Goal: Task Accomplishment & Management: Manage account settings

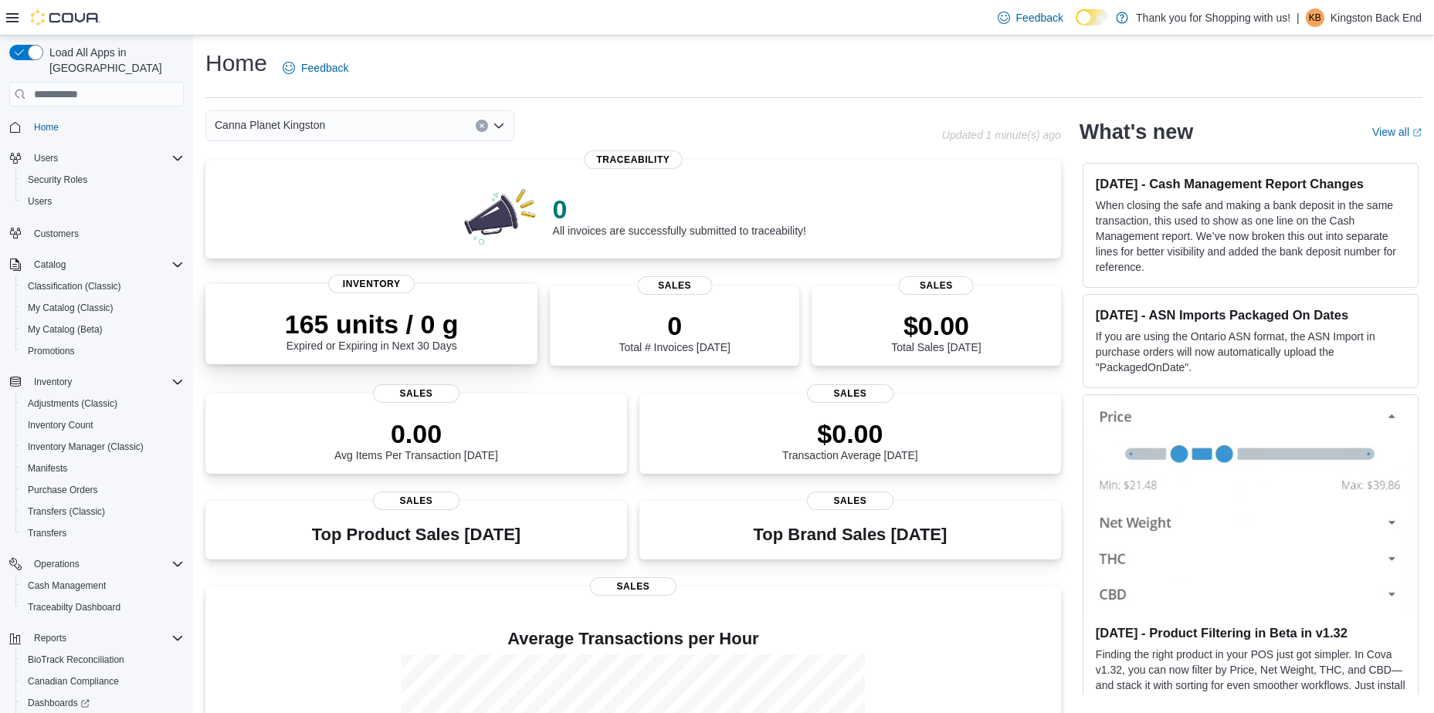
click at [250, 314] on div "165 units / 0 g Expired or Expiring in Next 30 Days" at bounding box center [371, 327] width 307 height 49
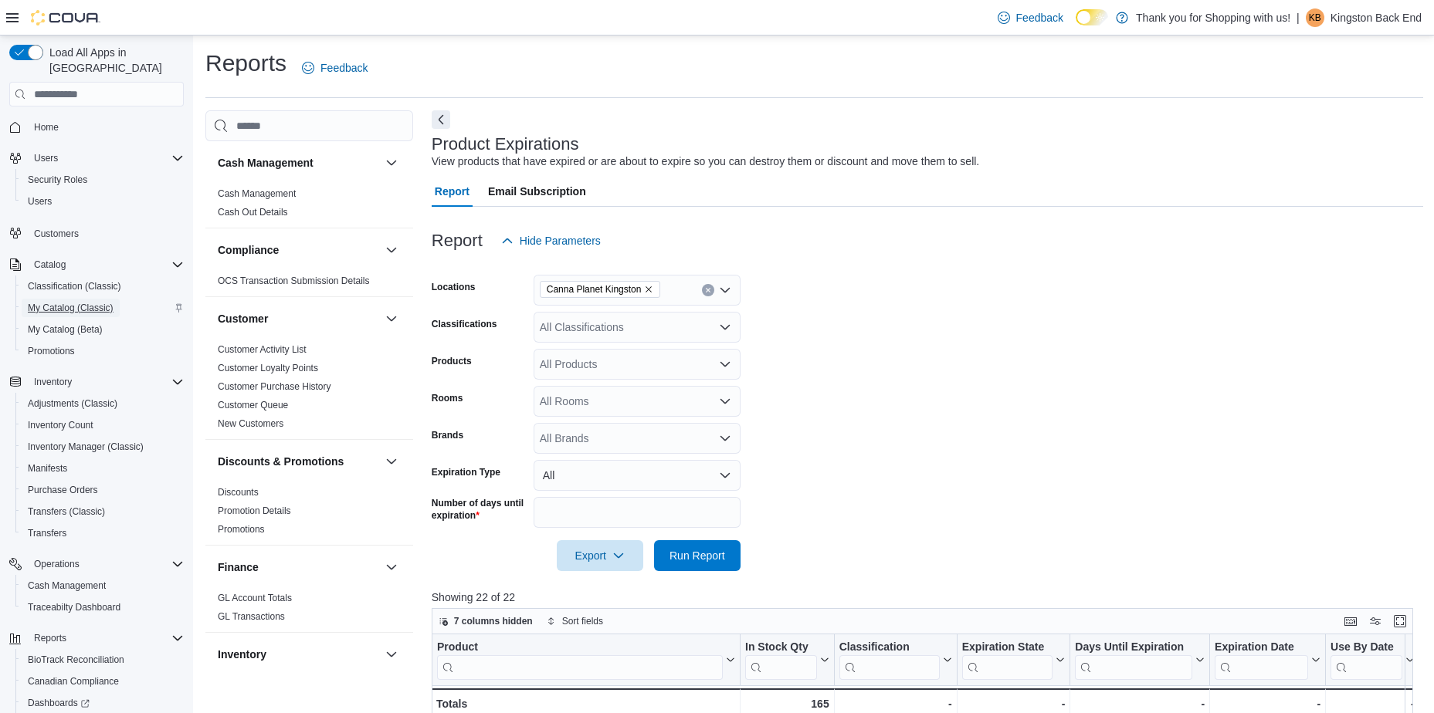
click at [50, 302] on span "My Catalog (Classic)" at bounding box center [71, 308] width 86 height 12
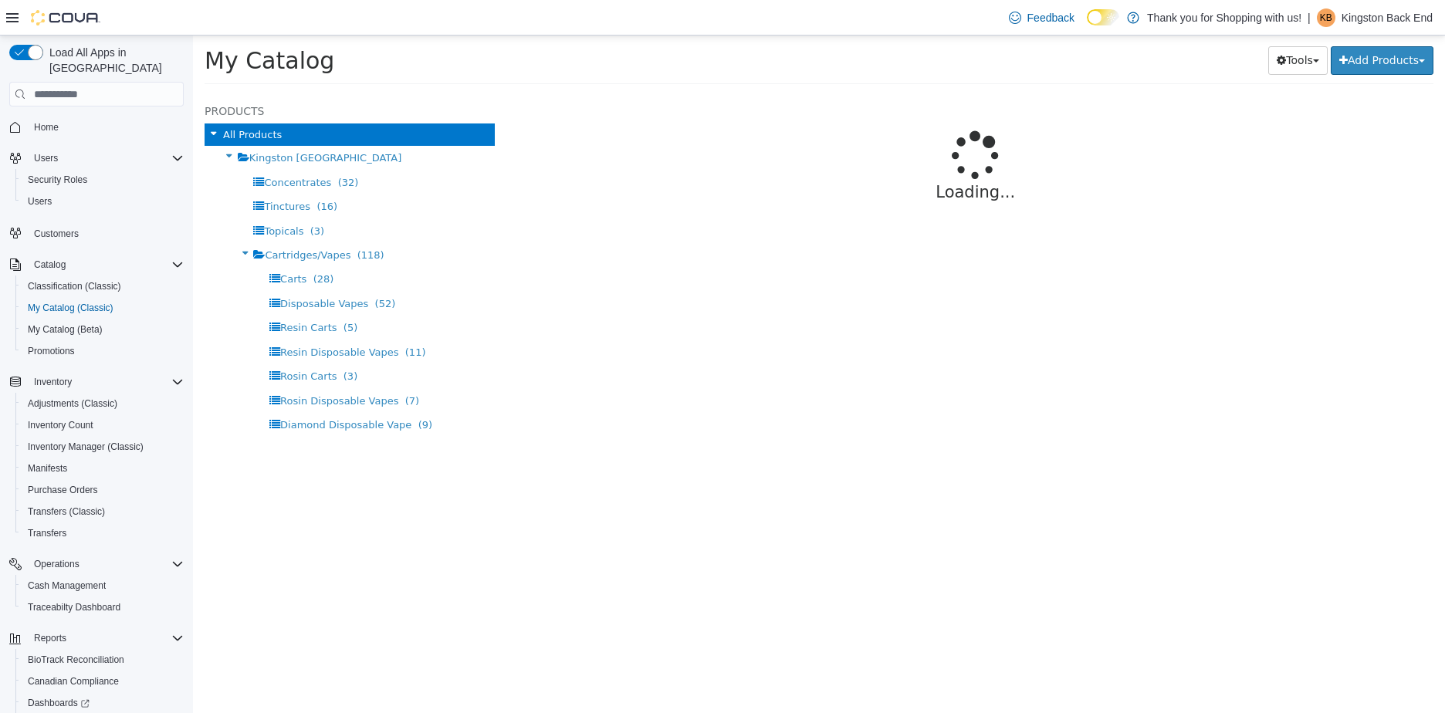
select select "**********"
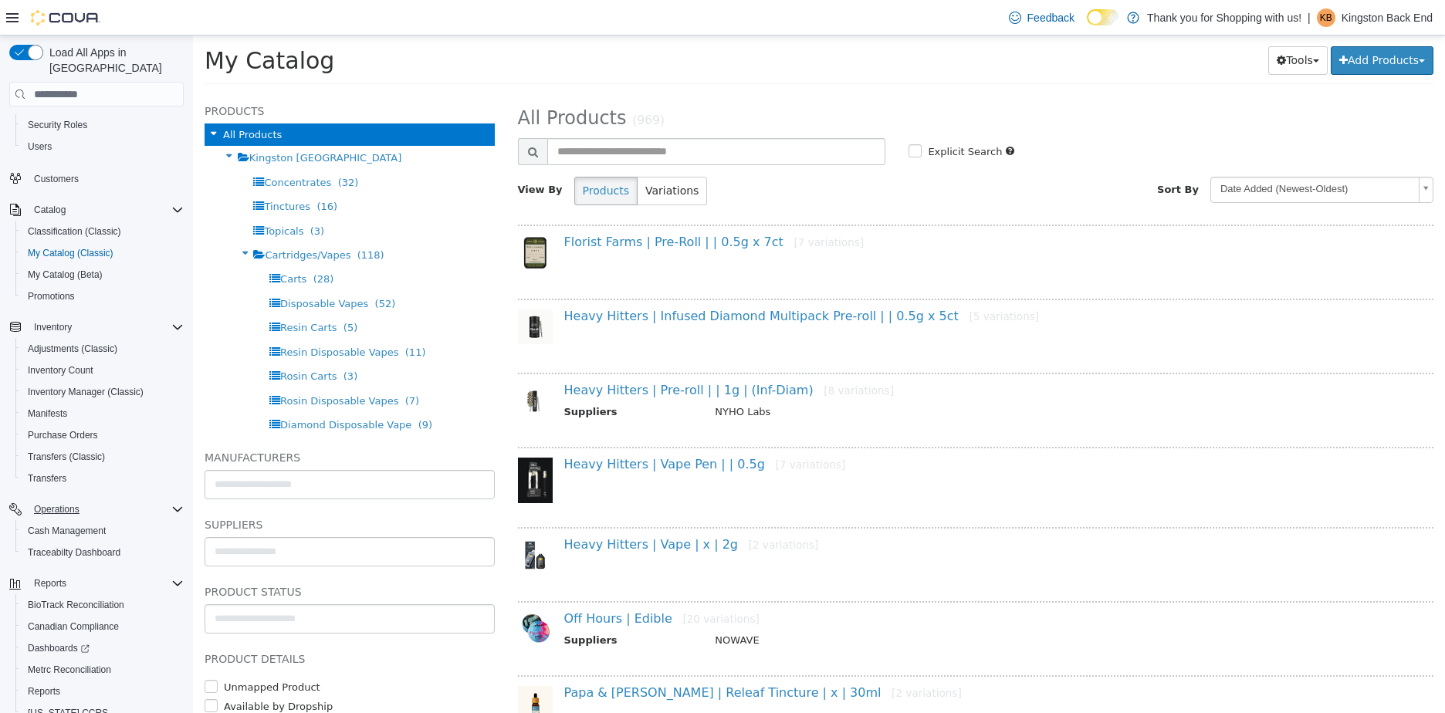
scroll to position [106, 0]
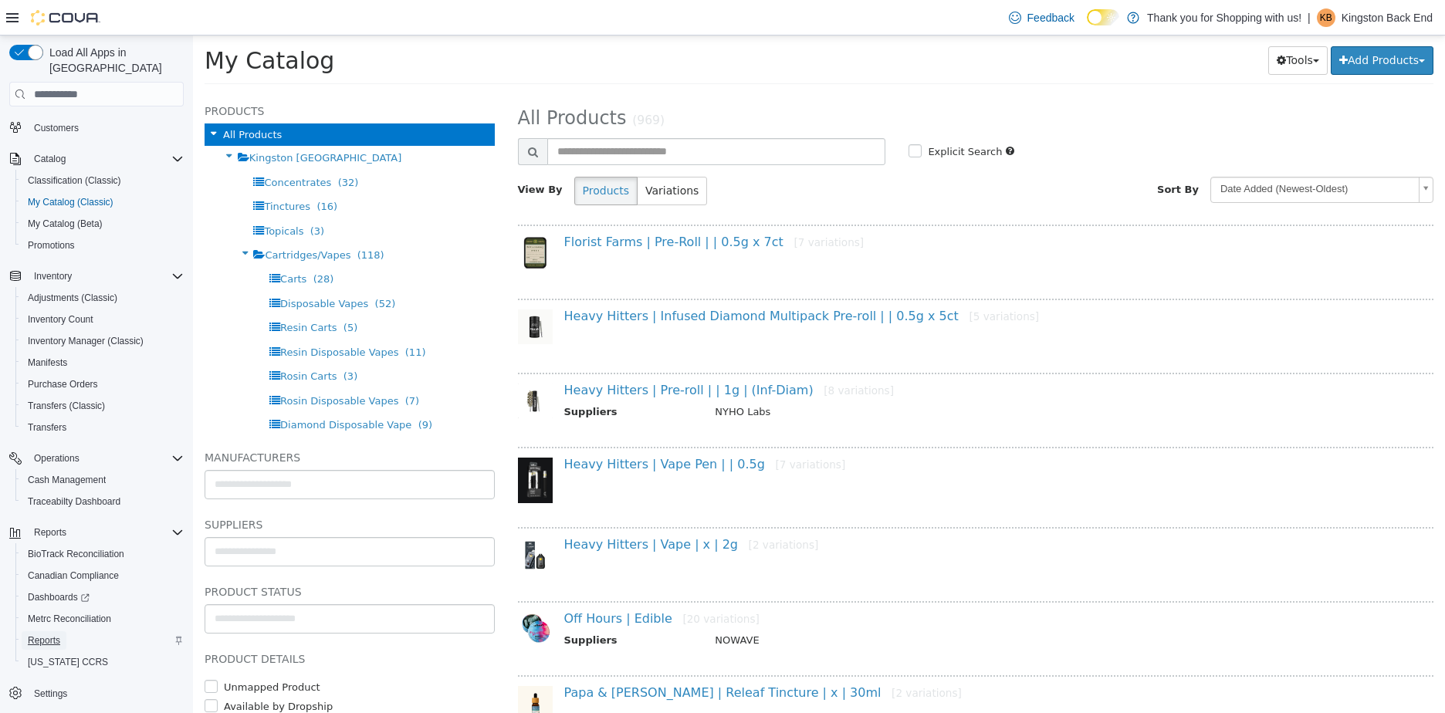
click at [55, 635] on span "Reports" at bounding box center [44, 641] width 32 height 12
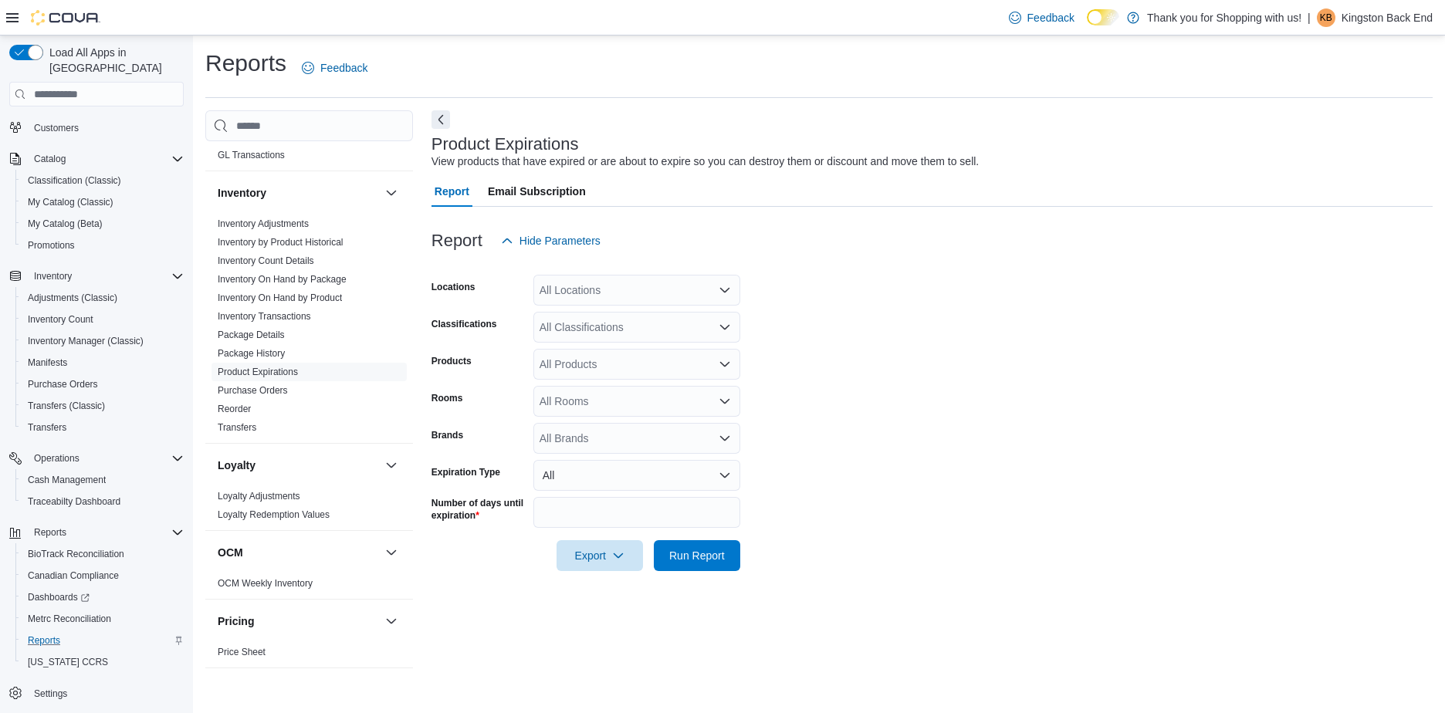
scroll to position [463, 0]
click at [278, 572] on div "OCM OCM Weekly Inventory" at bounding box center [309, 563] width 208 height 69
click at [362, 575] on span "OCM Weekly Inventory" at bounding box center [309, 582] width 195 height 19
click at [242, 573] on span "OCM Weekly Inventory" at bounding box center [309, 582] width 195 height 19
click at [330, 571] on div "OCM" at bounding box center [309, 551] width 208 height 43
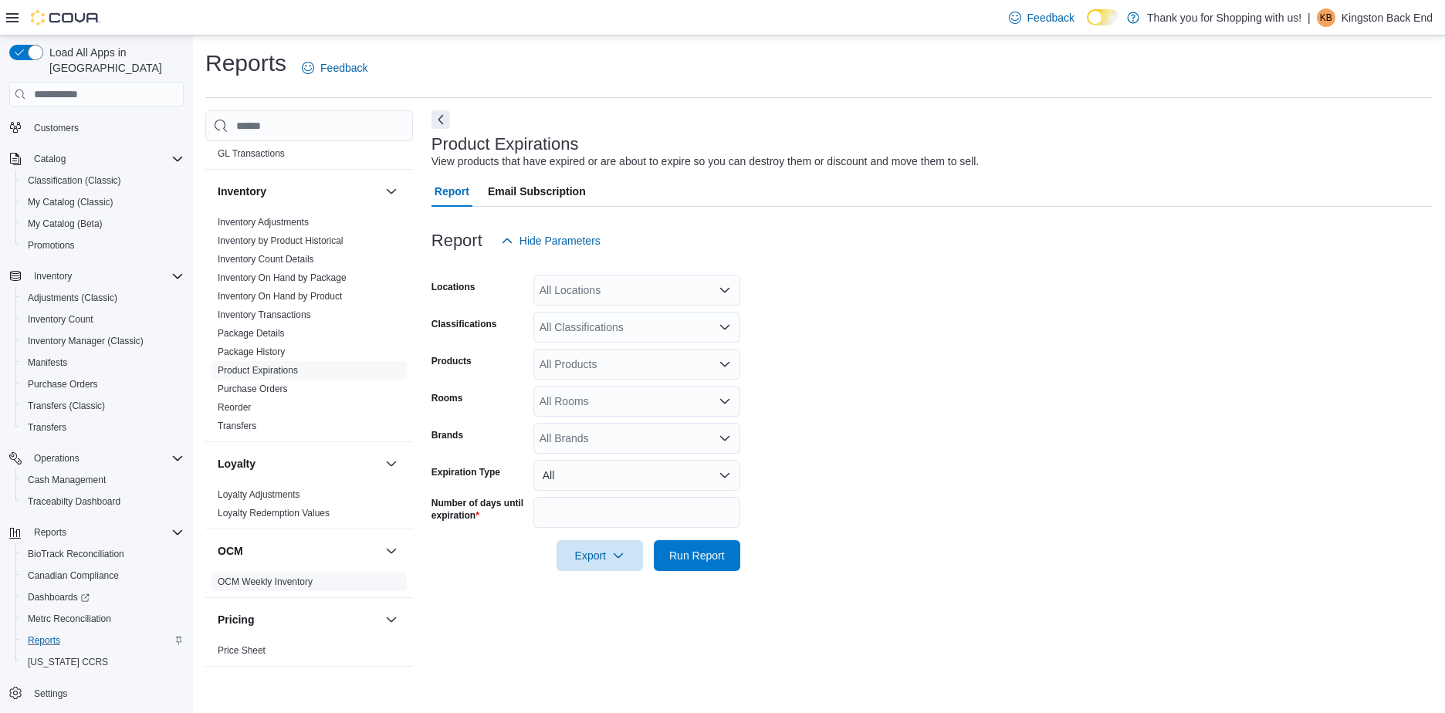
click at [260, 581] on link "OCM Weekly Inventory" at bounding box center [265, 582] width 95 height 11
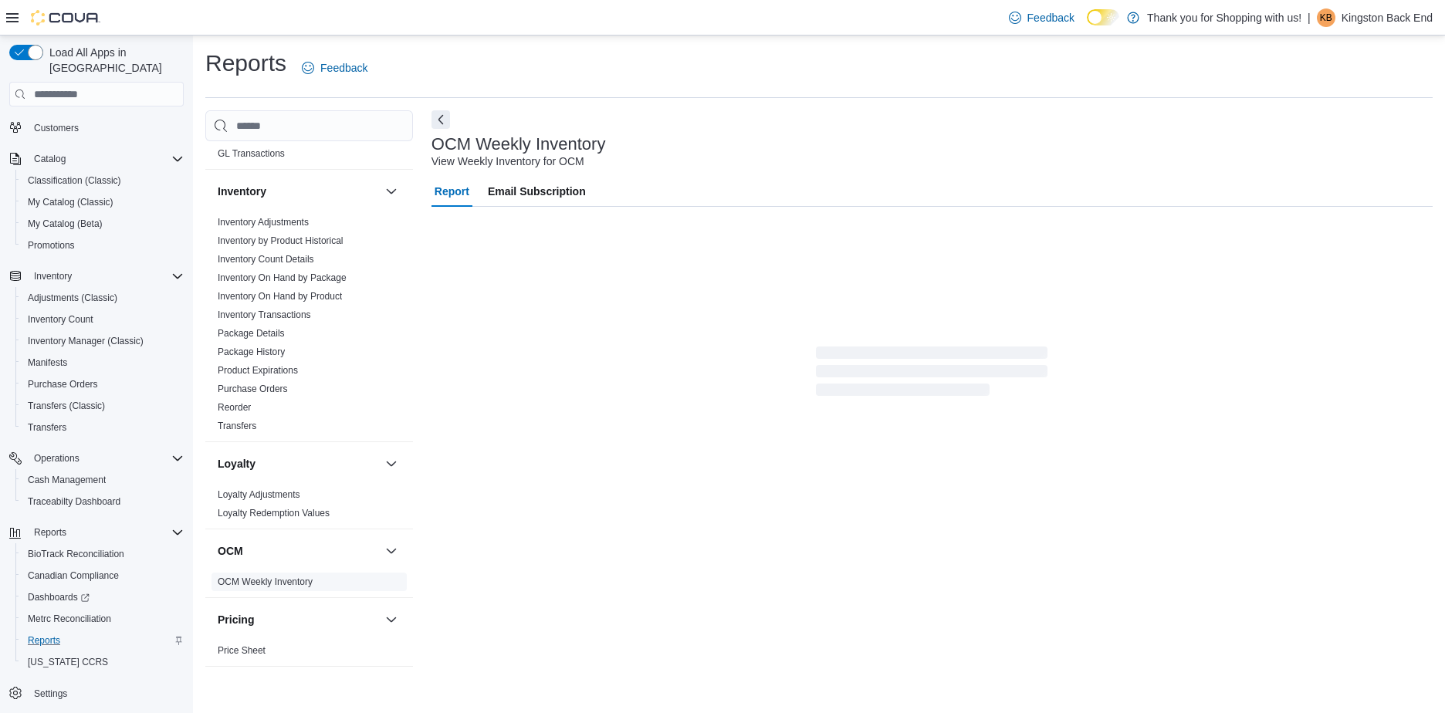
click at [260, 581] on link "OCM Weekly Inventory" at bounding box center [265, 582] width 95 height 11
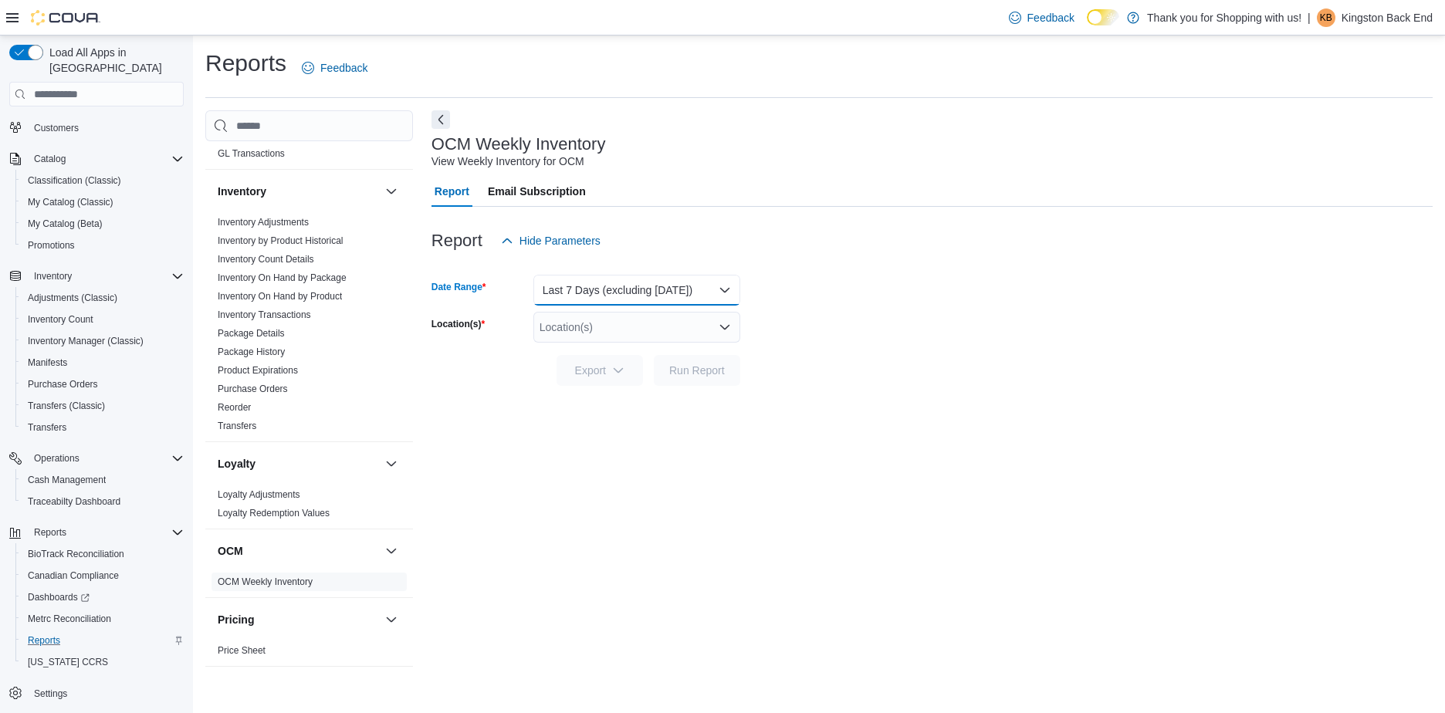
click at [710, 291] on button "Last 7 Days (excluding today)" at bounding box center [636, 290] width 207 height 31
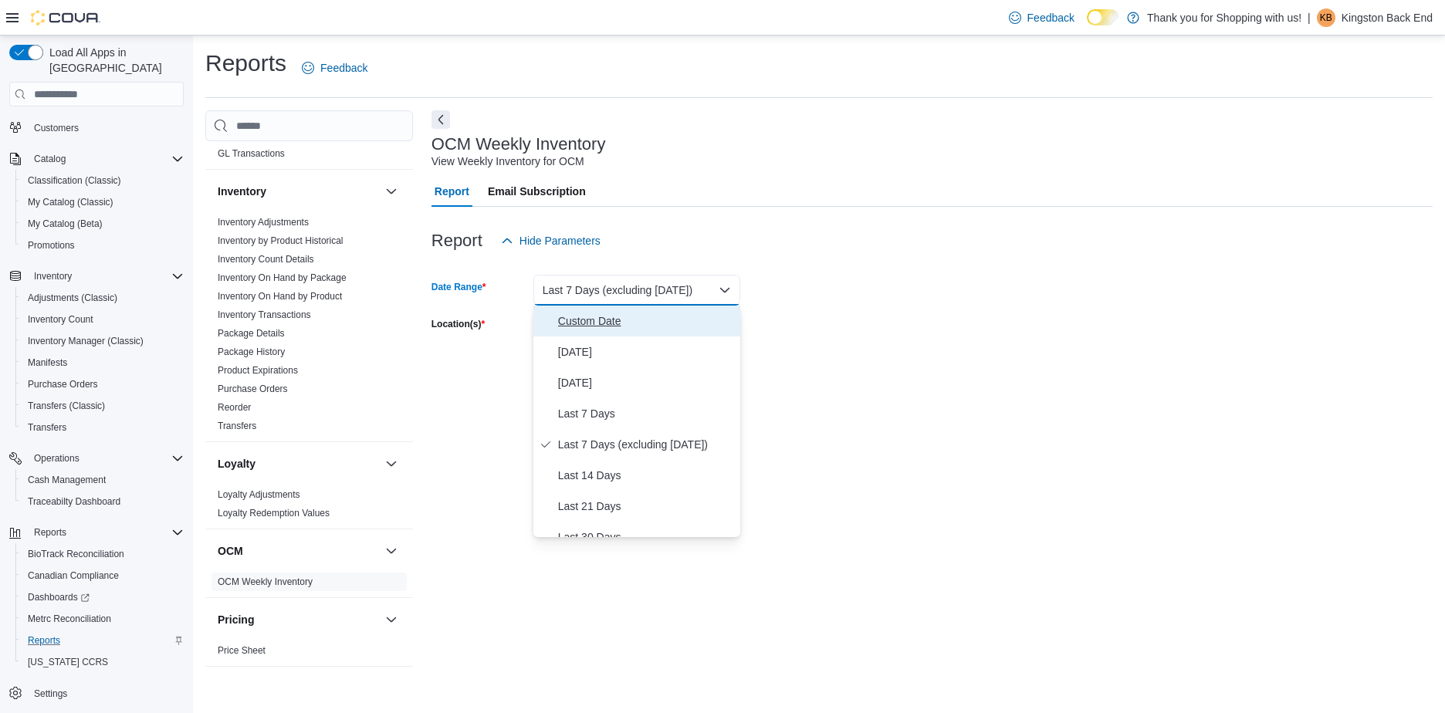
click at [612, 311] on button "Custom Date" at bounding box center [636, 321] width 207 height 31
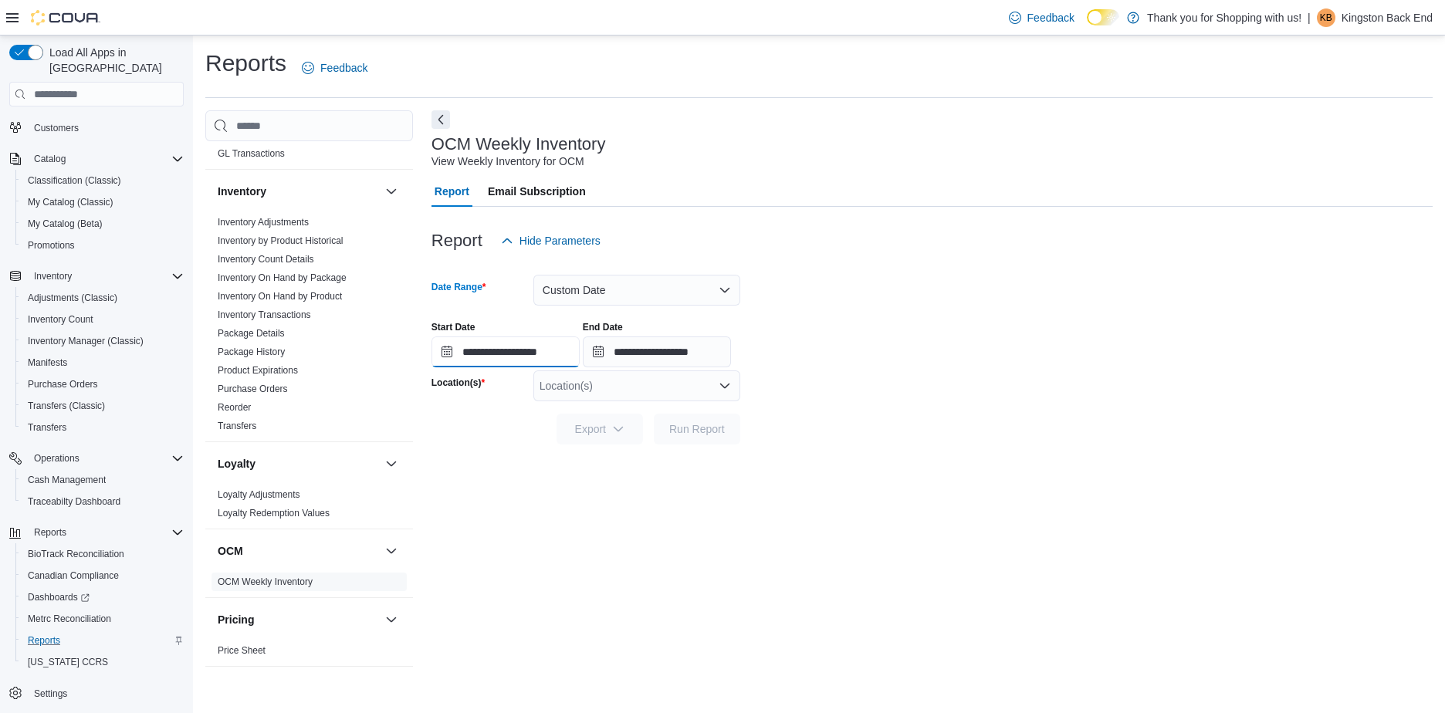
click at [543, 360] on input "**********" at bounding box center [506, 352] width 148 height 31
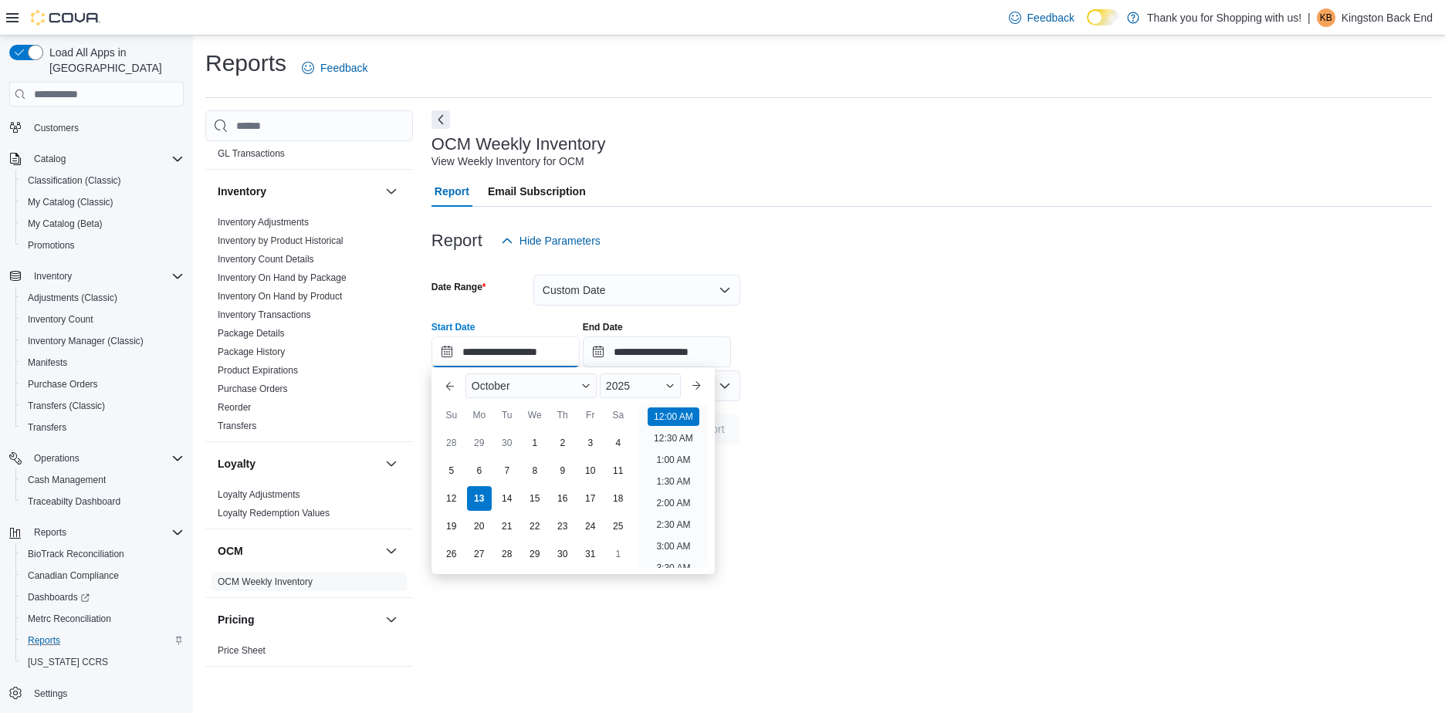
scroll to position [48, 0]
click at [455, 467] on div "5" at bounding box center [451, 471] width 27 height 27
type input "**********"
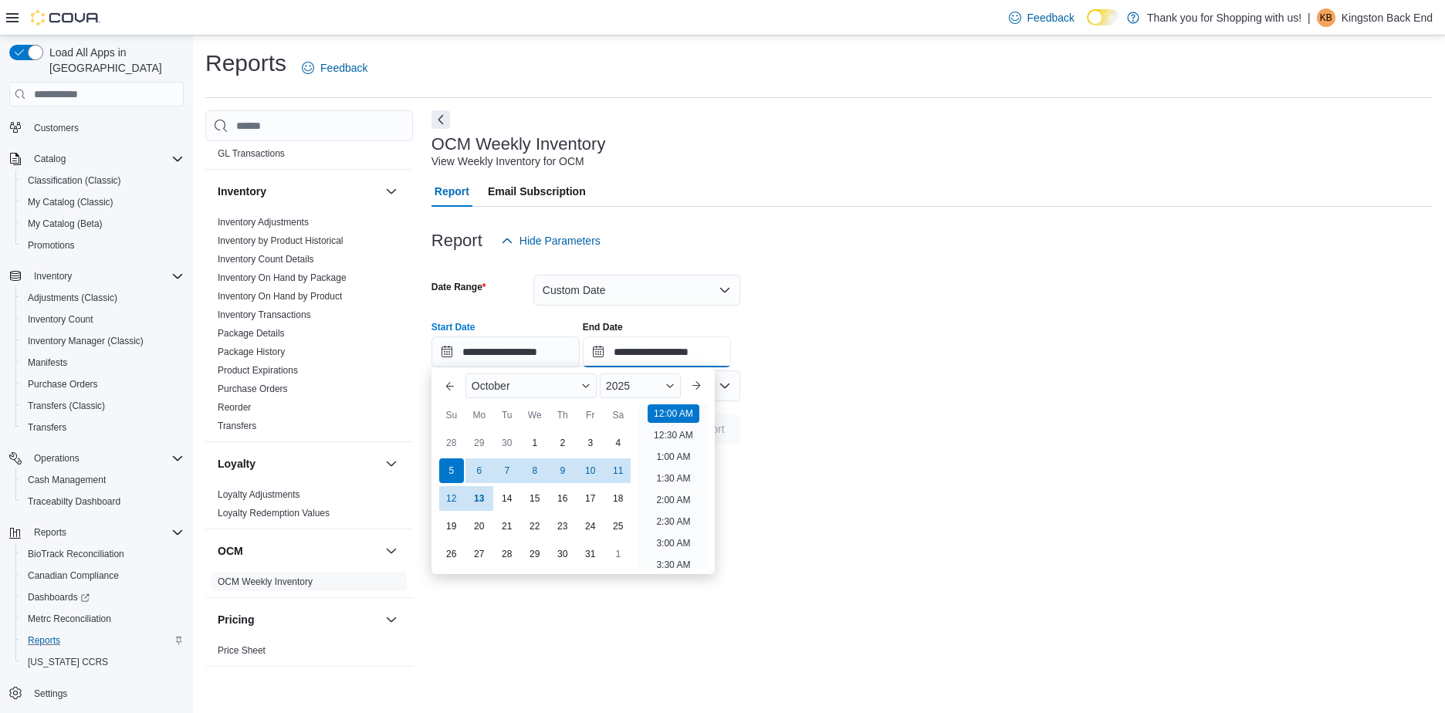
click at [690, 345] on input "**********" at bounding box center [657, 352] width 148 height 31
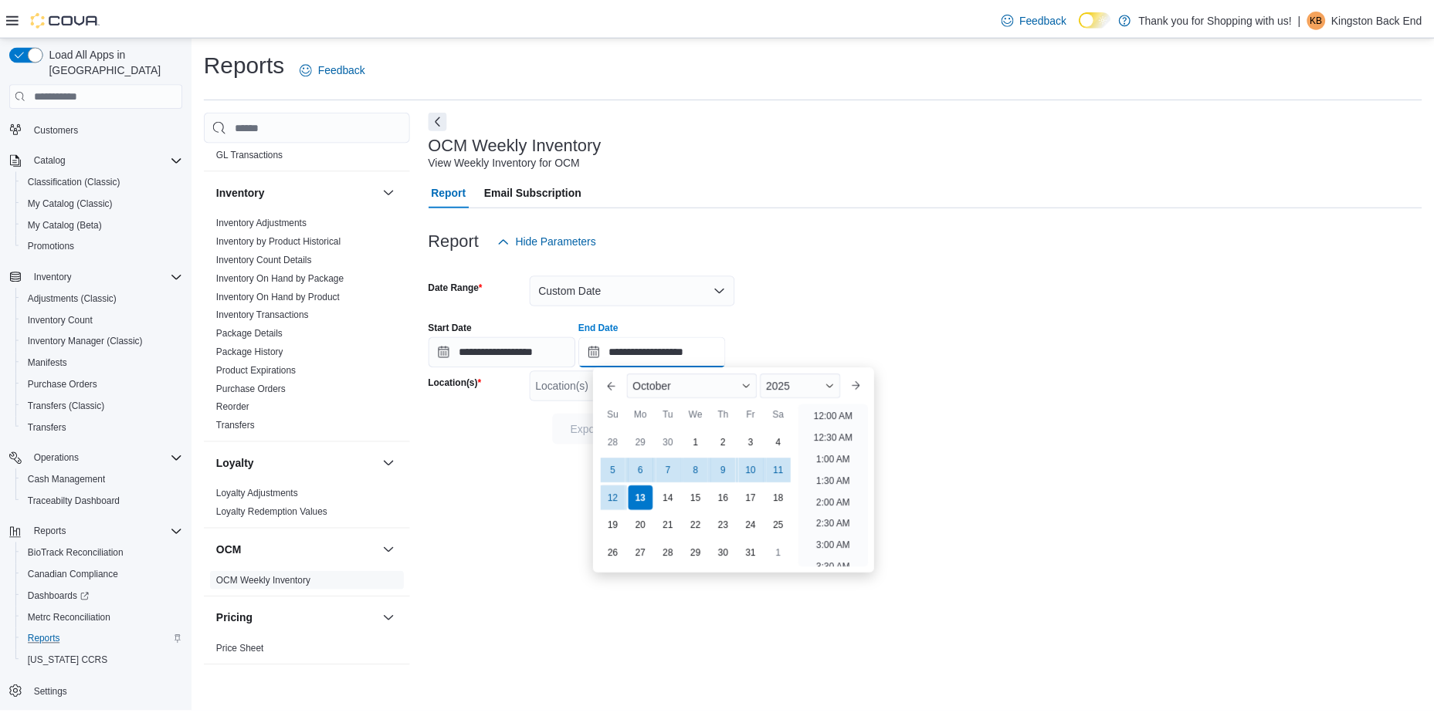
scroll to position [877, 0]
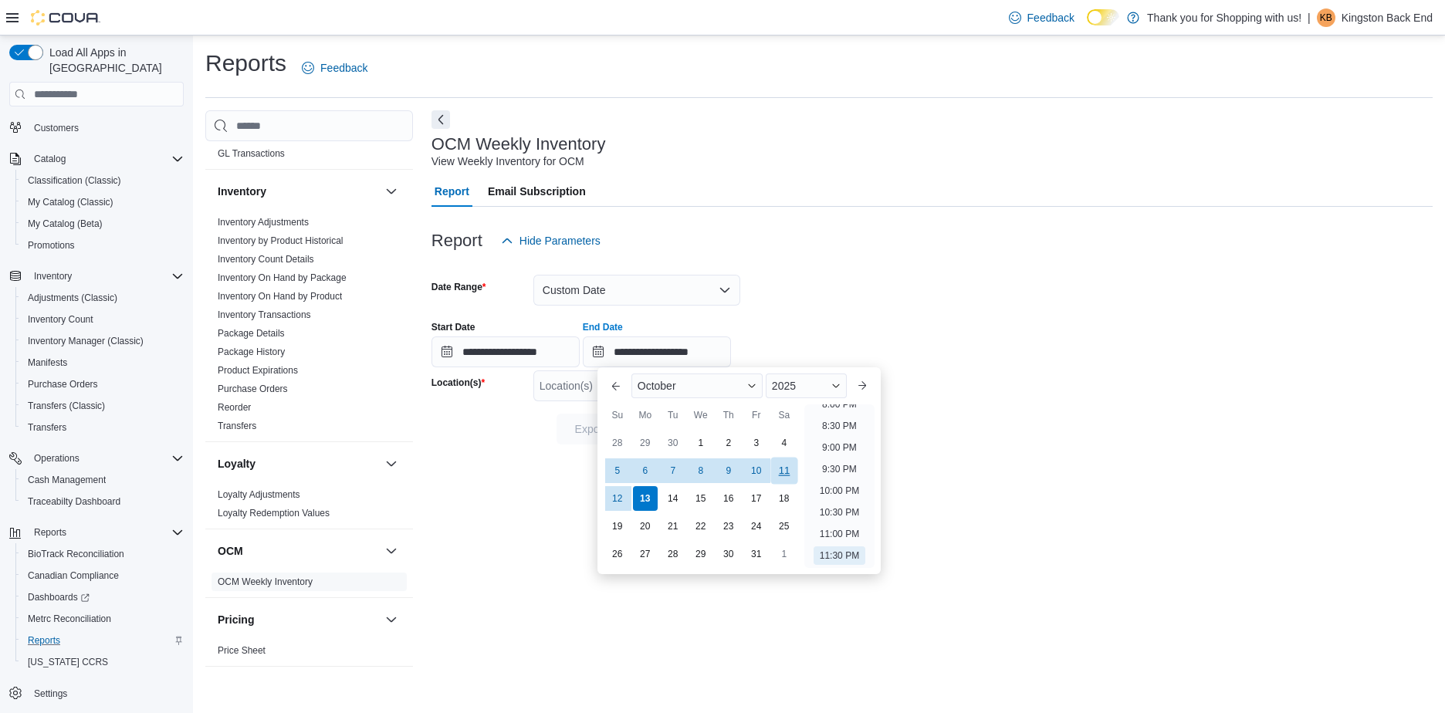
click at [784, 468] on div "11" at bounding box center [783, 471] width 27 height 27
type input "**********"
click at [1108, 418] on form "**********" at bounding box center [932, 350] width 1001 height 188
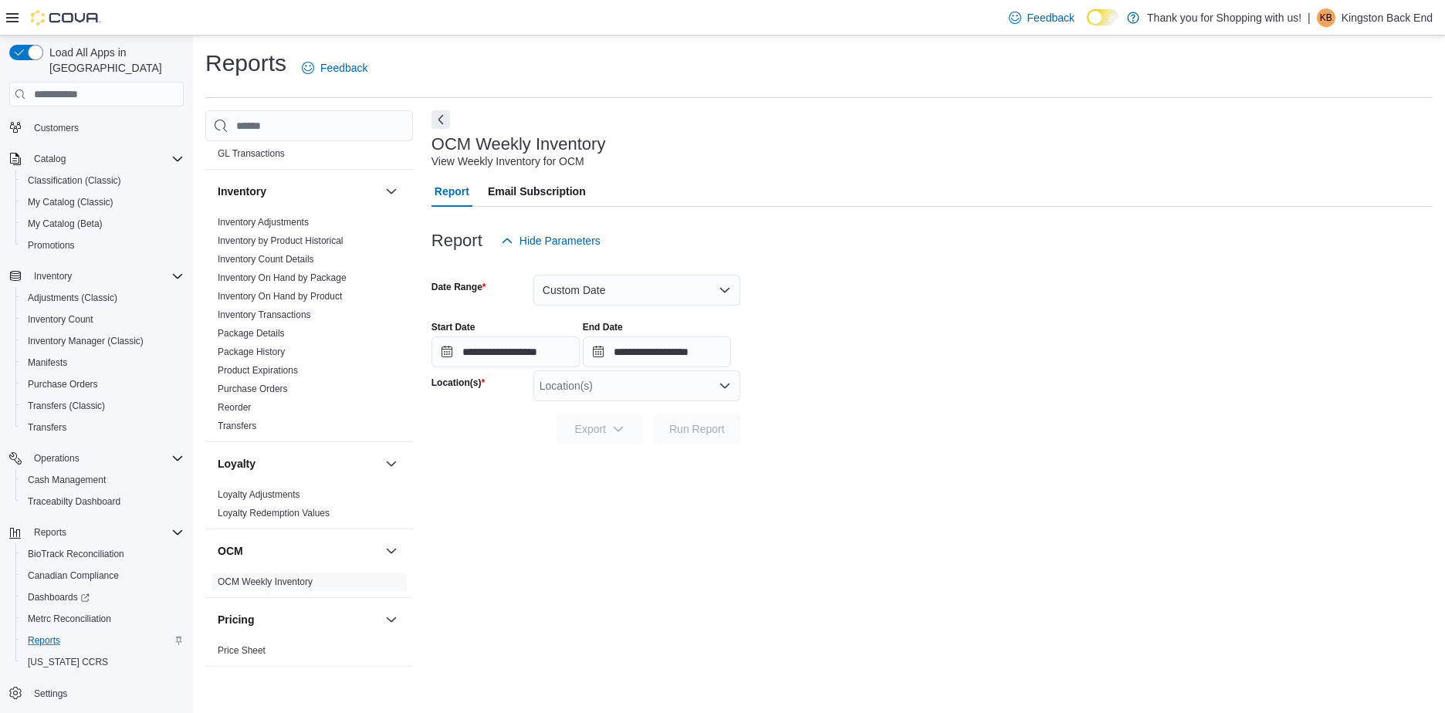
click at [665, 385] on div "Location(s)" at bounding box center [636, 386] width 207 height 31
click at [657, 457] on span "Canna Planet Kingston" at bounding box center [622, 456] width 110 height 15
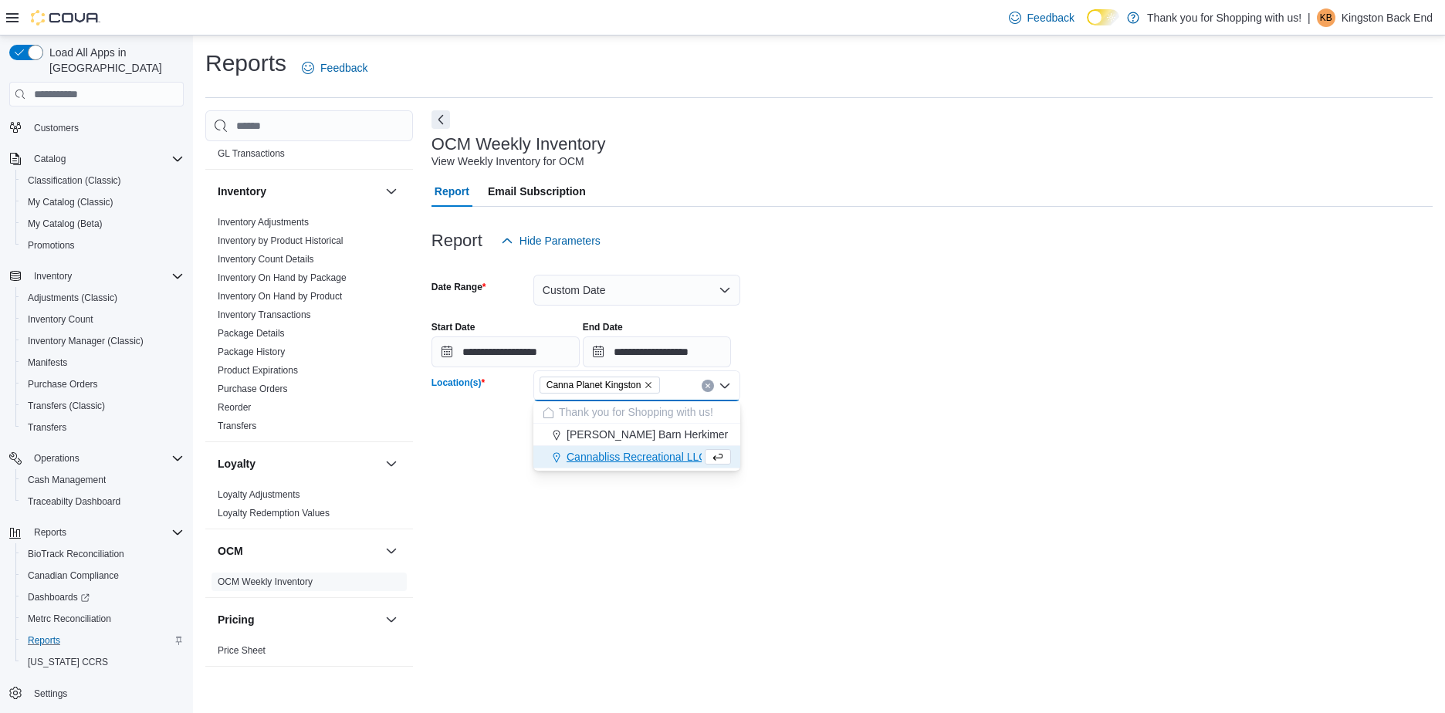
click at [940, 418] on form "**********" at bounding box center [932, 350] width 1001 height 188
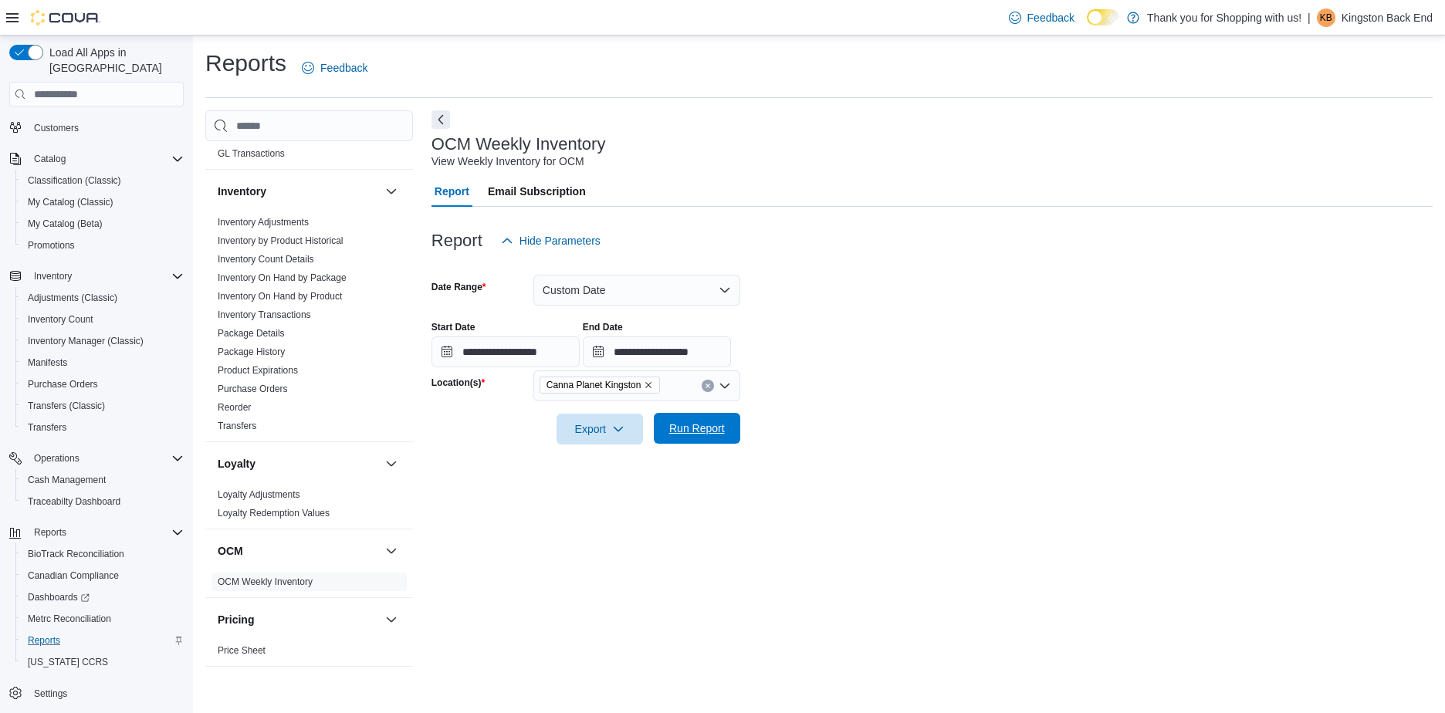
click at [702, 432] on span "Run Report" at bounding box center [697, 428] width 56 height 15
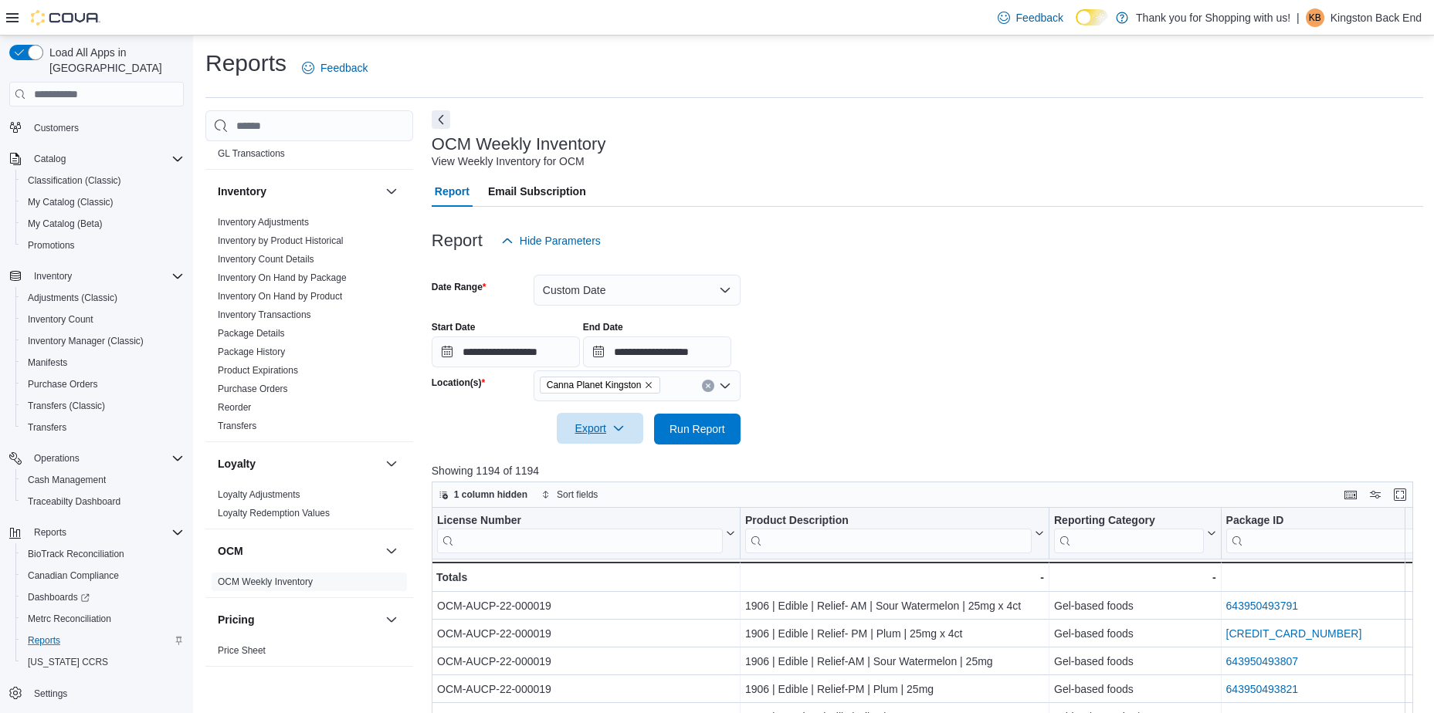
click at [623, 434] on icon "button" at bounding box center [618, 428] width 12 height 12
click at [617, 467] on button "Export to Excel" at bounding box center [602, 460] width 88 height 31
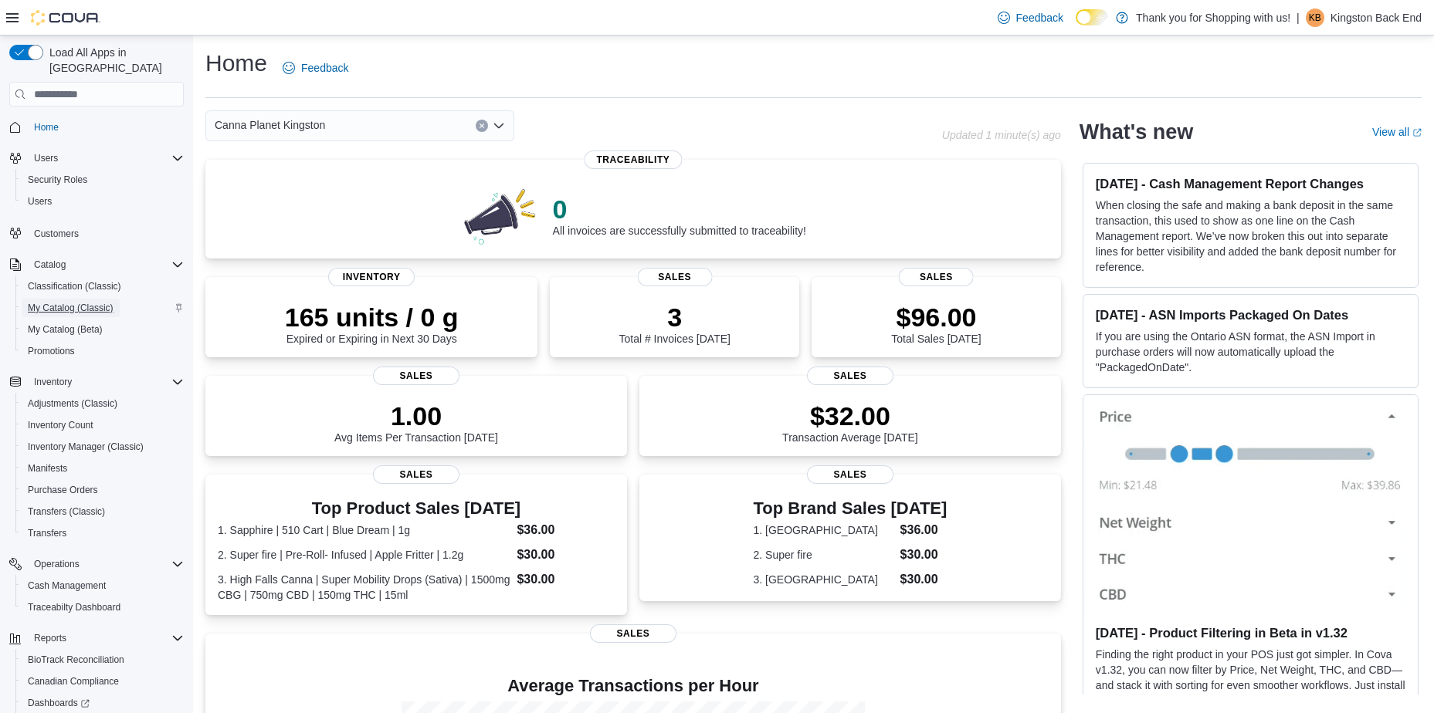
click at [86, 300] on span "My Catalog (Classic)" at bounding box center [71, 308] width 86 height 19
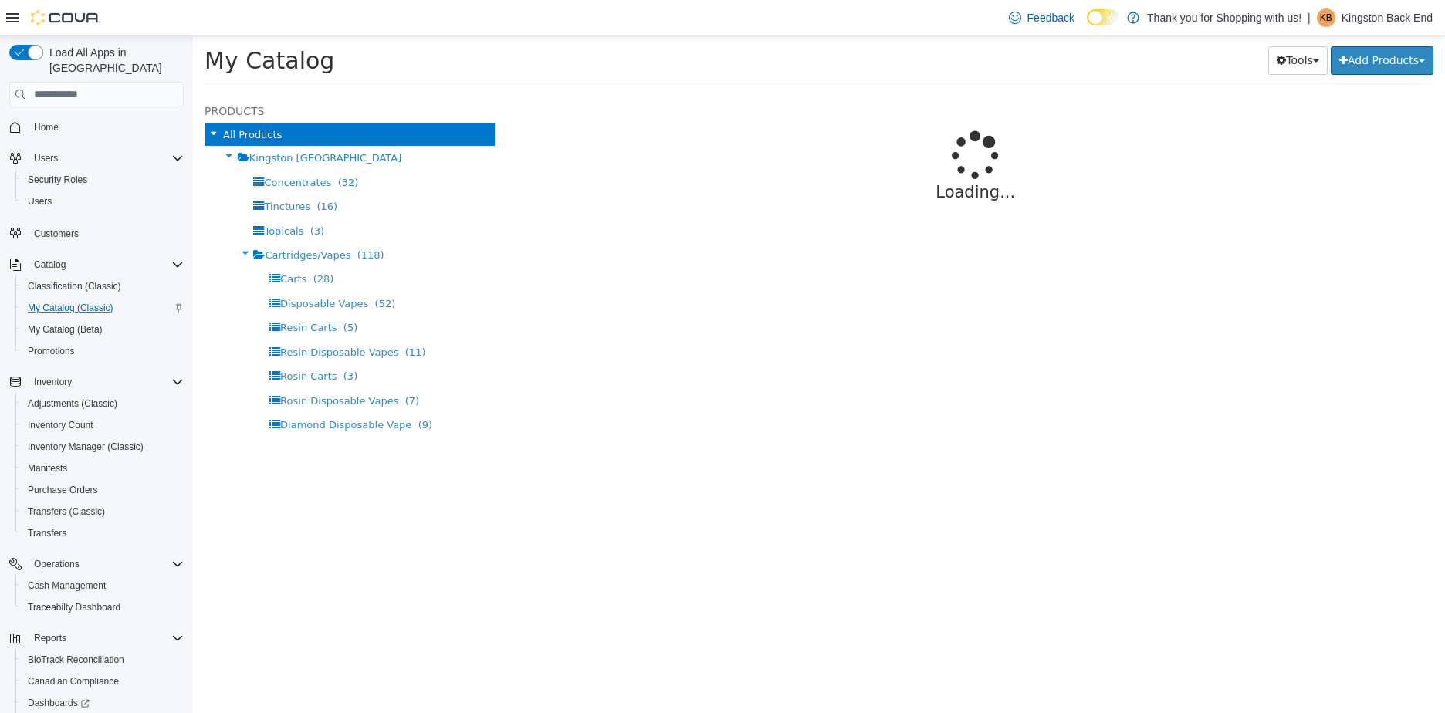
select select "**********"
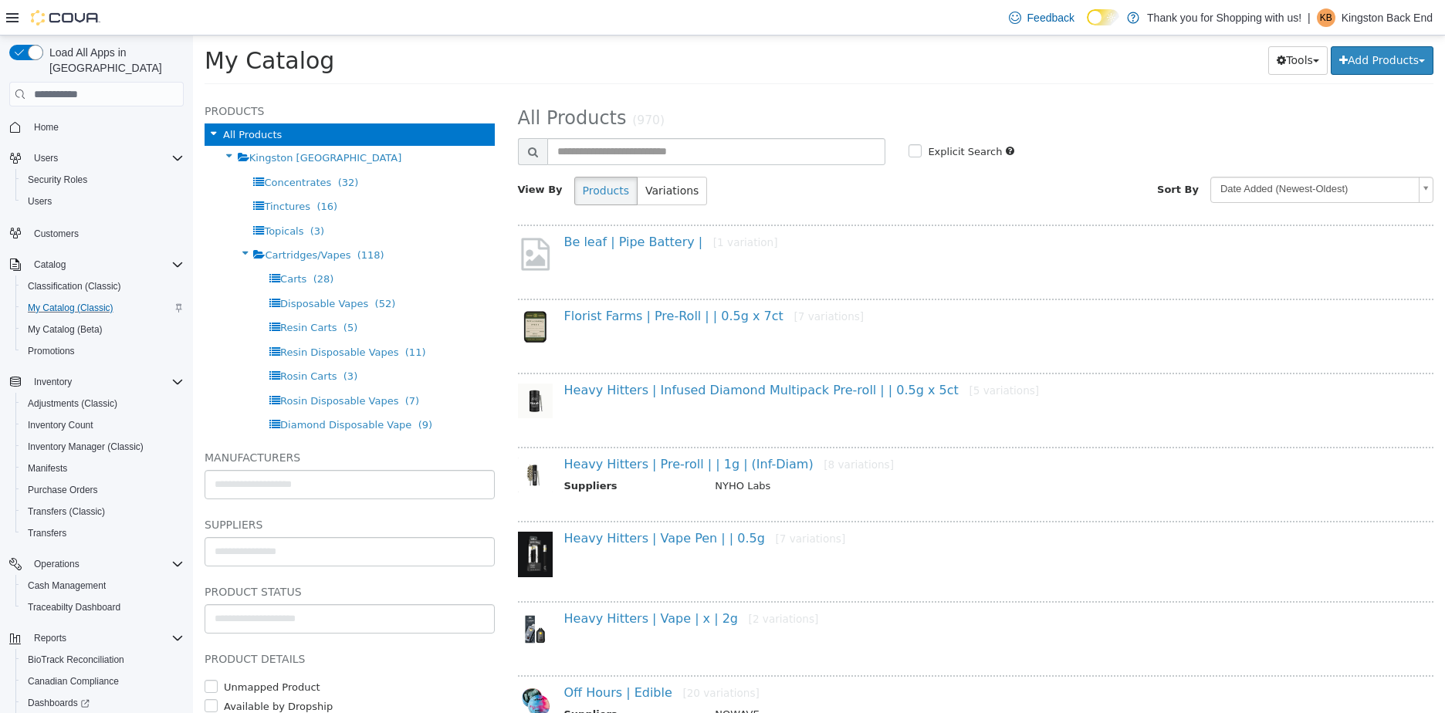
click at [625, 233] on div "Be leaf | Pipe Battery | [1 variation]" at bounding box center [976, 258] width 916 height 66
click at [625, 236] on link "Be leaf | Pipe Battery | [1 variation]" at bounding box center [671, 242] width 214 height 15
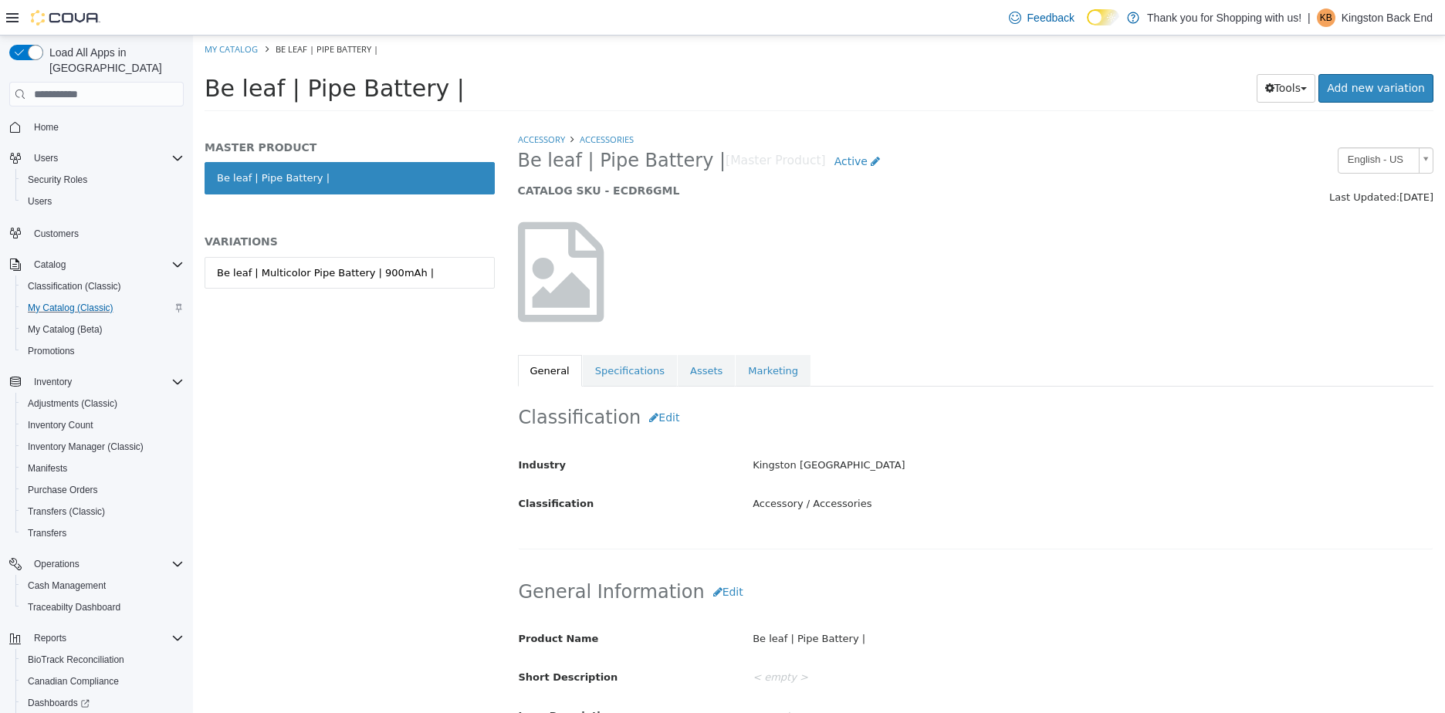
click at [322, 290] on div "Be leaf | Multicolor Pipe Battery | 900mAh |" at bounding box center [350, 289] width 290 height 65
click at [399, 280] on link "Be leaf | Multicolor Pipe Battery | 900mAh |" at bounding box center [350, 273] width 290 height 32
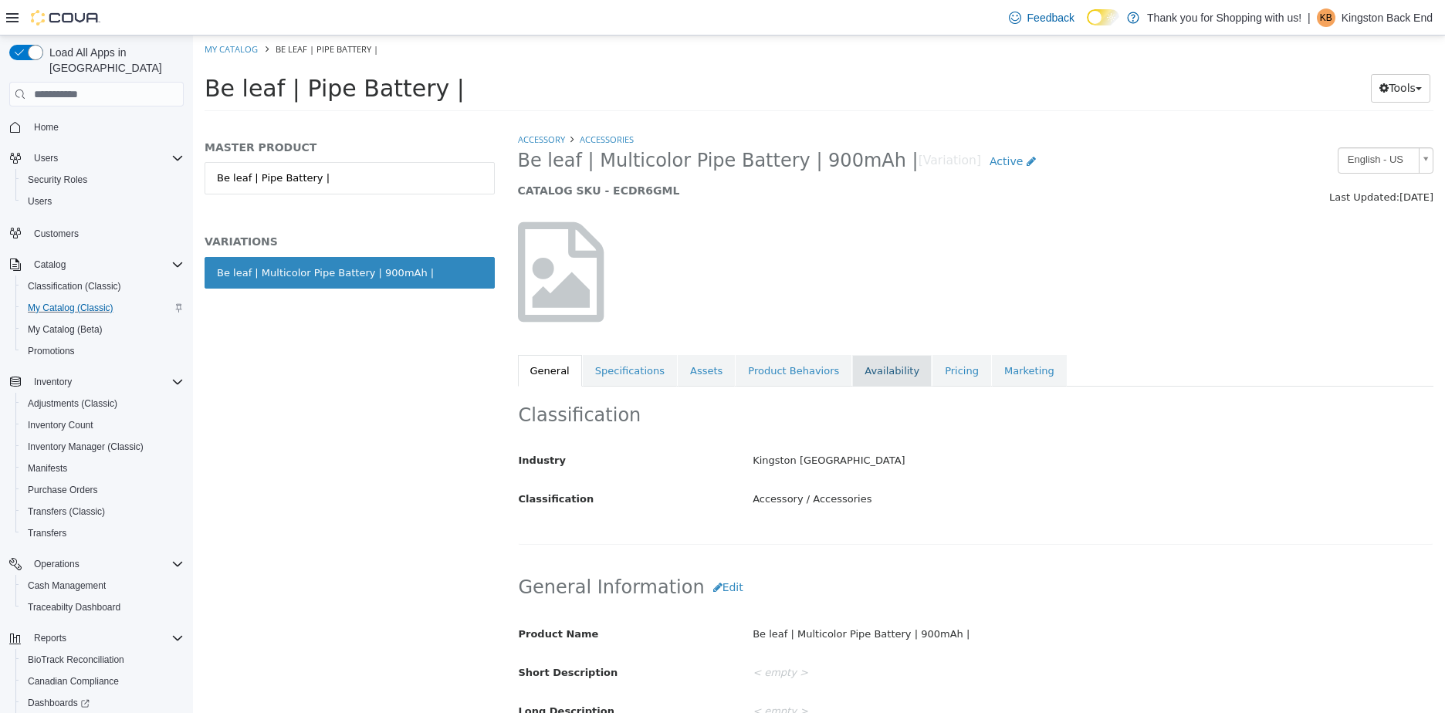
click at [889, 367] on link "Availability" at bounding box center [892, 371] width 80 height 32
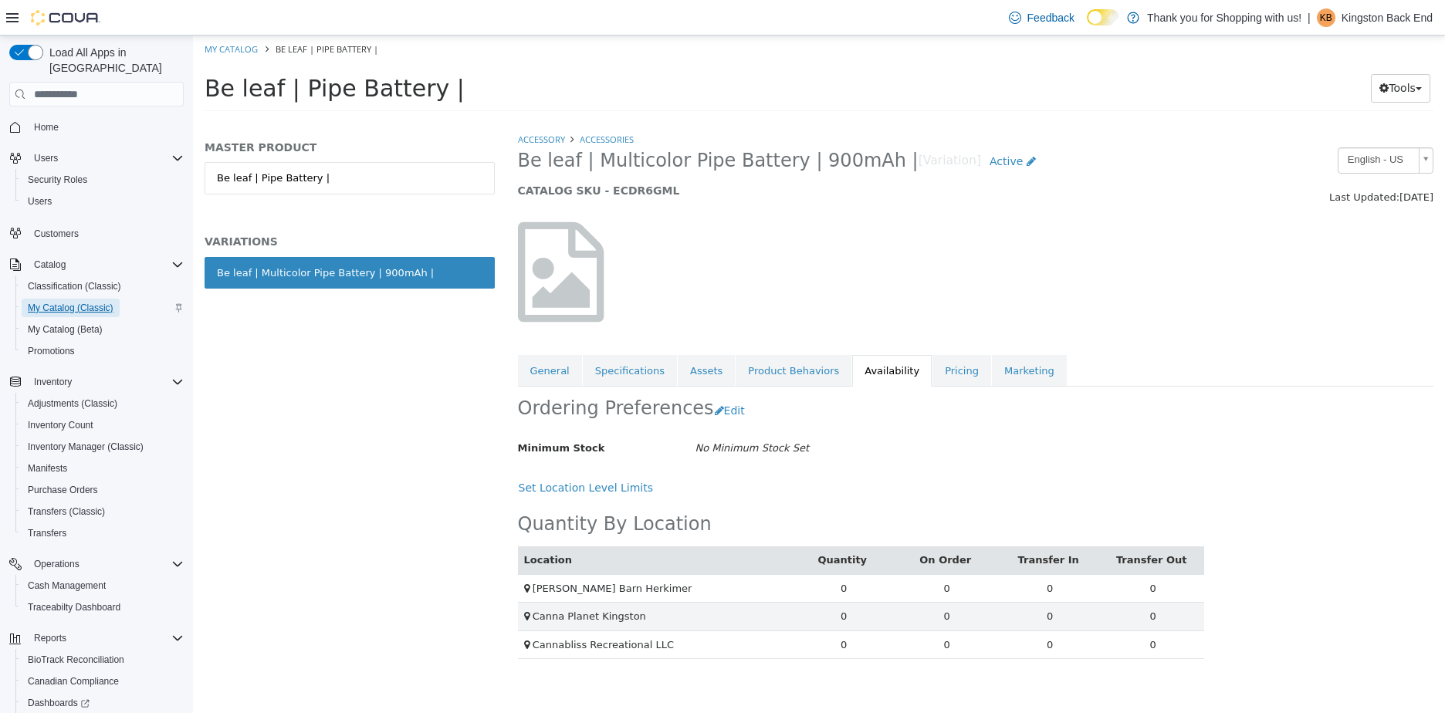
click at [73, 301] on span "My Catalog (Classic)" at bounding box center [71, 308] width 86 height 19
click at [231, 61] on ol "My Catalog Be leaf | Pipe Battery |" at bounding box center [819, 50] width 1252 height 28
click at [241, 43] on link "My Catalog" at bounding box center [231, 49] width 53 height 12
select select "**********"
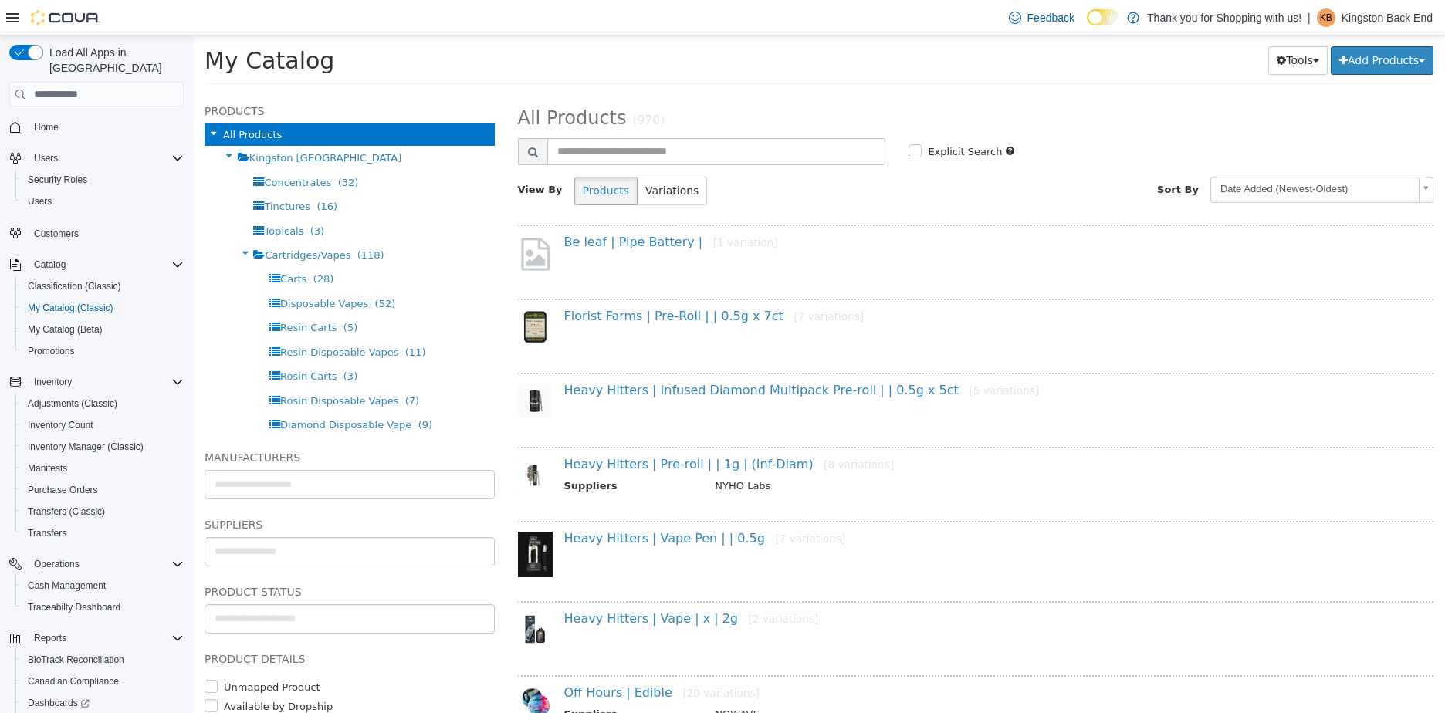
click at [286, 538] on ul "**********" at bounding box center [350, 551] width 290 height 29
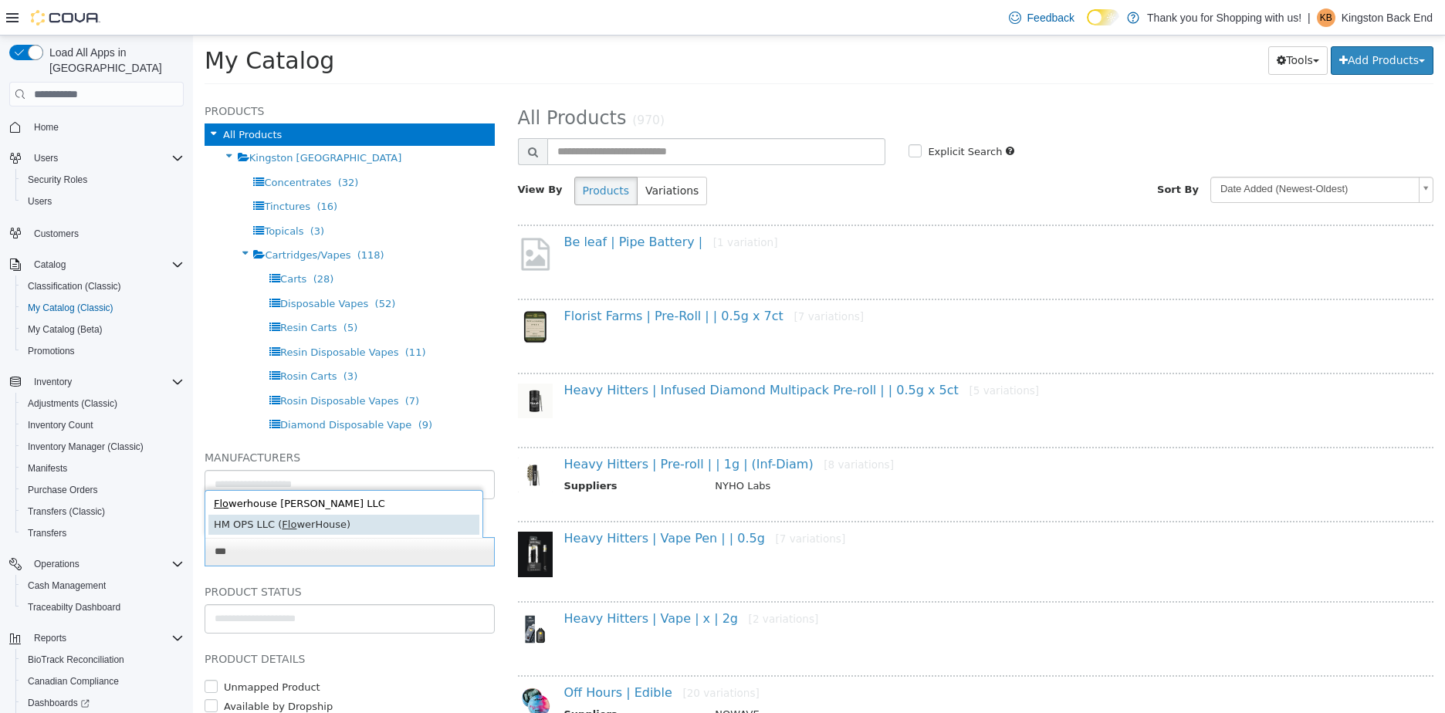
type input "***"
type input "******"
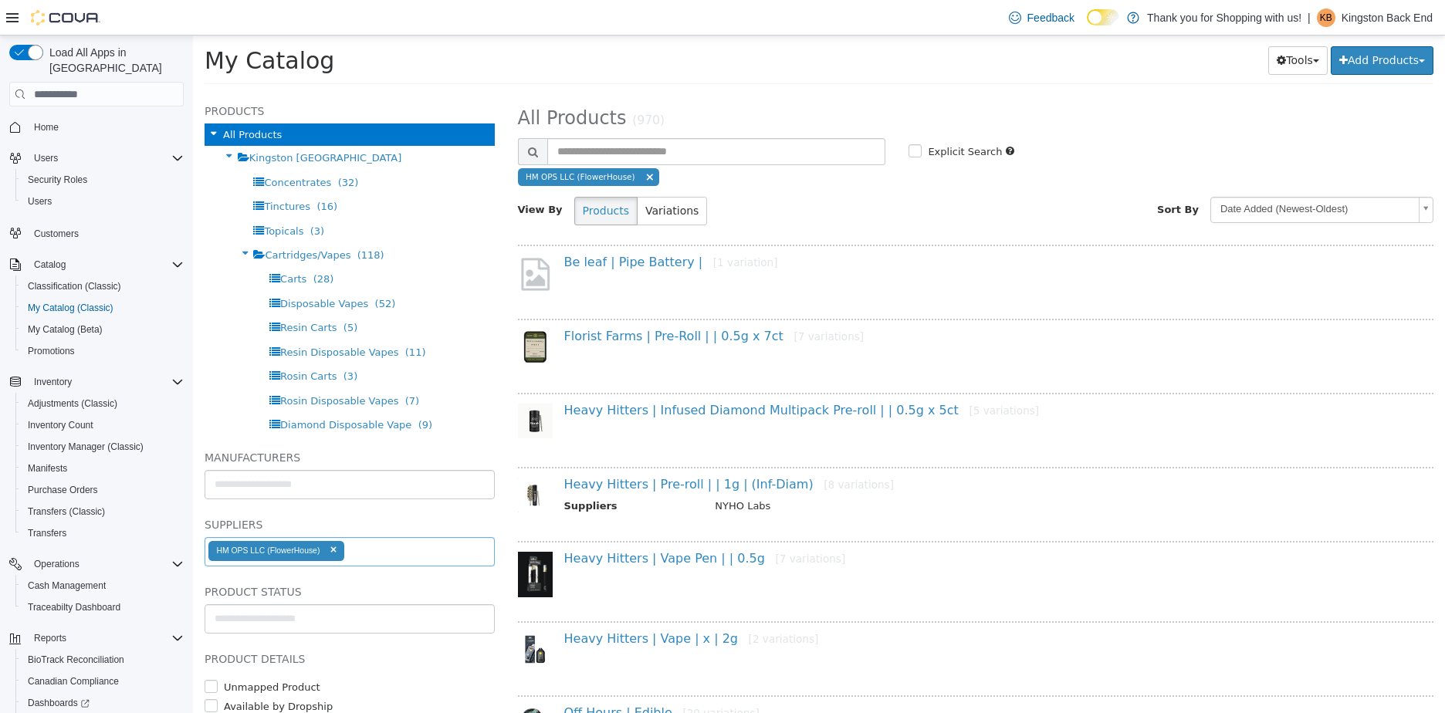
select select "**********"
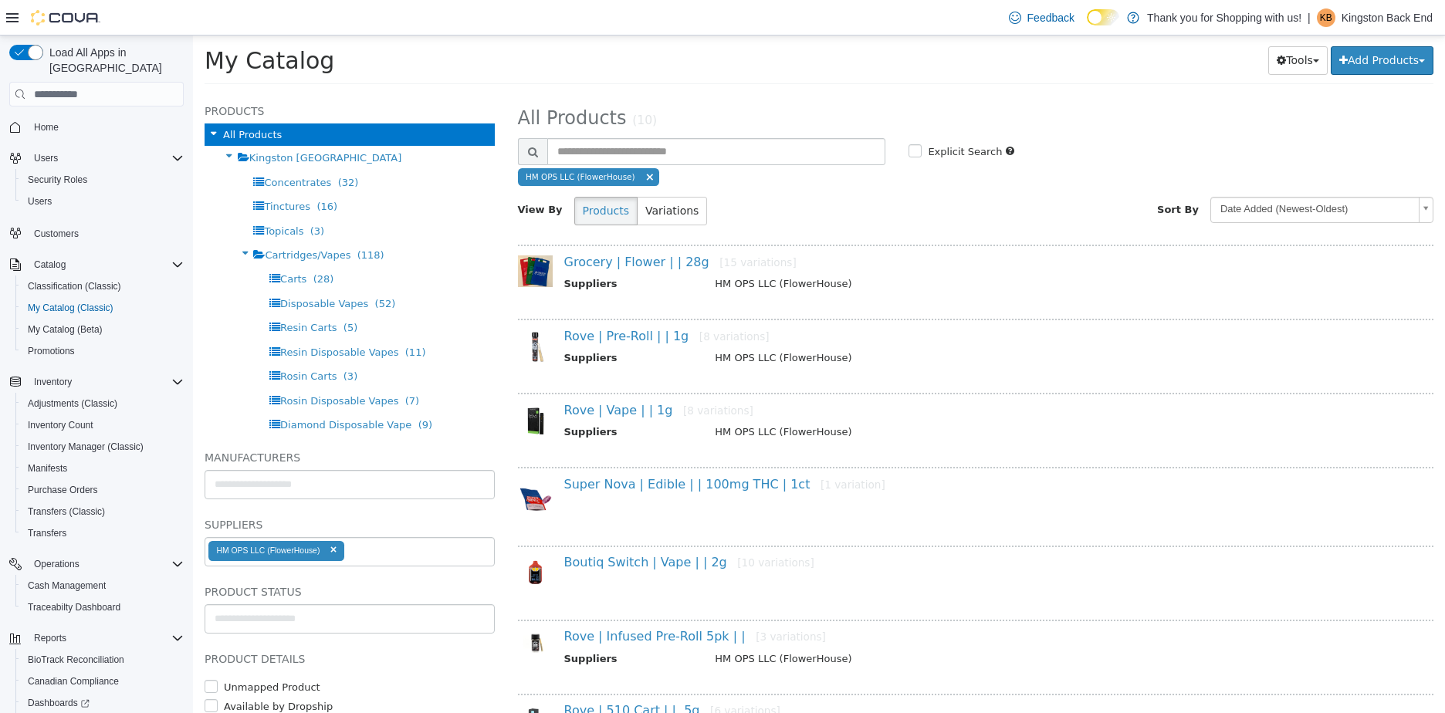
click at [634, 249] on div "Grocery | Flower | | 28g [15 variations] Suppliers HM OPS LLC (FlowerHouse)" at bounding box center [976, 278] width 916 height 66
click at [634, 262] on link "Grocery | Flower | | 28g [15 variations]" at bounding box center [680, 262] width 232 height 15
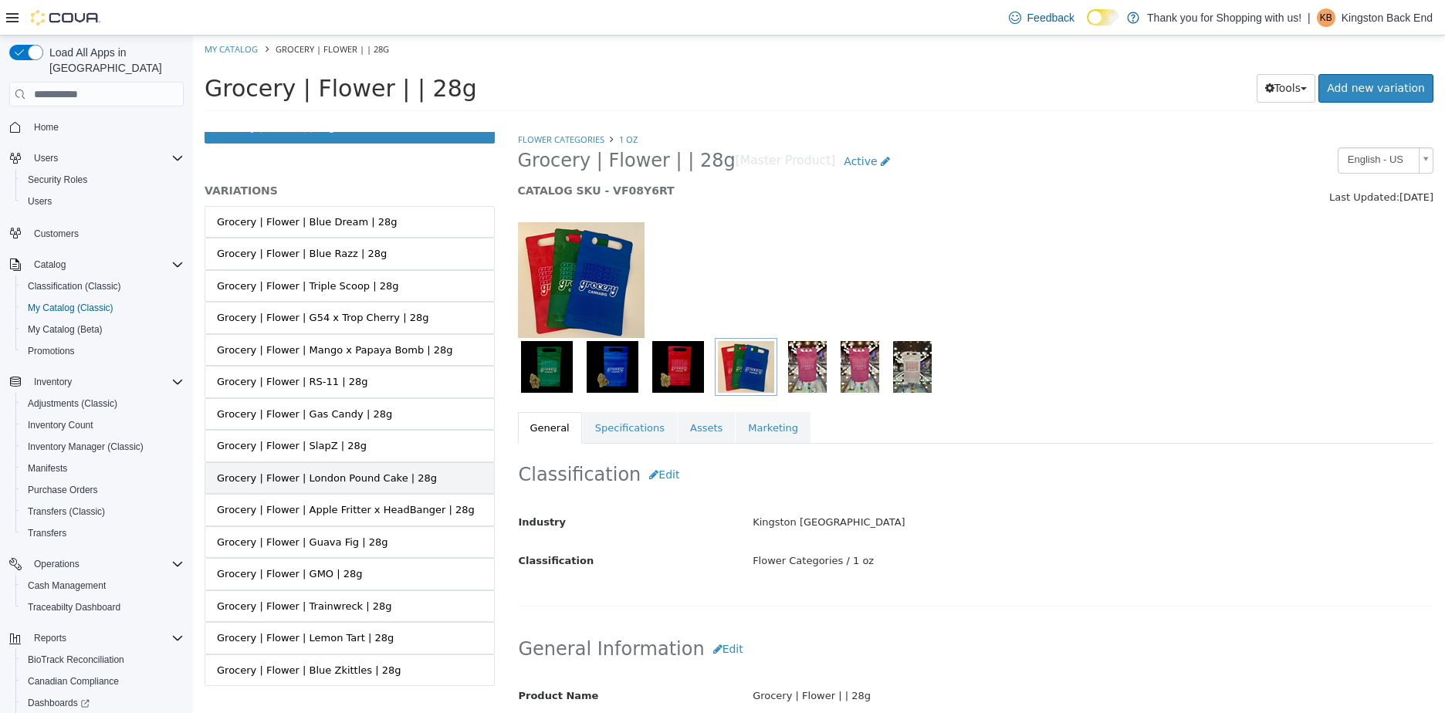
scroll to position [76, 0]
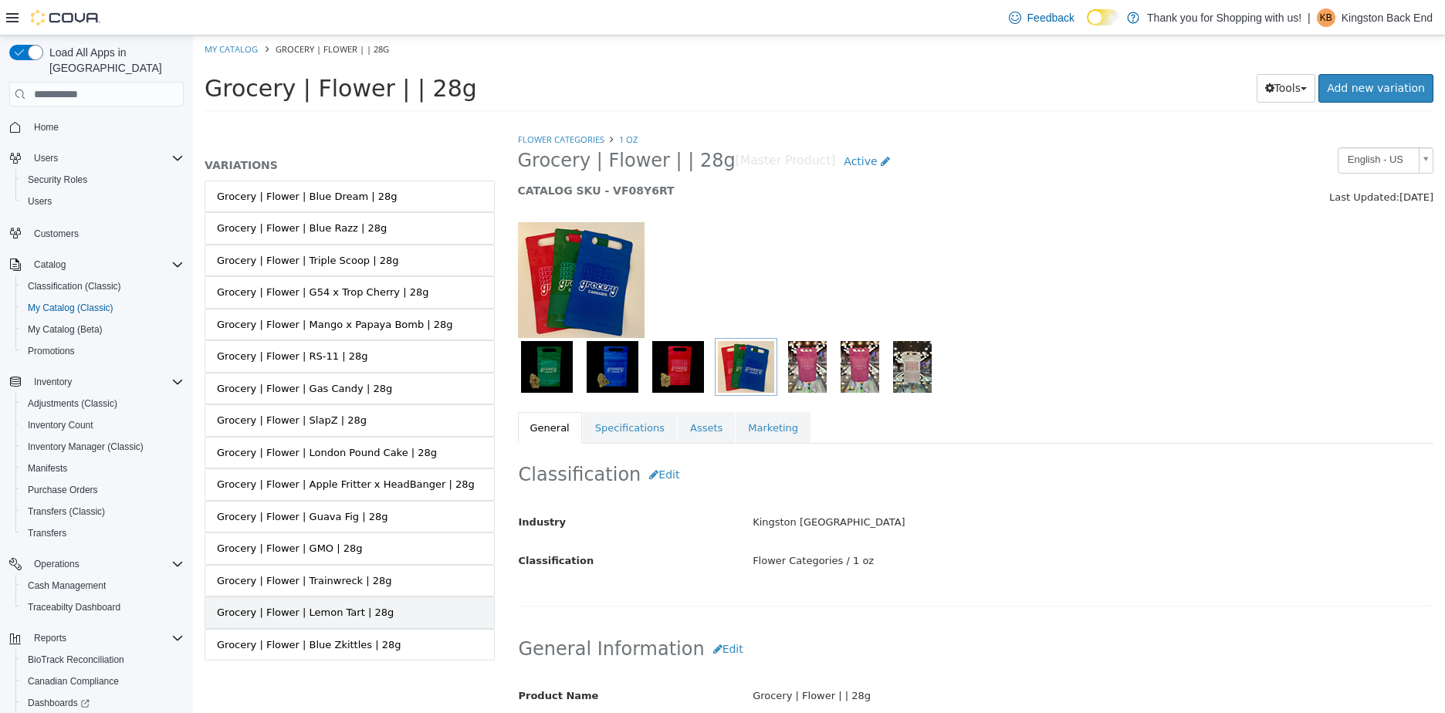
click at [402, 618] on link "Grocery | Flower | Lemon Tart | 28g" at bounding box center [350, 613] width 290 height 32
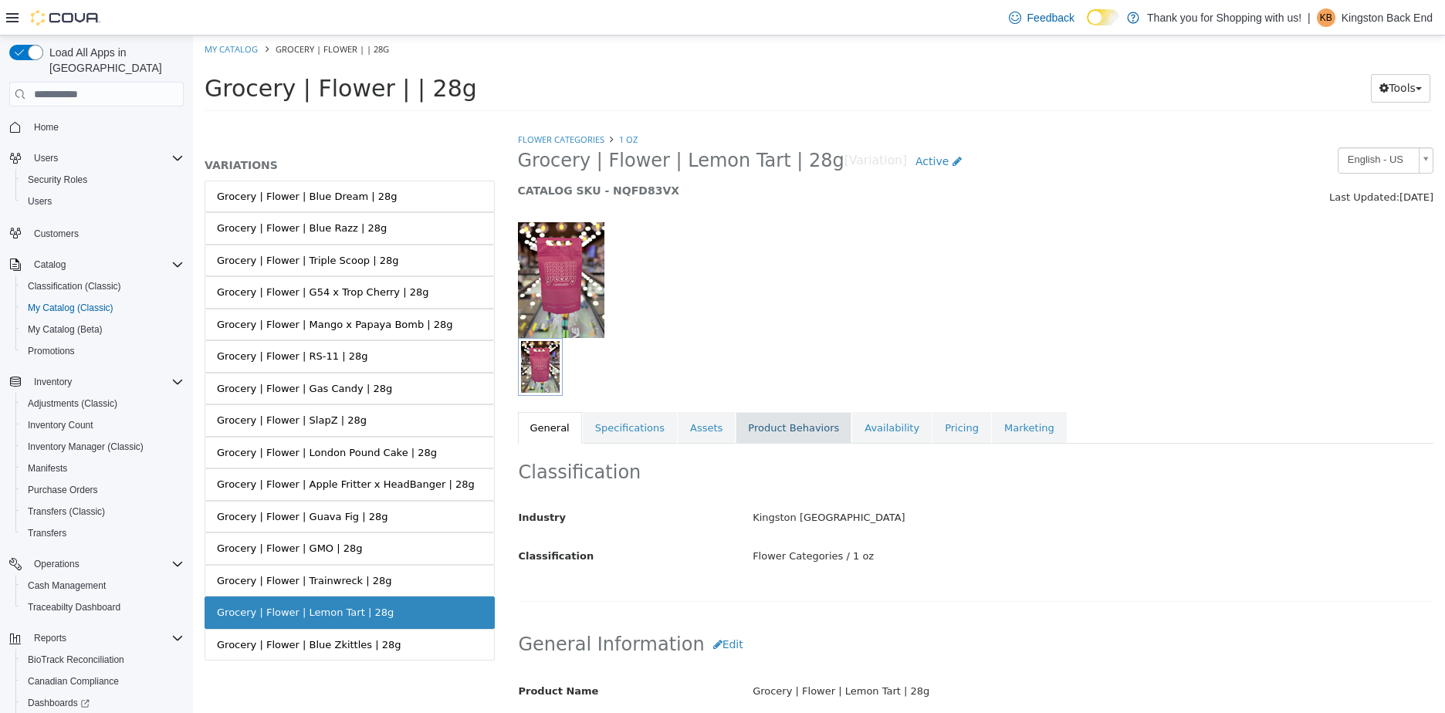
click at [813, 425] on link "Product Behaviors" at bounding box center [794, 428] width 116 height 32
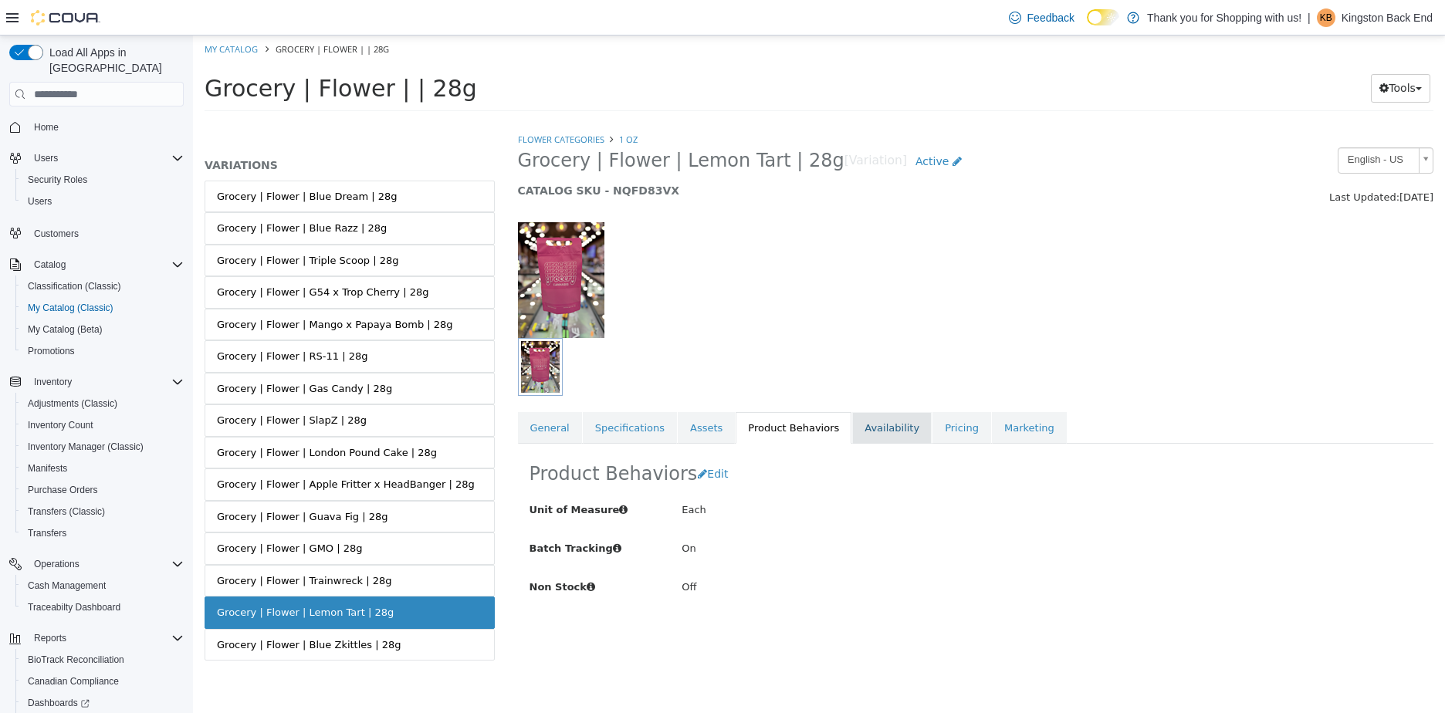
click at [887, 432] on link "Availability" at bounding box center [892, 428] width 80 height 32
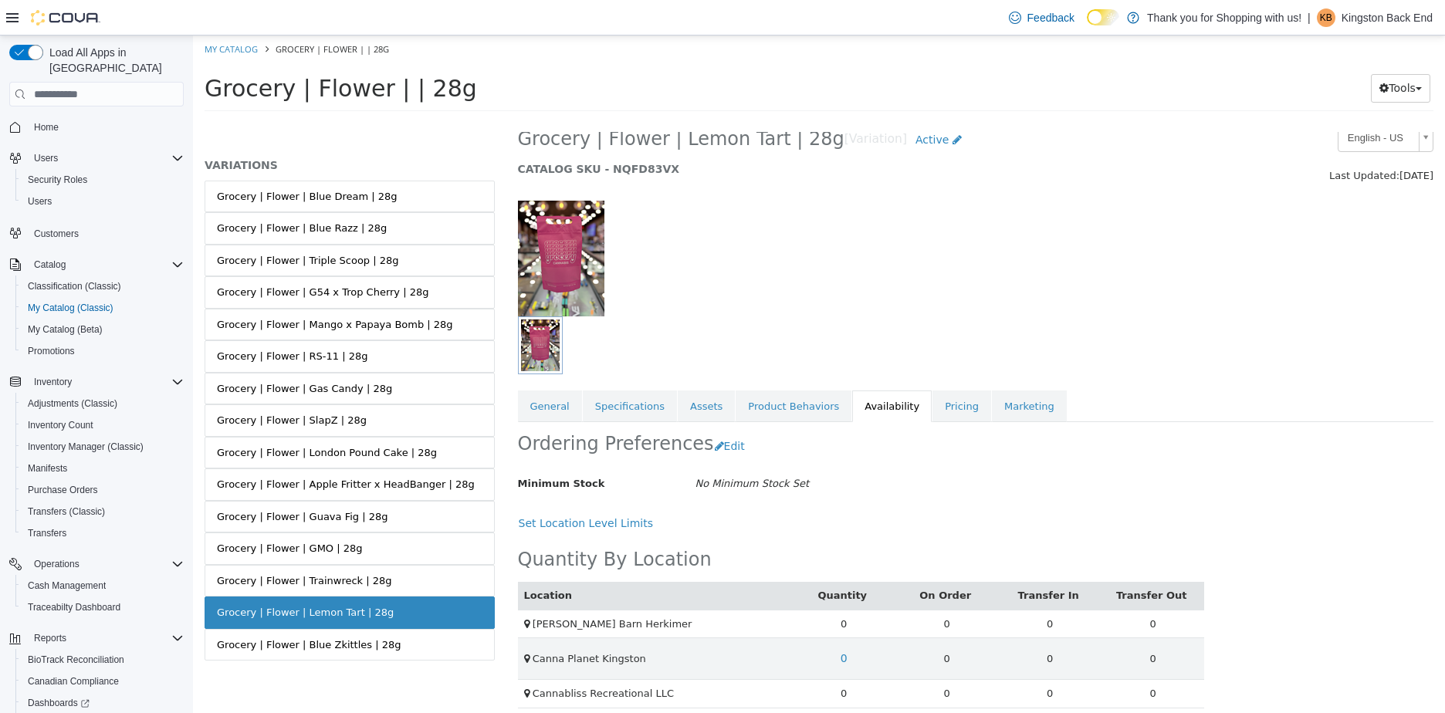
scroll to position [33, 0]
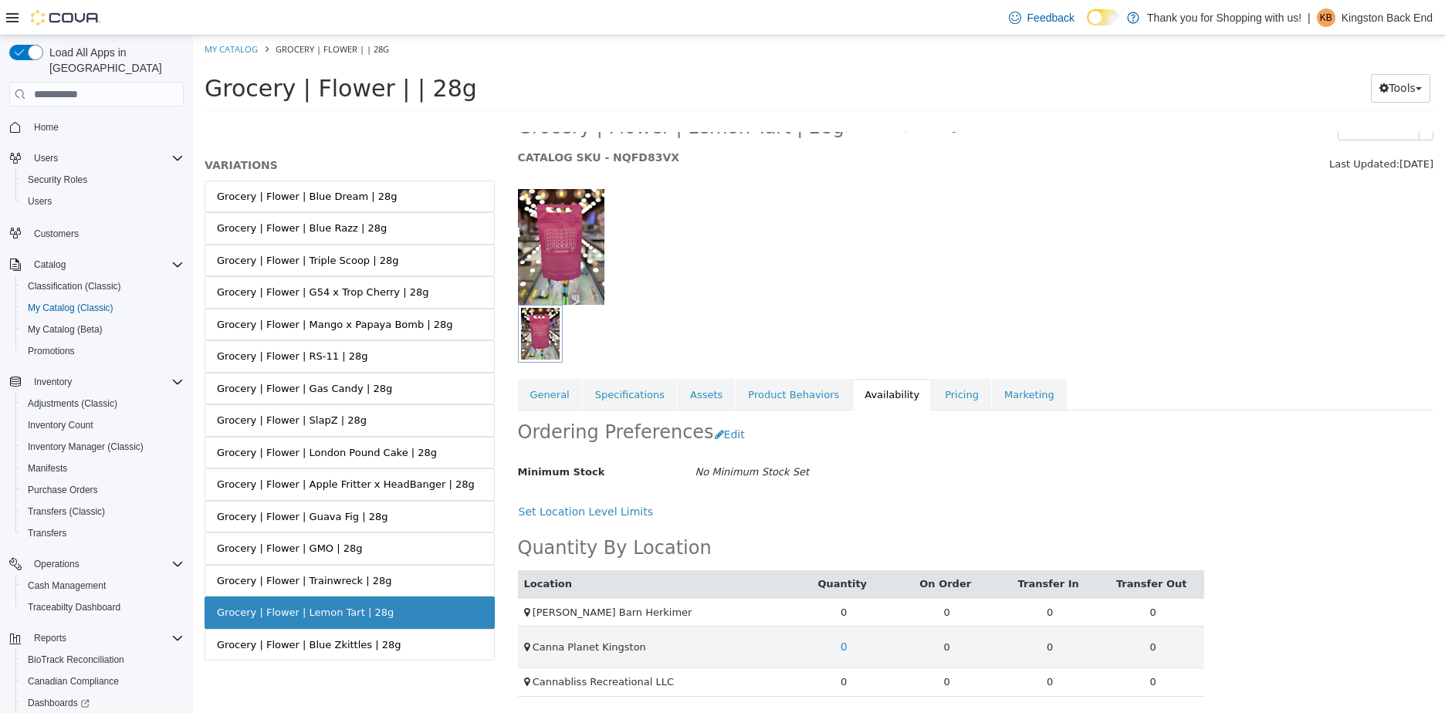
drag, startPoint x: 379, startPoint y: 616, endPoint x: 252, endPoint y: 619, distance: 127.4
click at [193, 121] on html "Saving Bulk Changes... × My Catalog Grocery | Flower | | 28g Grocery | Flower |…" at bounding box center [819, 79] width 1252 height 86
click at [310, 629] on link "Grocery | Flower | Blue Zkittles | 28g" at bounding box center [350, 645] width 290 height 32
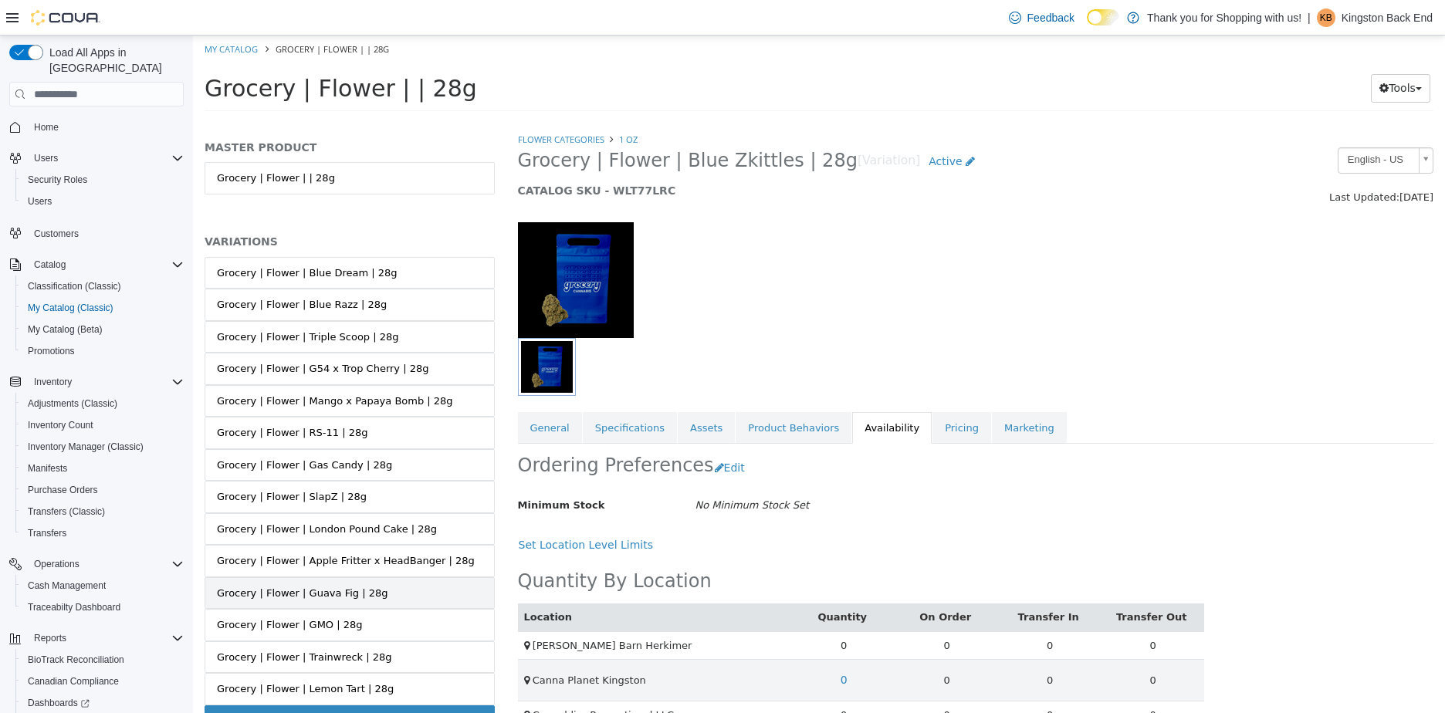
scroll to position [76, 0]
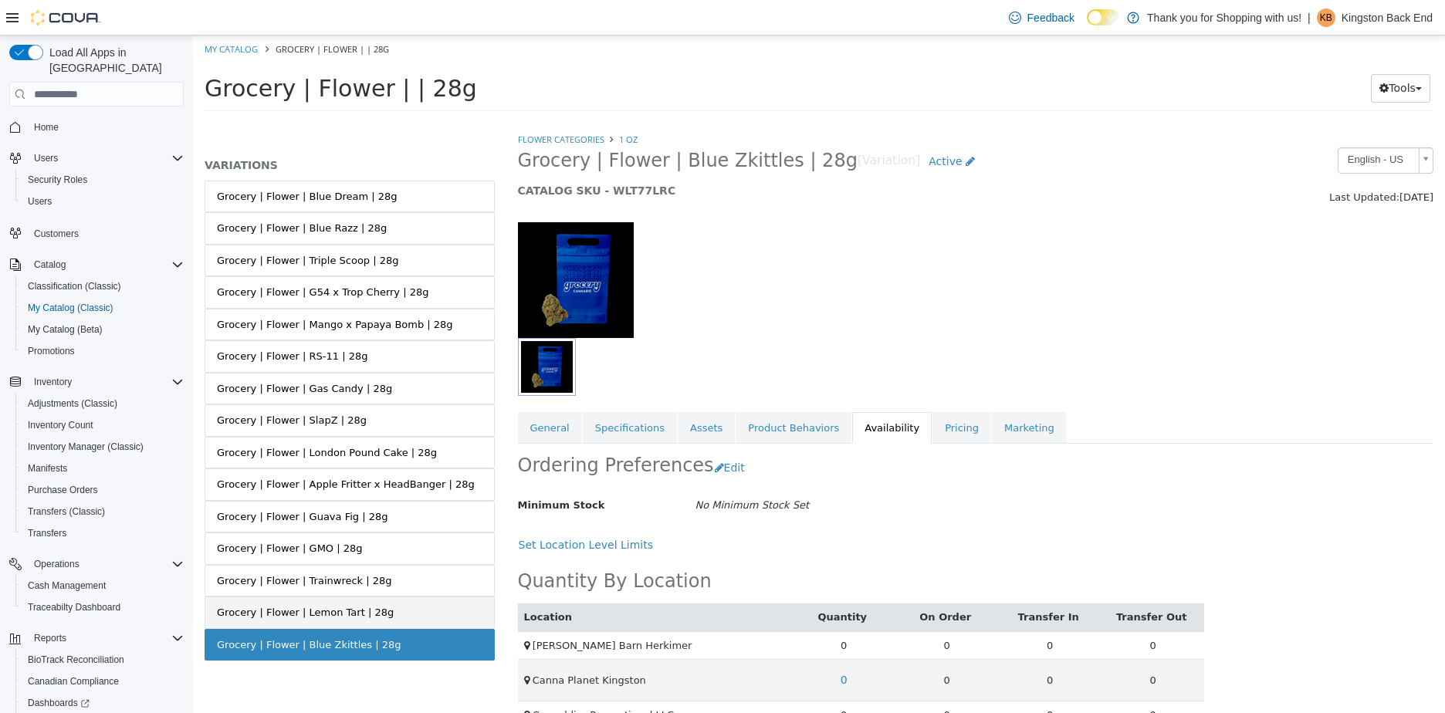
click at [355, 610] on div "Grocery | Flower | Lemon Tart | 28g" at bounding box center [305, 612] width 177 height 15
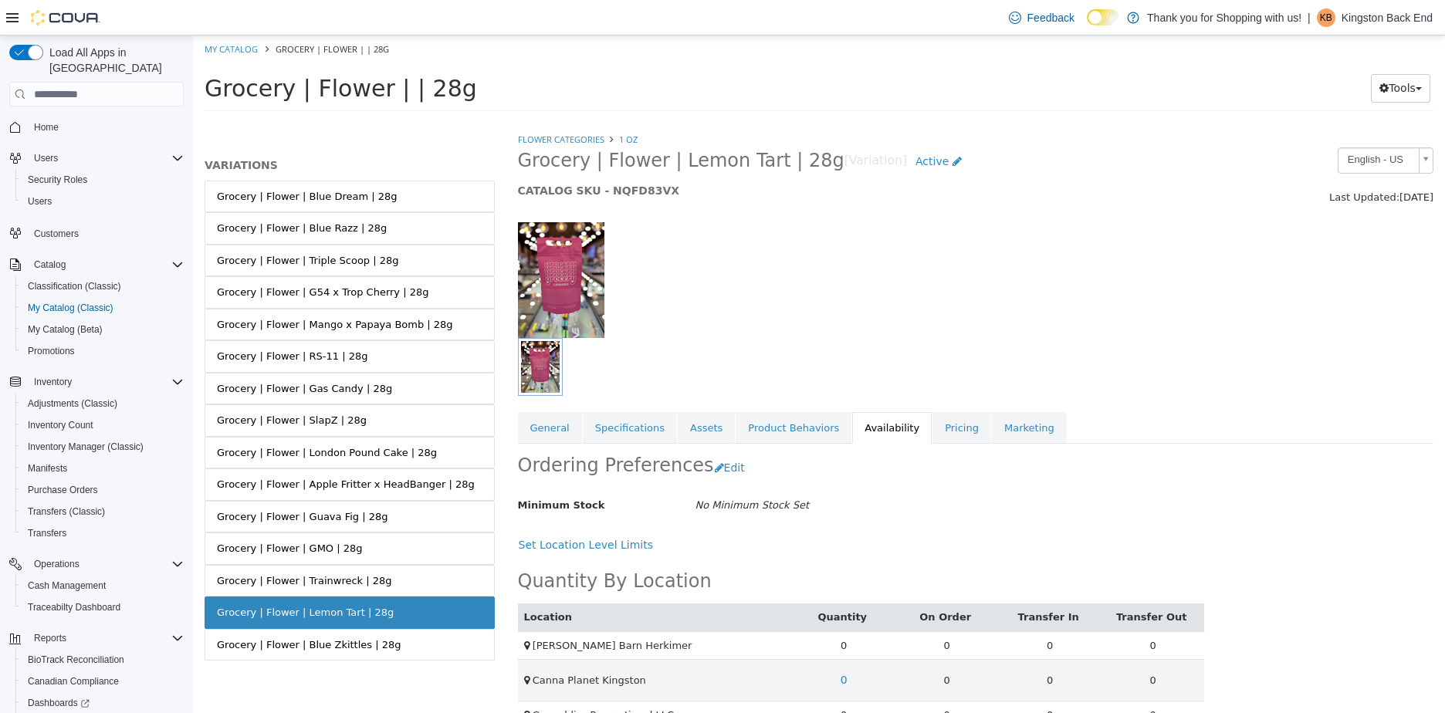
click at [364, 614] on div "Grocery | Flower | Lemon Tart | 28g" at bounding box center [305, 612] width 177 height 15
click at [372, 612] on link "Grocery | Flower | Lemon Tart | 28g" at bounding box center [350, 613] width 290 height 32
drag, startPoint x: 372, startPoint y: 612, endPoint x: 216, endPoint y: 623, distance: 156.3
click at [216, 623] on link "Grocery | Flower | Lemon Tart | 28g" at bounding box center [350, 613] width 290 height 32
copy div "Grocery | Flower | Lemon Tart | 28g"
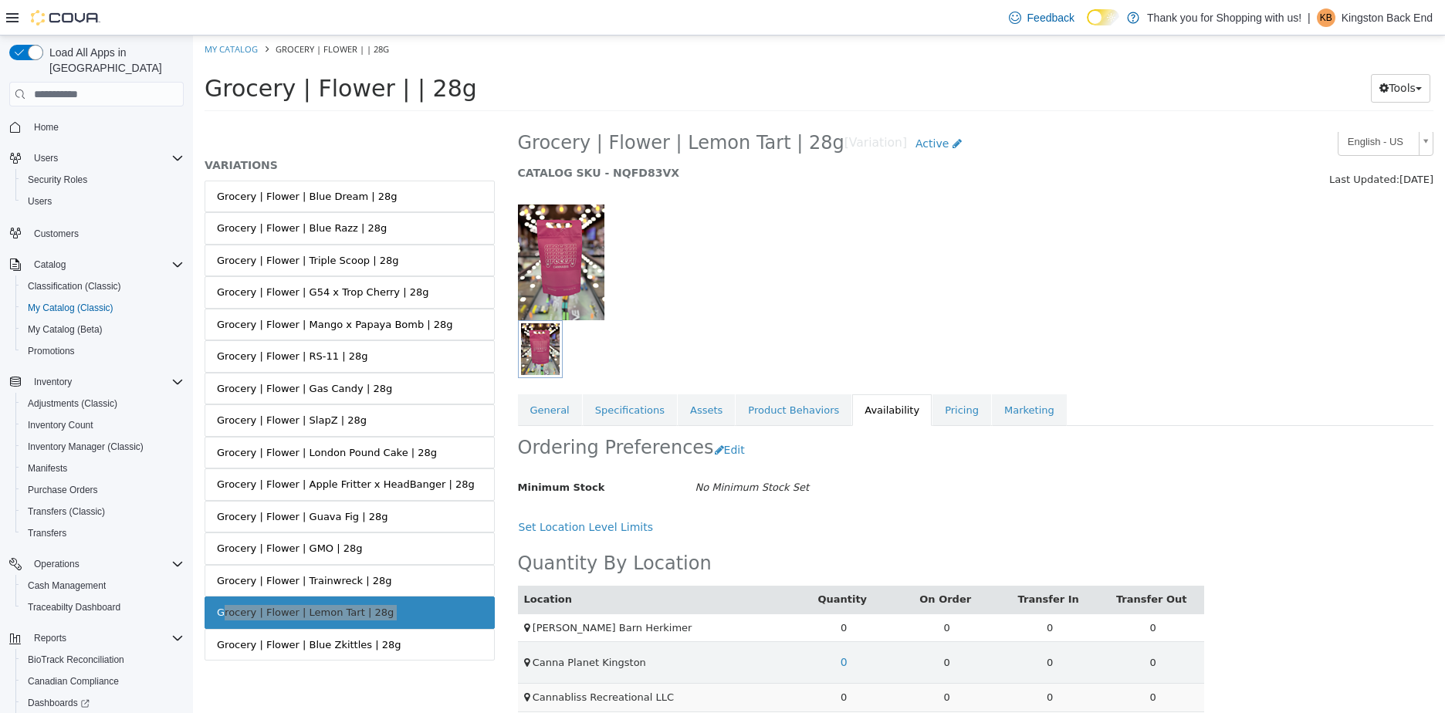
scroll to position [33, 0]
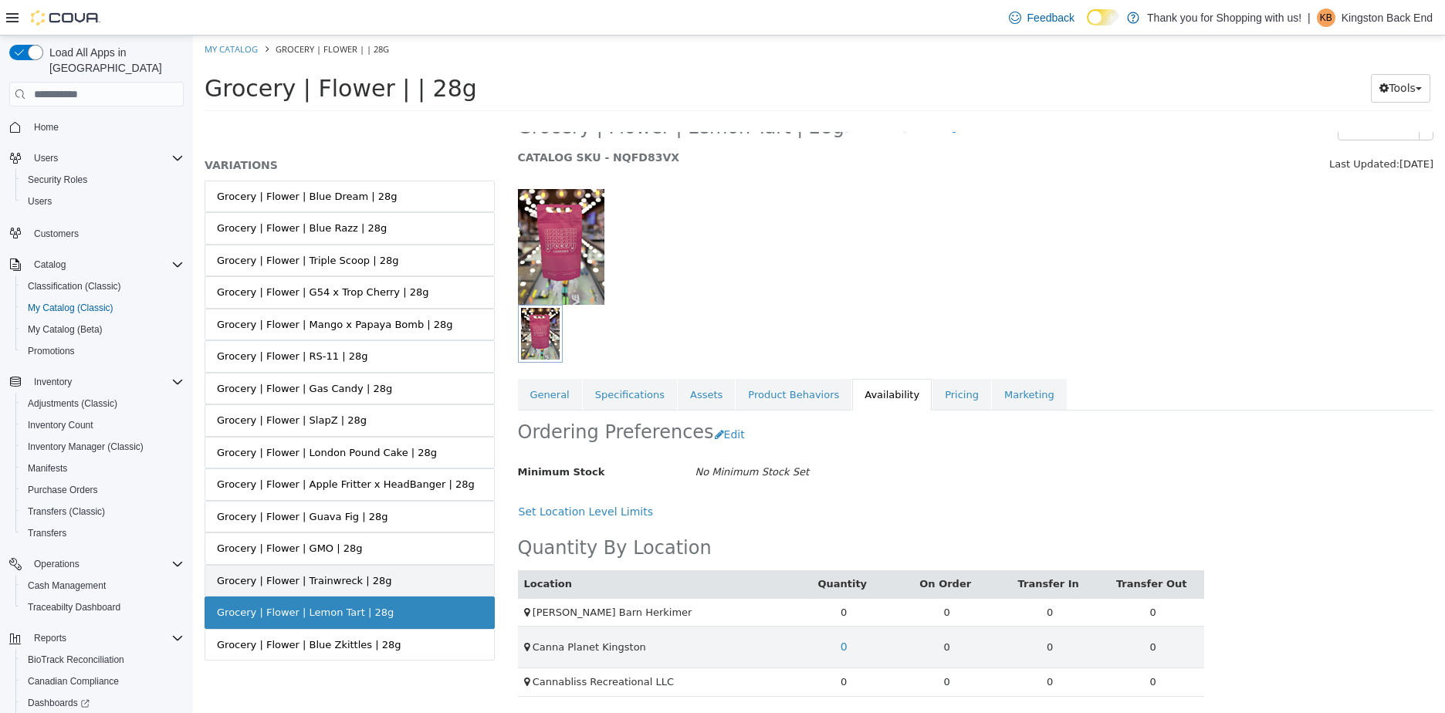
click at [319, 579] on div "Grocery | Flower | Trainwreck | 28g" at bounding box center [304, 581] width 175 height 15
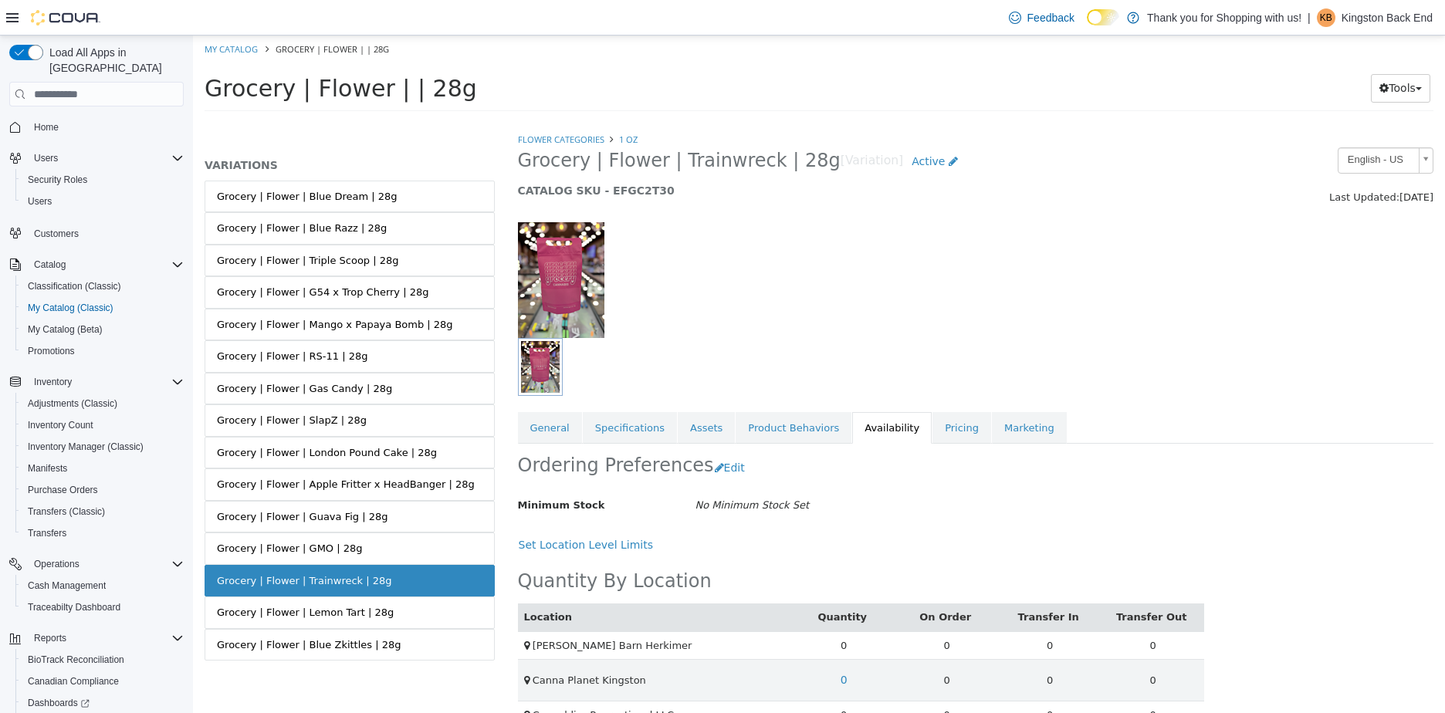
scroll to position [33, 0]
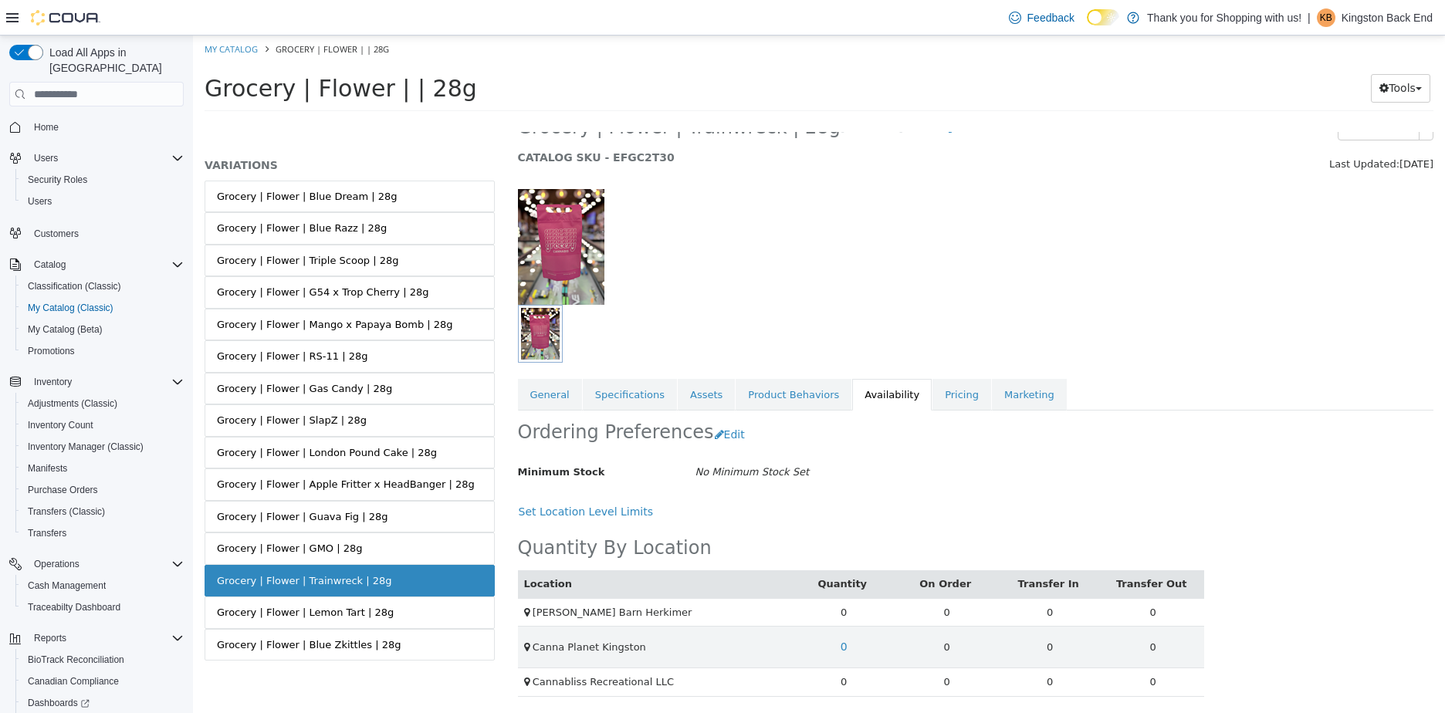
drag, startPoint x: 371, startPoint y: 581, endPoint x: 207, endPoint y: 590, distance: 163.9
click at [207, 590] on link "Grocery | Flower | Trainwreck | 28g" at bounding box center [350, 581] width 290 height 32
copy div "Grocery | Flower | Trainwreck | 28g"
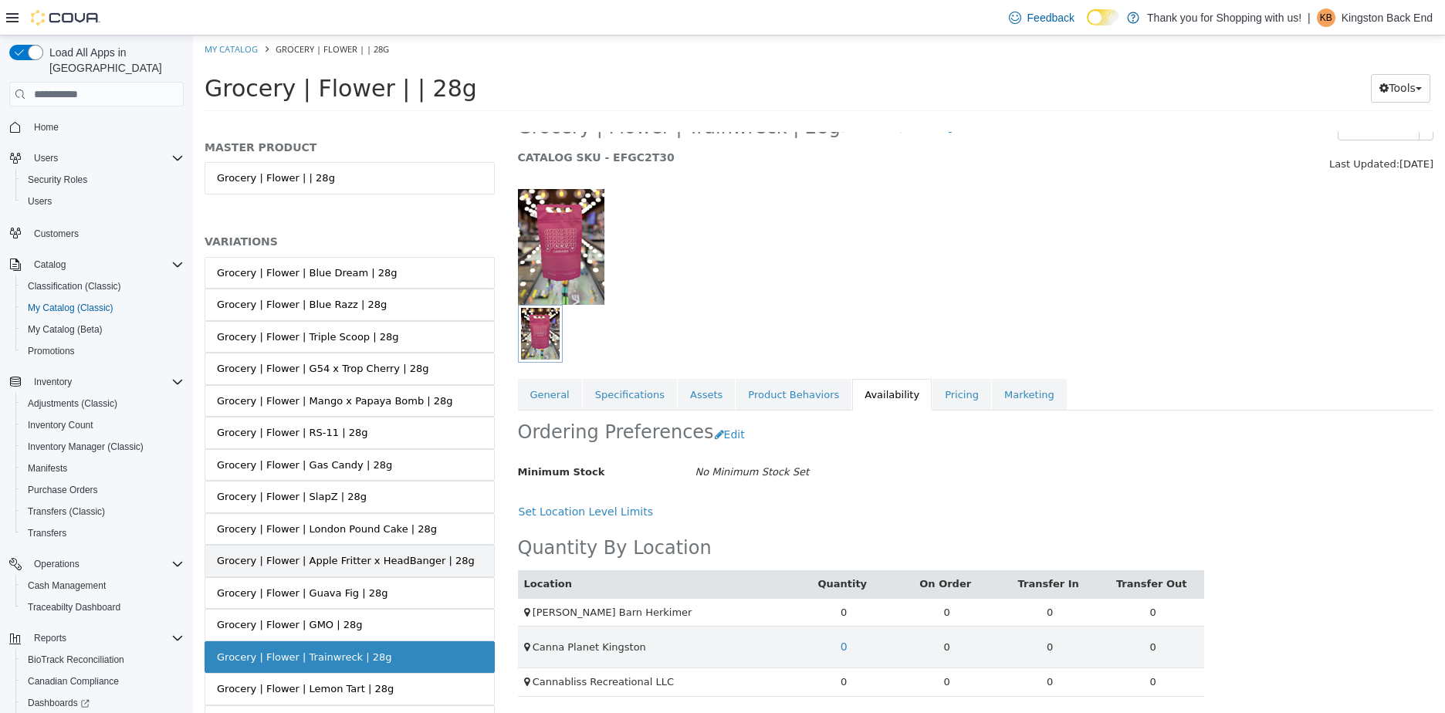
scroll to position [76, 0]
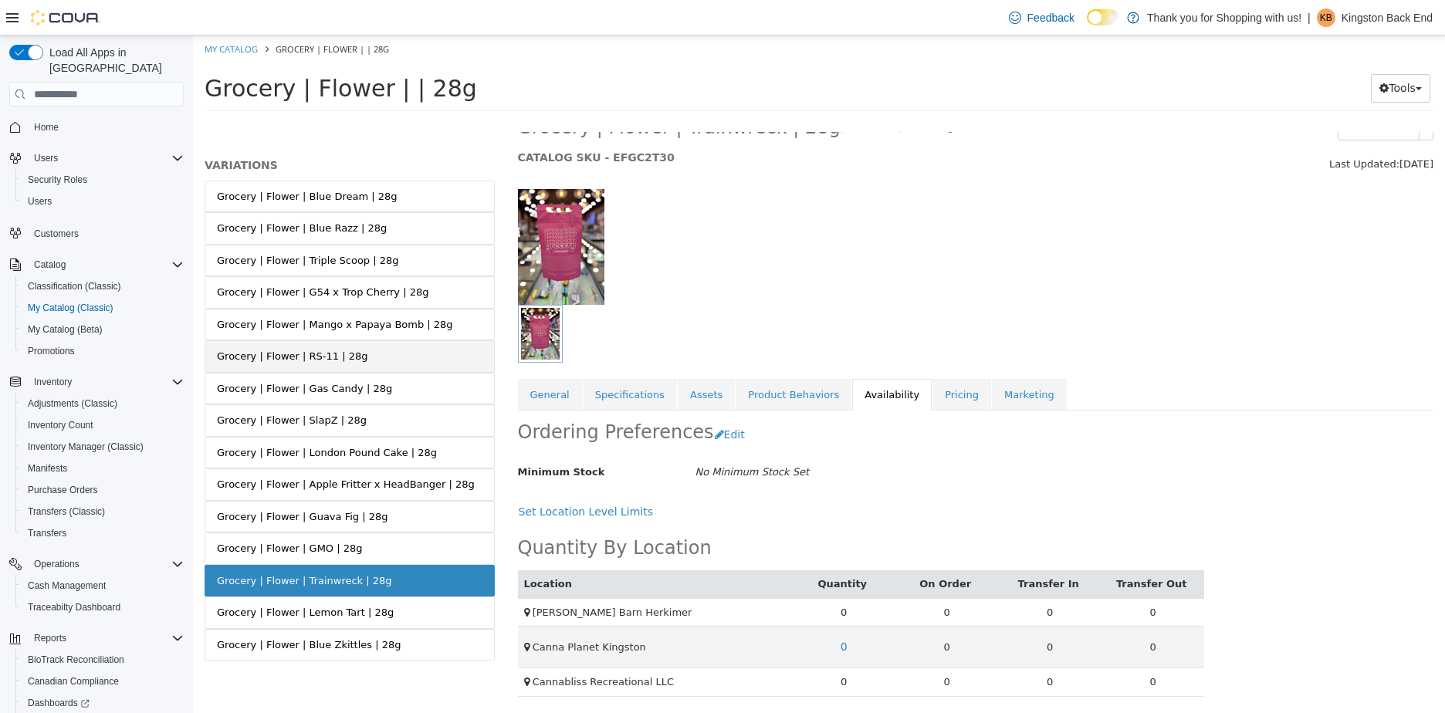
click at [375, 341] on link "Grocery | Flower | RS-11 | 28g" at bounding box center [350, 356] width 290 height 32
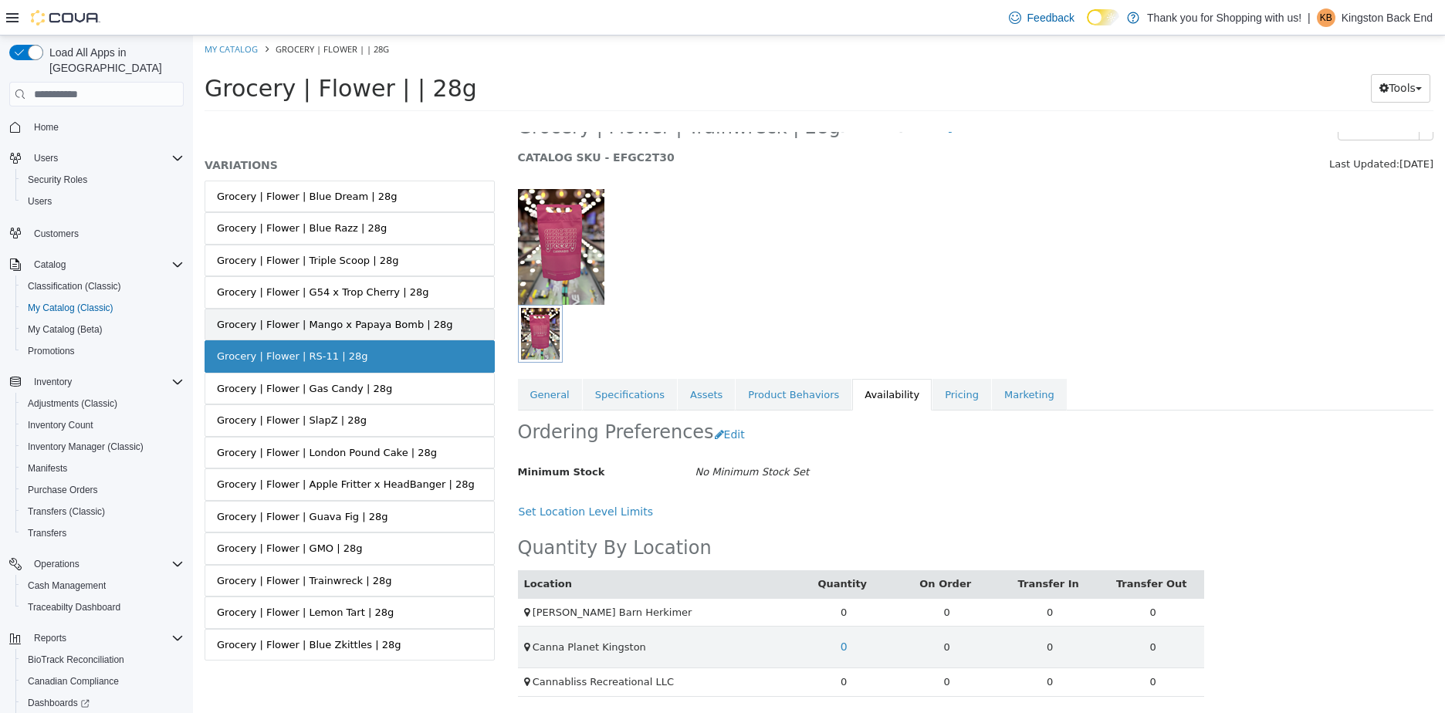
click at [377, 335] on link "Grocery | Flower | Mango x Papaya Bomb | 28g" at bounding box center [350, 325] width 290 height 32
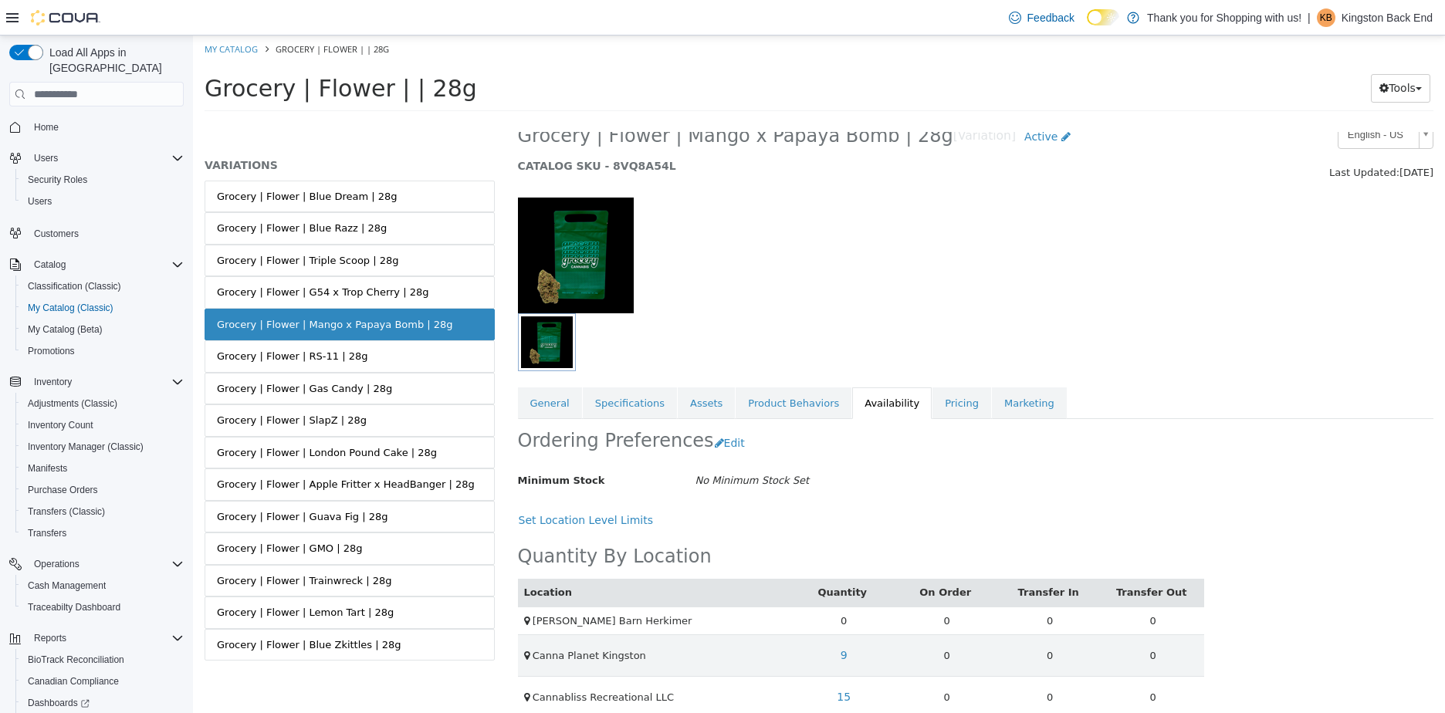
scroll to position [47, 0]
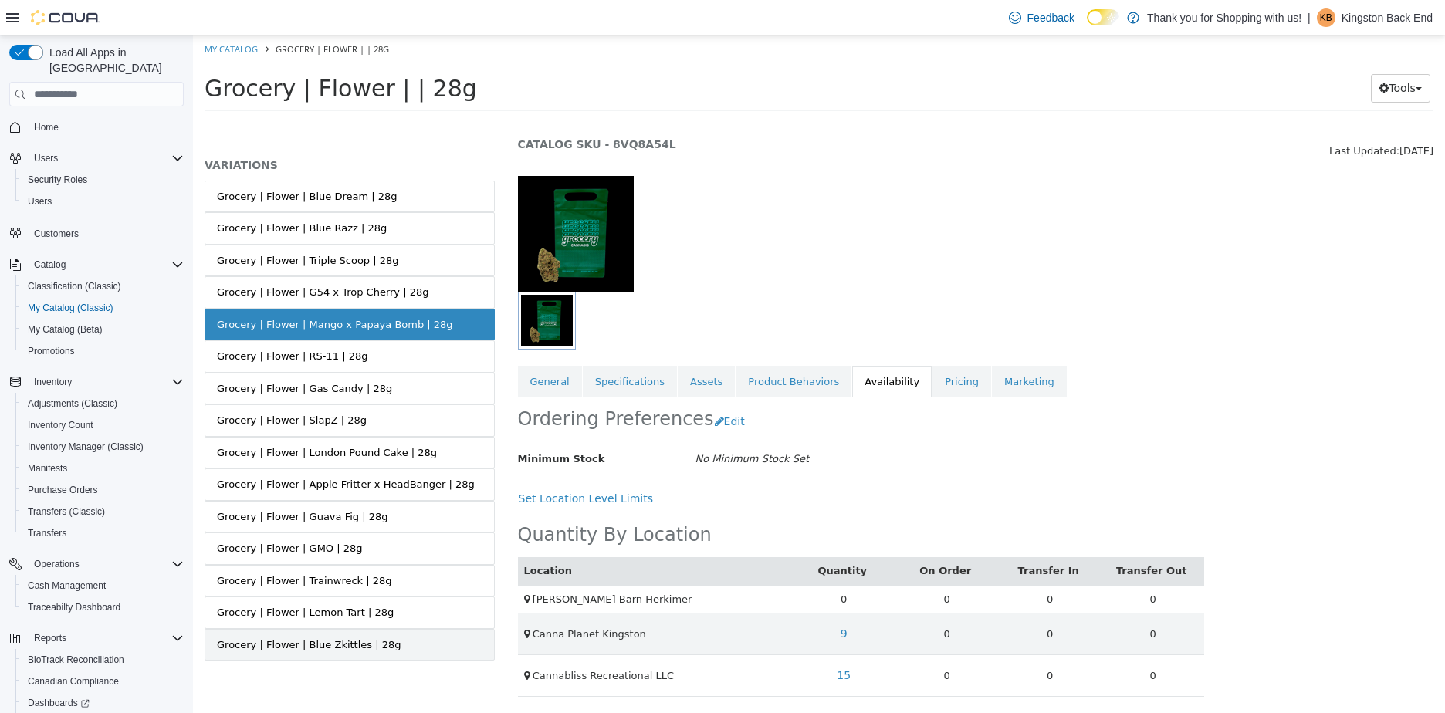
click at [349, 642] on div "Grocery | Flower | Blue Zkittles | 28g" at bounding box center [309, 645] width 184 height 15
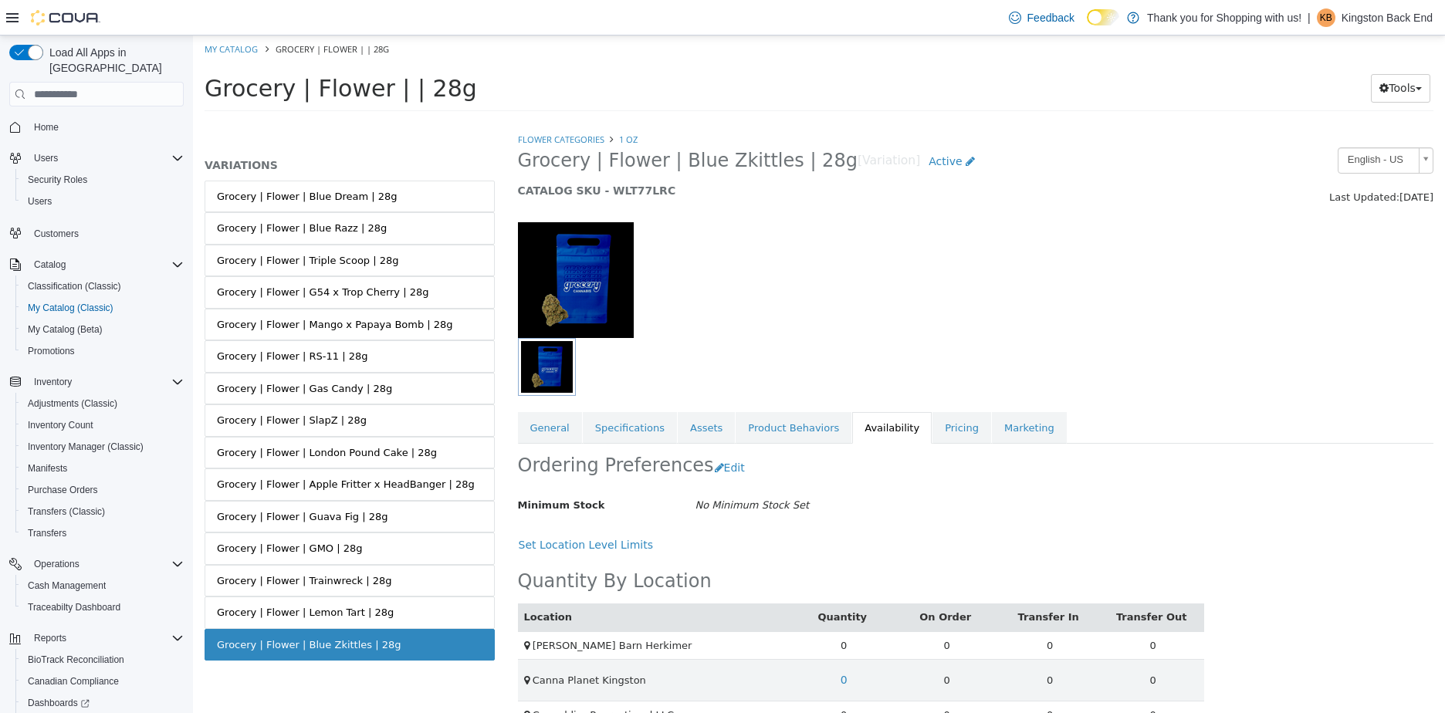
scroll to position [33, 0]
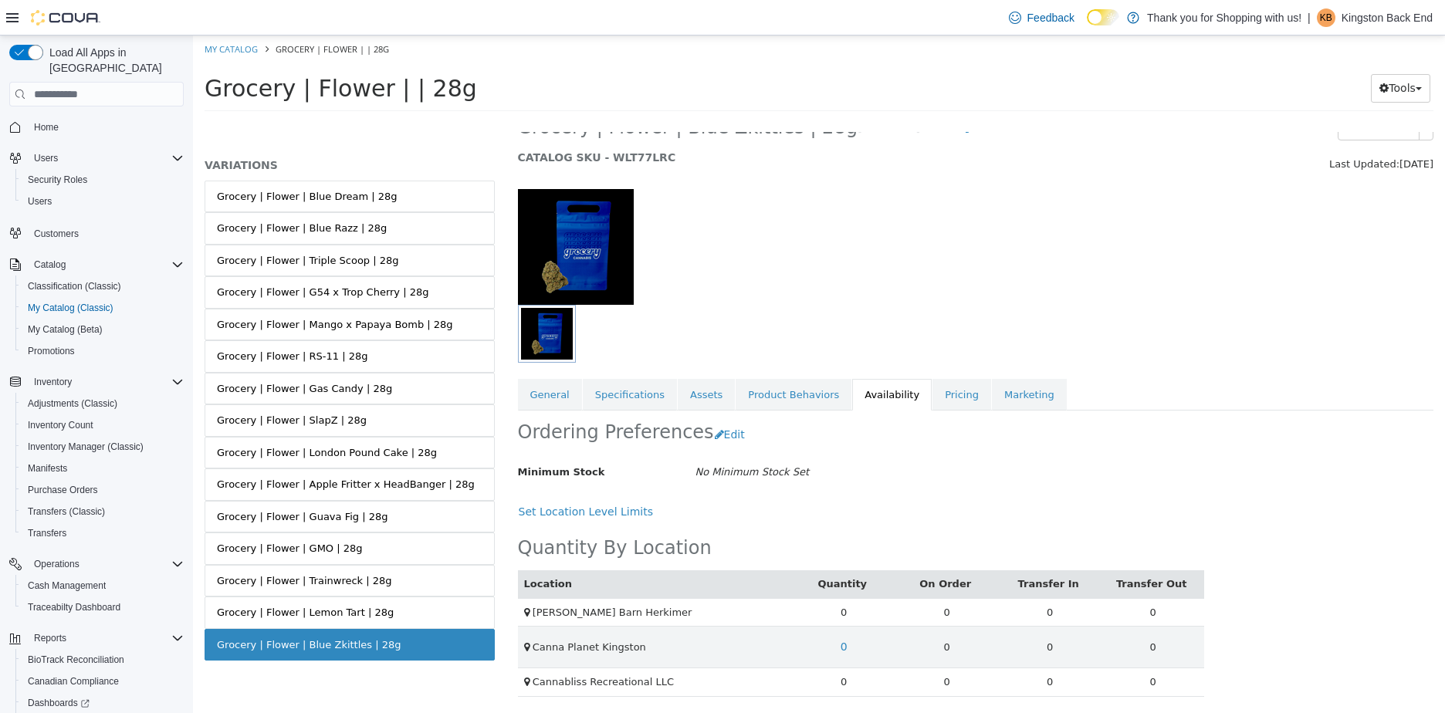
drag, startPoint x: 380, startPoint y: 644, endPoint x: 215, endPoint y: 658, distance: 165.1
click at [215, 658] on link "Grocery | Flower | Blue Zkittles | 28g" at bounding box center [350, 645] width 290 height 32
copy div "Grocery | Flower | Blue Zkittles | 28g"
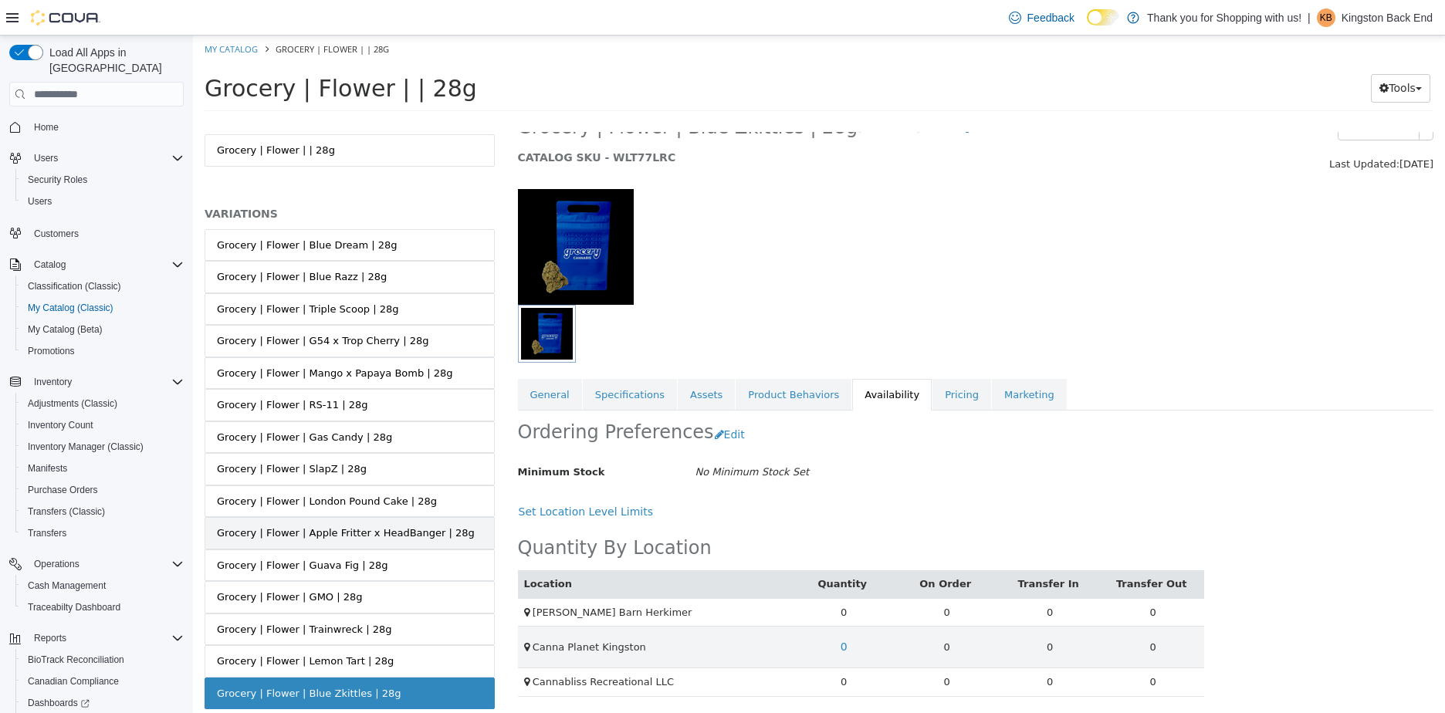
scroll to position [76, 0]
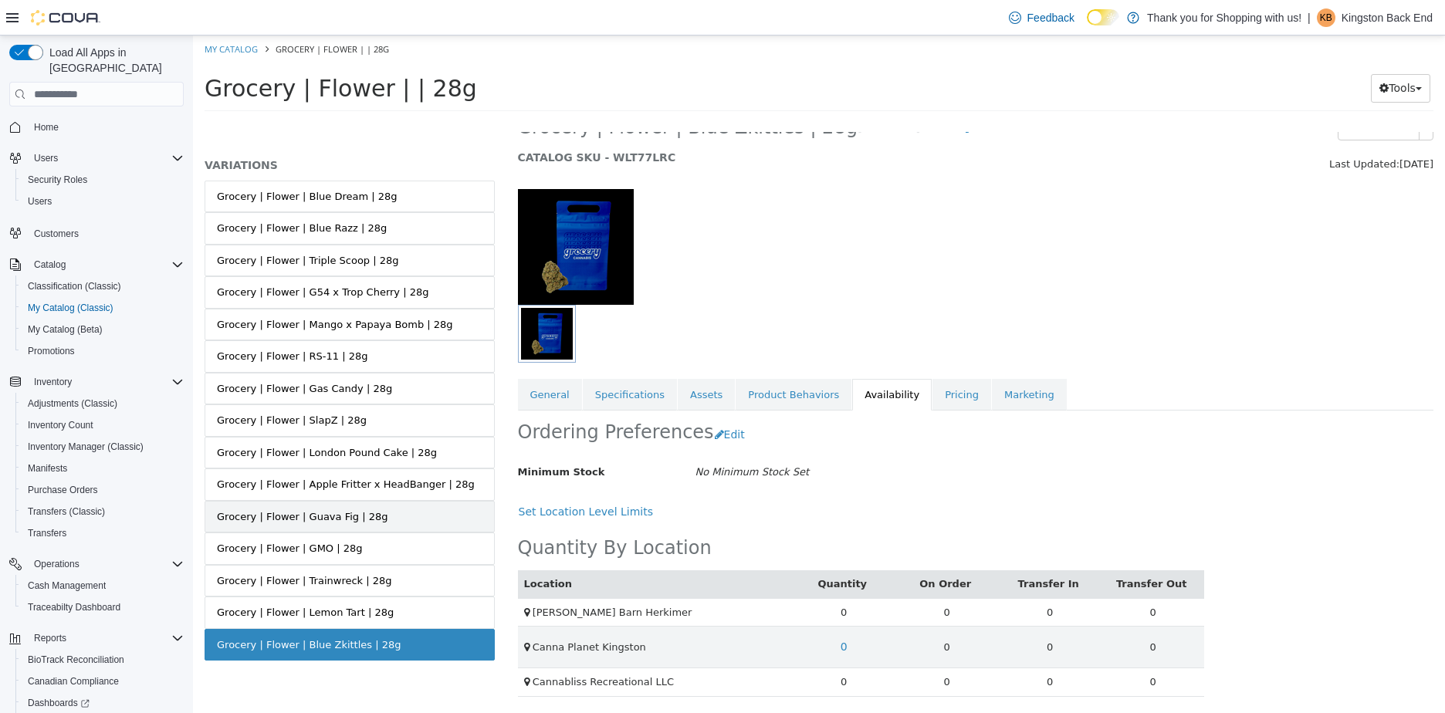
click at [350, 511] on div "Grocery | Flower | Guava Fig | 28g" at bounding box center [302, 516] width 171 height 15
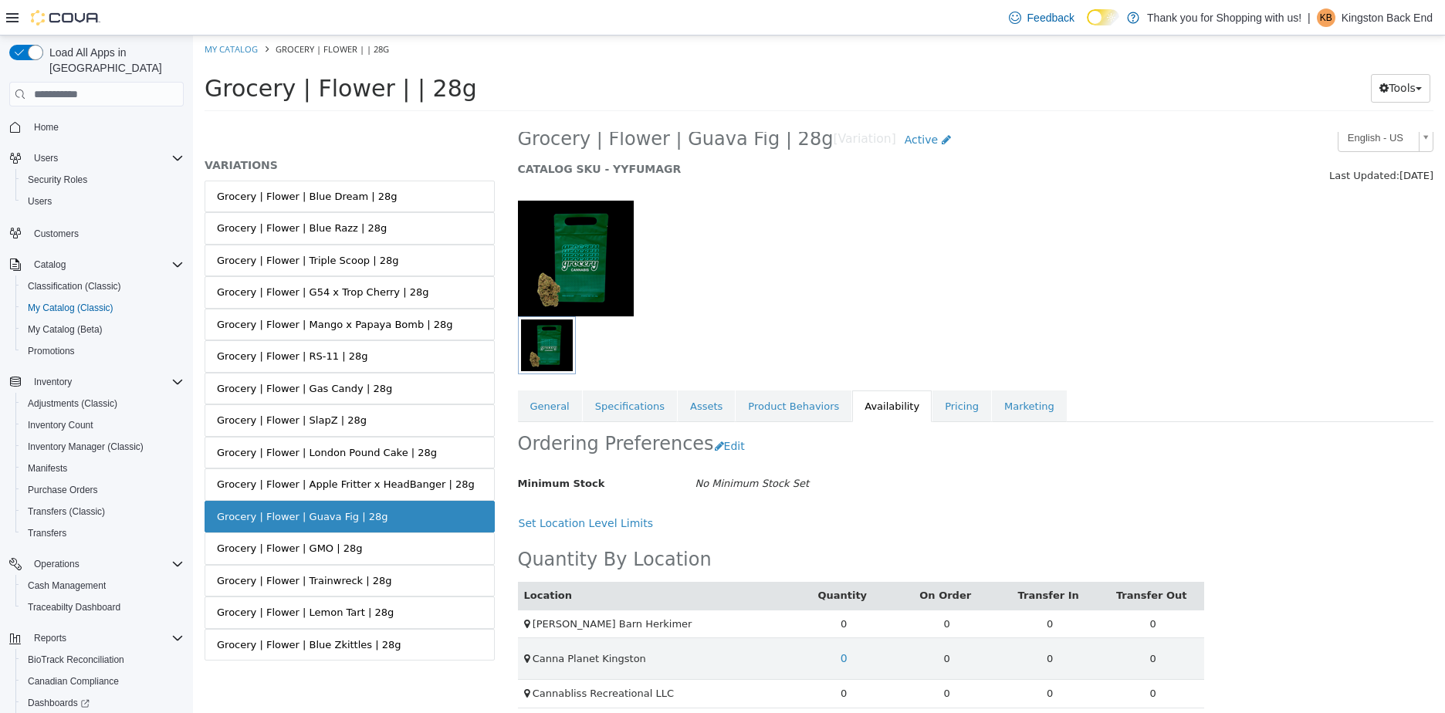
scroll to position [33, 0]
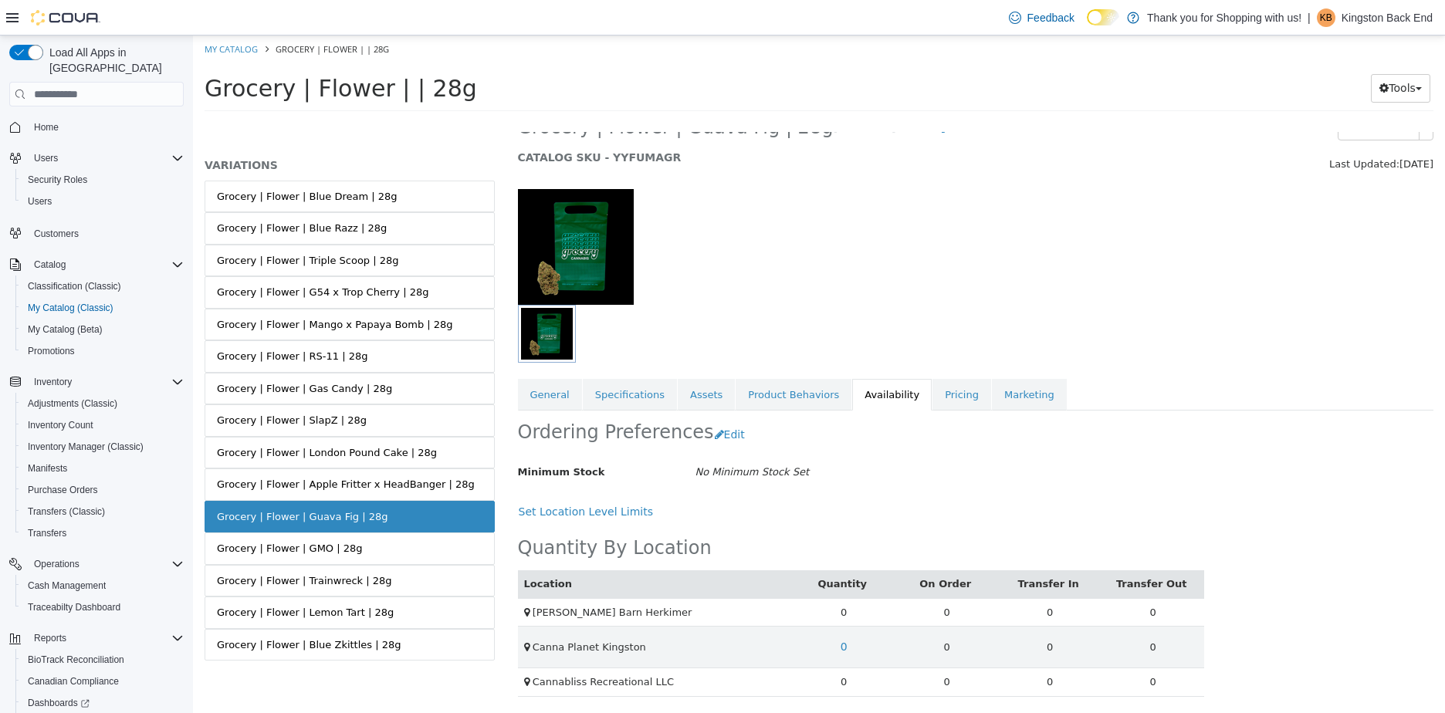
drag, startPoint x: 381, startPoint y: 519, endPoint x: 201, endPoint y: 526, distance: 180.8
click at [201, 526] on div "MASTER PRODUCT Grocery | Flower | | 28g VARIATIONS Grocery | Flower | Blue Drea…" at bounding box center [349, 422] width 313 height 581
copy div "Grocery | Flower | Guava Fig | 28g"
click at [356, 567] on link "Grocery | Flower | Trainwreck | 28g" at bounding box center [350, 581] width 290 height 32
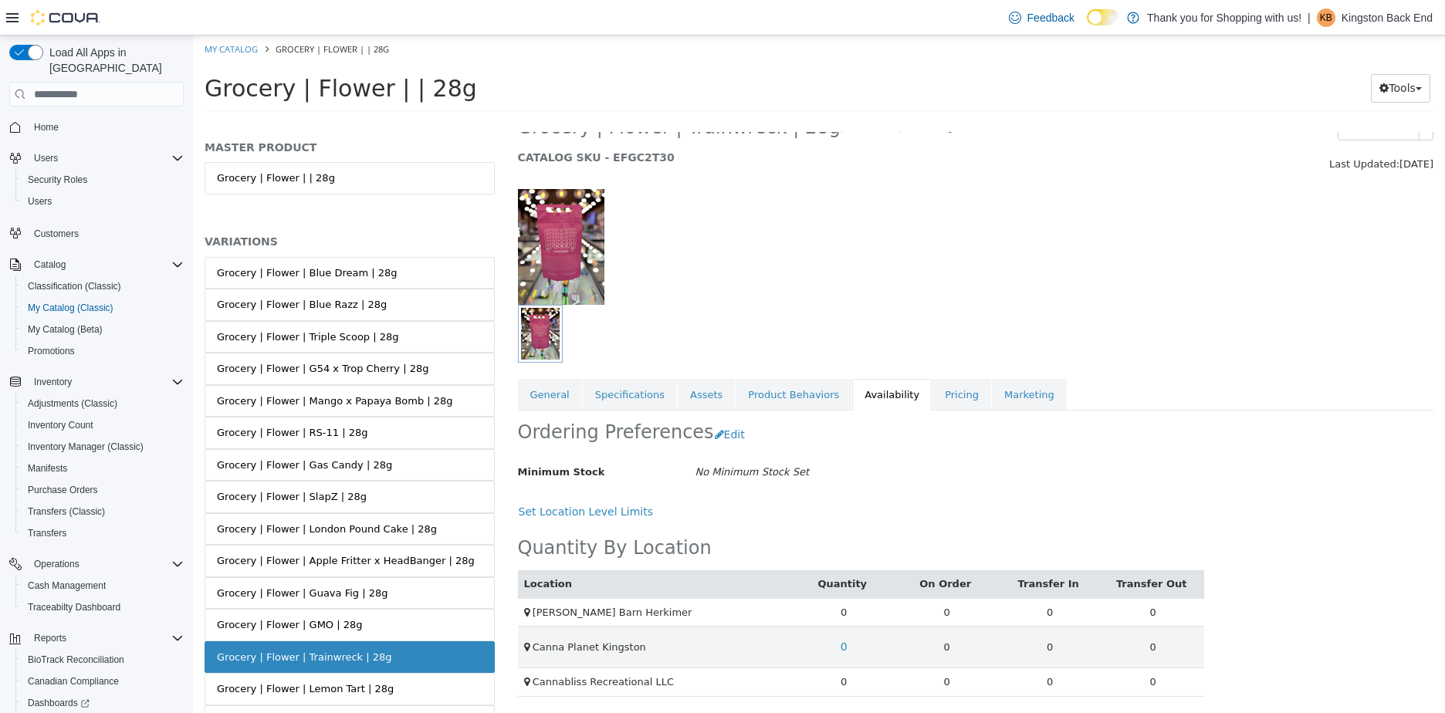
scroll to position [76, 0]
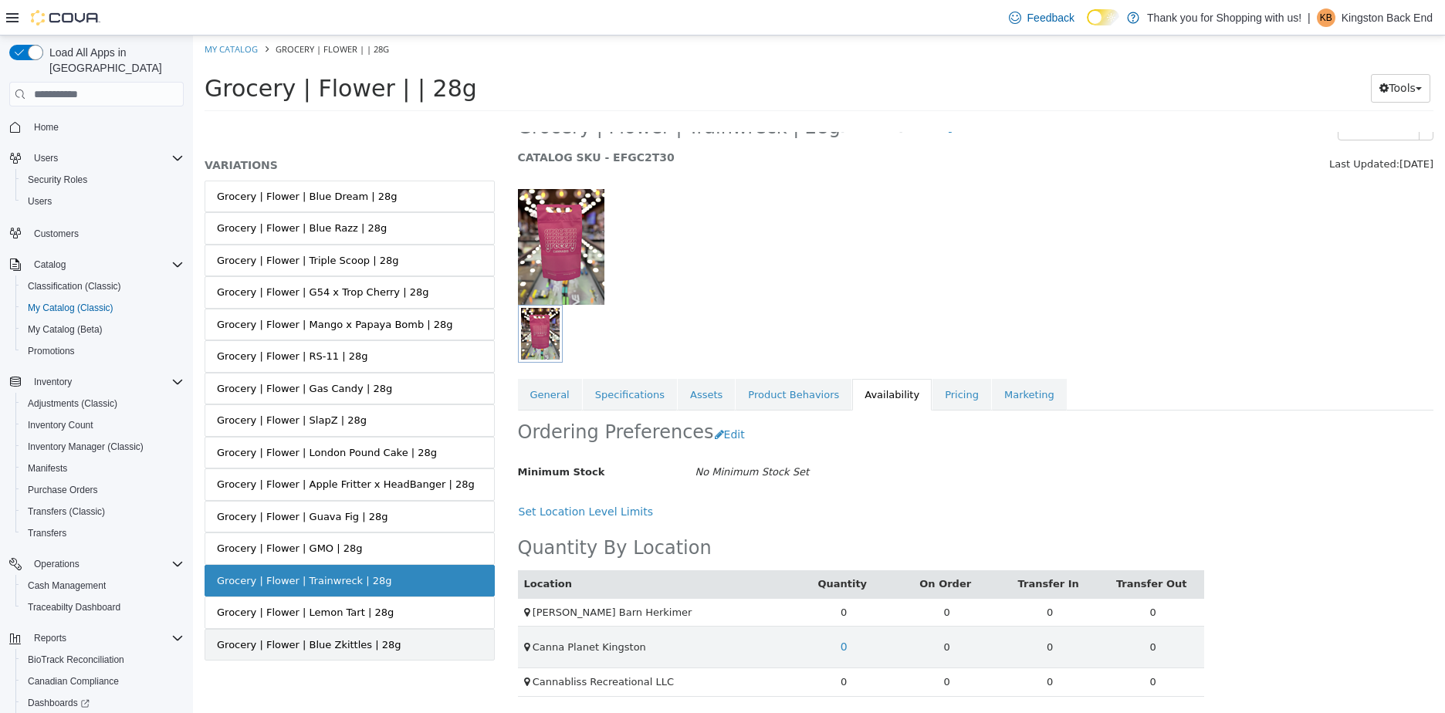
drag, startPoint x: 326, startPoint y: 662, endPoint x: 331, endPoint y: 653, distance: 10.7
click at [326, 662] on div "Grocery | Flower | Blue Dream | 28g Grocery | Flower | Blue Razz | 28g Grocery …" at bounding box center [350, 437] width 290 height 513
click at [337, 645] on div "Grocery | Flower | Blue Zkittles | 28g" at bounding box center [309, 645] width 184 height 15
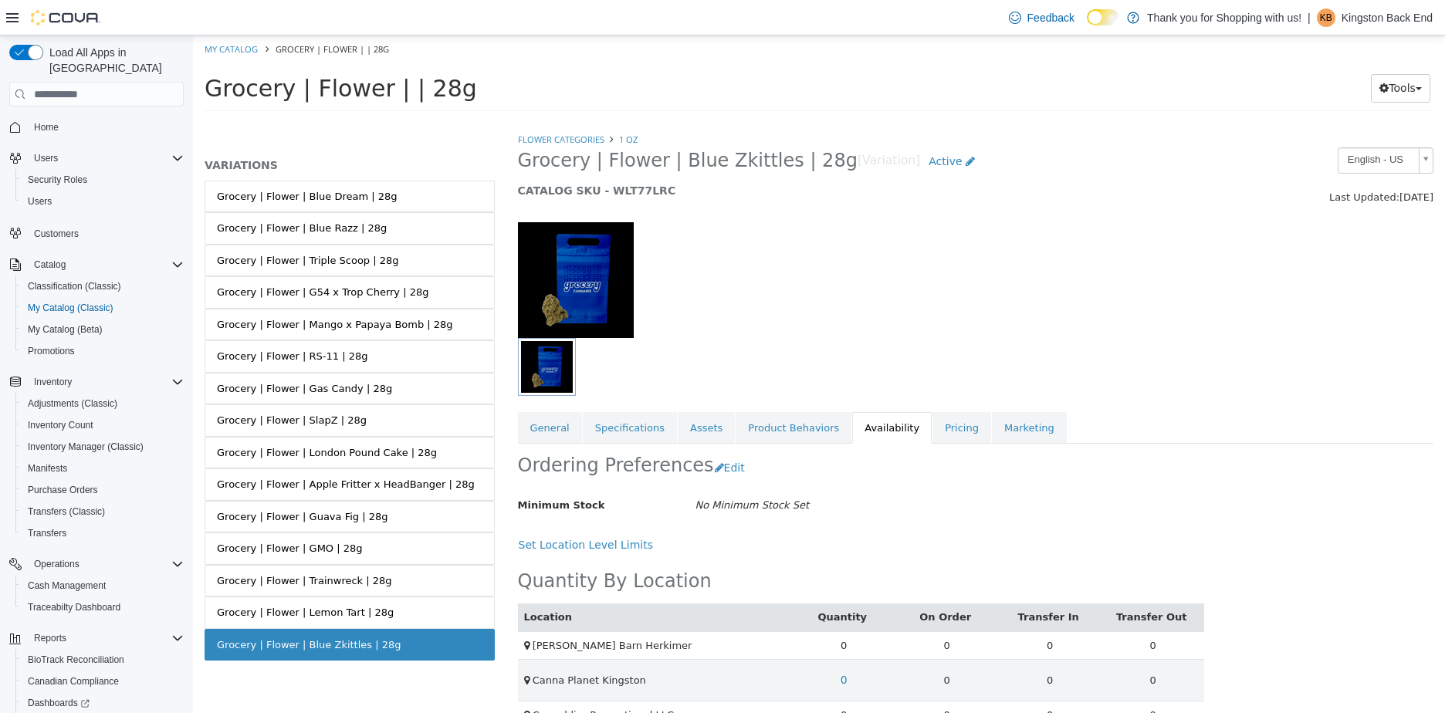
drag, startPoint x: 344, startPoint y: 644, endPoint x: 201, endPoint y: 656, distance: 143.3
click at [201, 656] on div "MASTER PRODUCT Grocery | Flower | | 28g VARIATIONS Grocery | Flower | Blue Drea…" at bounding box center [349, 422] width 313 height 581
copy div "Grocery | Flower | Blue Zkittles | 28g"
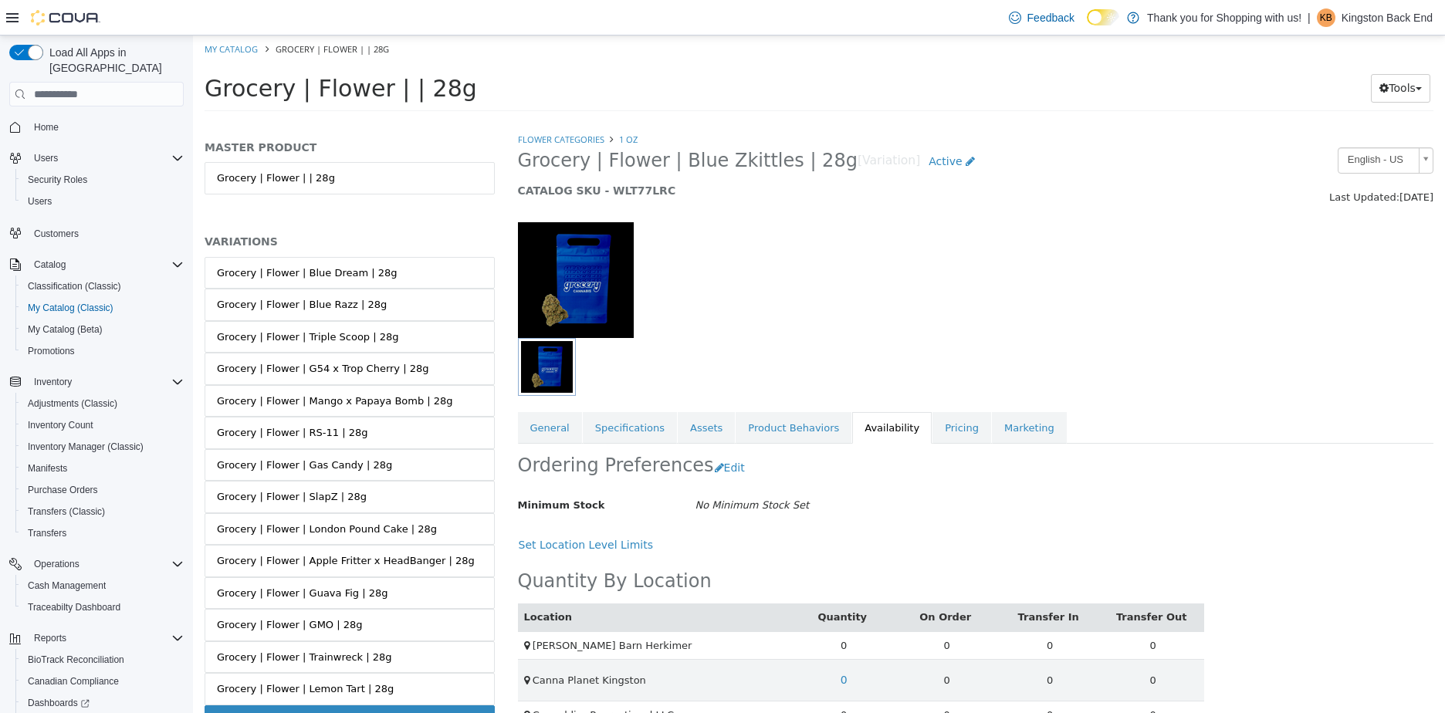
click at [368, 240] on h5 "VARIATIONS" at bounding box center [350, 242] width 290 height 14
click at [355, 275] on div "Grocery | Flower | Blue Dream | 28g" at bounding box center [307, 273] width 181 height 15
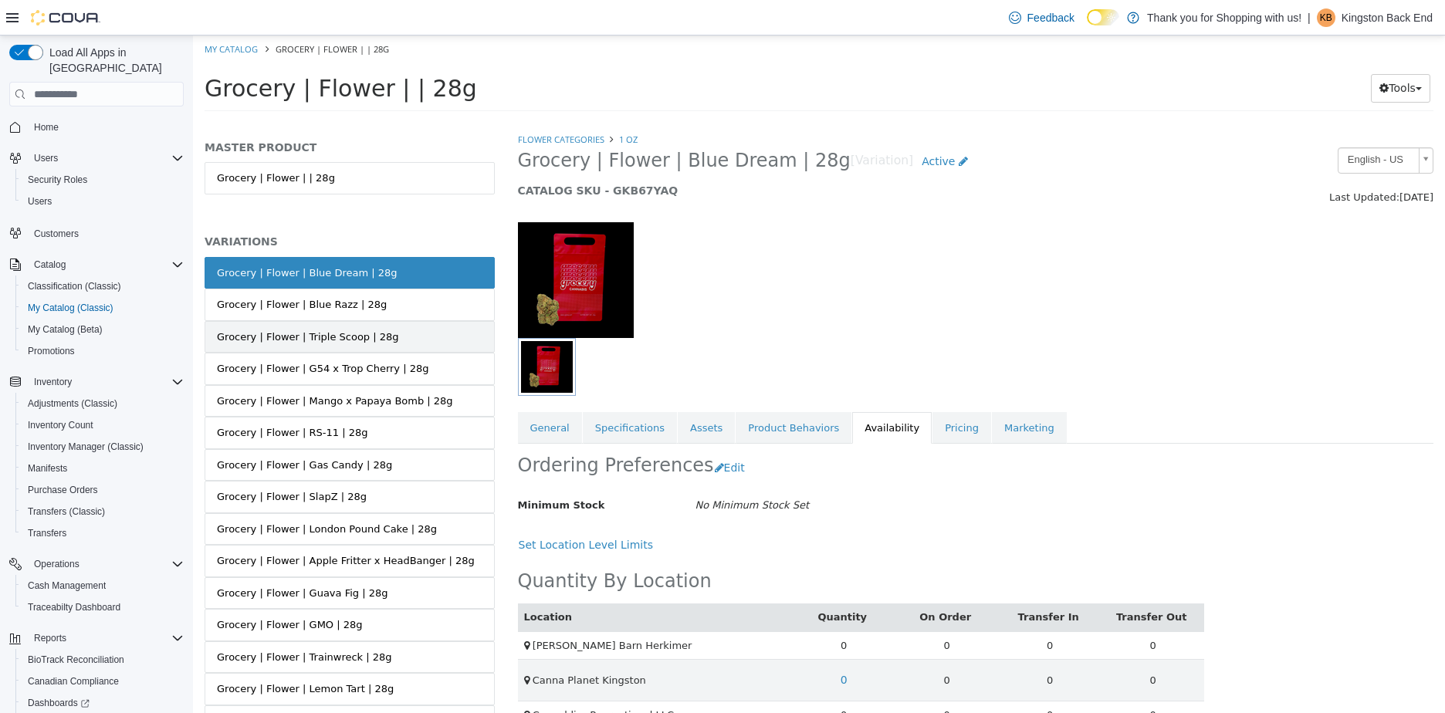
click at [347, 346] on link "Grocery | Flower | Triple Scoop | 28g" at bounding box center [350, 337] width 290 height 32
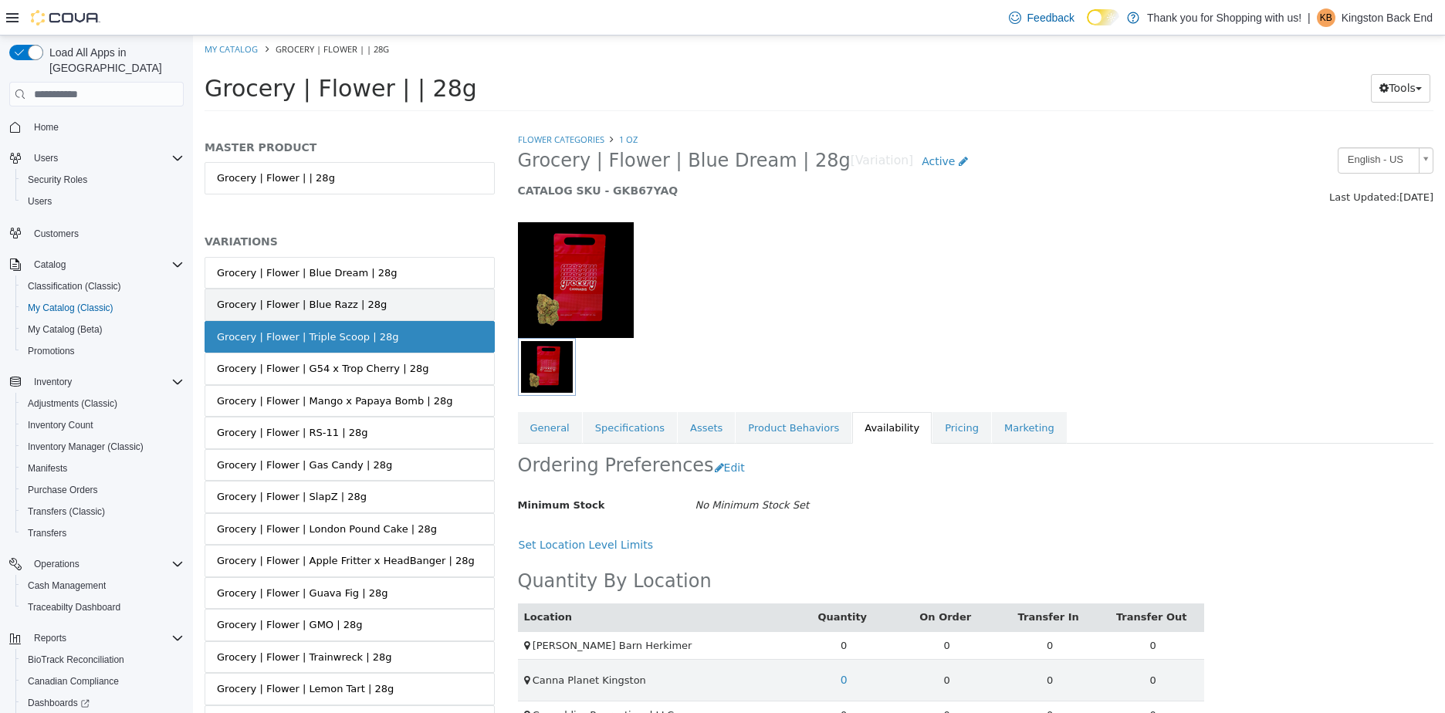
click at [343, 315] on link "Grocery | Flower | Blue Razz | 28g" at bounding box center [350, 305] width 290 height 32
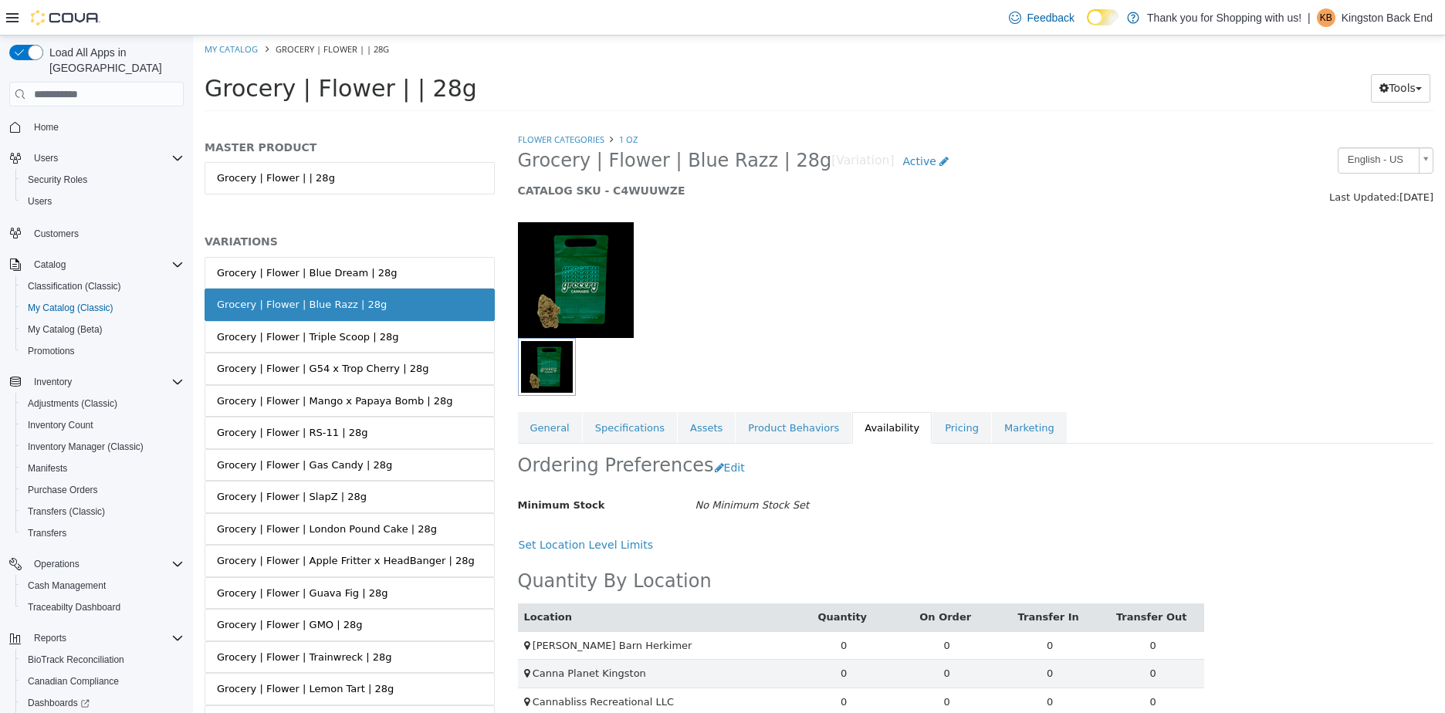
scroll to position [20, 0]
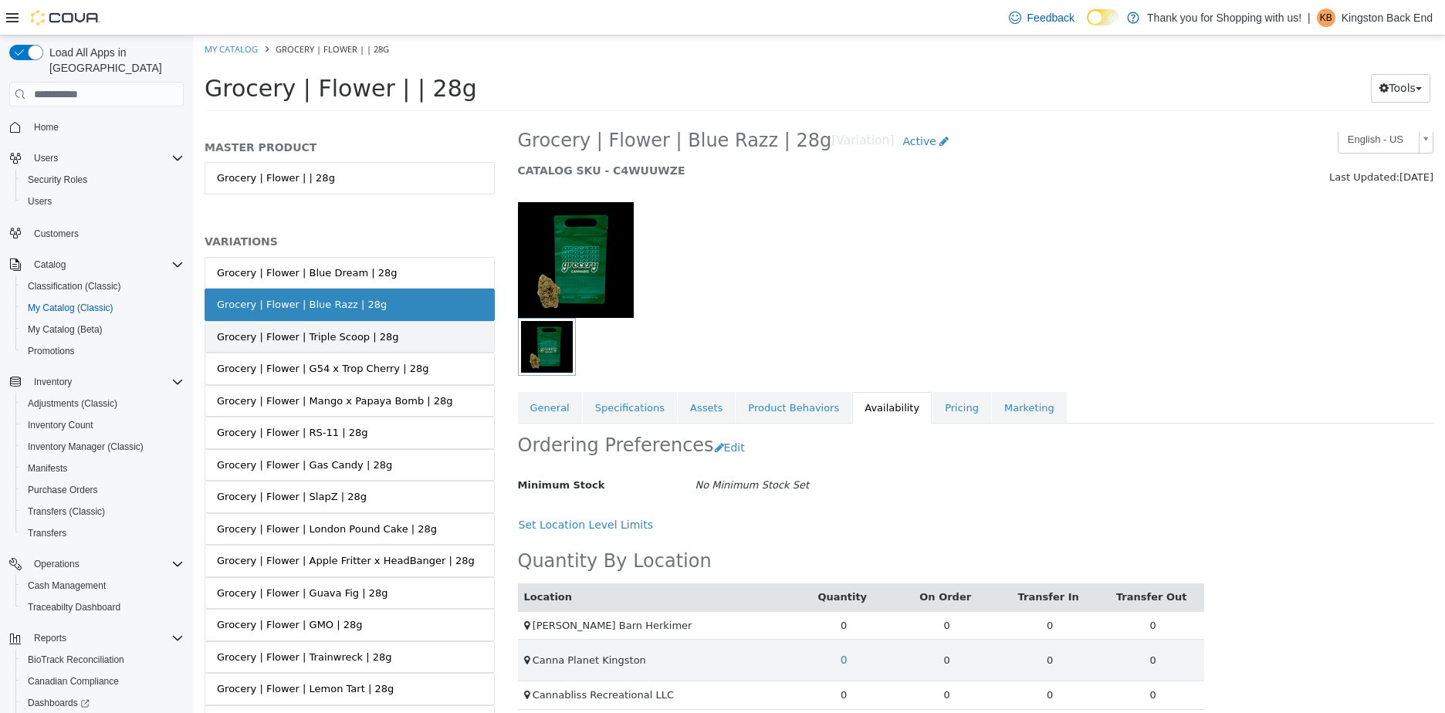
click at [310, 336] on div "Grocery | Flower | Triple Scoop | 28g" at bounding box center [308, 337] width 182 height 15
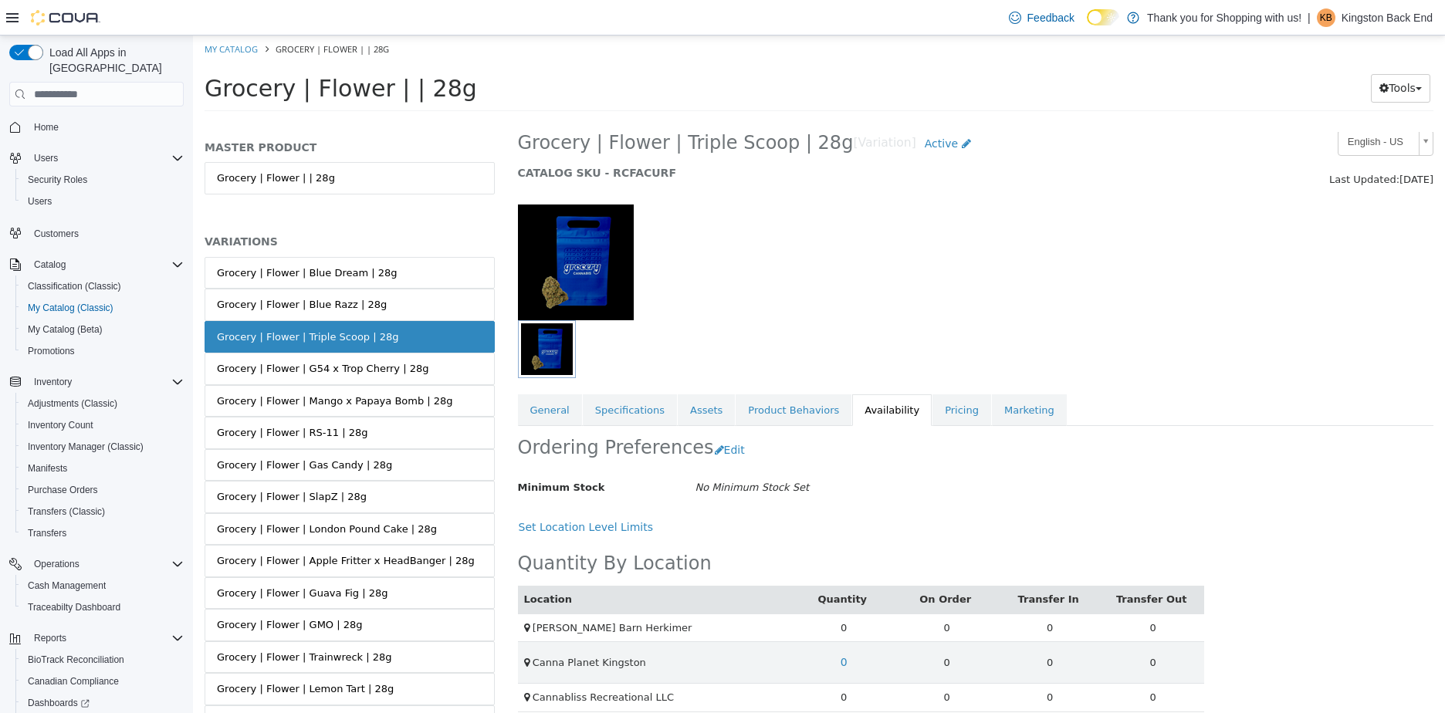
scroll to position [33, 0]
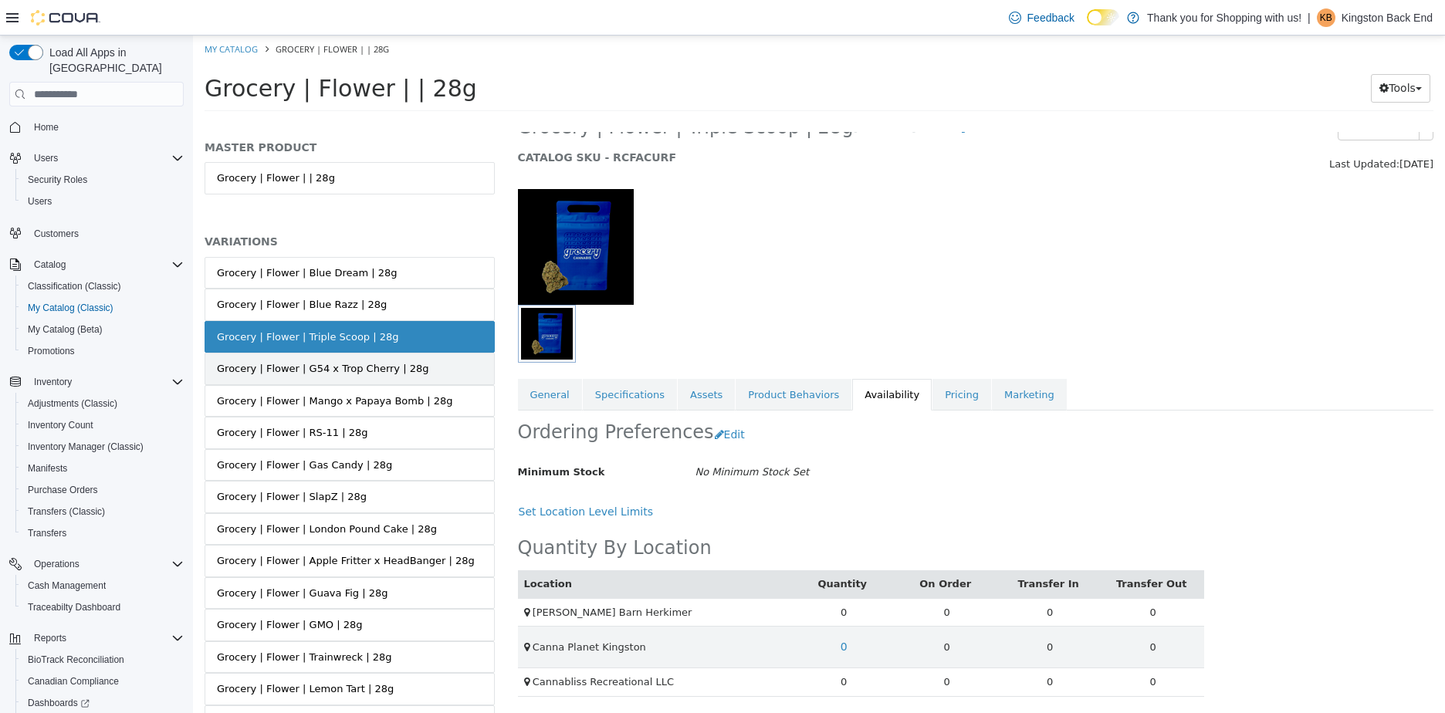
click at [276, 362] on div "Grocery | Flower | G54 x Trop Cherry | 28g" at bounding box center [323, 368] width 212 height 15
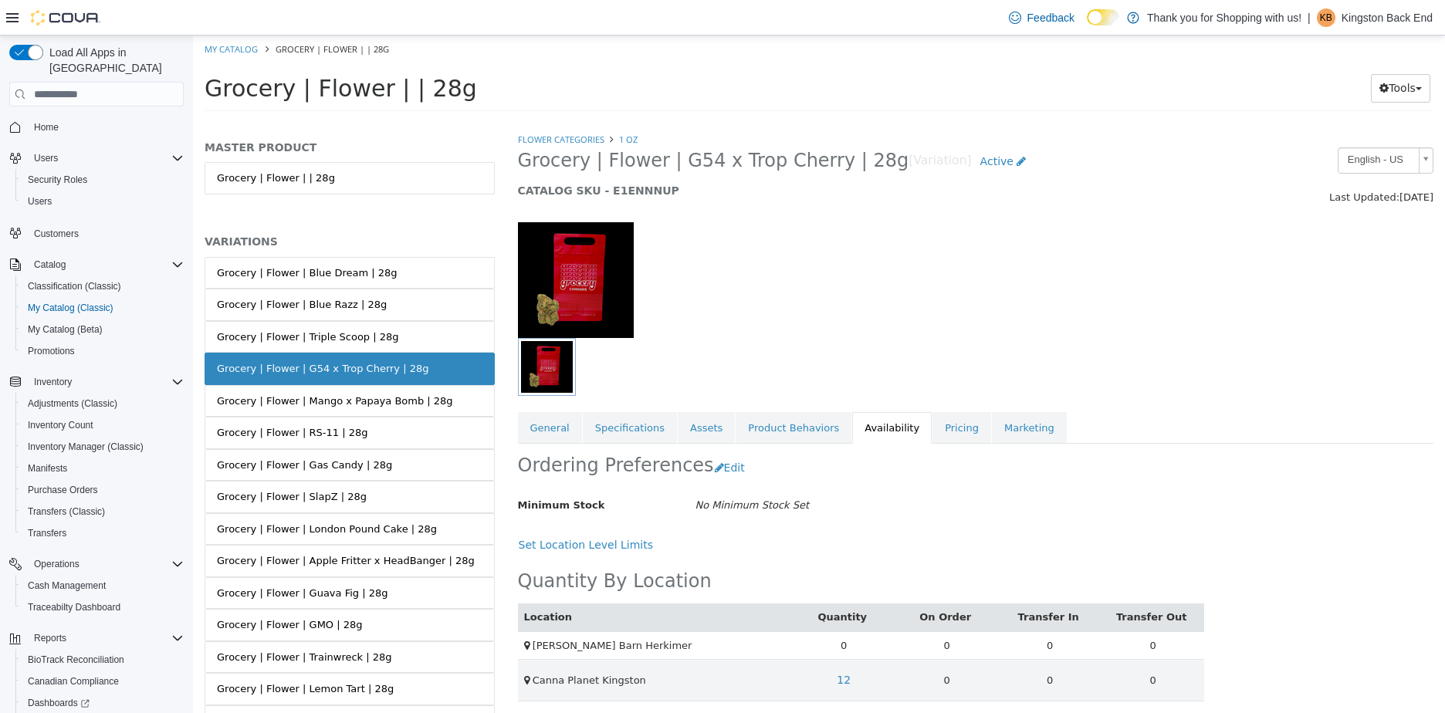
scroll to position [47, 0]
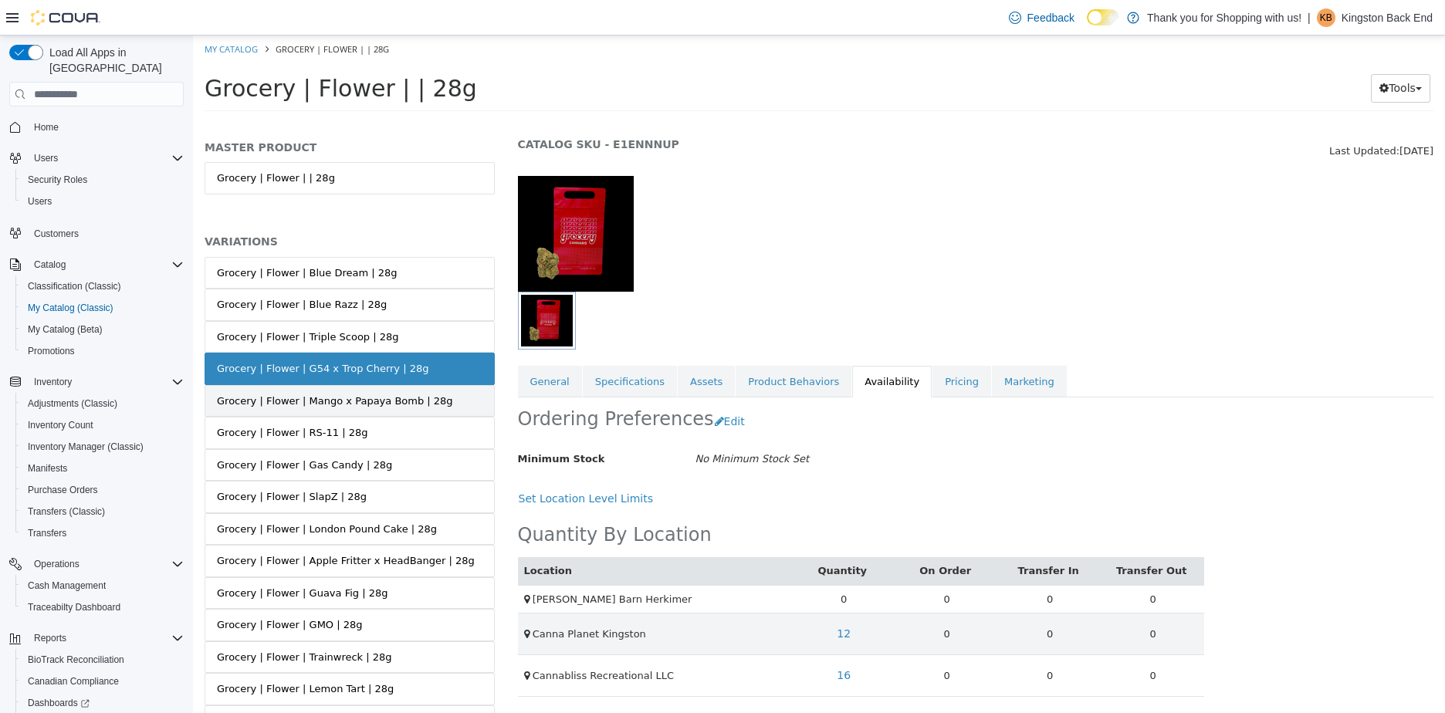
click at [298, 403] on div "Grocery | Flower | Mango x Papaya Bomb | 28g" at bounding box center [335, 401] width 236 height 15
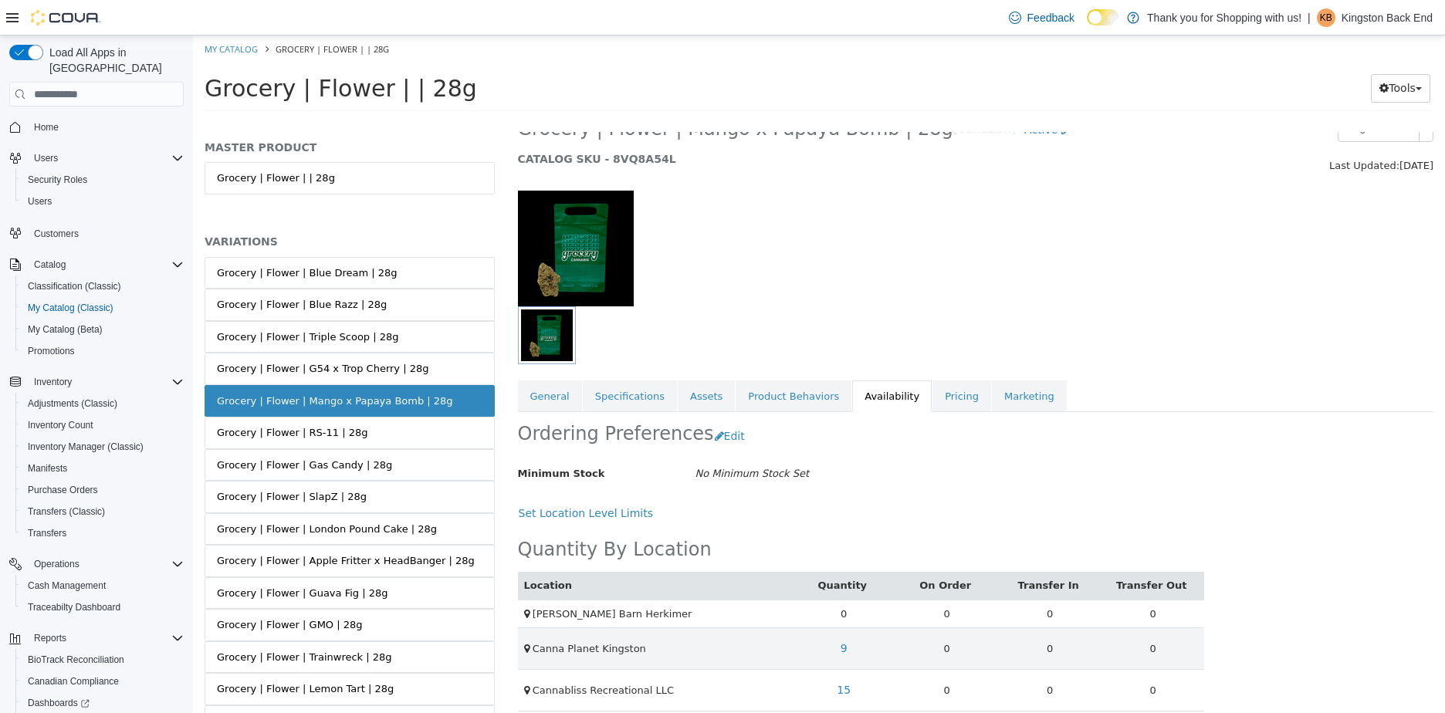
scroll to position [47, 0]
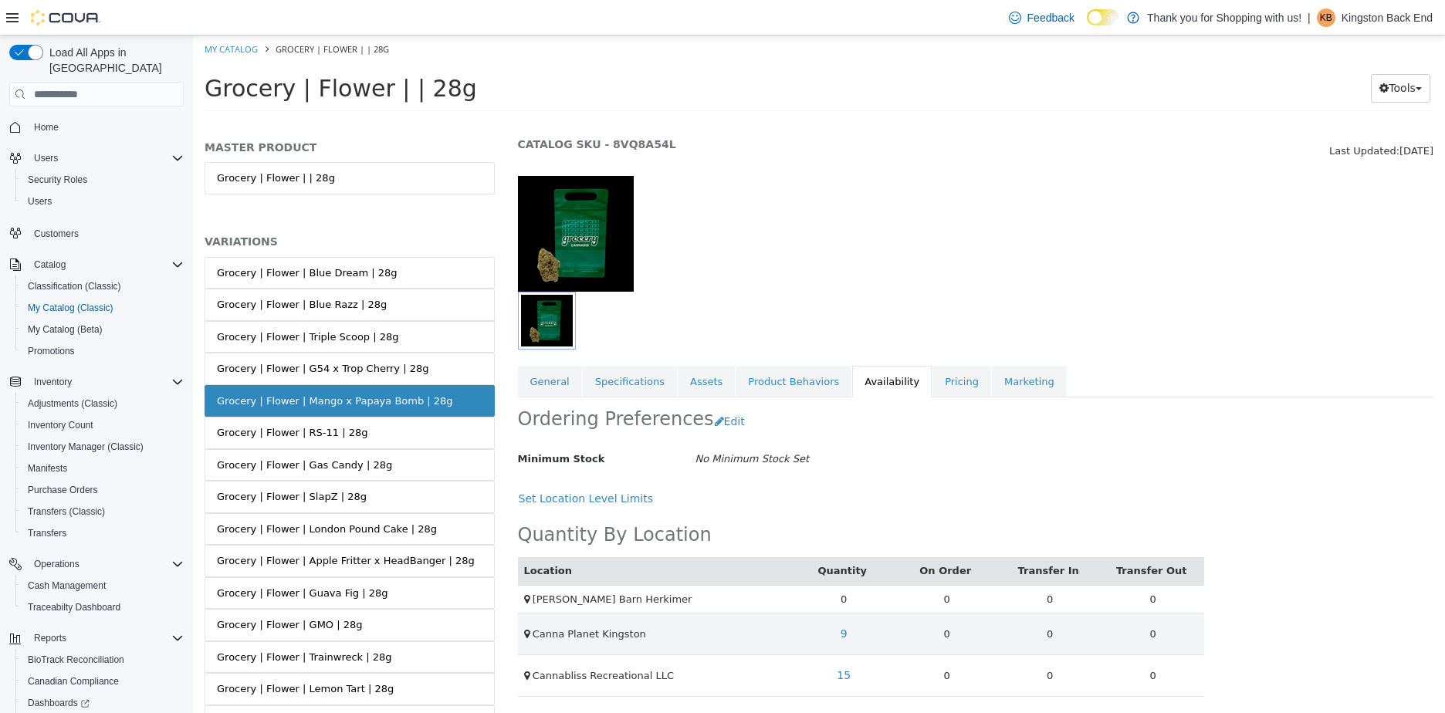
drag, startPoint x: 435, startPoint y: 400, endPoint x: 217, endPoint y: 404, distance: 217.7
click at [217, 404] on link "Grocery | Flower | Mango x Papaya Bomb | 28g" at bounding box center [350, 401] width 290 height 32
copy div "Grocery | Flower | Mango x Papaya Bomb | 28g"
click at [286, 433] on div "Grocery | Flower | RS-11 | 28g" at bounding box center [292, 432] width 151 height 15
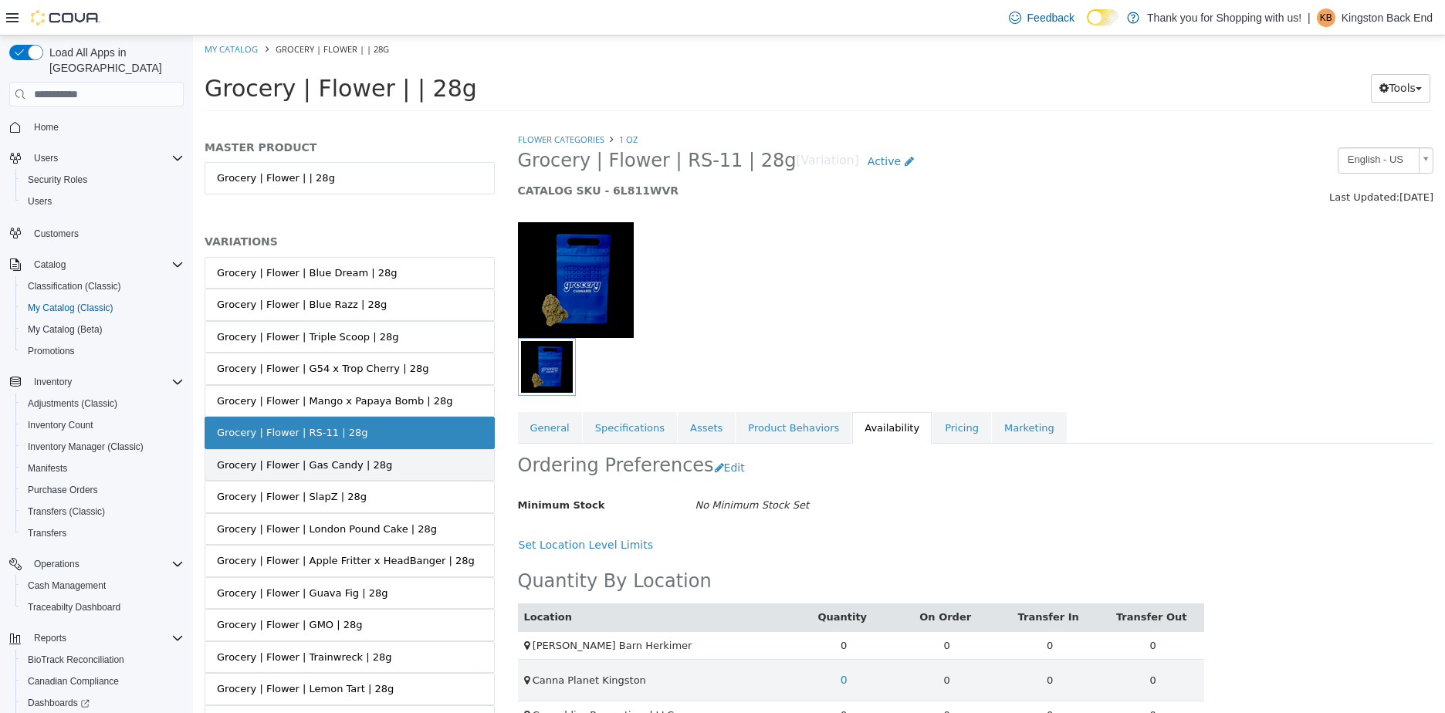
click at [276, 462] on div "Grocery | Flower | Gas Candy | 28g" at bounding box center [304, 465] width 175 height 15
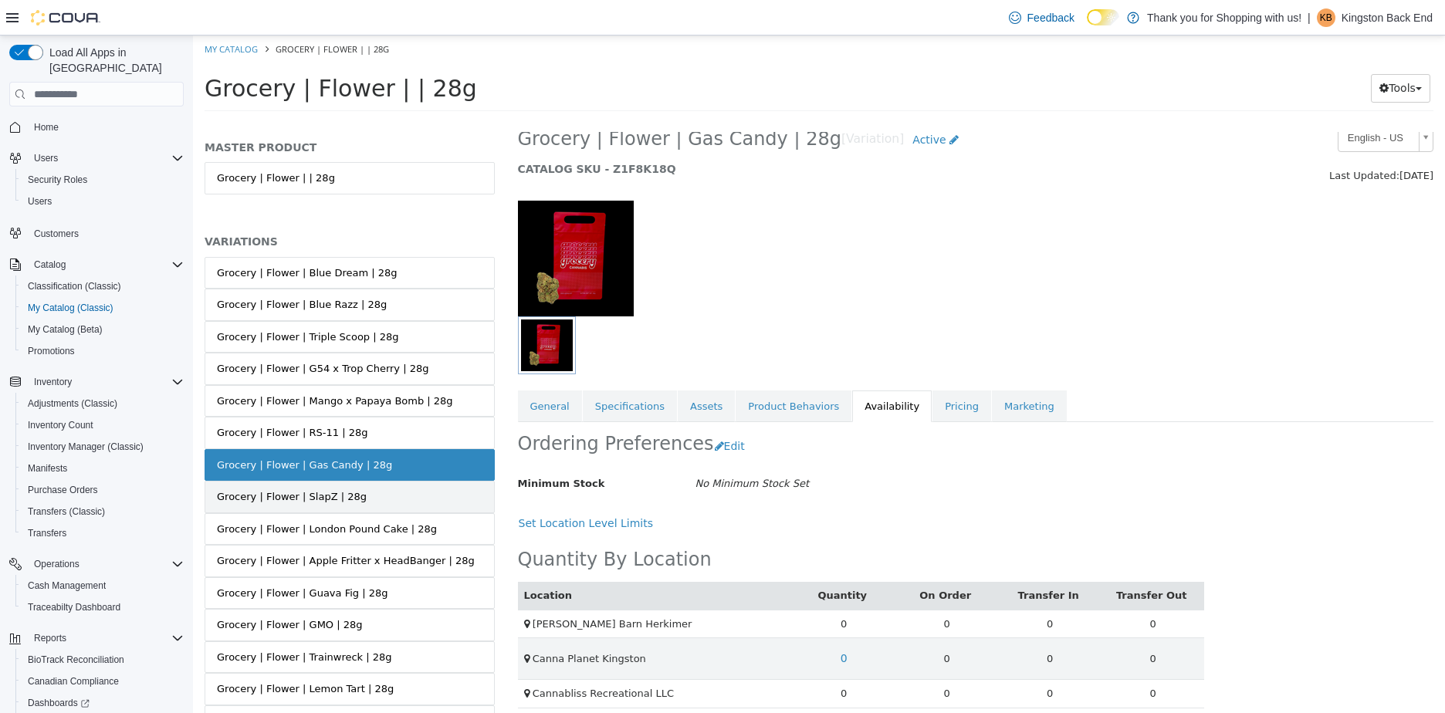
scroll to position [33, 0]
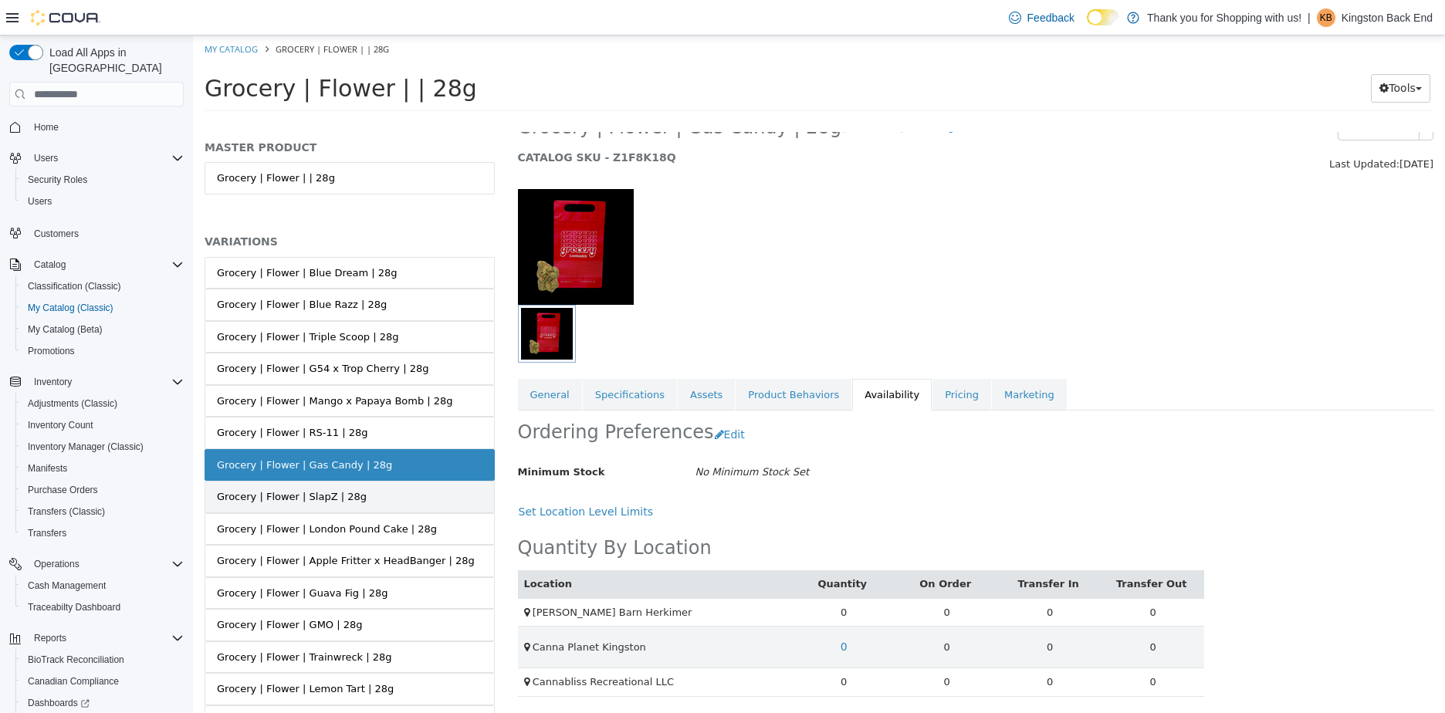
click at [376, 503] on link "Grocery | Flower | SlapZ | 28g" at bounding box center [350, 497] width 290 height 32
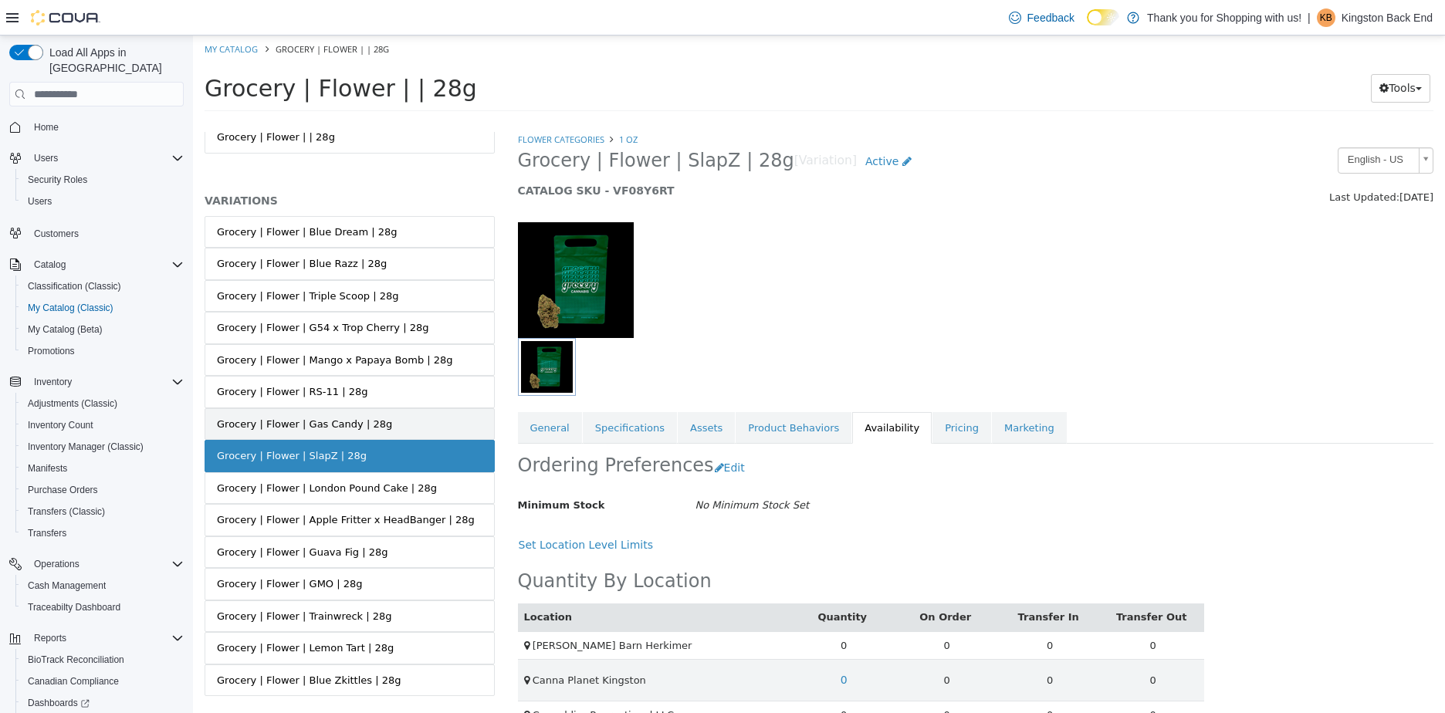
scroll to position [76, 0]
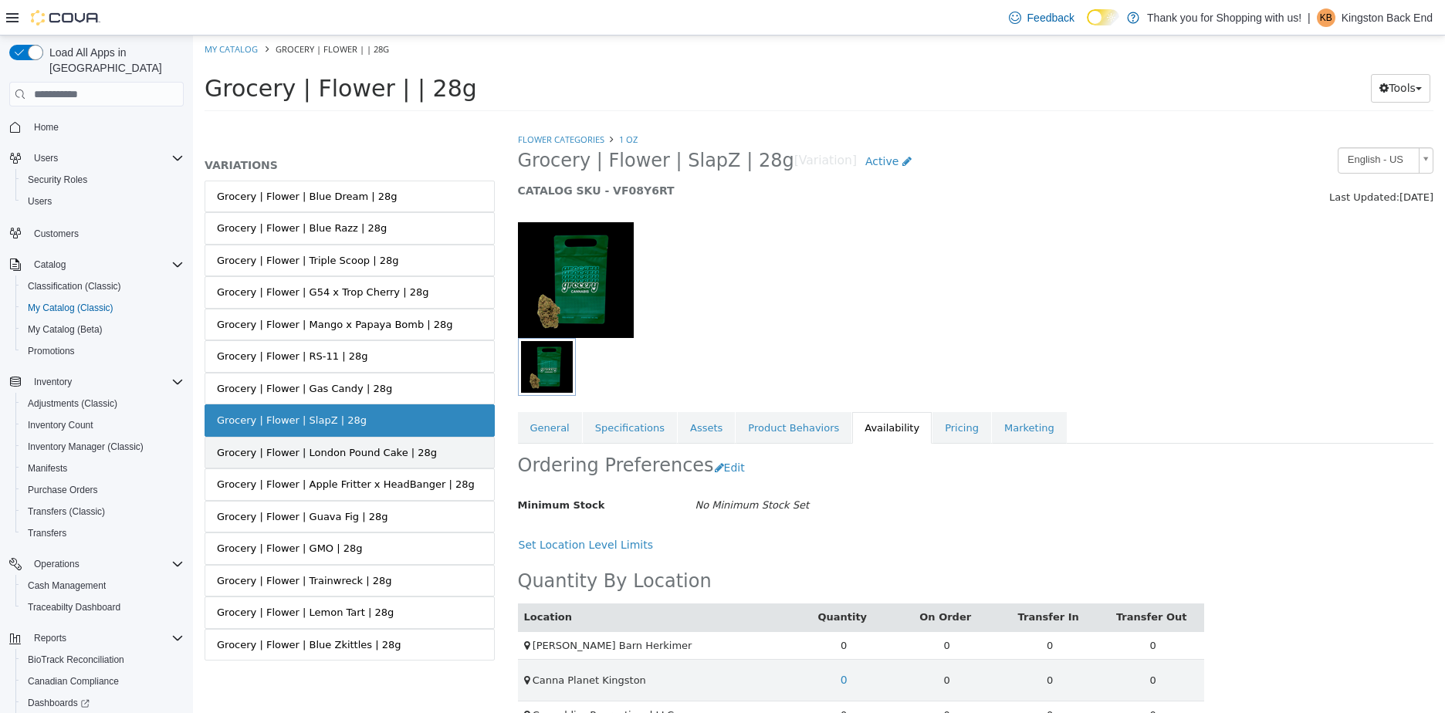
click at [270, 462] on link "Grocery | Flower | London Pound Cake | 28g" at bounding box center [350, 453] width 290 height 32
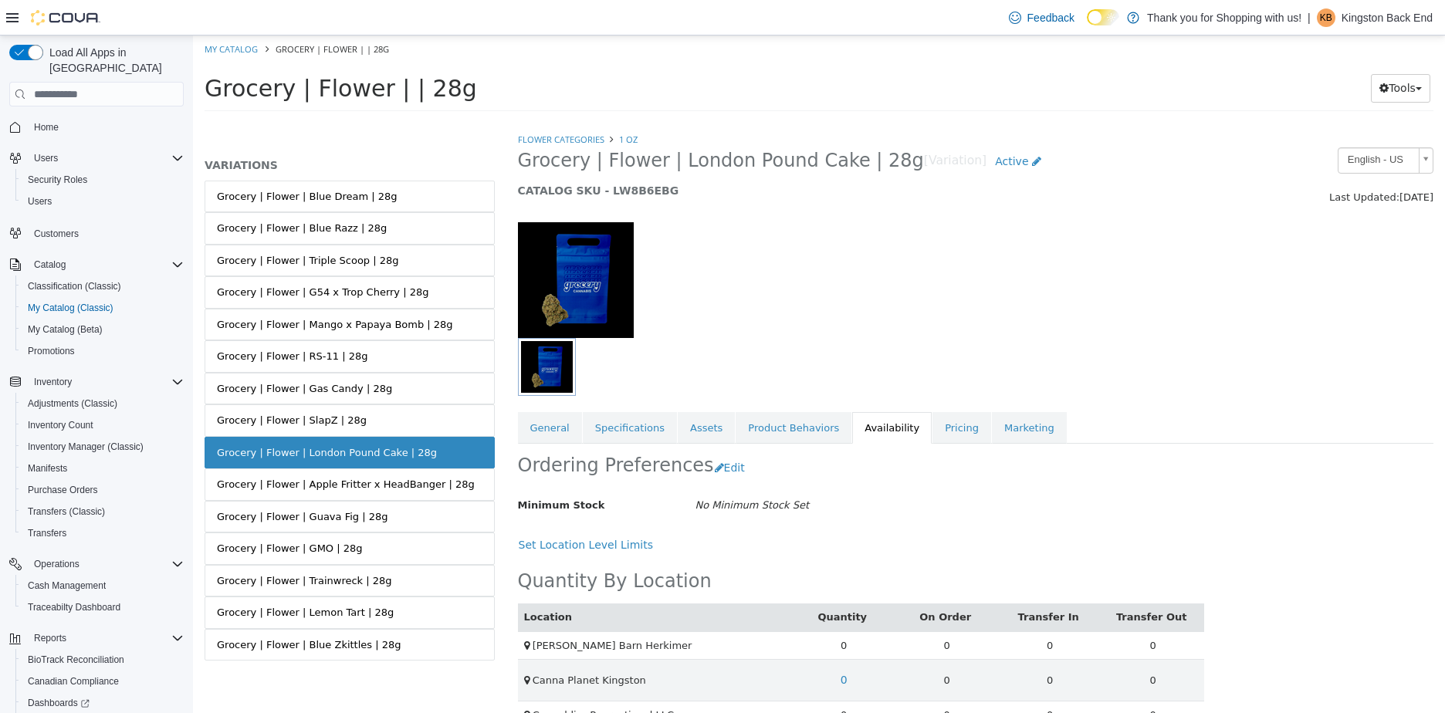
scroll to position [33, 0]
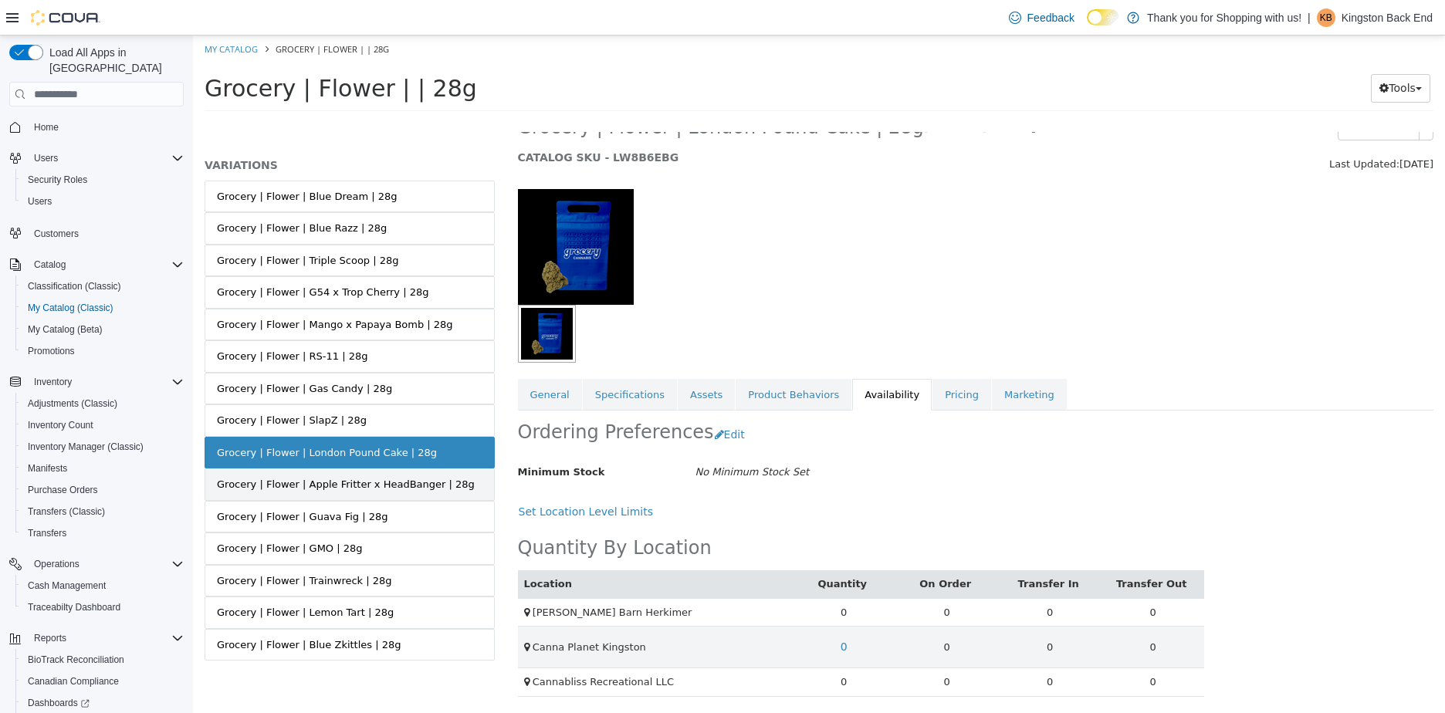
click at [428, 486] on div "Grocery | Flower | Apple Fritter x HeadBanger | 28g" at bounding box center [346, 484] width 258 height 15
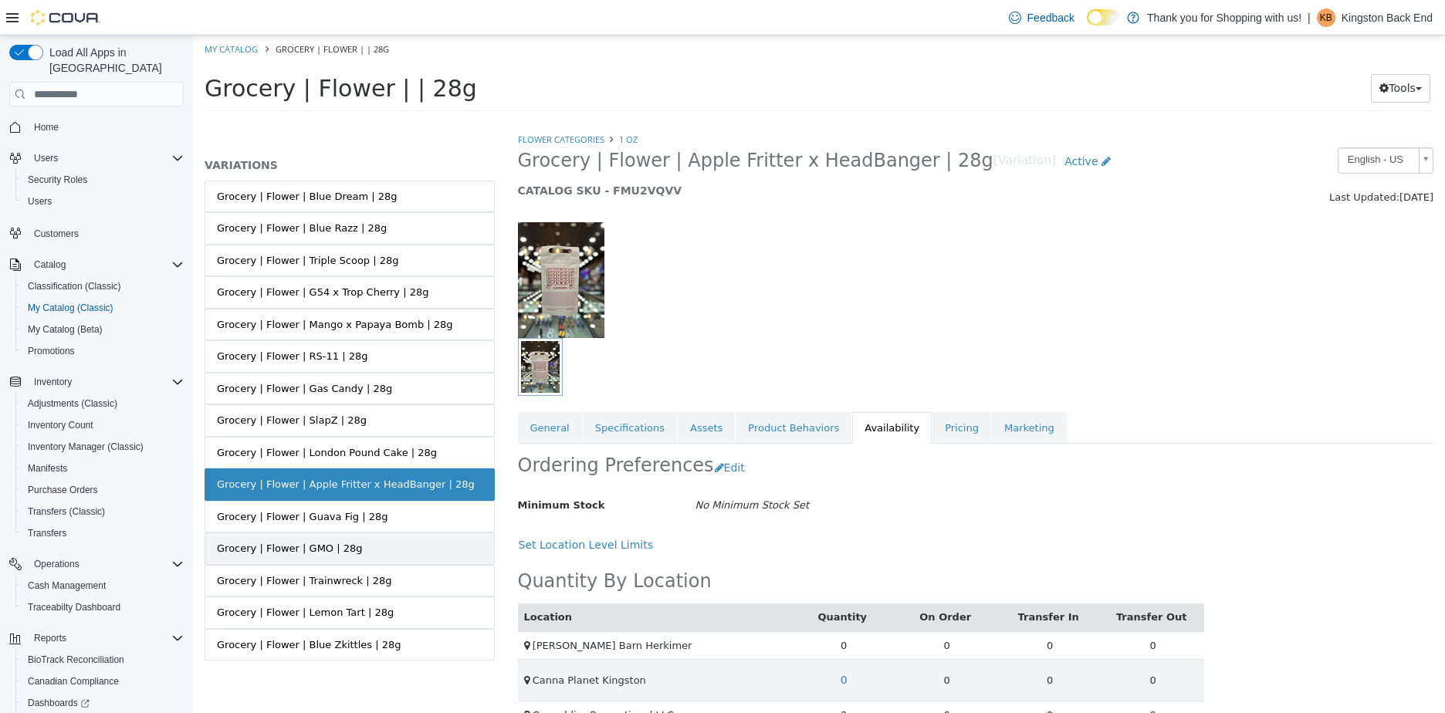
click at [385, 539] on link "Grocery | Flower | GMO | 28g" at bounding box center [350, 549] width 290 height 32
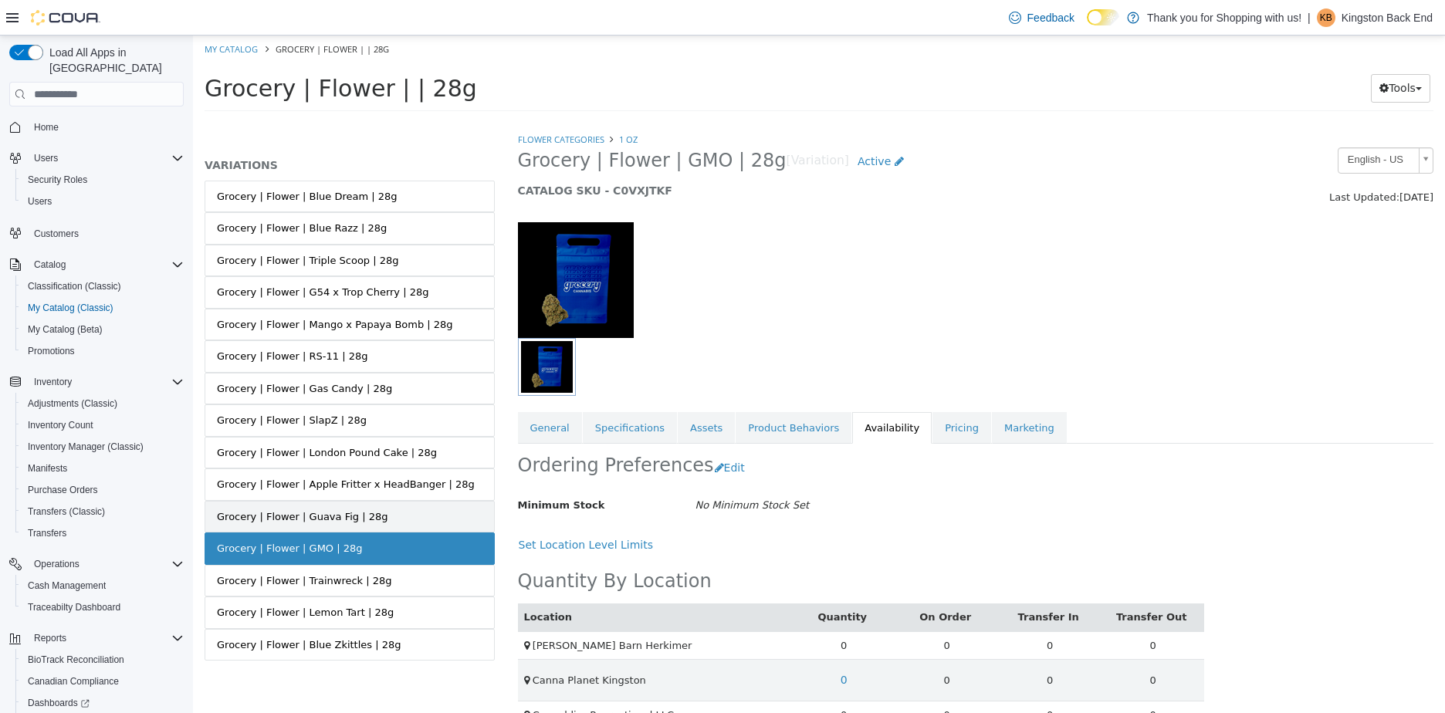
click at [376, 518] on link "Grocery | Flower | Guava Fig | 28g" at bounding box center [350, 517] width 290 height 32
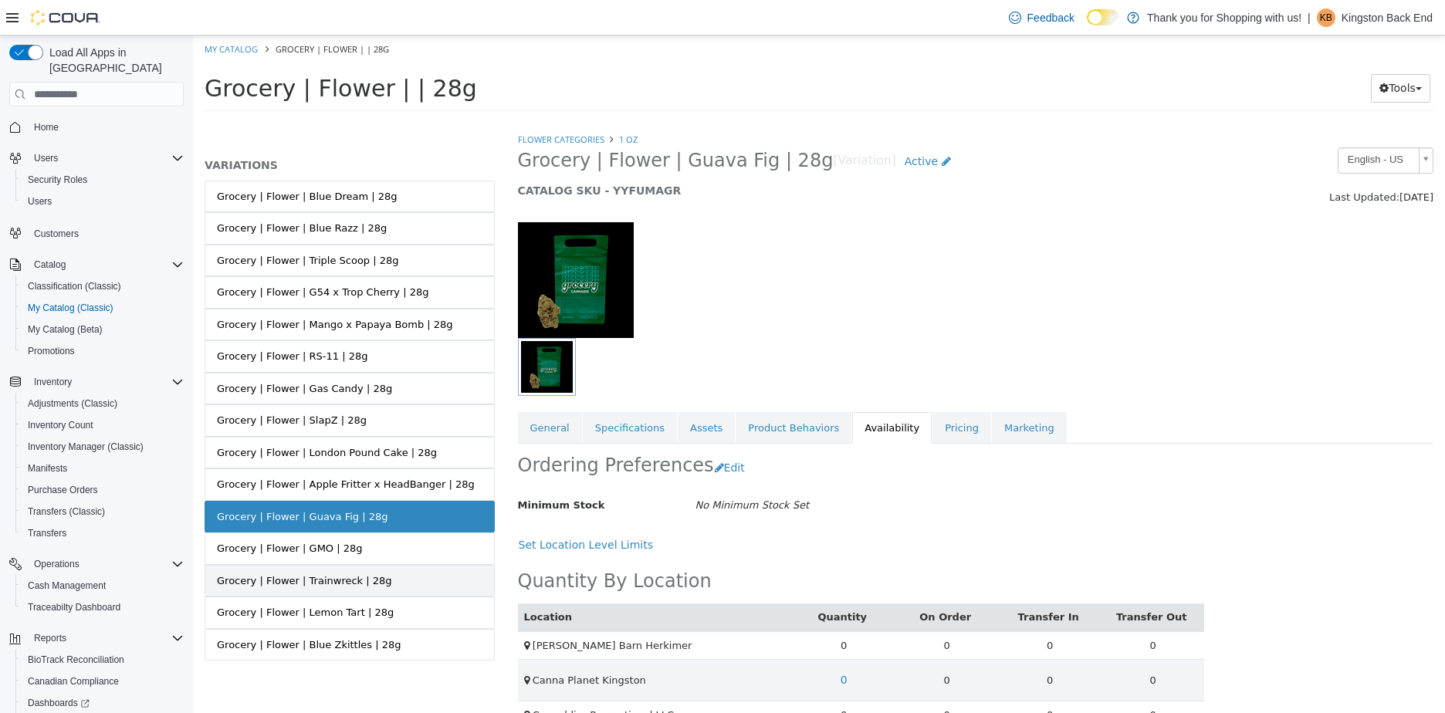
click at [388, 577] on link "Grocery | Flower | Trainwreck | 28g" at bounding box center [350, 581] width 290 height 32
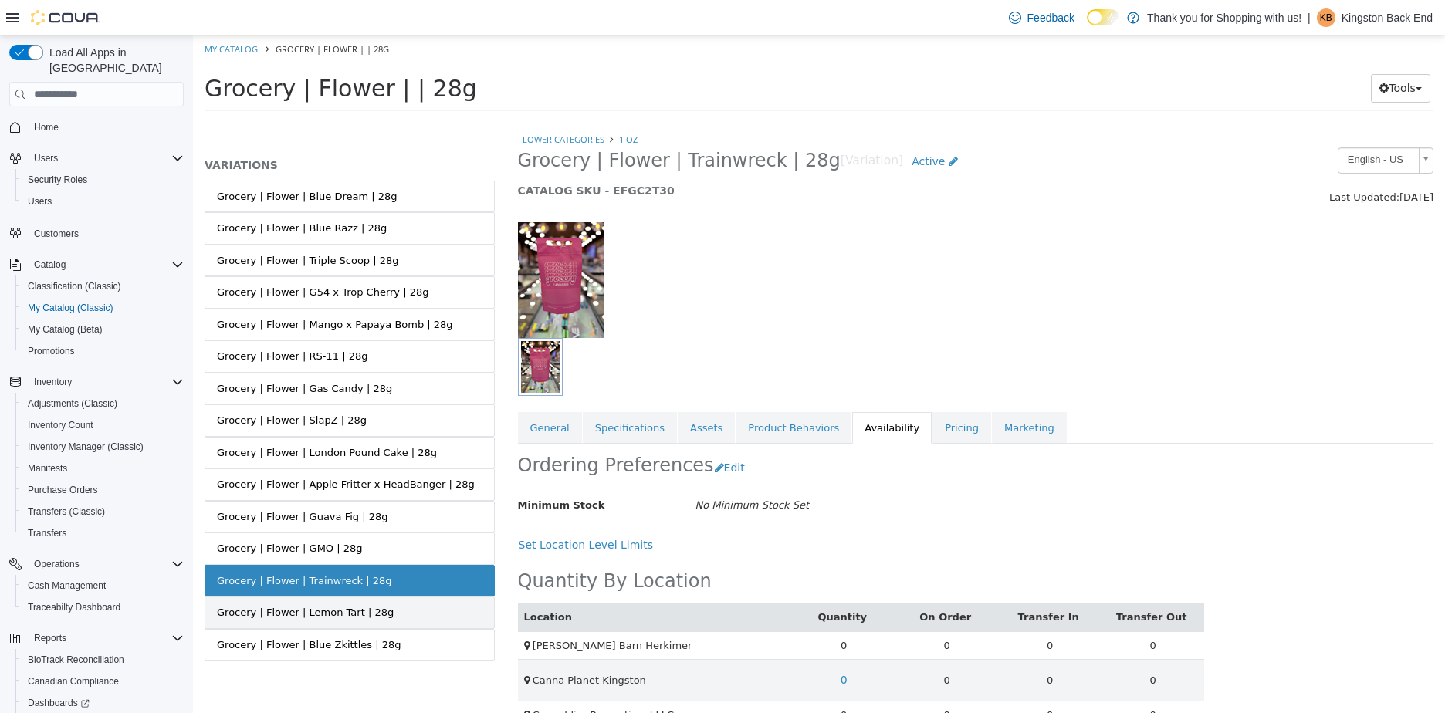
click at [394, 604] on link "Grocery | Flower | Lemon Tart | 28g" at bounding box center [350, 613] width 290 height 32
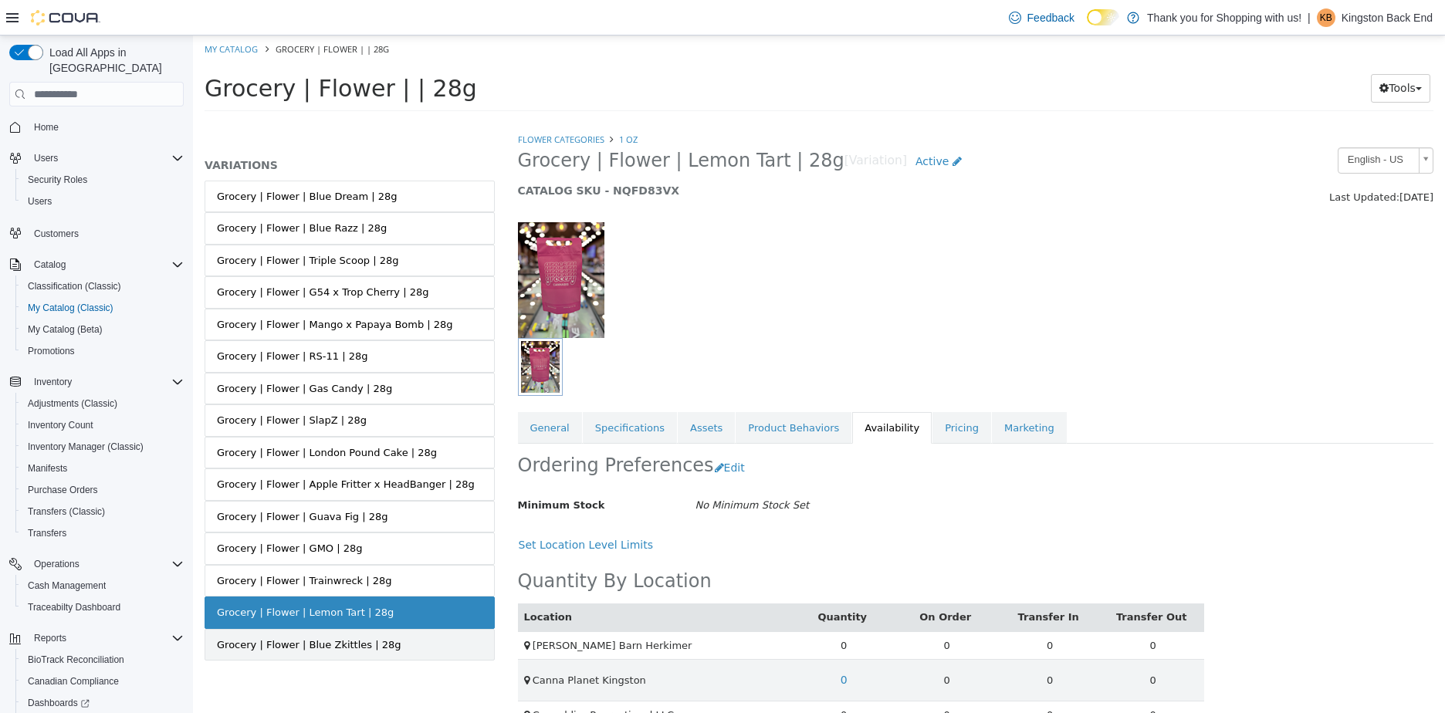
click at [386, 640] on link "Grocery | Flower | Blue Zkittles | 28g" at bounding box center [350, 645] width 290 height 32
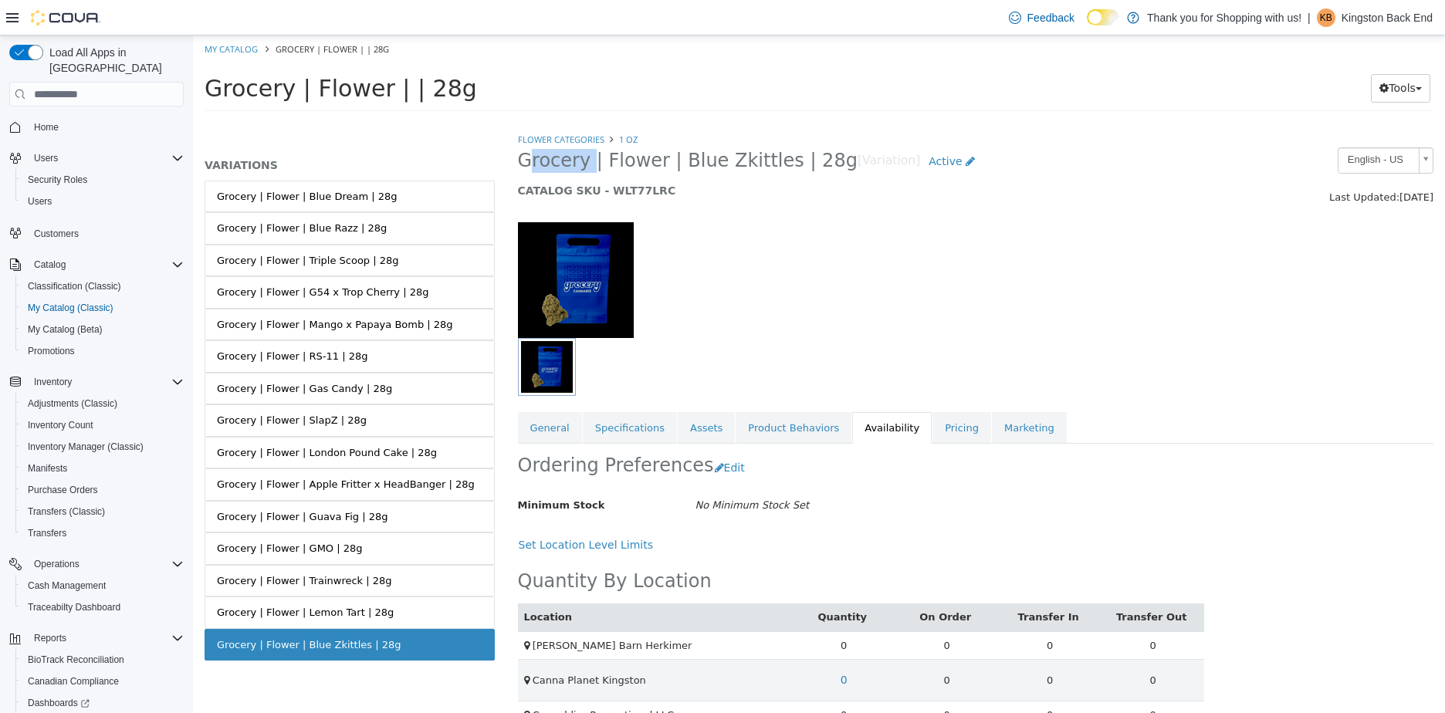
drag, startPoint x: 581, startPoint y: 168, endPoint x: 527, endPoint y: 157, distance: 54.4
click at [508, 174] on div "Grocery | Flower | Blue Zkittles | 28g [Variation] Active CATALOG SKU - WLT77LRC" at bounding box center [858, 176] width 704 height 59
copy span "Grocery"
click at [235, 49] on link "My Catalog" at bounding box center [231, 49] width 53 height 12
select select "**********"
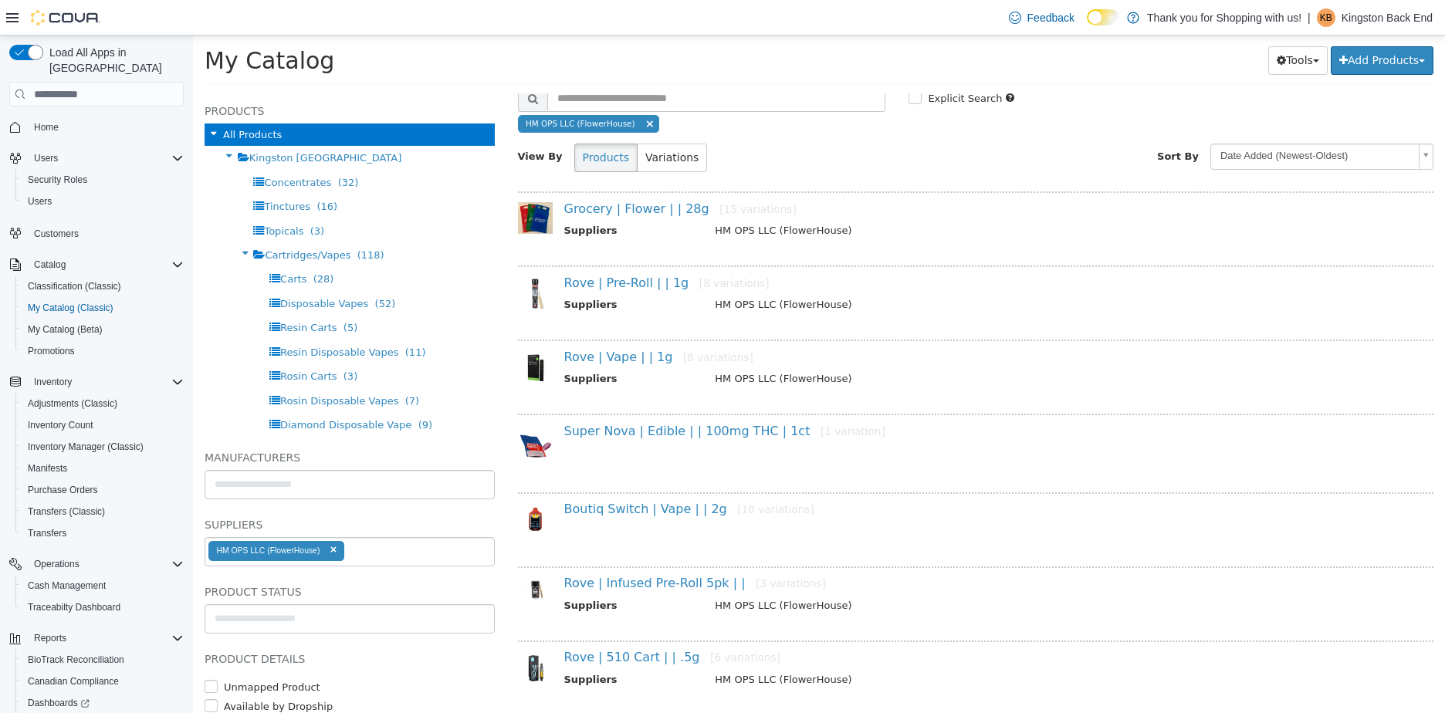
scroll to position [154, 0]
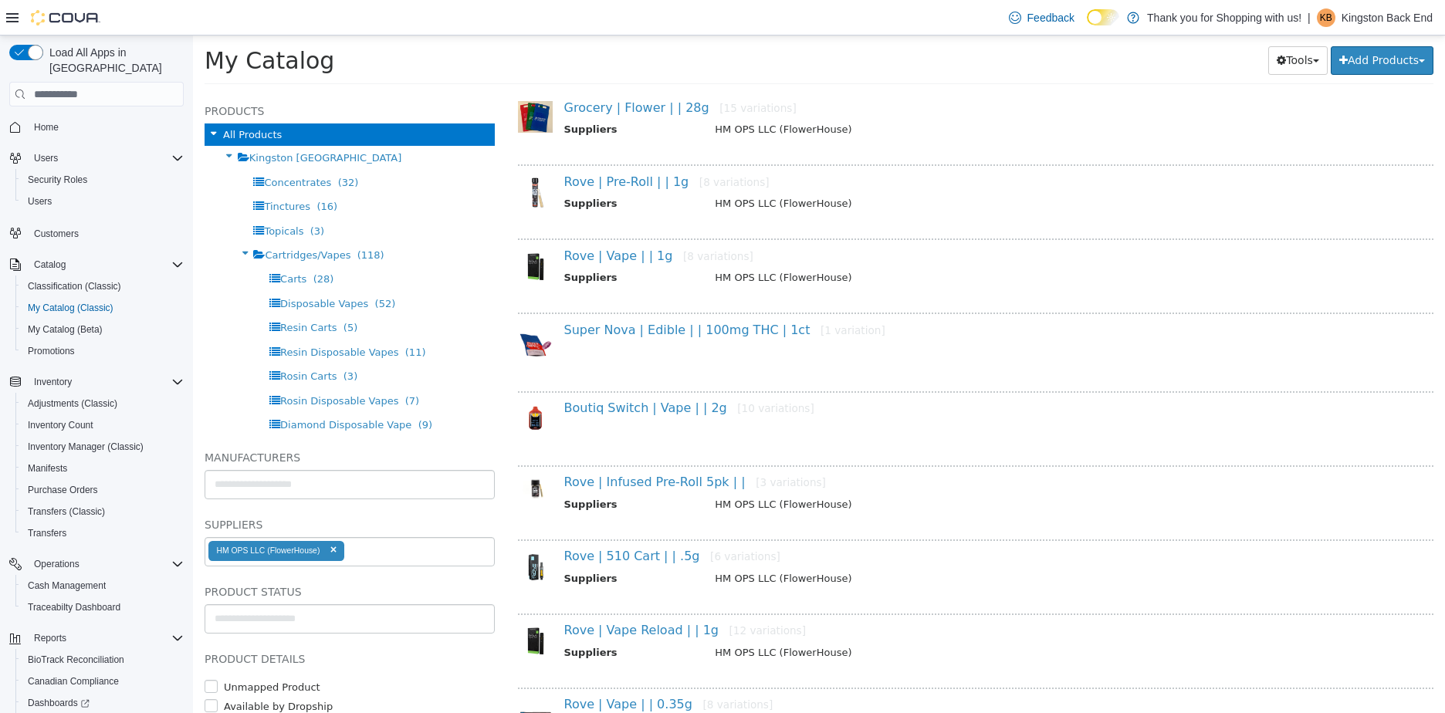
click at [632, 418] on div "Boutiq Switch | Vape | | 2g [10 variations]" at bounding box center [983, 412] width 861 height 22
click at [629, 411] on link "Boutiq Switch | Vape | | 2g [10 variations]" at bounding box center [689, 408] width 250 height 15
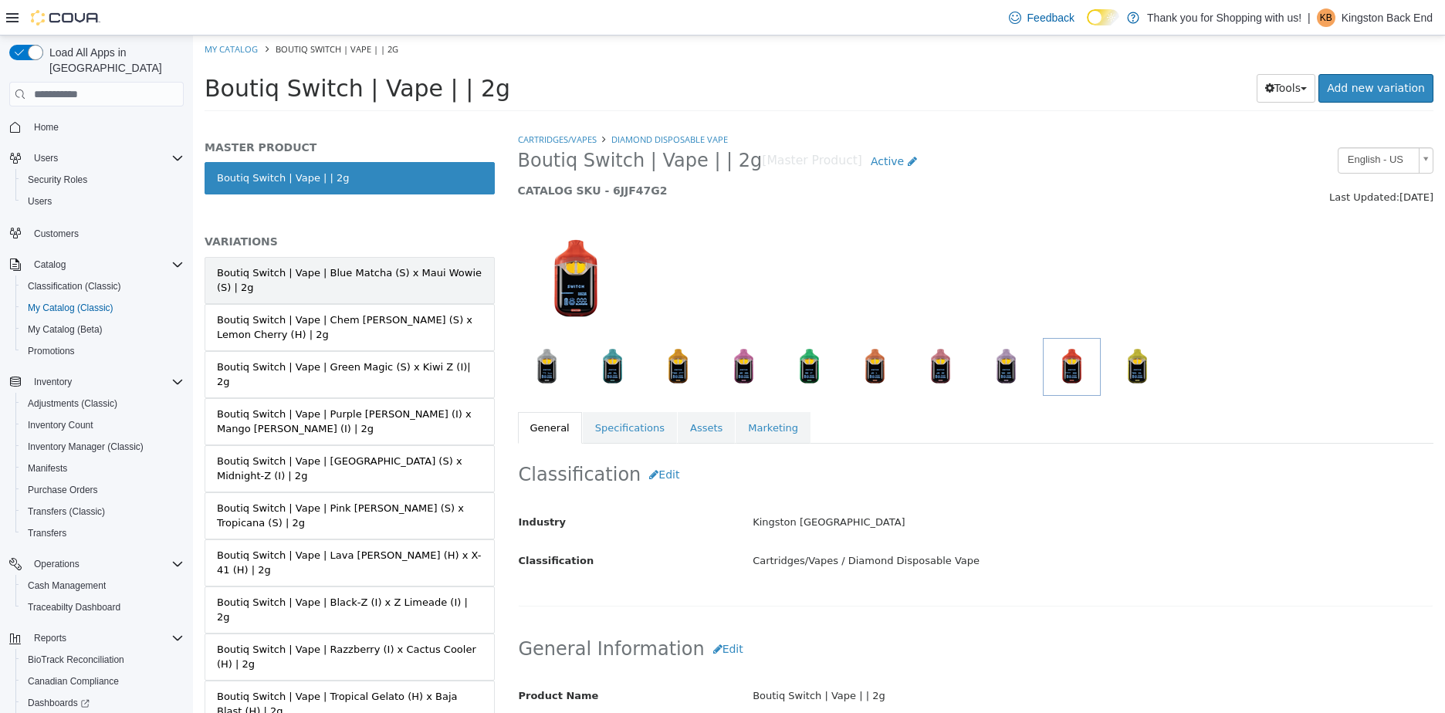
click at [413, 276] on div "Boutiq Switch | Vape | Blue Matcha (S) x Maui Wowie (S) | 2g" at bounding box center [350, 281] width 266 height 30
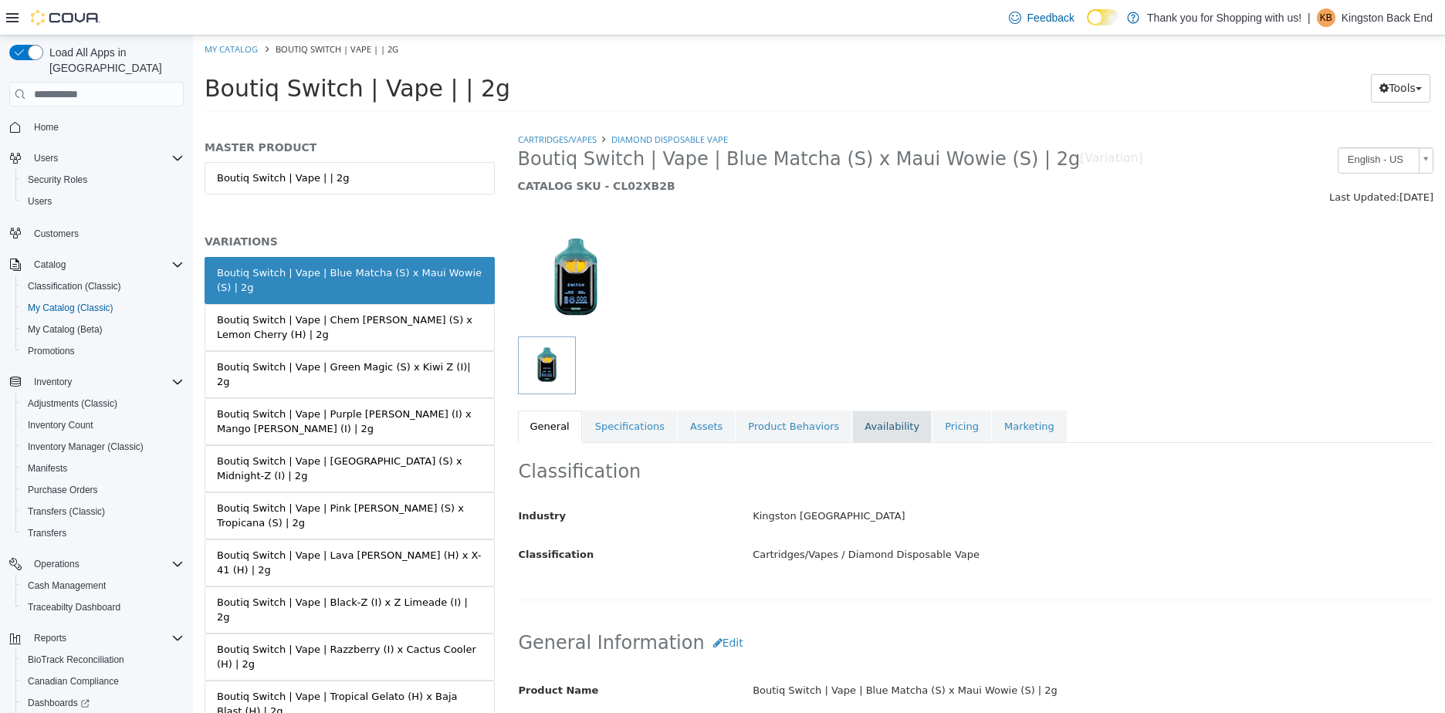
drag, startPoint x: 862, startPoint y: 429, endPoint x: 881, endPoint y: 426, distance: 19.5
click at [881, 428] on link "Availability" at bounding box center [892, 427] width 80 height 32
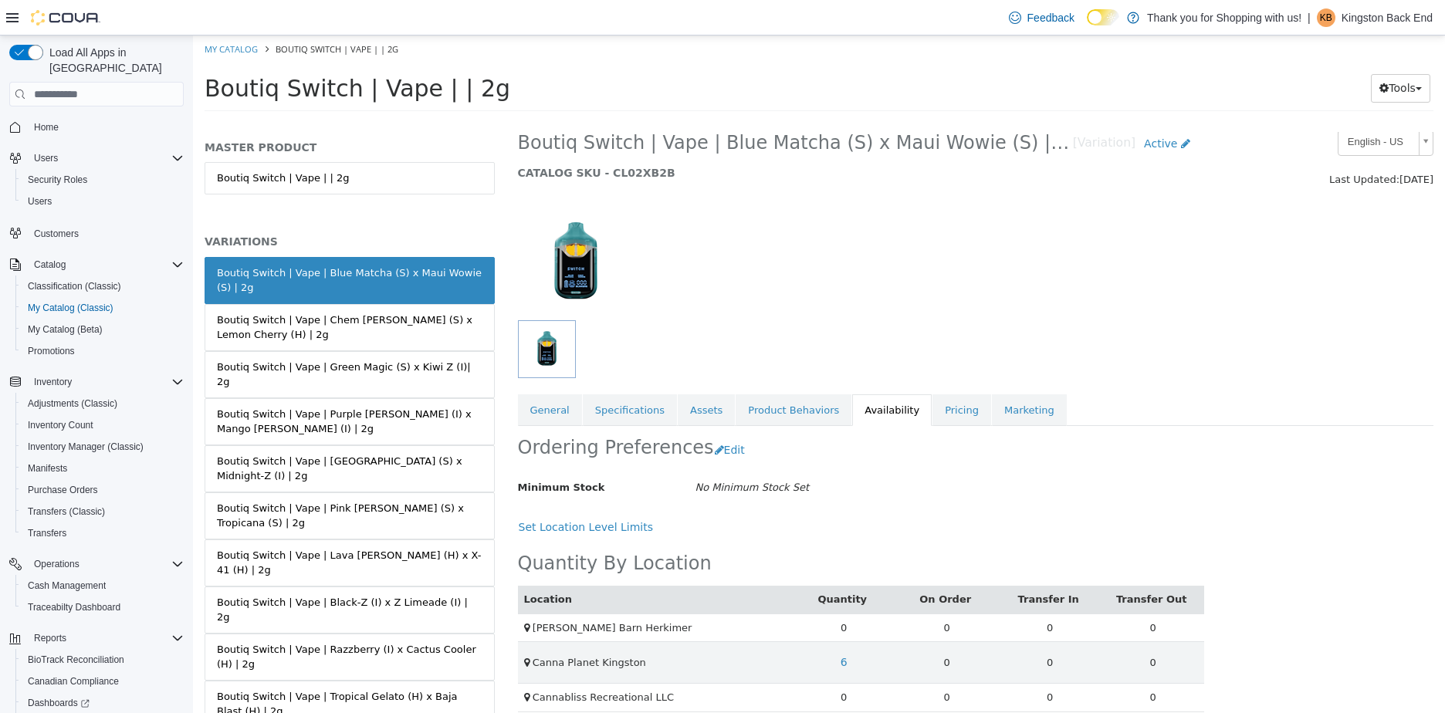
scroll to position [33, 0]
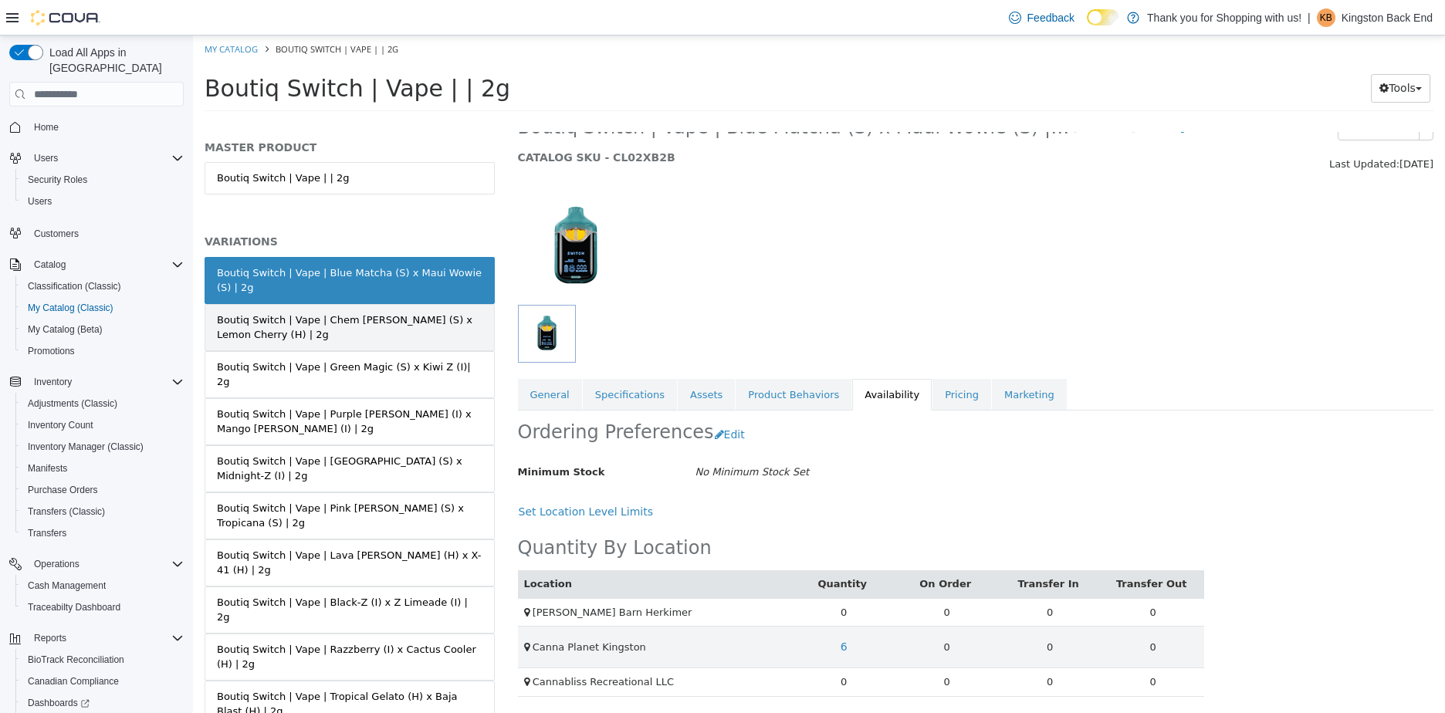
click at [404, 314] on div "Boutiq Switch | Vape | Chem [PERSON_NAME] (S) x Lemon Cherry (H) | 2g" at bounding box center [350, 328] width 266 height 30
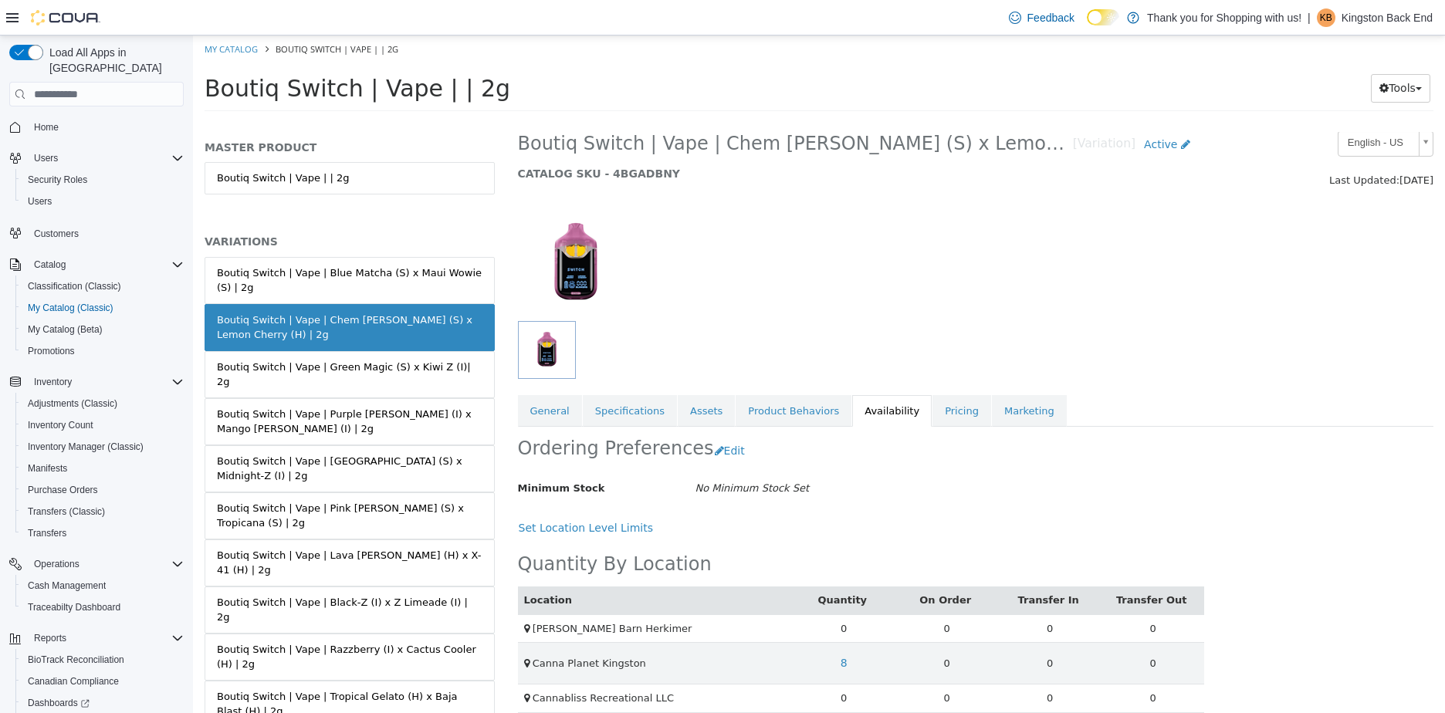
scroll to position [33, 0]
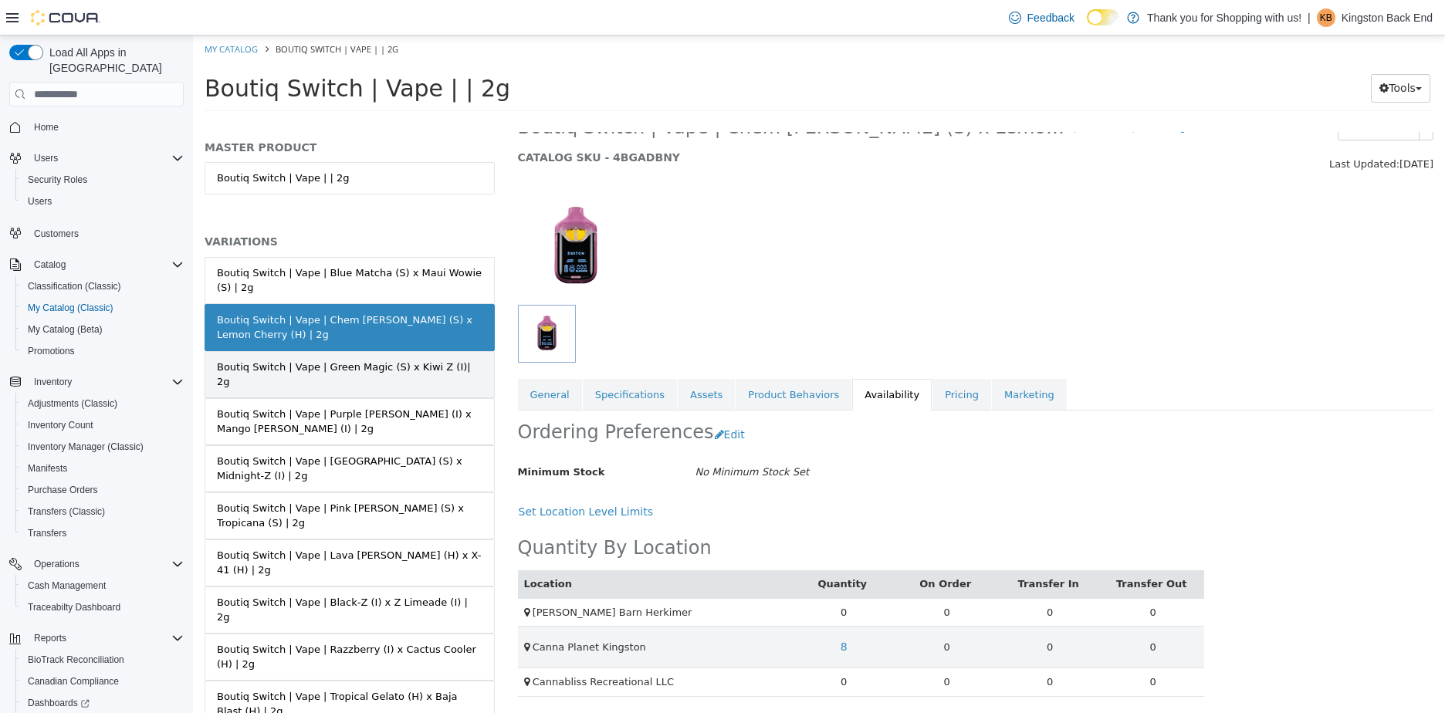
click at [465, 354] on link "Boutiq Switch | Vape | Green Magic (S) x Kiwi Z (I)| 2g" at bounding box center [350, 374] width 290 height 47
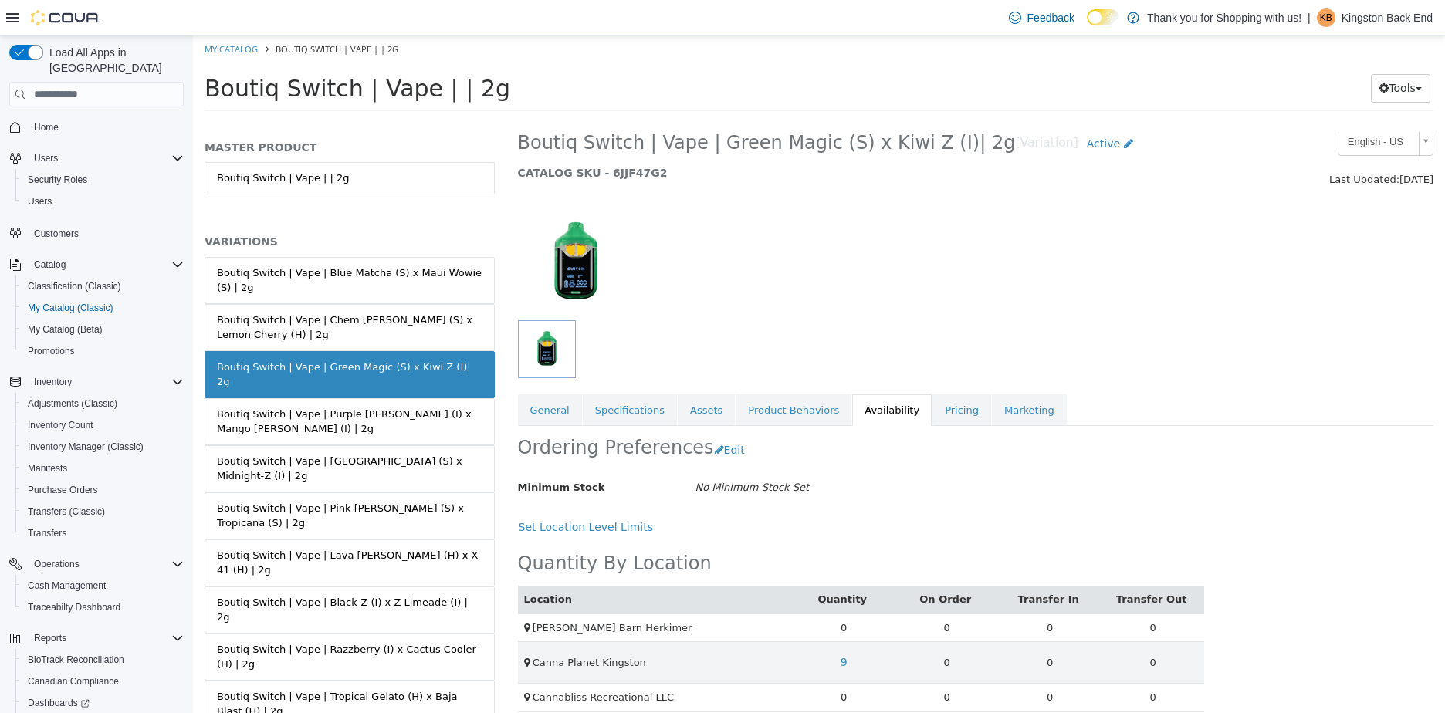
scroll to position [33, 0]
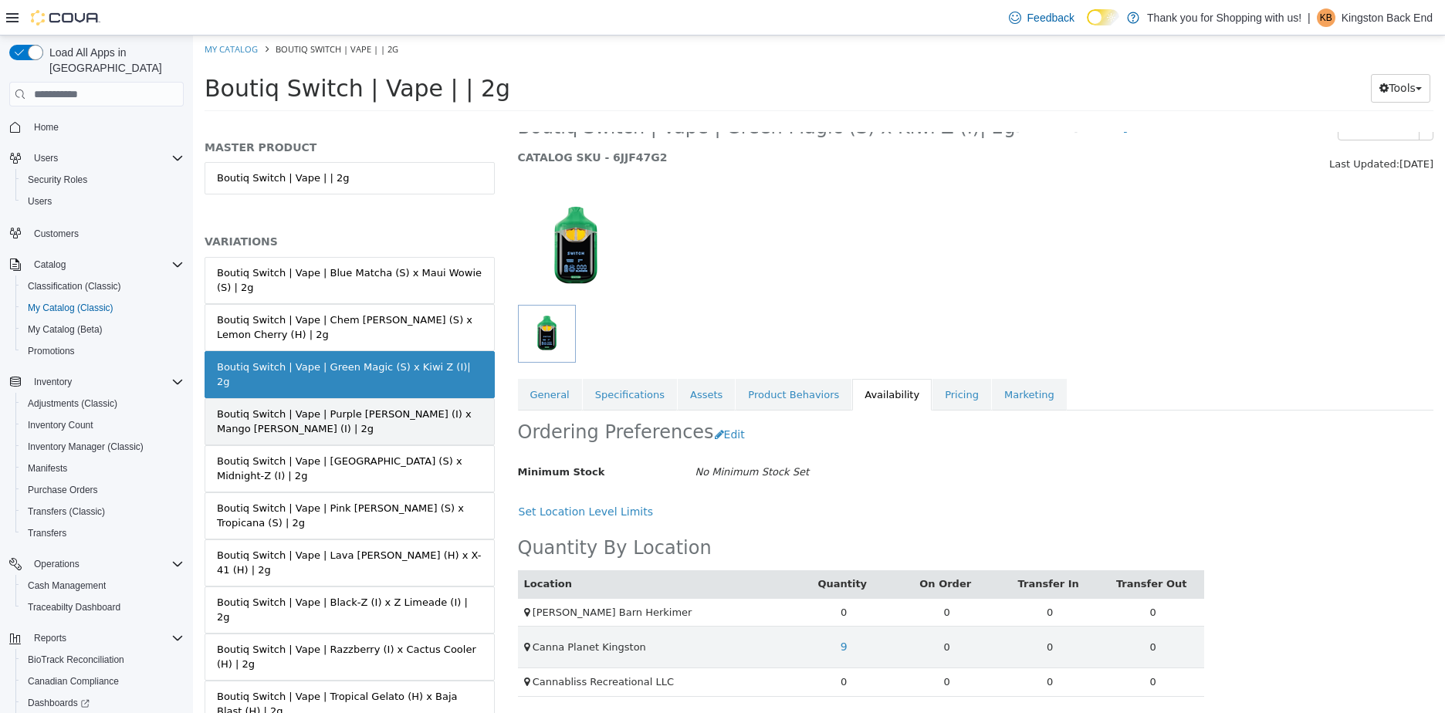
click at [400, 398] on link "Boutiq Switch | Vape | Purple [PERSON_NAME] (I) x Mango [PERSON_NAME] (I) | 2g" at bounding box center [350, 421] width 290 height 47
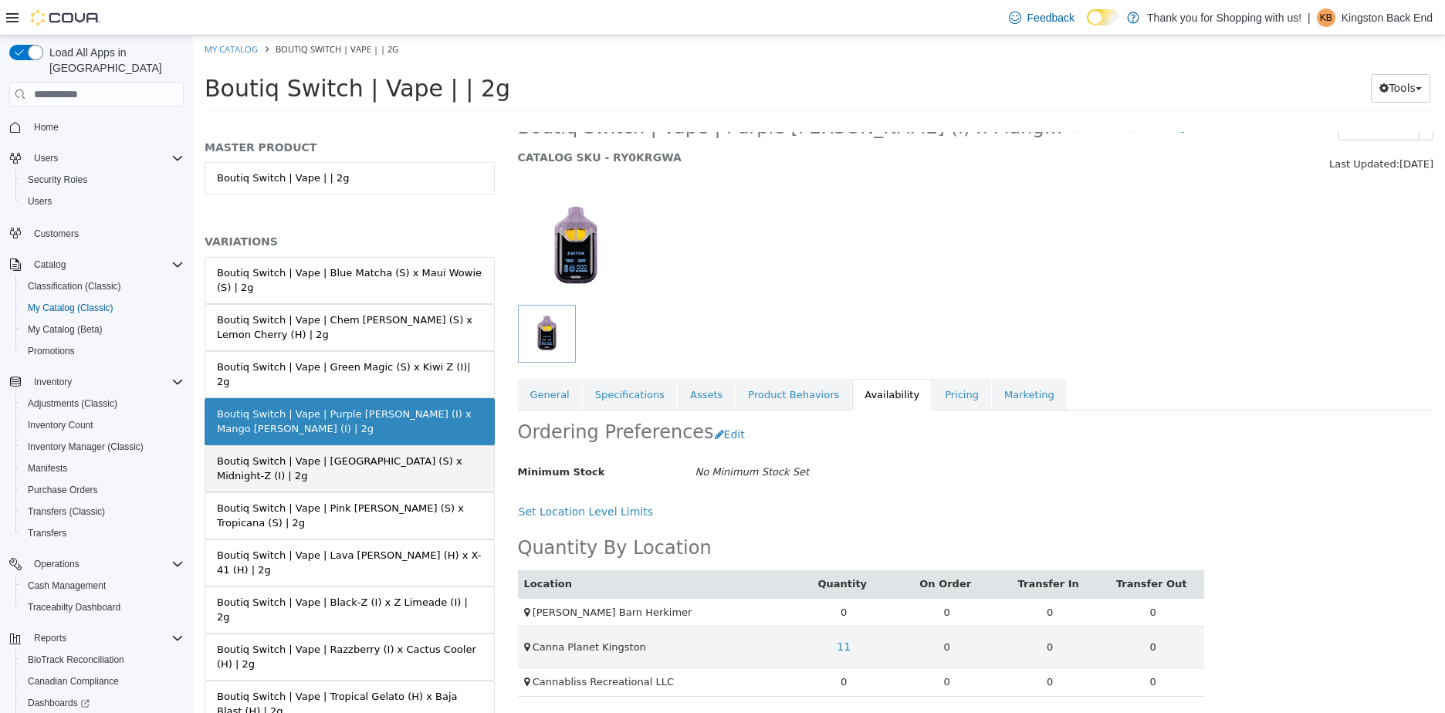
click at [398, 454] on div "Boutiq Switch | Vape | [GEOGRAPHIC_DATA] (S) x Midnight-Z (I) | 2g" at bounding box center [350, 469] width 266 height 30
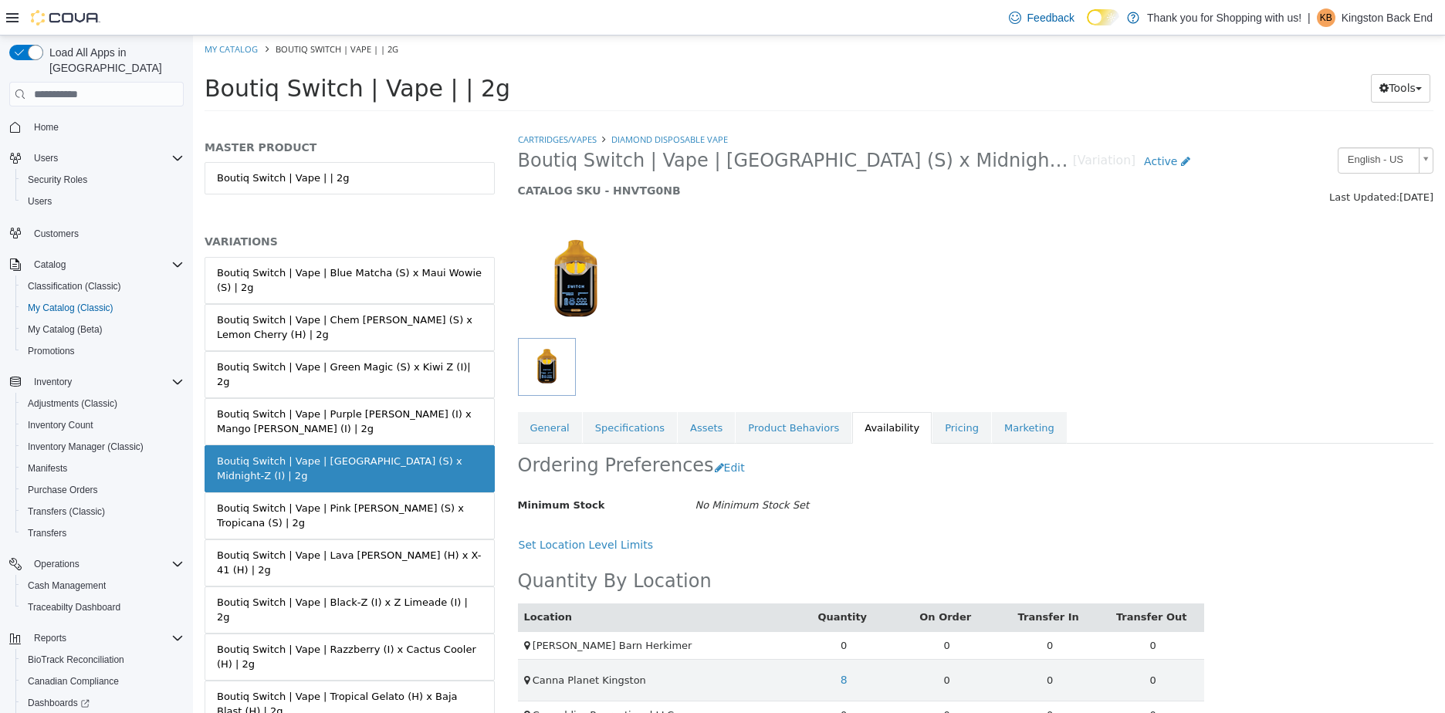
scroll to position [33, 0]
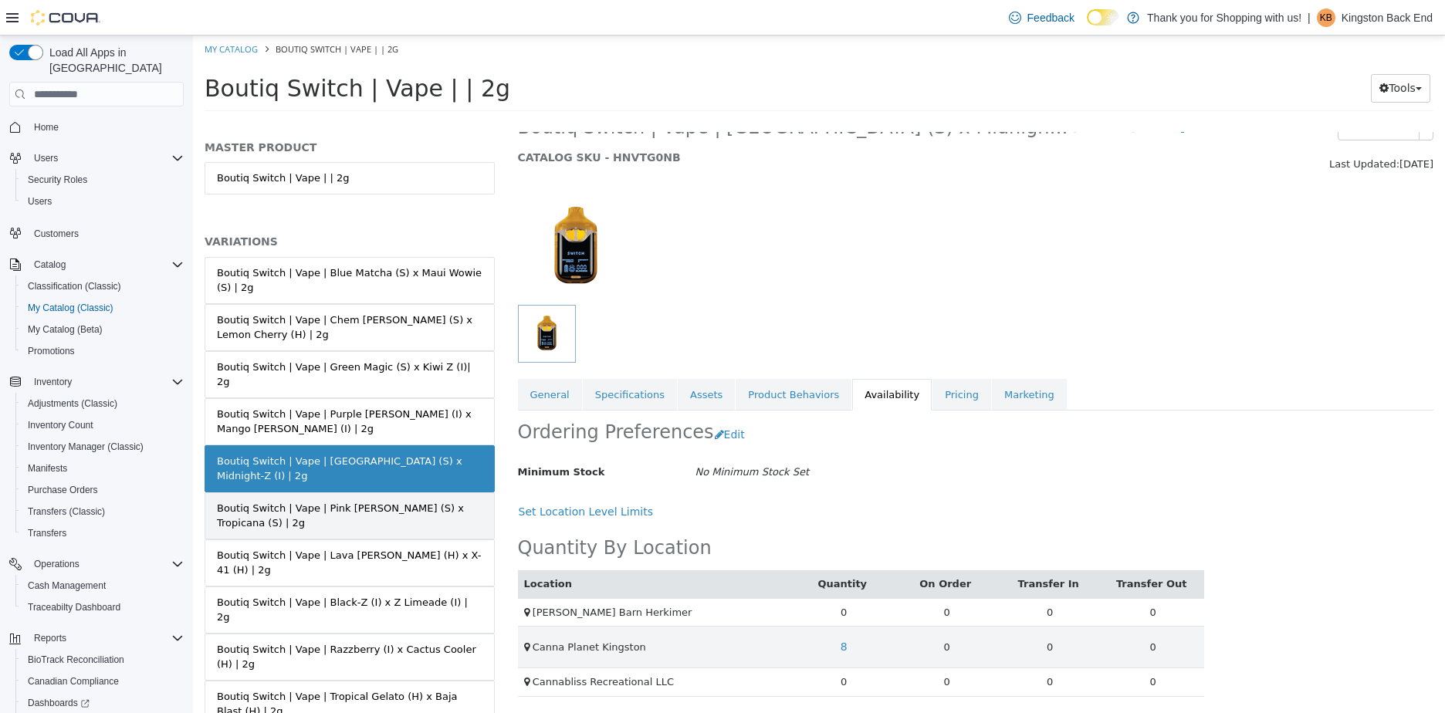
click at [464, 493] on link "Boutiq Switch | Vape | Pink [PERSON_NAME] (S) x Tropicana (S) | 2g" at bounding box center [350, 516] width 290 height 47
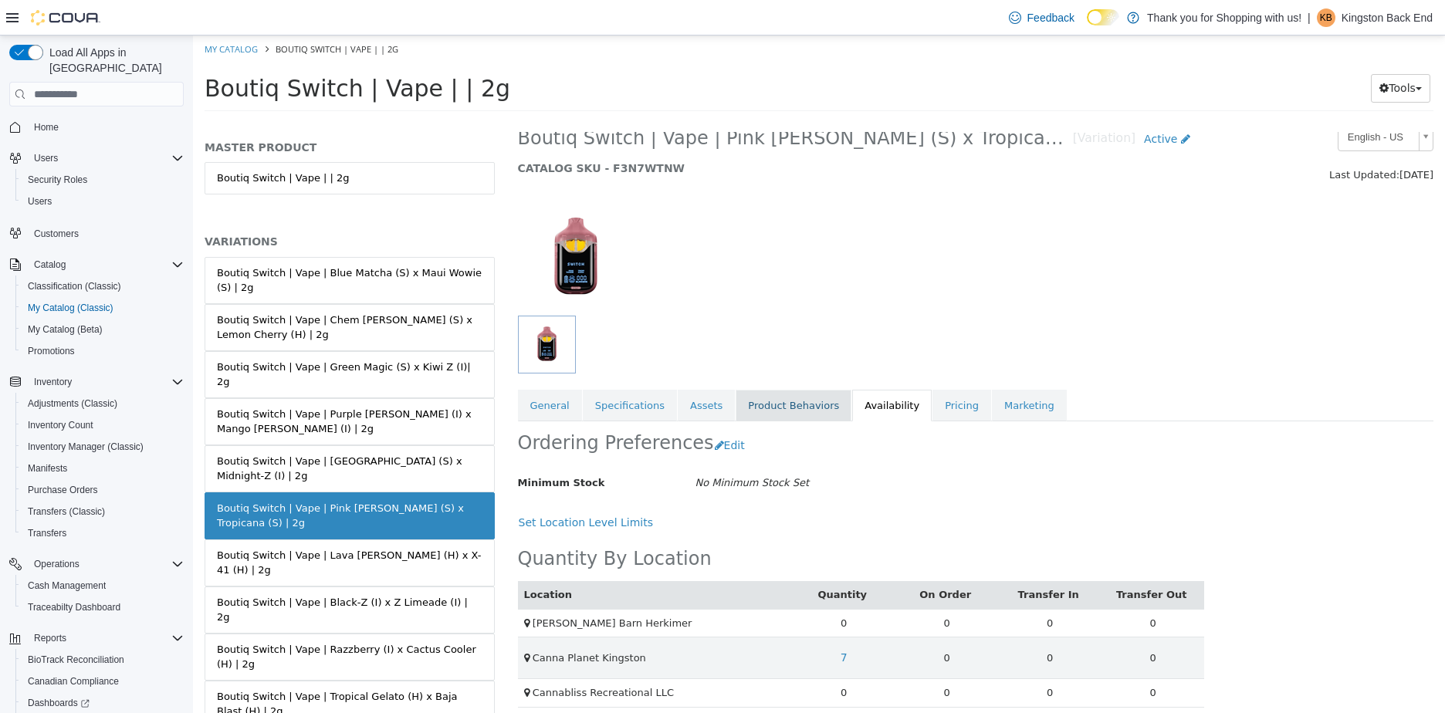
scroll to position [33, 0]
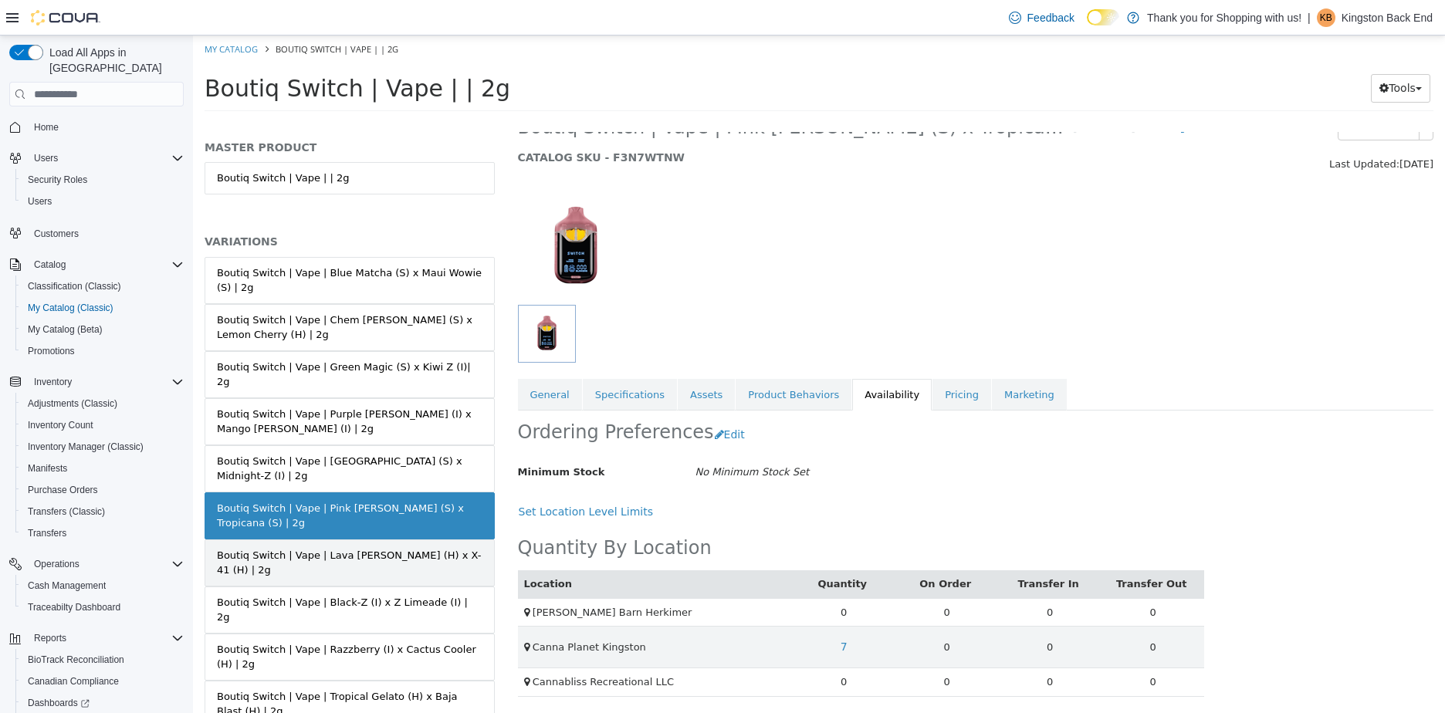
click at [389, 540] on link "Boutiq Switch | Vape | Lava [PERSON_NAME] (H) x X-41 (H) | 2g" at bounding box center [350, 563] width 290 height 47
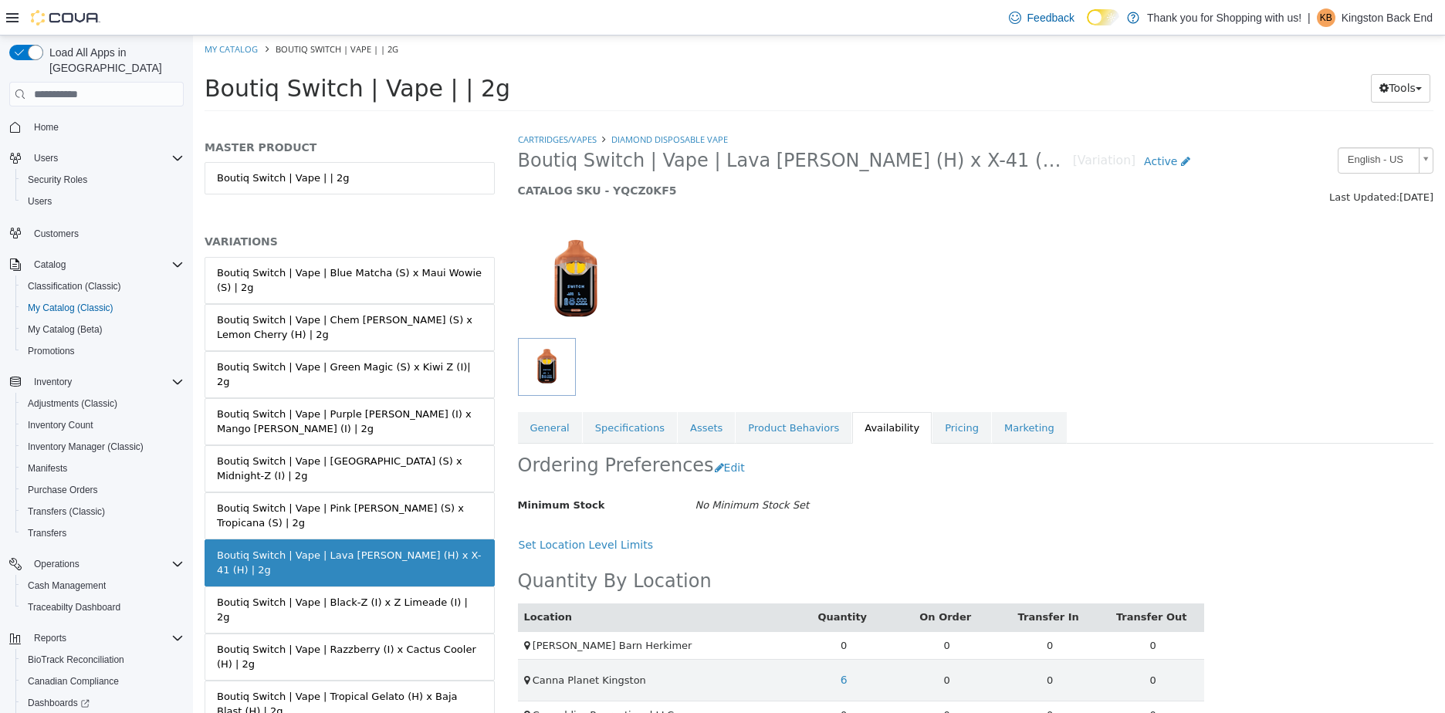
scroll to position [33, 0]
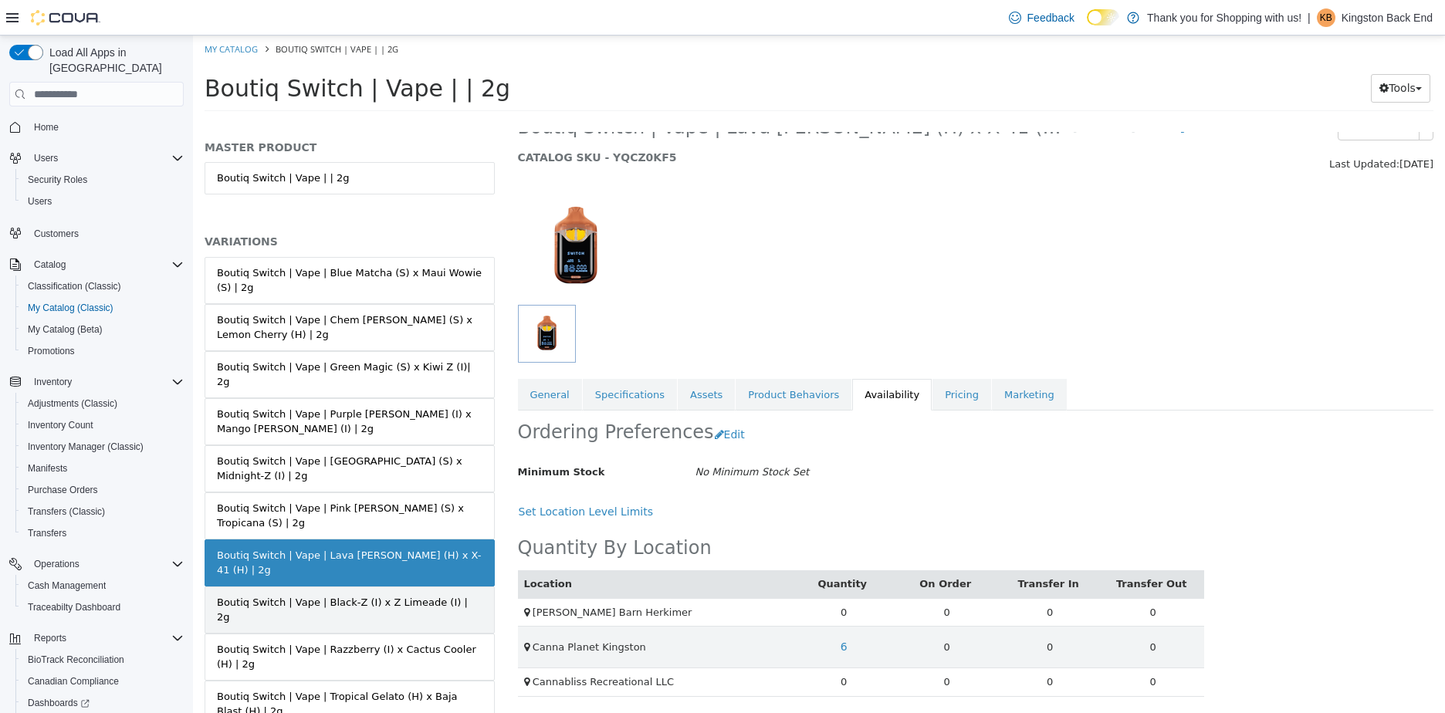
click at [461, 587] on link "Boutiq Switch | Vape | Black-Z (I) x Z Limeade (I) | 2g" at bounding box center [350, 610] width 290 height 47
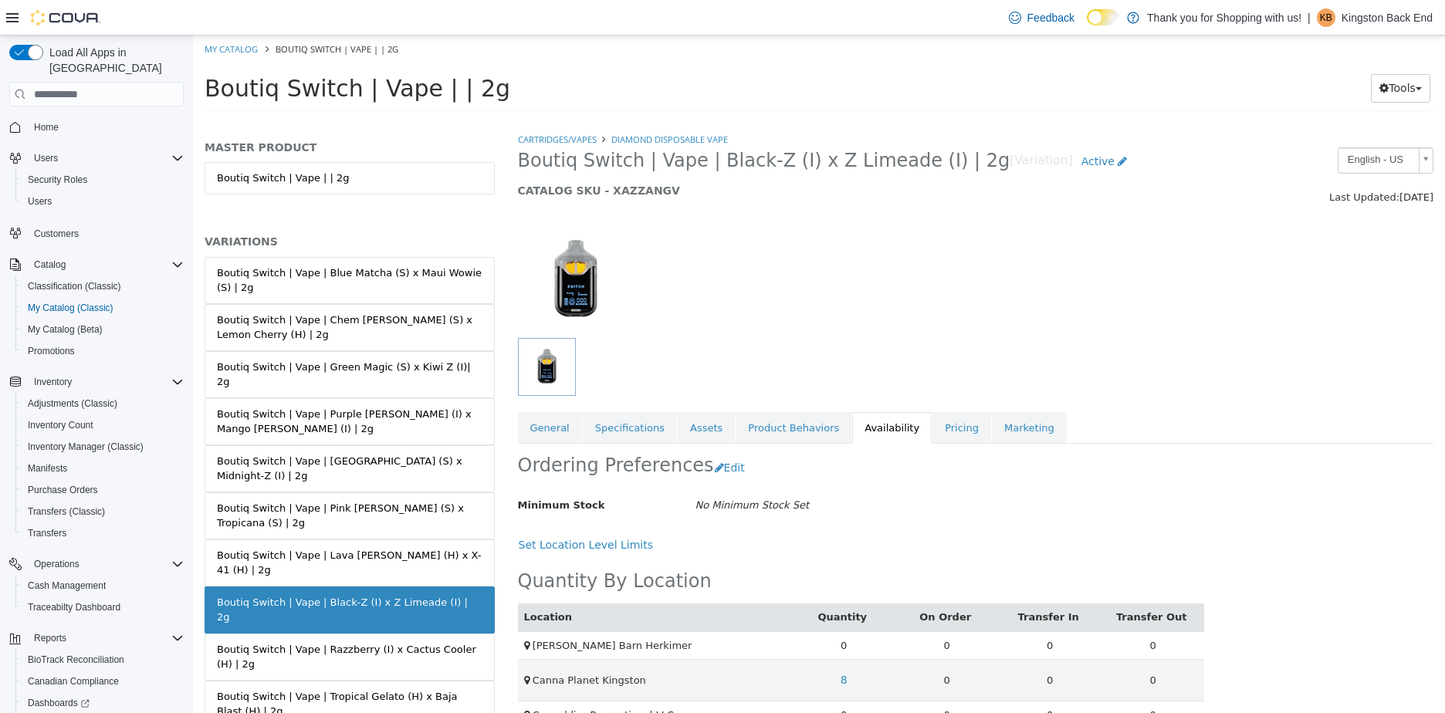
scroll to position [33, 0]
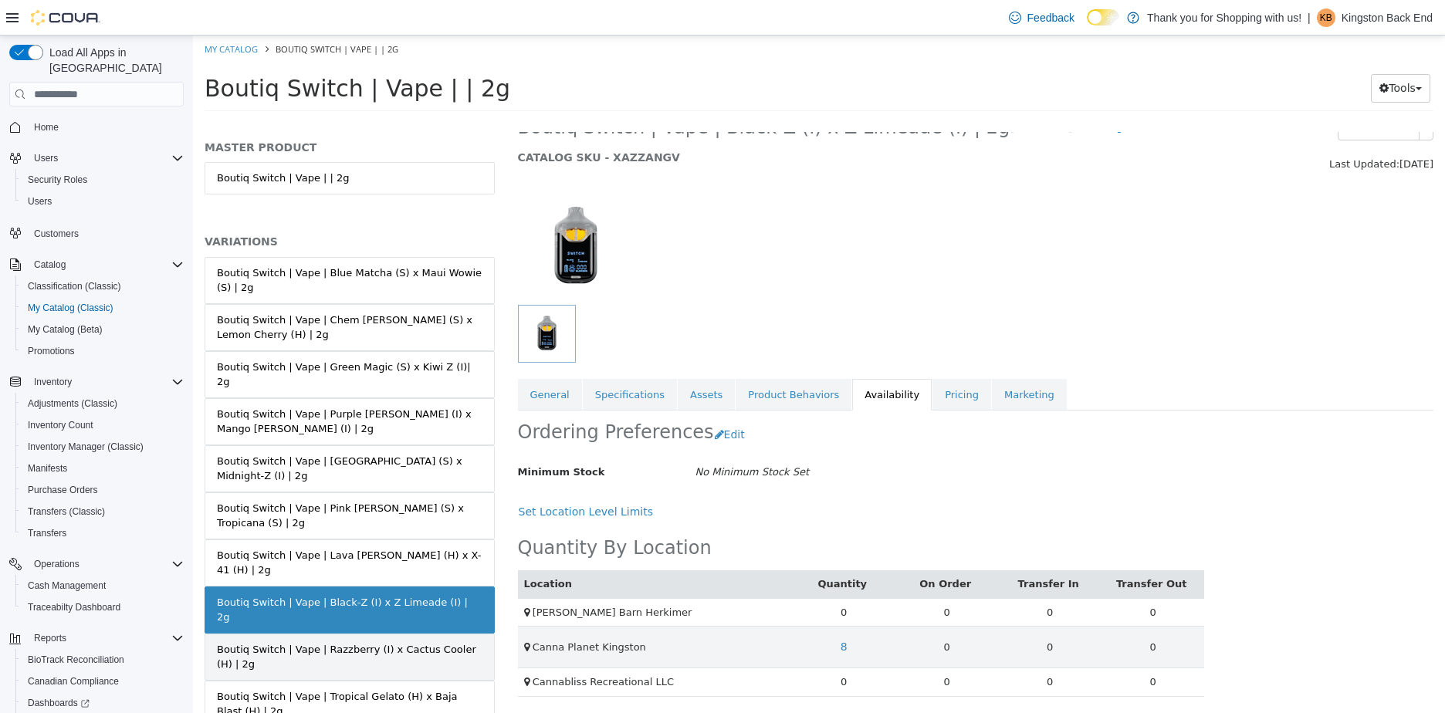
click at [489, 634] on link "Boutiq Switch | Vape | Razzberry (I) x Cactus Cooler (H) | 2g" at bounding box center [350, 657] width 290 height 47
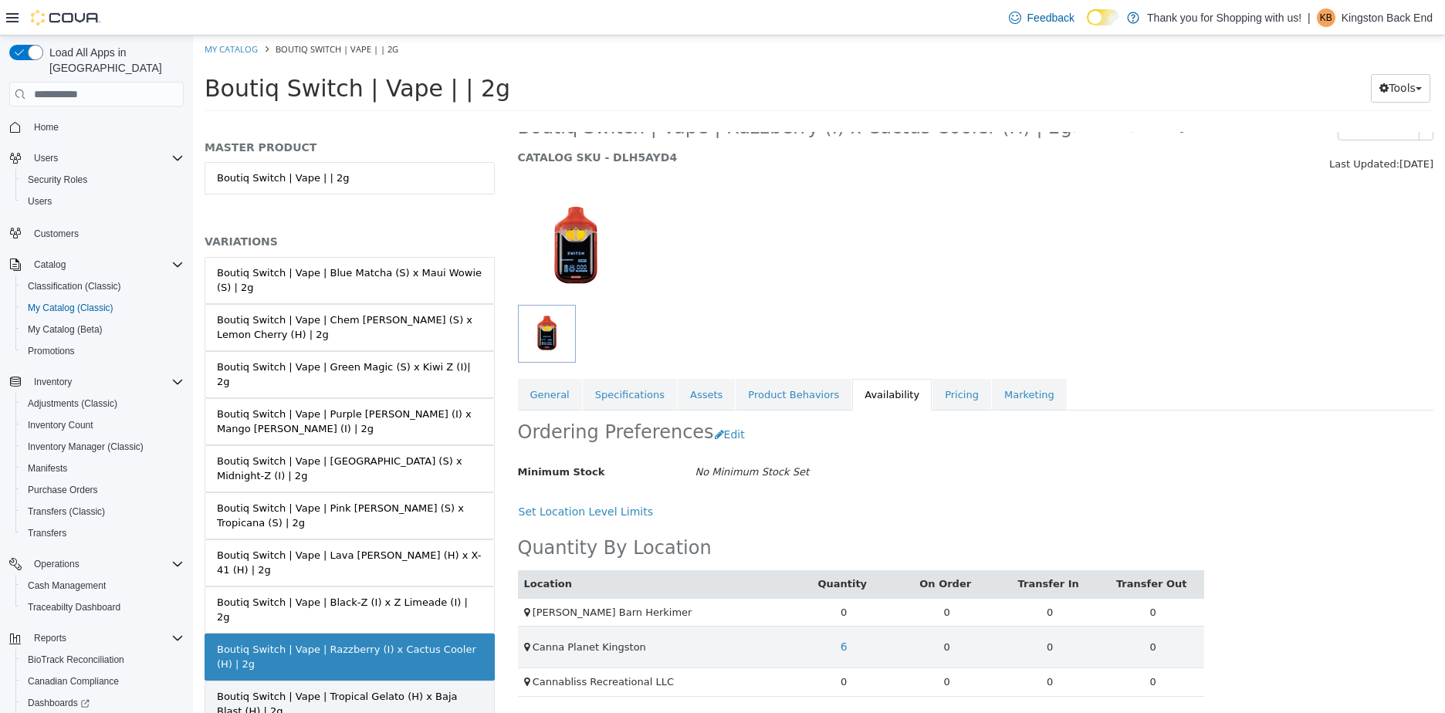
click at [476, 689] on div "Boutiq Switch | Vape | Tropical Gelato (H) x Baja Blast (H) | 2g" at bounding box center [350, 704] width 266 height 30
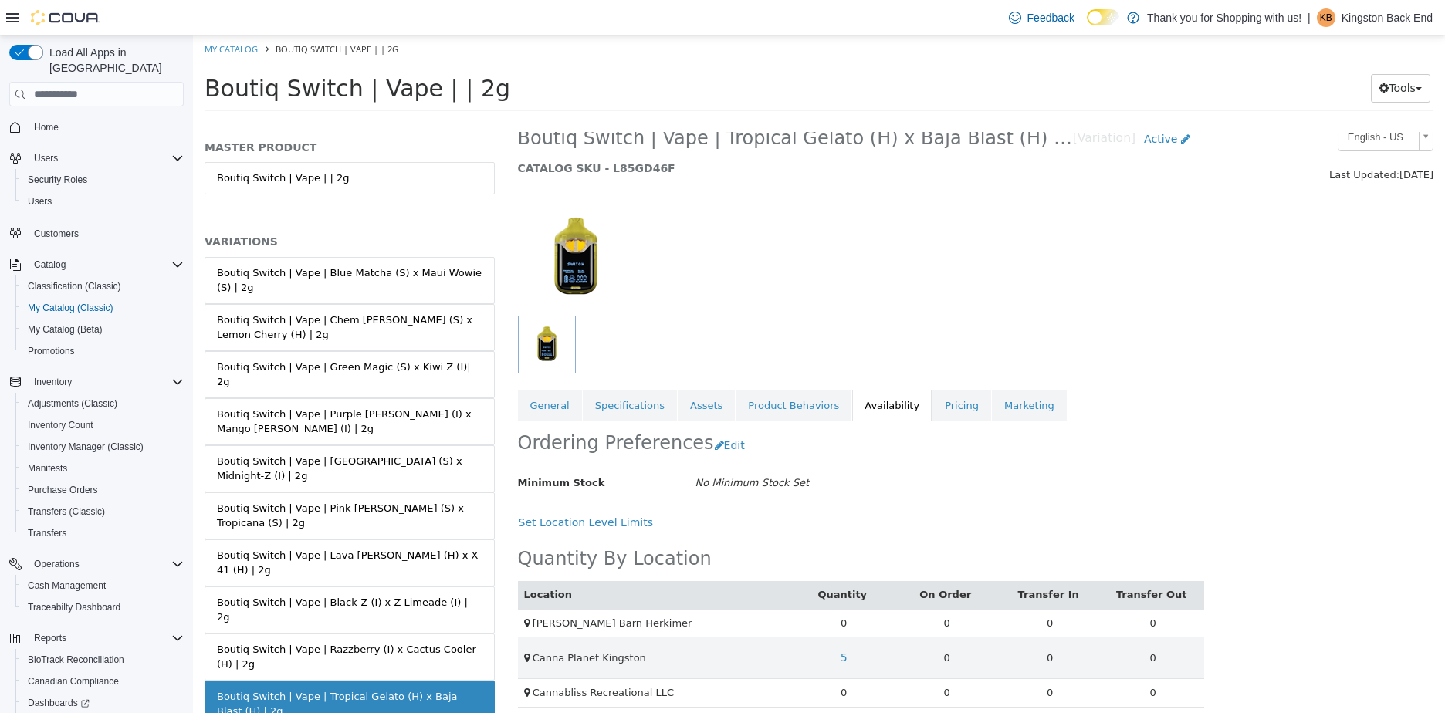
scroll to position [33, 0]
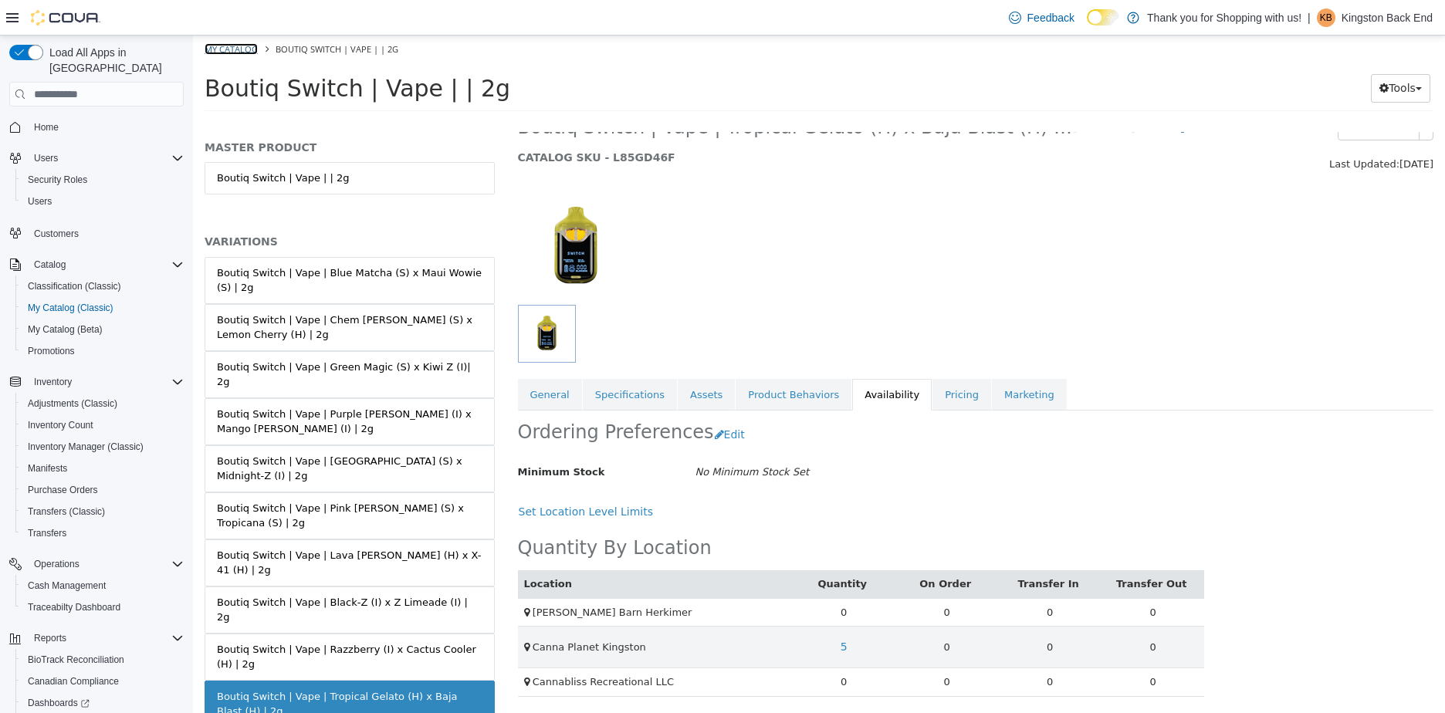
click at [242, 46] on link "My Catalog" at bounding box center [231, 49] width 53 height 12
select select "**********"
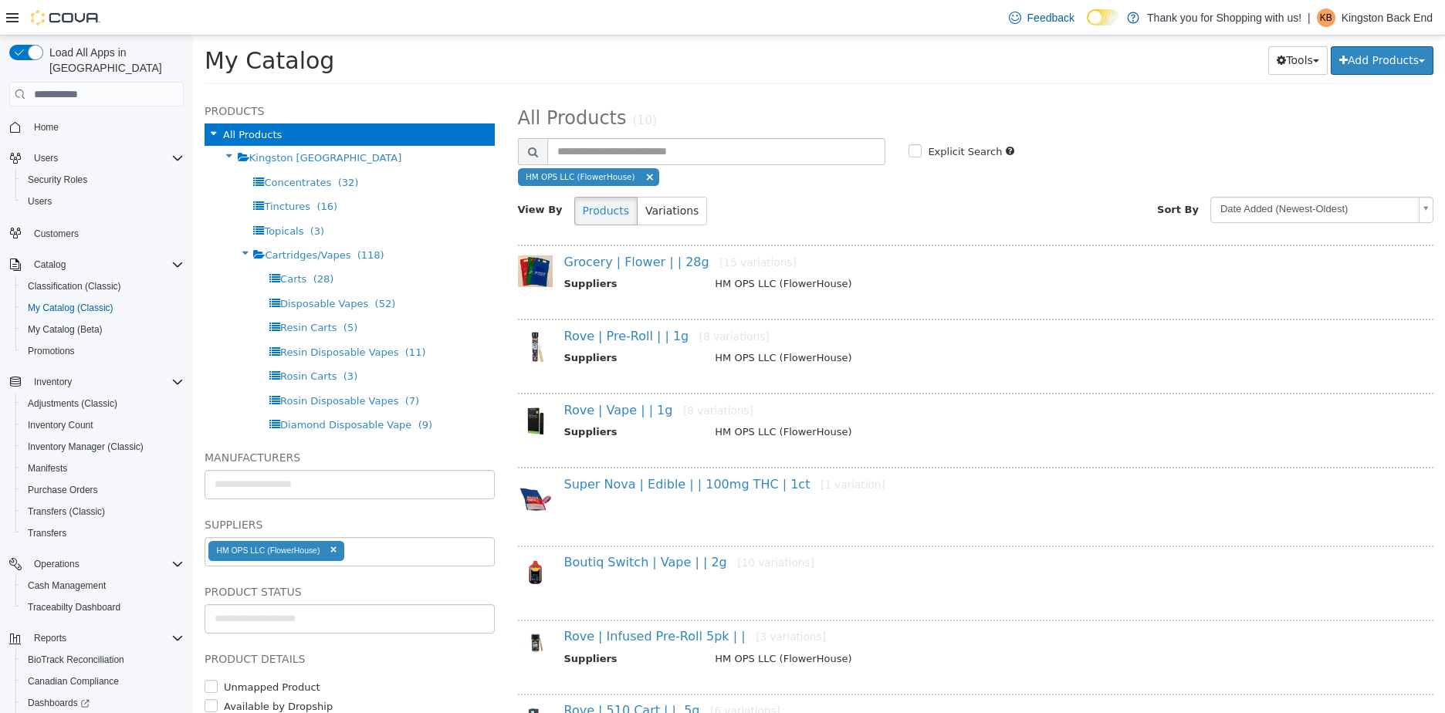
click at [645, 180] on span at bounding box center [649, 177] width 9 height 12
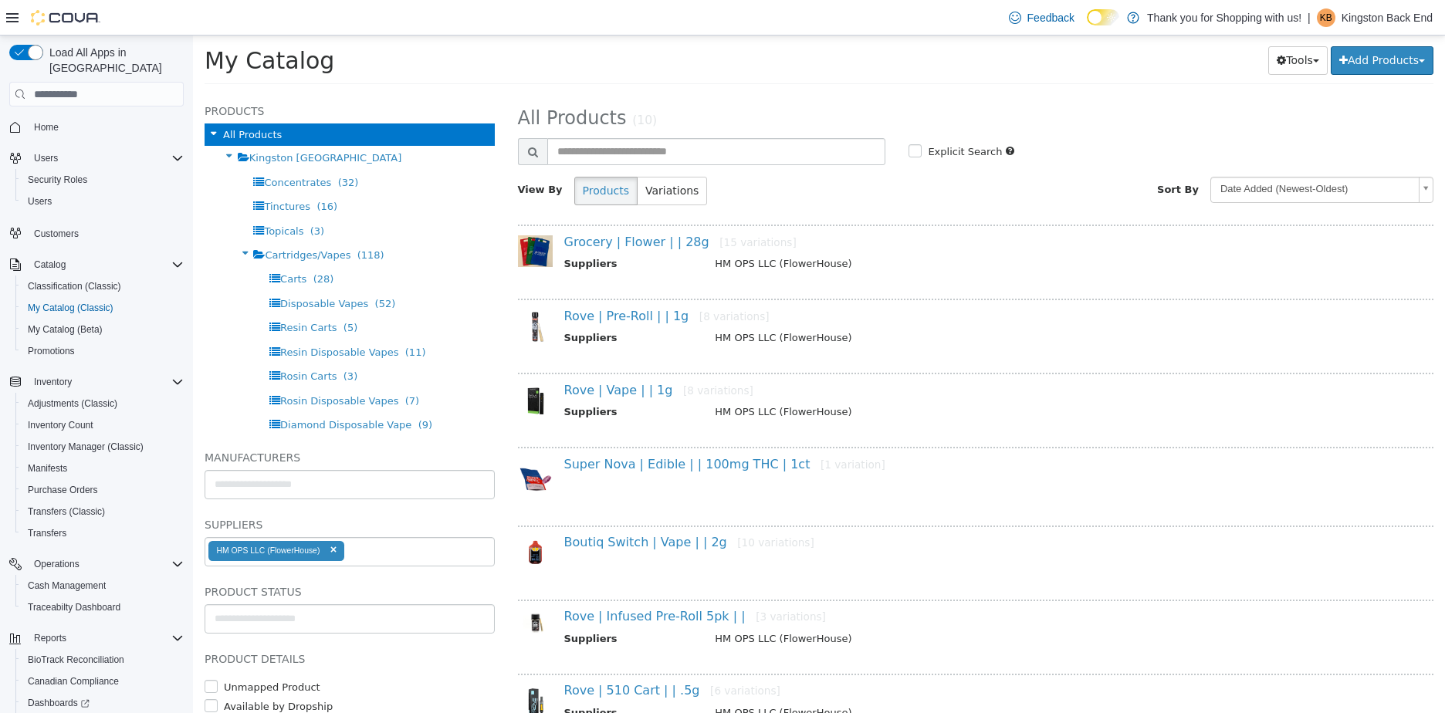
select select "**********"
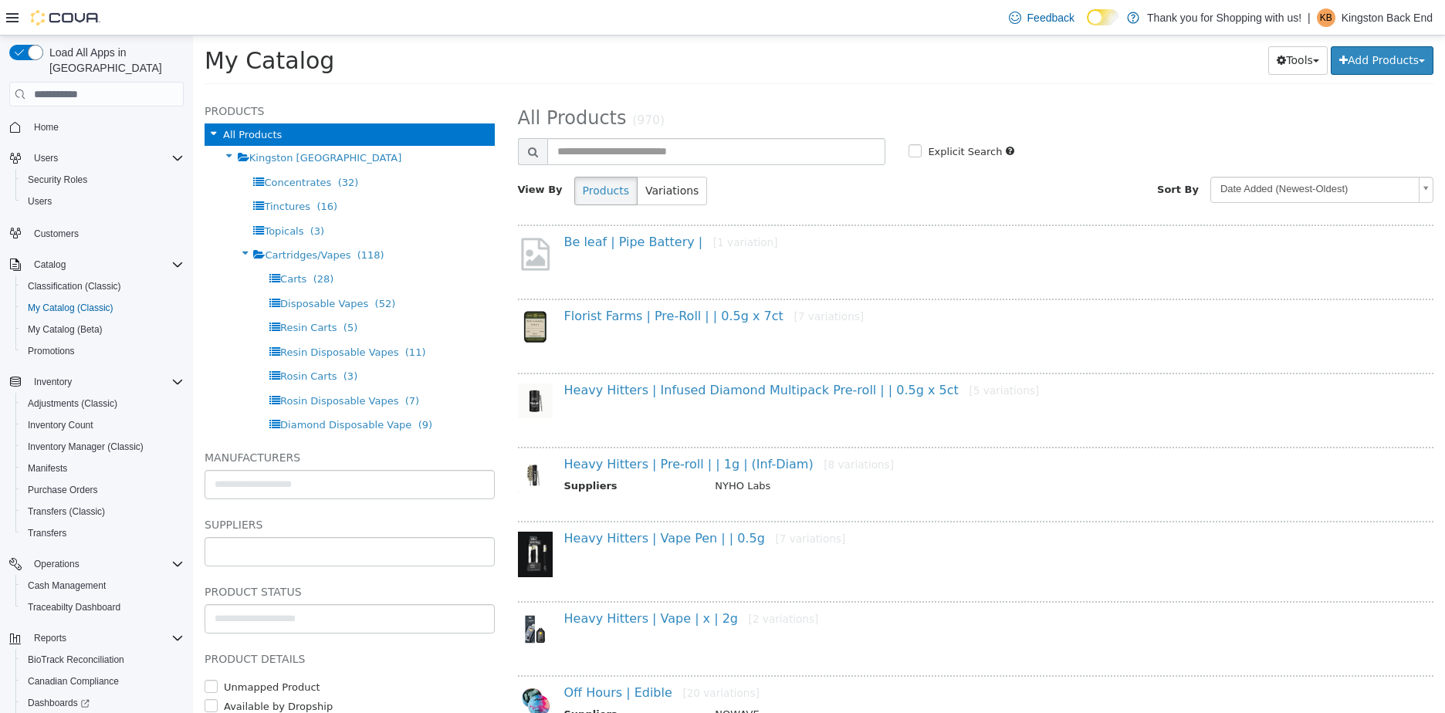
click at [328, 553] on input "text" at bounding box center [349, 552] width 289 height 25
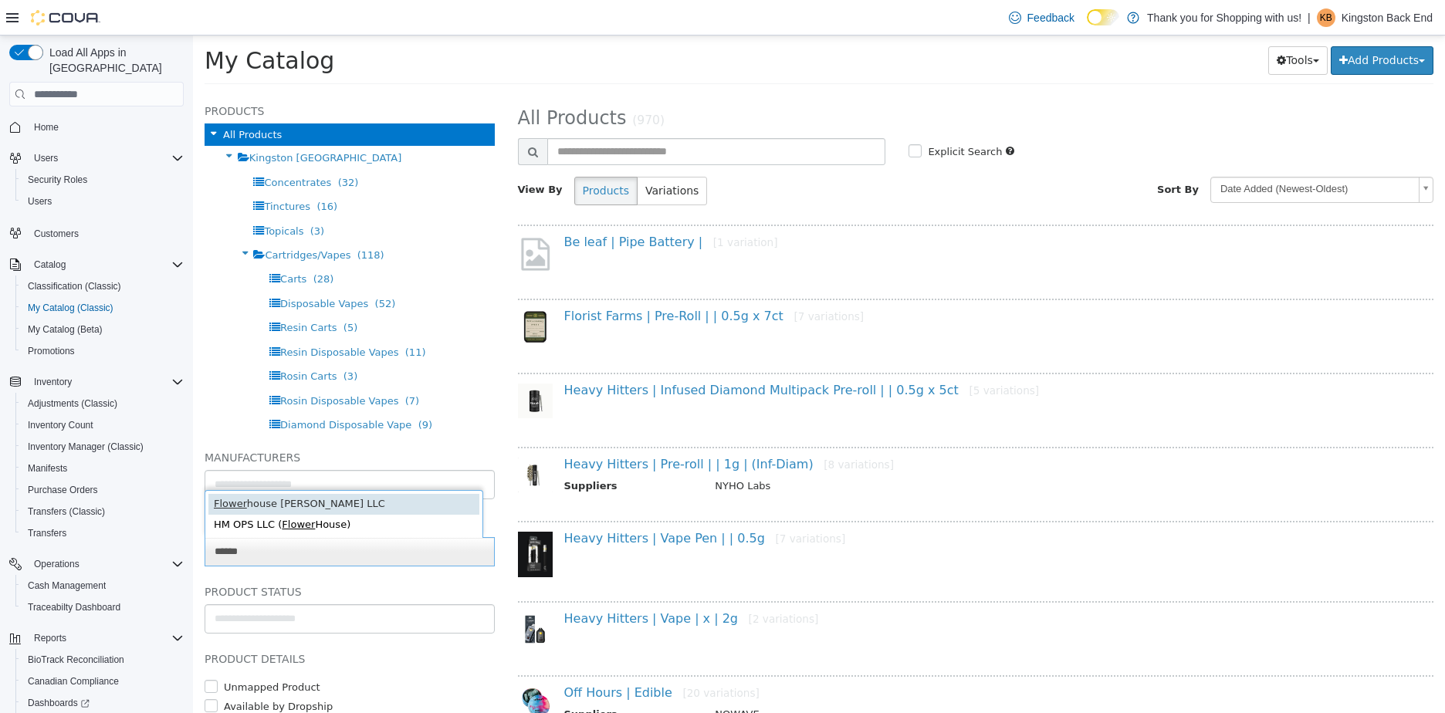
type input "******"
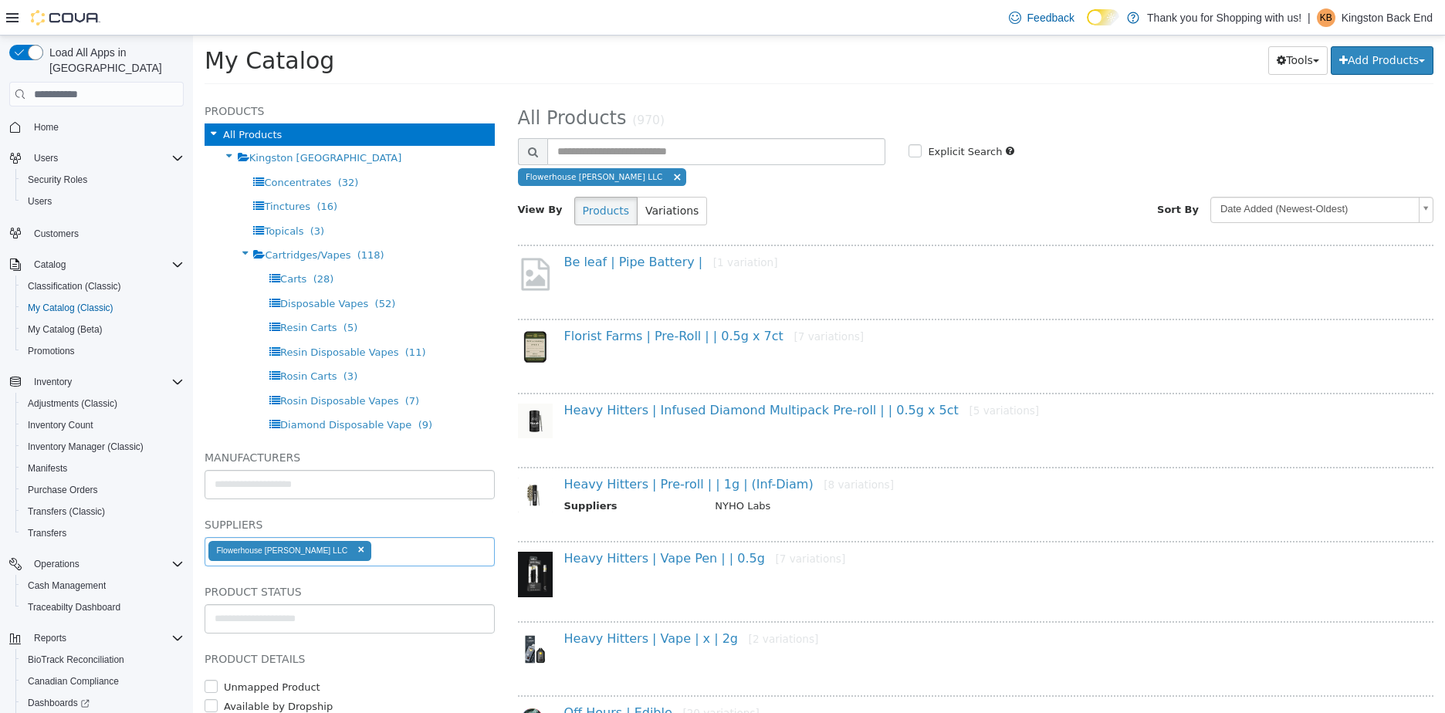
select select "**********"
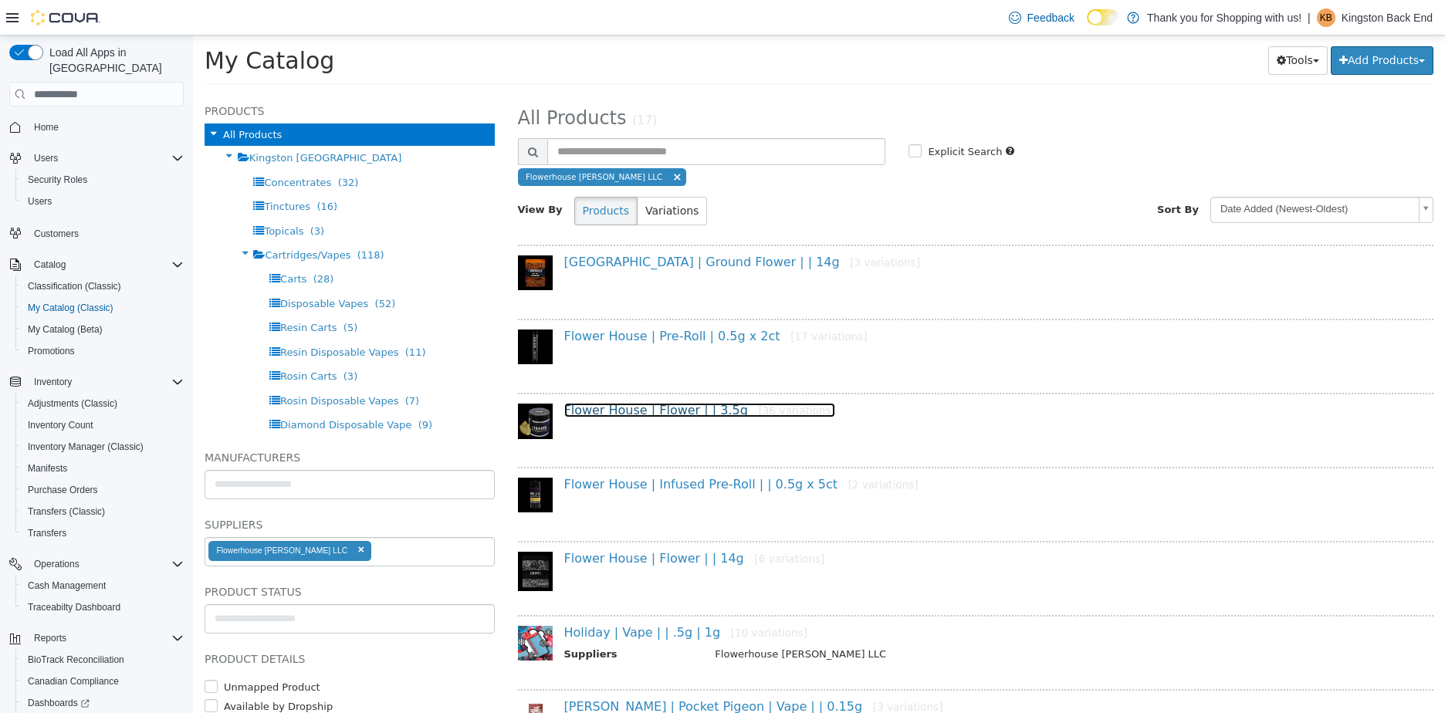
click at [641, 403] on link "Flower House | Flower | | 3.5g [36 variations]" at bounding box center [699, 410] width 271 height 15
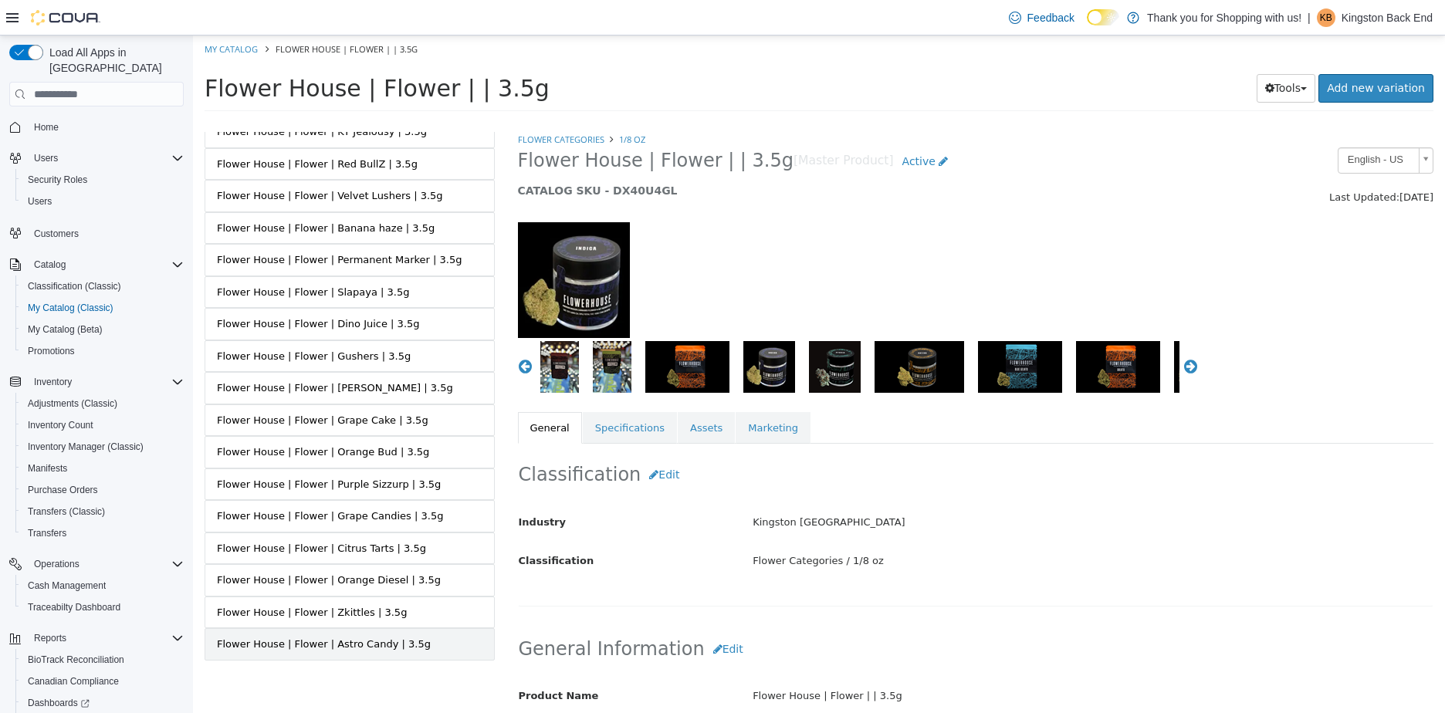
click at [358, 651] on div "Flower House | Flower | Astro Candy | 3.5g" at bounding box center [324, 644] width 214 height 15
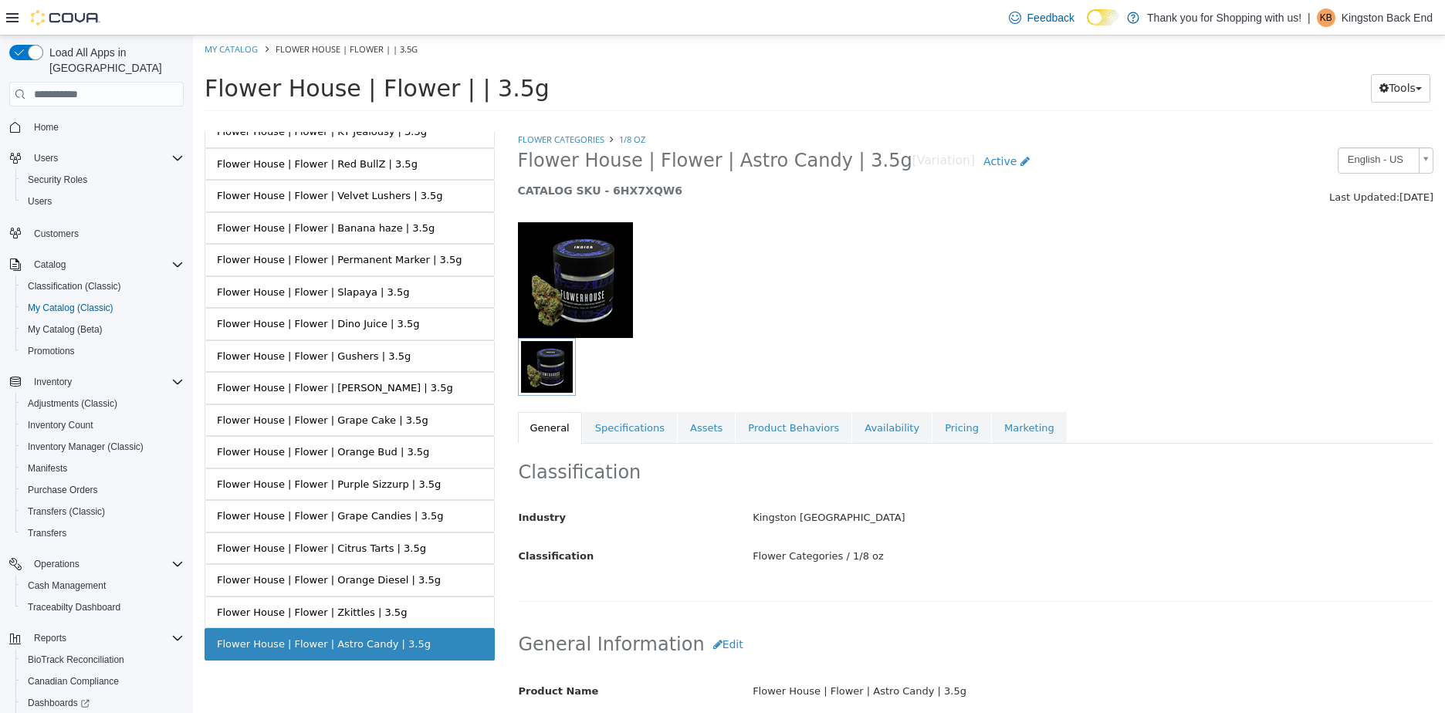
drag, startPoint x: 407, startPoint y: 645, endPoint x: 208, endPoint y: 668, distance: 199.7
click at [209, 669] on div "Flower House | Flower | Sunset Punch (I) | 3.5g Flower House | Flower | Garlic …" at bounding box center [350, 100] width 290 height 1186
copy div "Flower House | Flower | Astro Candy | 3.5g"
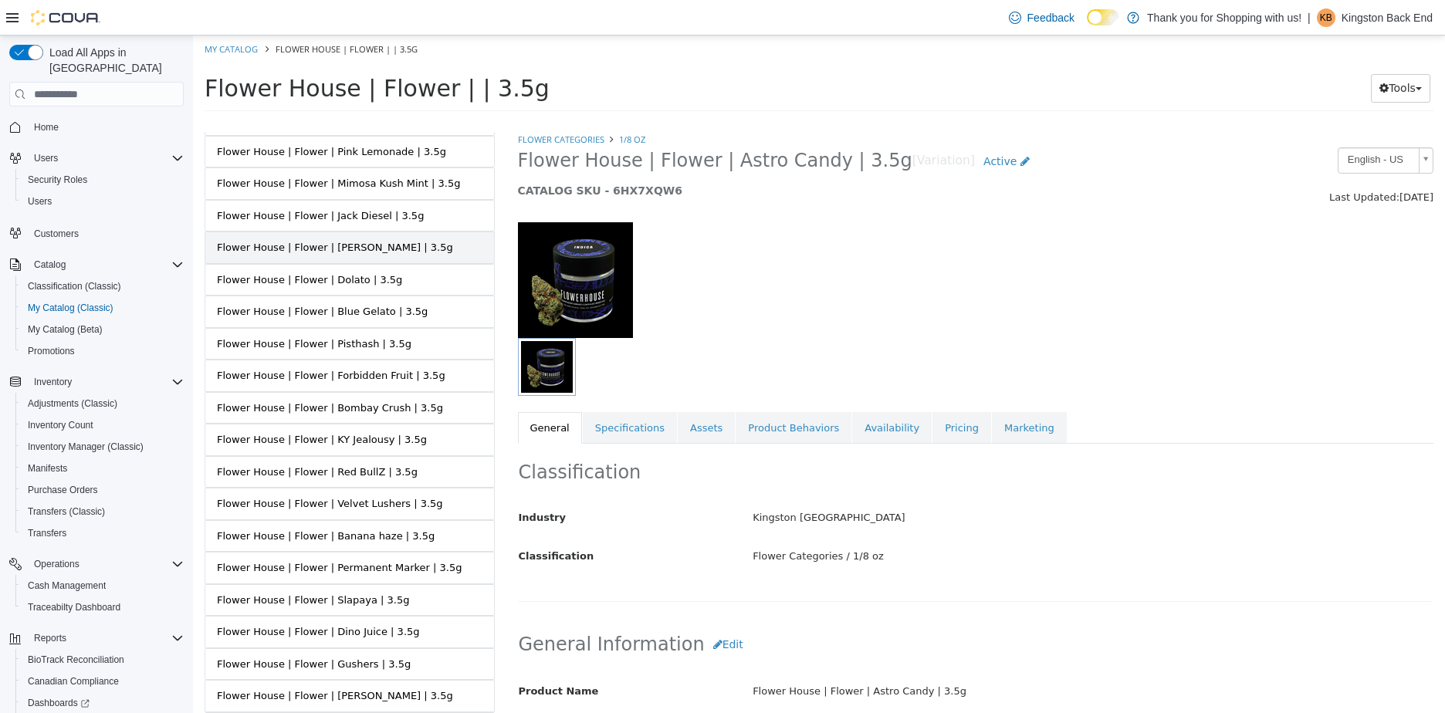
scroll to position [441, 0]
click at [207, 52] on link "My Catalog" at bounding box center [231, 49] width 53 height 12
select select "**********"
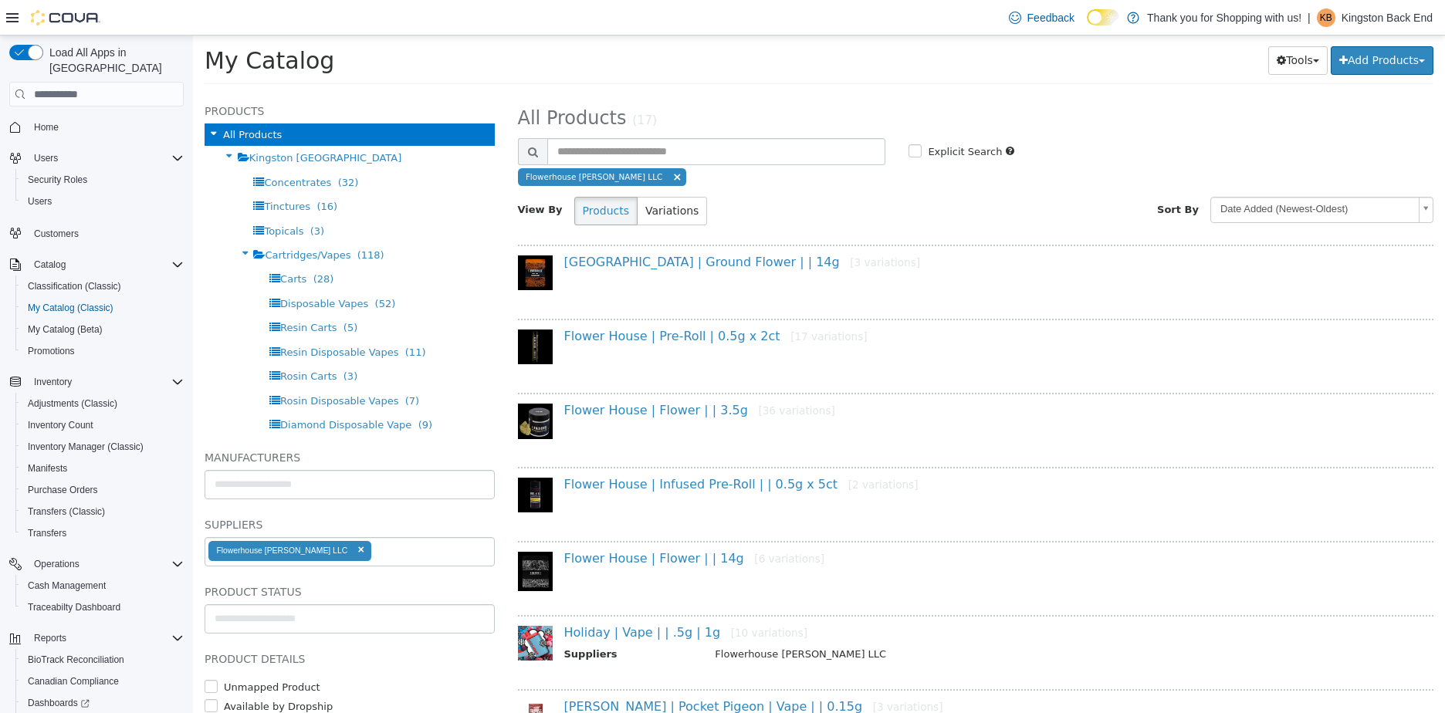
click at [625, 178] on div "Flowerhouse [PERSON_NAME] LLC" at bounding box center [602, 177] width 169 height 18
click at [672, 179] on span at bounding box center [676, 177] width 9 height 12
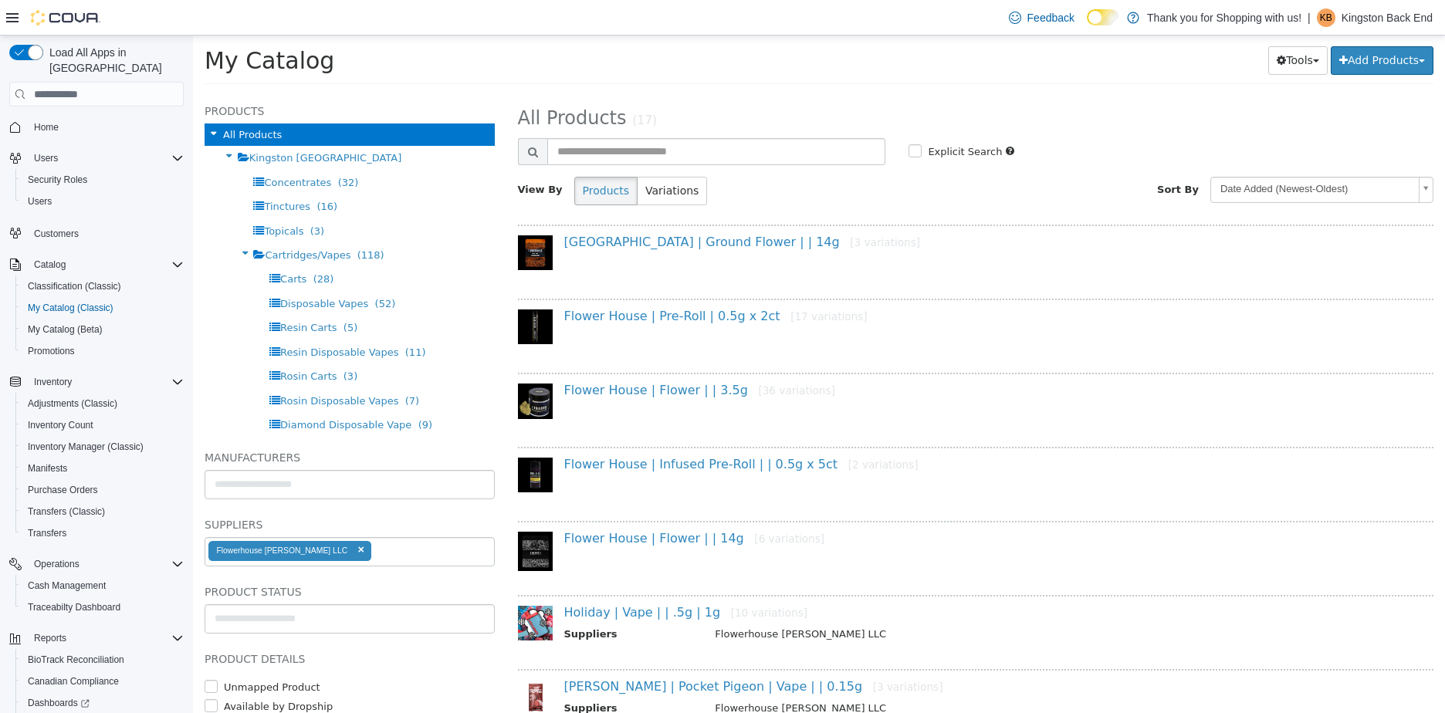
select select "**********"
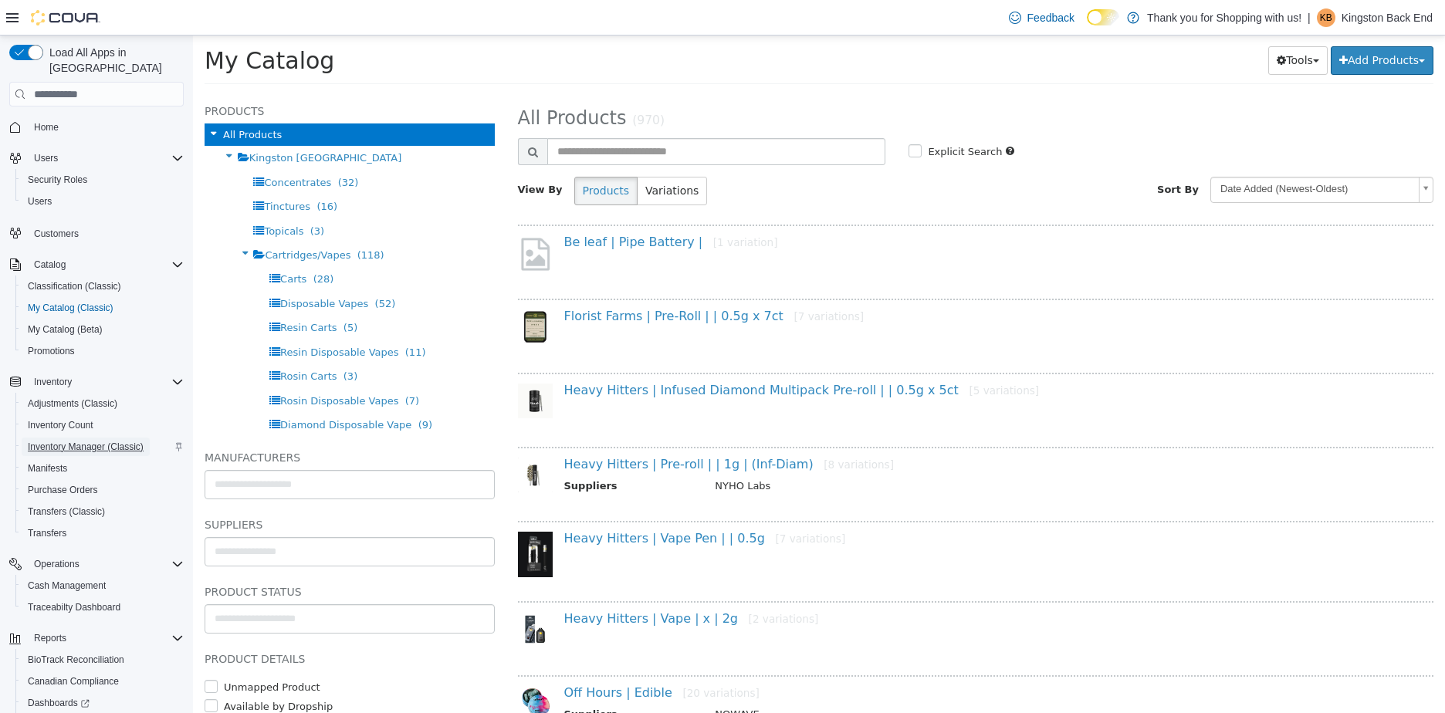
click at [77, 441] on span "Inventory Manager (Classic)" at bounding box center [86, 447] width 116 height 12
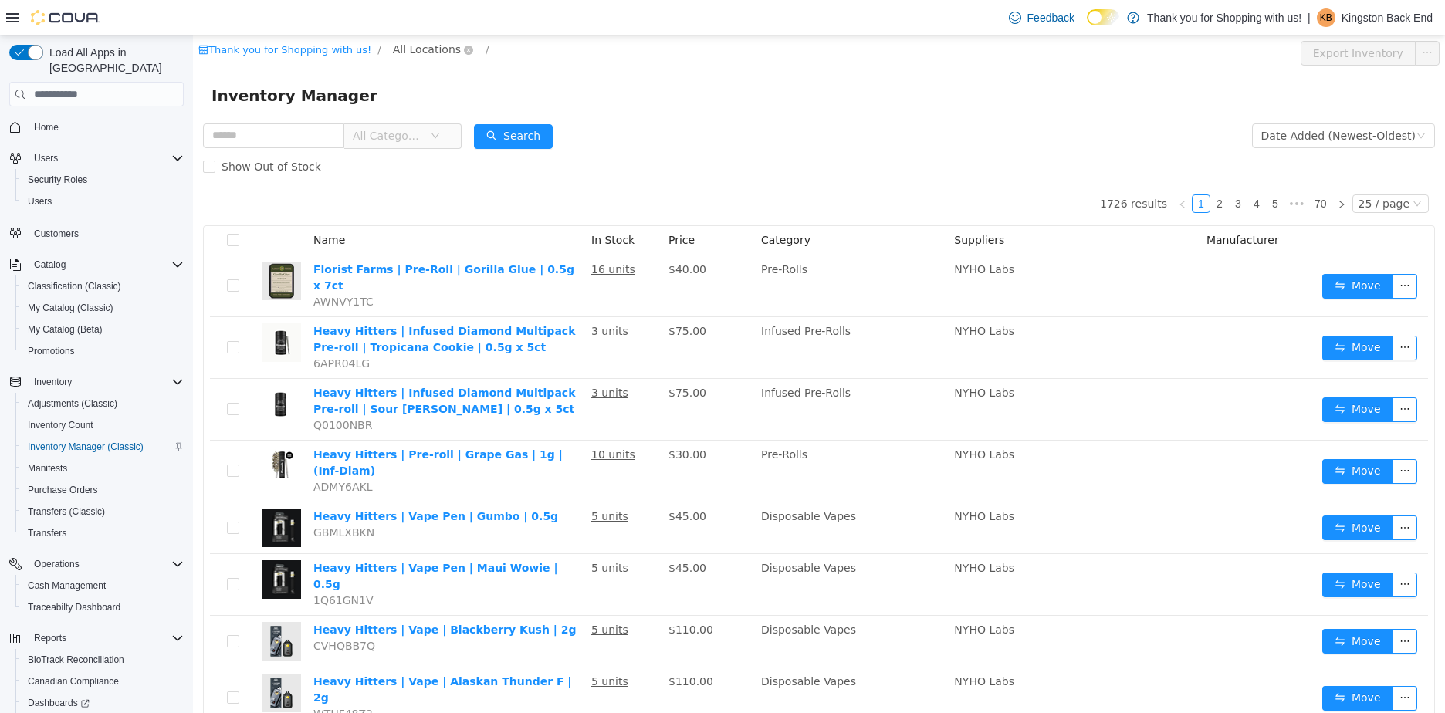
click at [413, 41] on span "All Locations" at bounding box center [427, 49] width 68 height 17
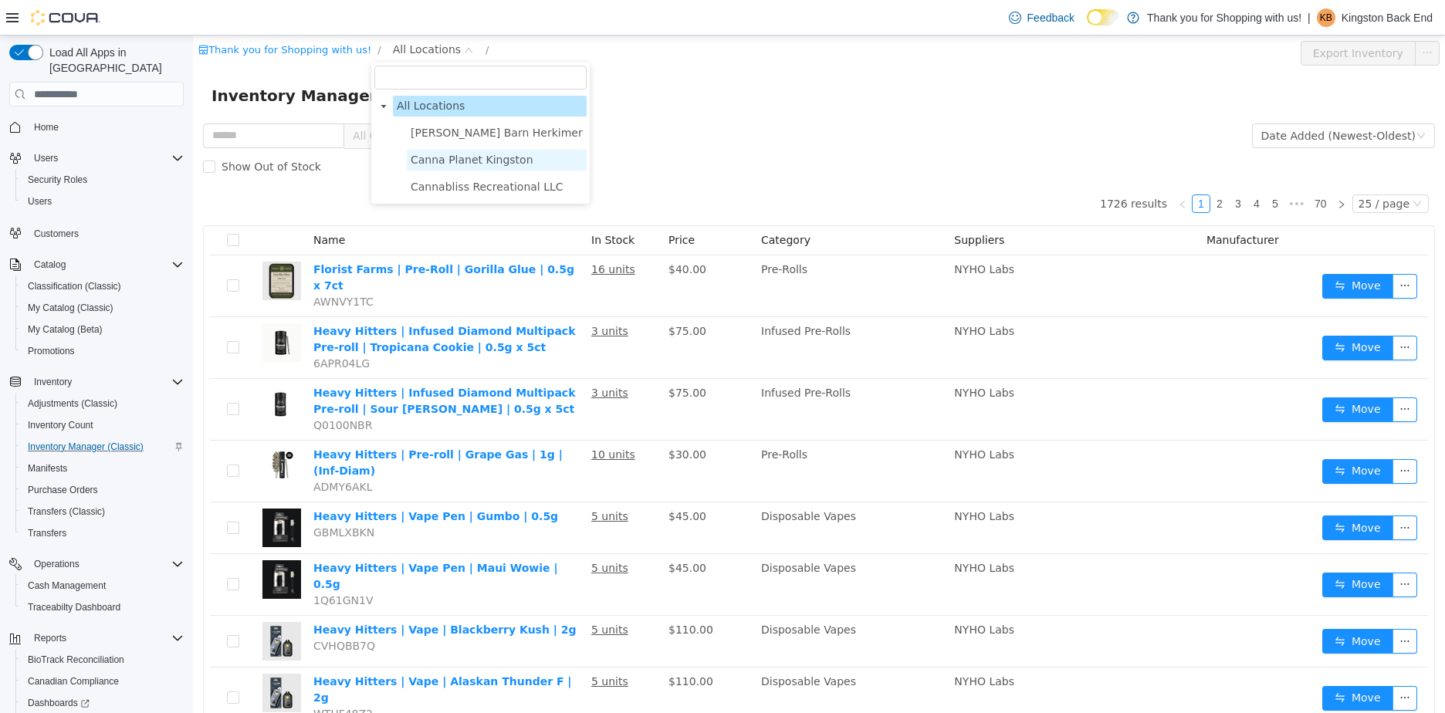
click at [421, 151] on span "Canna Planet Kingston" at bounding box center [497, 160] width 180 height 21
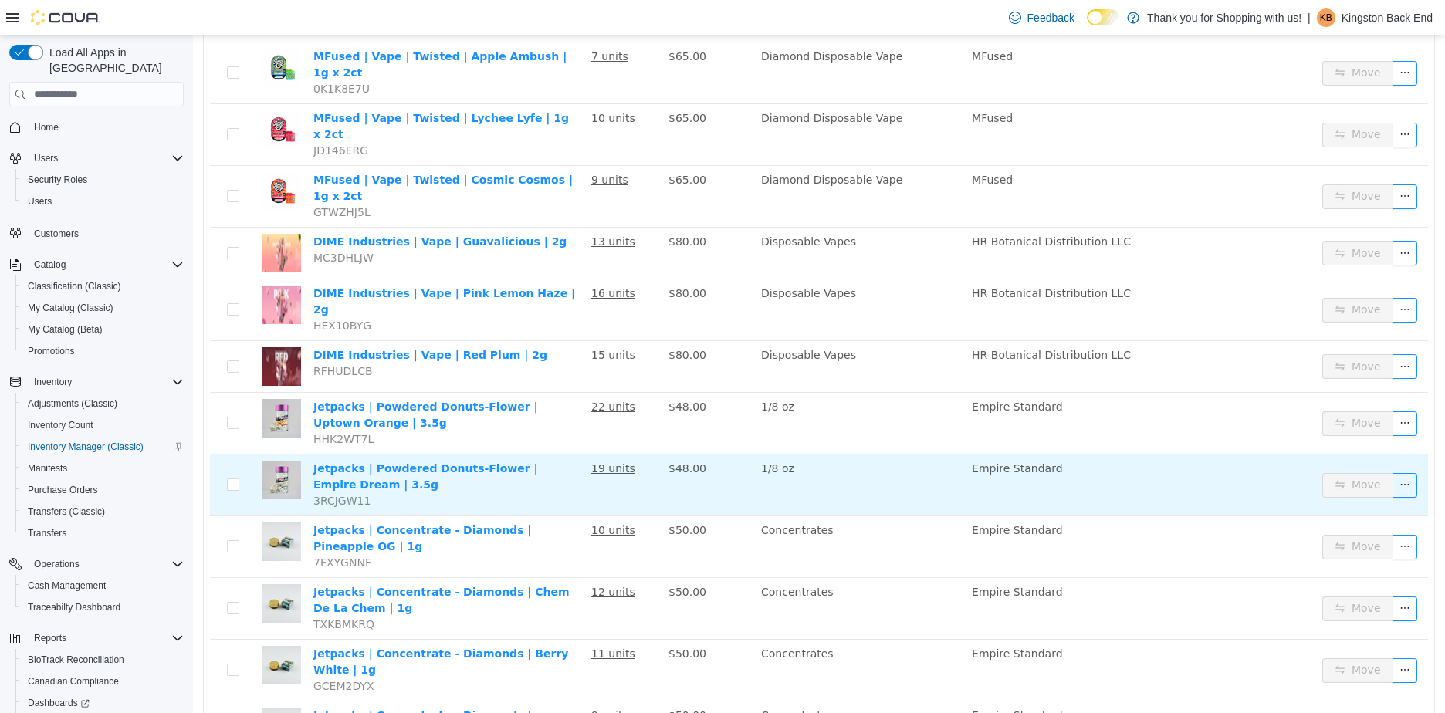
scroll to position [970, 0]
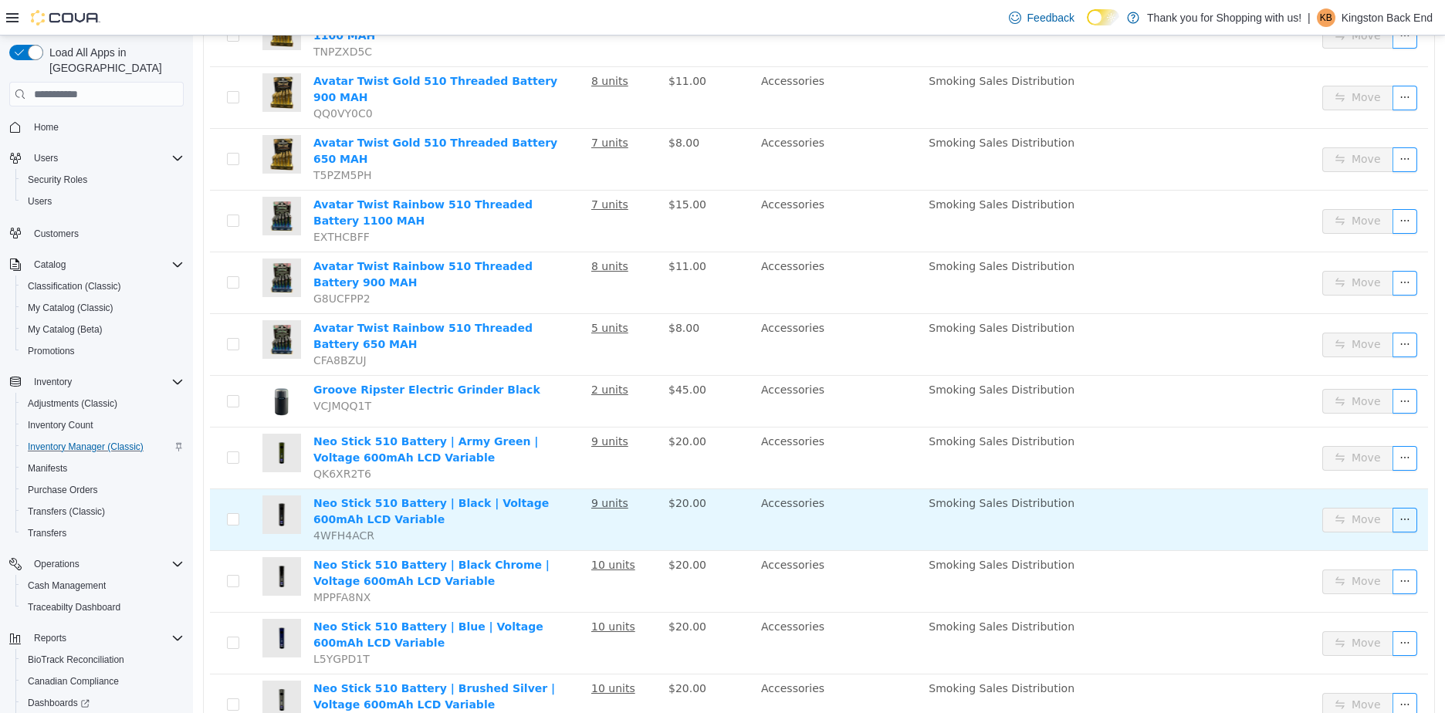
scroll to position [960, 0]
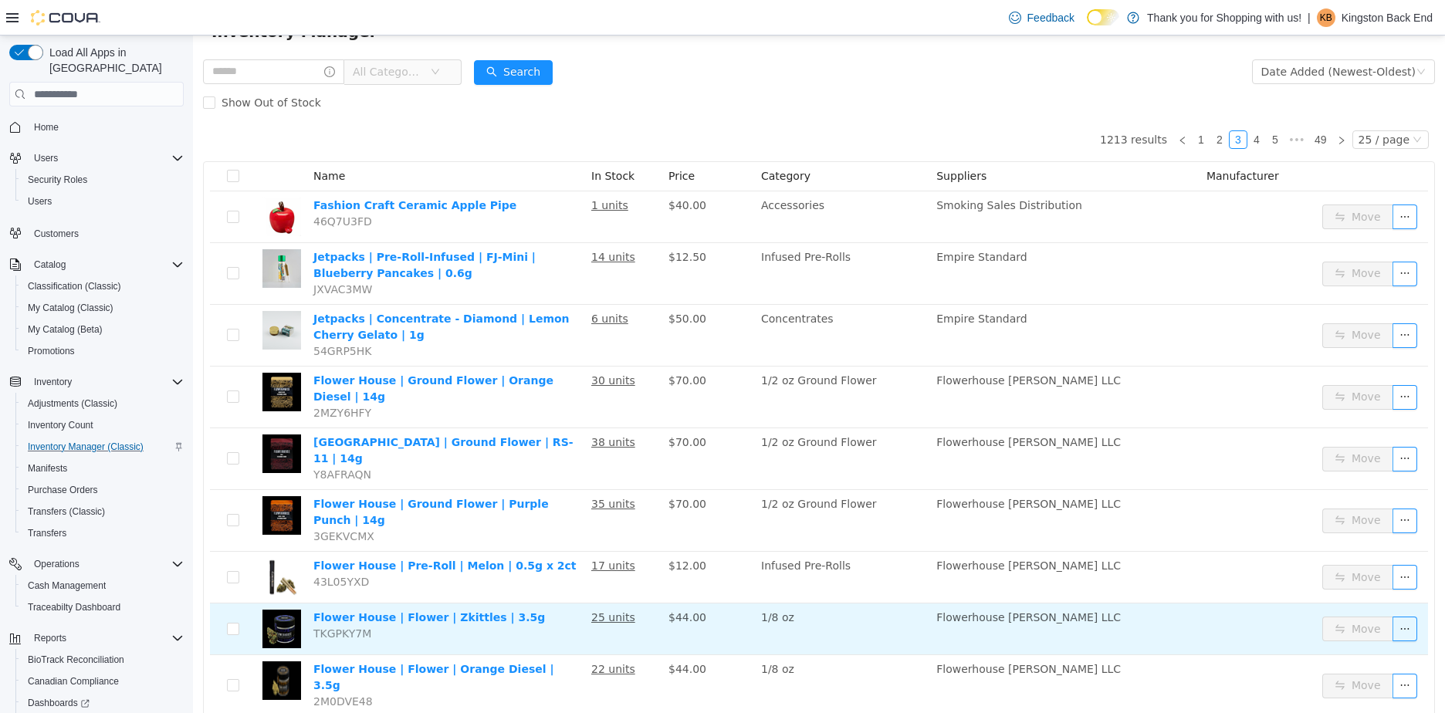
scroll to position [50, 0]
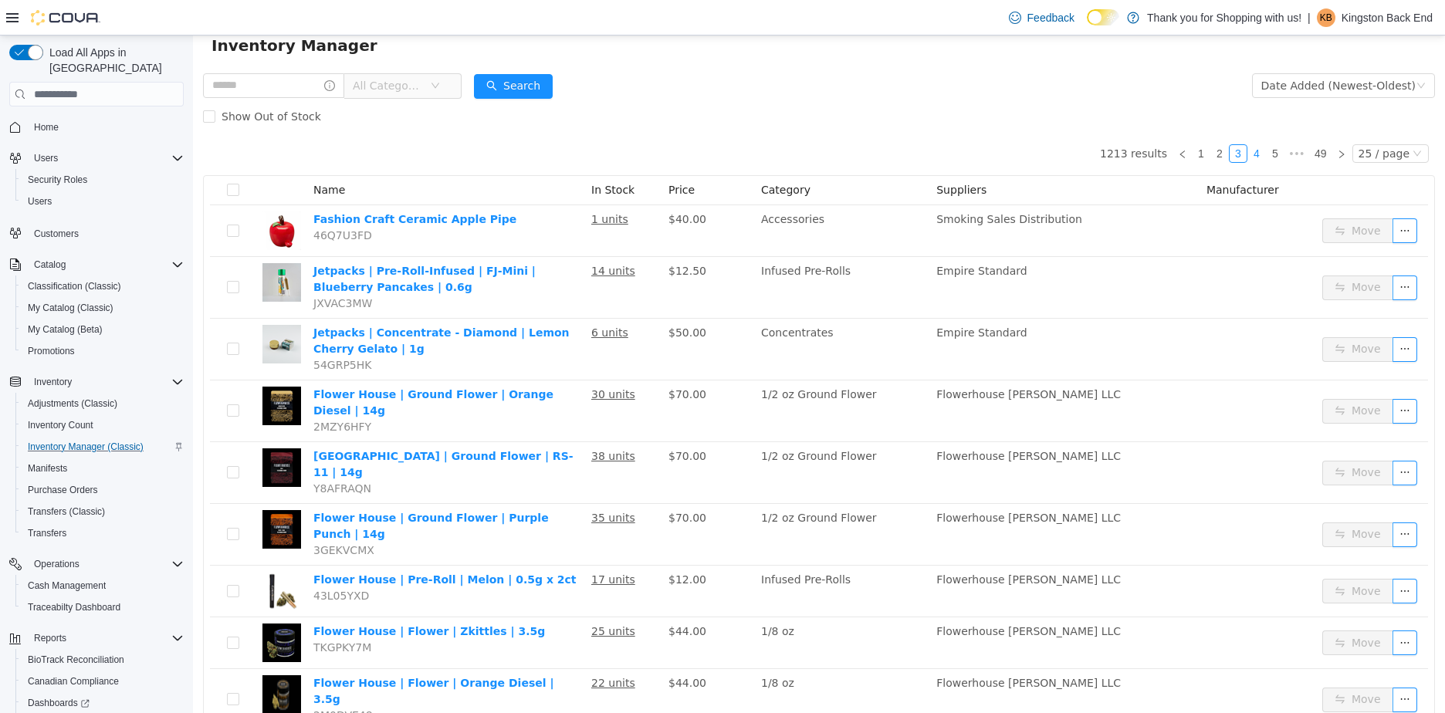
click at [1250, 156] on link "4" at bounding box center [1256, 153] width 17 height 17
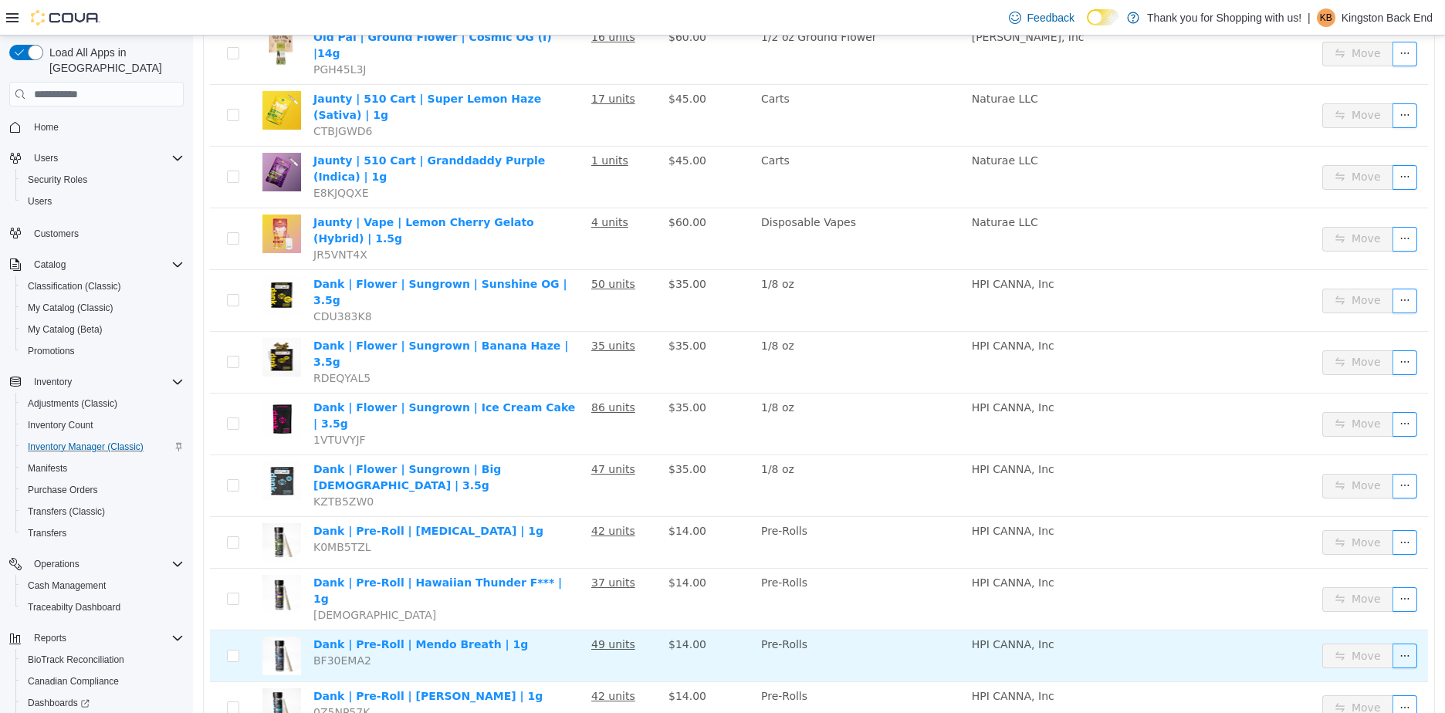
scroll to position [899, 0]
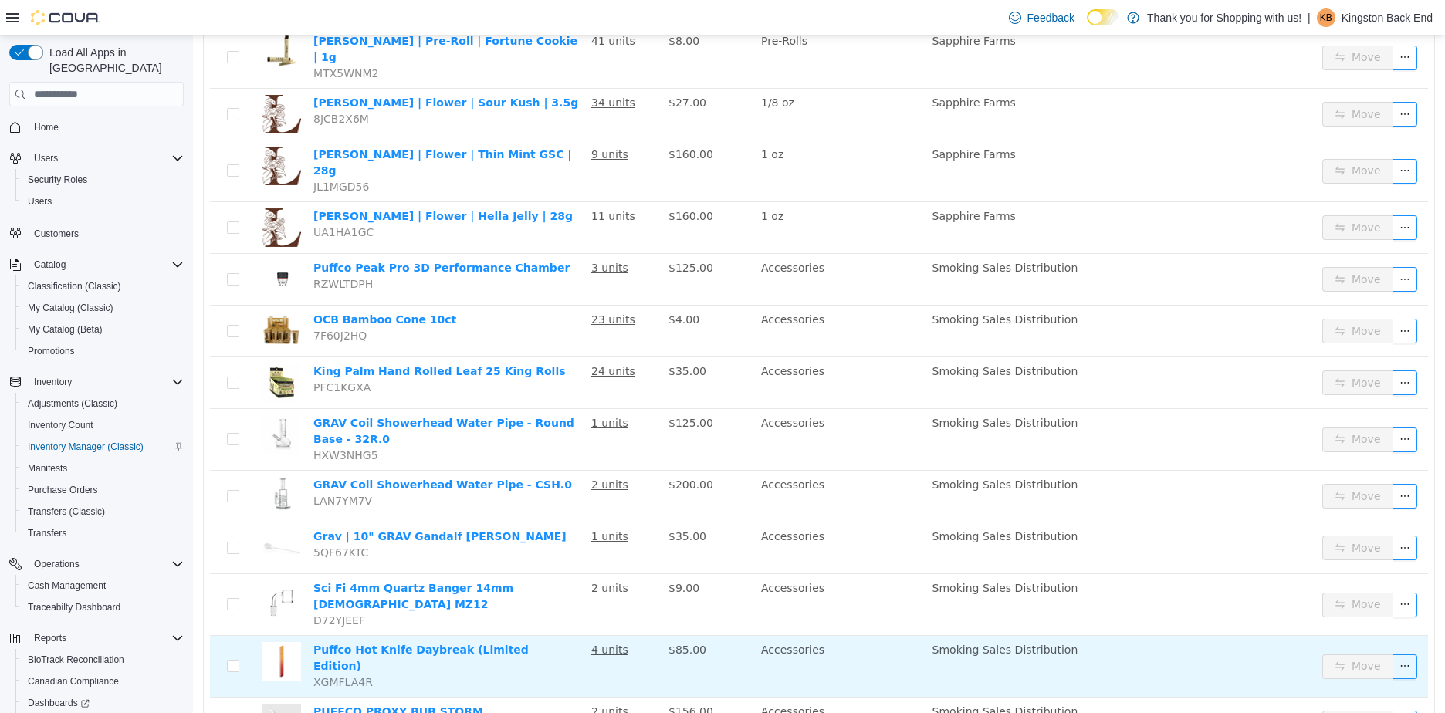
scroll to position [909, 0]
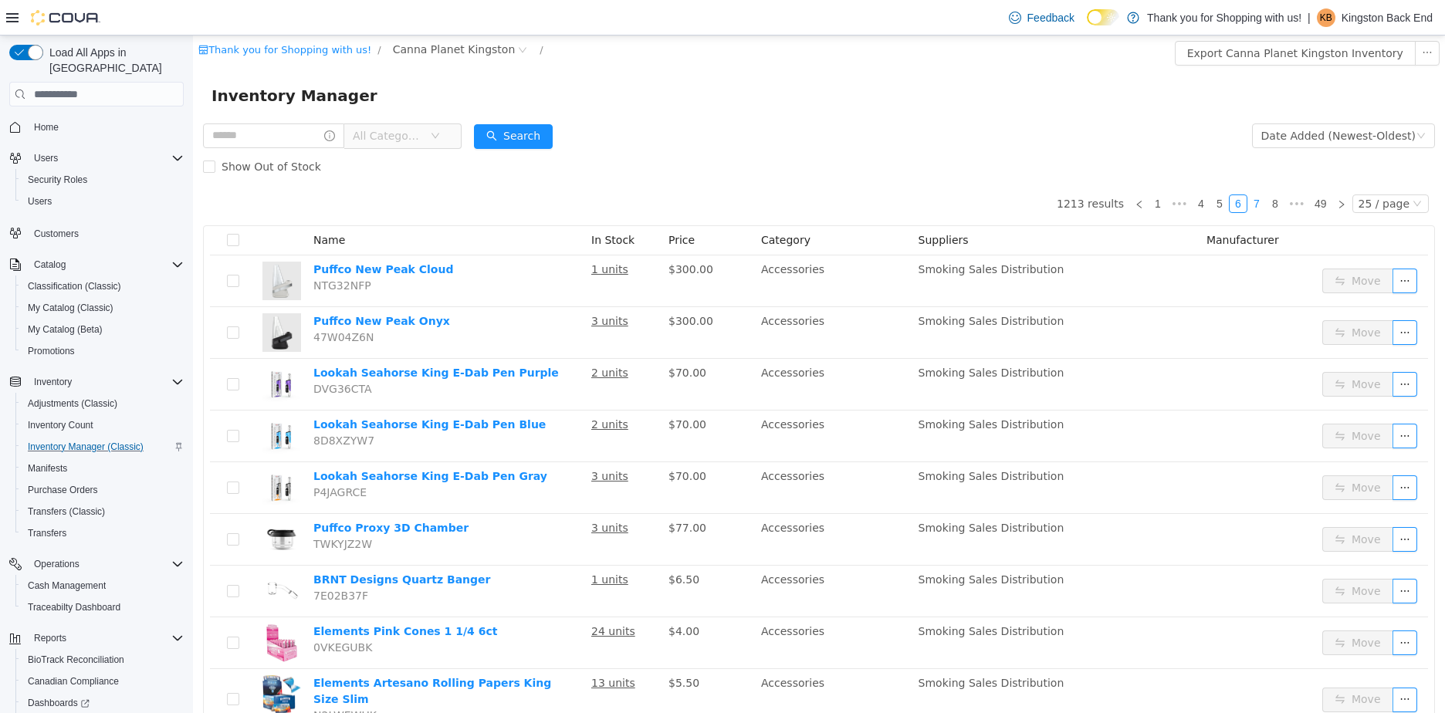
click at [1252, 209] on link "7" at bounding box center [1256, 203] width 17 height 17
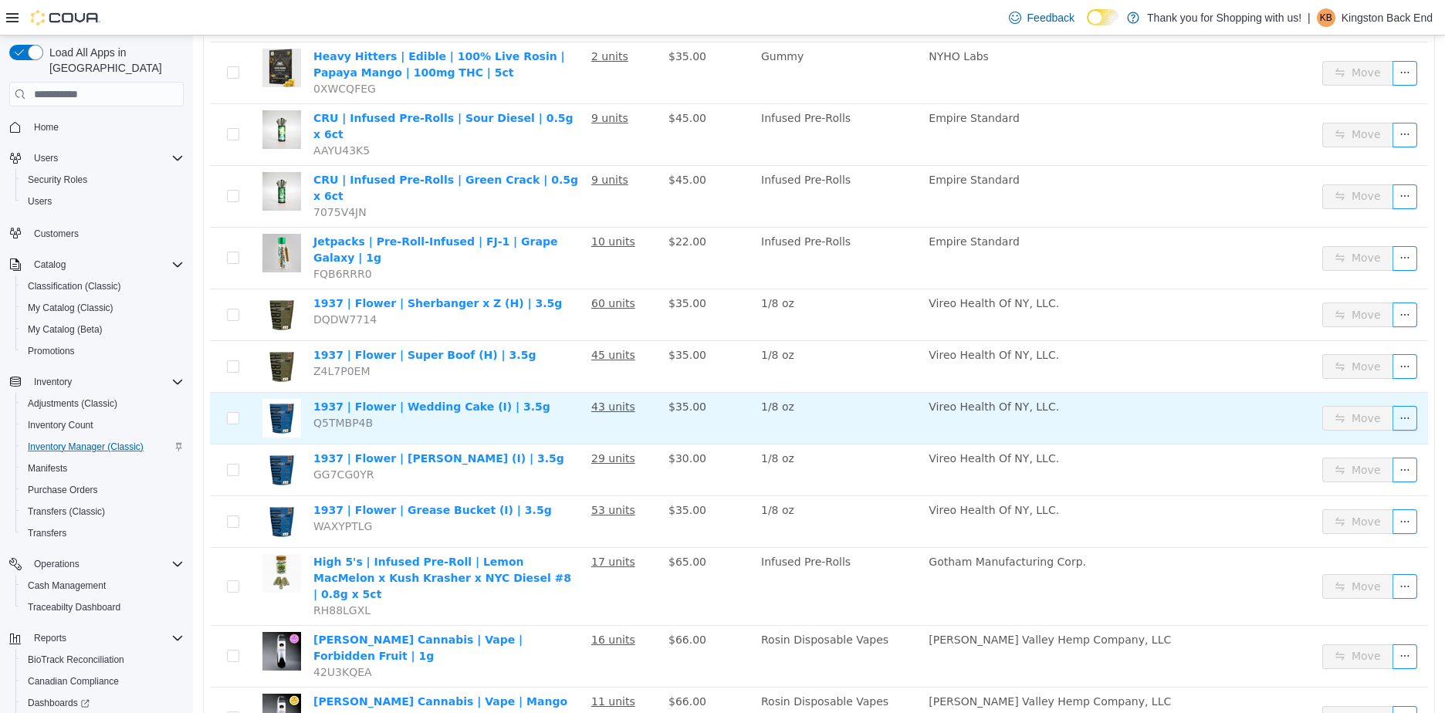
scroll to position [939, 0]
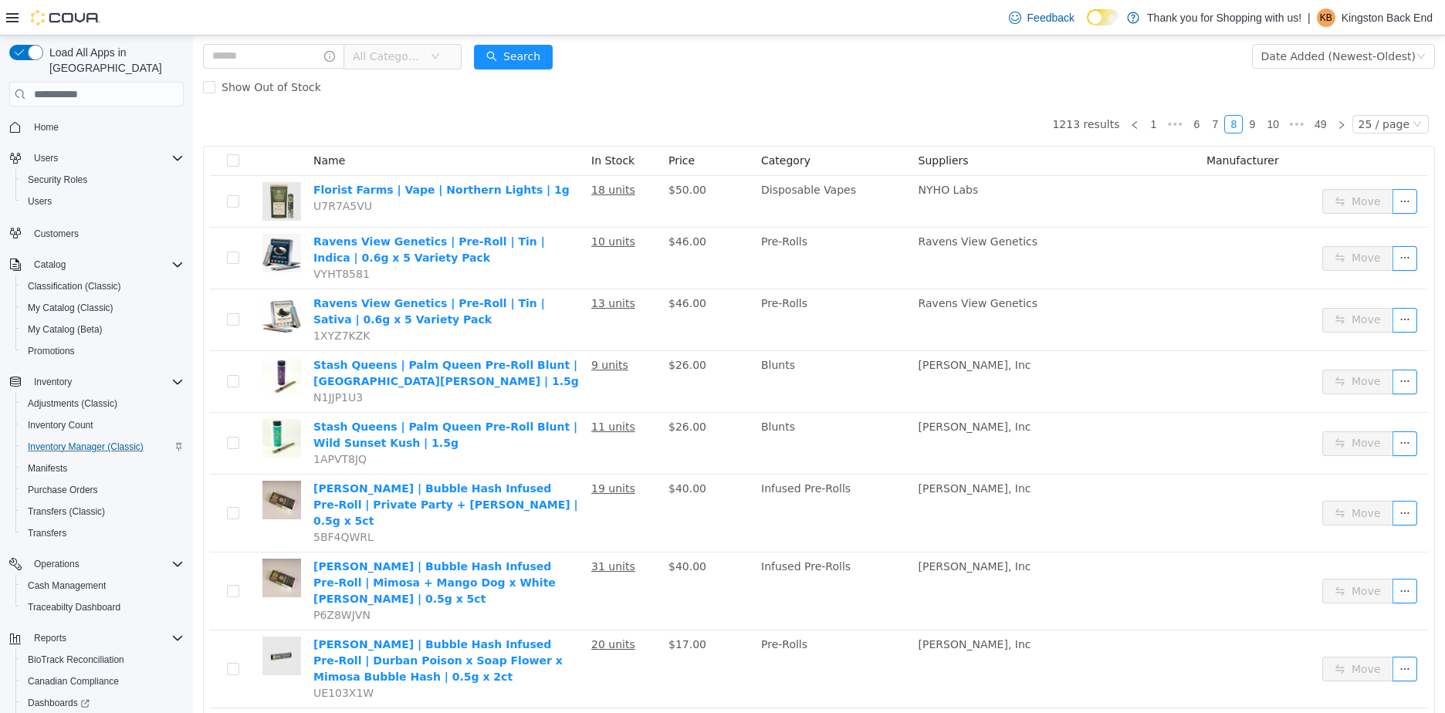
scroll to position [2, 0]
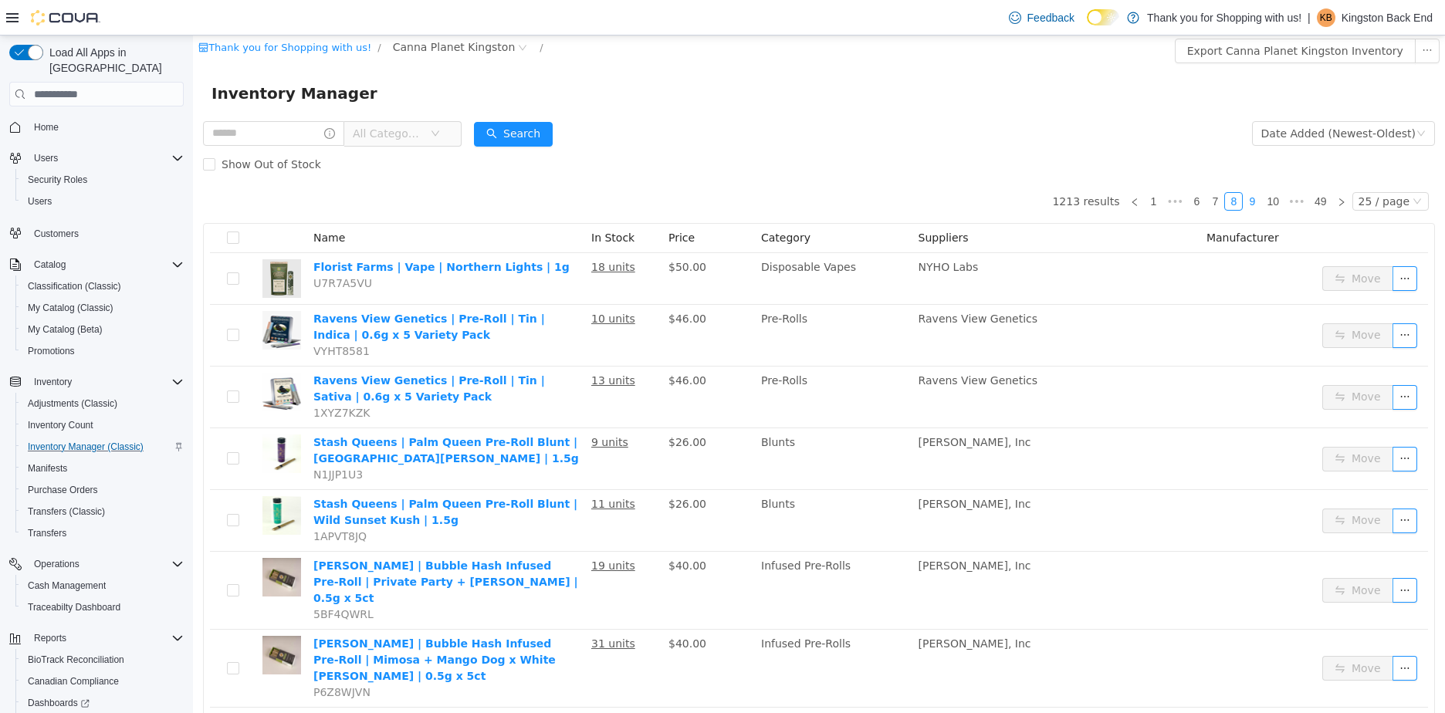
click at [1247, 203] on link "9" at bounding box center [1252, 201] width 17 height 17
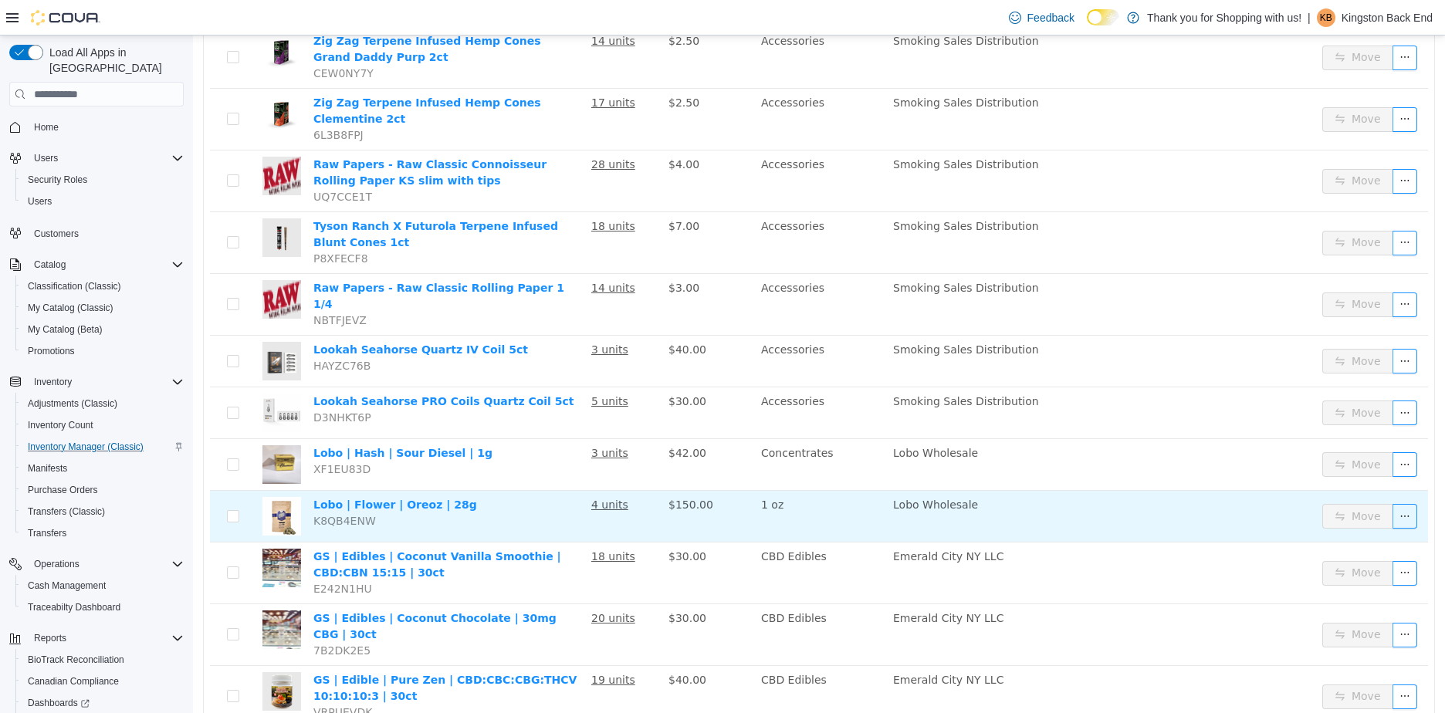
scroll to position [970, 0]
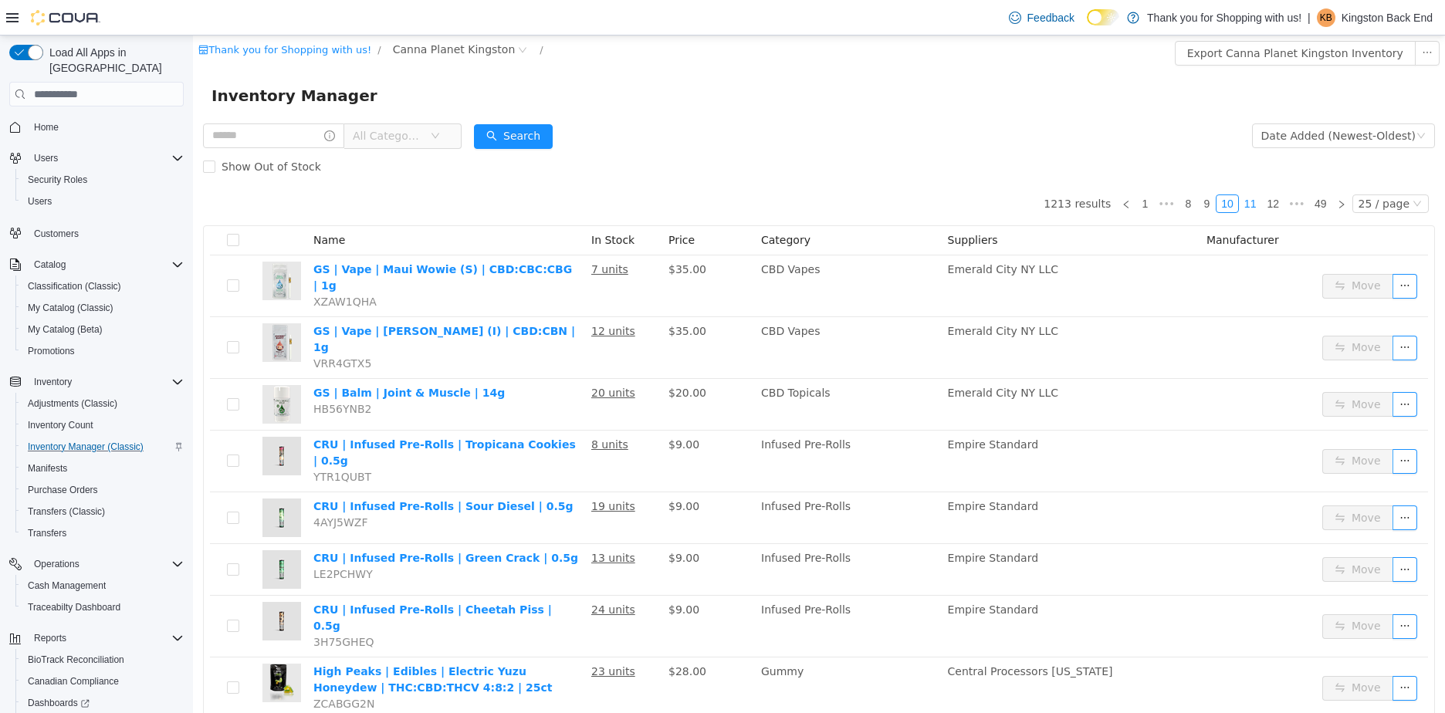
click at [1243, 203] on link "11" at bounding box center [1251, 203] width 22 height 17
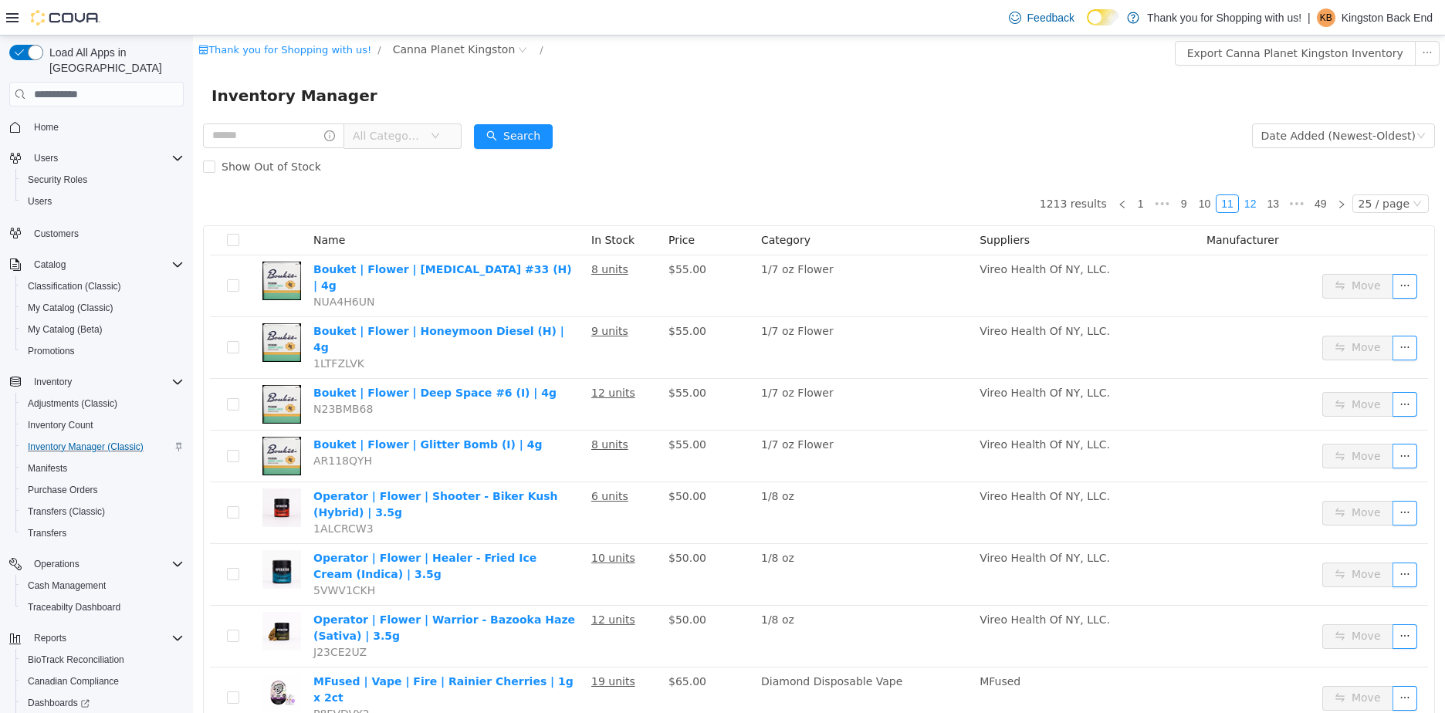
click at [1251, 208] on link "12" at bounding box center [1251, 203] width 22 height 17
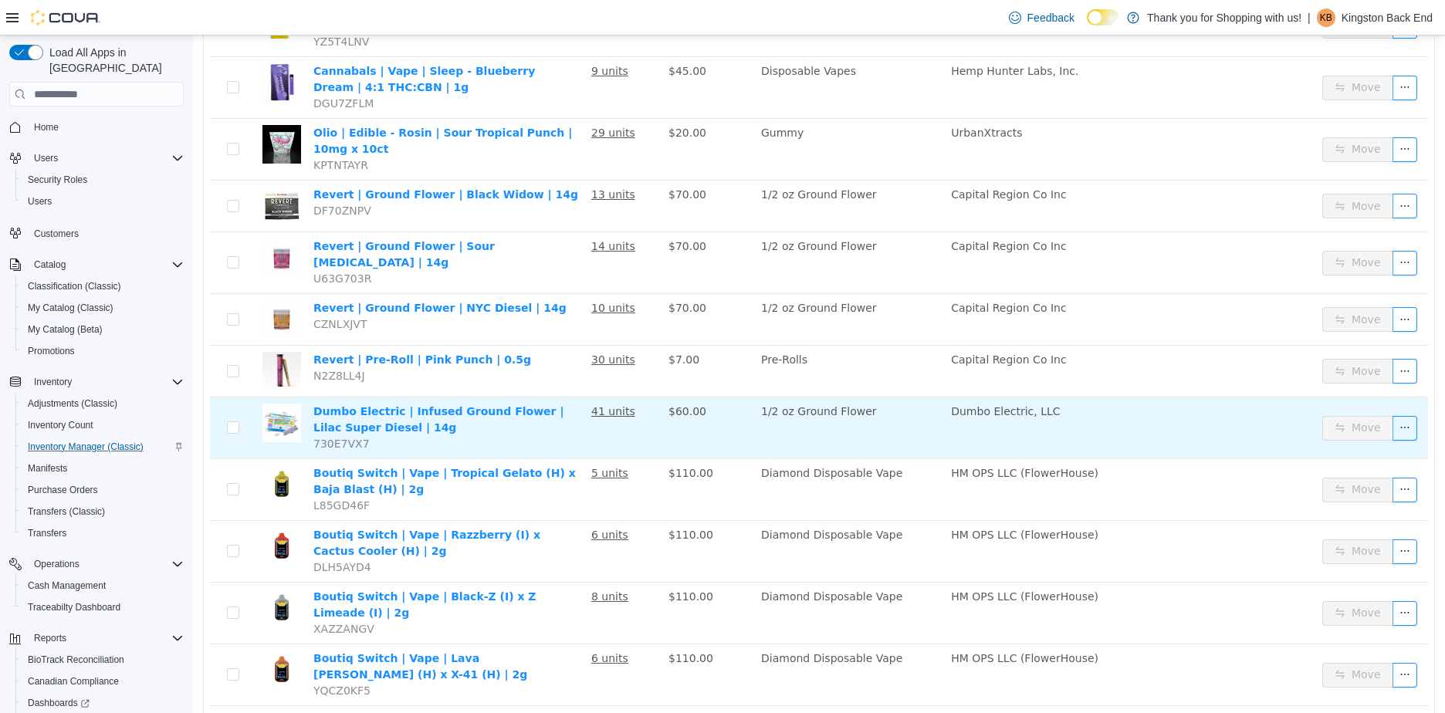
scroll to position [990, 0]
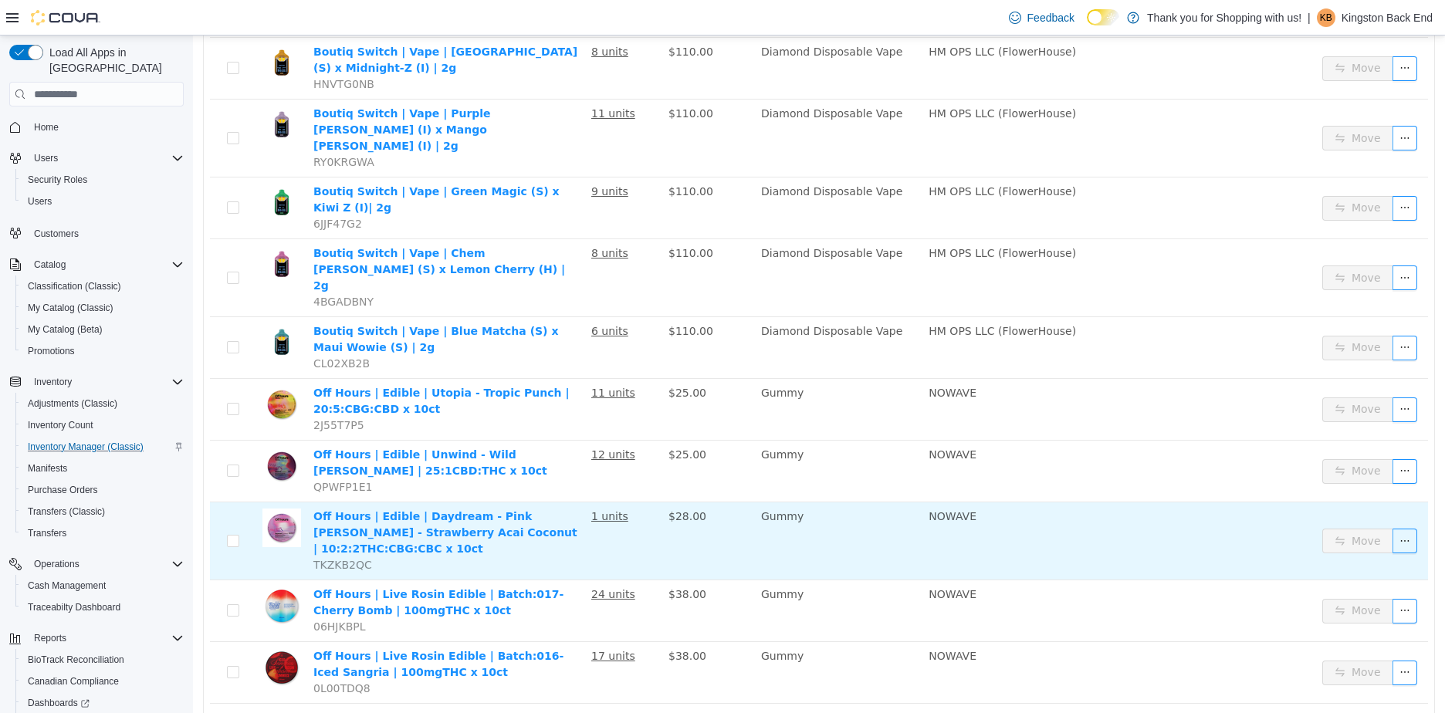
scroll to position [63, 0]
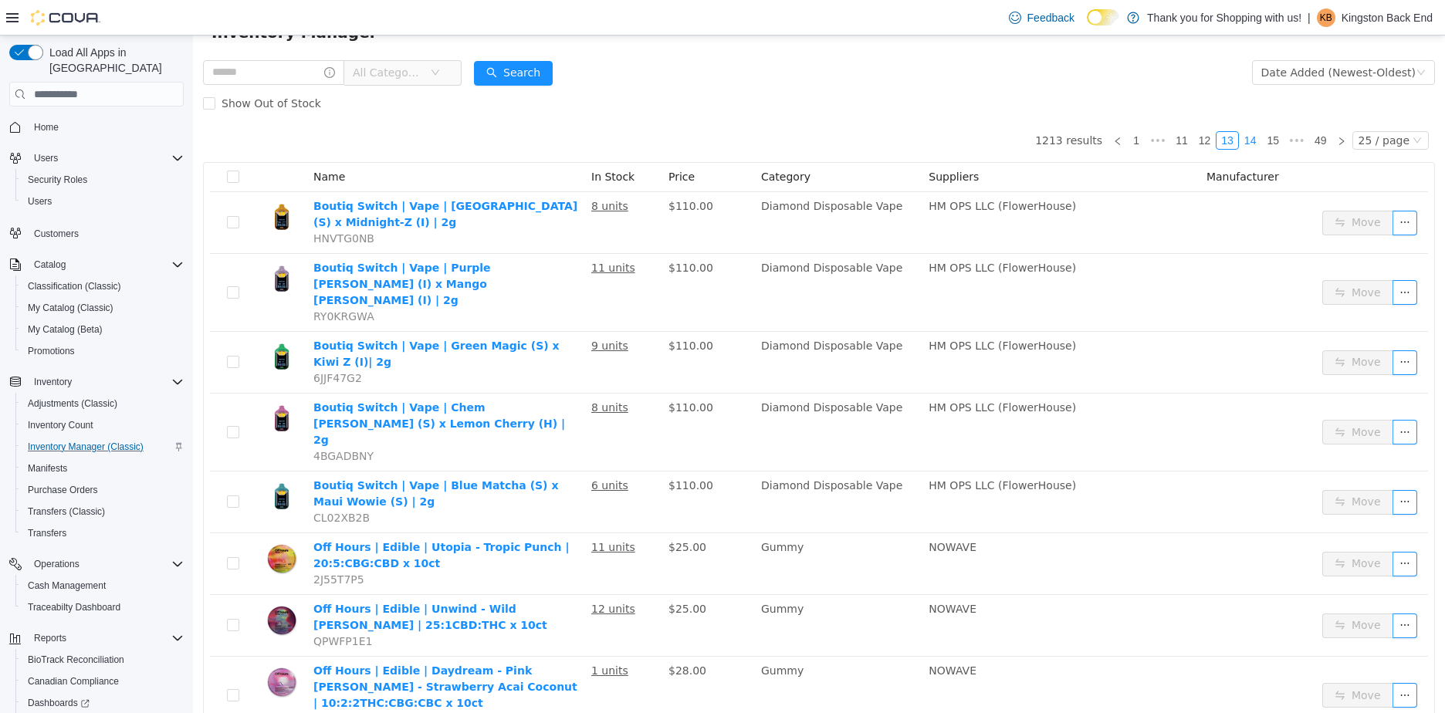
click at [1251, 141] on link "14" at bounding box center [1251, 140] width 22 height 17
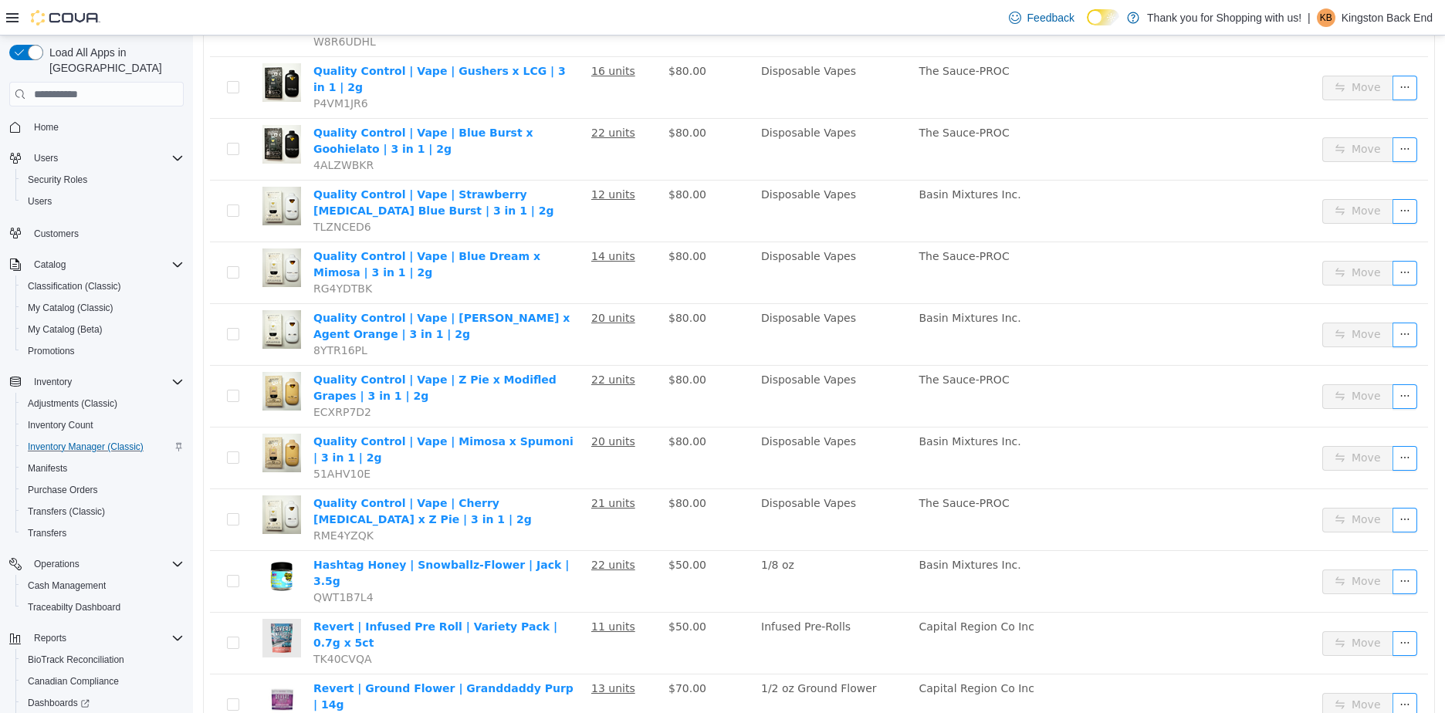
scroll to position [970, 0]
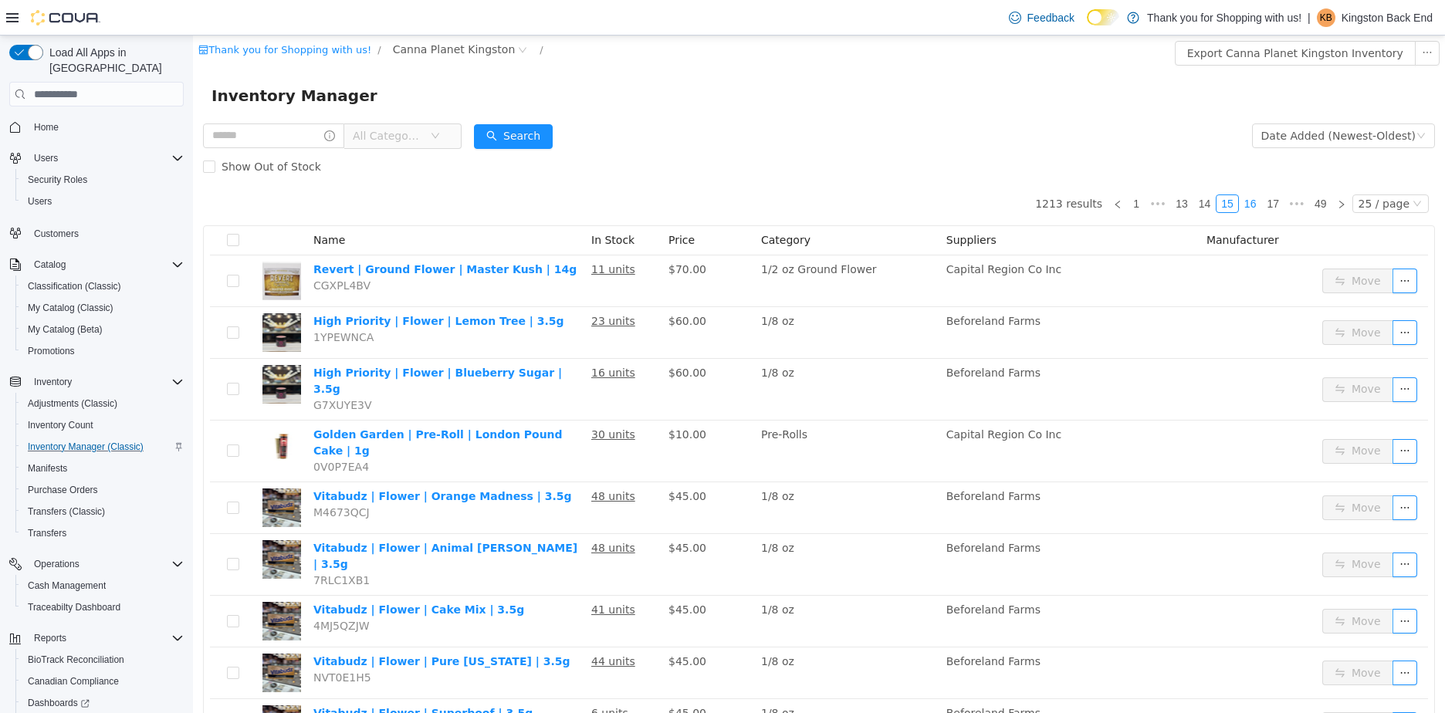
click at [1244, 199] on link "16" at bounding box center [1251, 203] width 22 height 17
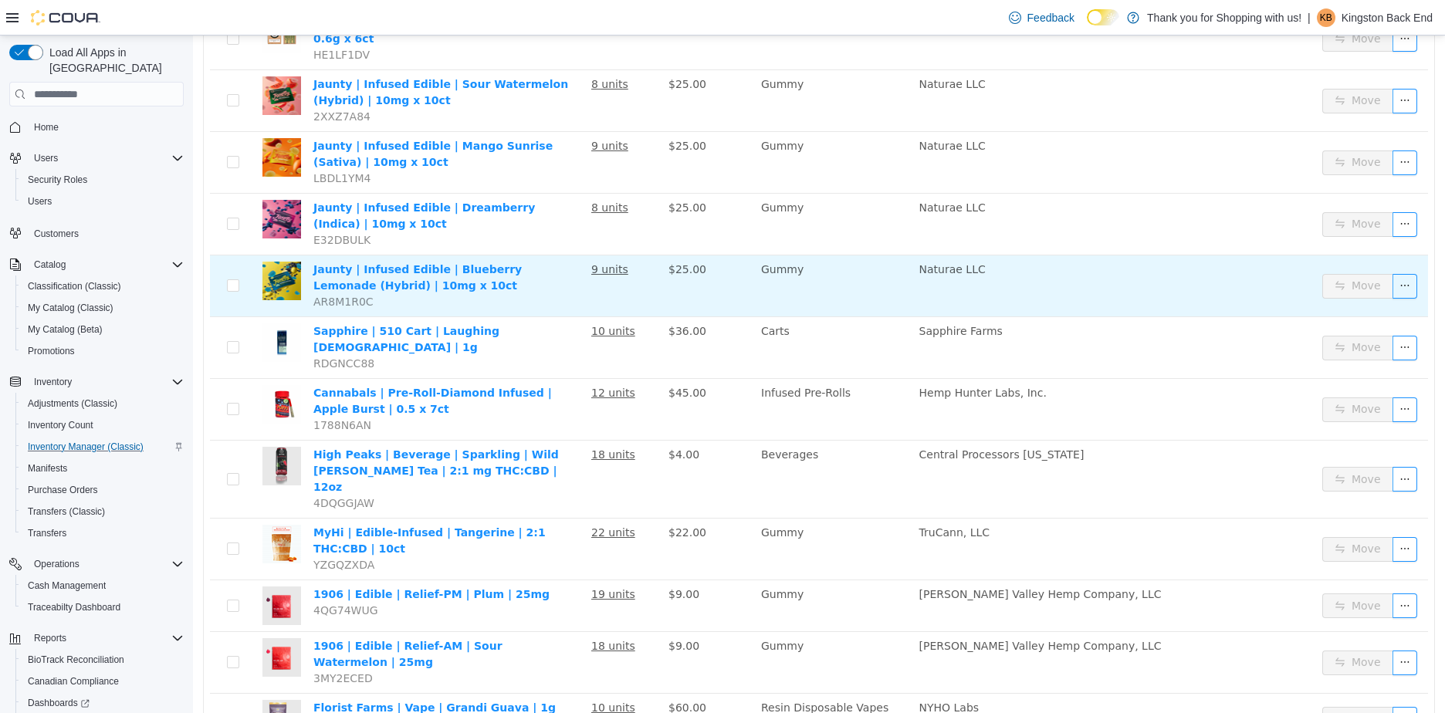
scroll to position [1000, 0]
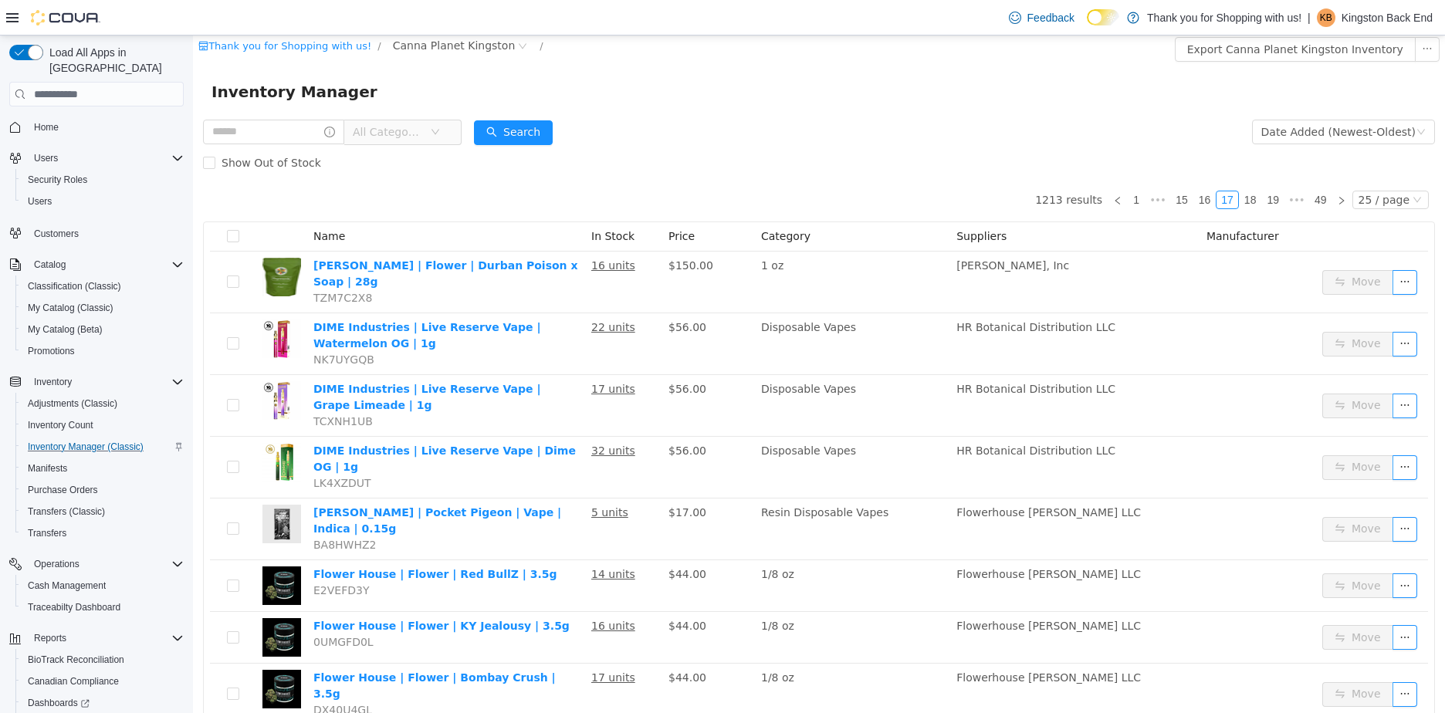
scroll to position [3, 0]
click at [1247, 205] on link "18" at bounding box center [1251, 200] width 22 height 17
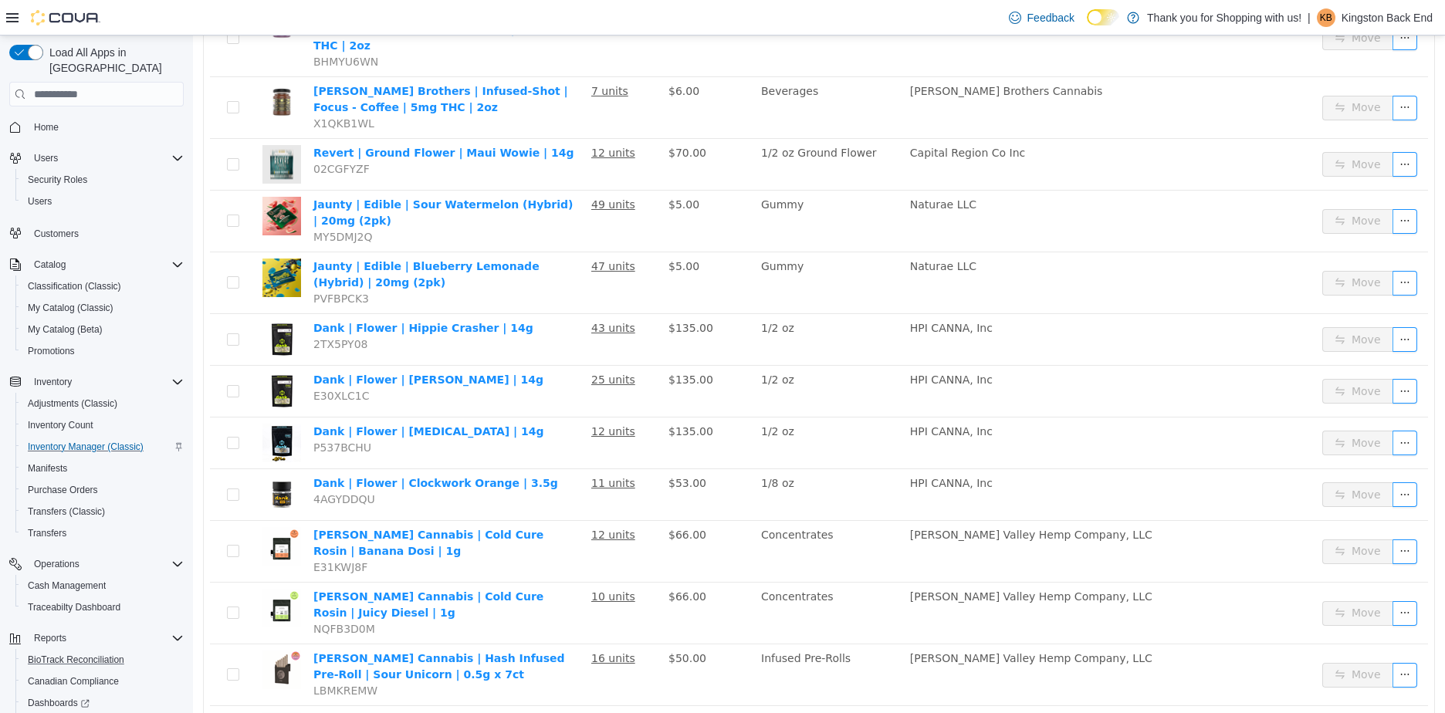
scroll to position [980, 0]
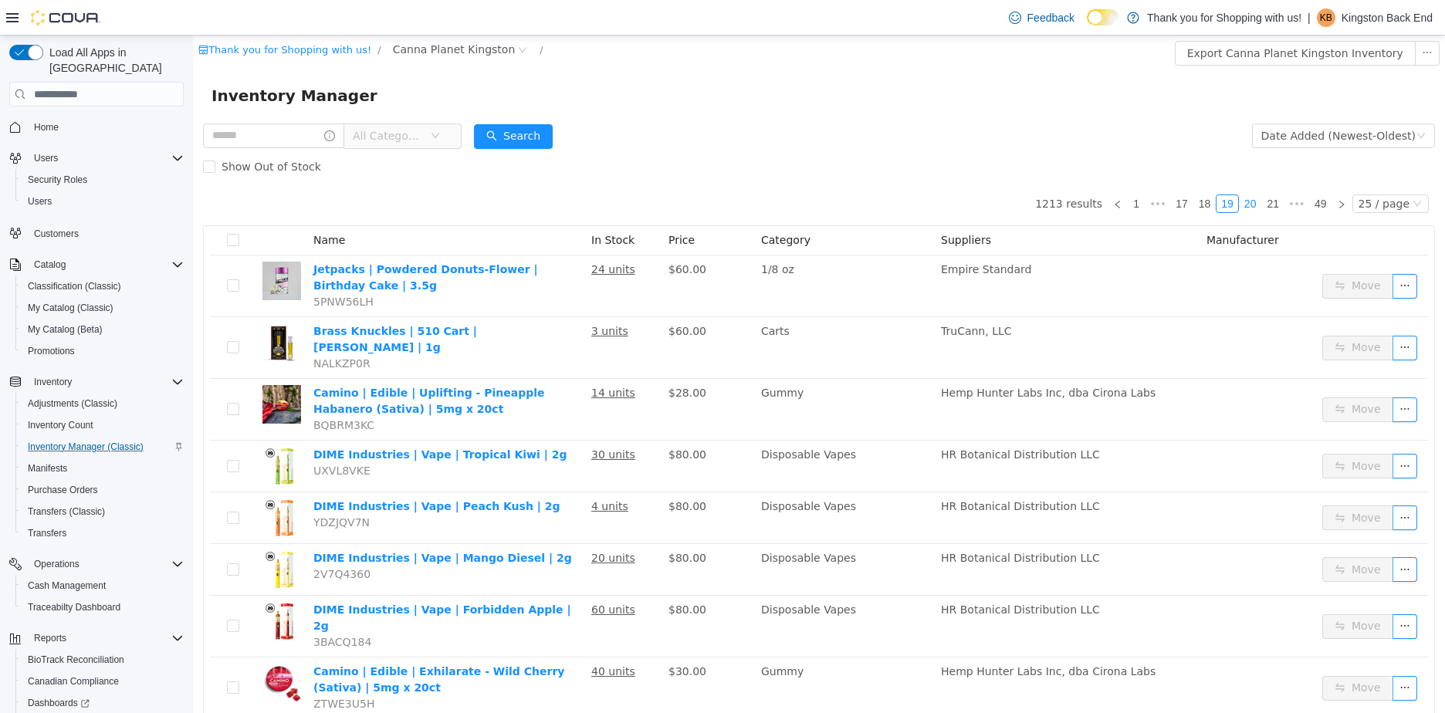
click at [1252, 205] on link "20" at bounding box center [1251, 203] width 22 height 17
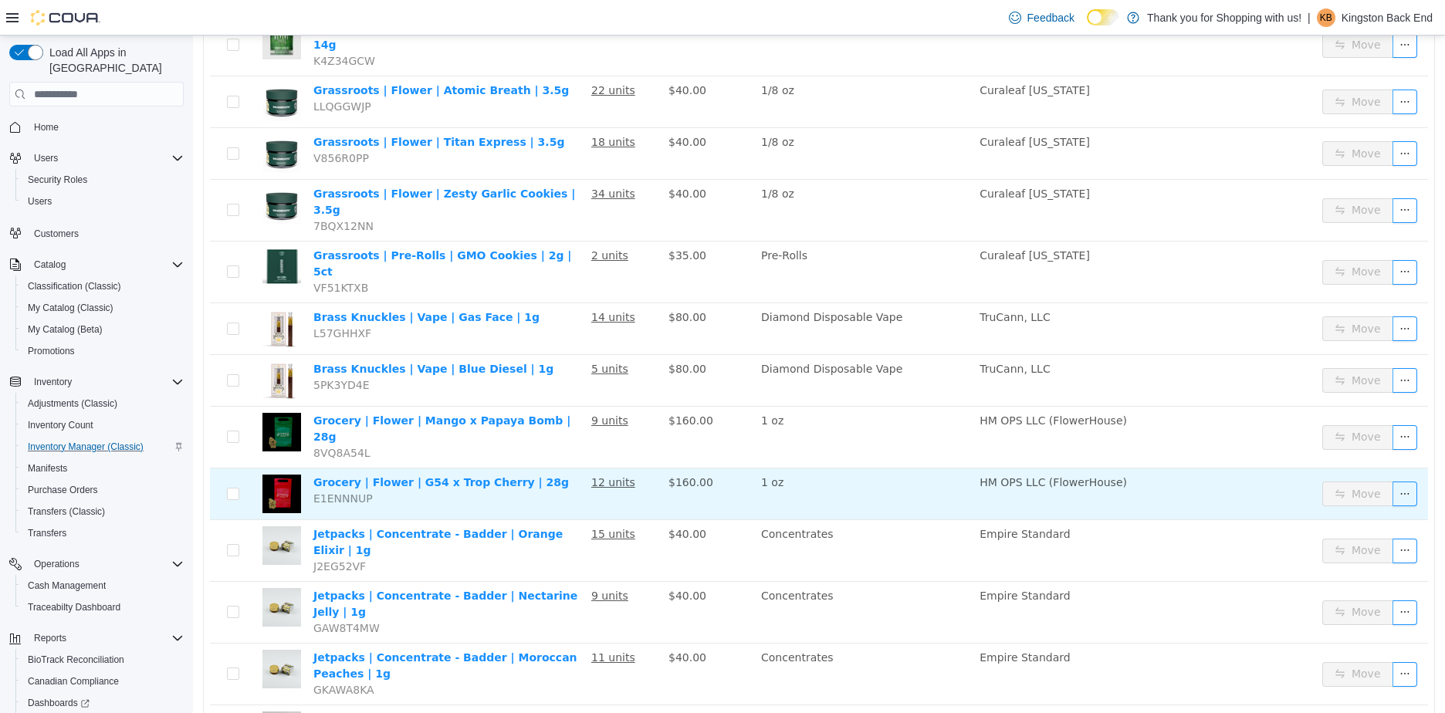
scroll to position [960, 0]
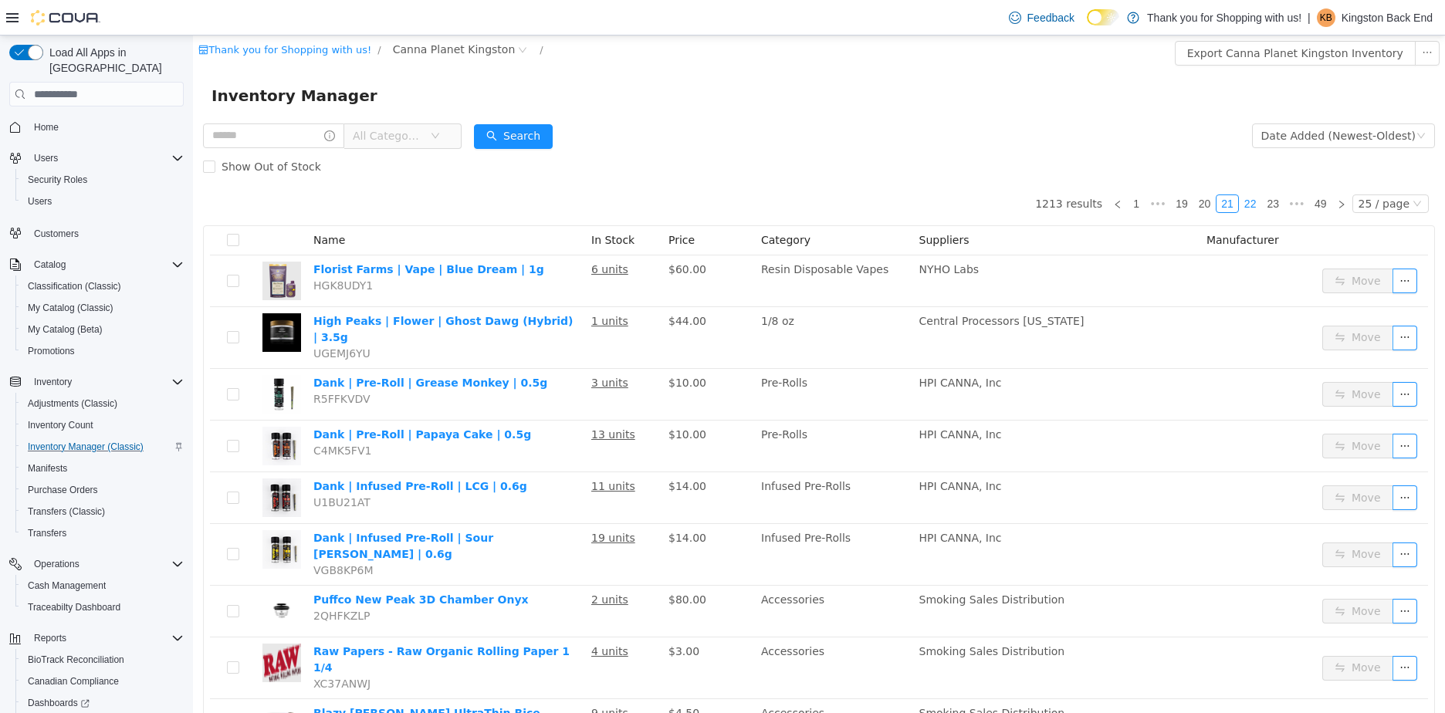
click at [1245, 201] on link "22" at bounding box center [1251, 203] width 22 height 17
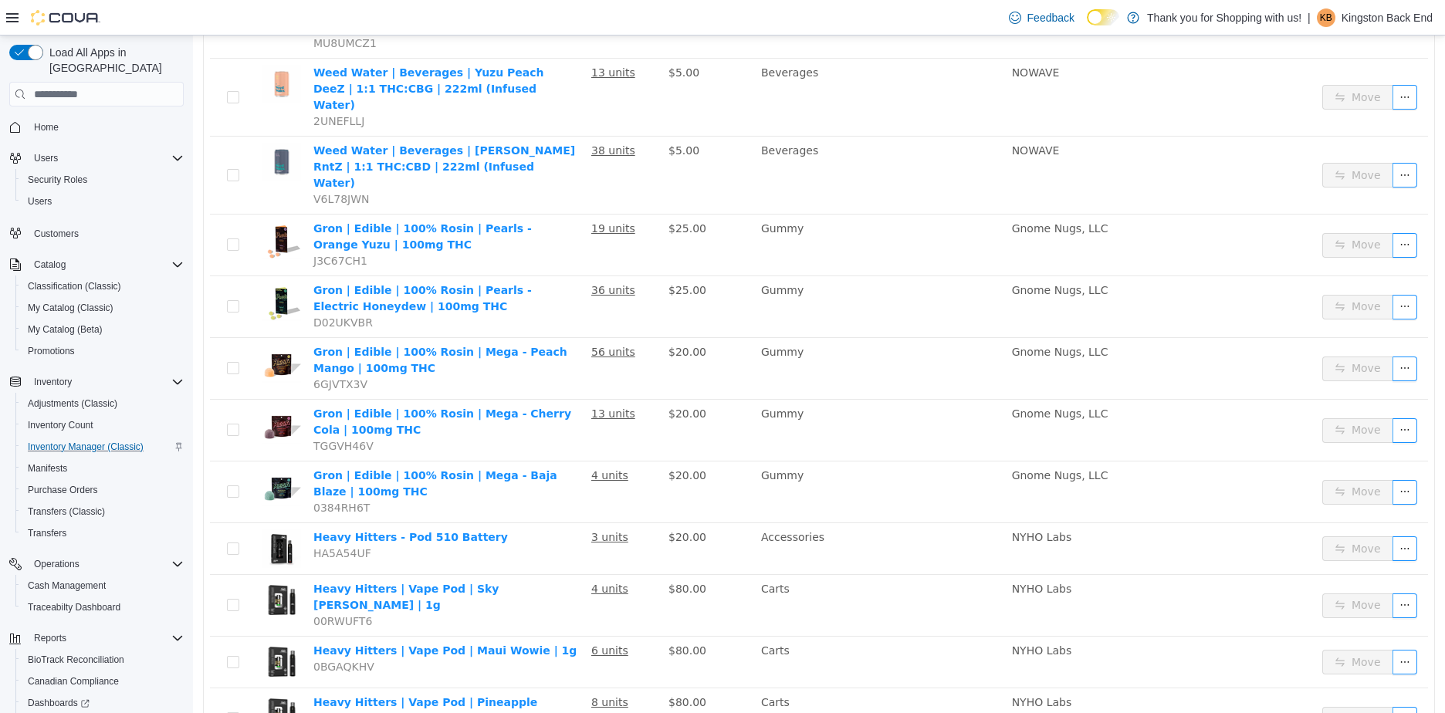
scroll to position [1010, 0]
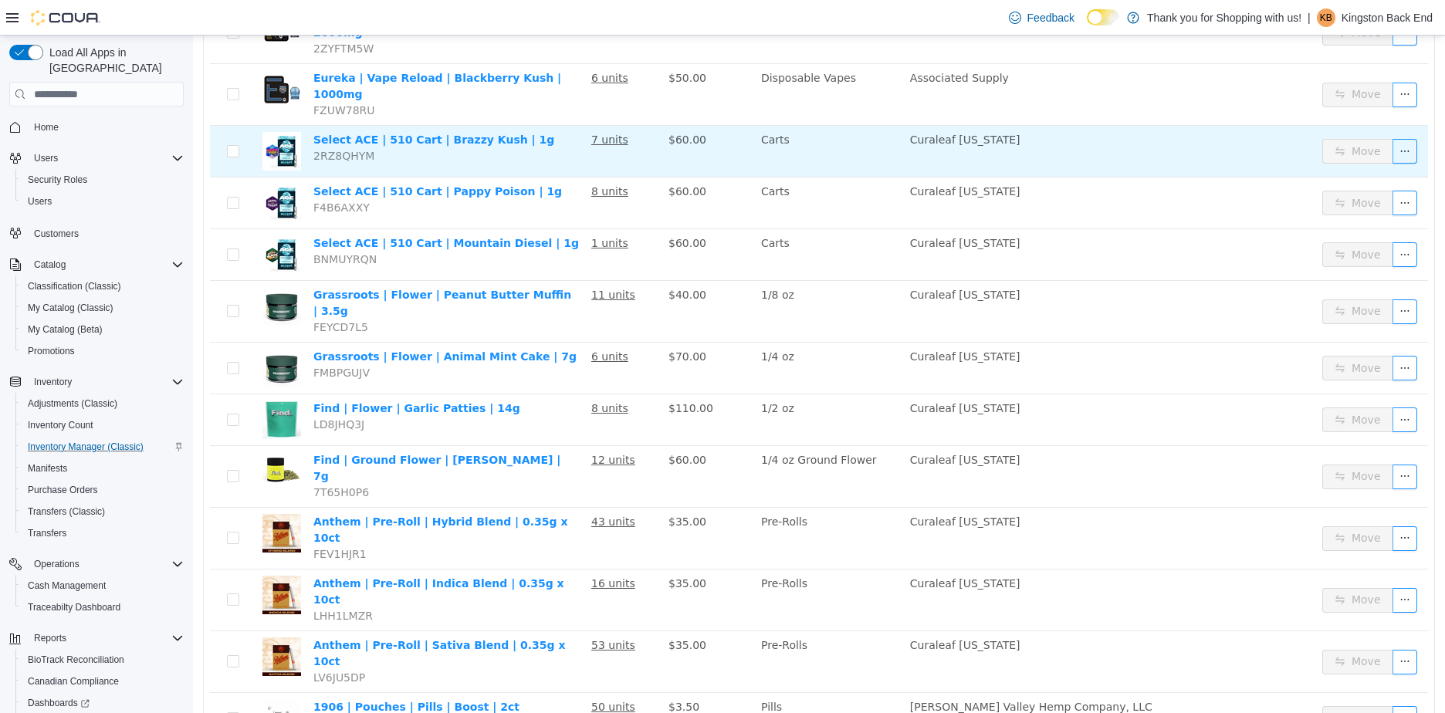
scroll to position [899, 0]
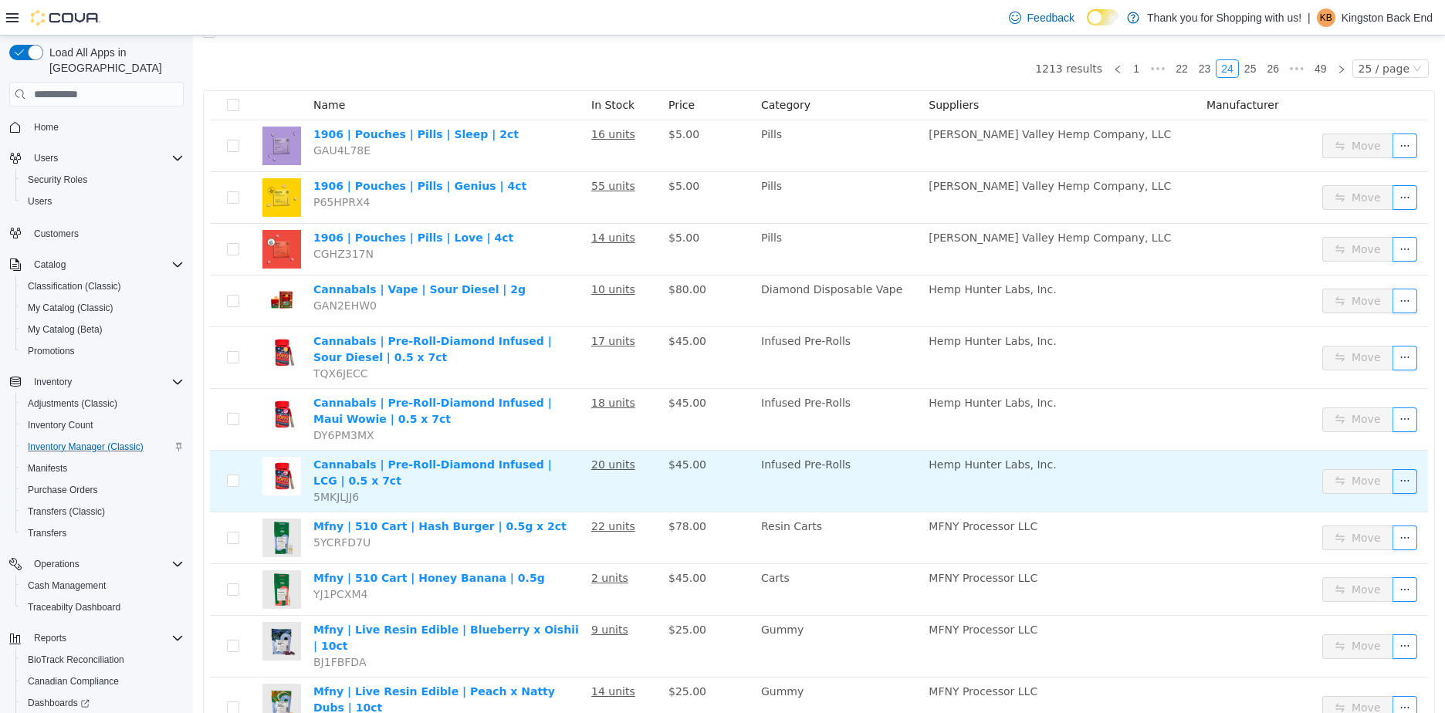
scroll to position [3, 0]
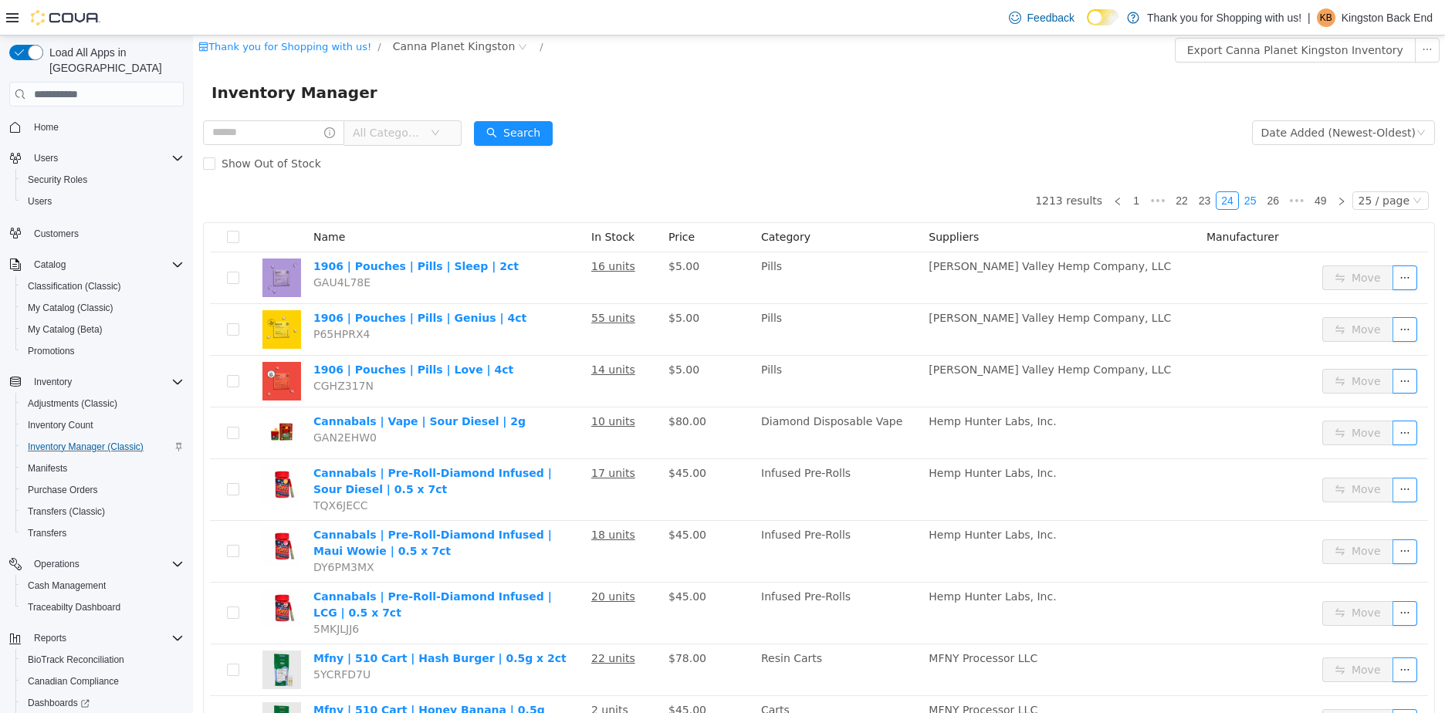
click at [1246, 205] on link "25" at bounding box center [1251, 200] width 22 height 17
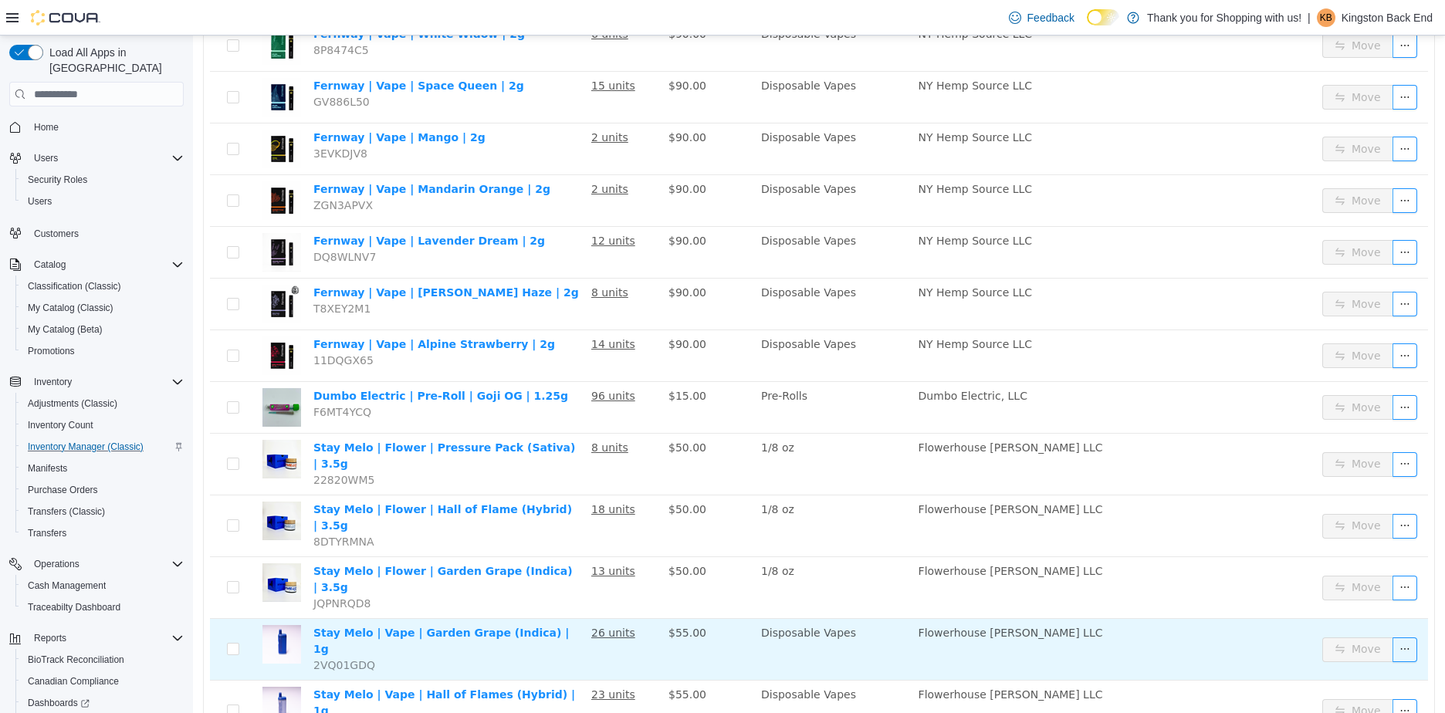
scroll to position [889, 0]
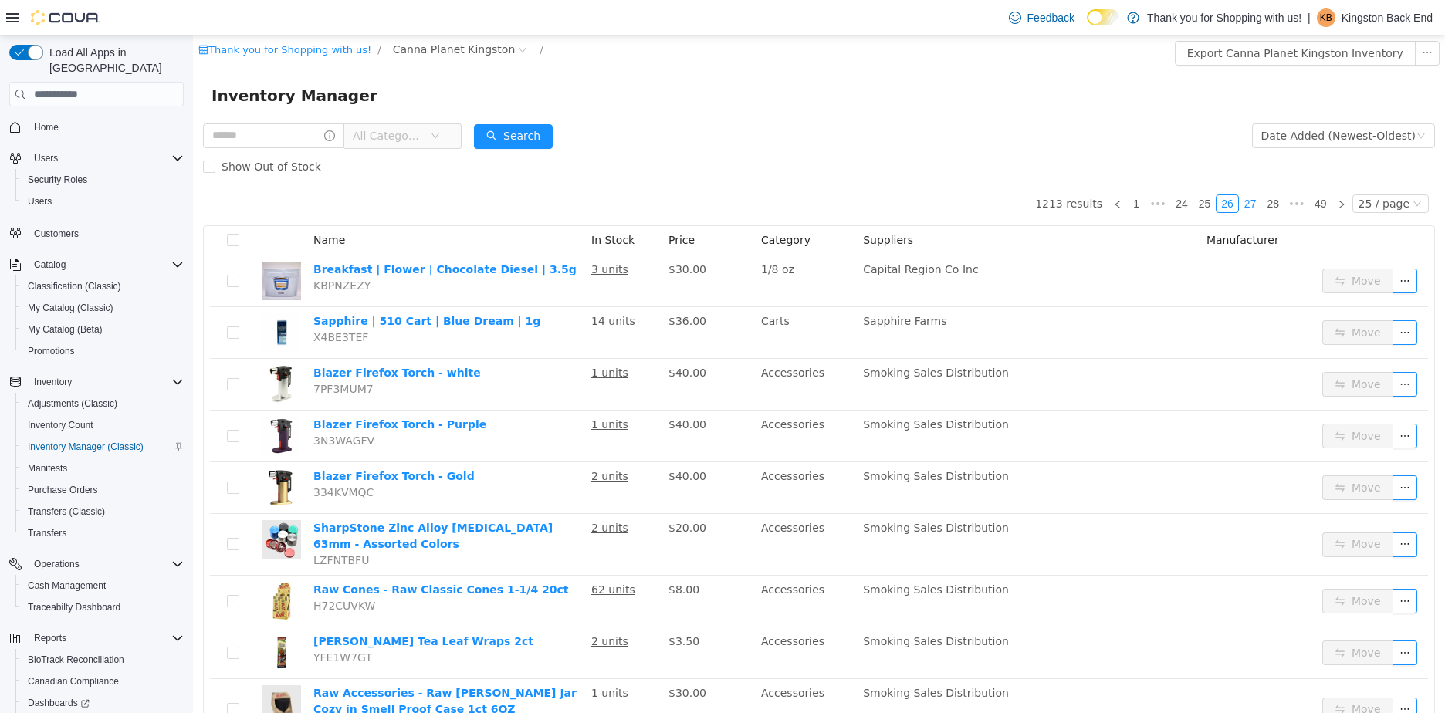
click at [1247, 203] on link "27" at bounding box center [1251, 203] width 22 height 17
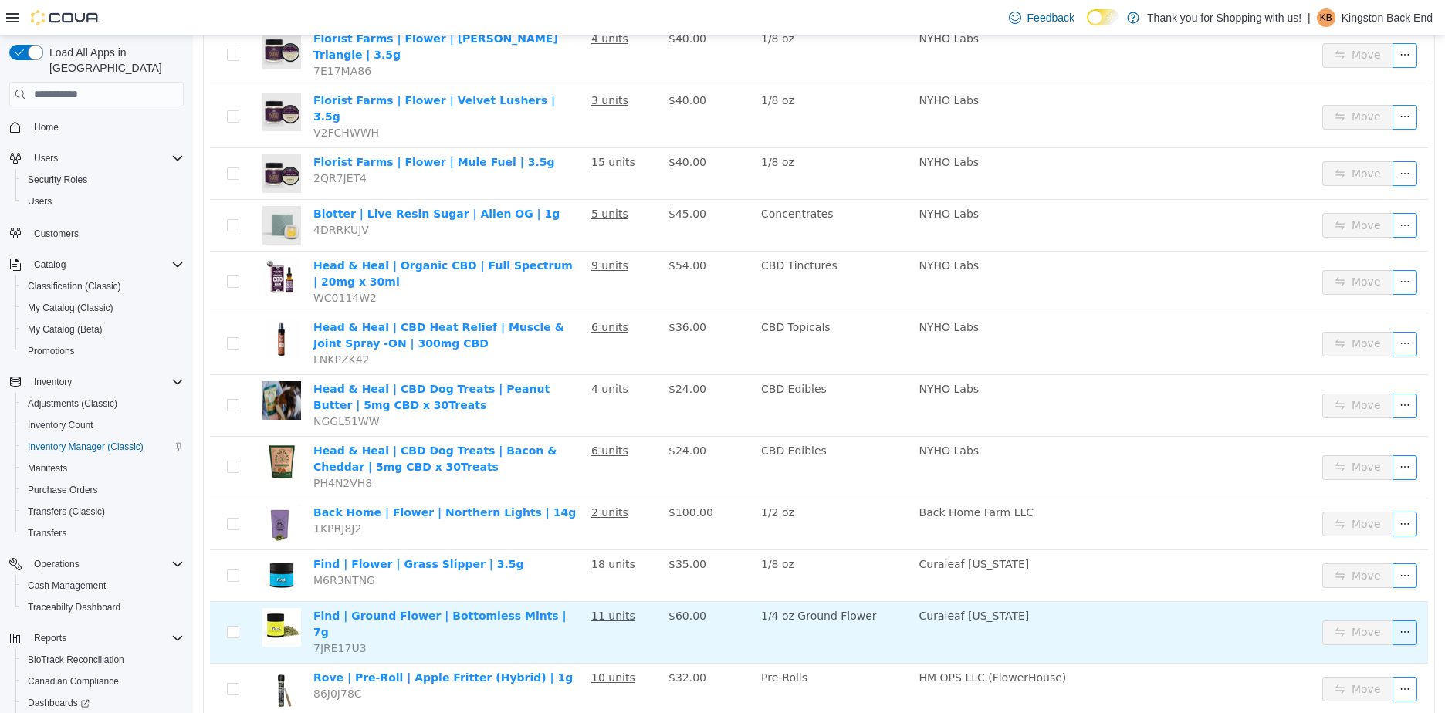
scroll to position [939, 0]
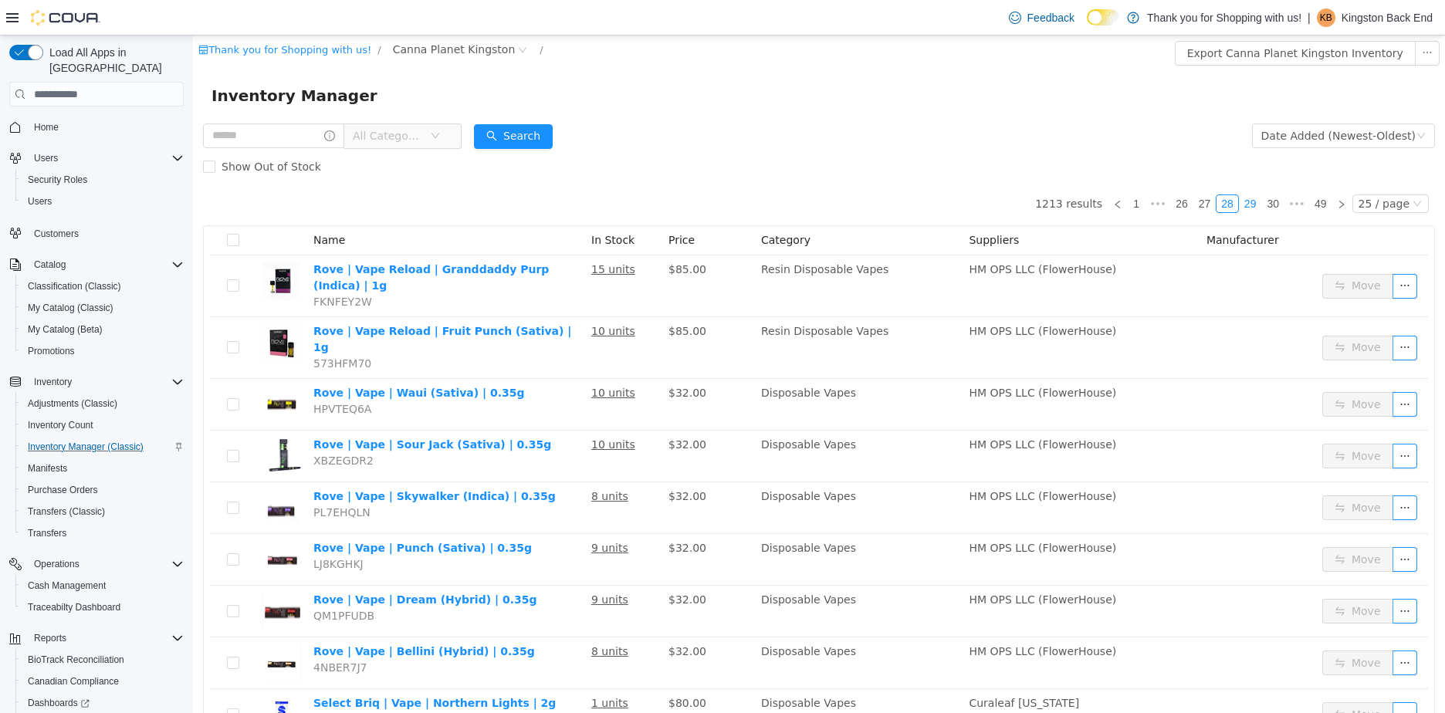
click at [1246, 205] on link "29" at bounding box center [1251, 203] width 22 height 17
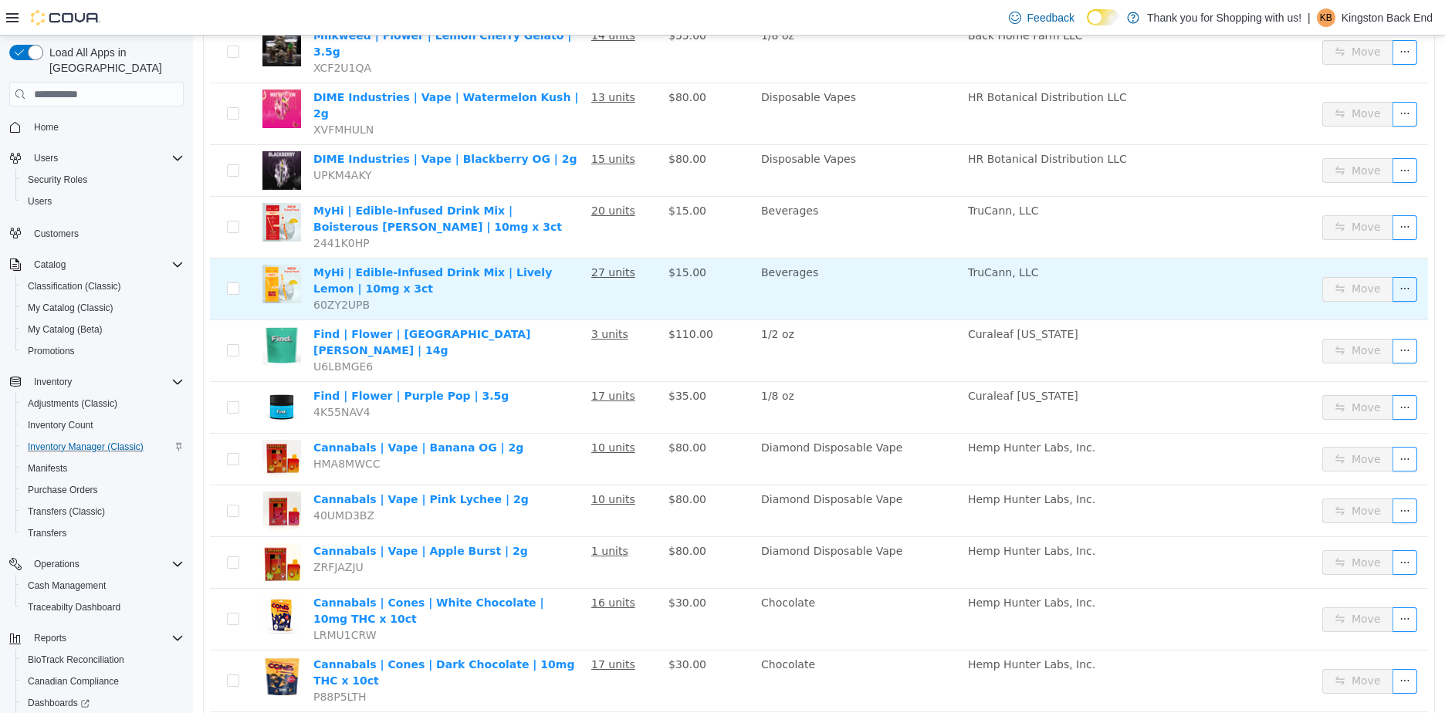
scroll to position [939, 0]
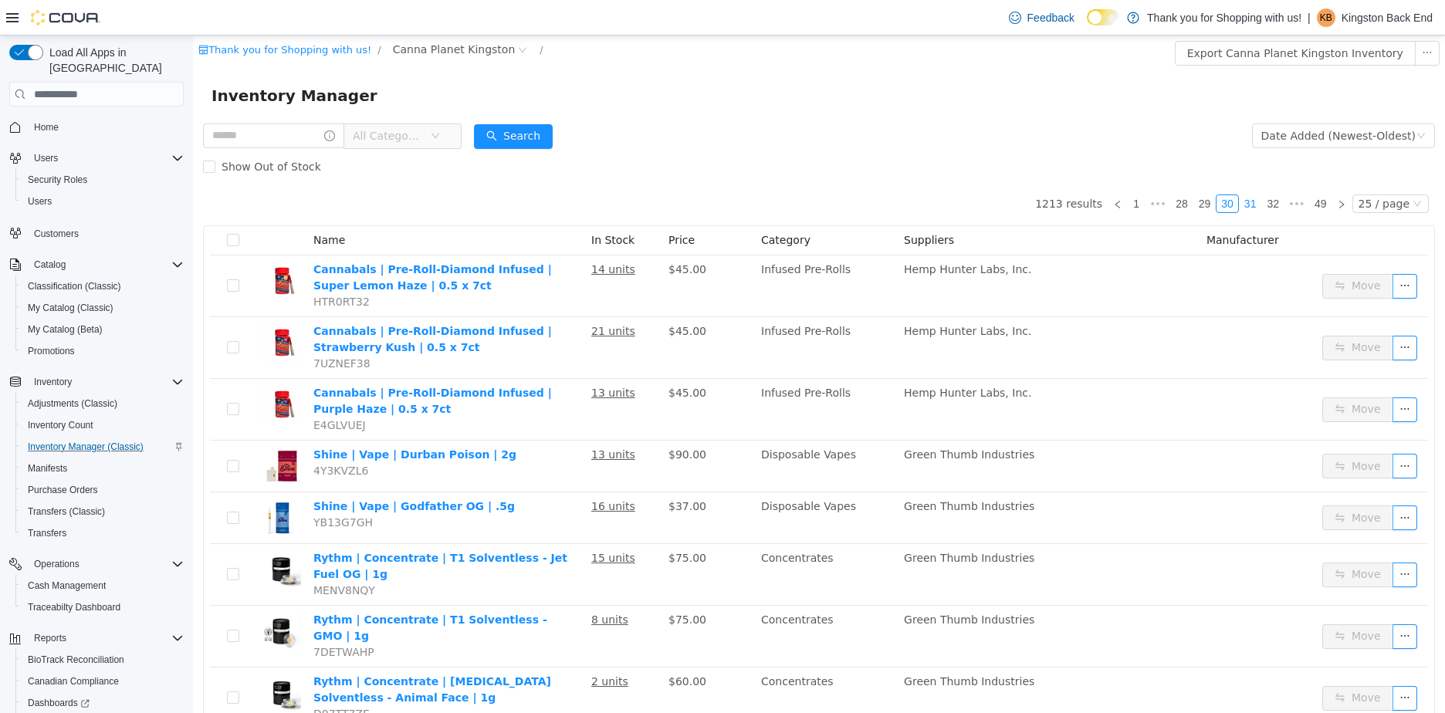
click at [1241, 209] on link "31" at bounding box center [1251, 203] width 22 height 17
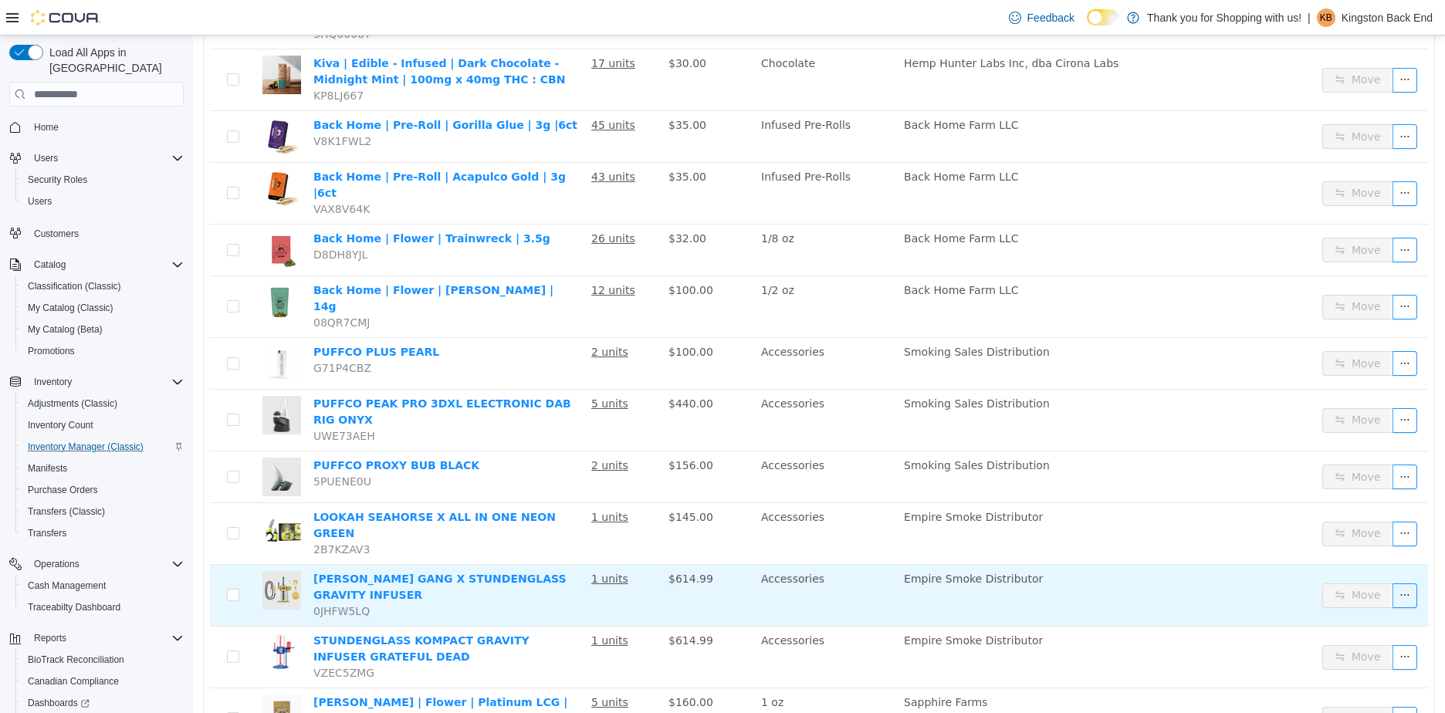
scroll to position [970, 0]
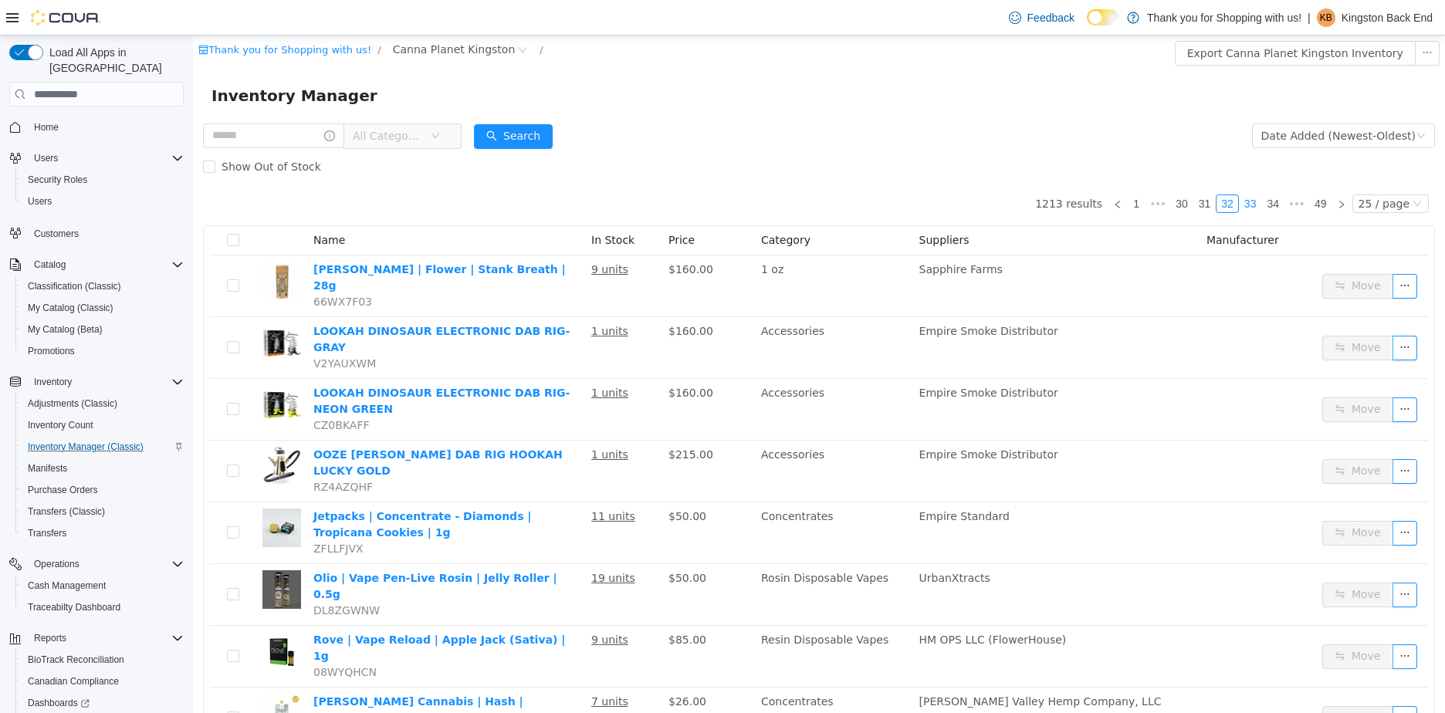
click at [1249, 197] on link "33" at bounding box center [1251, 203] width 22 height 17
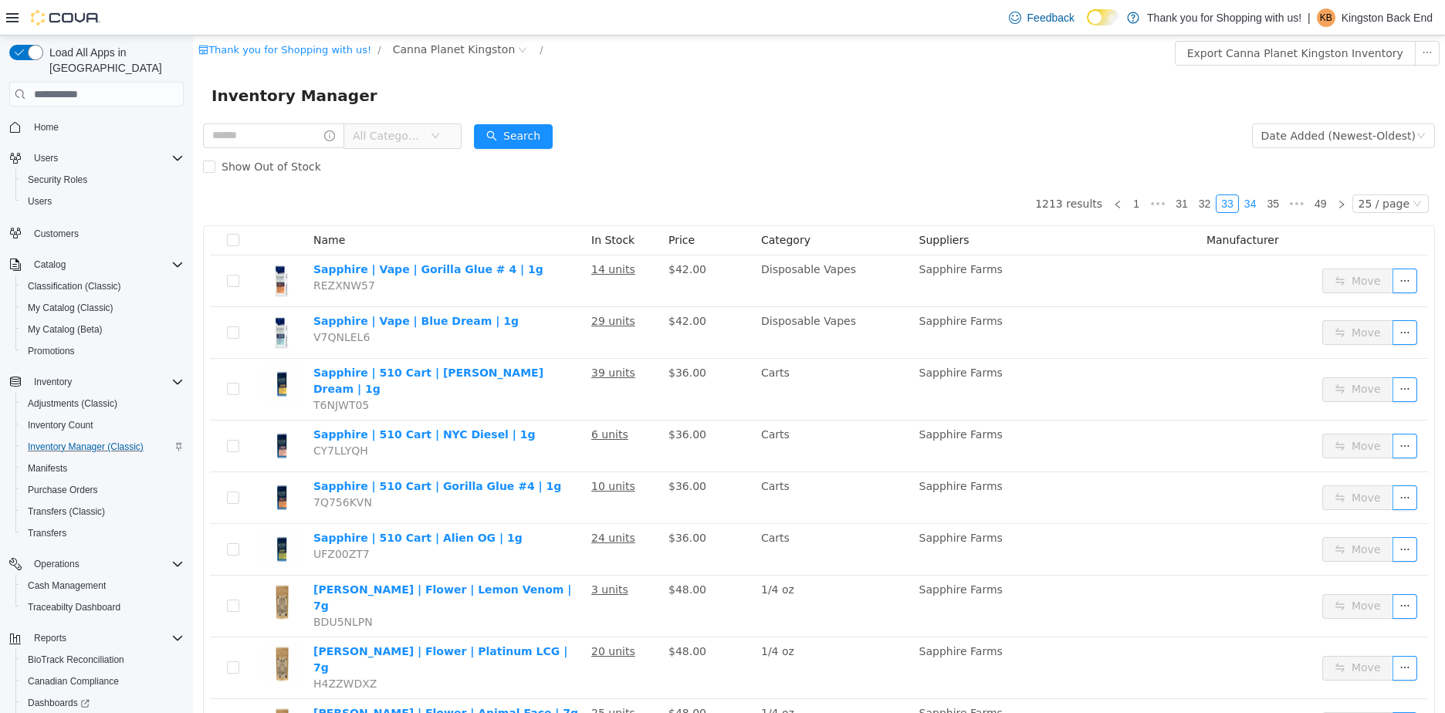
click at [1245, 207] on link "34" at bounding box center [1251, 203] width 22 height 17
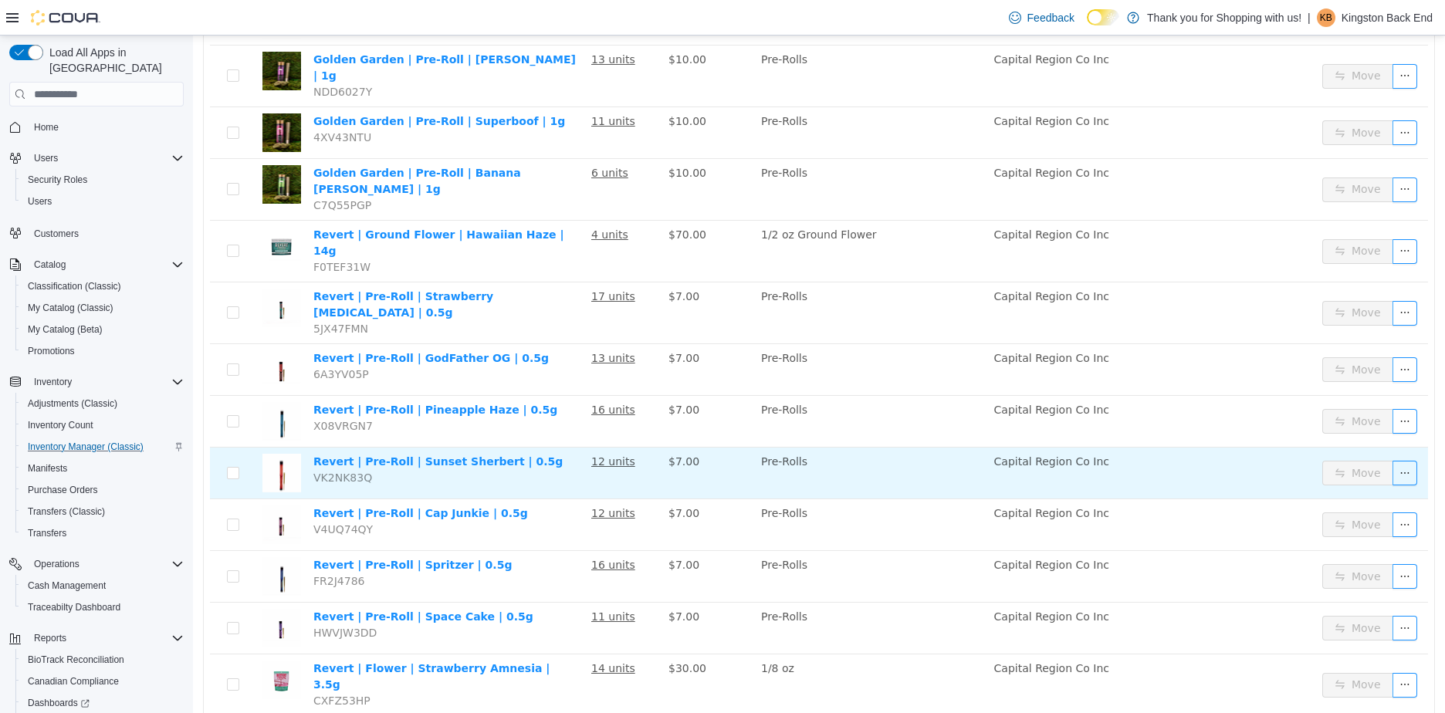
scroll to position [889, 0]
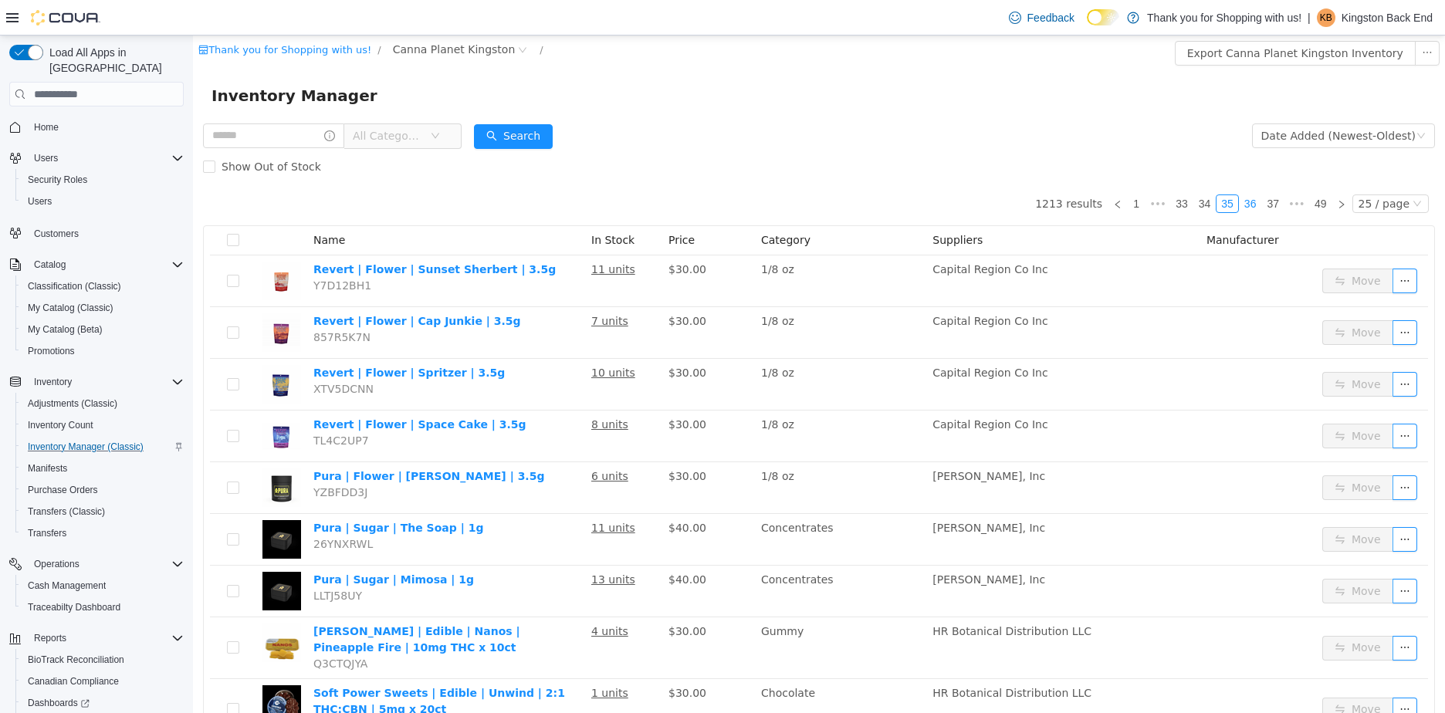
click at [1240, 201] on link "36" at bounding box center [1251, 203] width 22 height 17
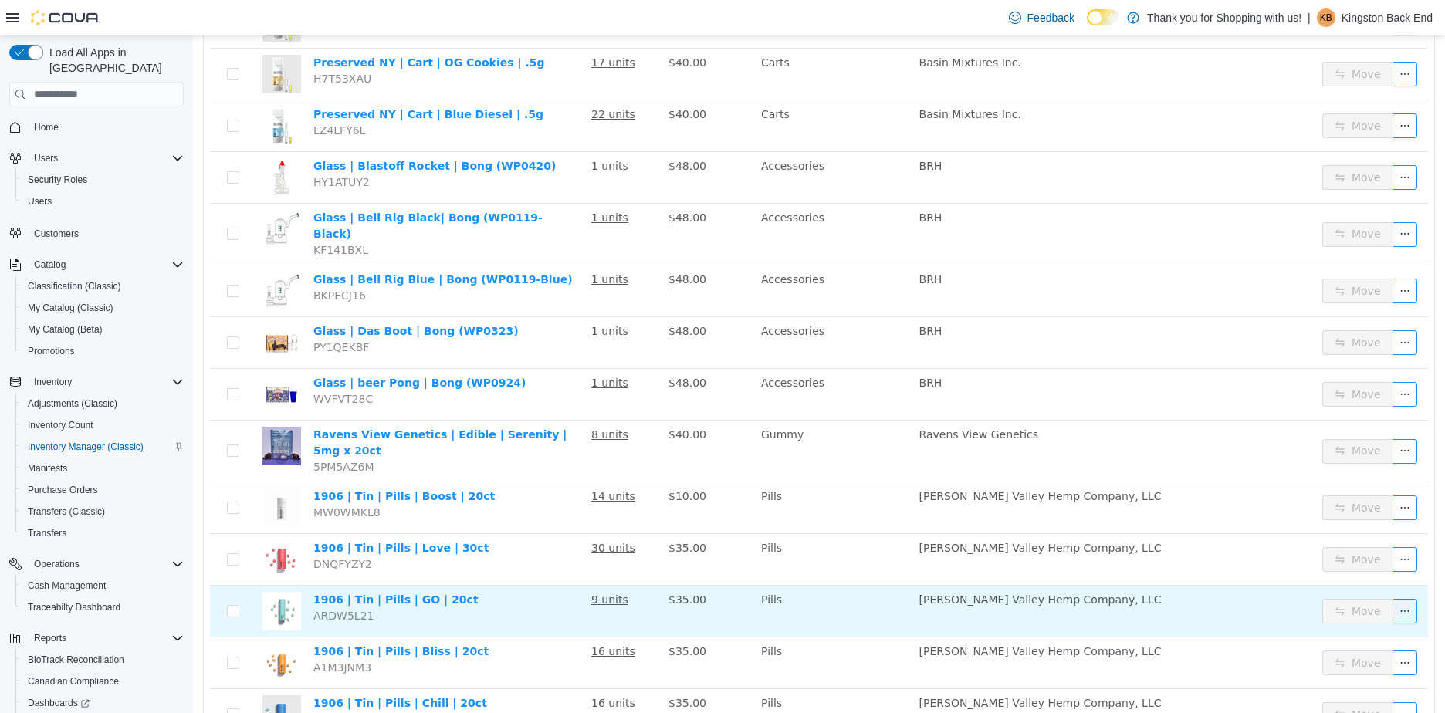
scroll to position [960, 0]
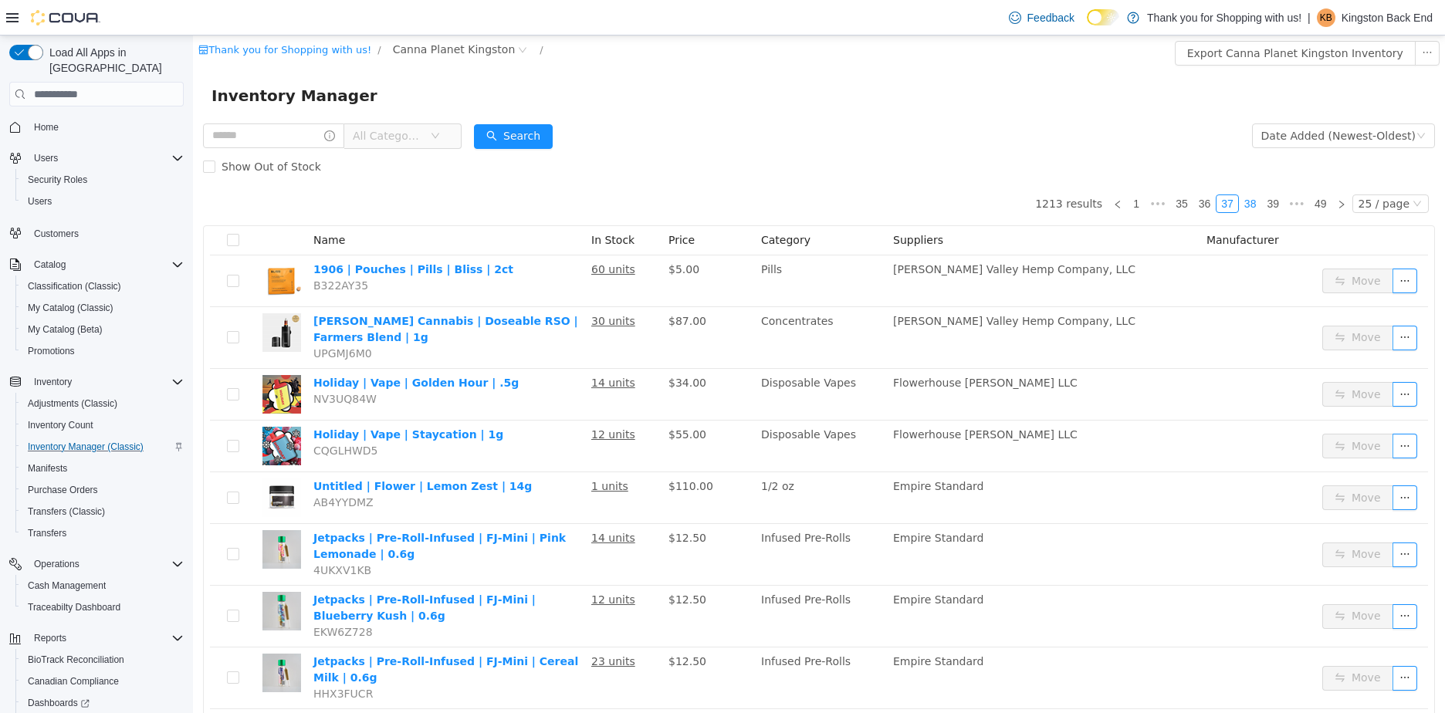
click at [1247, 211] on link "38" at bounding box center [1251, 203] width 22 height 17
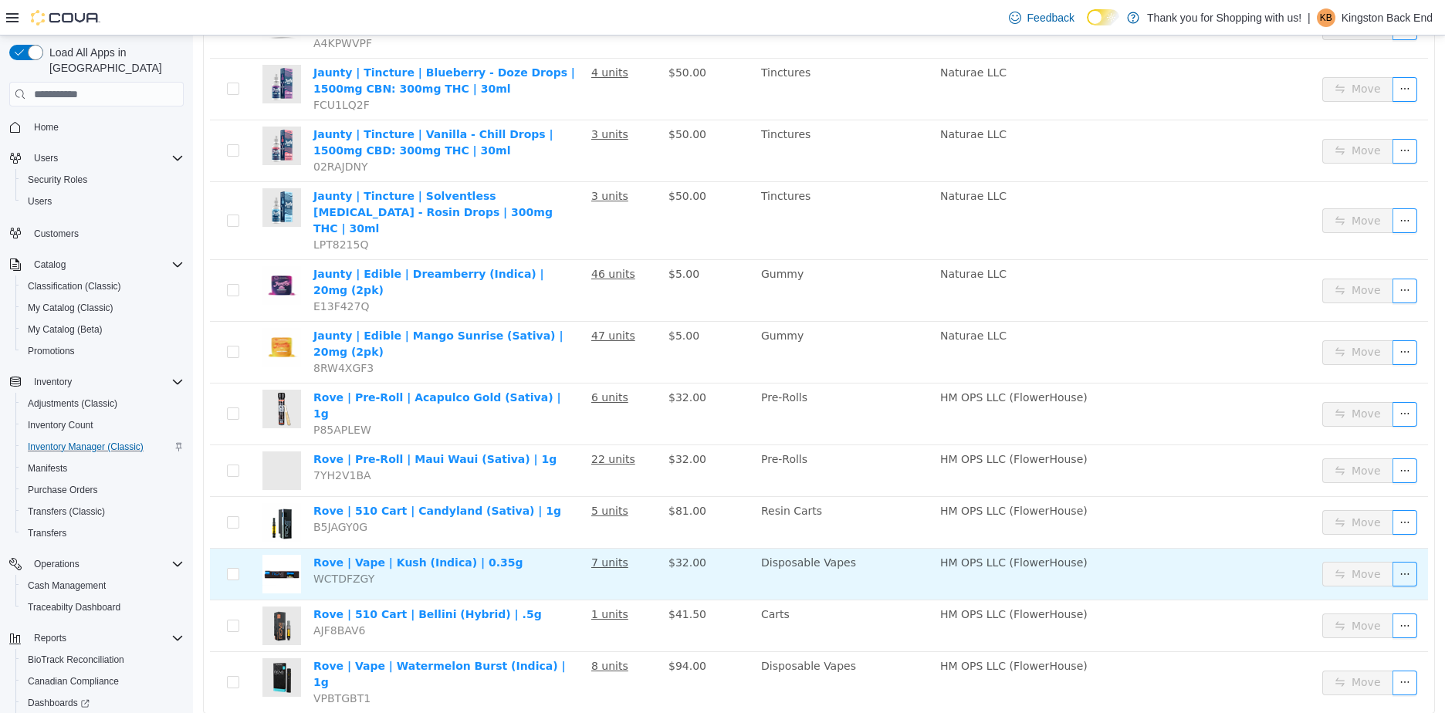
scroll to position [1027, 0]
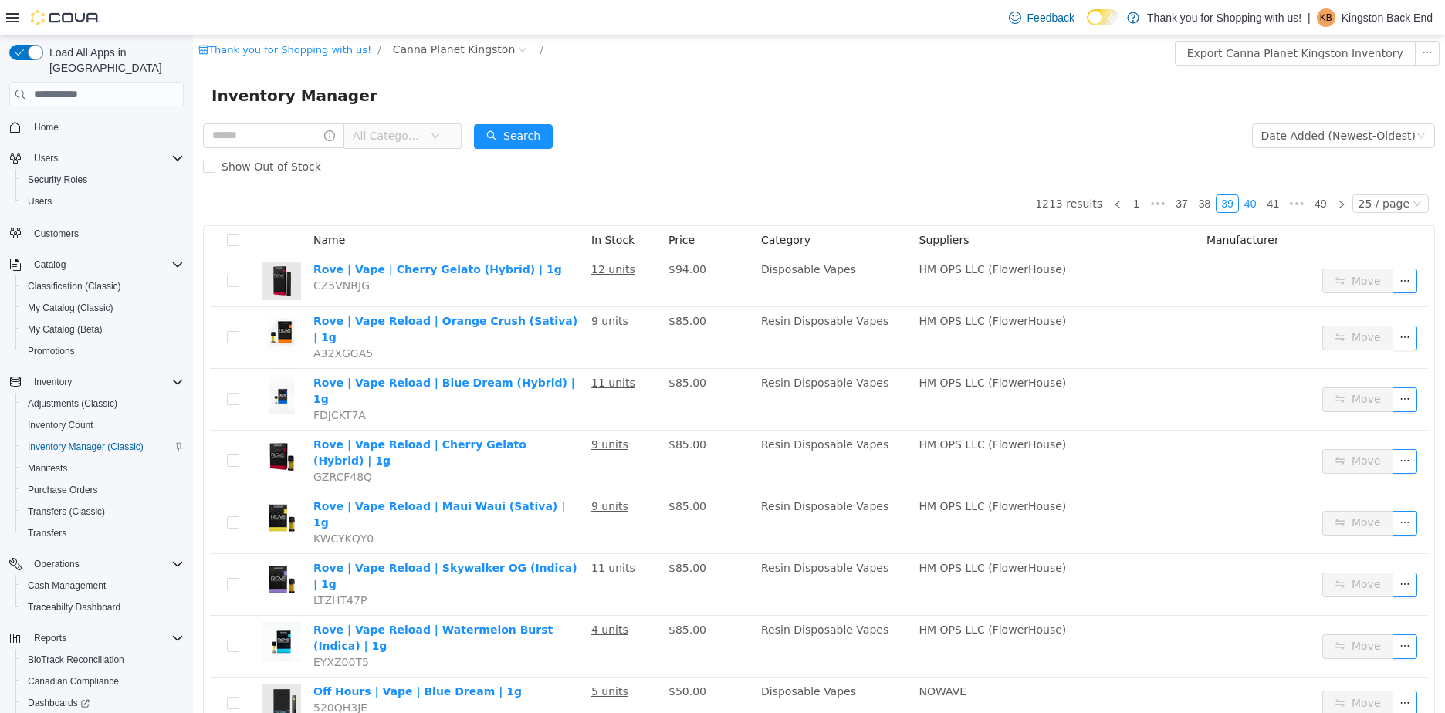
click at [1241, 198] on link "40" at bounding box center [1251, 203] width 22 height 17
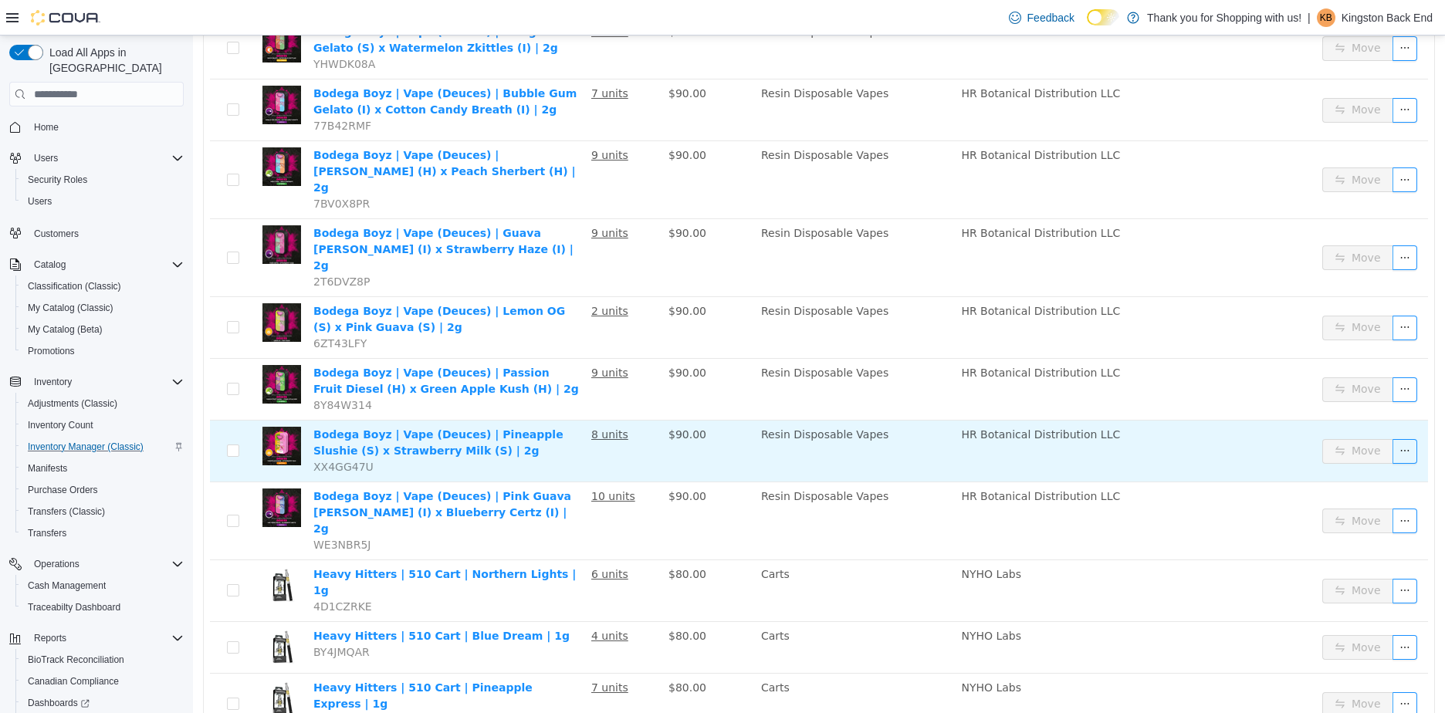
scroll to position [1010, 0]
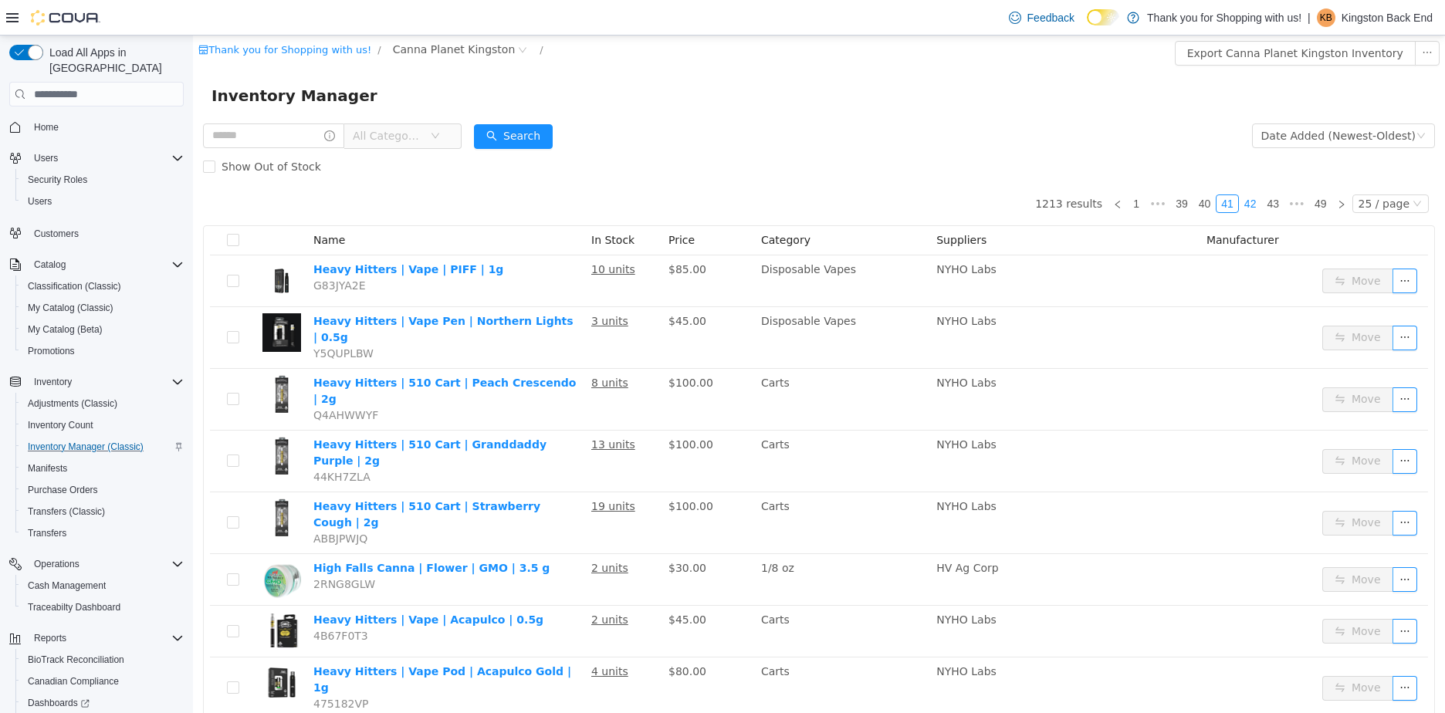
click at [1247, 208] on link "42" at bounding box center [1251, 203] width 22 height 17
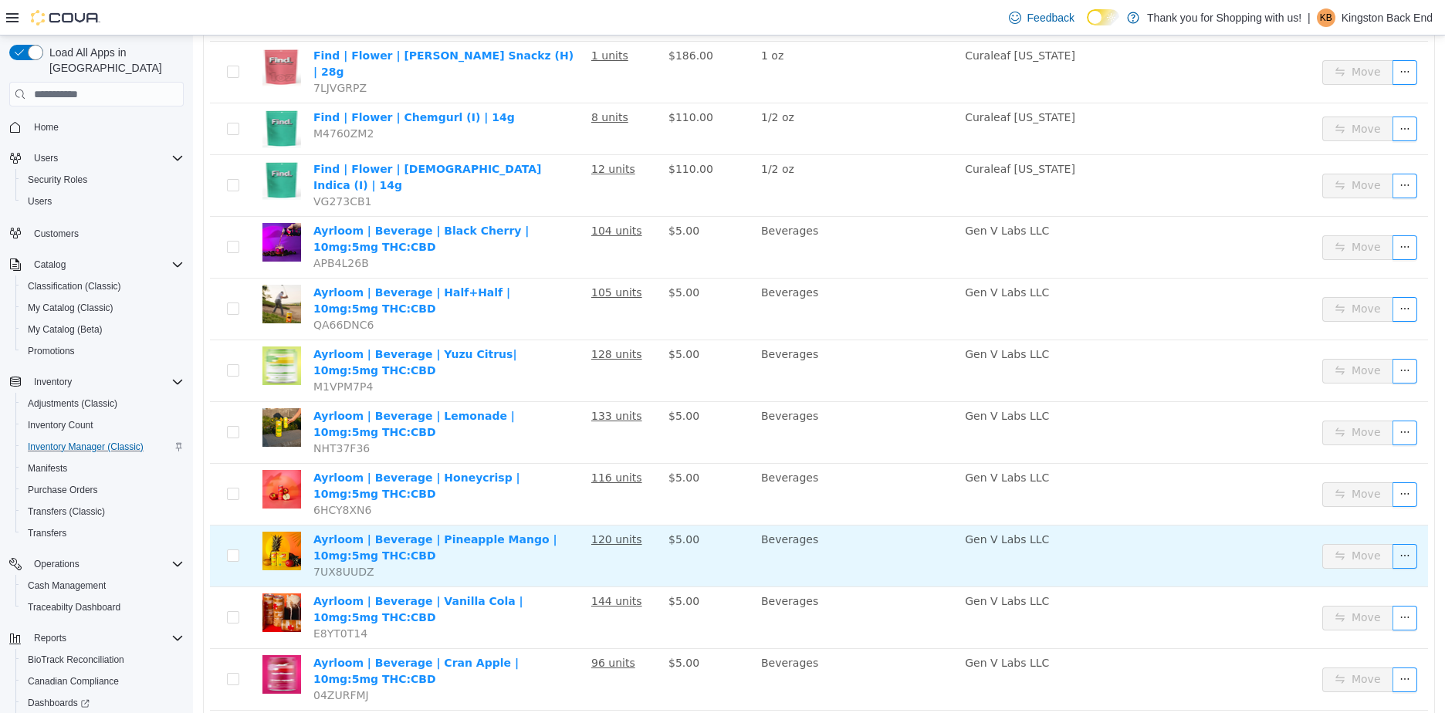
scroll to position [929, 0]
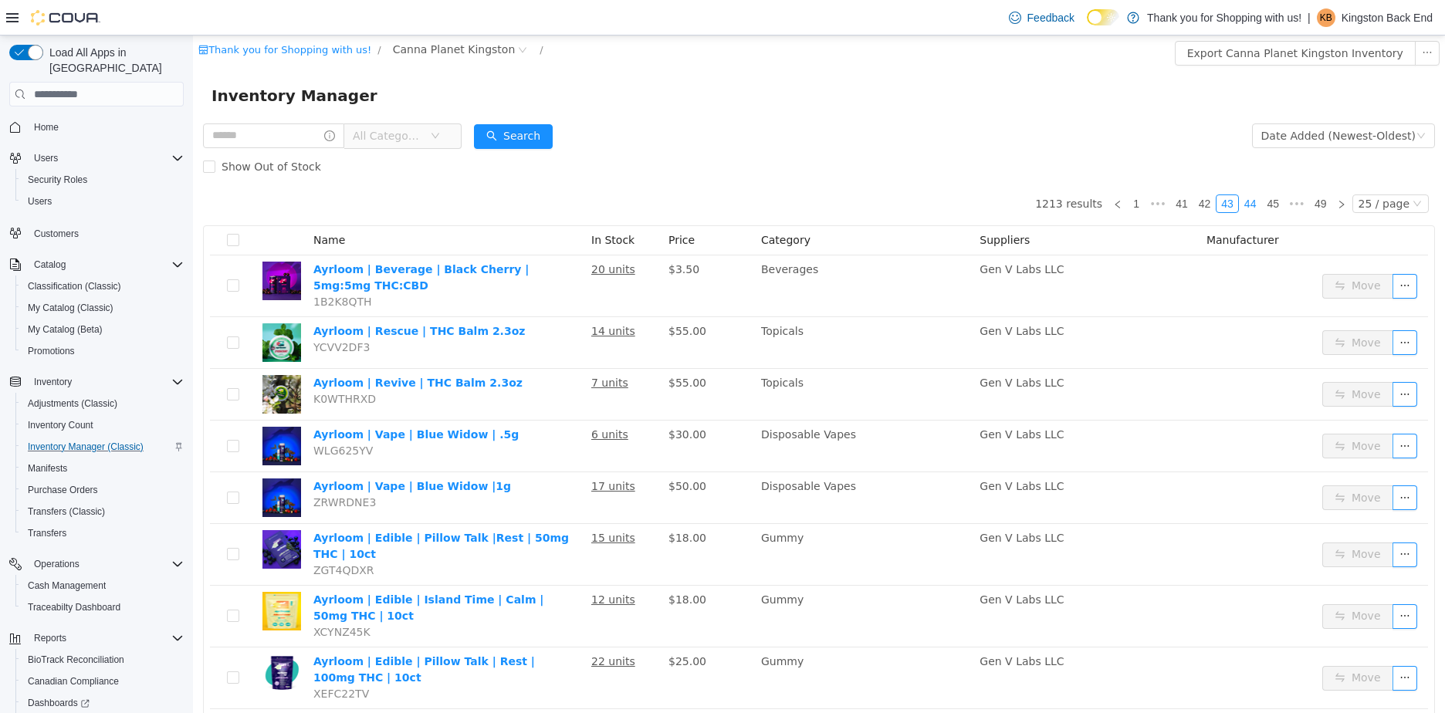
click at [1248, 202] on link "44" at bounding box center [1251, 203] width 22 height 17
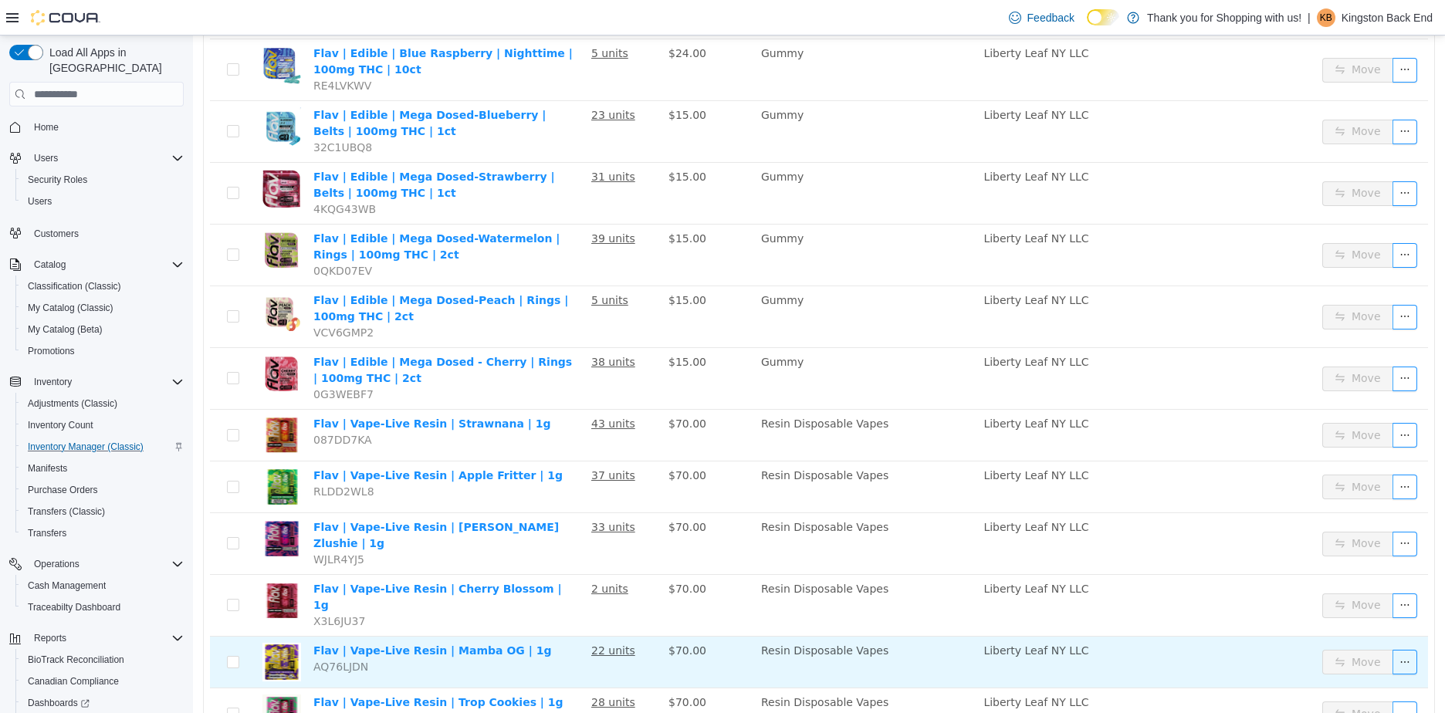
scroll to position [990, 0]
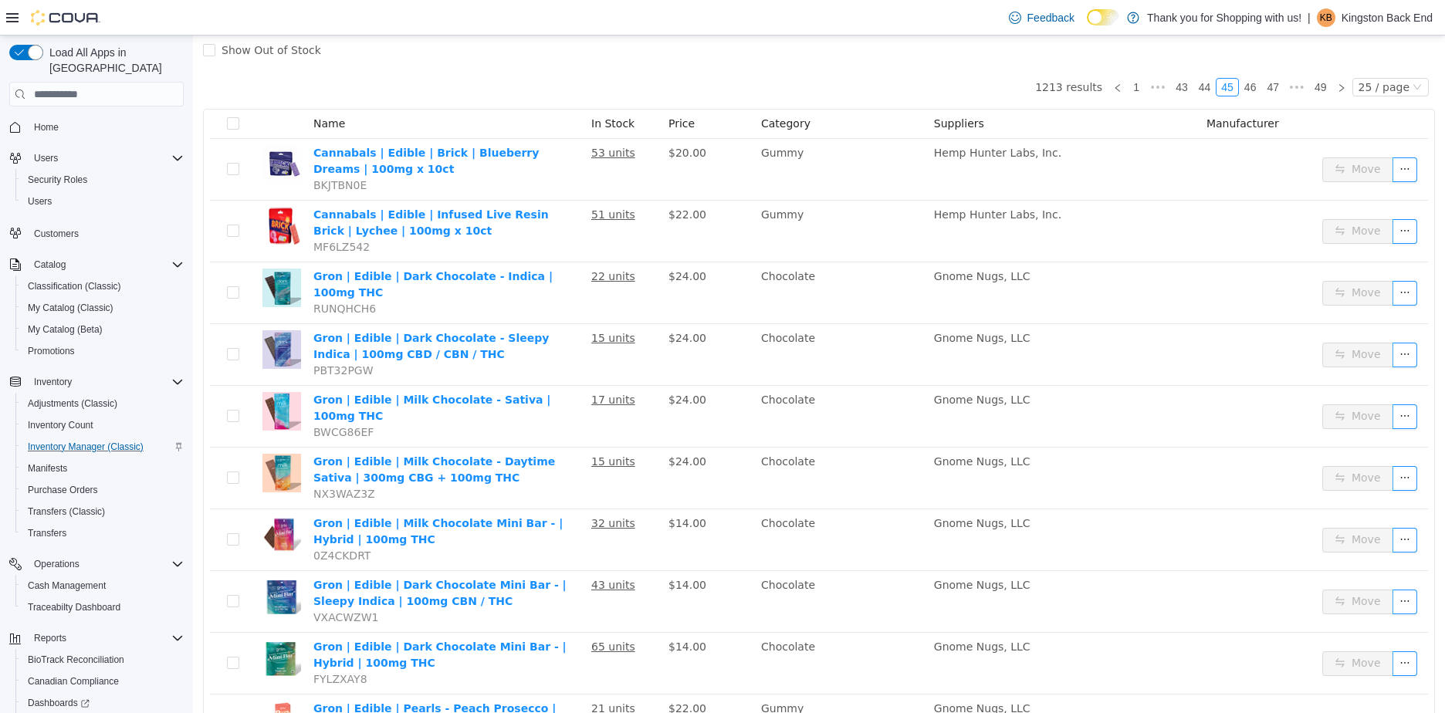
scroll to position [113, 0]
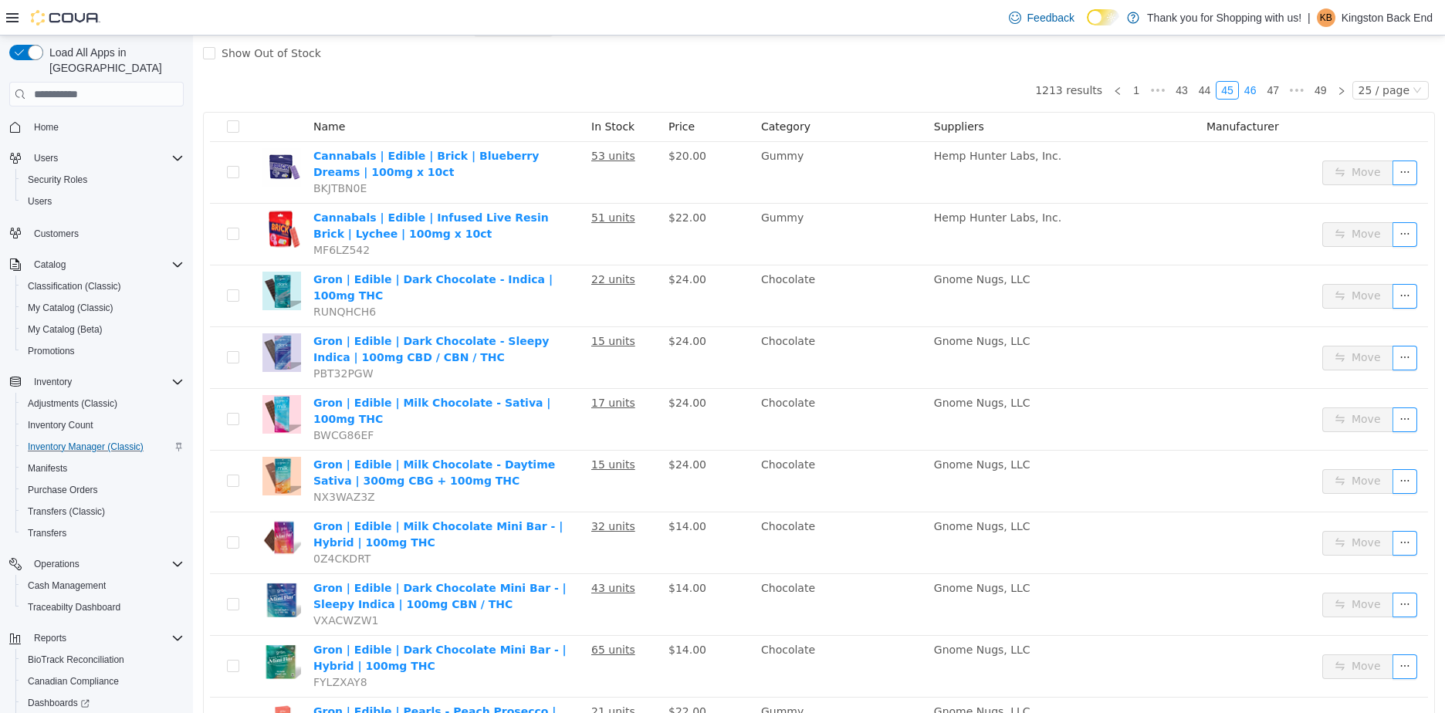
click at [1244, 83] on link "46" at bounding box center [1251, 90] width 22 height 17
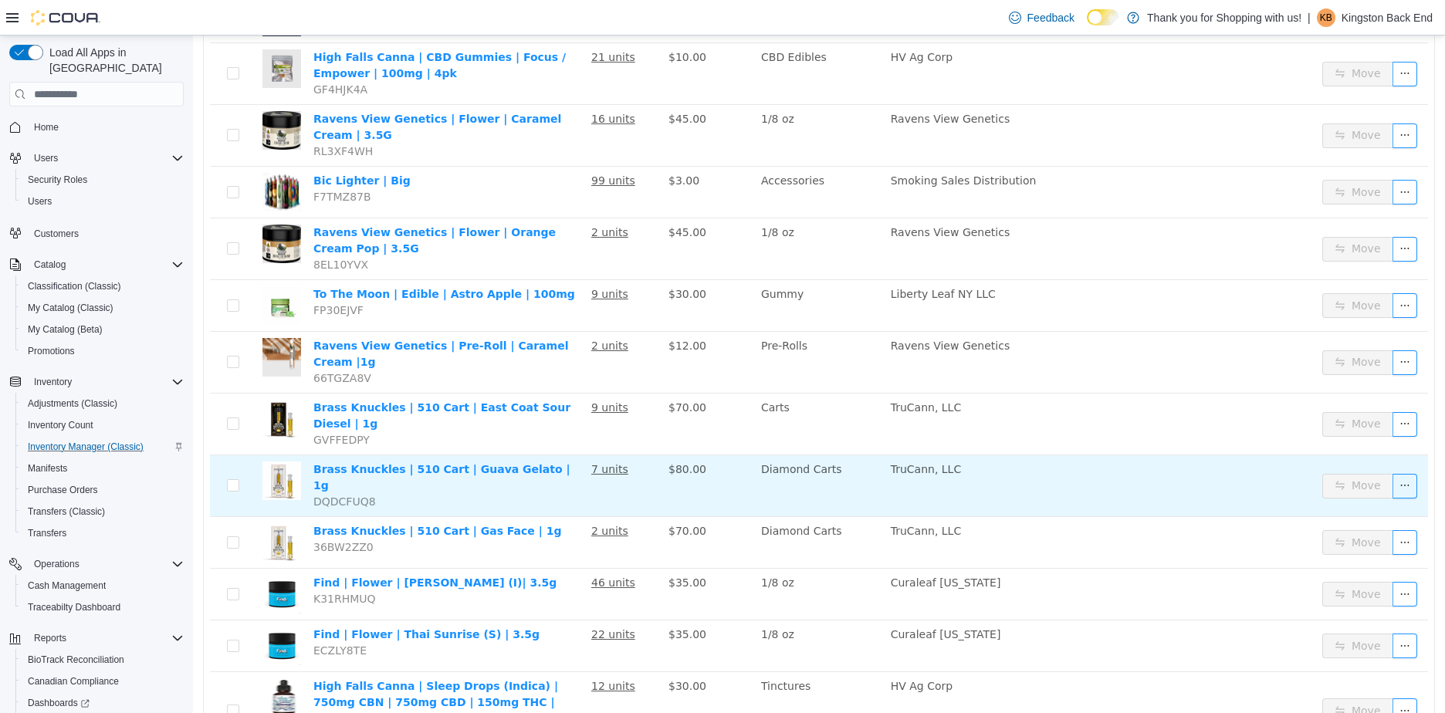
scroll to position [970, 0]
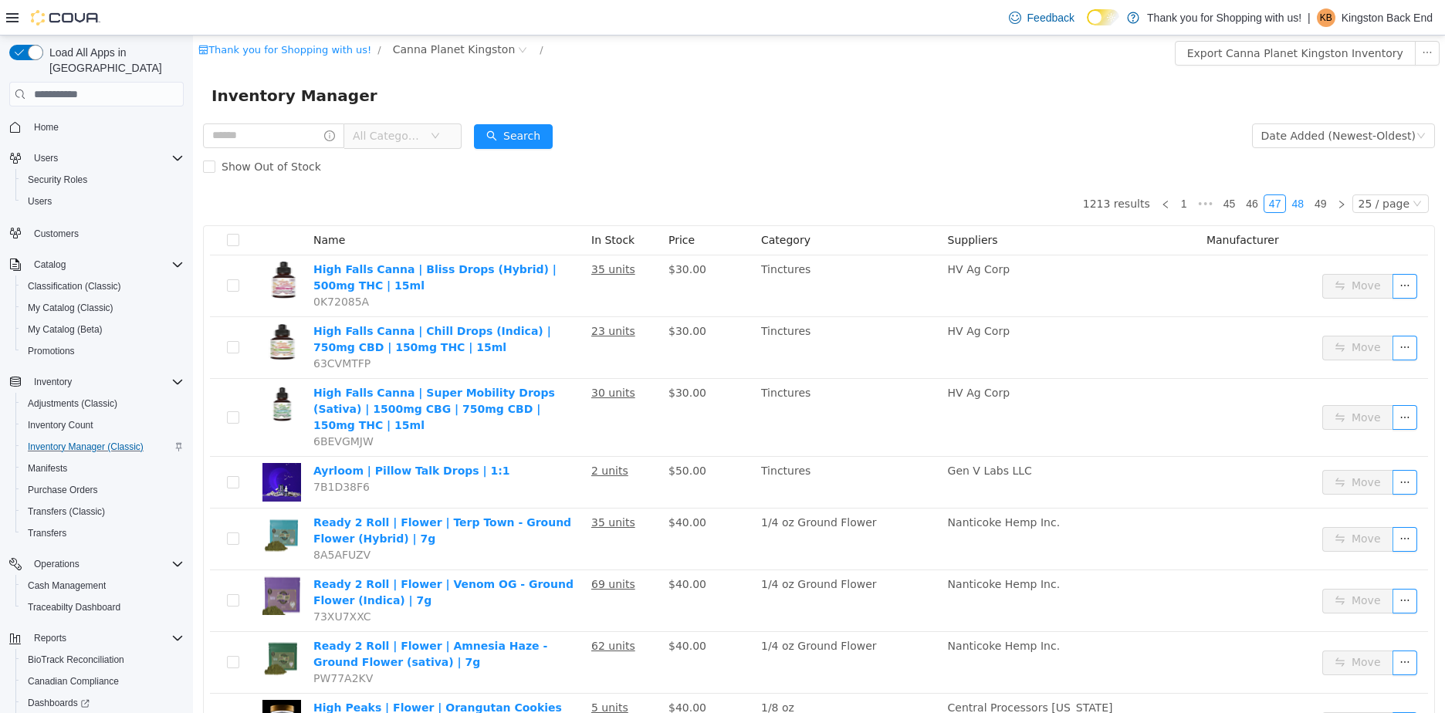
click at [1295, 204] on link "48" at bounding box center [1298, 203] width 22 height 17
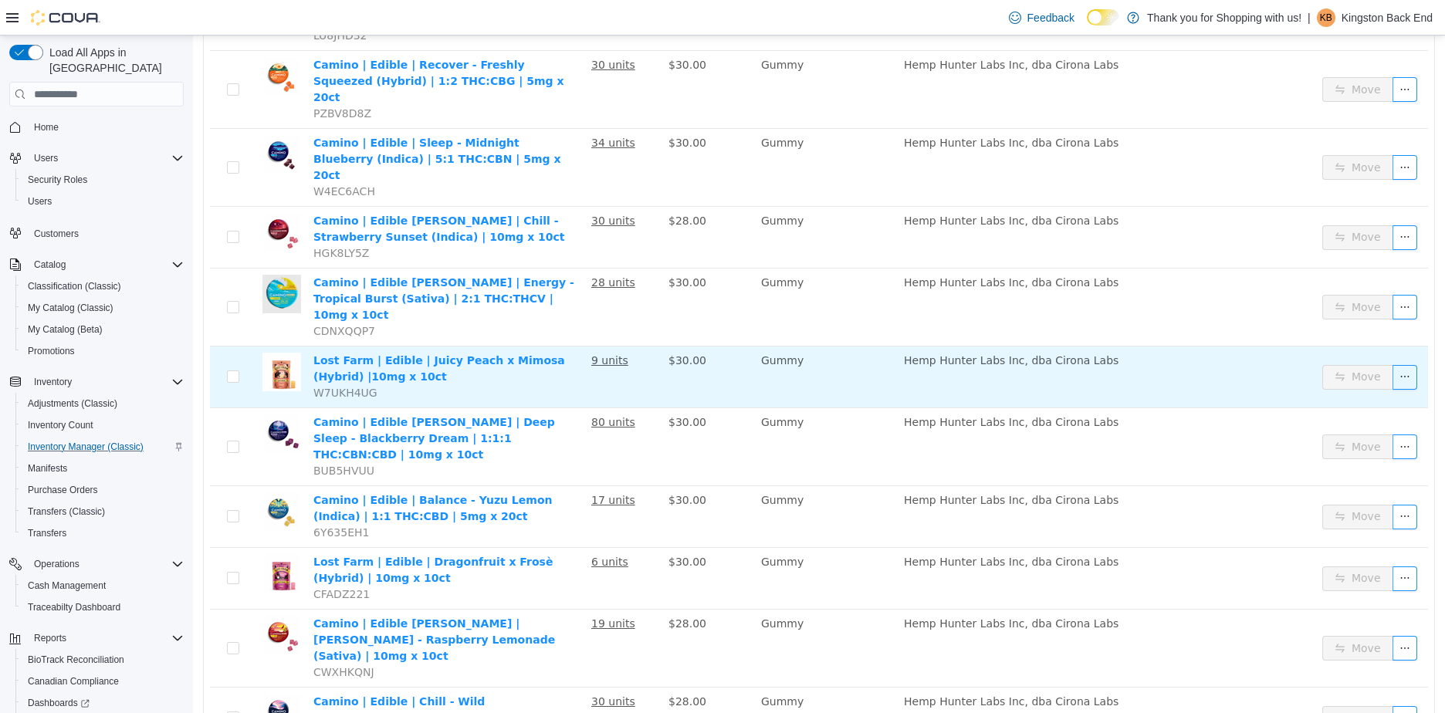
scroll to position [1020, 0]
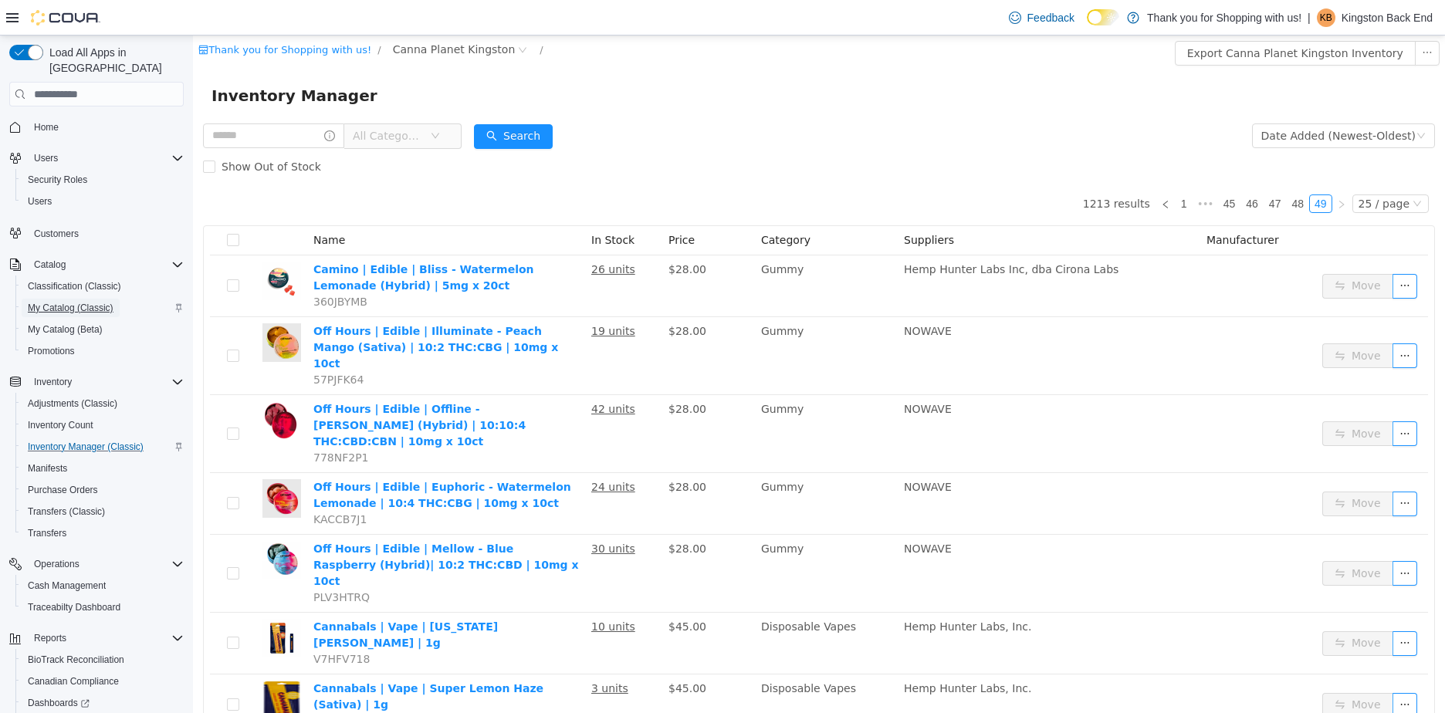
click at [52, 299] on span "My Catalog (Classic)" at bounding box center [71, 308] width 86 height 19
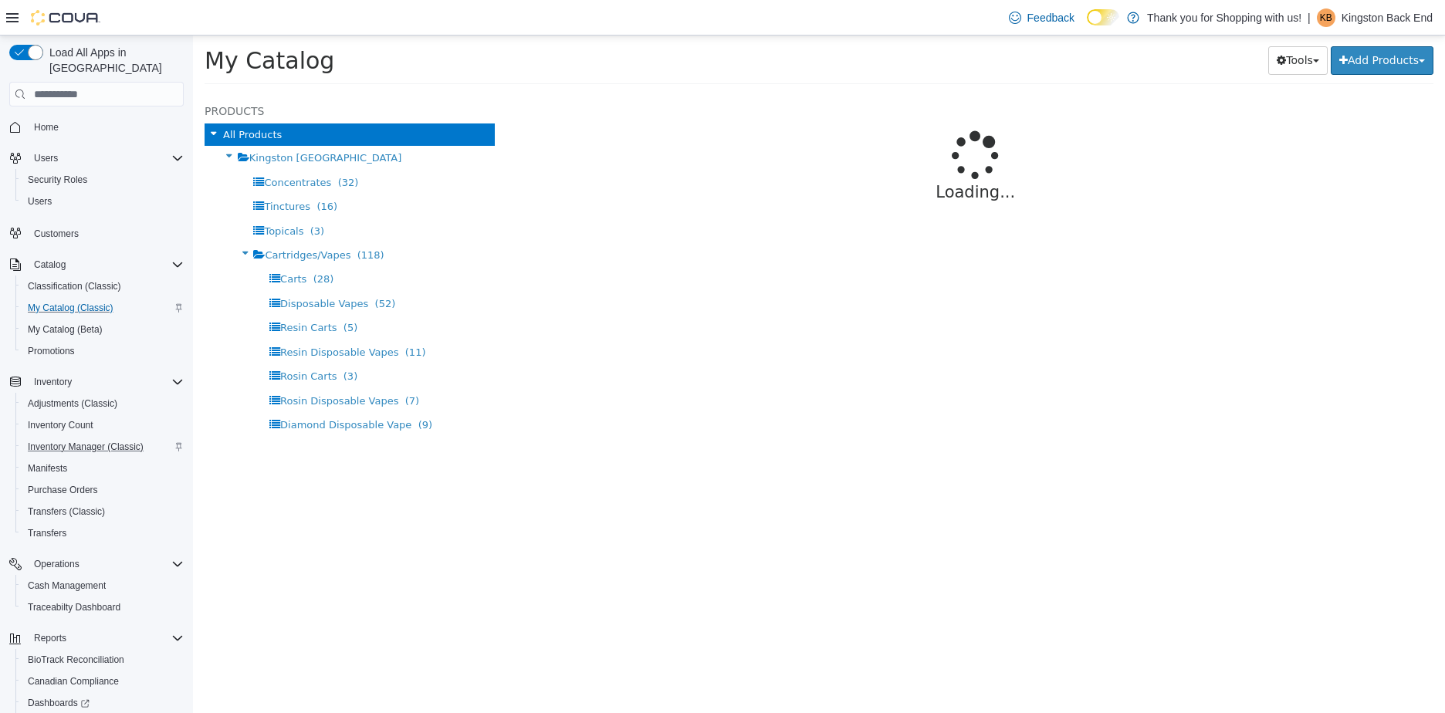
select select "**********"
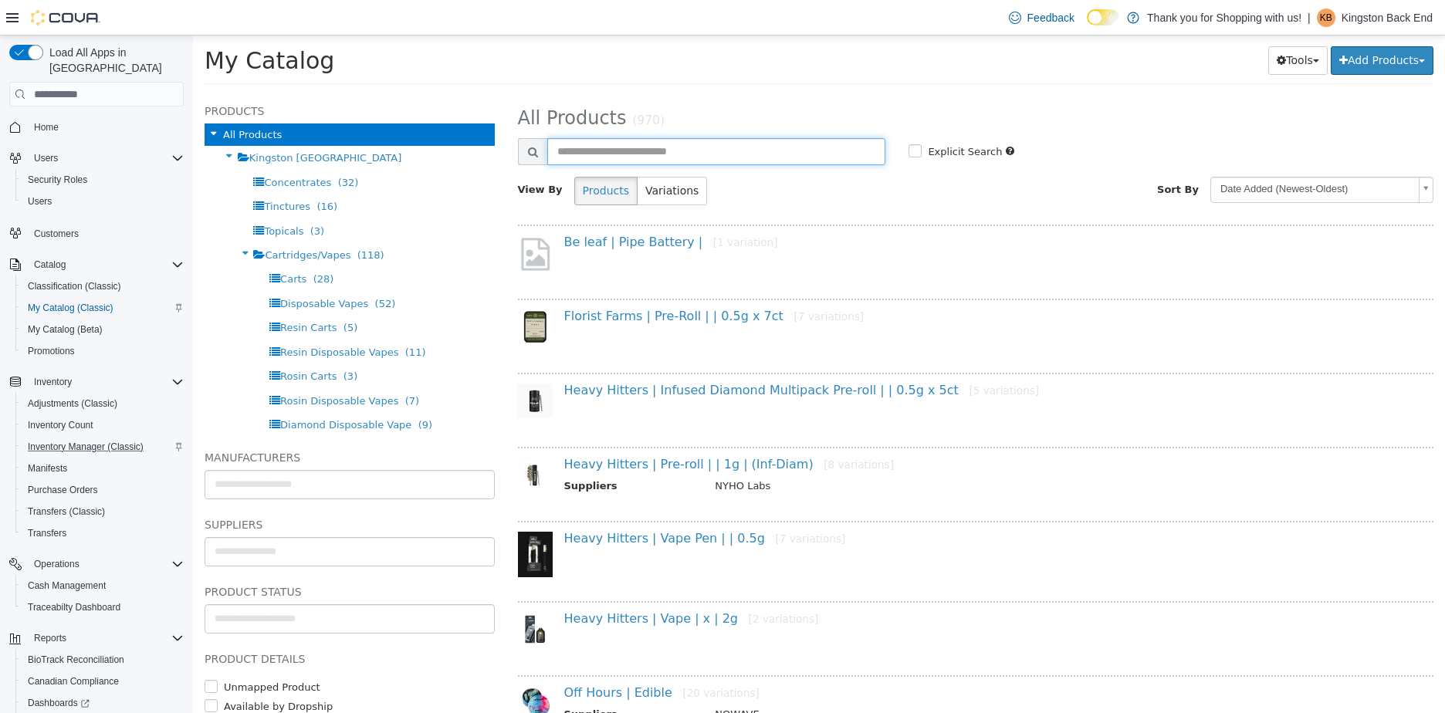
click at [615, 153] on input "text" at bounding box center [716, 151] width 339 height 27
type input "****"
select select "**********"
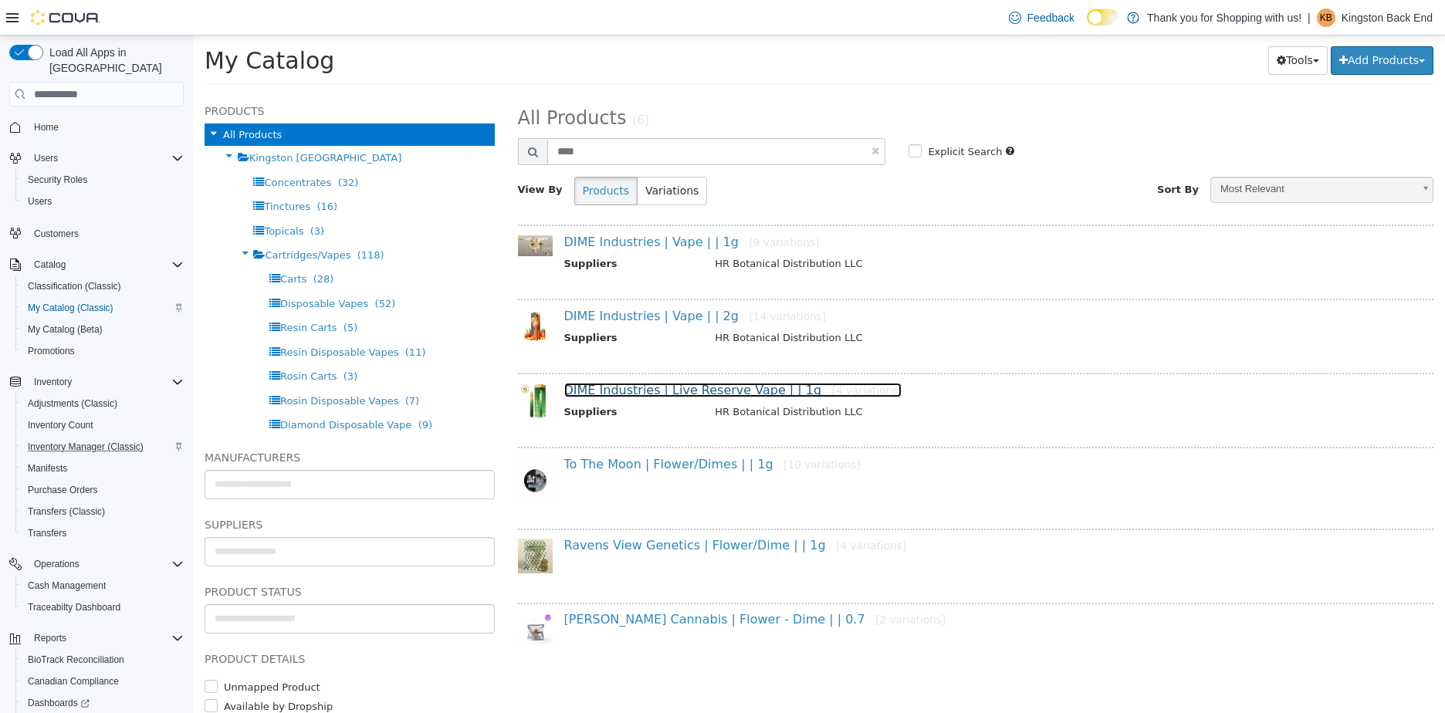
drag, startPoint x: 597, startPoint y: 385, endPoint x: 609, endPoint y: 391, distance: 13.1
click at [597, 385] on link "DIME Industries | Live Reserve Vape | | 1g [4 variations]" at bounding box center [733, 390] width 338 height 15
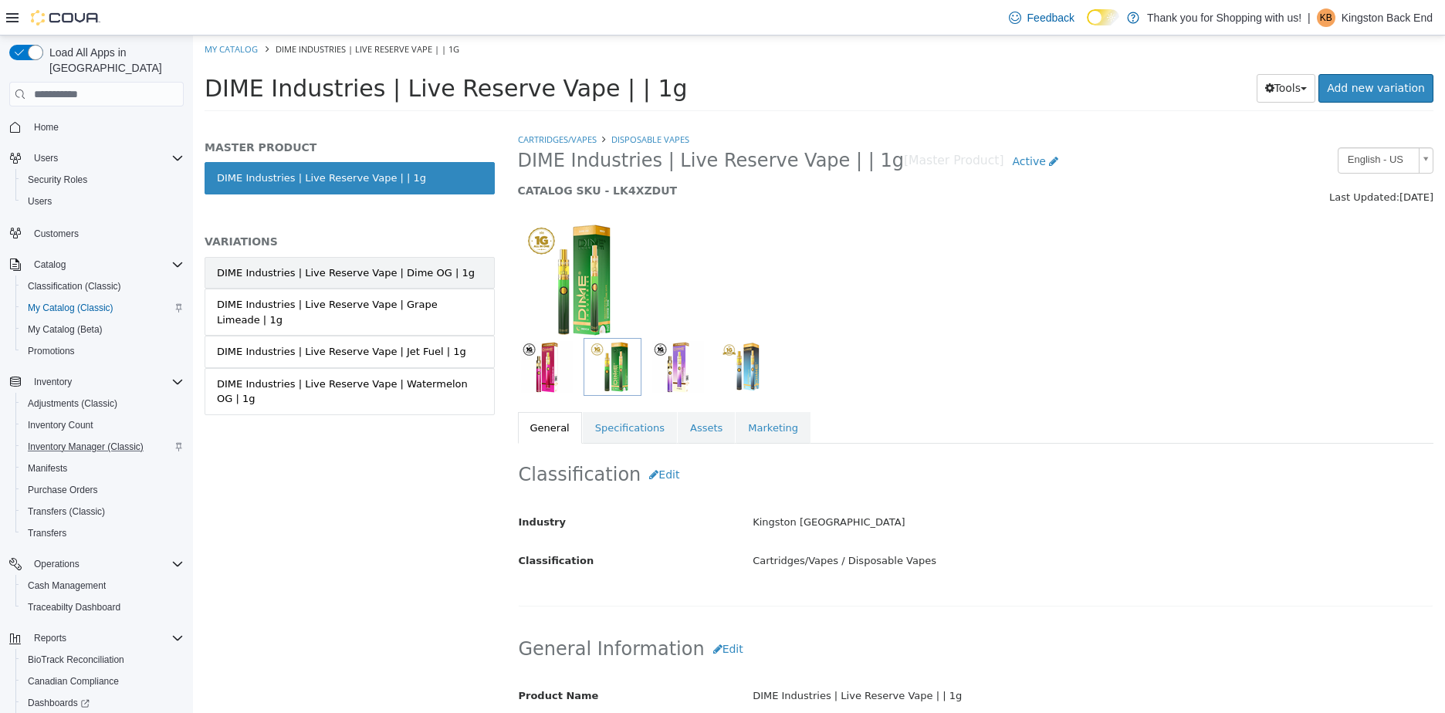
click at [429, 277] on div "DIME Industries | Live Reserve Vape | Dime OG | 1g" at bounding box center [346, 273] width 258 height 15
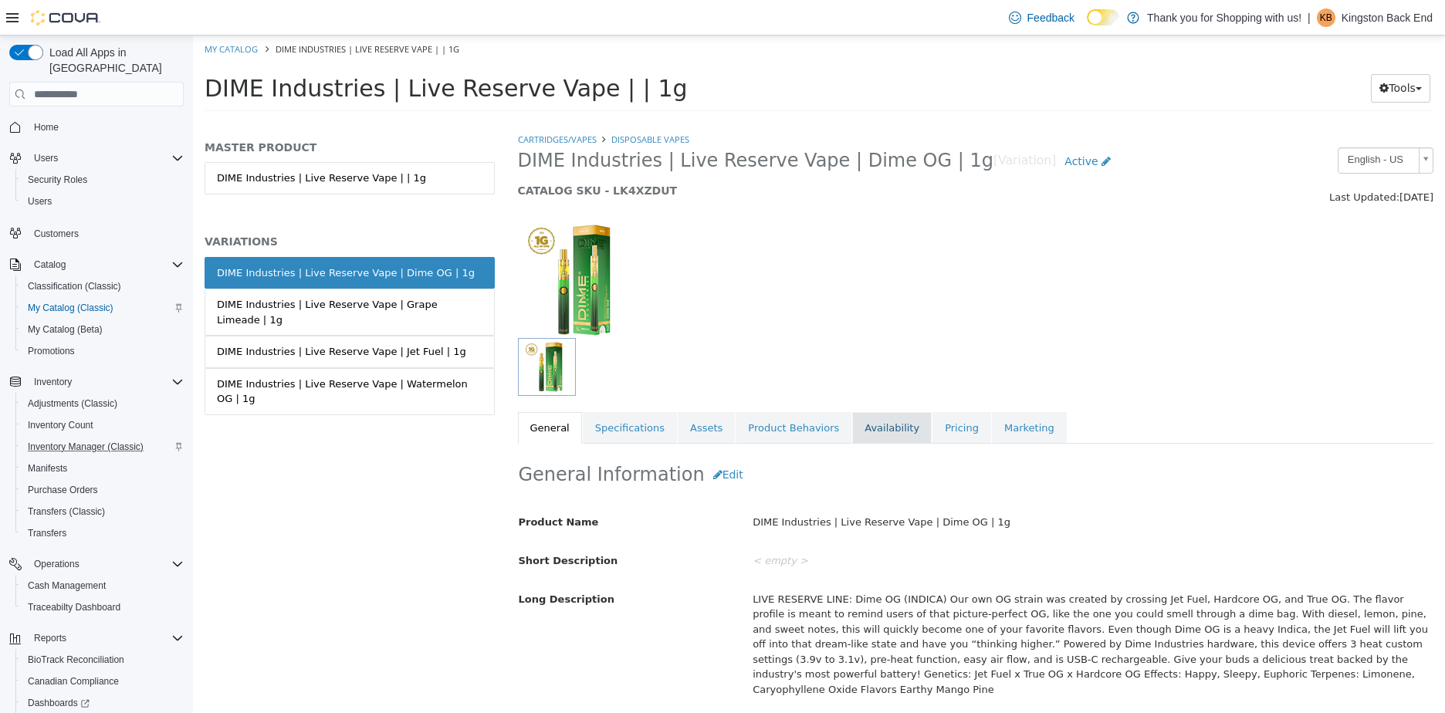
click at [852, 429] on link "Availability" at bounding box center [892, 428] width 80 height 32
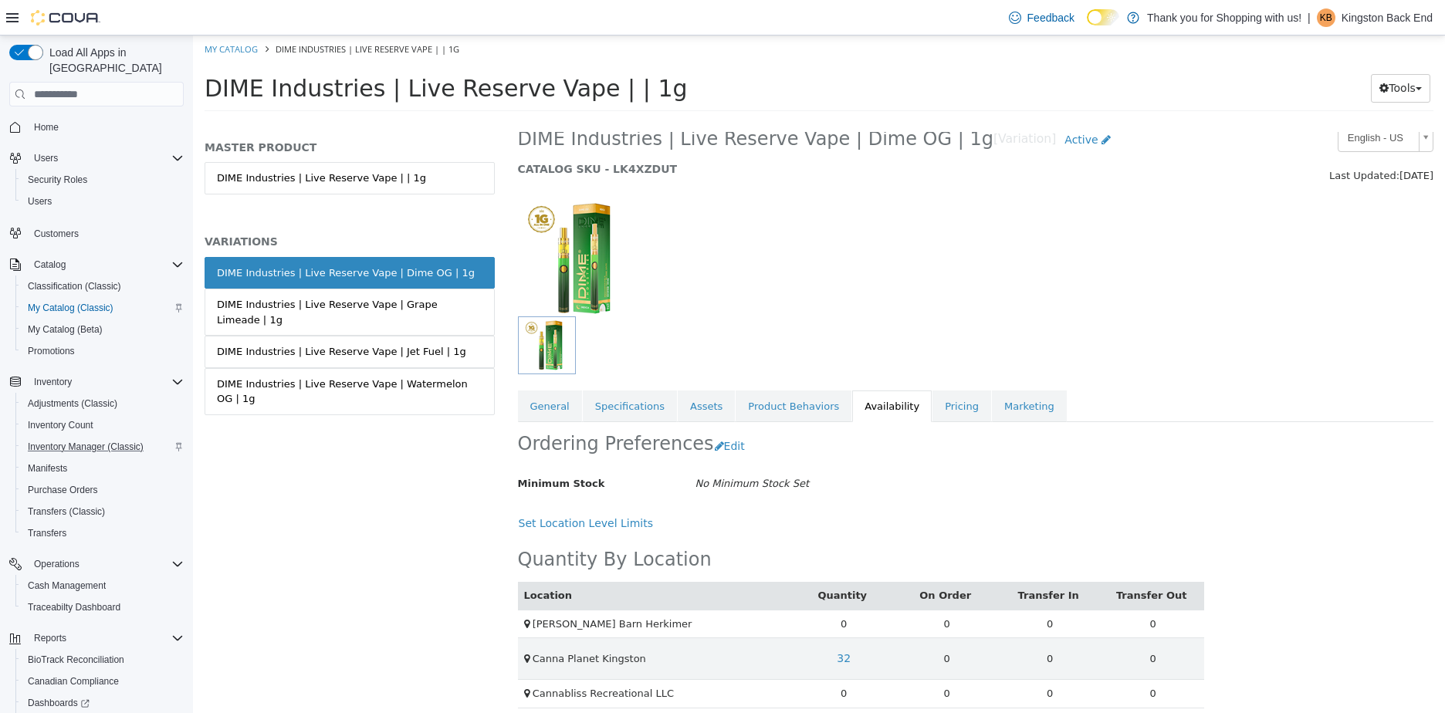
scroll to position [33, 0]
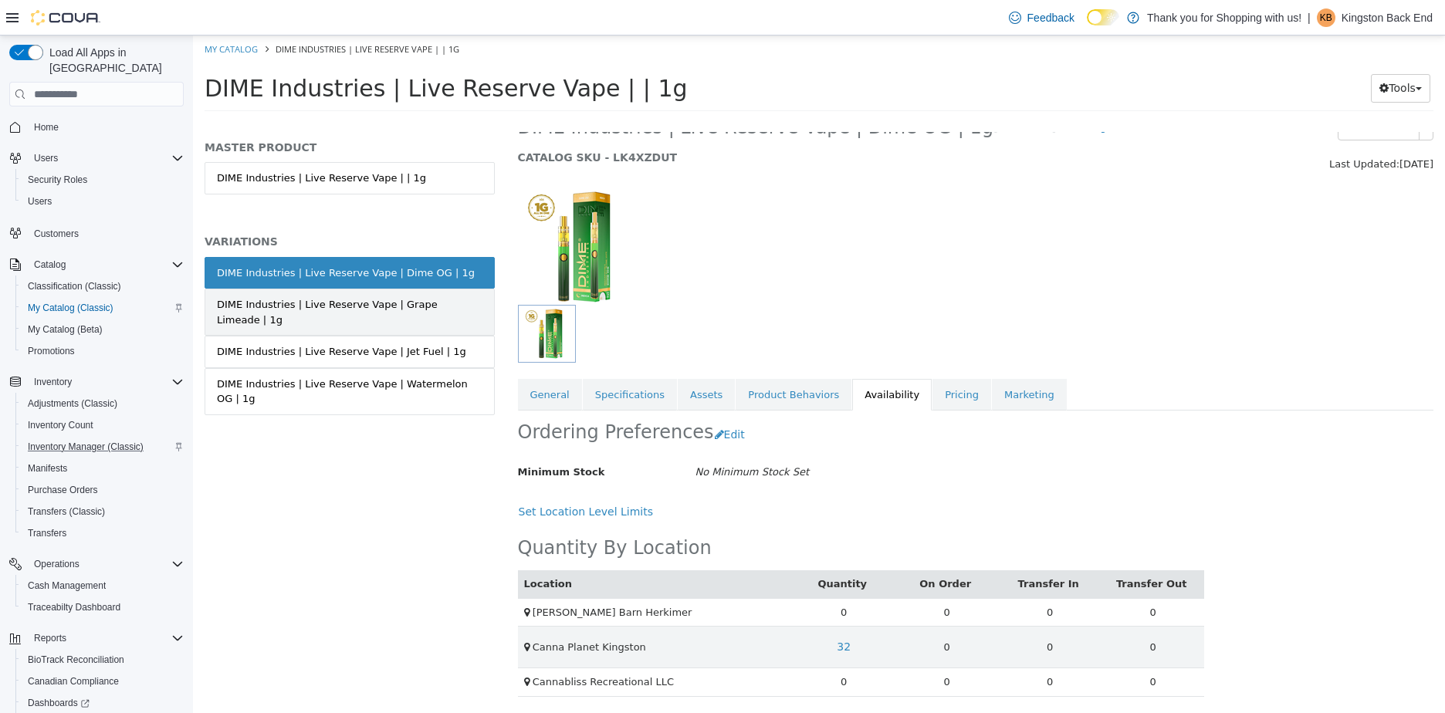
click at [300, 298] on div "DIME Industries | Live Reserve Vape | Grape Limeade | 1g" at bounding box center [350, 312] width 266 height 30
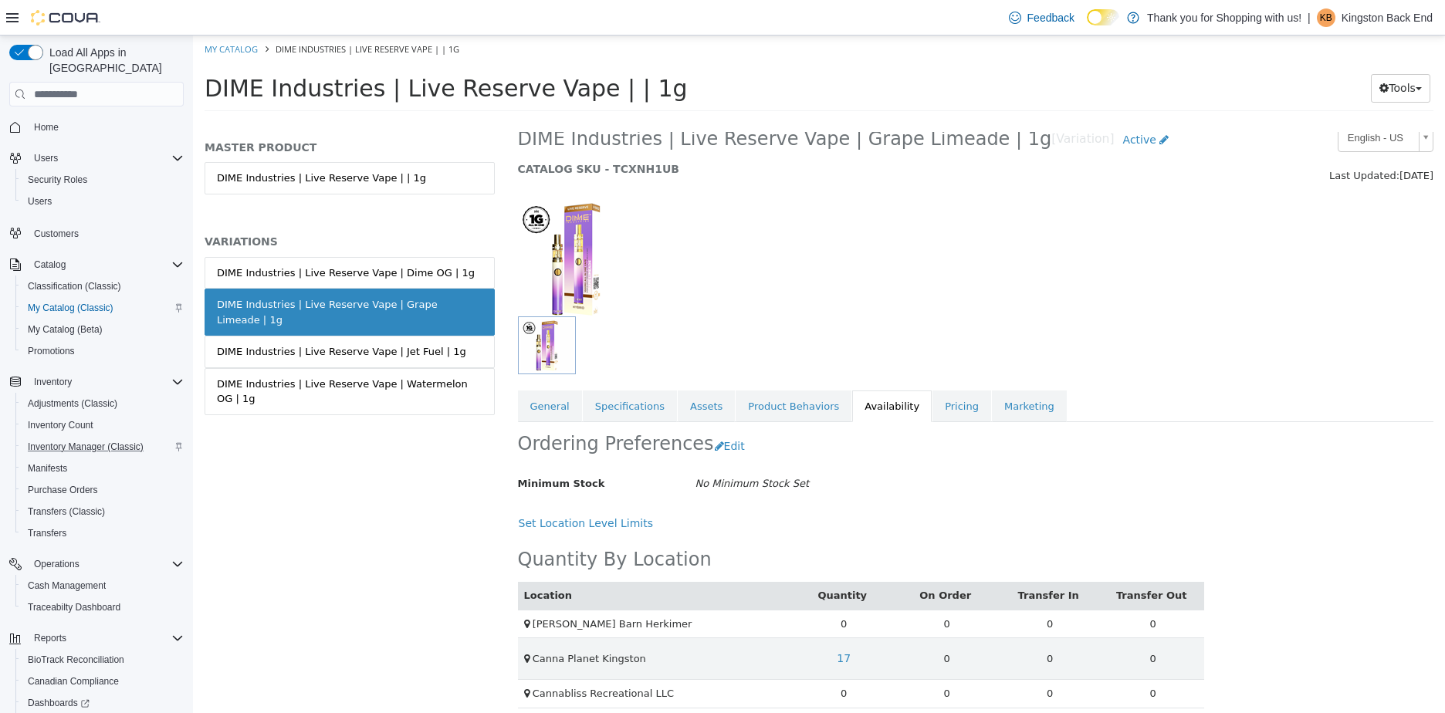
scroll to position [33, 0]
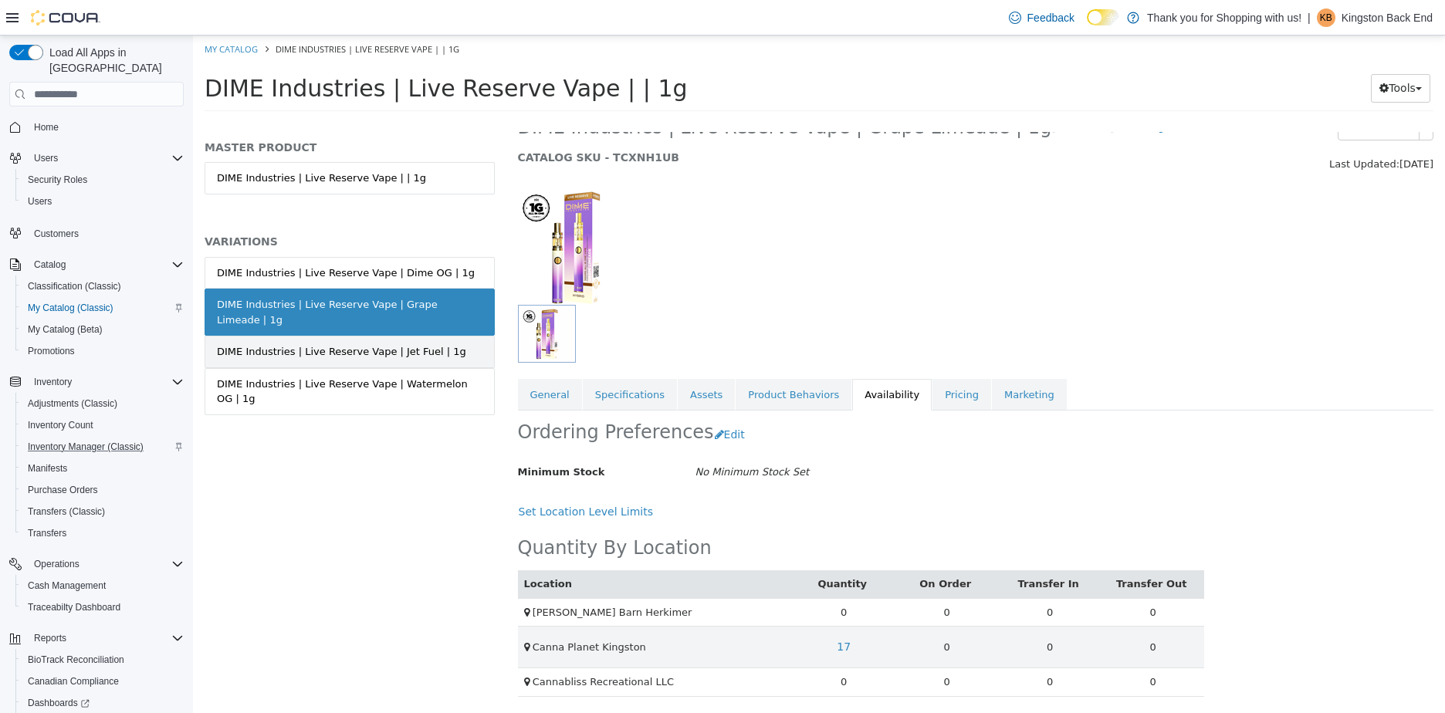
click at [436, 336] on link "DIME Industries | Live Reserve Vape | Jet Fuel | 1g" at bounding box center [350, 352] width 290 height 32
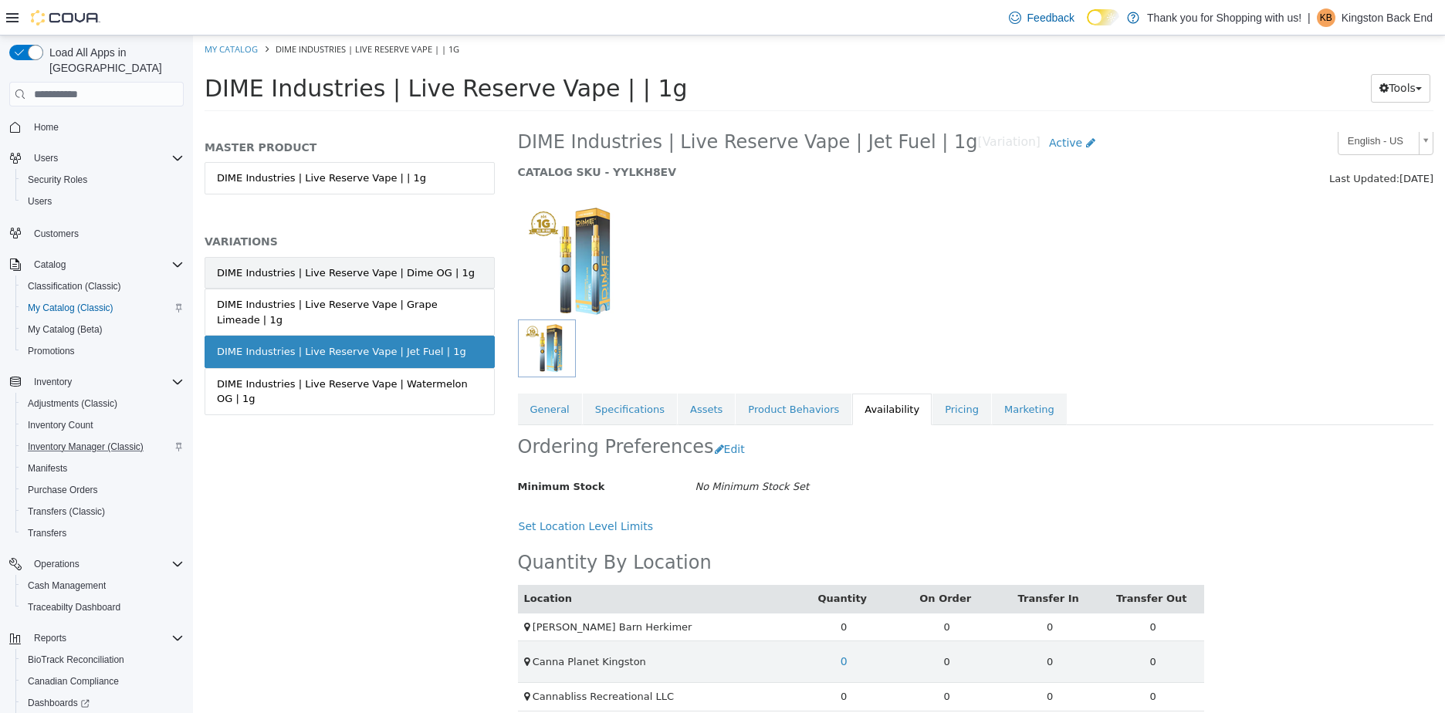
scroll to position [33, 0]
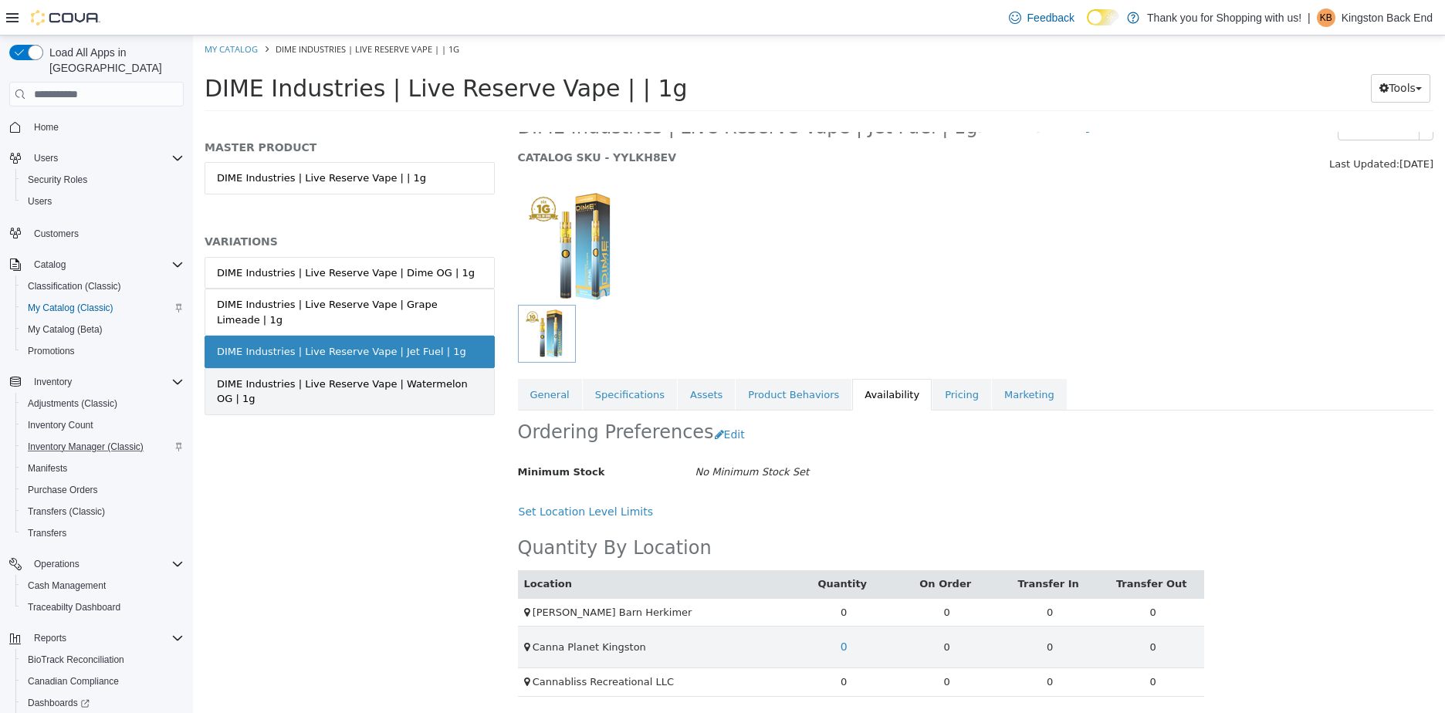
click at [440, 377] on div "DIME Industries | Live Reserve Vape | Watermelon OG | 1g" at bounding box center [350, 392] width 266 height 30
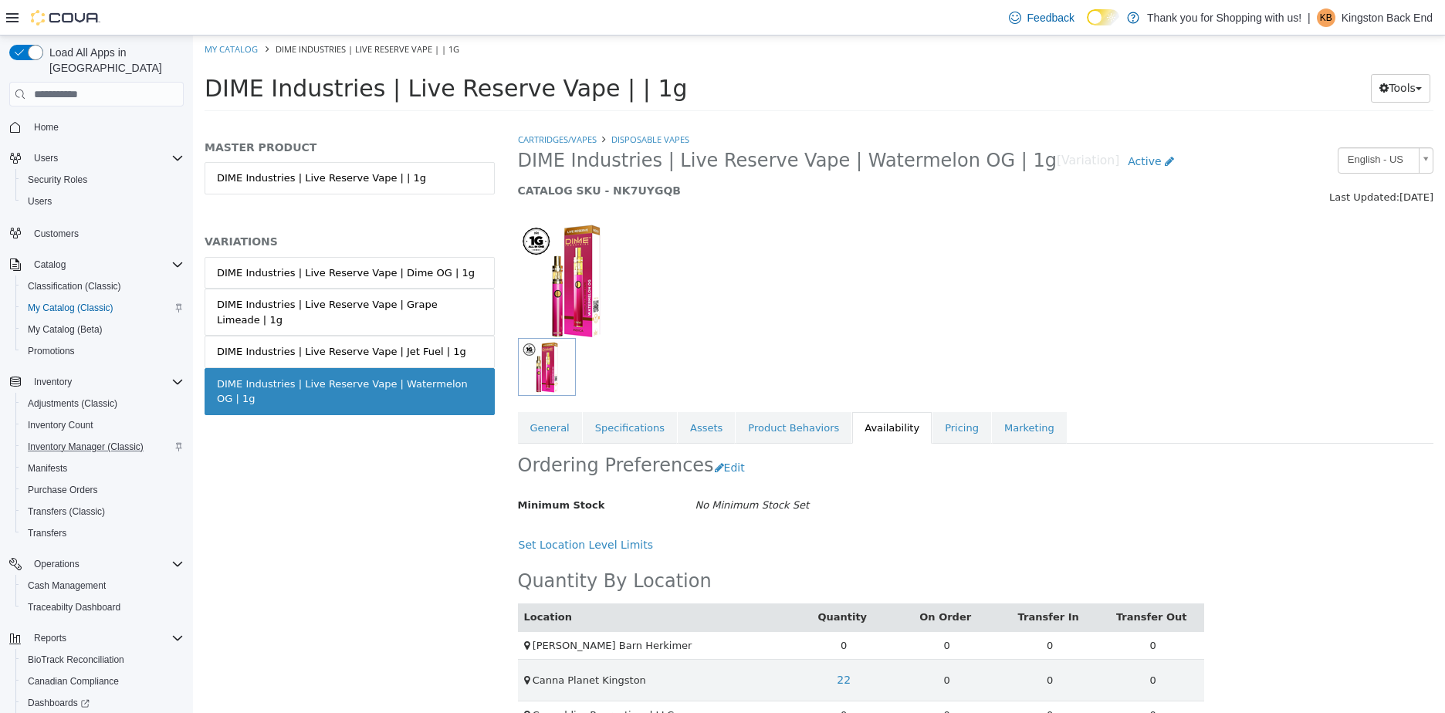
click at [239, 38] on ol "My Catalog DIME Industries | Live Reserve Vape | | 1g" at bounding box center [819, 50] width 1252 height 28
click at [235, 45] on link "My Catalog" at bounding box center [231, 49] width 53 height 12
select select "**********"
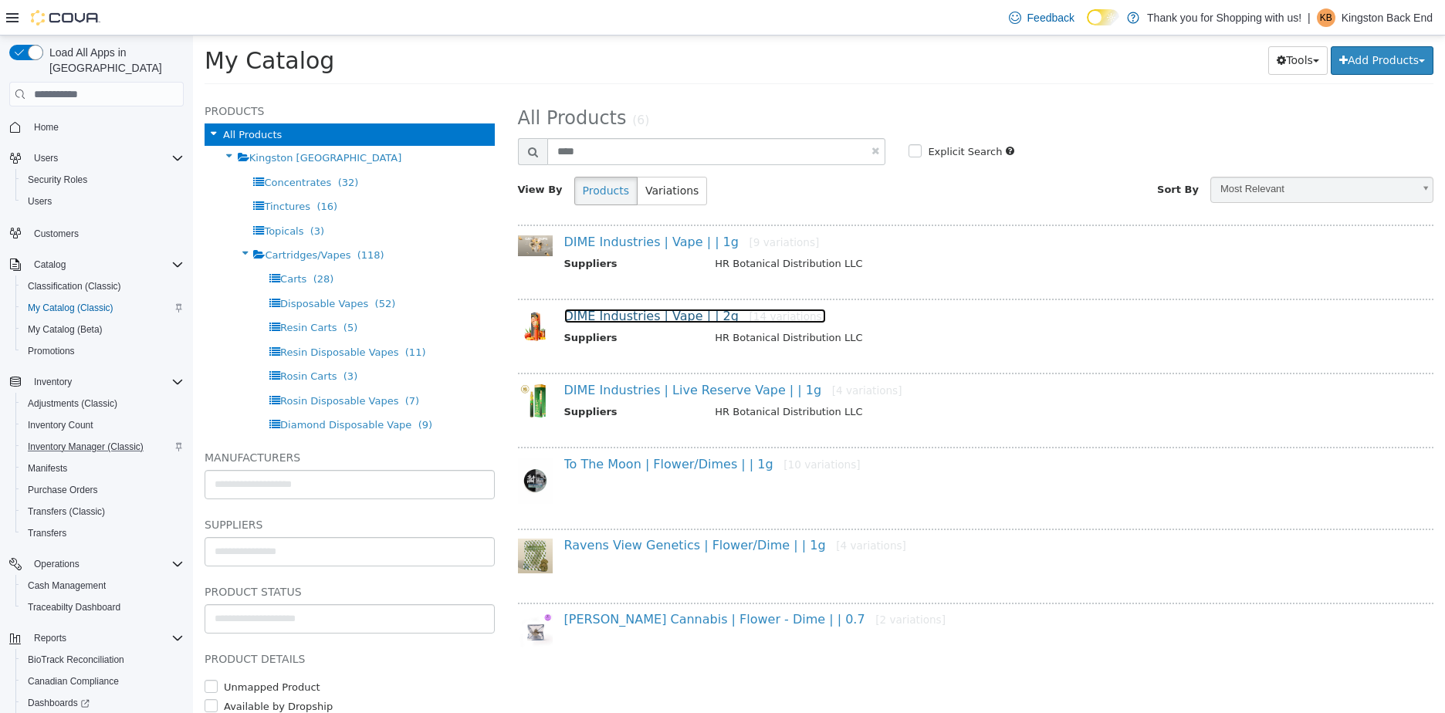
click at [639, 319] on link "DIME Industries | Vape | | 2g [14 variations]" at bounding box center [695, 316] width 262 height 15
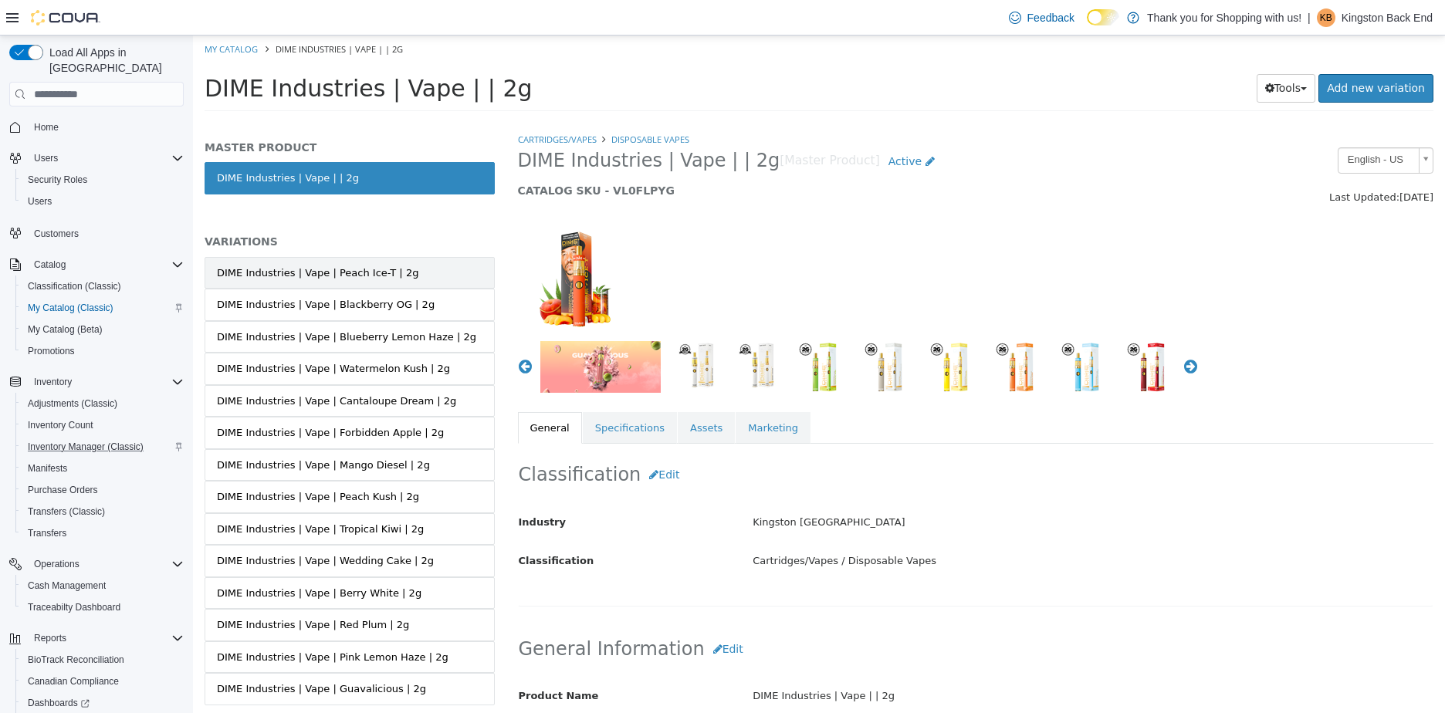
click at [305, 272] on div "DIME Industries | Vape | Peach Ice-T | 2g" at bounding box center [317, 273] width 201 height 15
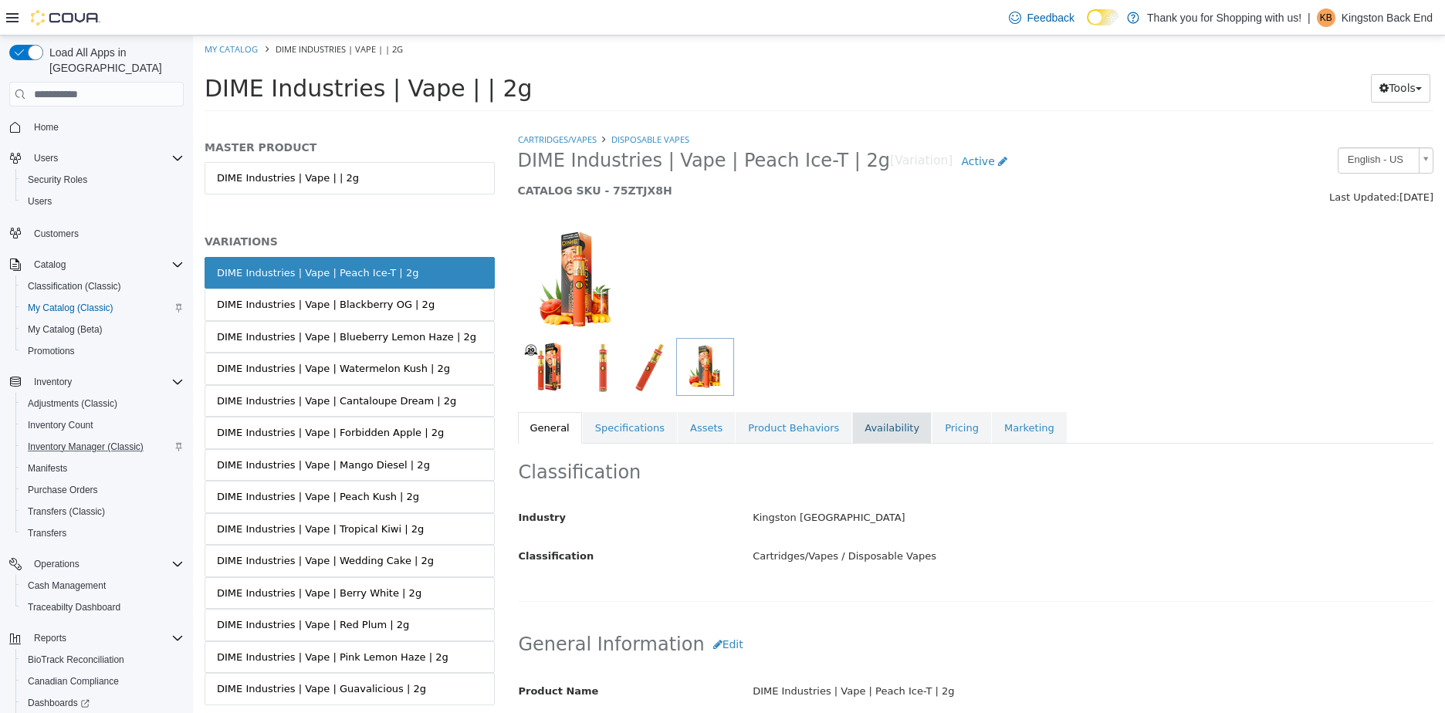
click at [879, 428] on link "Availability" at bounding box center [892, 428] width 80 height 32
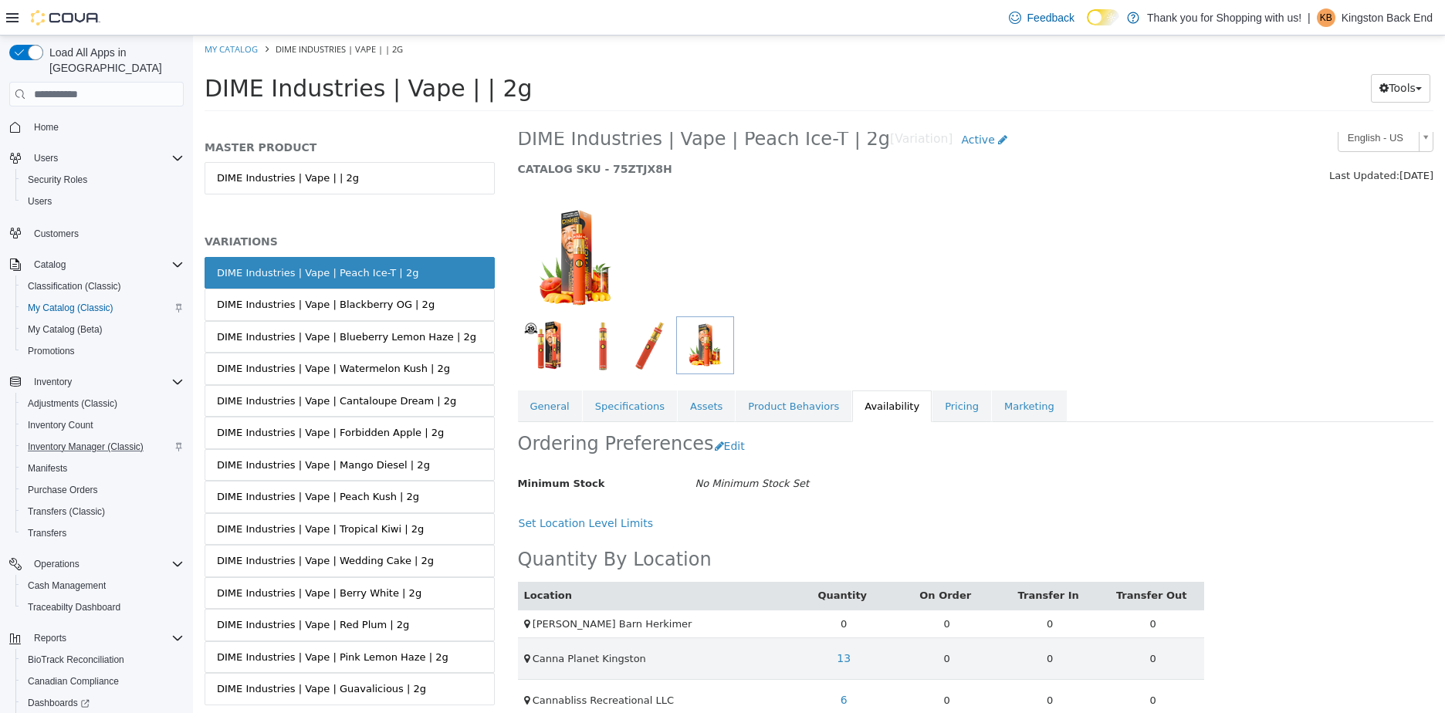
scroll to position [47, 0]
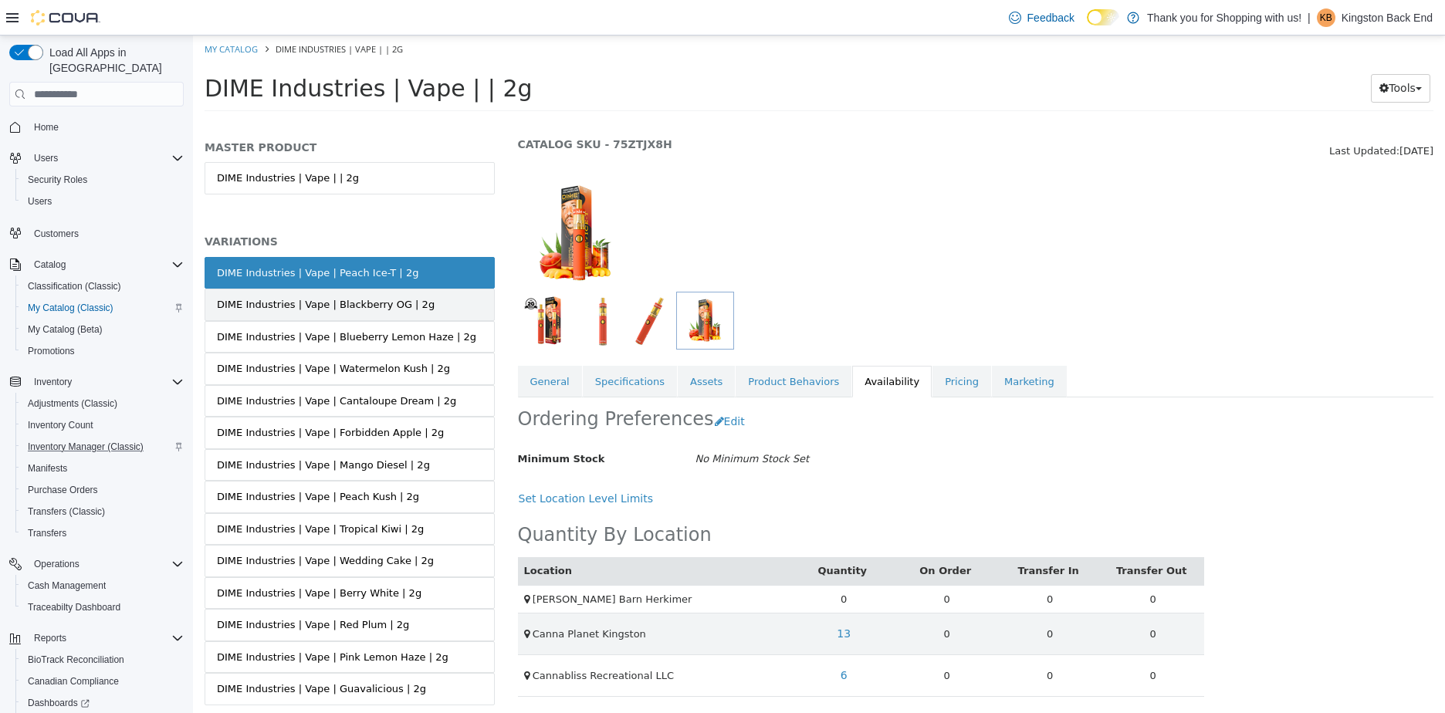
click at [293, 309] on div "DIME Industries | Vape | Blackberry OG | 2g" at bounding box center [326, 304] width 218 height 15
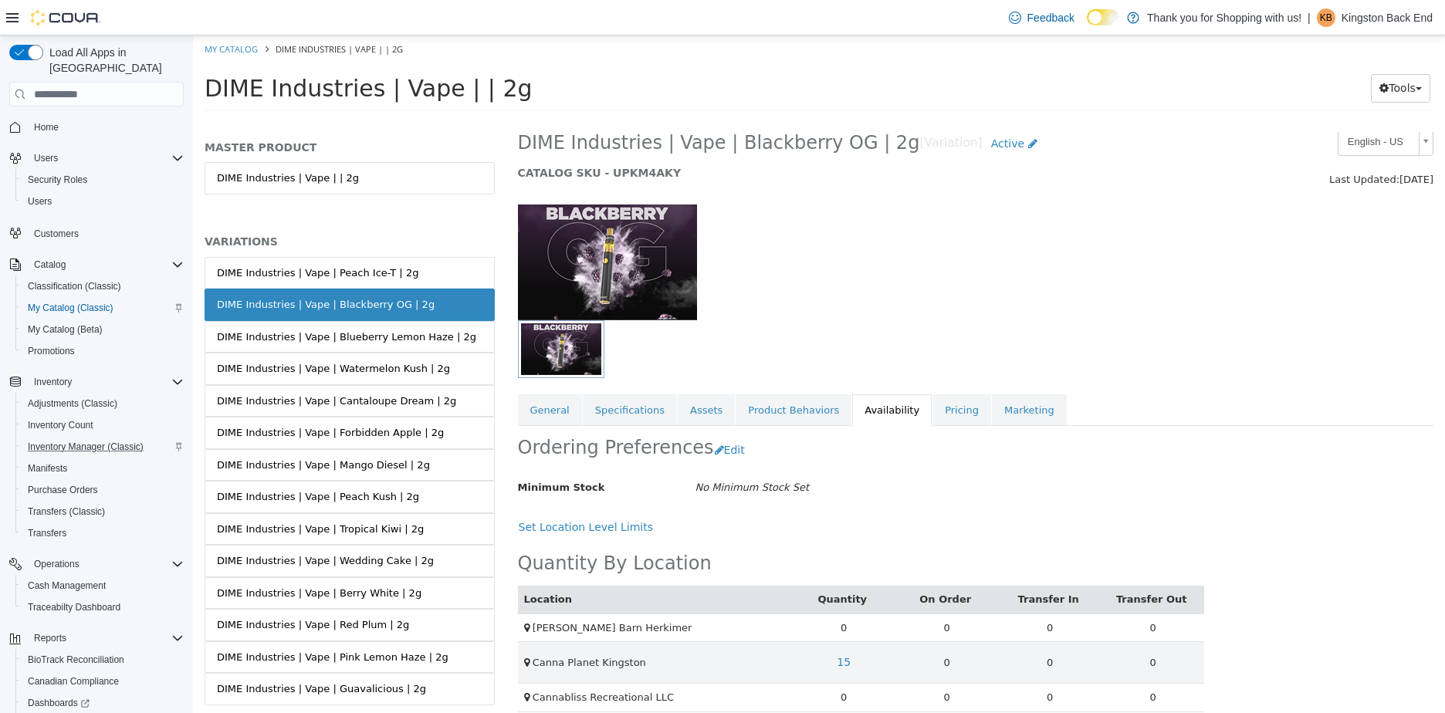
scroll to position [33, 0]
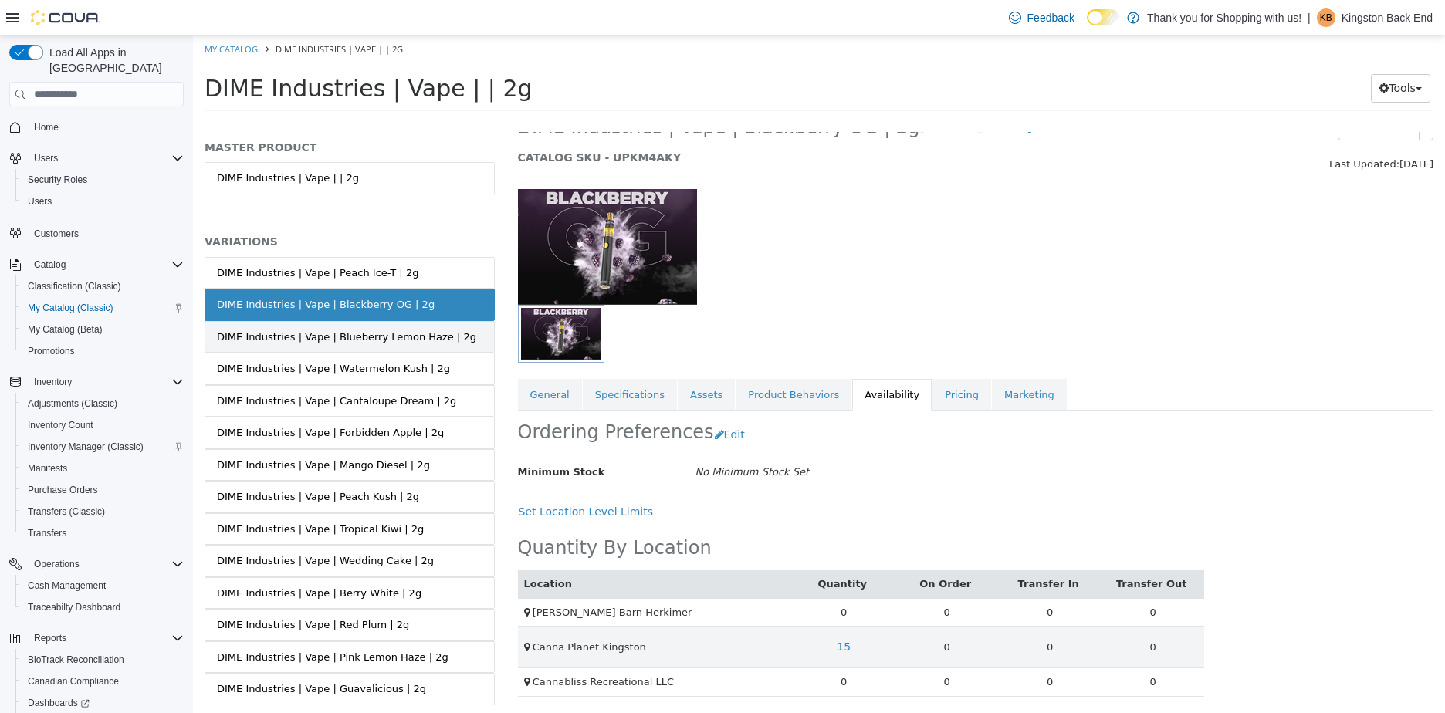
click at [352, 325] on link "DIME Industries | Vape | Blueberry Lemon Haze | 2g" at bounding box center [350, 337] width 290 height 32
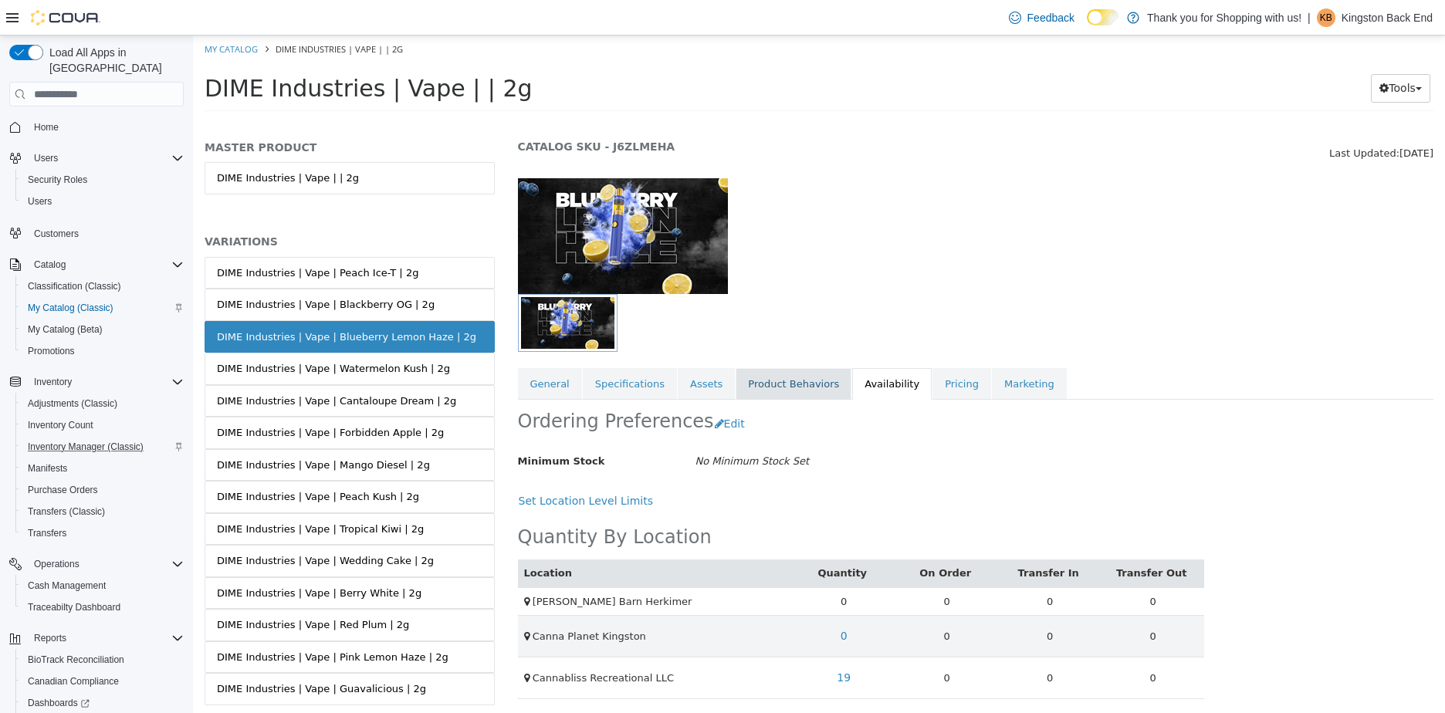
scroll to position [47, 0]
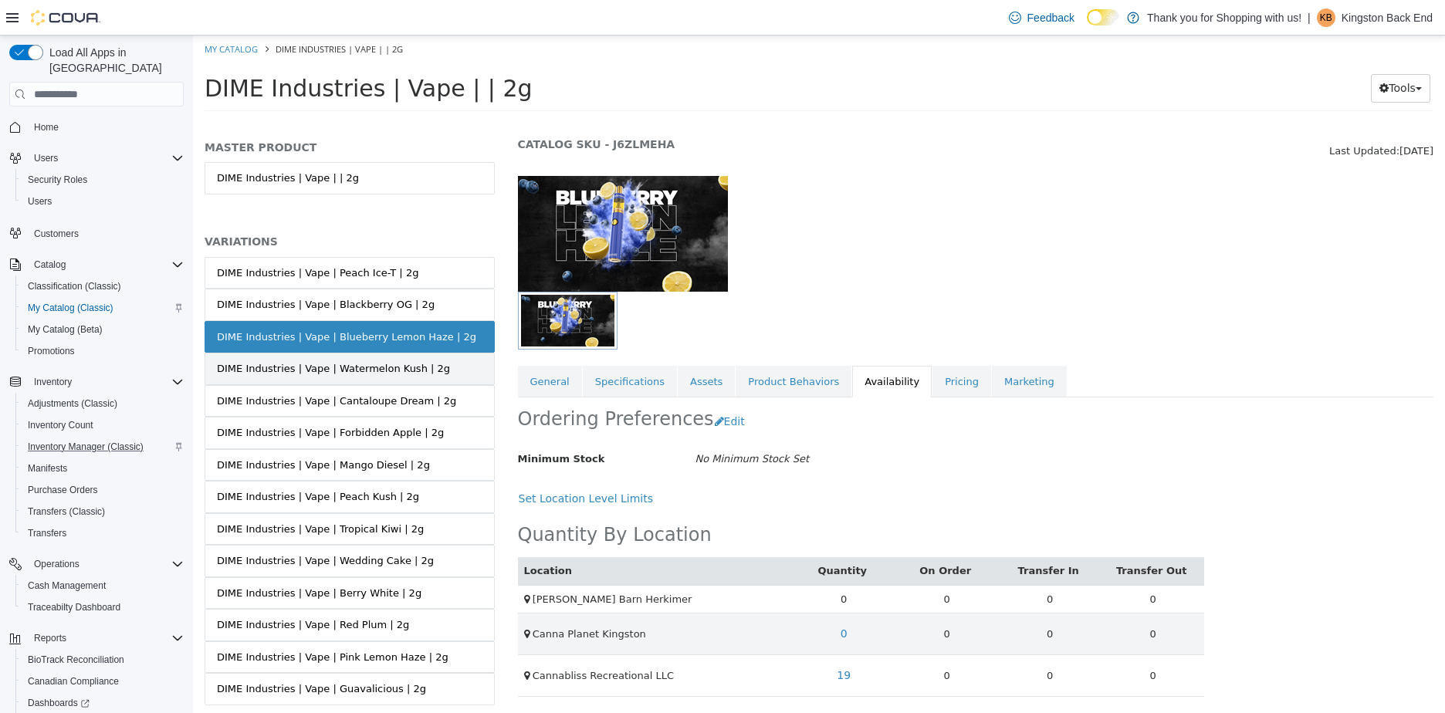
click at [262, 381] on link "DIME Industries | Vape | Watermelon Kush | 2g" at bounding box center [350, 369] width 290 height 32
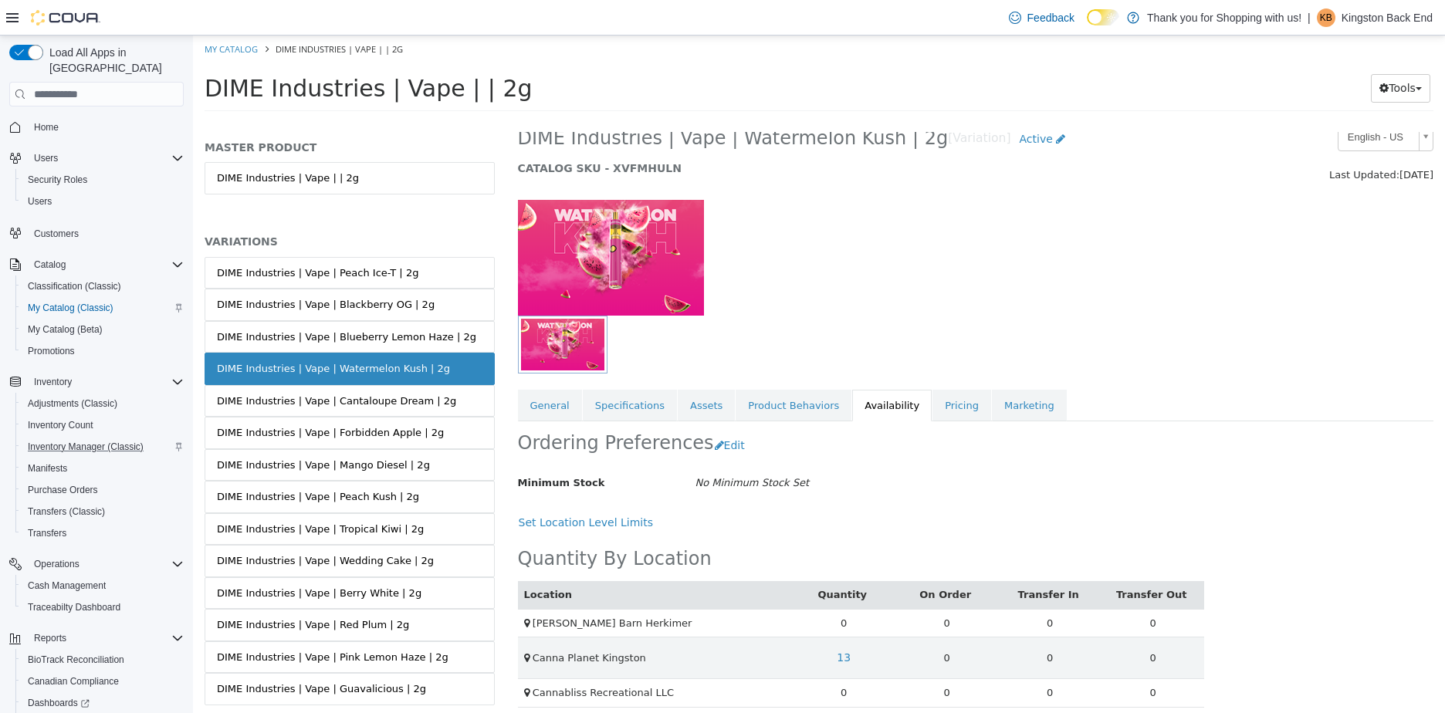
scroll to position [33, 0]
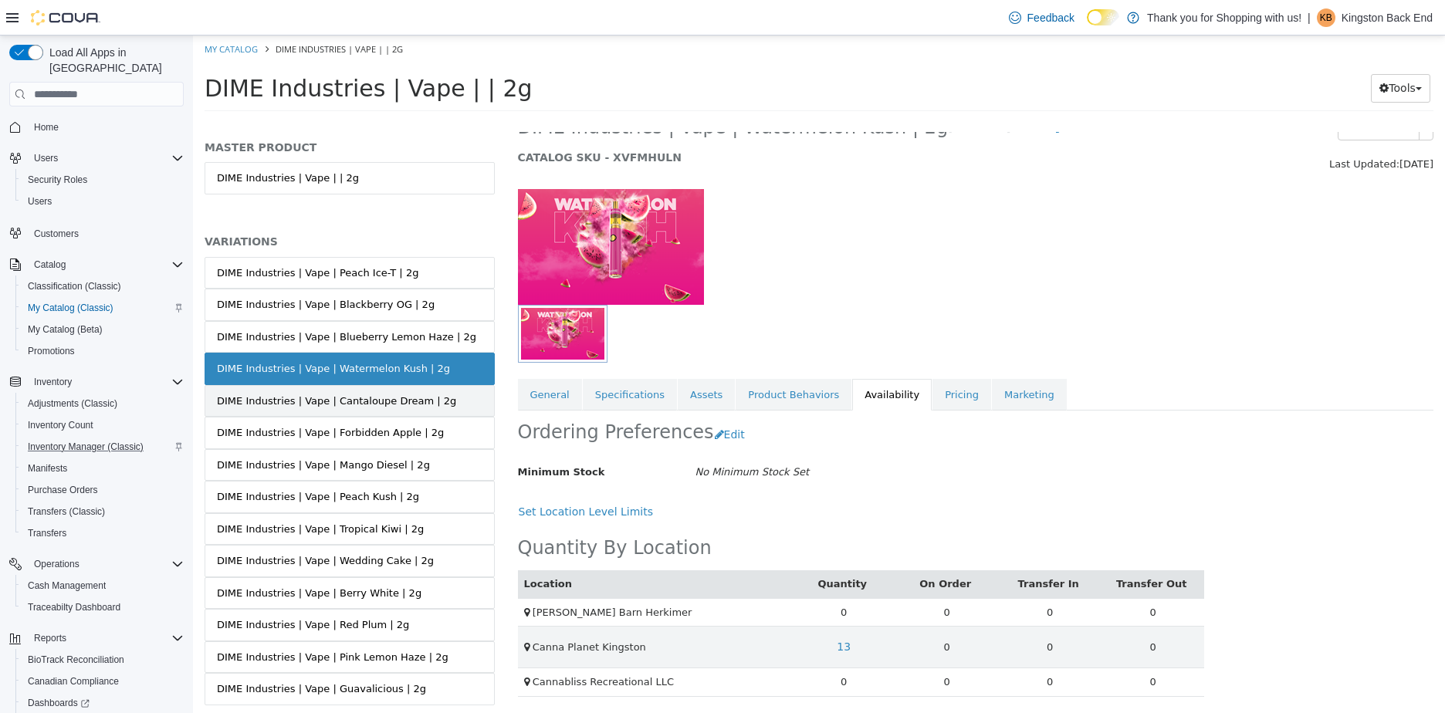
click at [385, 396] on div "DIME Industries | Vape | Cantaloupe Dream | 2g" at bounding box center [336, 401] width 239 height 15
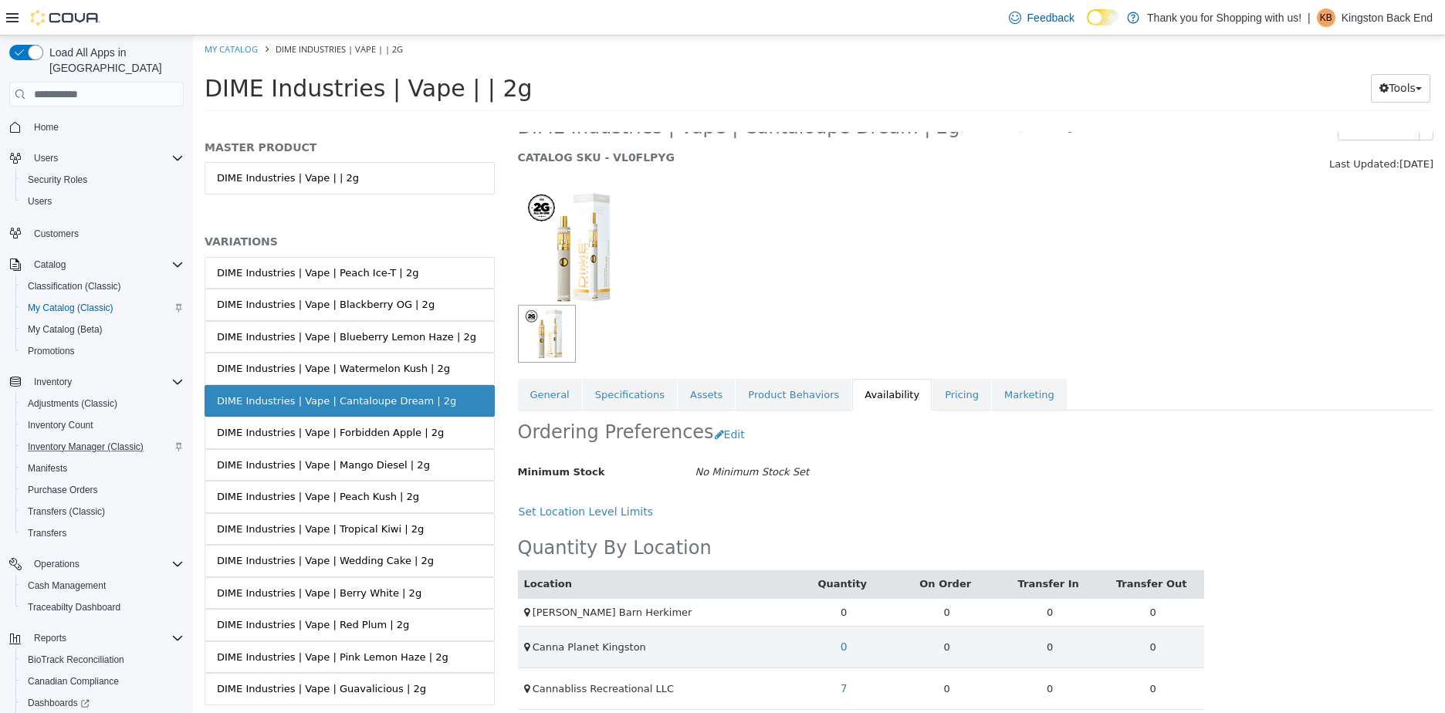
scroll to position [47, 0]
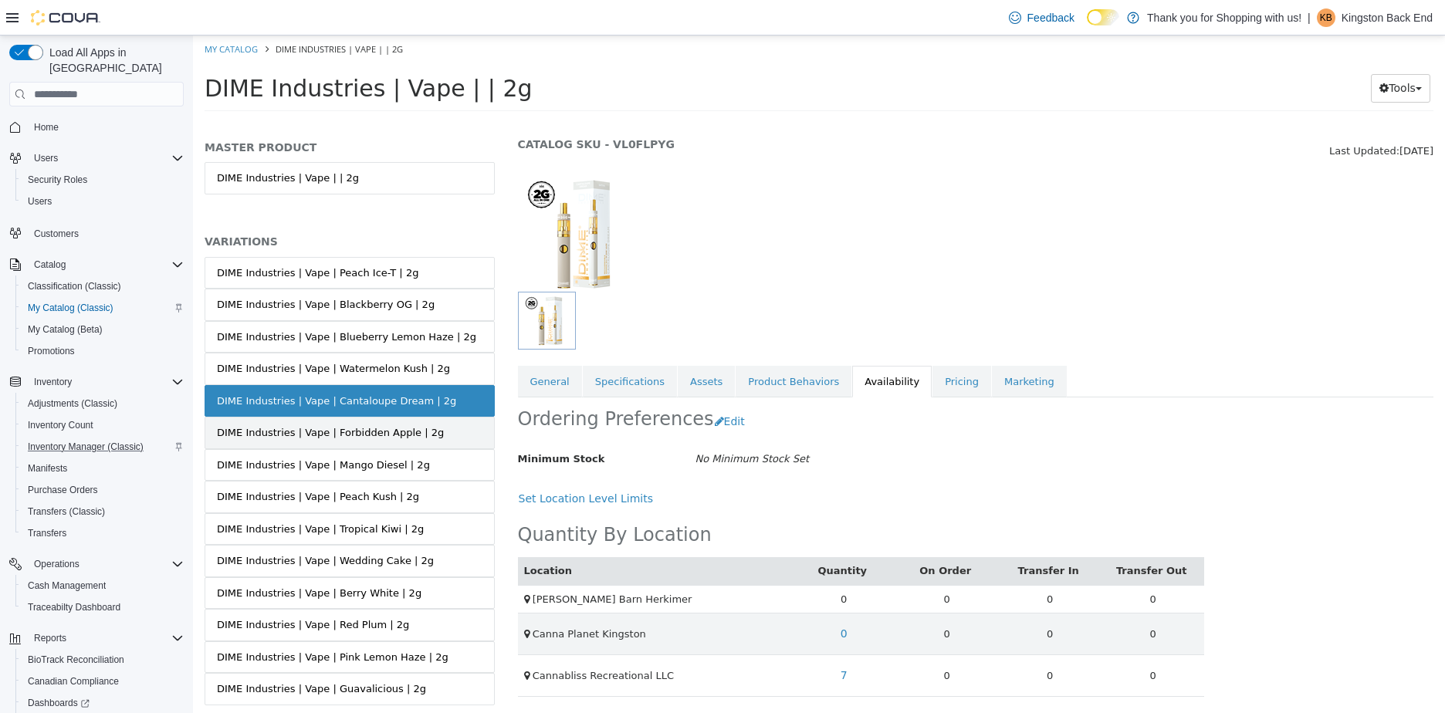
click at [371, 429] on div "DIME Industries | Vape | Forbidden Apple | 2g" at bounding box center [330, 432] width 227 height 15
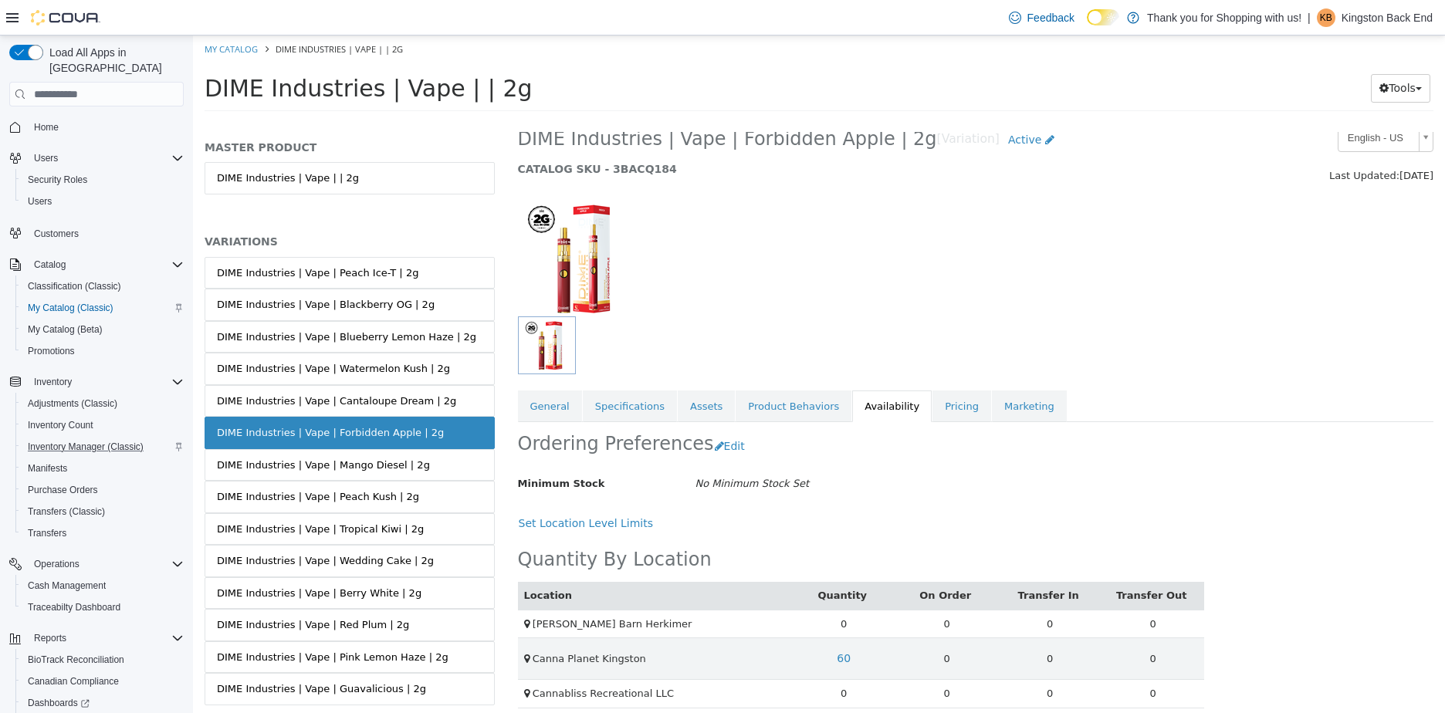
scroll to position [33, 0]
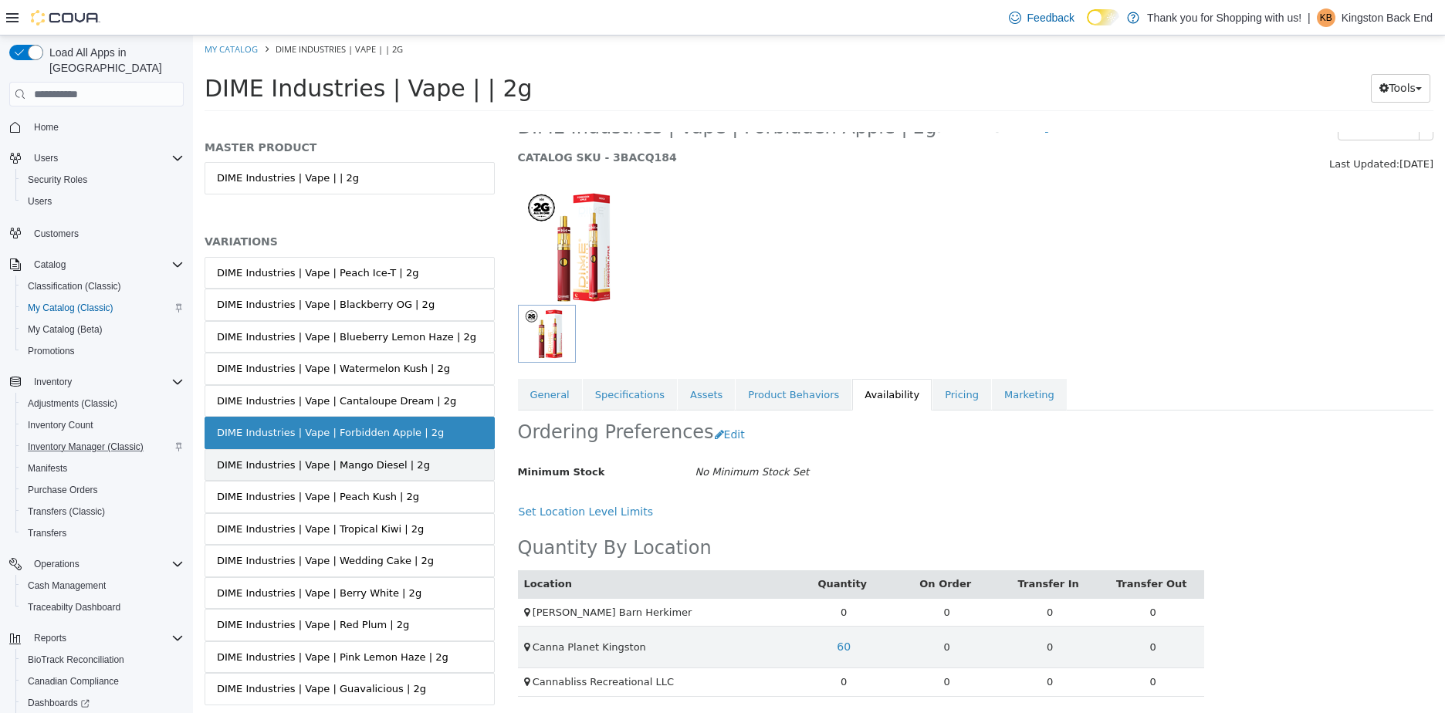
click at [287, 473] on link "DIME Industries | Vape | Mango Diesel | 2g" at bounding box center [350, 465] width 290 height 32
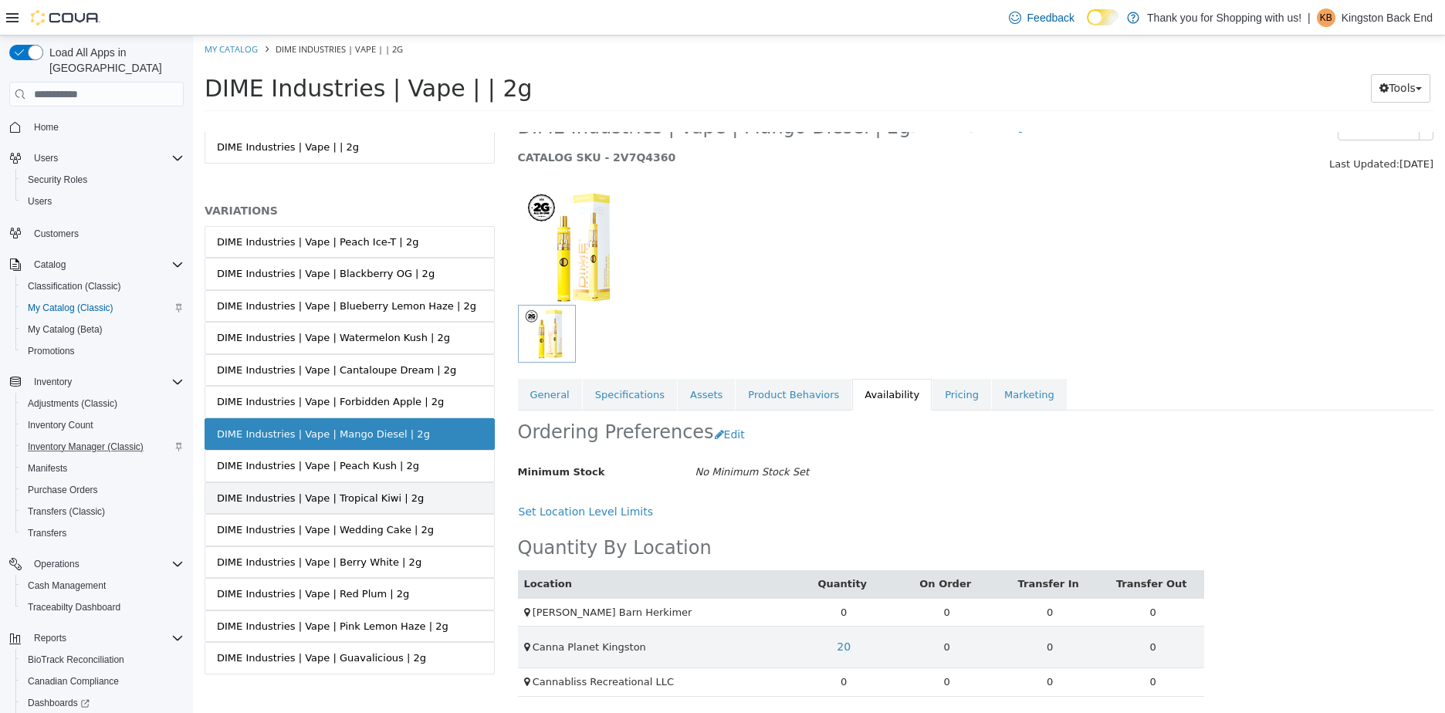
scroll to position [45, 0]
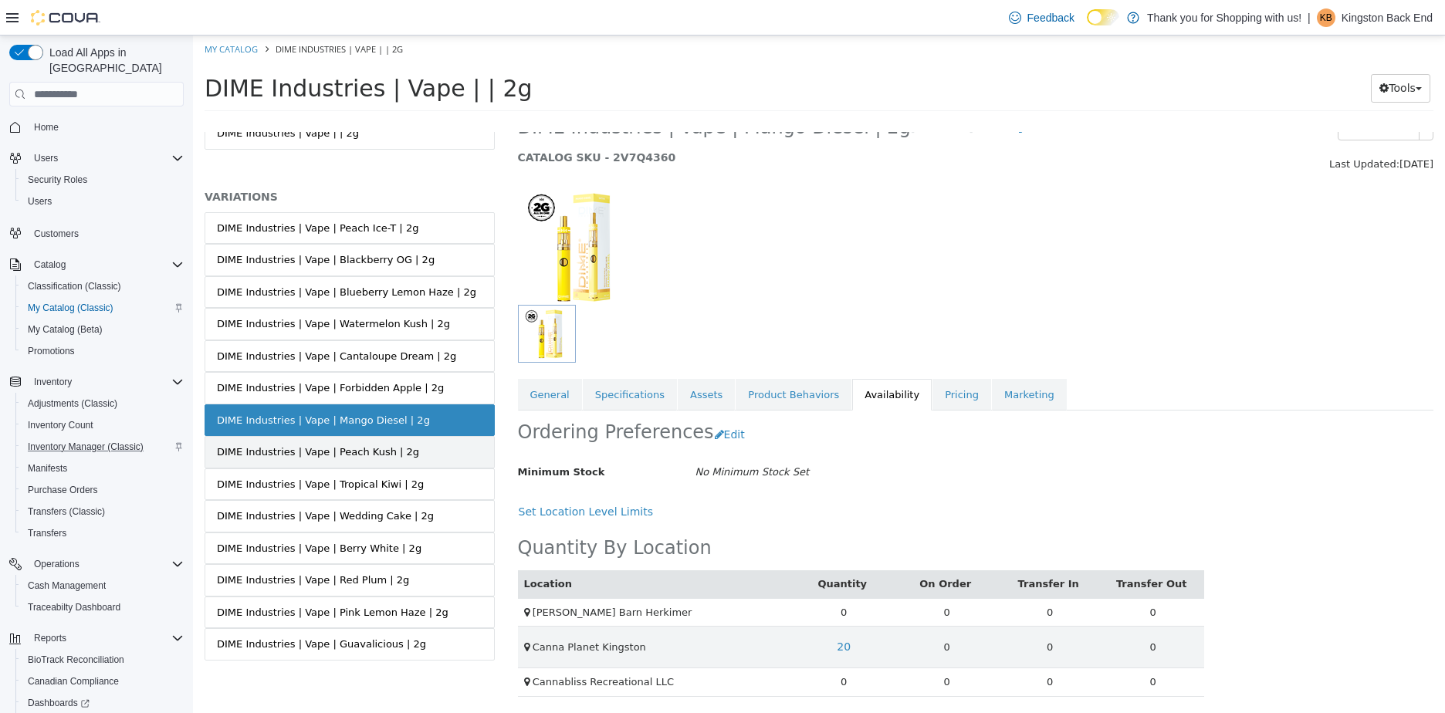
click at [374, 463] on link "DIME Industries | Vape | Peach Kush | 2g" at bounding box center [350, 452] width 290 height 32
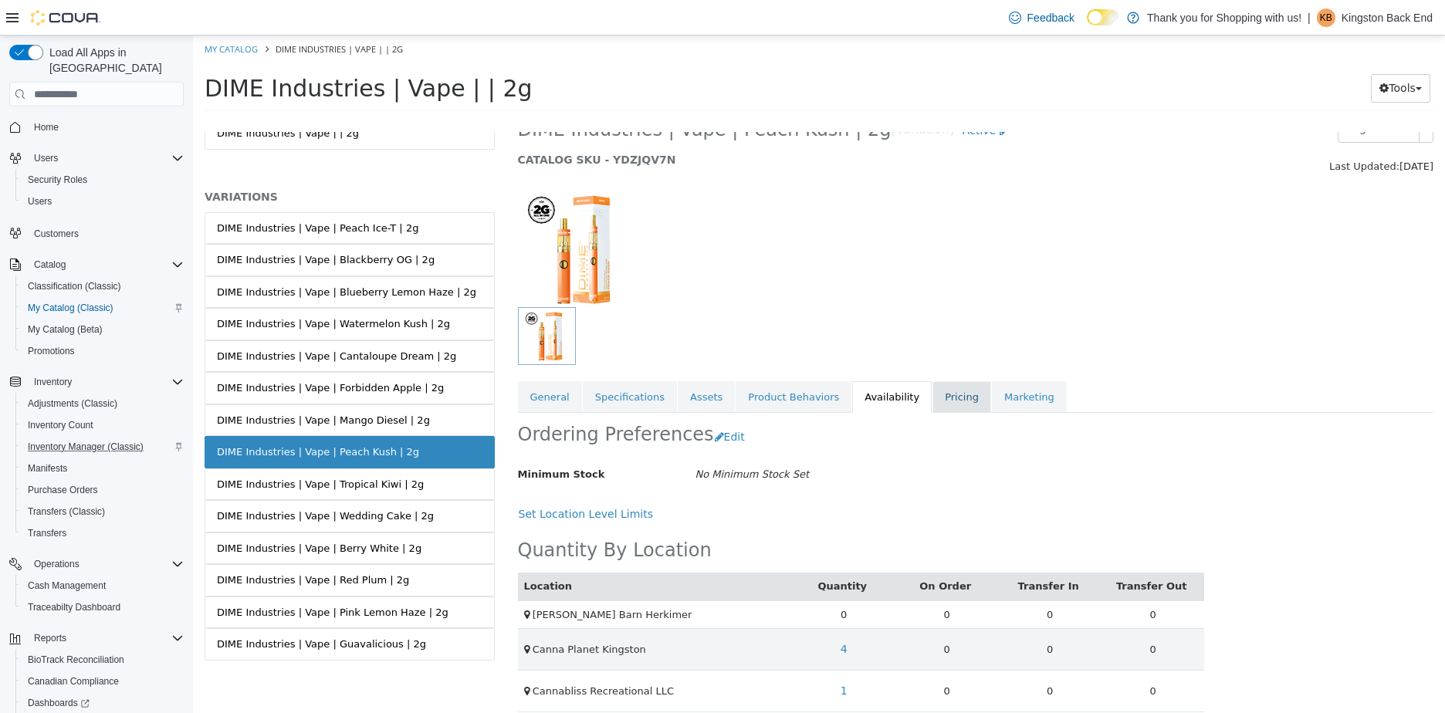
scroll to position [47, 0]
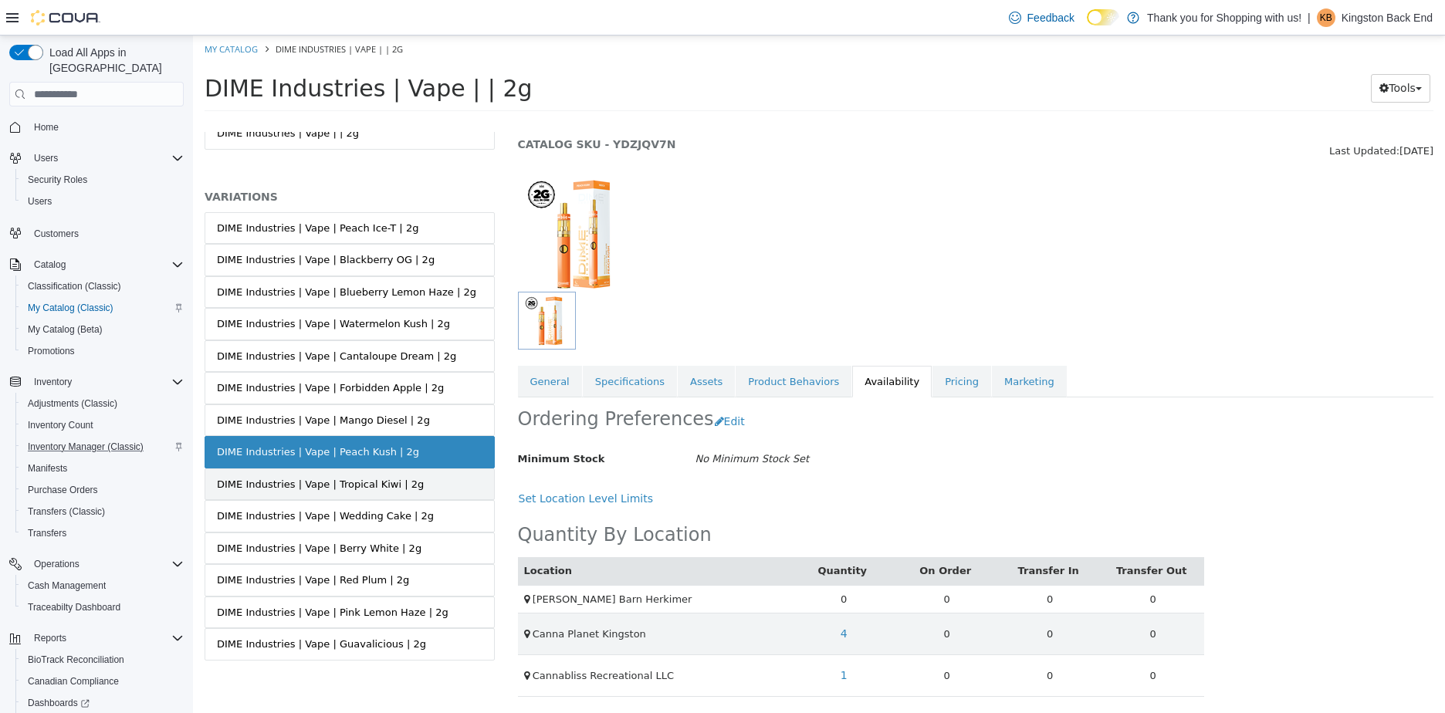
click at [402, 471] on link "DIME Industries | Vape | Tropical Kiwi | 2g" at bounding box center [350, 485] width 290 height 32
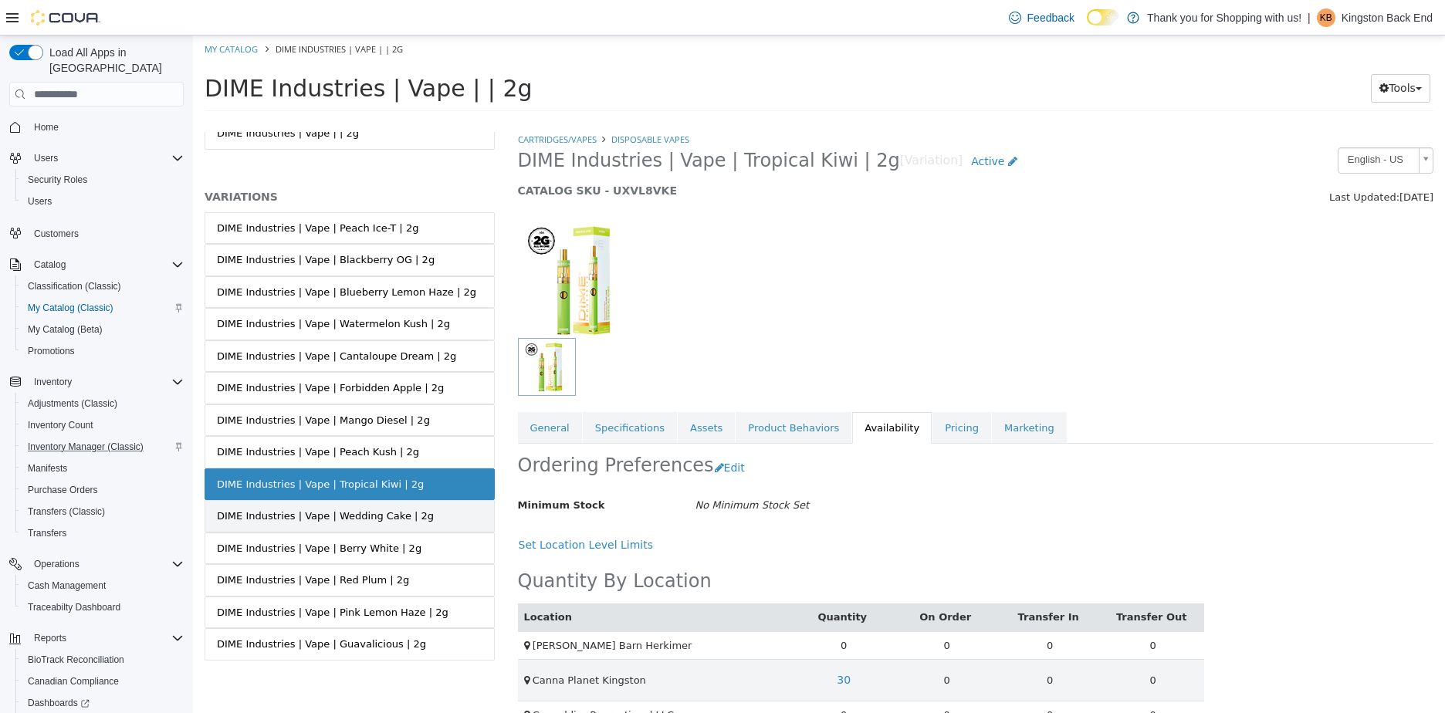
click at [403, 512] on div "DIME Industries | Vape | Wedding Cake | 2g" at bounding box center [325, 516] width 217 height 15
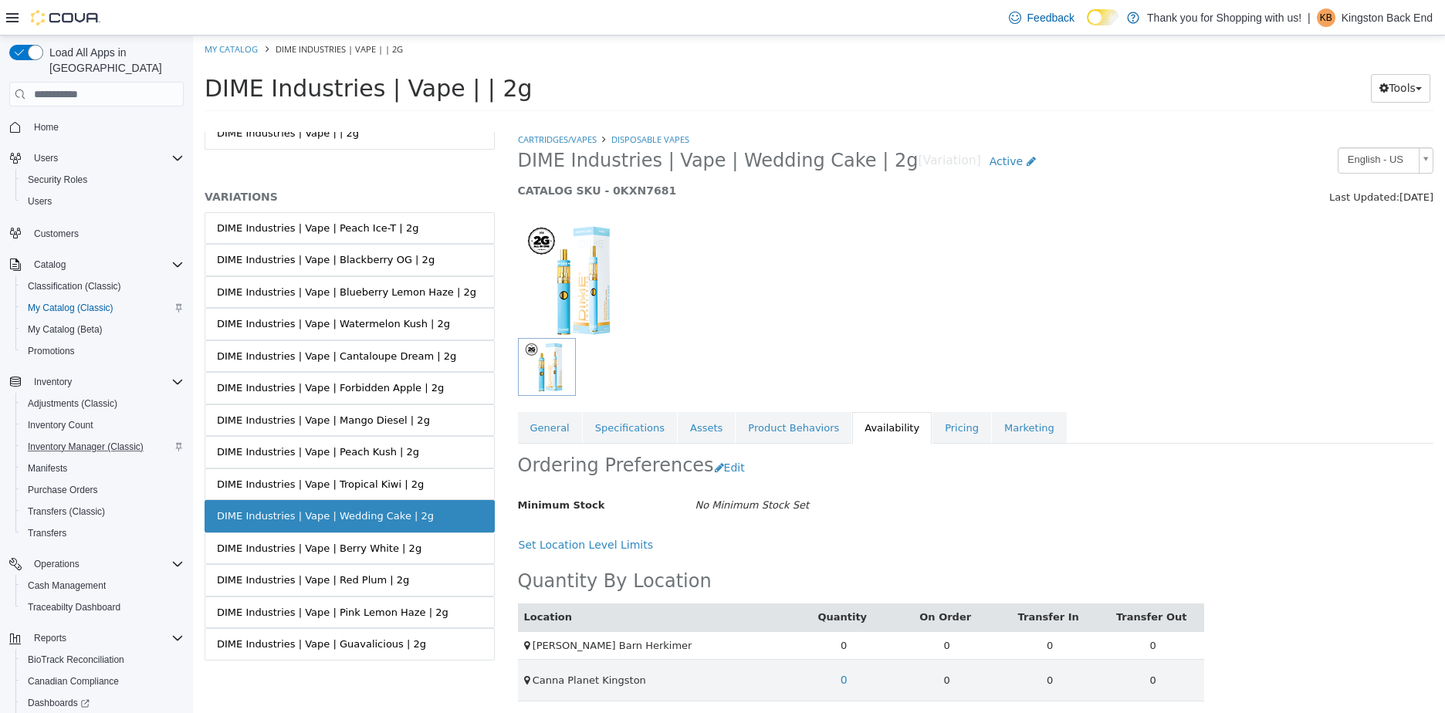
scroll to position [47, 0]
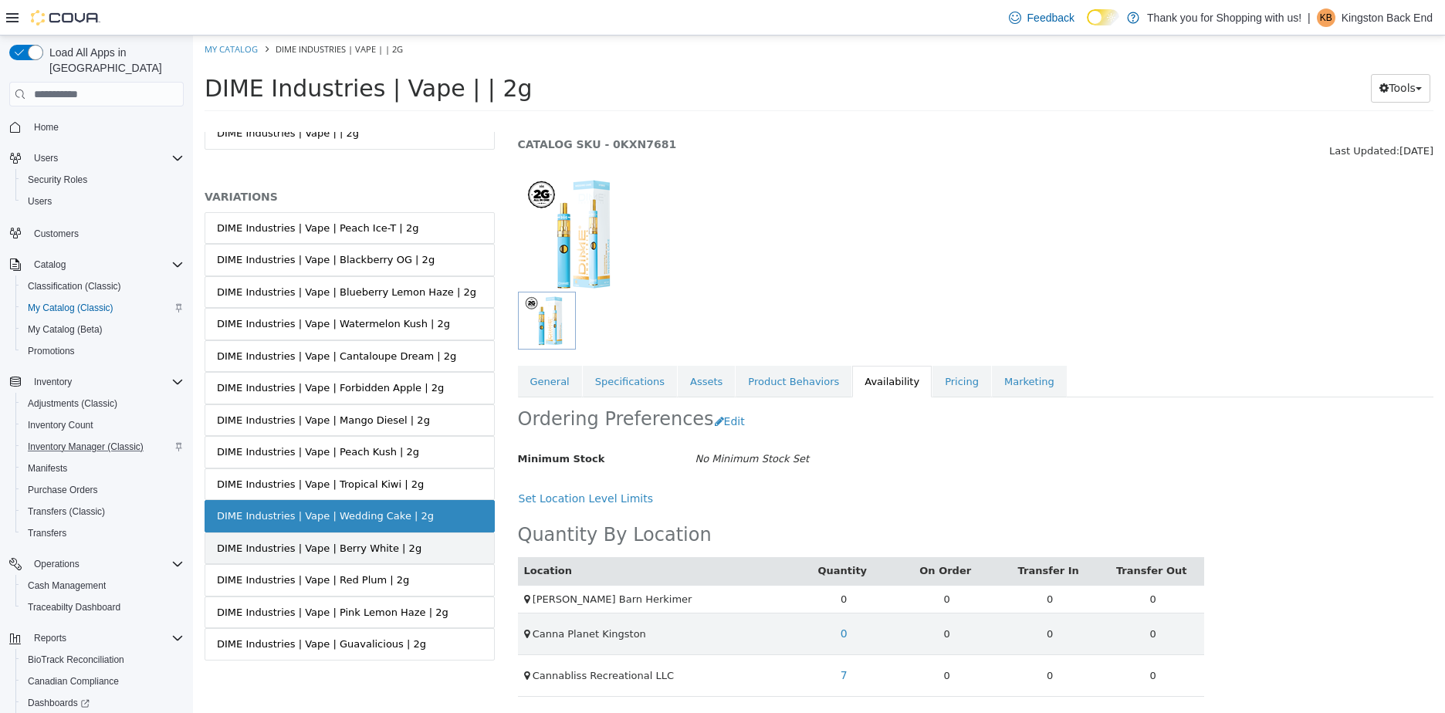
click at [323, 551] on div "DIME Industries | Vape | Berry White | 2g" at bounding box center [319, 548] width 205 height 15
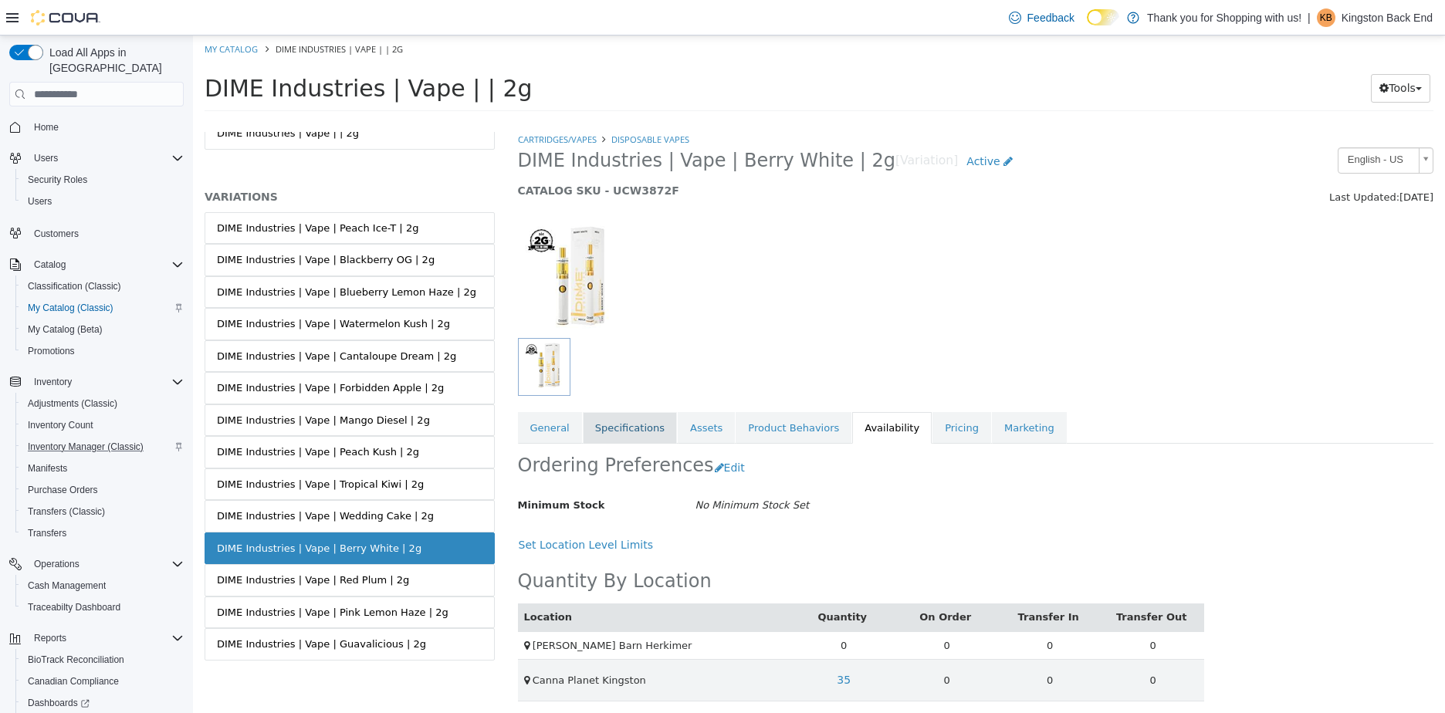
scroll to position [47, 0]
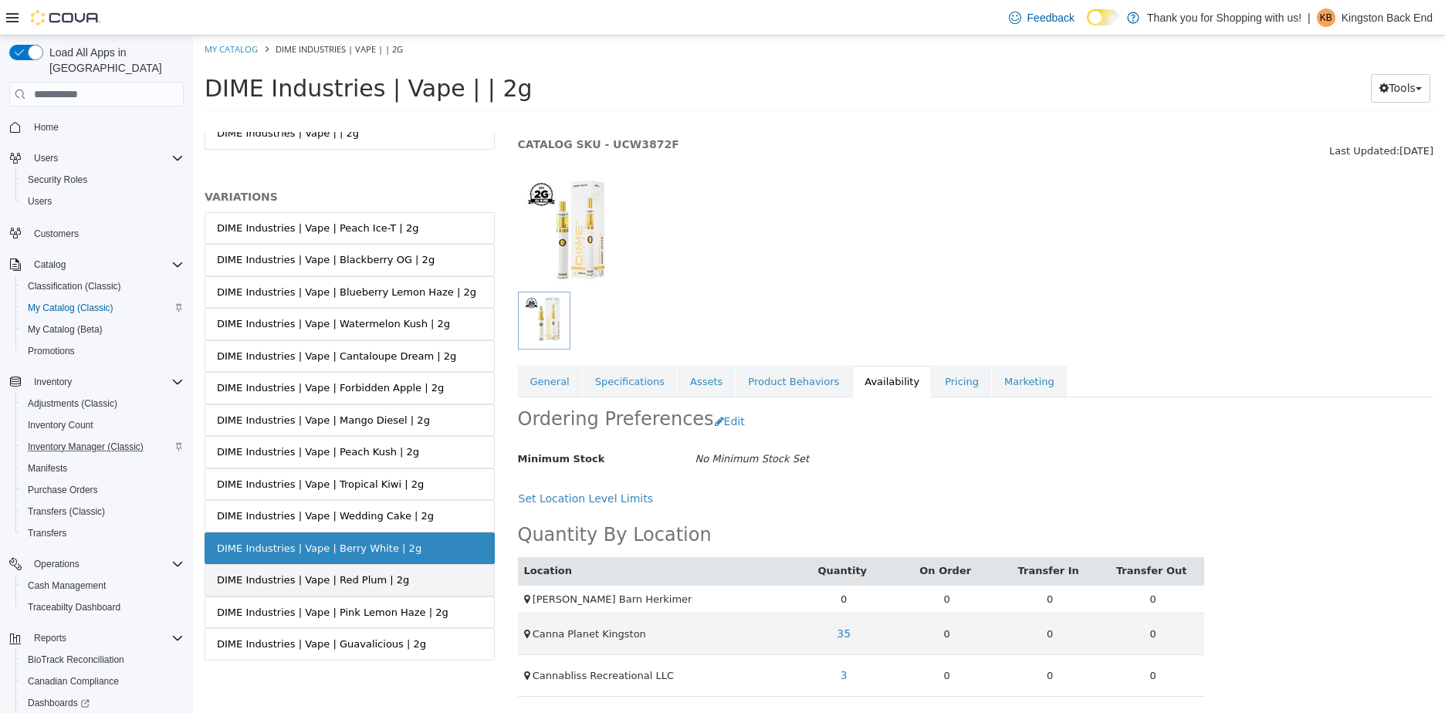
click at [272, 566] on link "DIME Industries | Vape | Red Plum | 2g" at bounding box center [350, 580] width 290 height 32
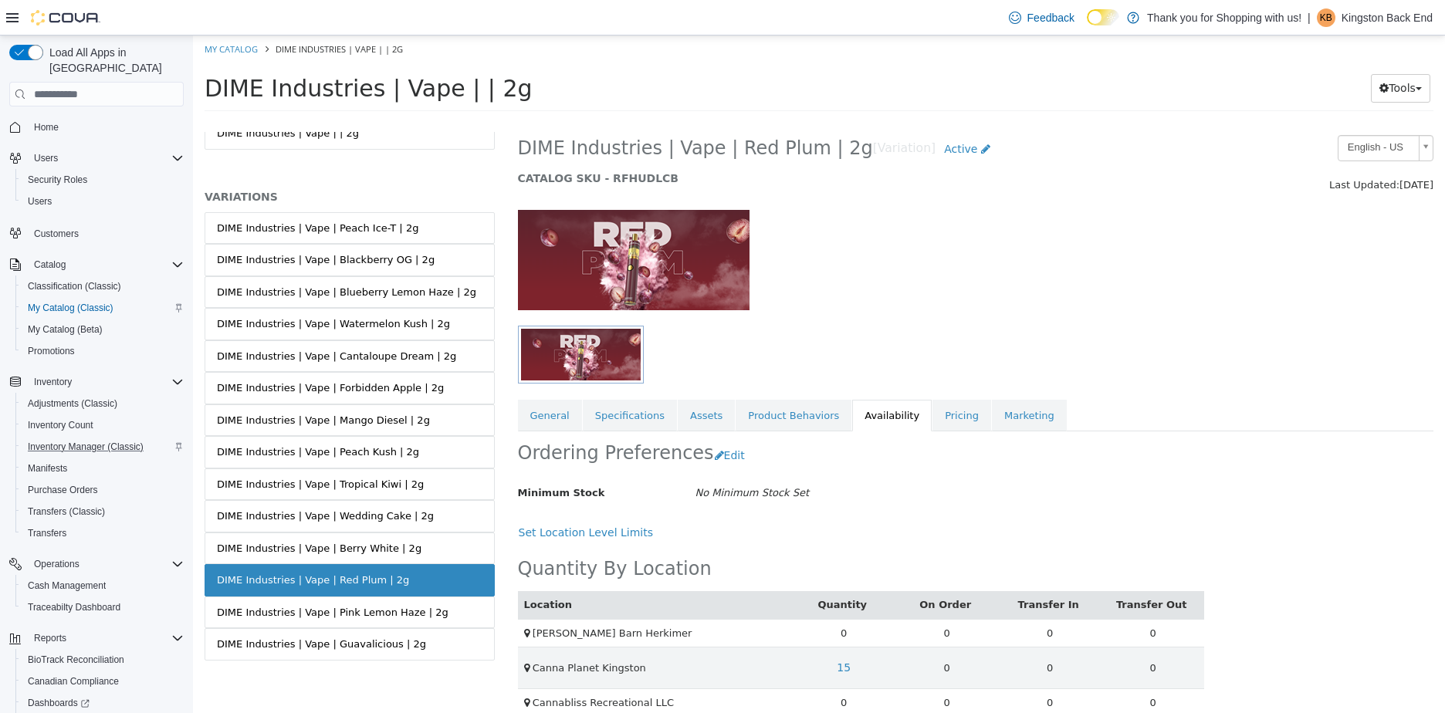
scroll to position [33, 0]
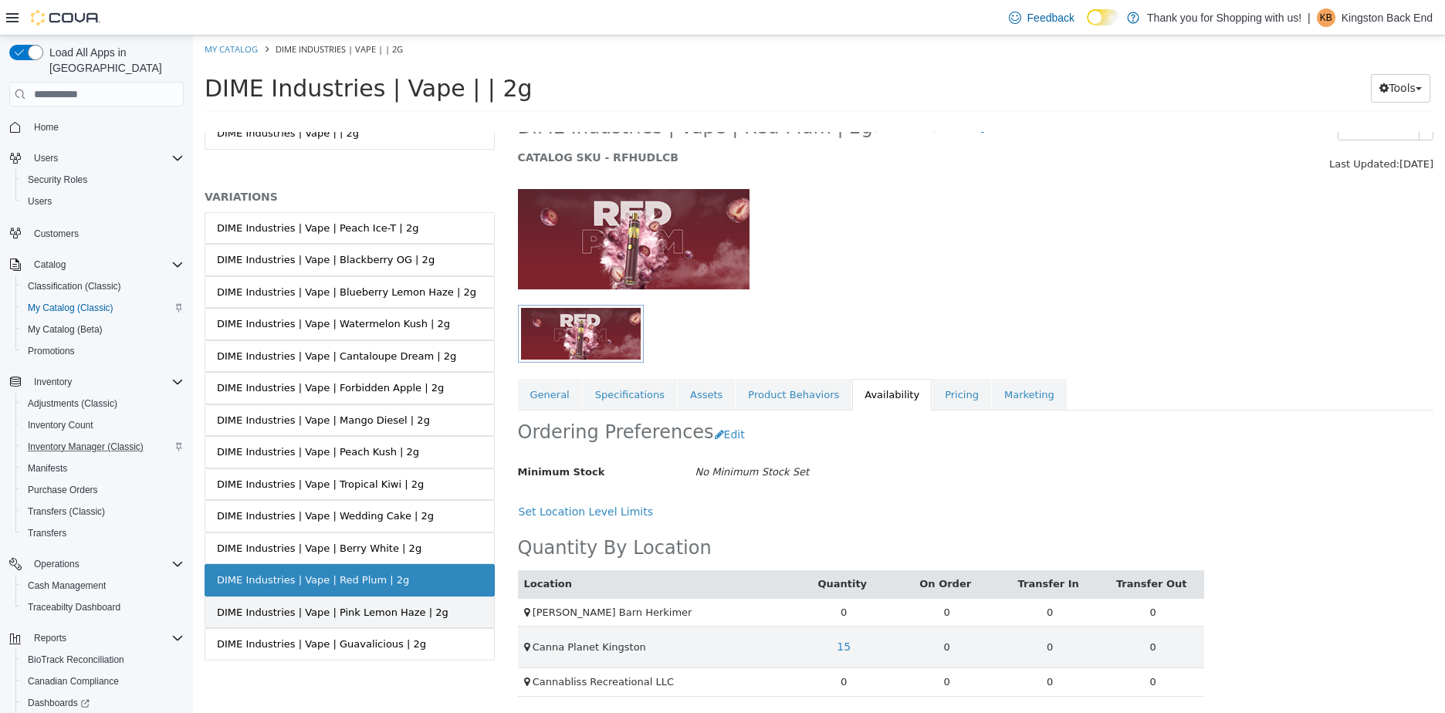
click at [414, 611] on div "DIME Industries | Vape | Pink Lemon Haze | 2g" at bounding box center [333, 612] width 232 height 15
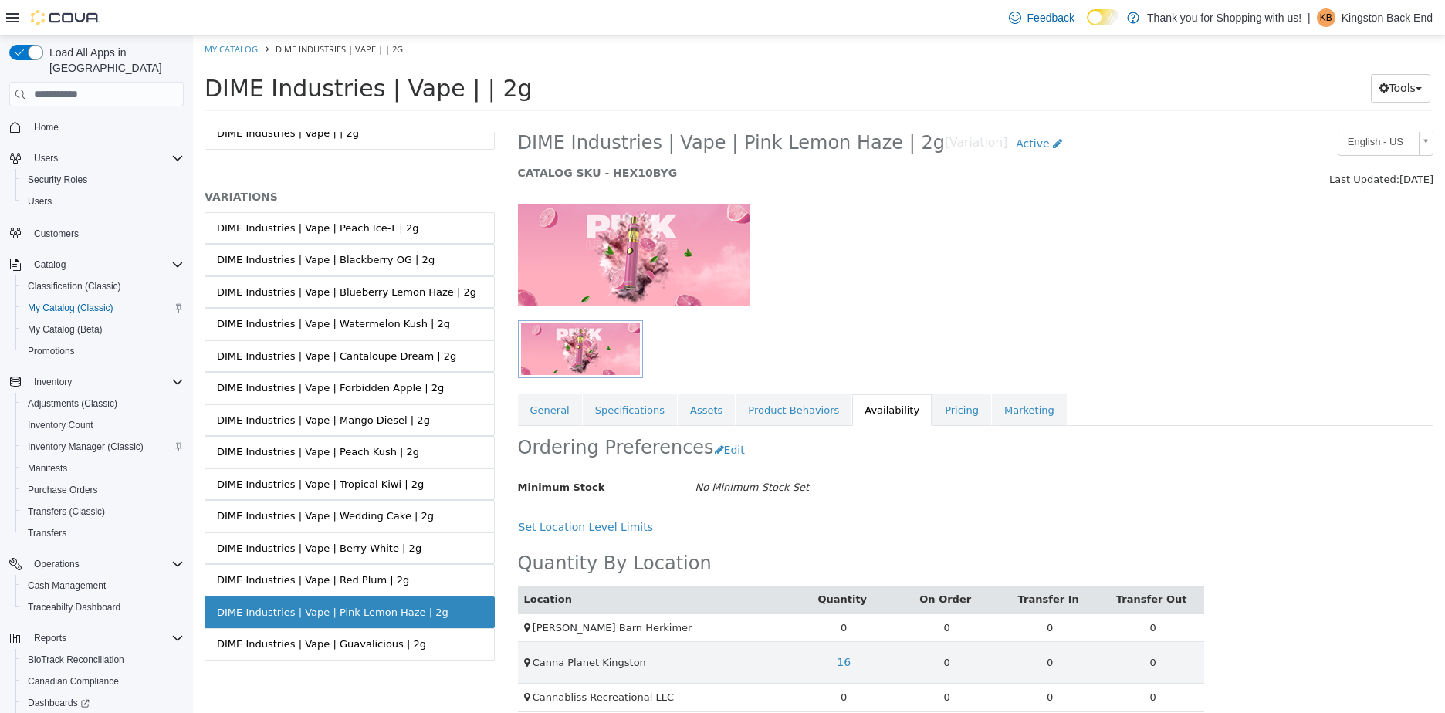
scroll to position [33, 0]
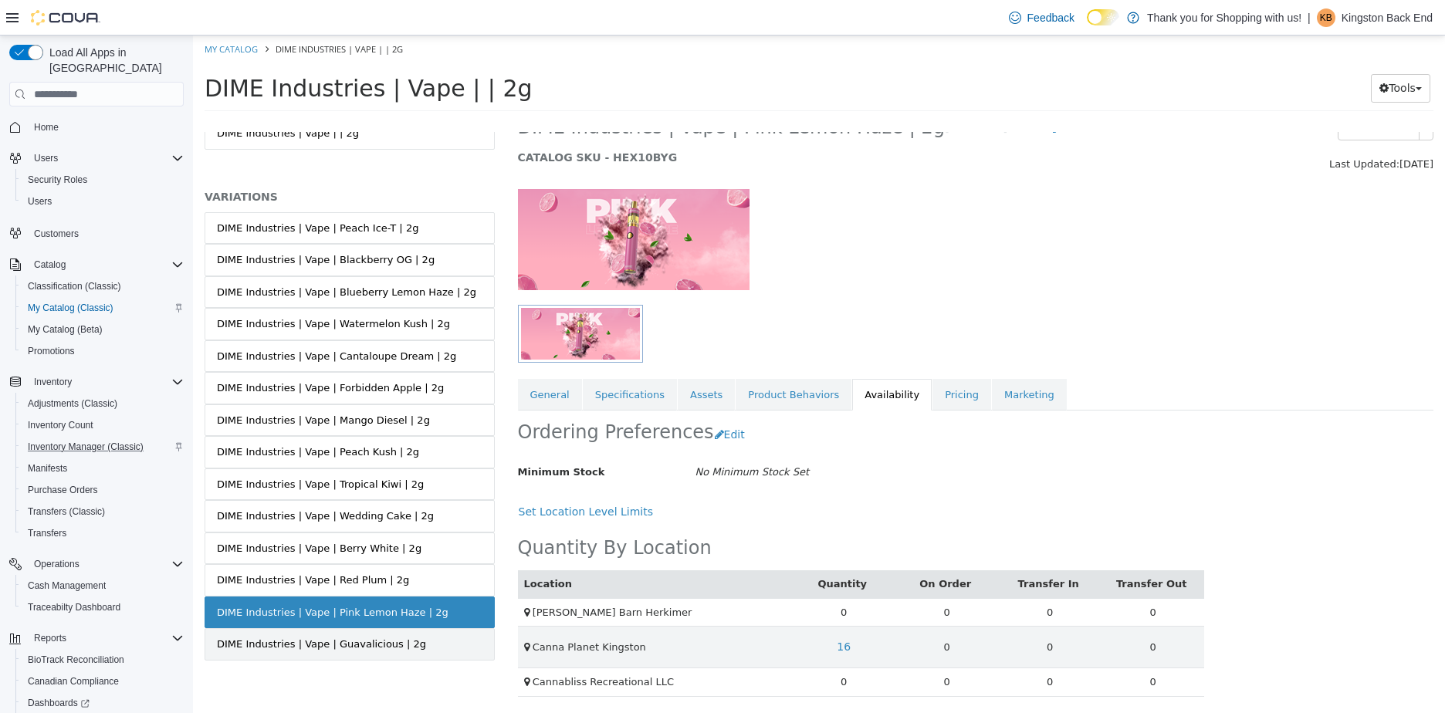
click at [335, 647] on div "DIME Industries | Vape | Guavalicious | 2g" at bounding box center [321, 644] width 209 height 15
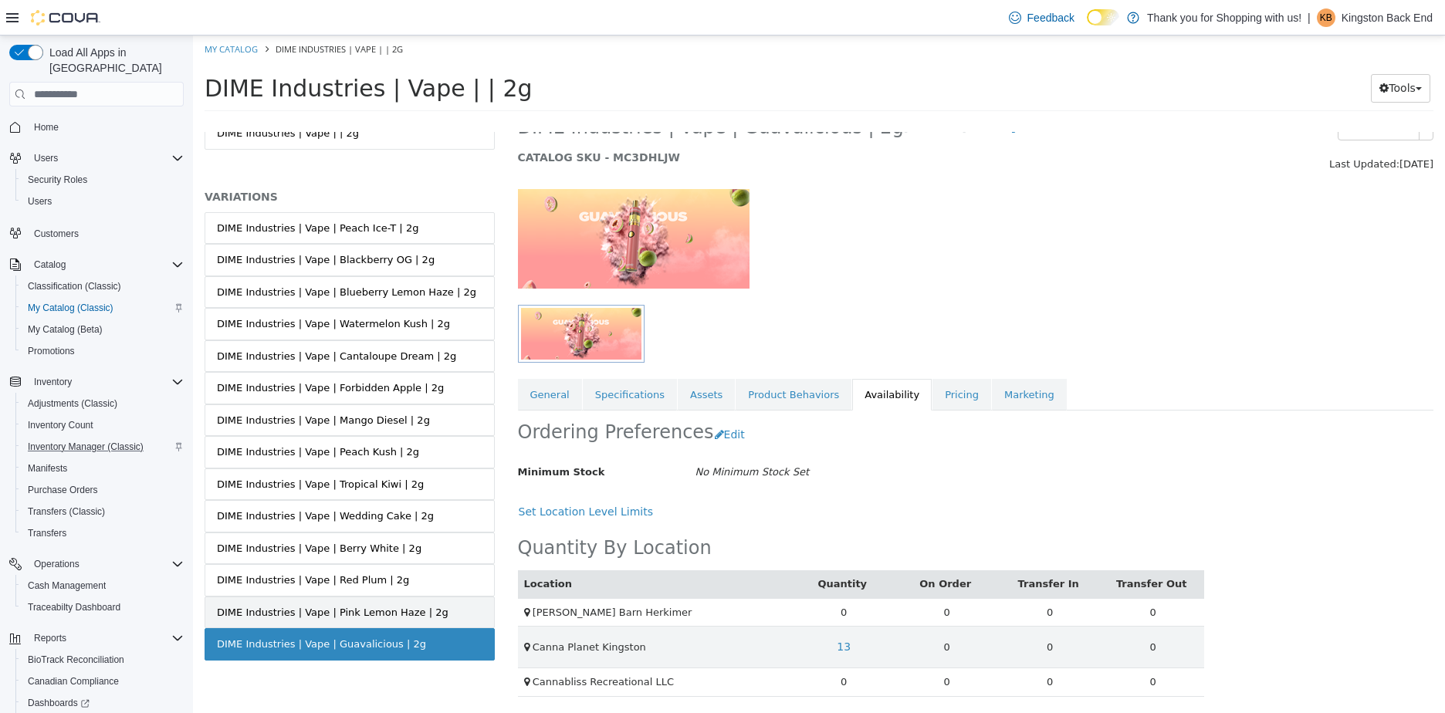
click at [393, 608] on div "DIME Industries | Vape | Pink Lemon Haze | 2g" at bounding box center [333, 612] width 232 height 15
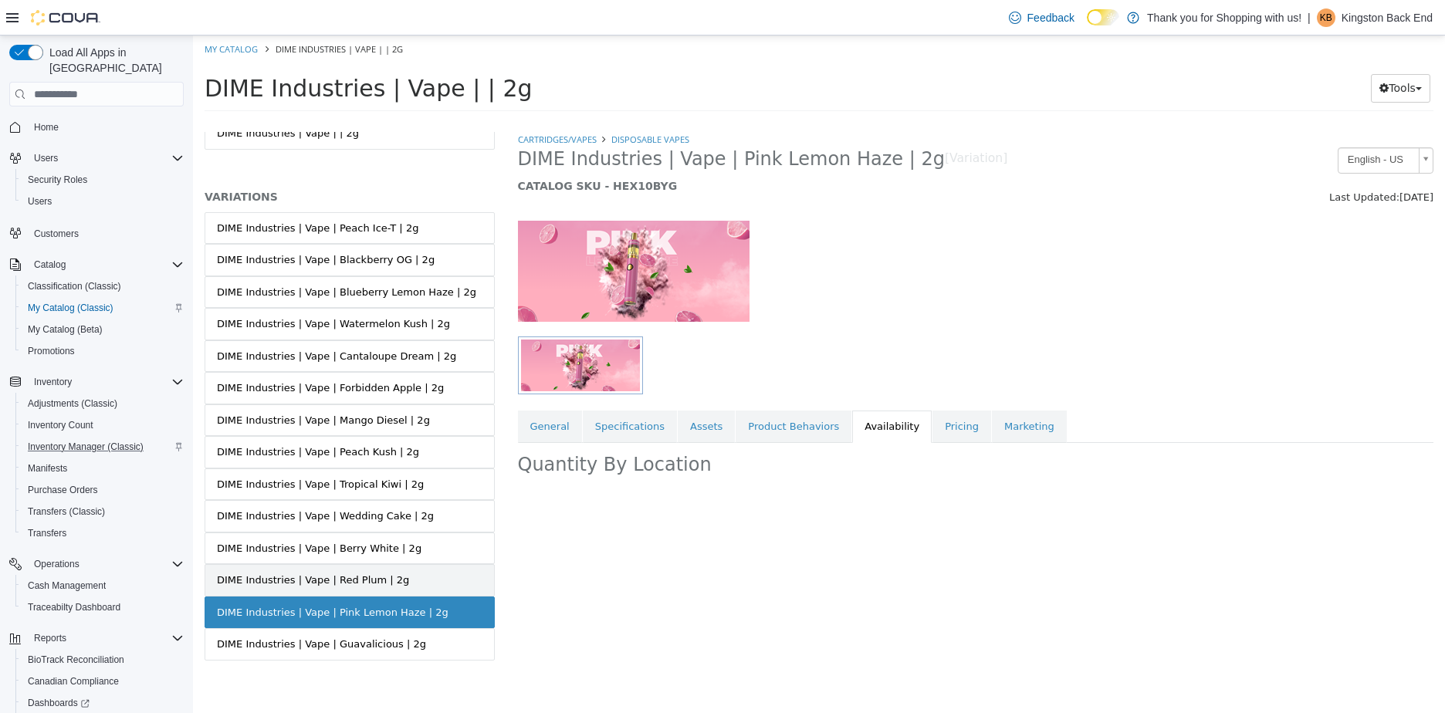
click at [374, 581] on div "DIME Industries | Vape | Red Plum | 2g" at bounding box center [313, 580] width 192 height 15
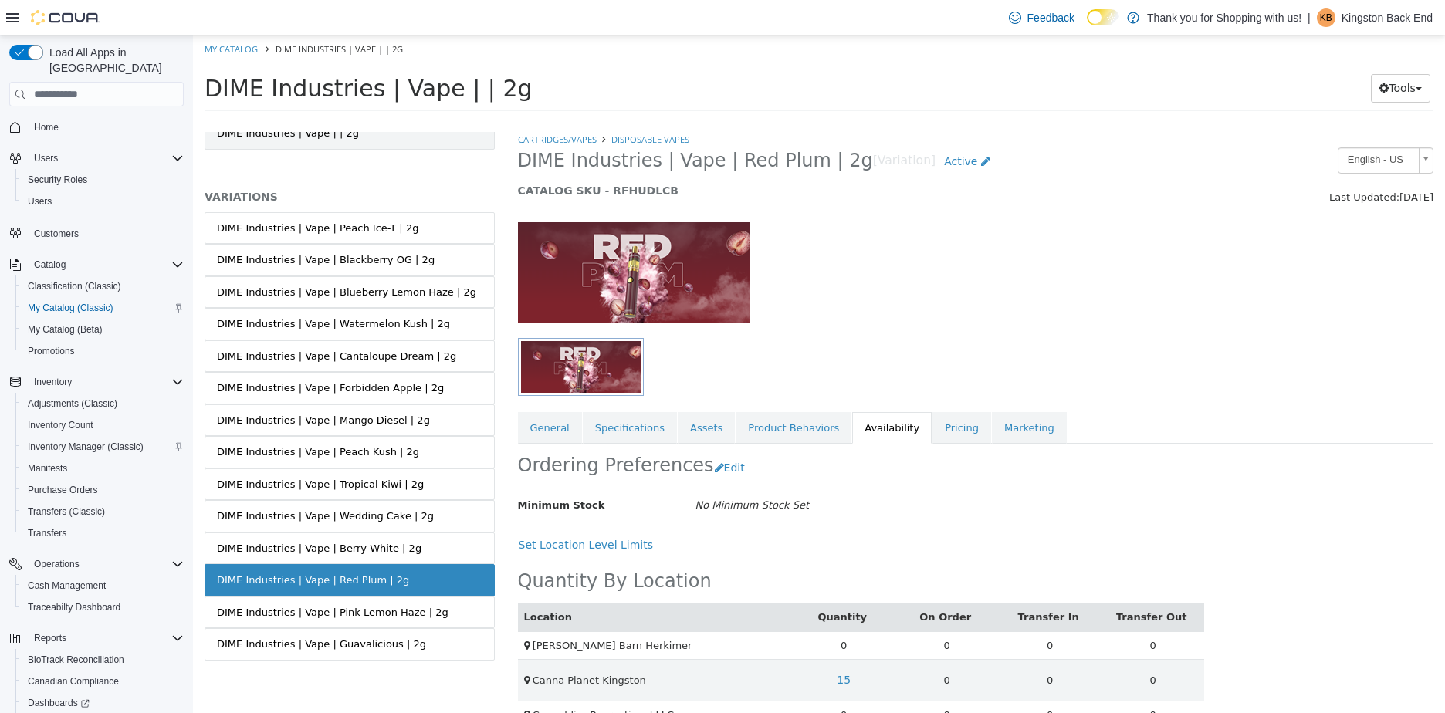
click at [394, 137] on link "DIME Industries | Vape | | 2g" at bounding box center [350, 133] width 290 height 32
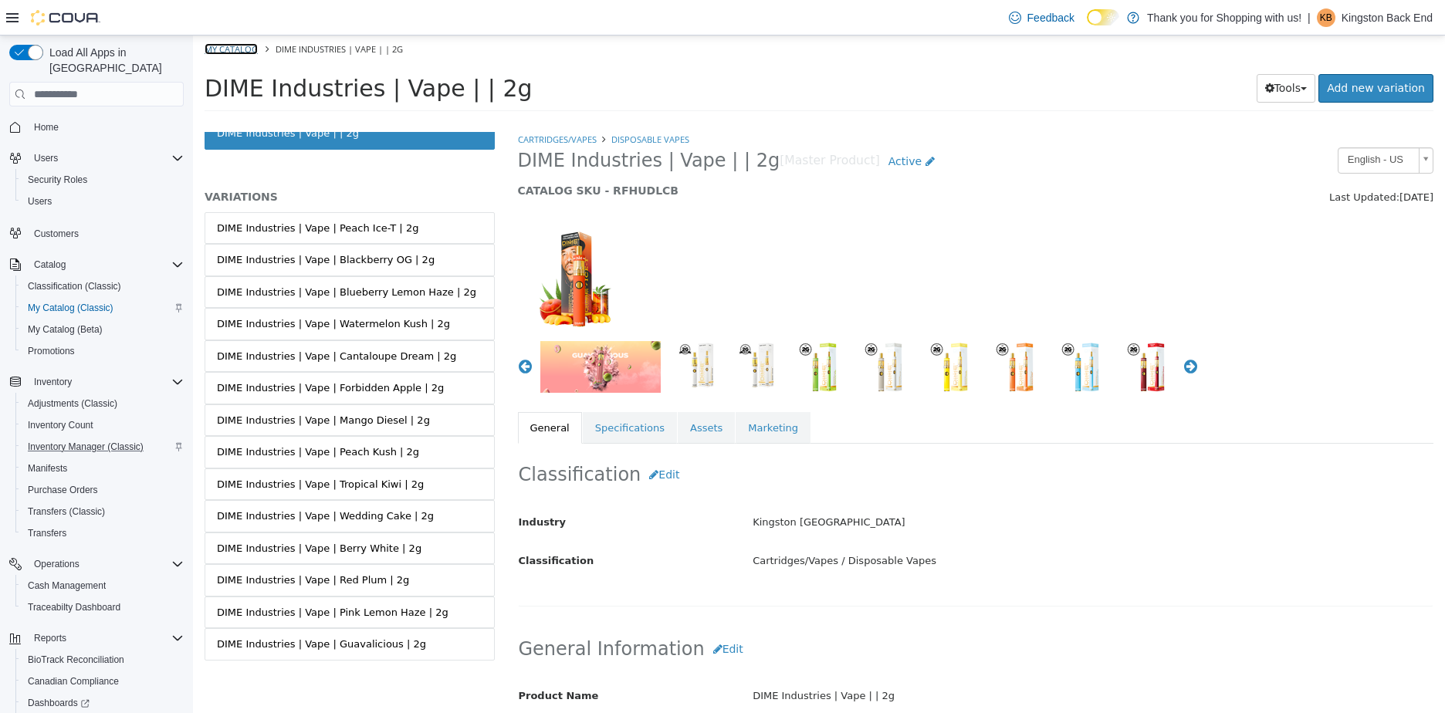
click at [241, 44] on link "My Catalog" at bounding box center [231, 49] width 53 height 12
select select "**********"
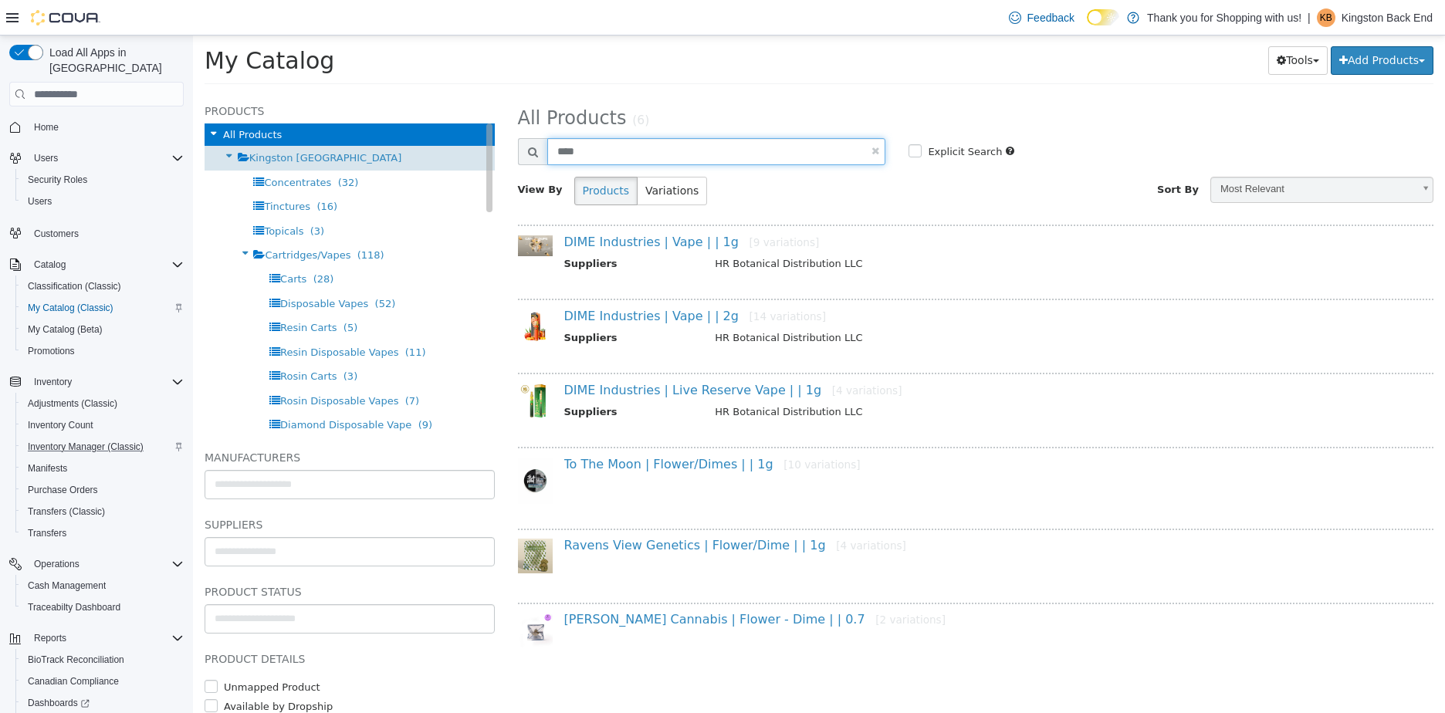
drag, startPoint x: 606, startPoint y: 152, endPoint x: 445, endPoint y: 151, distance: 161.3
click at [504, 94] on div "Products All Products Kingston NY Concentrates (32) Tinctures (16) Topicals (3)…" at bounding box center [819, 94] width 1252 height 0
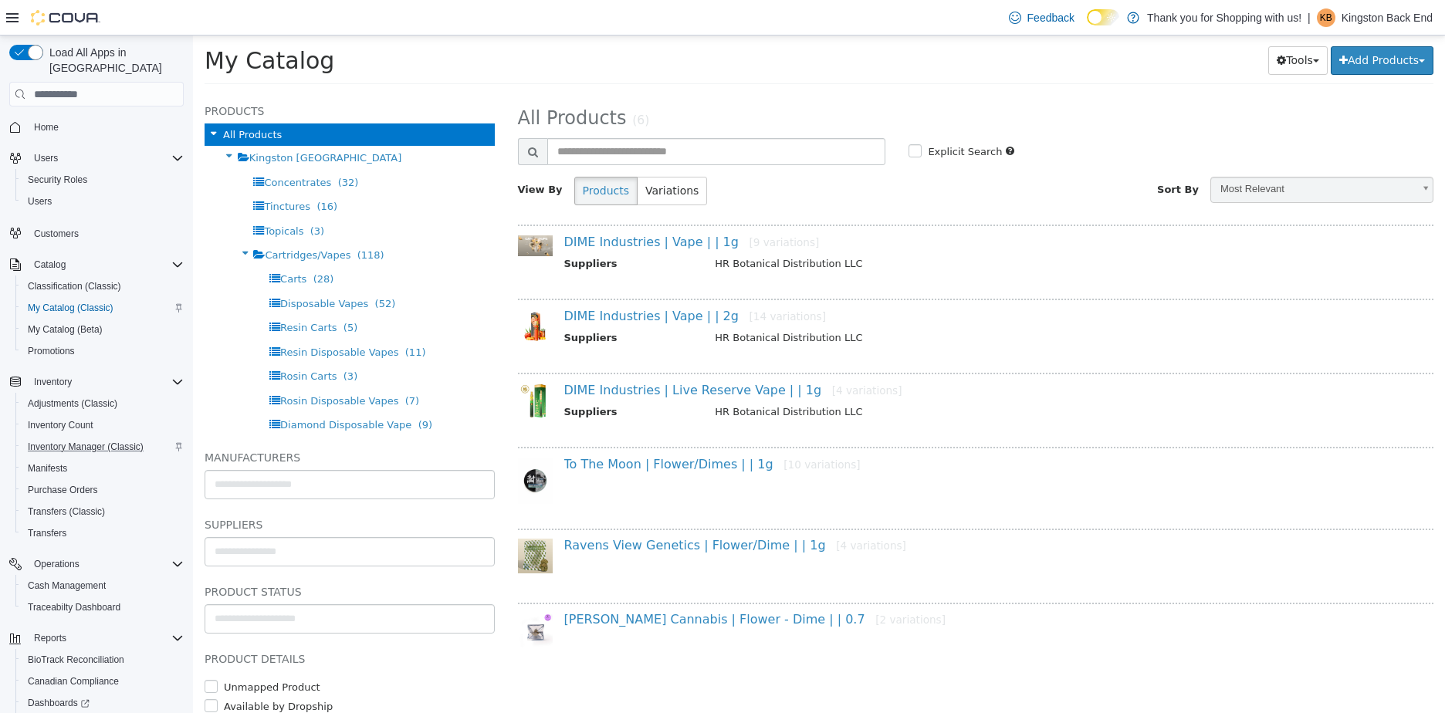
select select "**********"
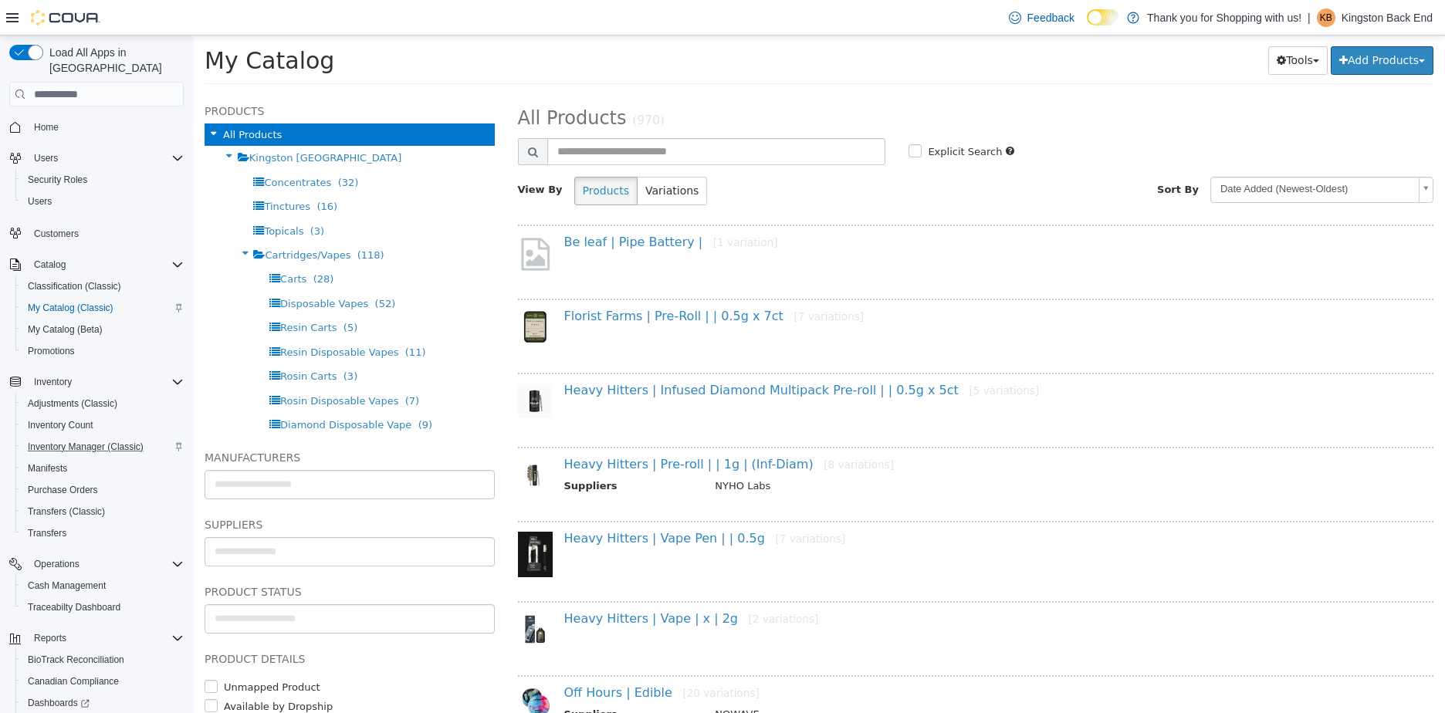
select select "**********"
click at [307, 553] on input "text" at bounding box center [349, 552] width 289 height 25
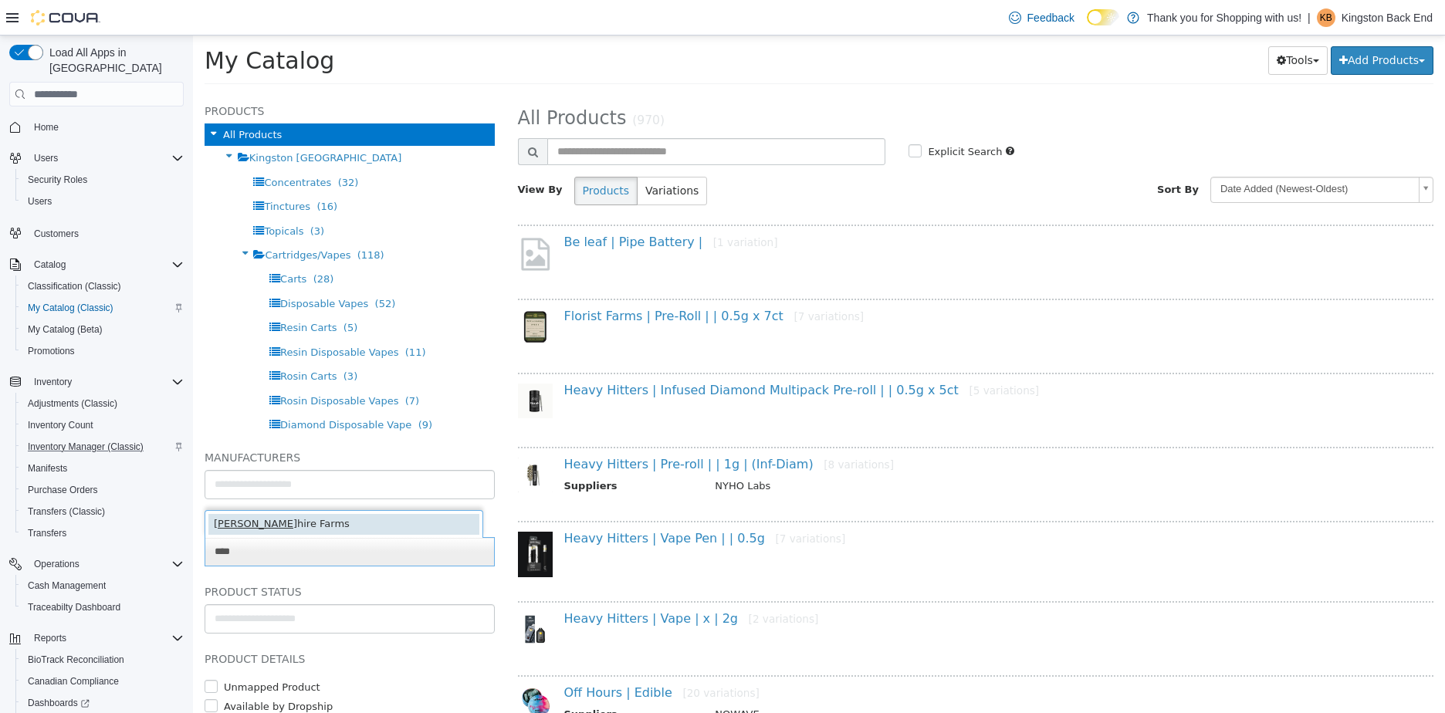
type input "****"
type input "******"
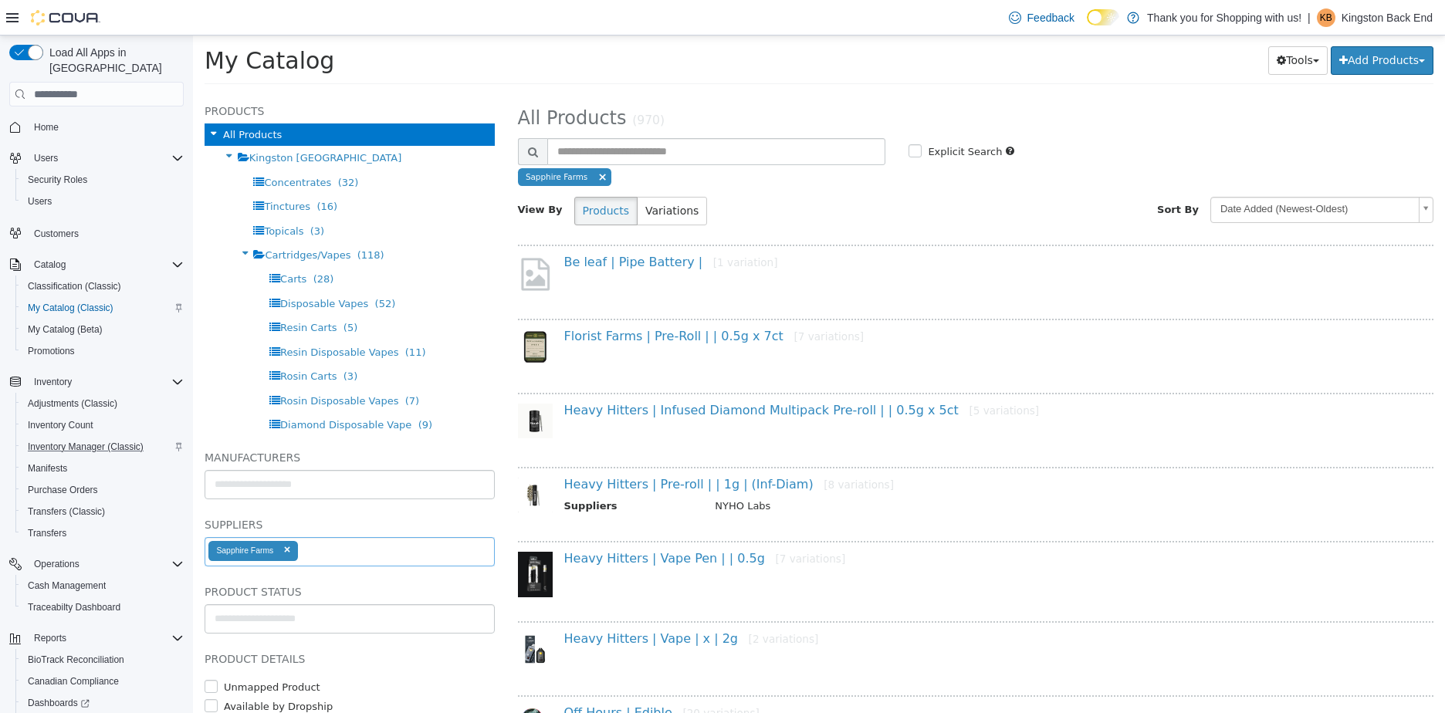
select select "**********"
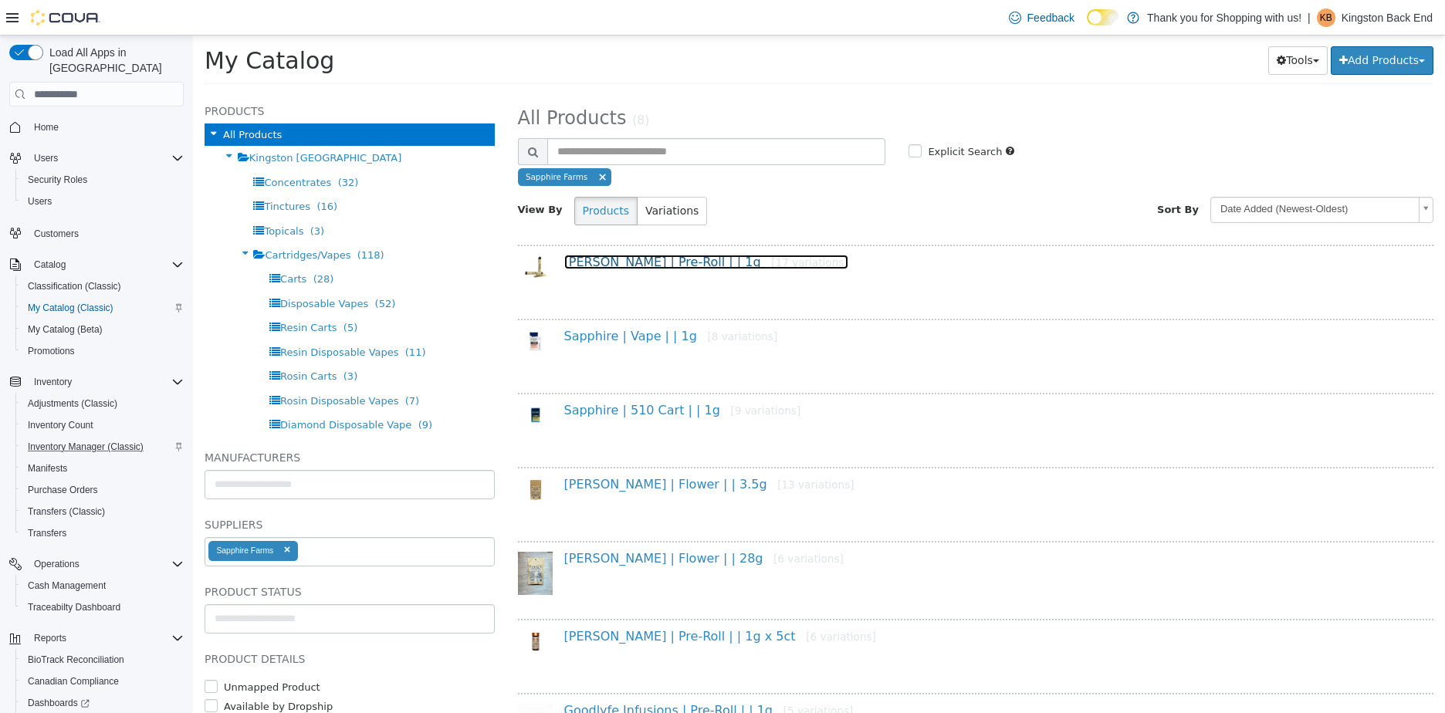
click at [615, 261] on link "[PERSON_NAME] | Pre-Roll | | 1g [17 variations]" at bounding box center [706, 262] width 284 height 15
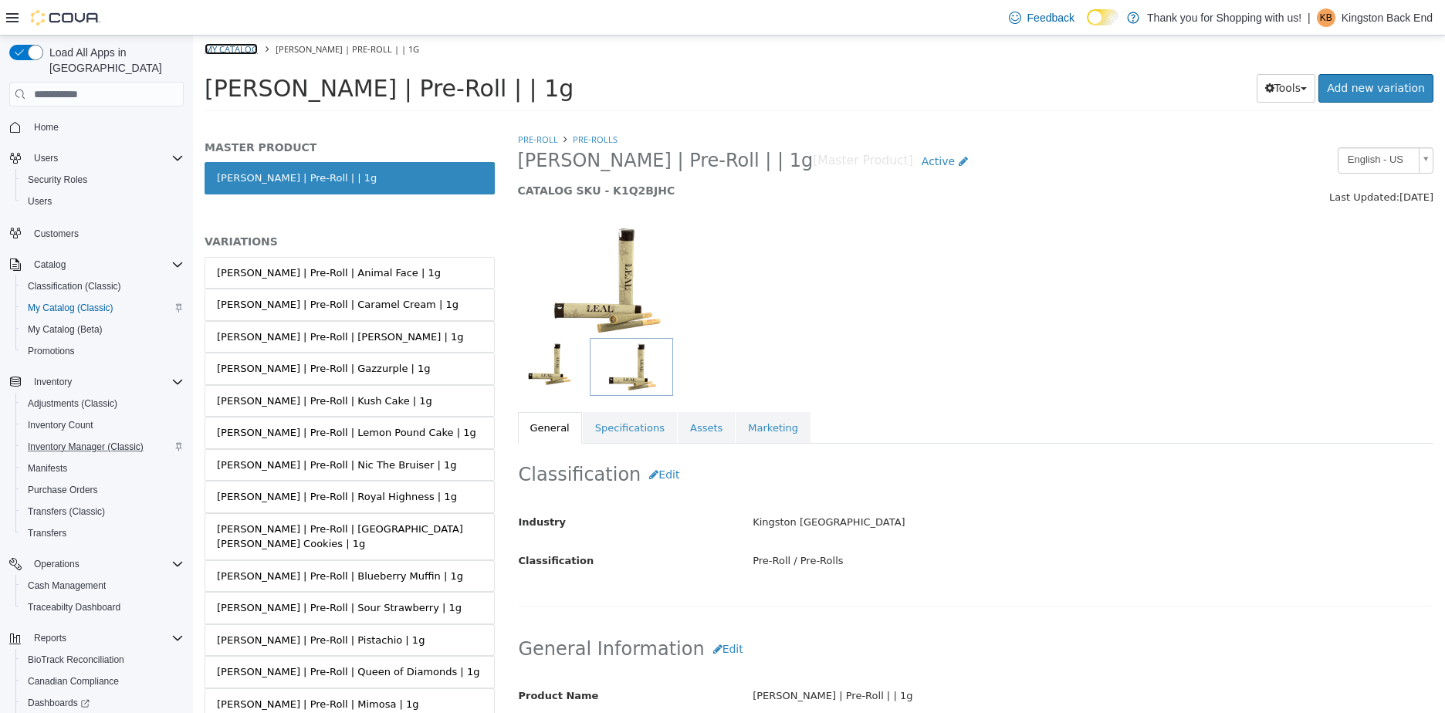
click at [230, 50] on link "My Catalog" at bounding box center [231, 49] width 53 height 12
select select "**********"
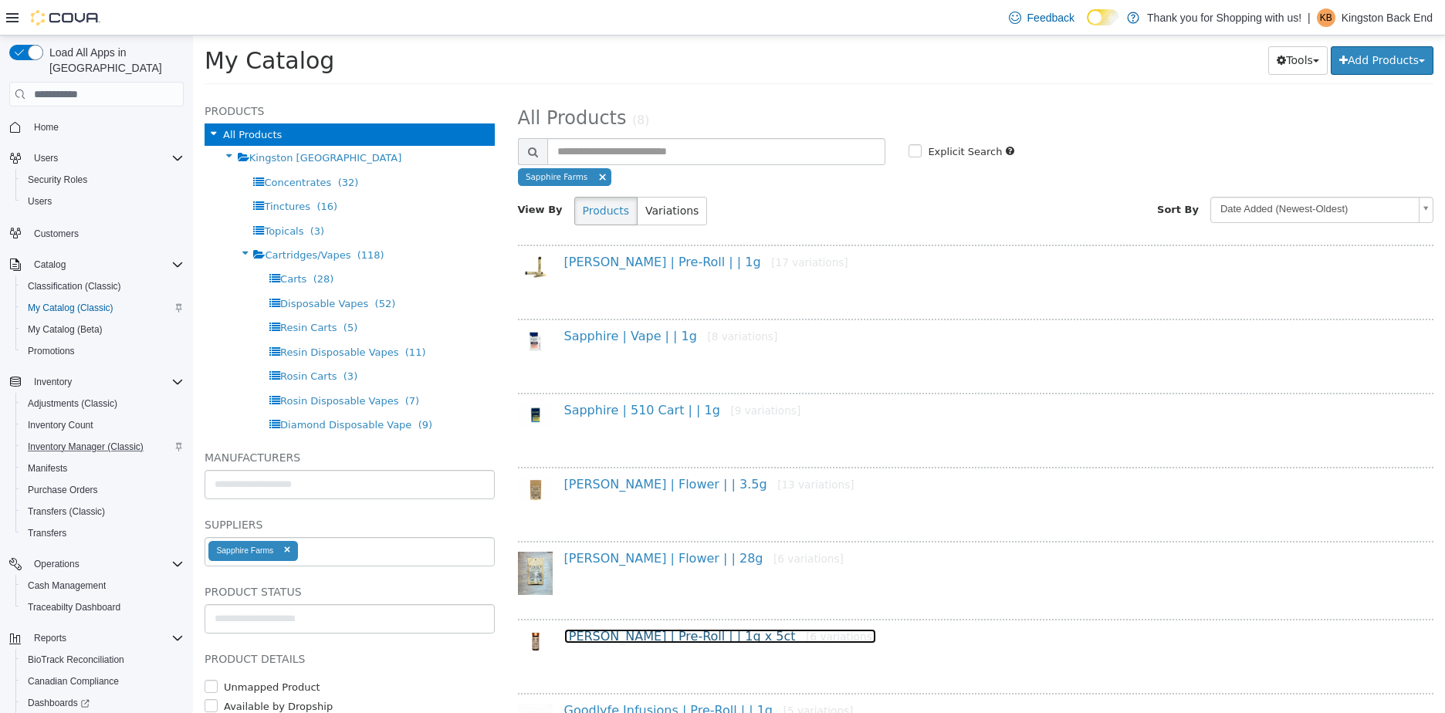
click at [620, 630] on link "[PERSON_NAME] | Pre-Roll | | 1g x 5ct [6 variations]" at bounding box center [720, 636] width 312 height 15
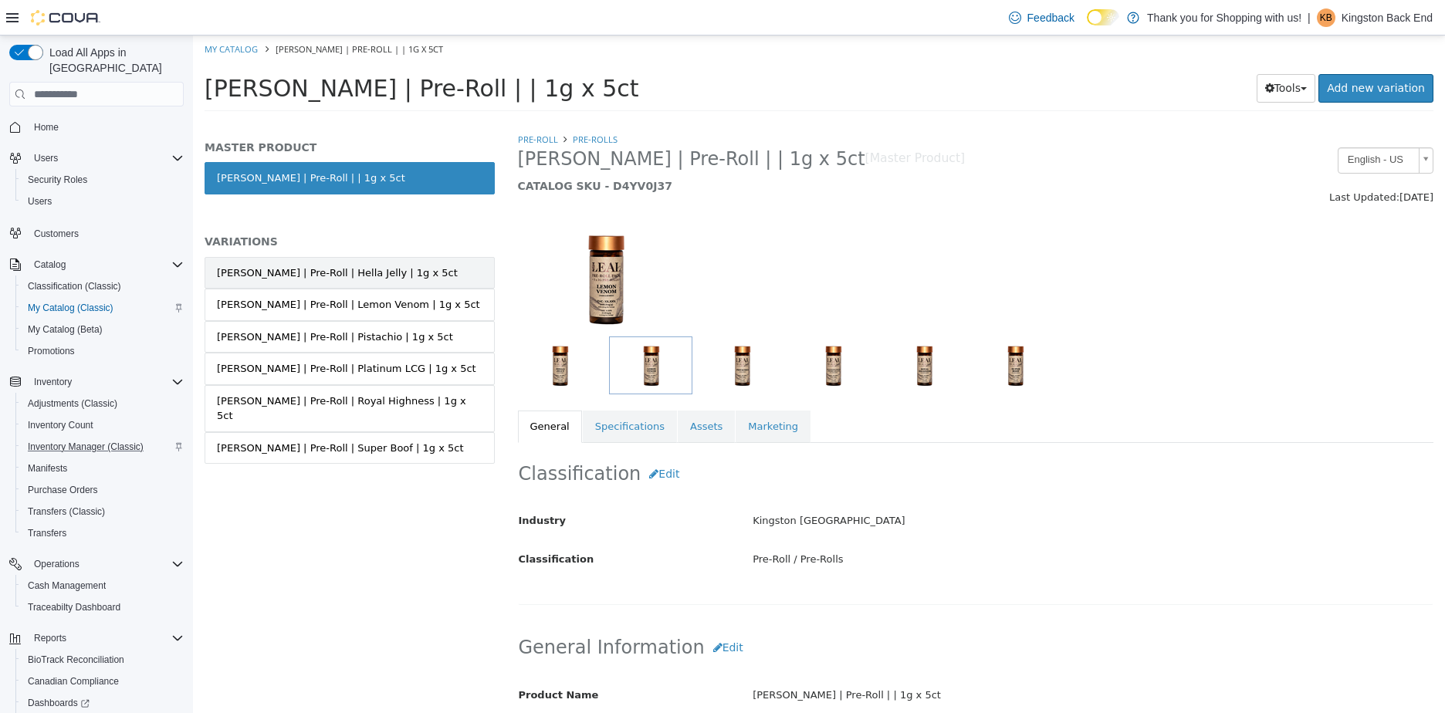
click at [371, 276] on div "[PERSON_NAME] | Pre-Roll | Hella Jelly | 1g x 5ct" at bounding box center [337, 273] width 241 height 15
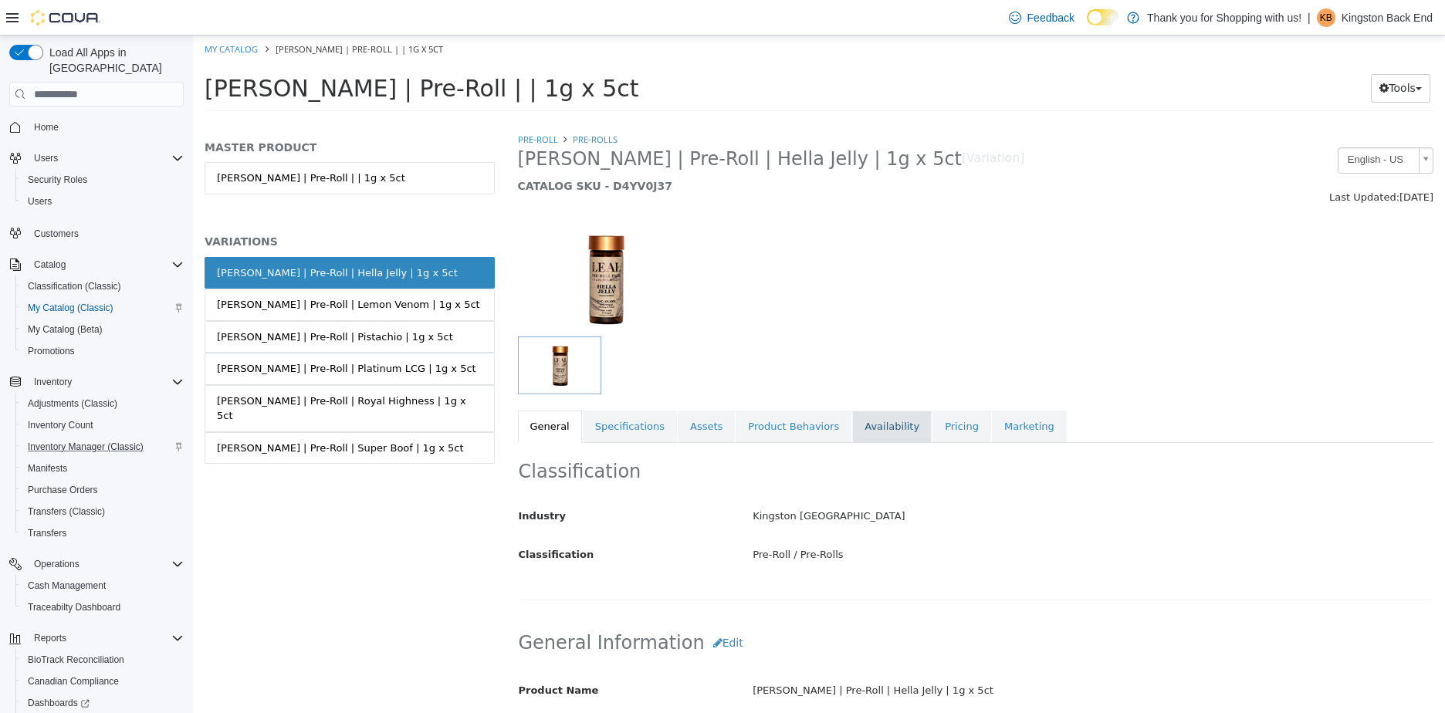
click at [885, 428] on link "Availability" at bounding box center [892, 427] width 80 height 32
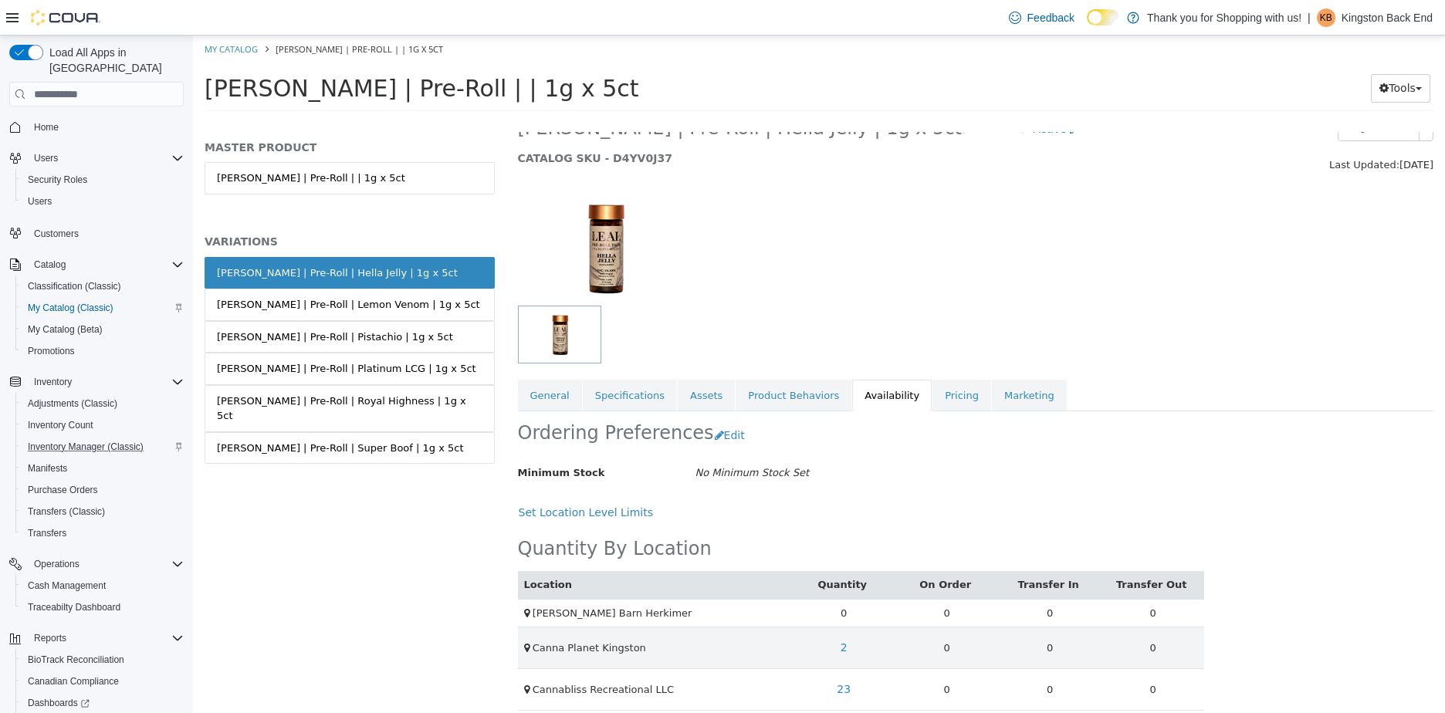
scroll to position [47, 0]
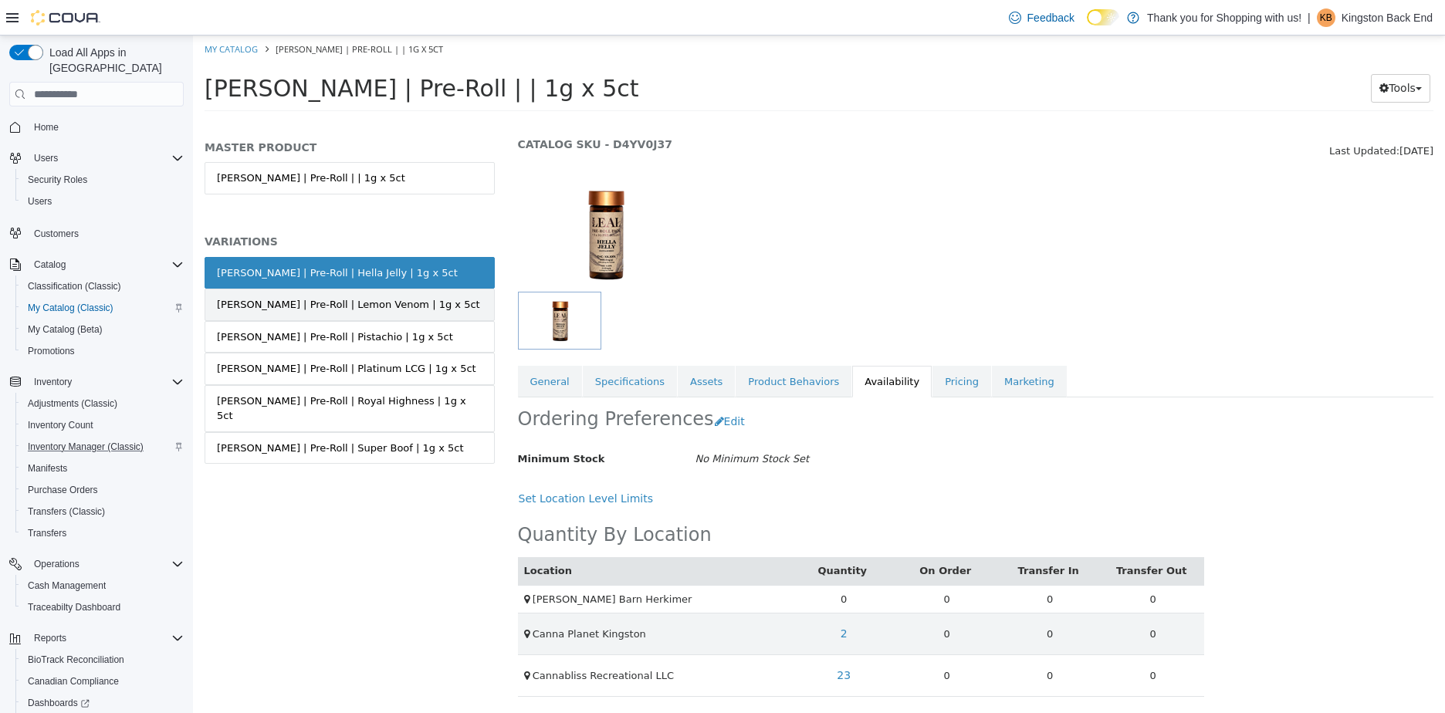
click at [289, 292] on link "[PERSON_NAME] | Pre-Roll | Lemon Venom | 1g x 5ct" at bounding box center [350, 305] width 290 height 32
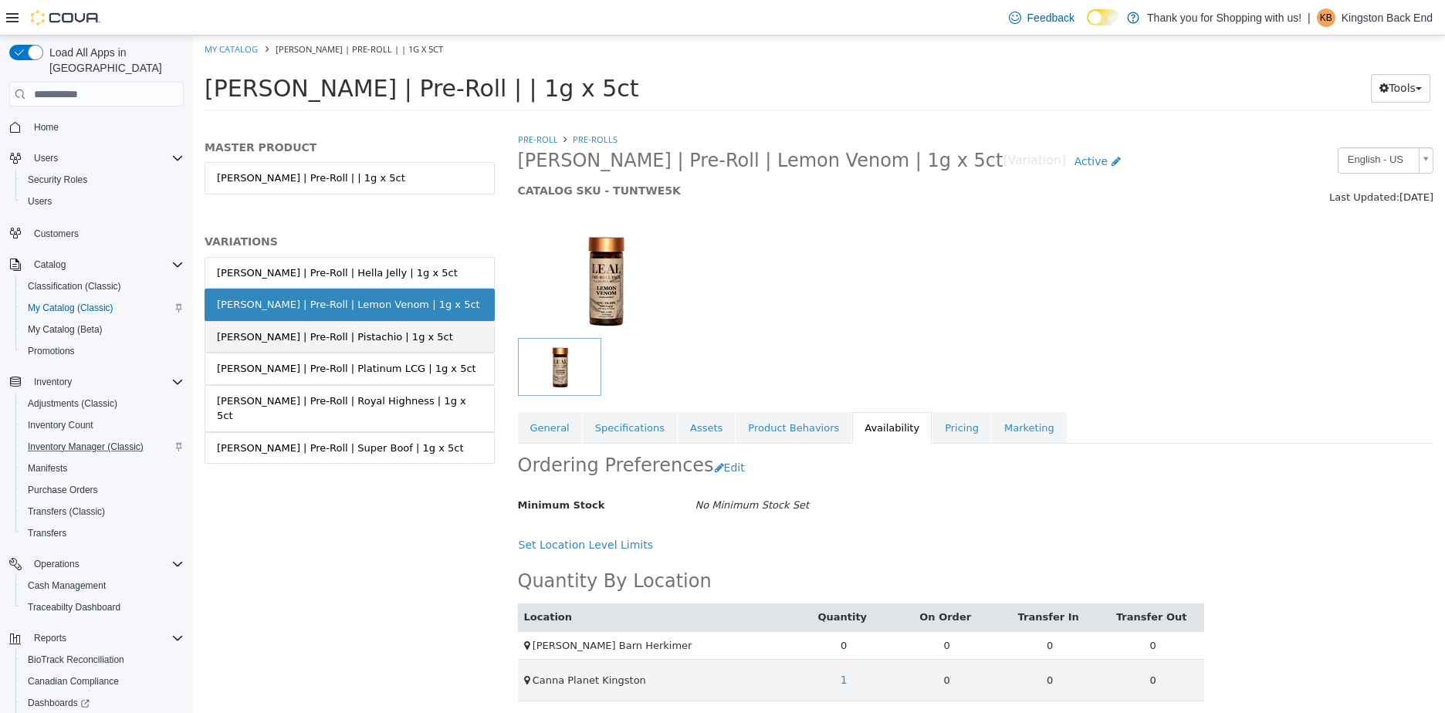
click at [312, 330] on div "[PERSON_NAME] | Pre-Roll | Pistachio | 1g x 5ct" at bounding box center [335, 337] width 236 height 15
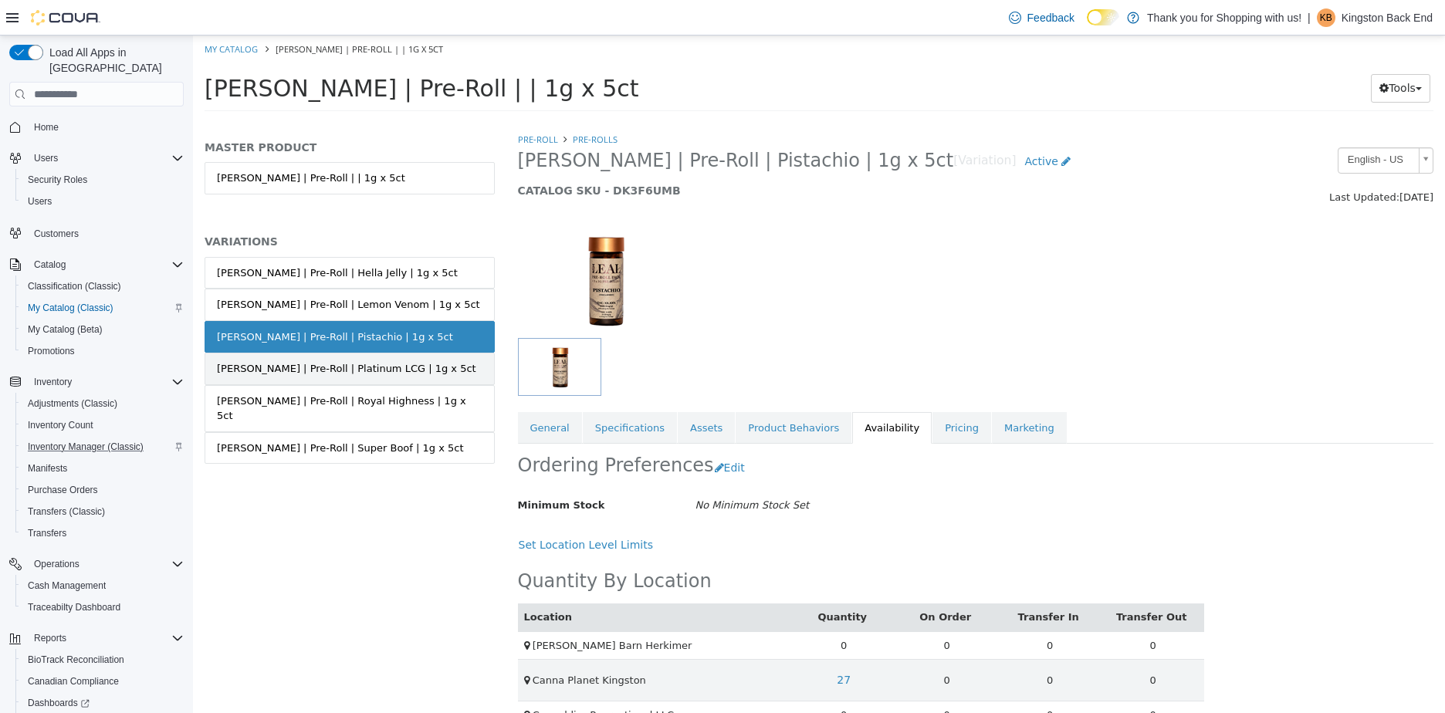
scroll to position [33, 0]
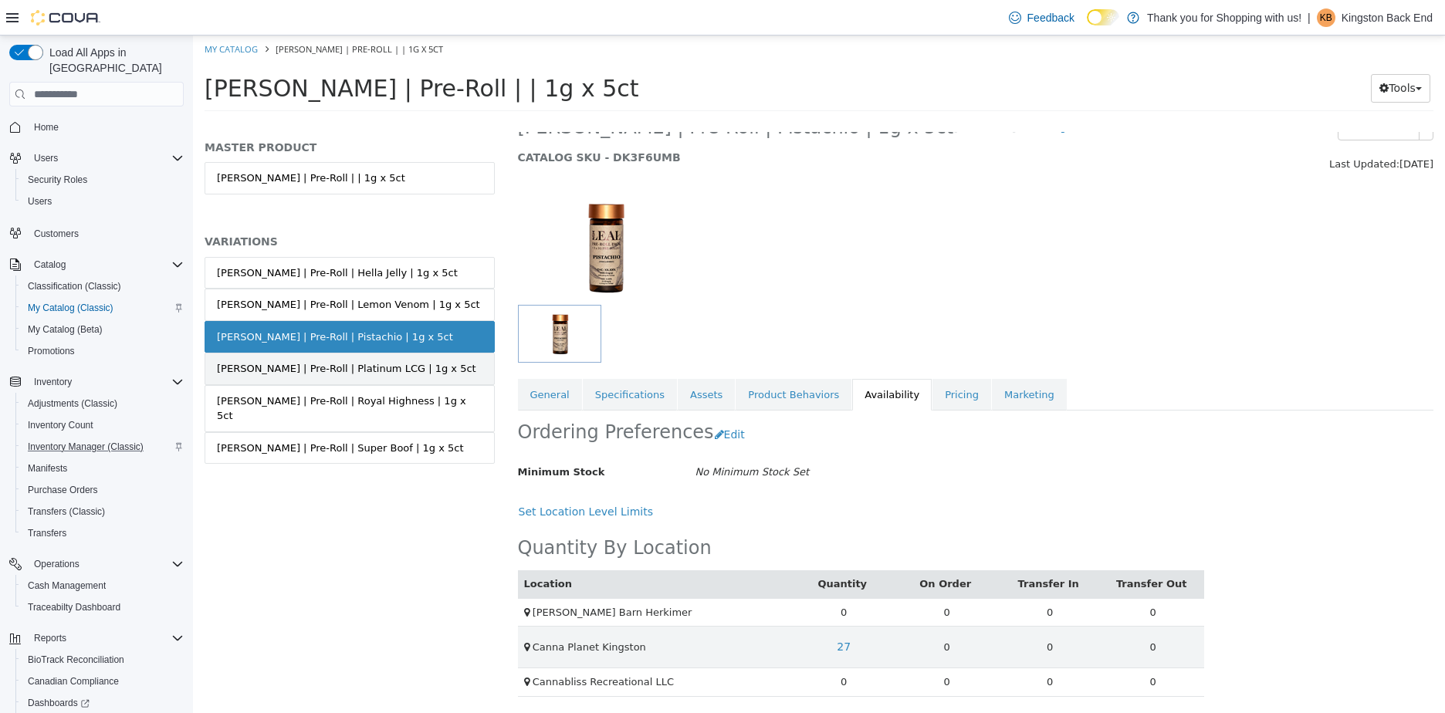
click at [430, 358] on link "[PERSON_NAME] | Pre-Roll | Platinum LCG | 1g x 5ct" at bounding box center [350, 369] width 290 height 32
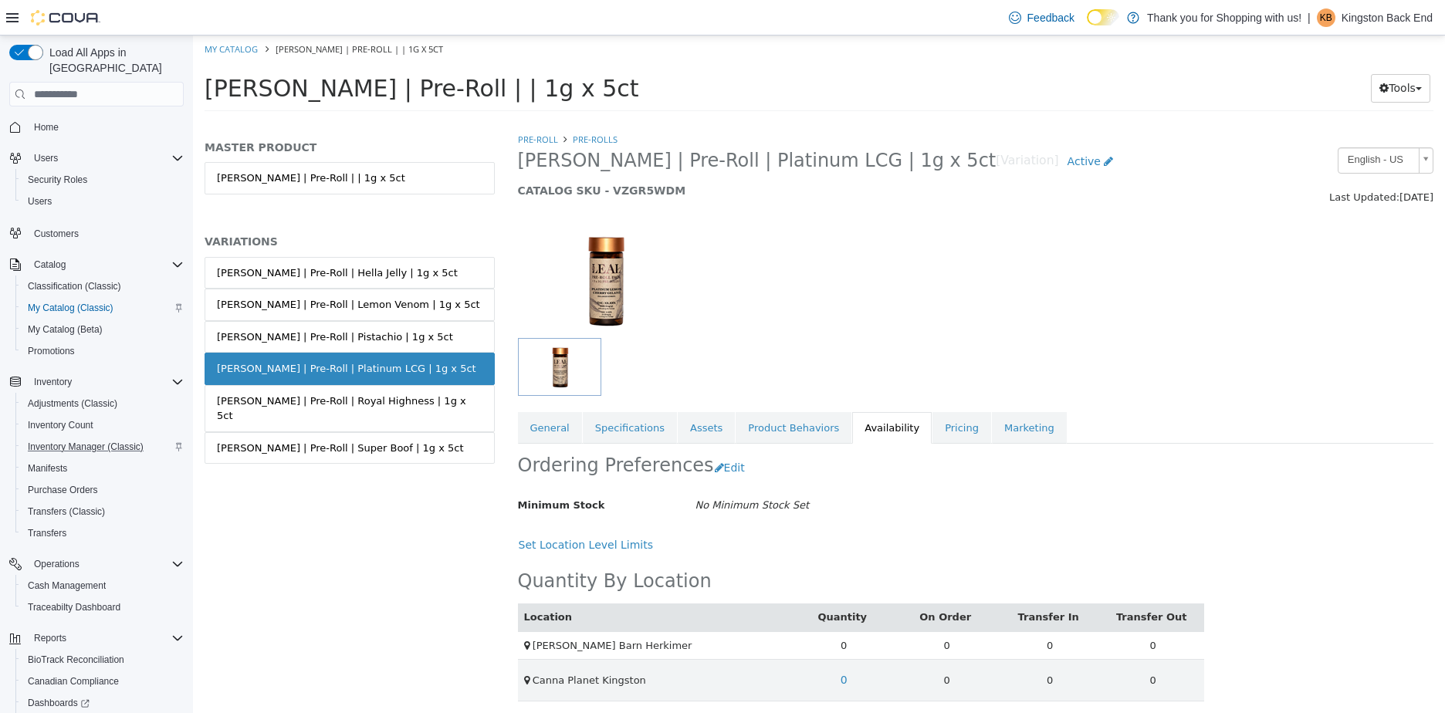
scroll to position [47, 0]
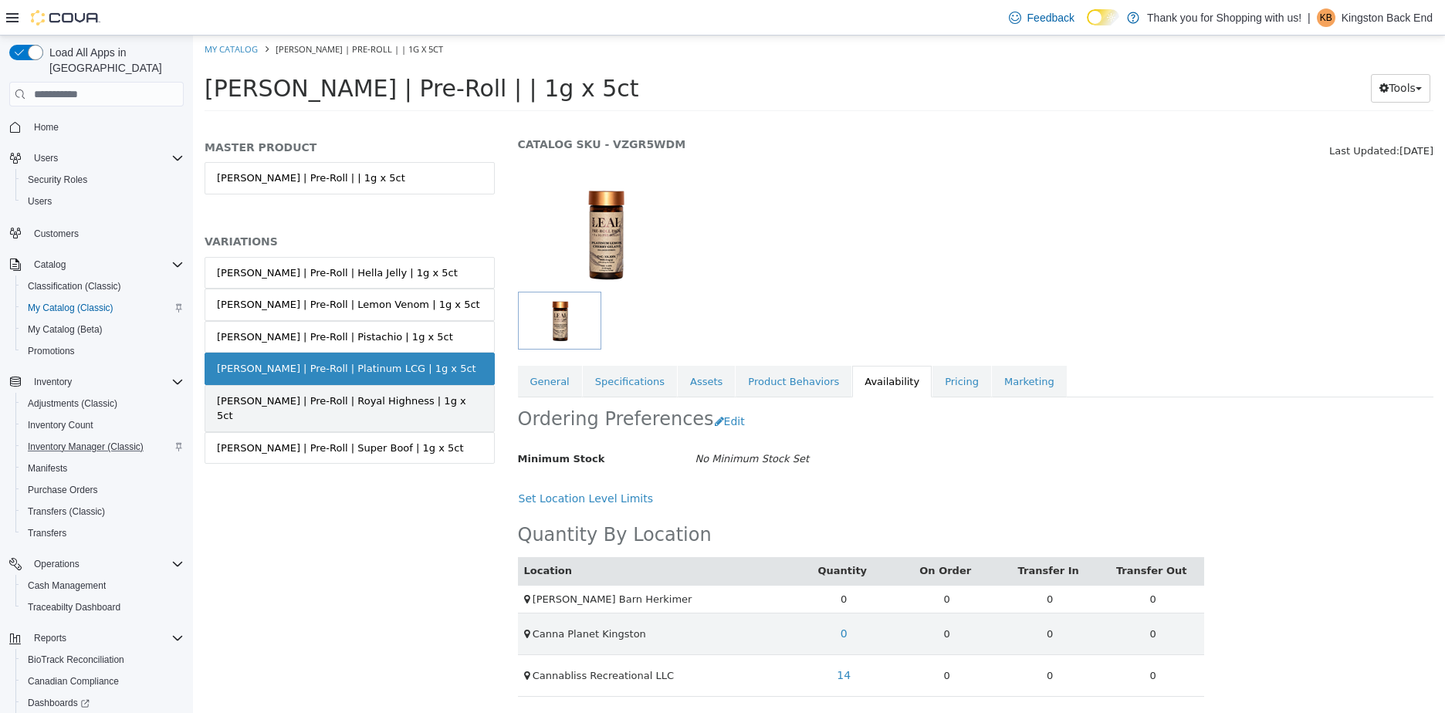
click at [328, 396] on div "[PERSON_NAME] | Pre-Roll | Royal Highness | 1g x 5ct" at bounding box center [350, 409] width 266 height 30
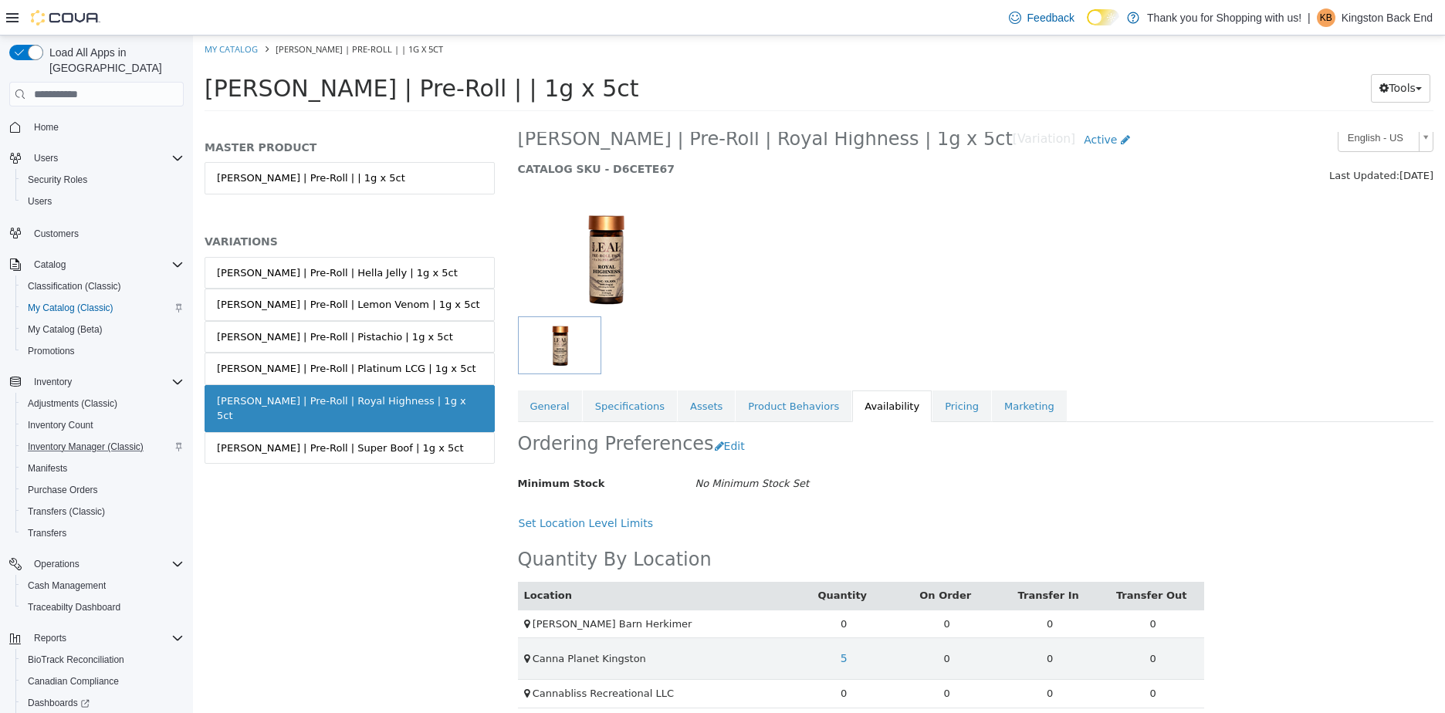
scroll to position [33, 0]
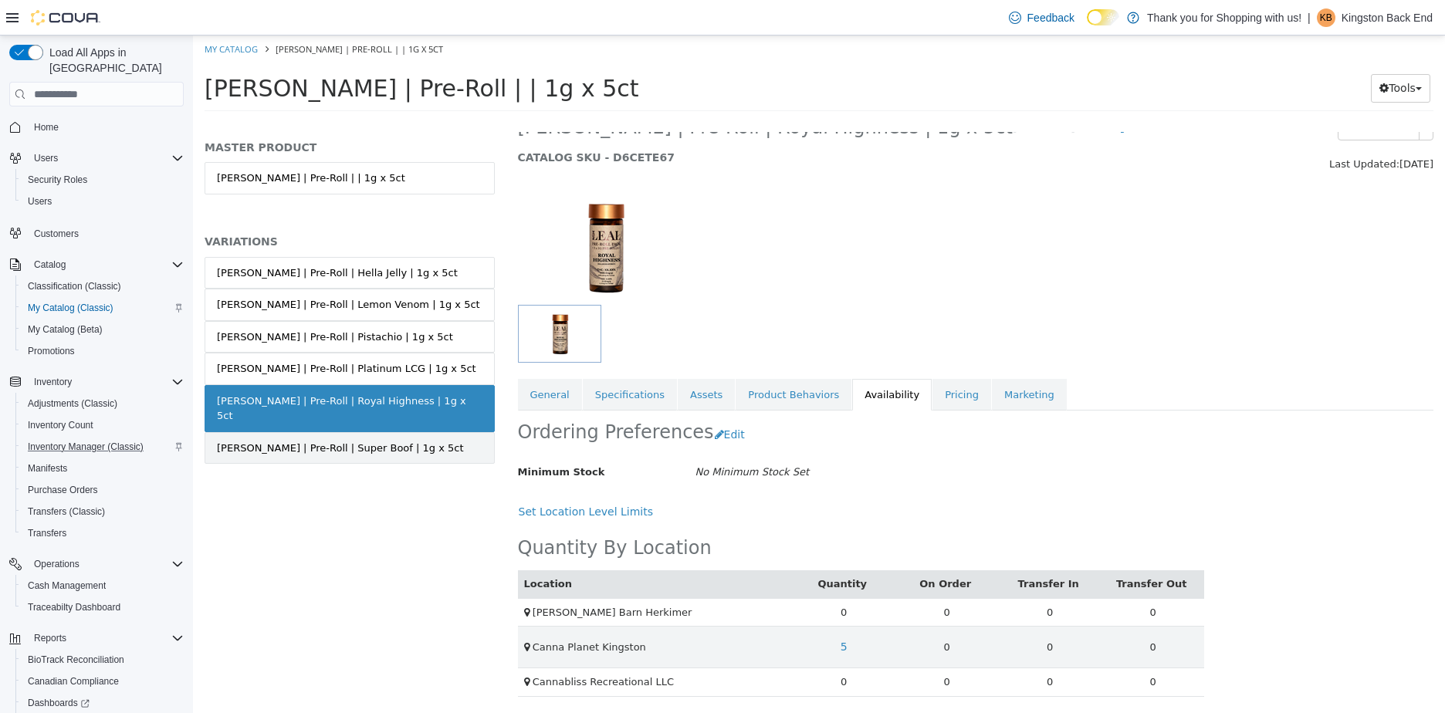
click at [360, 443] on link "[PERSON_NAME] | Pre-Roll | Super Boof | 1g x 5ct" at bounding box center [350, 448] width 290 height 32
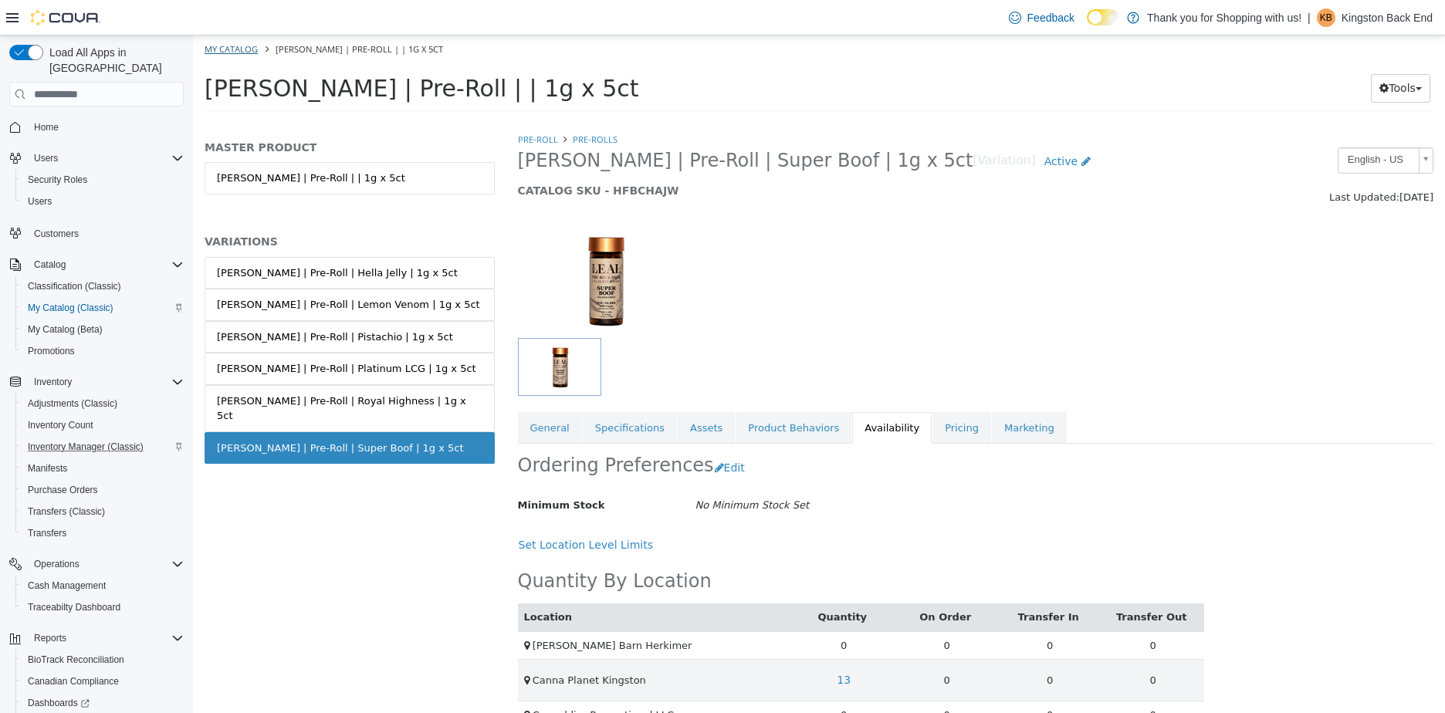
drag, startPoint x: 233, startPoint y: 60, endPoint x: 235, endPoint y: 52, distance: 8.8
click at [235, 59] on ol "My Catalog [PERSON_NAME] | Pre-Roll | | 1g x 5ct" at bounding box center [819, 50] width 1252 height 28
click at [235, 52] on link "My Catalog" at bounding box center [231, 49] width 53 height 12
select select "**********"
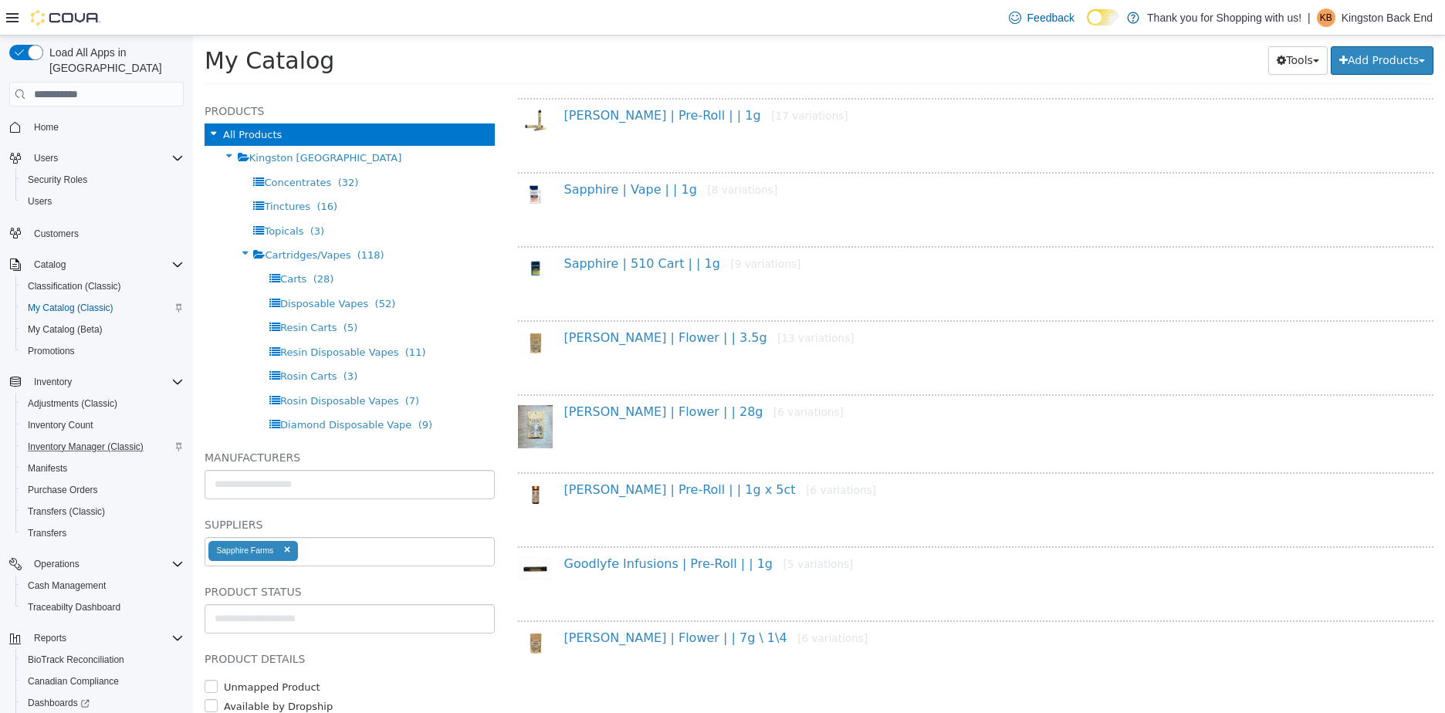
scroll to position [157, 0]
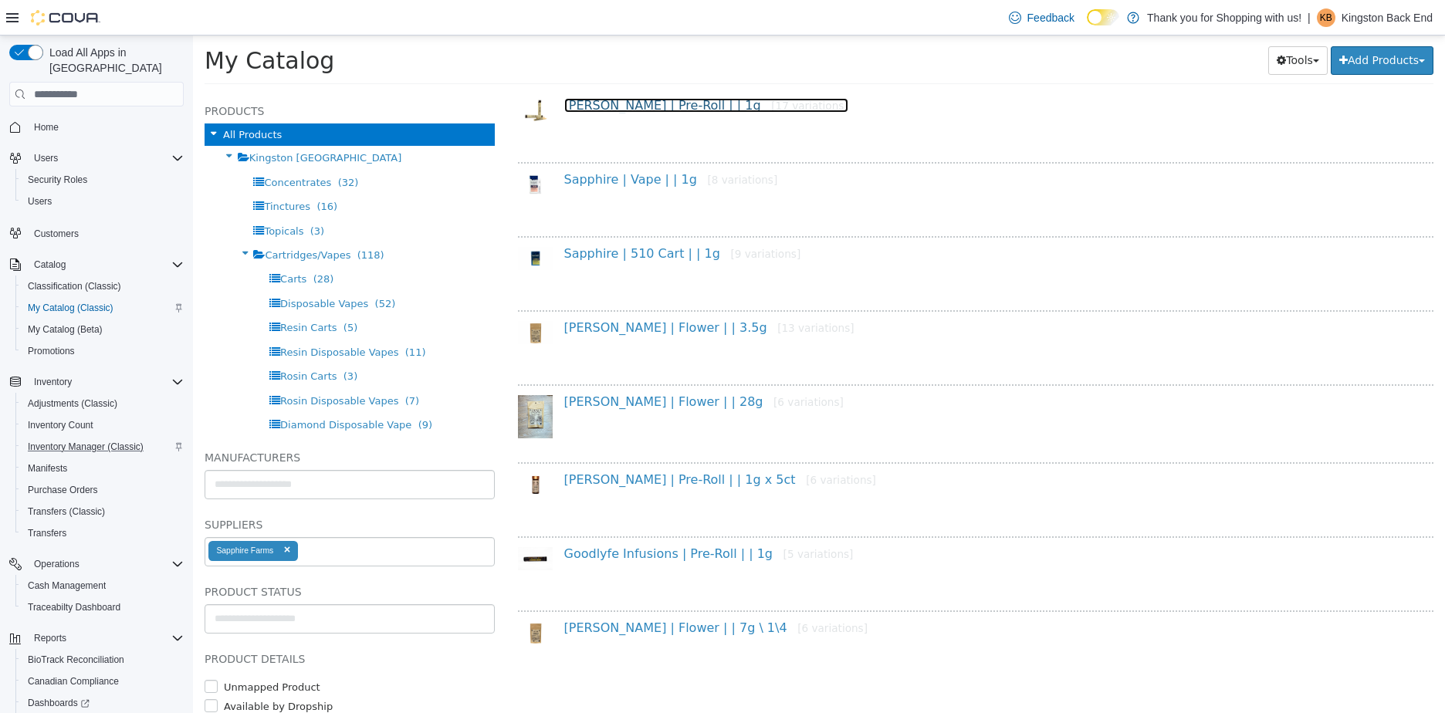
click at [637, 103] on link "[PERSON_NAME] | Pre-Roll | | 1g [17 variations]" at bounding box center [706, 105] width 284 height 15
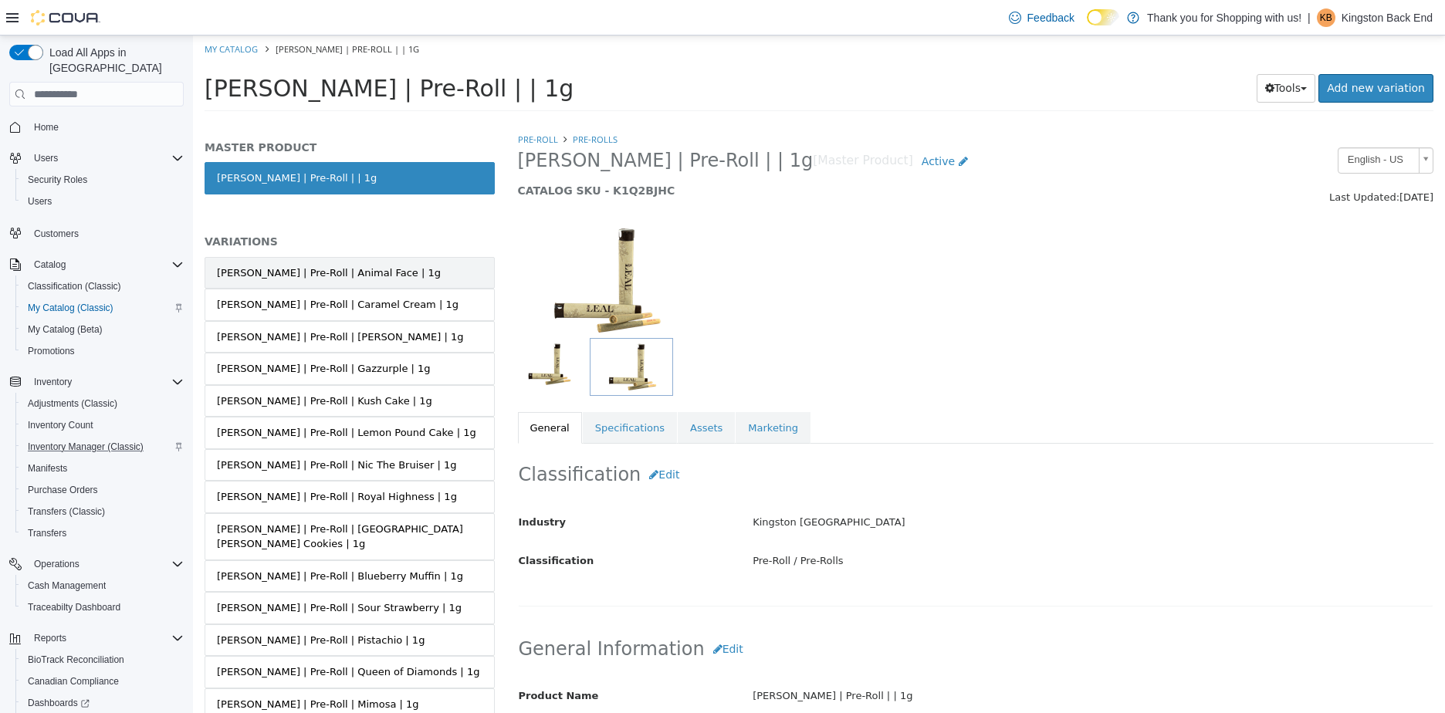
click at [310, 266] on div "[PERSON_NAME] | Pre-Roll | Animal Face | 1g" at bounding box center [329, 273] width 224 height 15
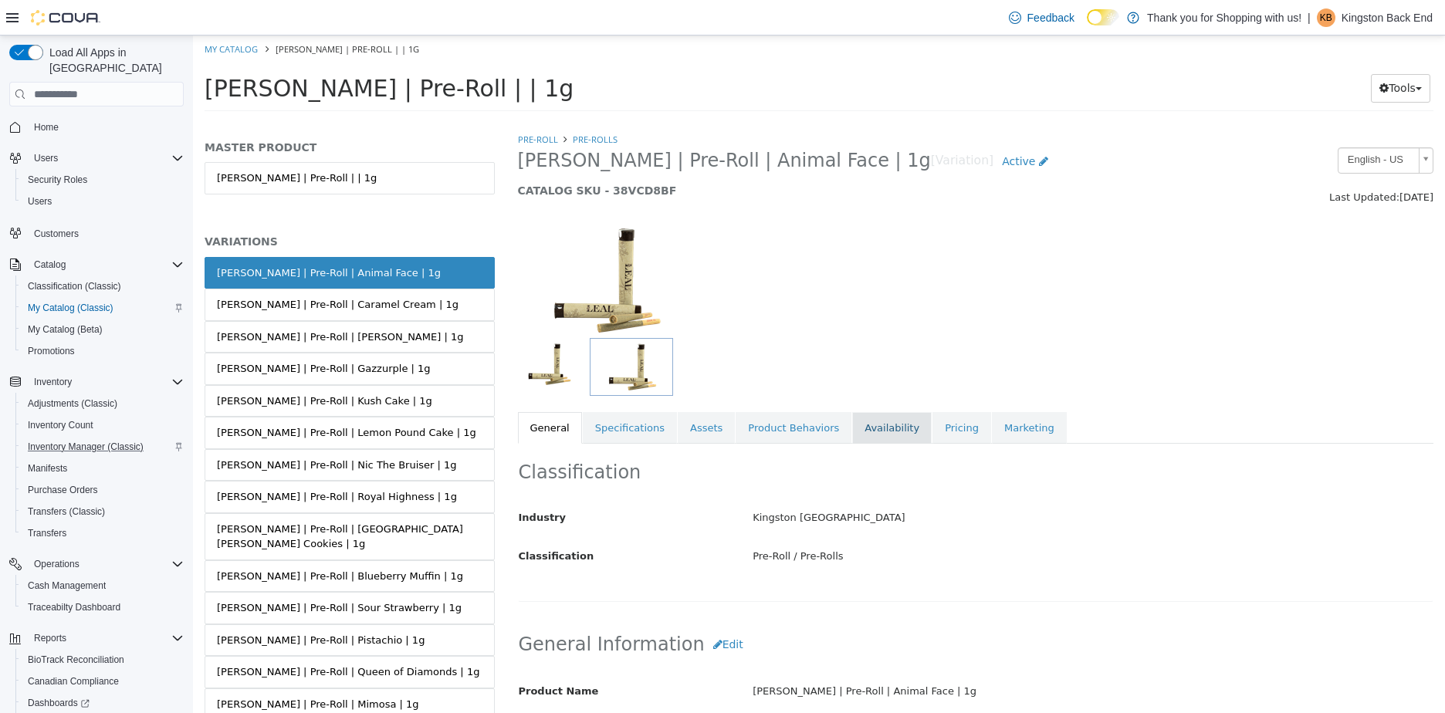
click at [889, 432] on link "Availability" at bounding box center [892, 428] width 80 height 32
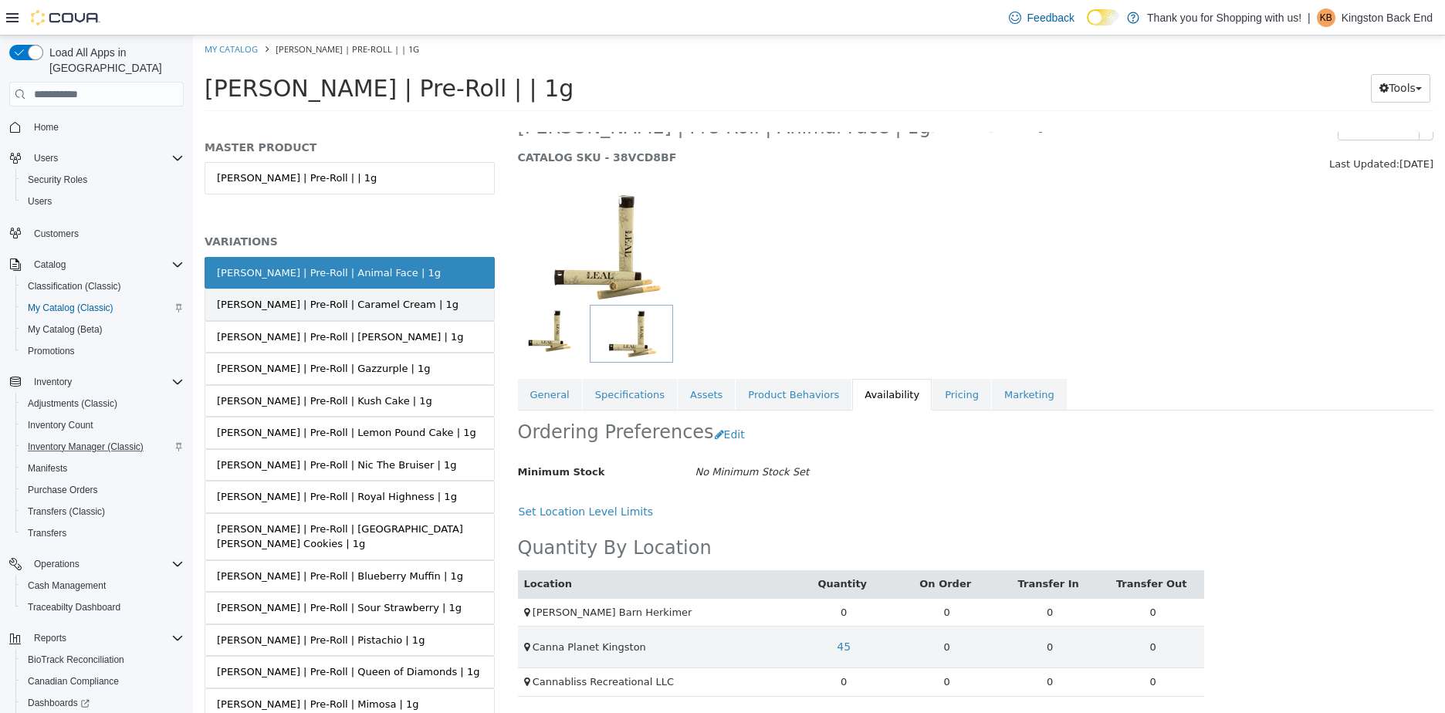
click at [416, 301] on link "[PERSON_NAME] | Pre-Roll | Caramel Cream | 1g" at bounding box center [350, 305] width 290 height 32
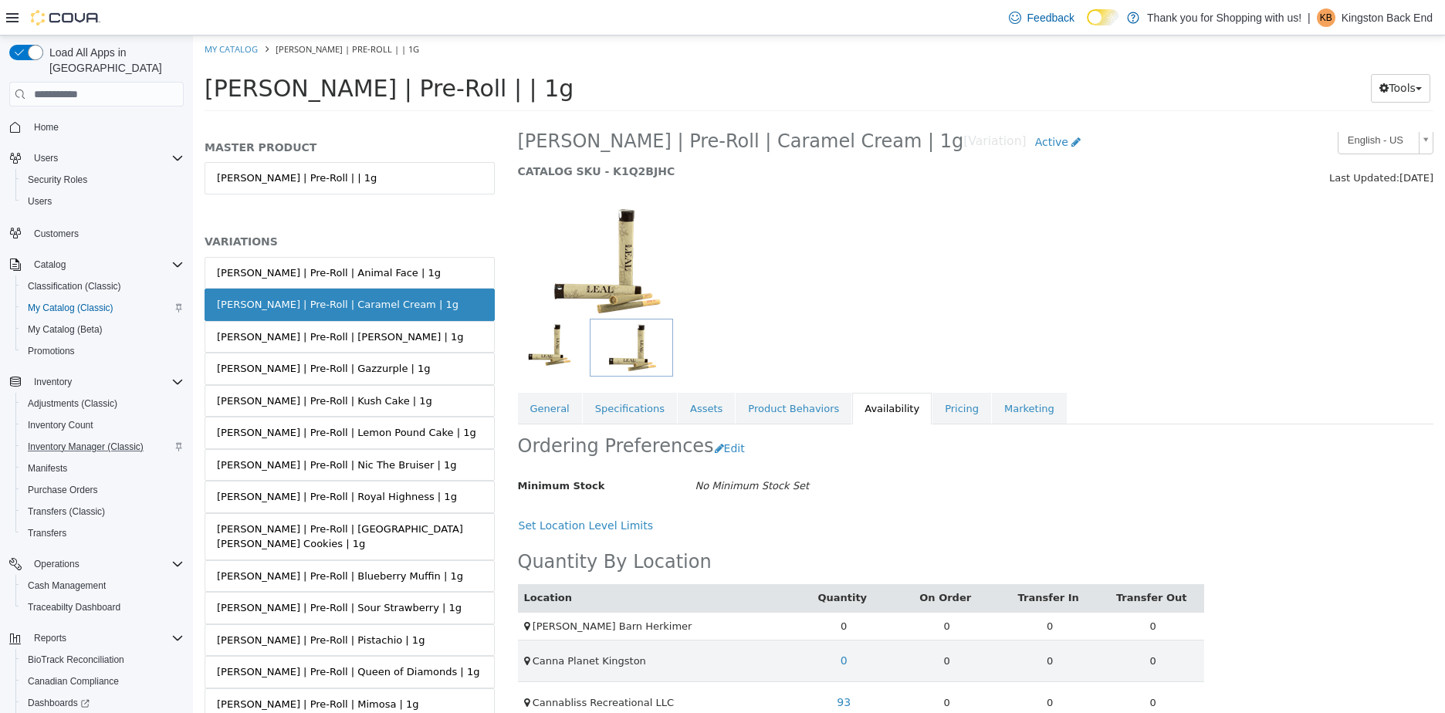
scroll to position [47, 0]
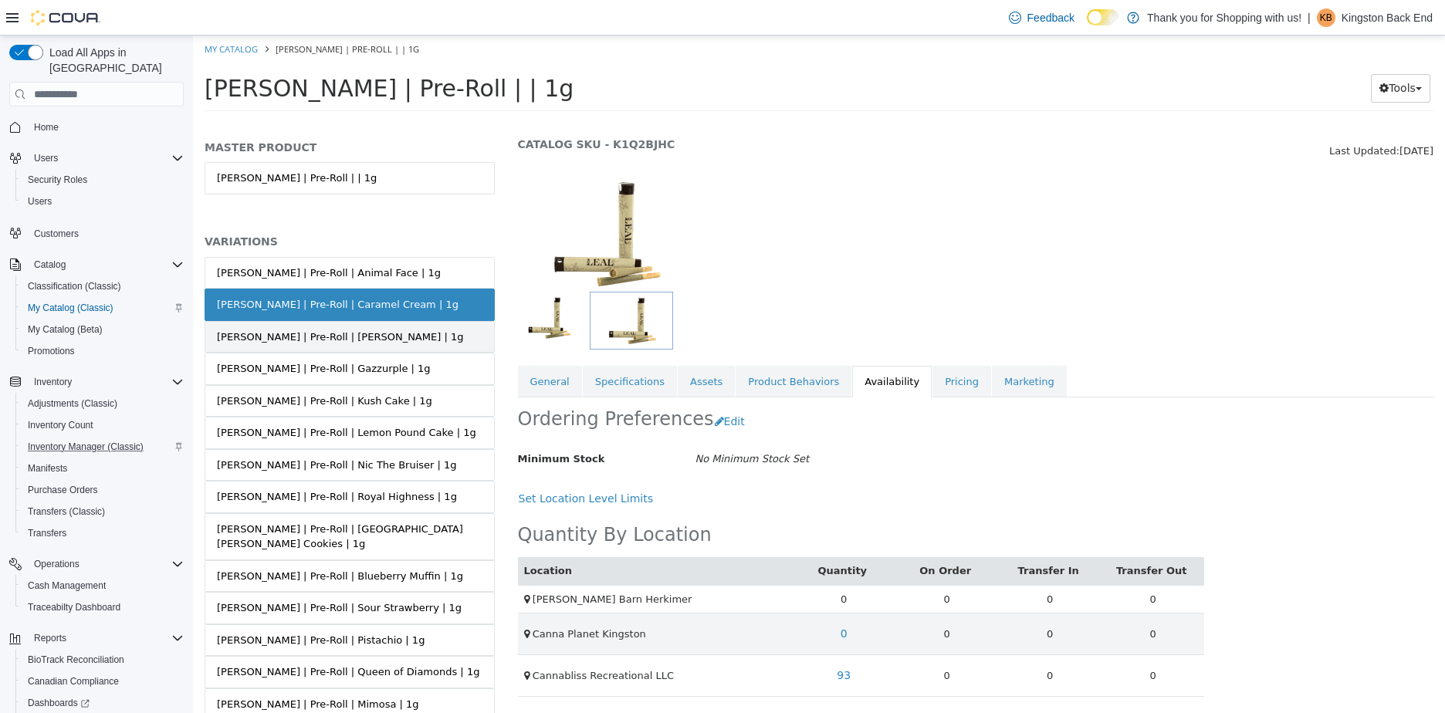
click at [333, 337] on div "[PERSON_NAME] | Pre-Roll | [PERSON_NAME] | 1g" at bounding box center [340, 337] width 246 height 15
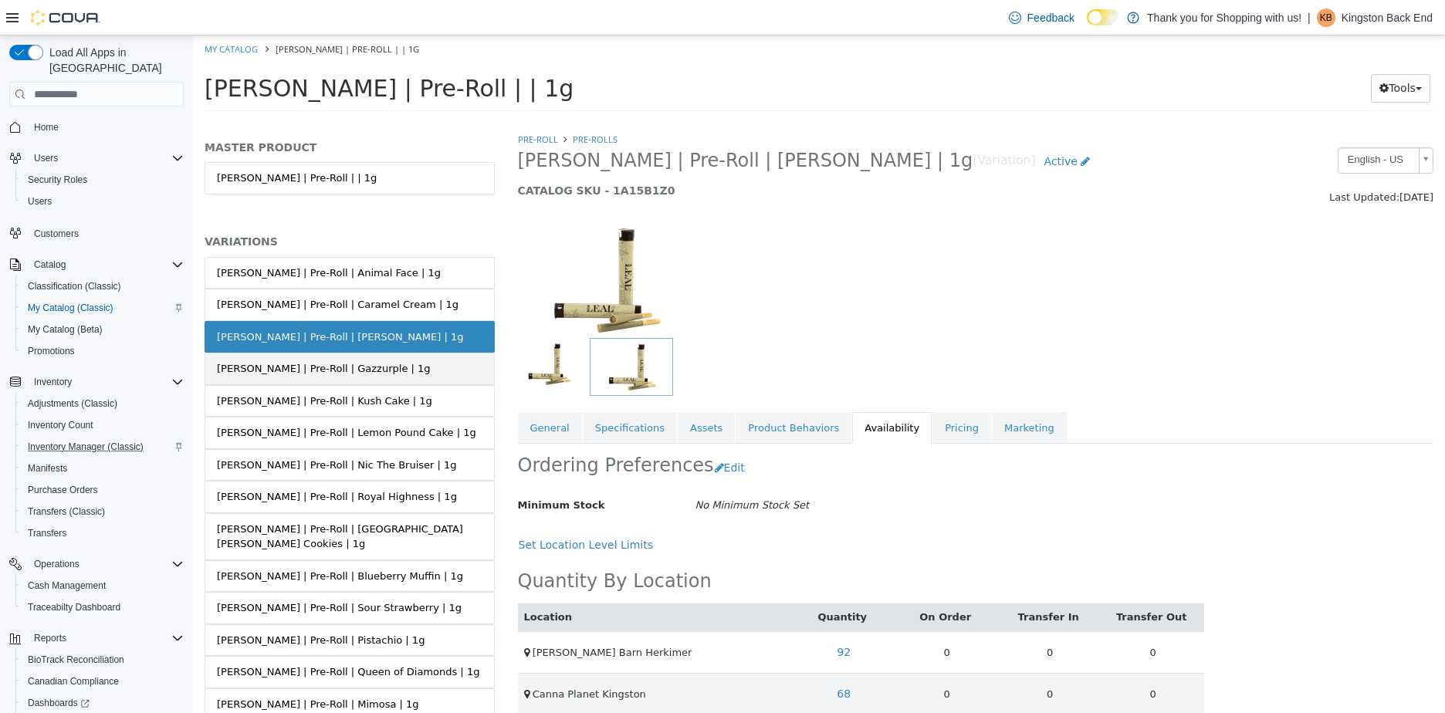
click at [421, 359] on link "[PERSON_NAME] | Pre-Roll | Gazzurple | 1g" at bounding box center [350, 369] width 290 height 32
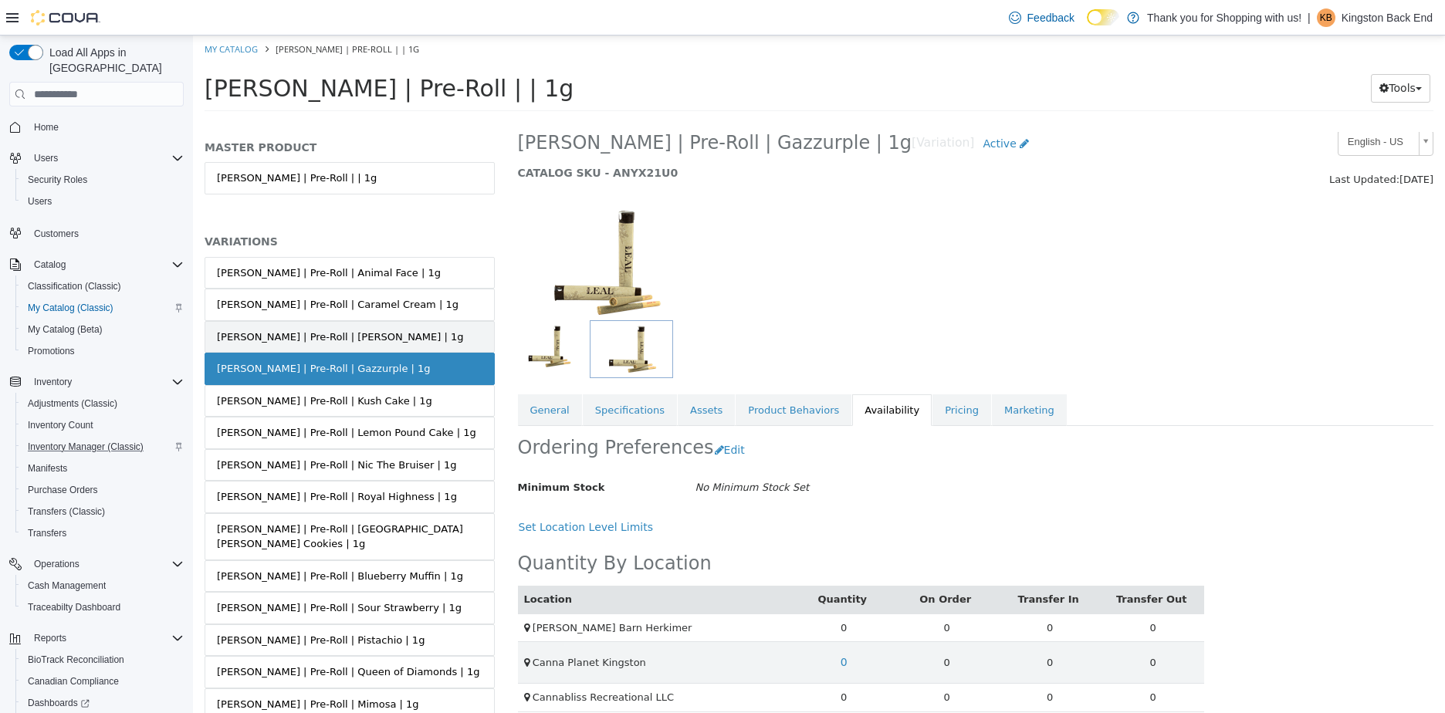
scroll to position [33, 0]
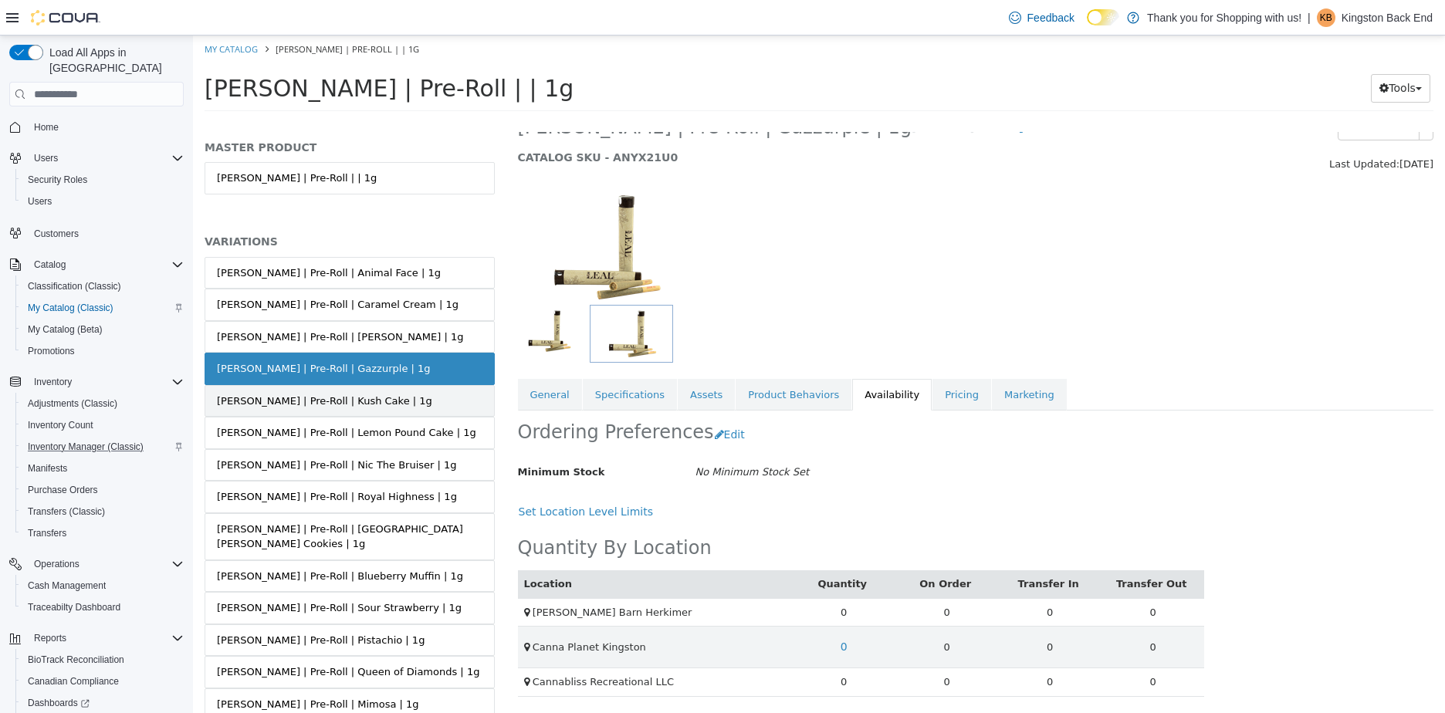
click at [381, 401] on link "[PERSON_NAME] | Pre-Roll | Kush Cake | 1g" at bounding box center [350, 401] width 290 height 32
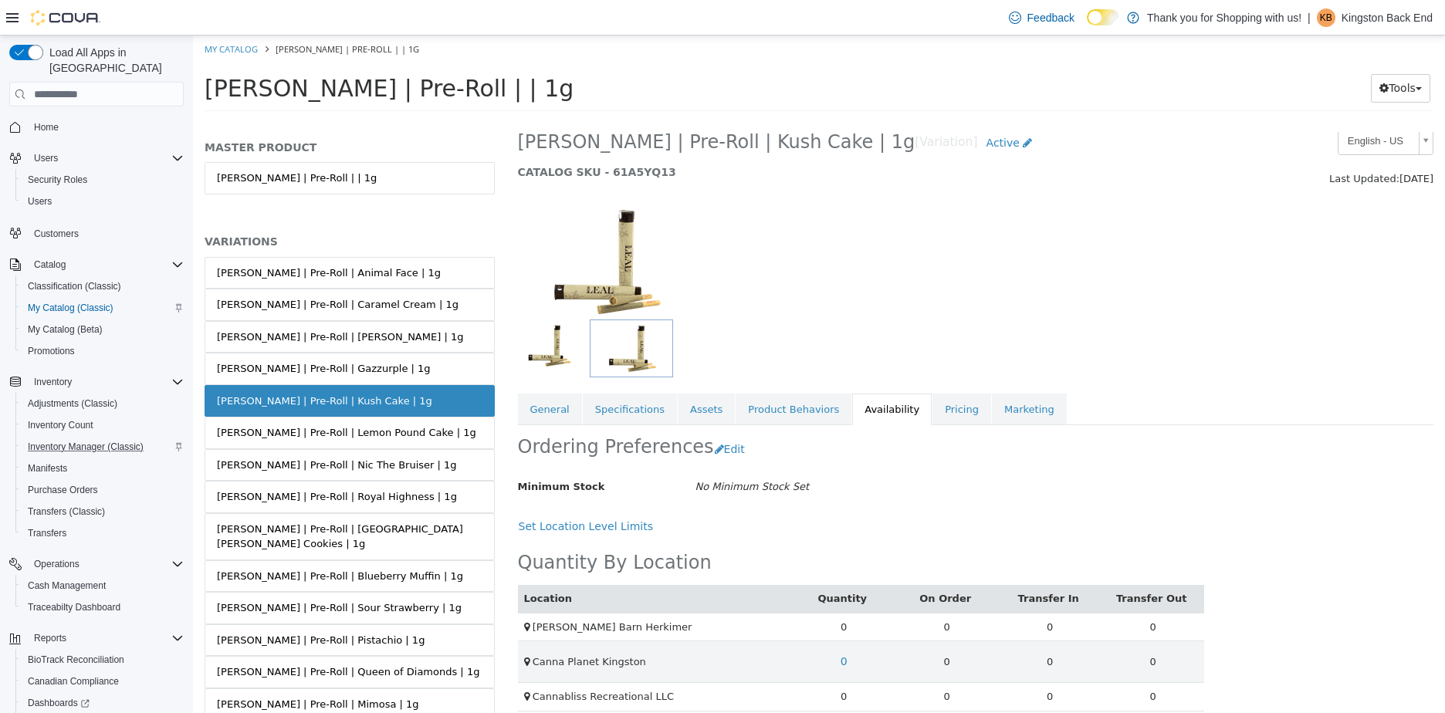
scroll to position [33, 0]
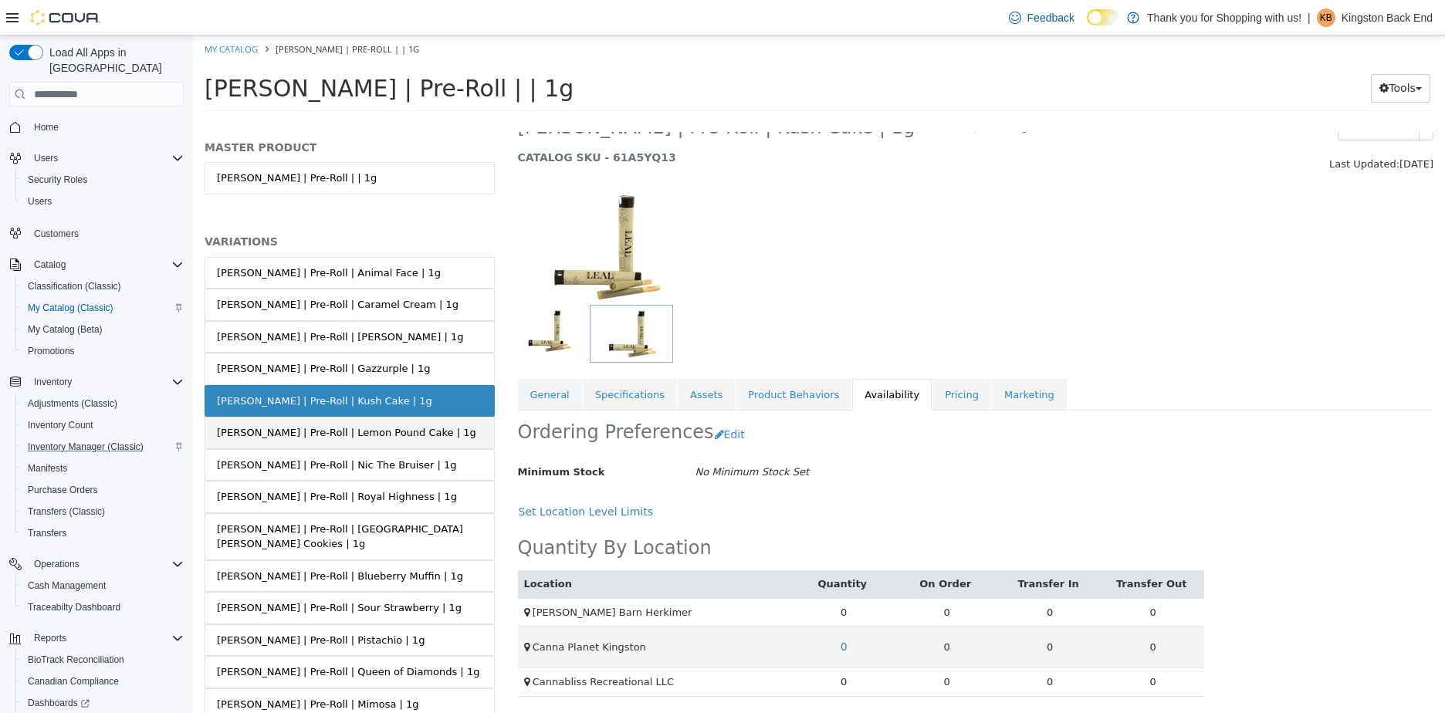
click at [408, 432] on link "[PERSON_NAME] | Pre-Roll | Lemon Pound Cake | 1g" at bounding box center [350, 433] width 290 height 32
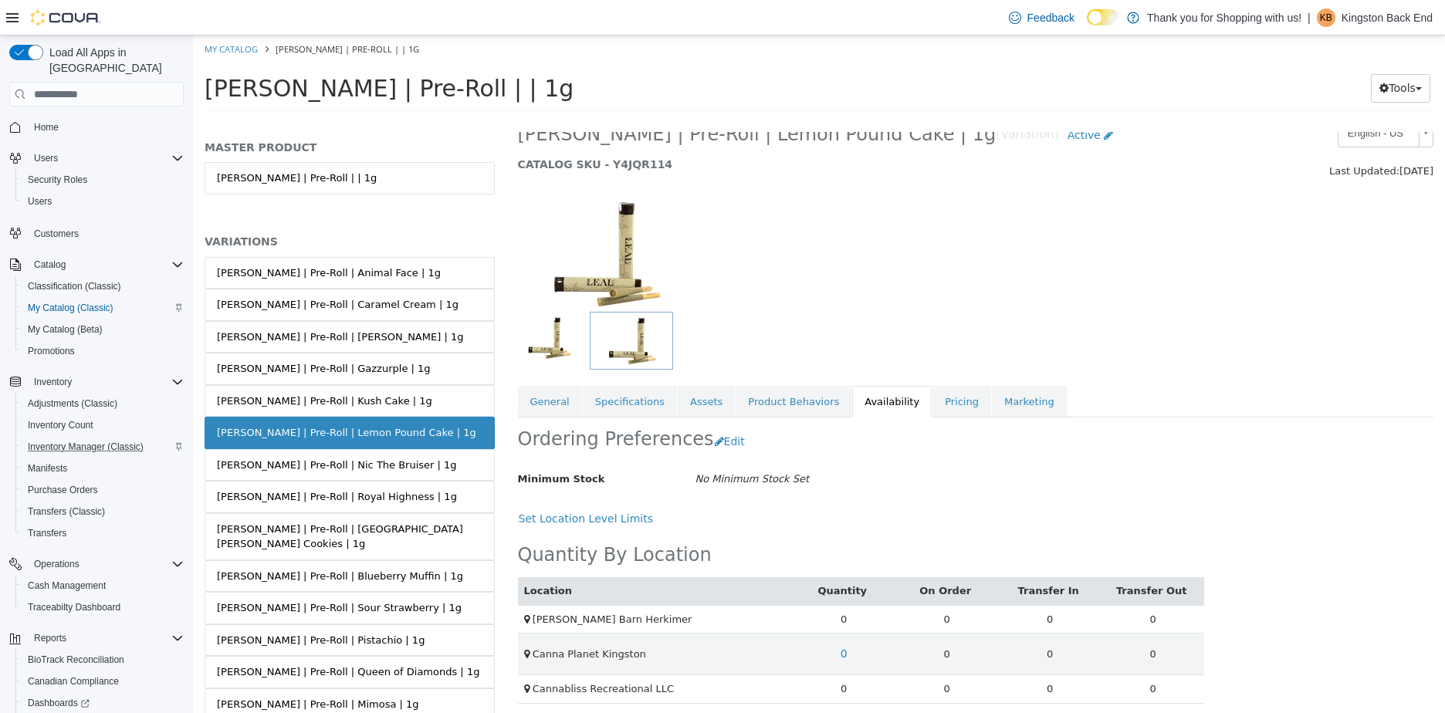
scroll to position [33, 0]
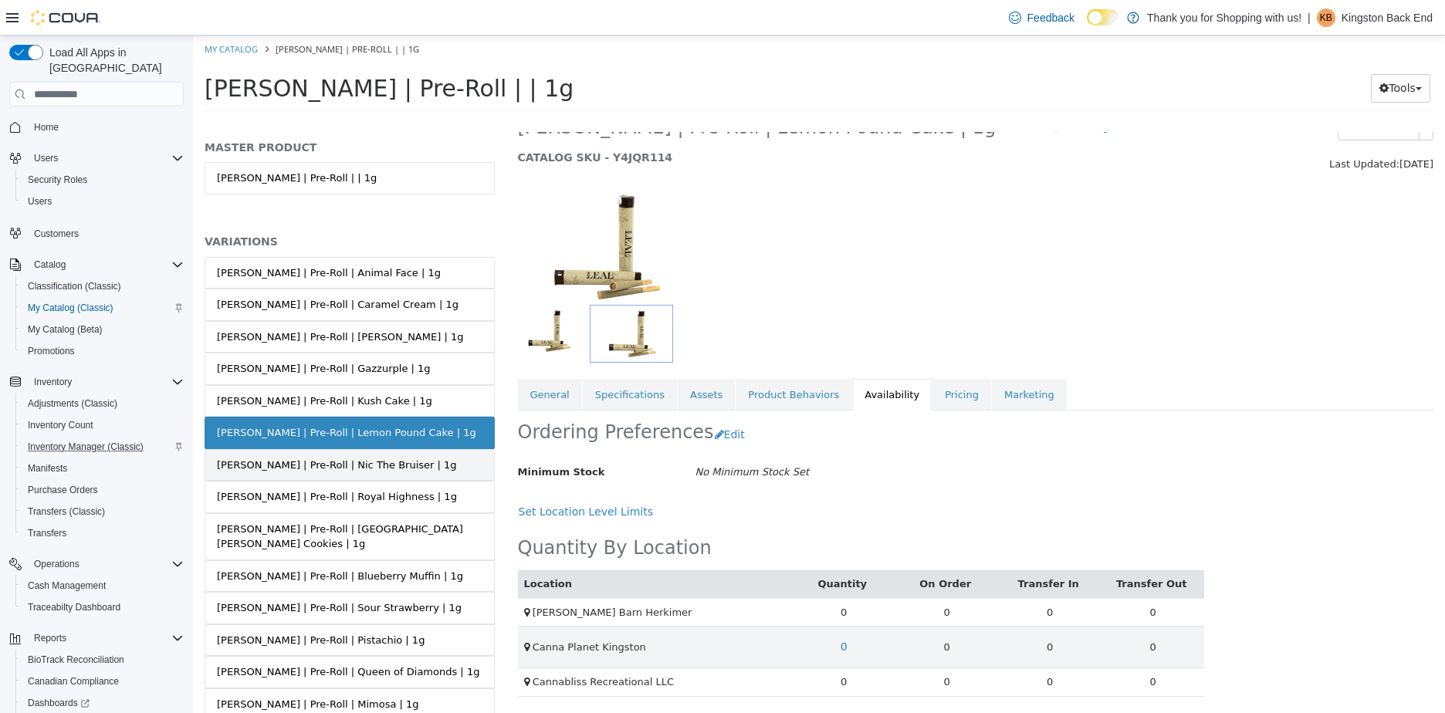
click at [401, 474] on link "[PERSON_NAME] | Pre-Roll | Nic The Bruiser | 1g" at bounding box center [350, 465] width 290 height 32
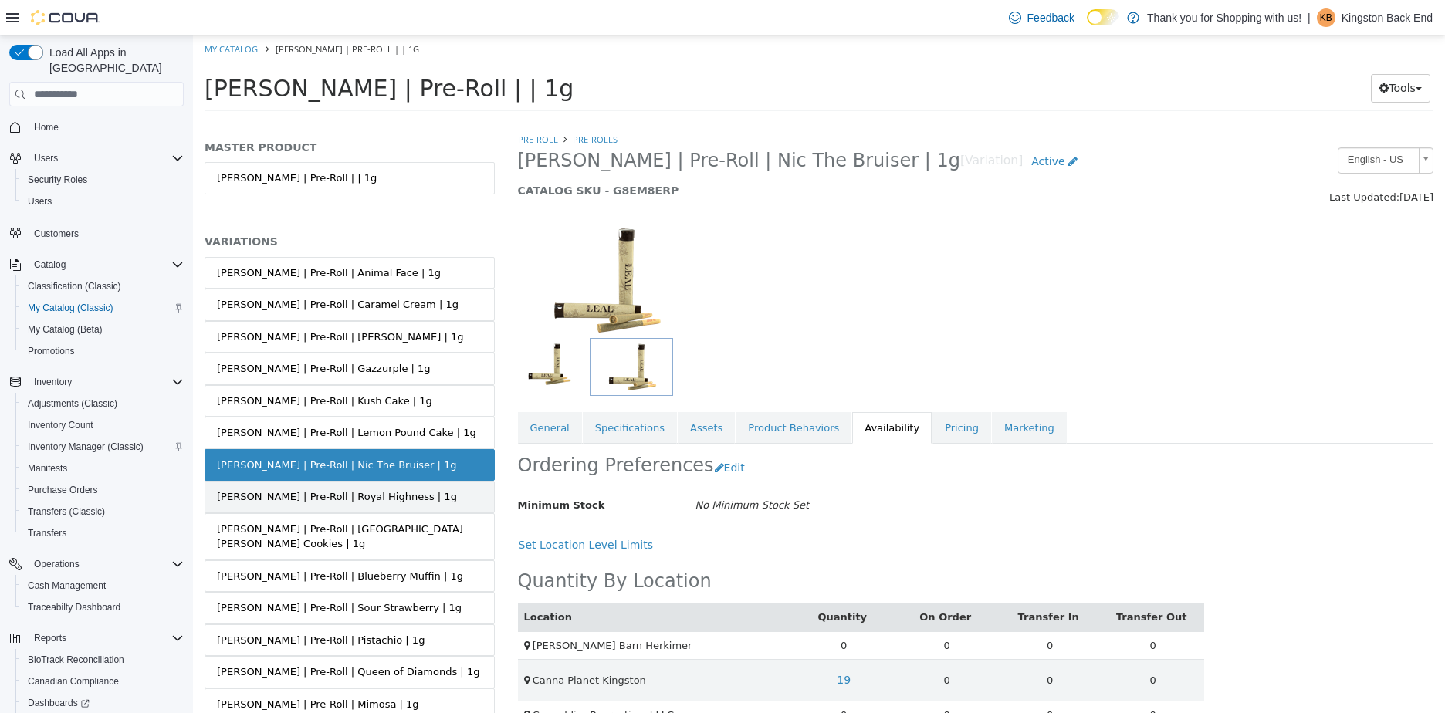
click at [334, 497] on div "[PERSON_NAME] | Pre-Roll | Royal Highness | 1g" at bounding box center [337, 496] width 240 height 15
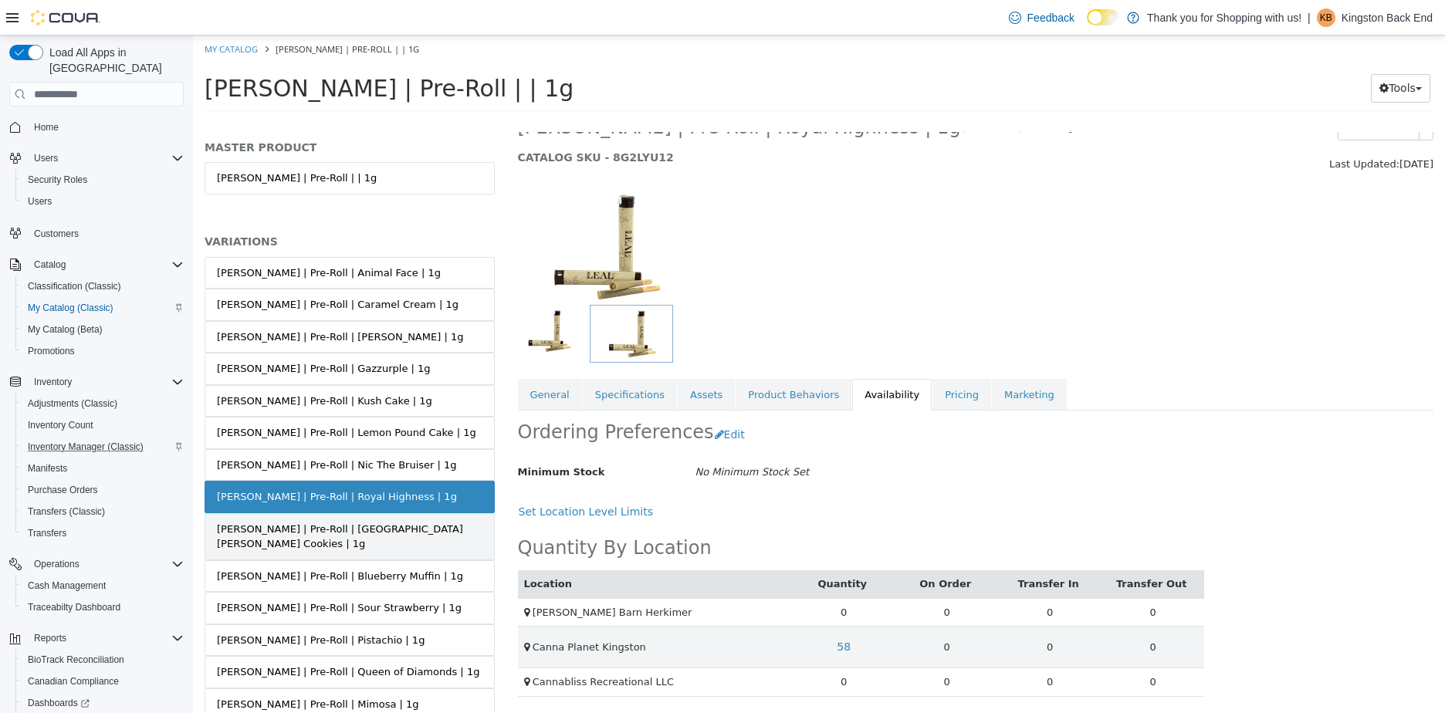
click at [426, 524] on div "[PERSON_NAME] | Pre-Roll | [GEOGRAPHIC_DATA][PERSON_NAME] Cookies | 1g" at bounding box center [350, 537] width 266 height 30
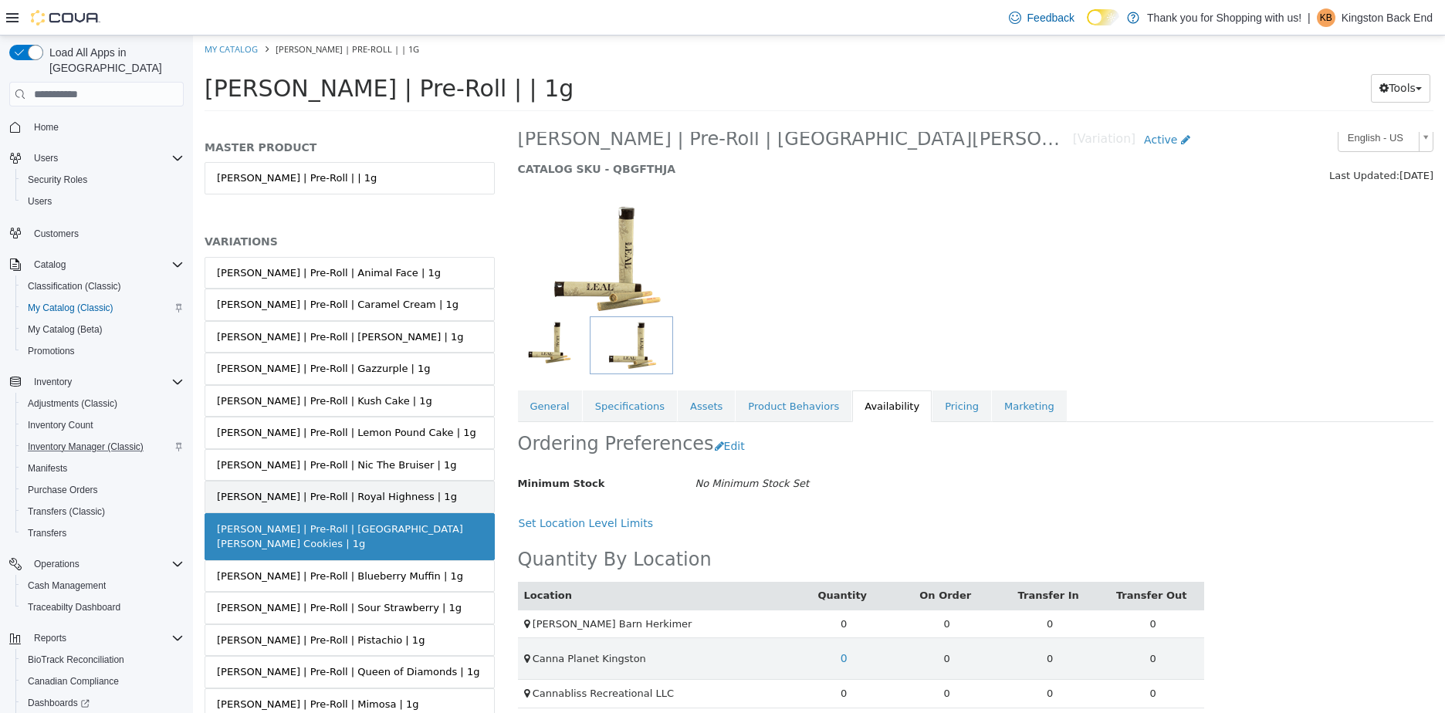
scroll to position [33, 0]
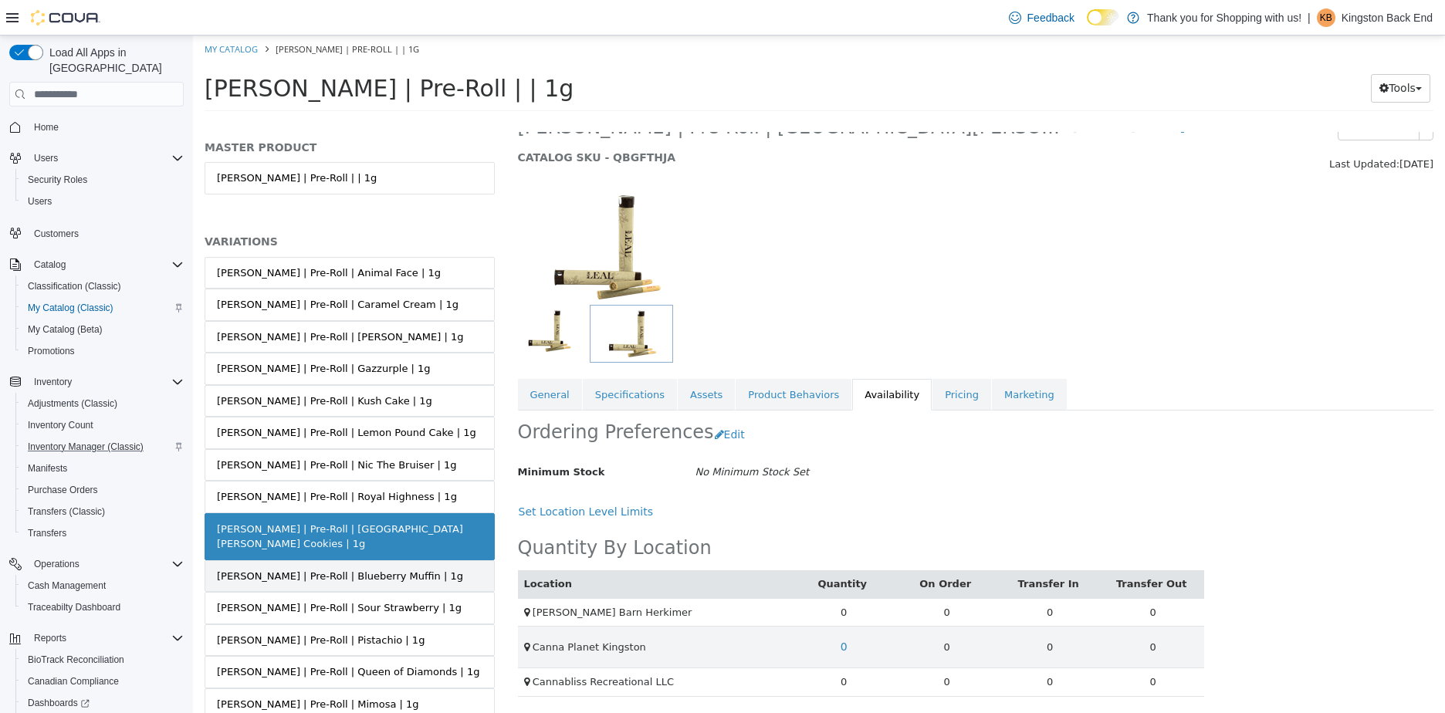
click at [391, 560] on link "[PERSON_NAME] | Pre-Roll | Blueberry Muffin | 1g" at bounding box center [350, 576] width 290 height 32
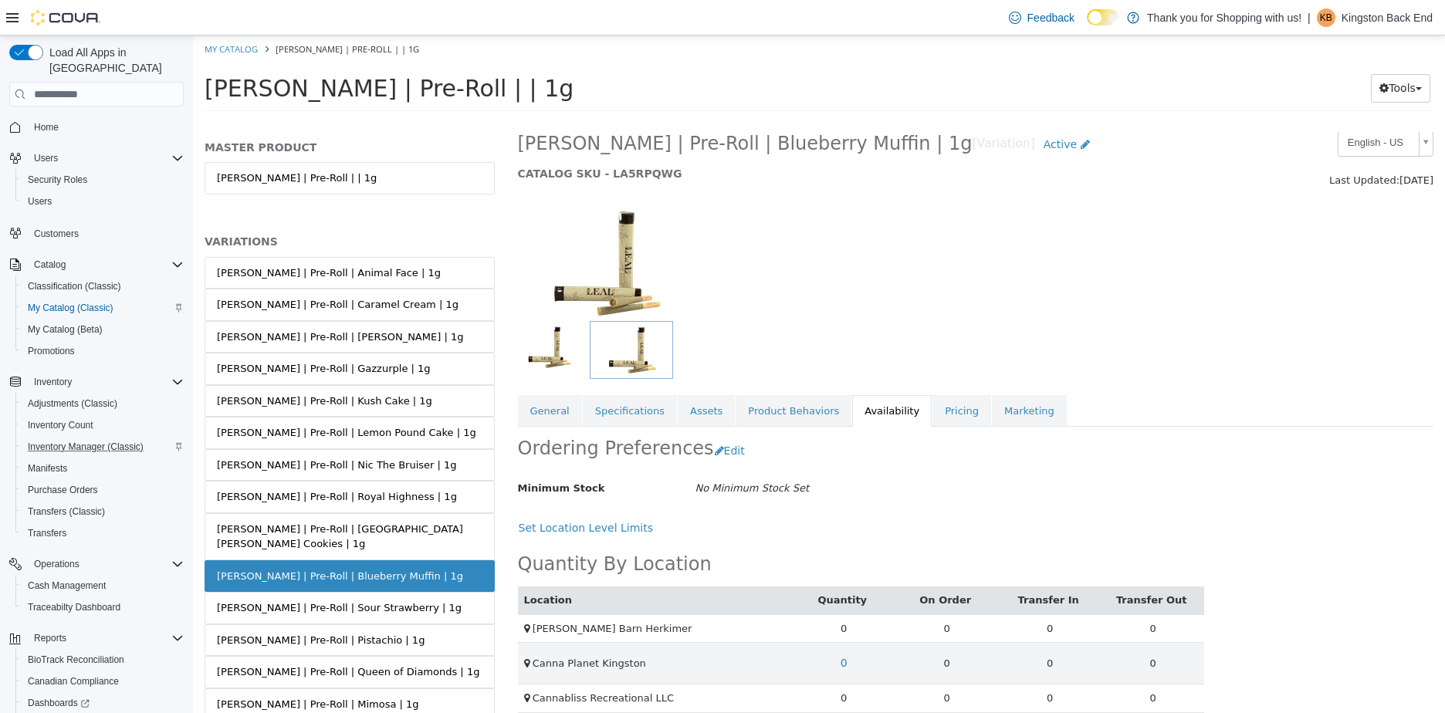
scroll to position [33, 0]
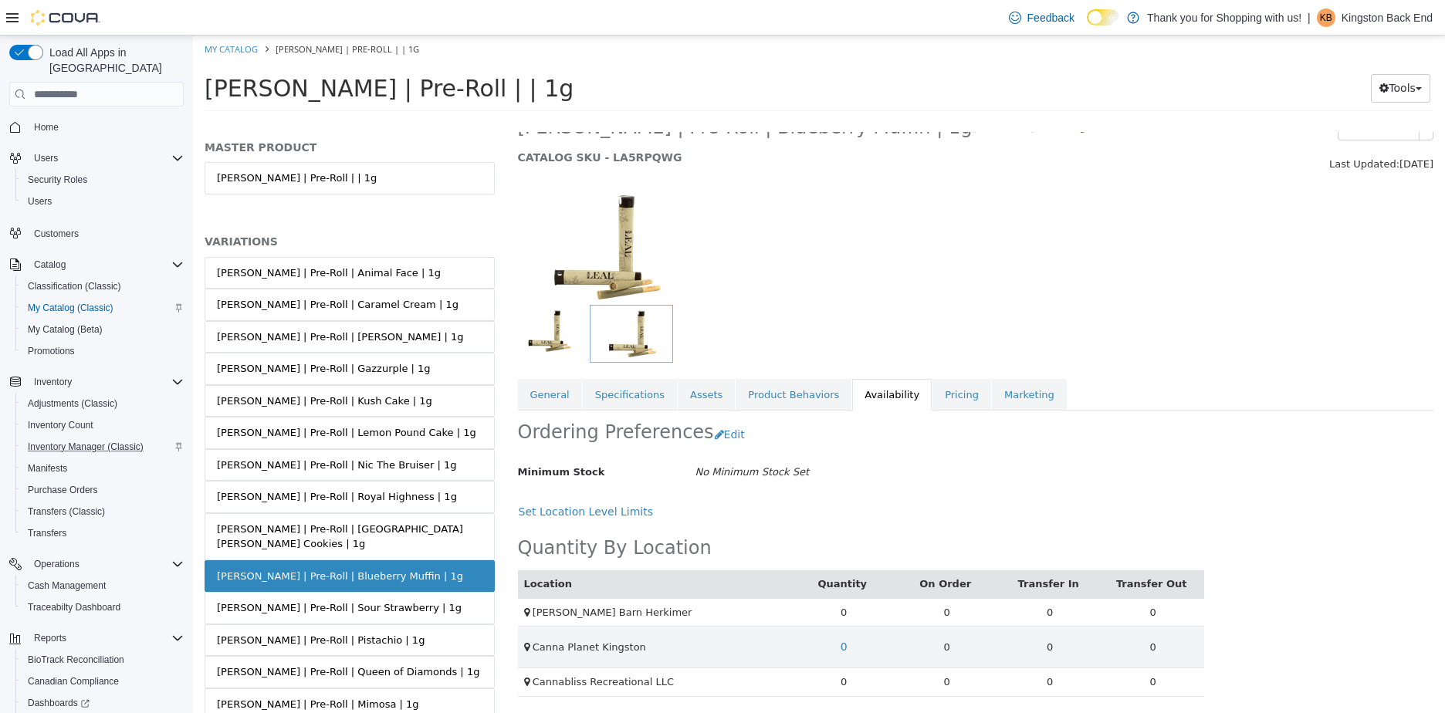
click at [367, 569] on div "[PERSON_NAME] | Pre-Roll | Blueberry Muffin | 1g" at bounding box center [340, 576] width 246 height 15
click at [364, 601] on div "[PERSON_NAME] | Pre-Roll | Sour Strawberry | 1g" at bounding box center [339, 608] width 245 height 15
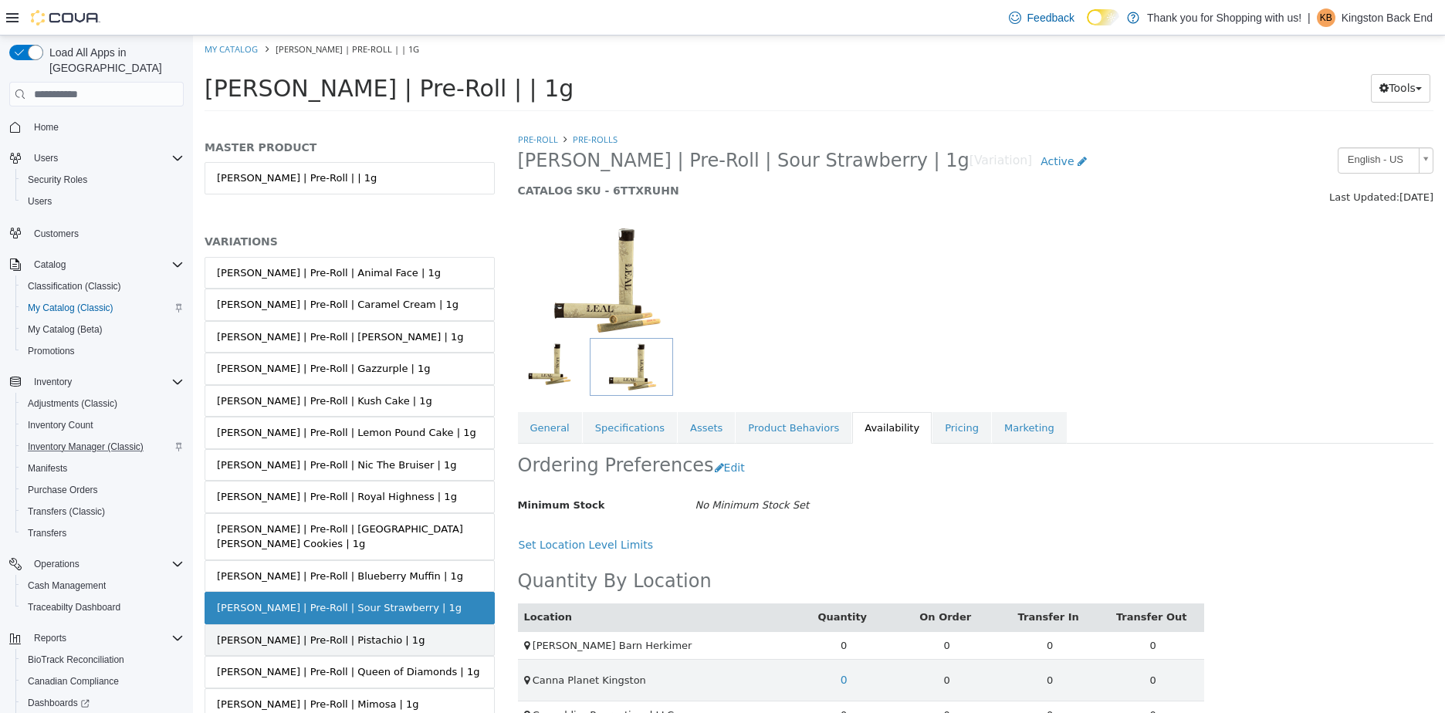
click at [303, 640] on link "[PERSON_NAME] | Pre-Roll | Pistachio | 1g" at bounding box center [350, 641] width 290 height 32
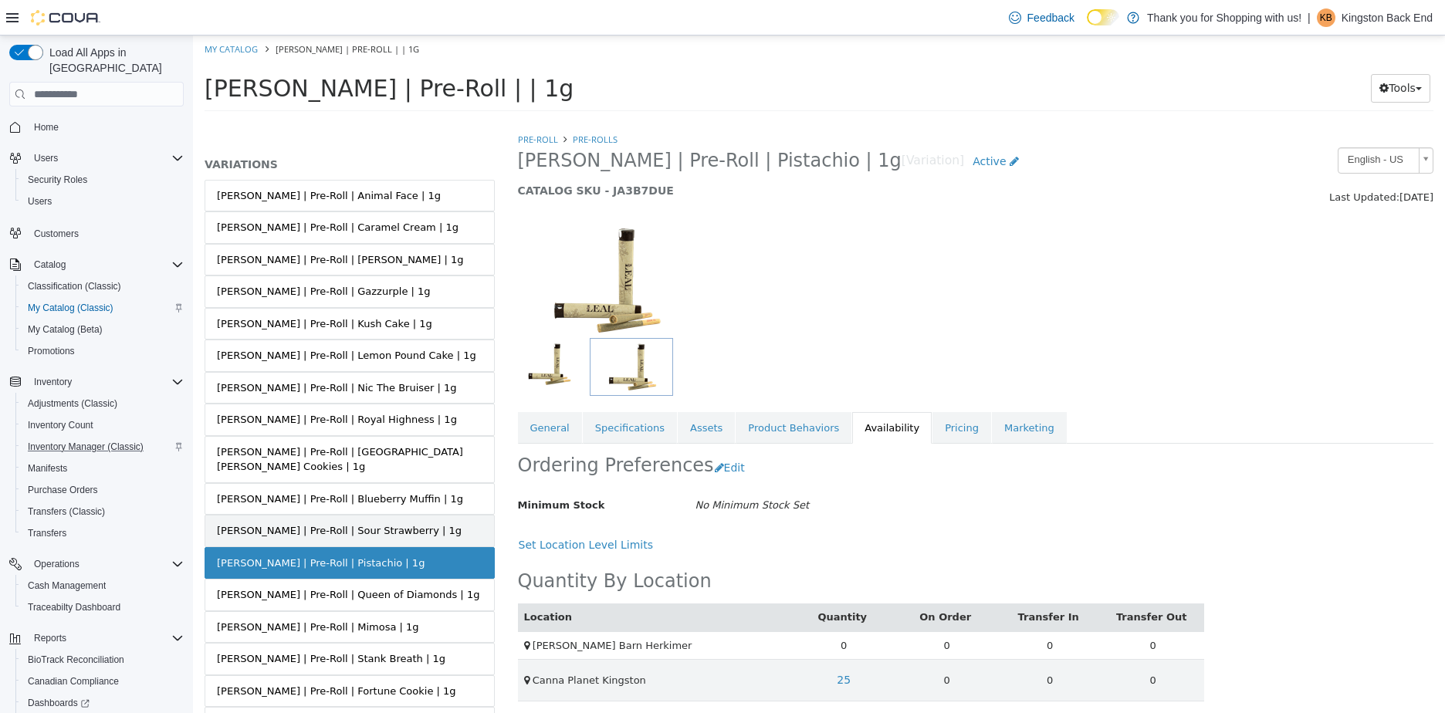
scroll to position [140, 0]
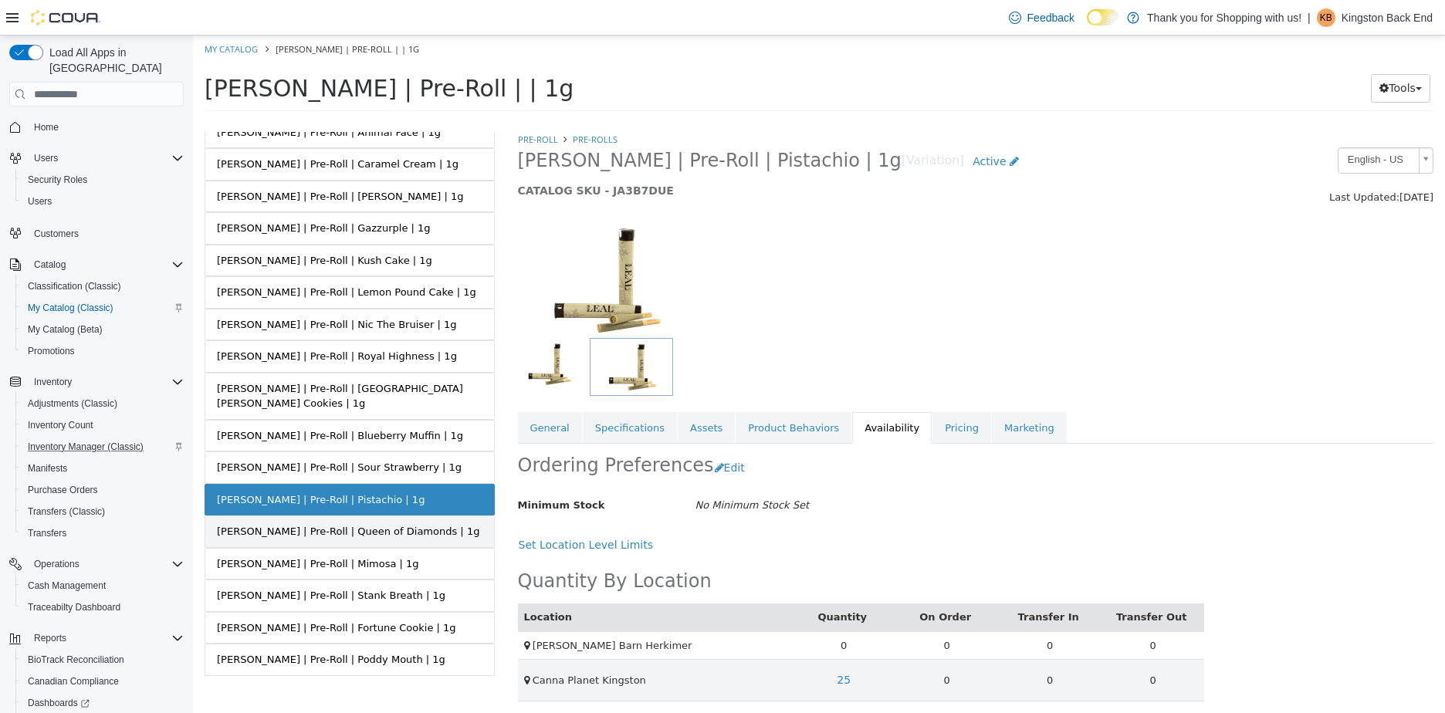
click at [331, 516] on link "[PERSON_NAME] | Pre-Roll | Queen of Diamonds | 1g" at bounding box center [350, 532] width 290 height 32
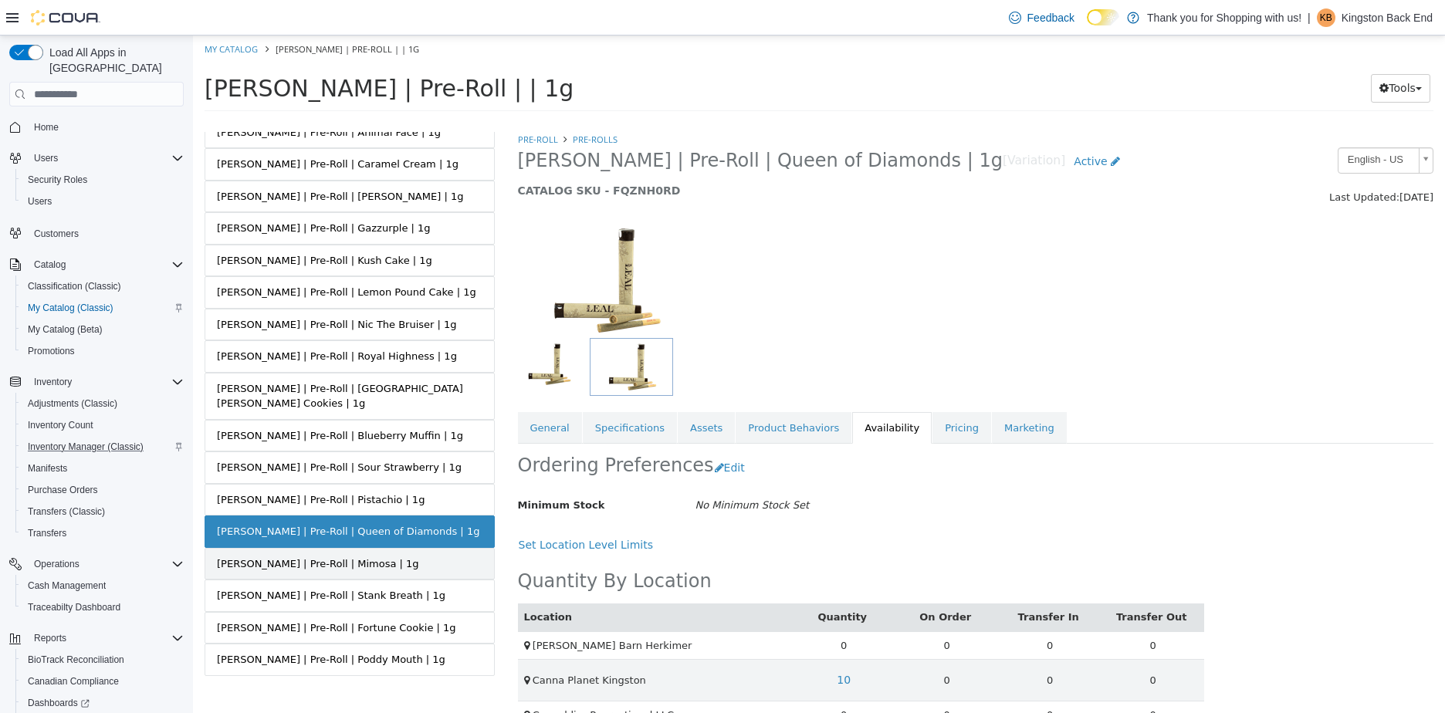
click at [412, 553] on link "[PERSON_NAME] | Pre-Roll | Mimosa | 1g" at bounding box center [350, 564] width 290 height 32
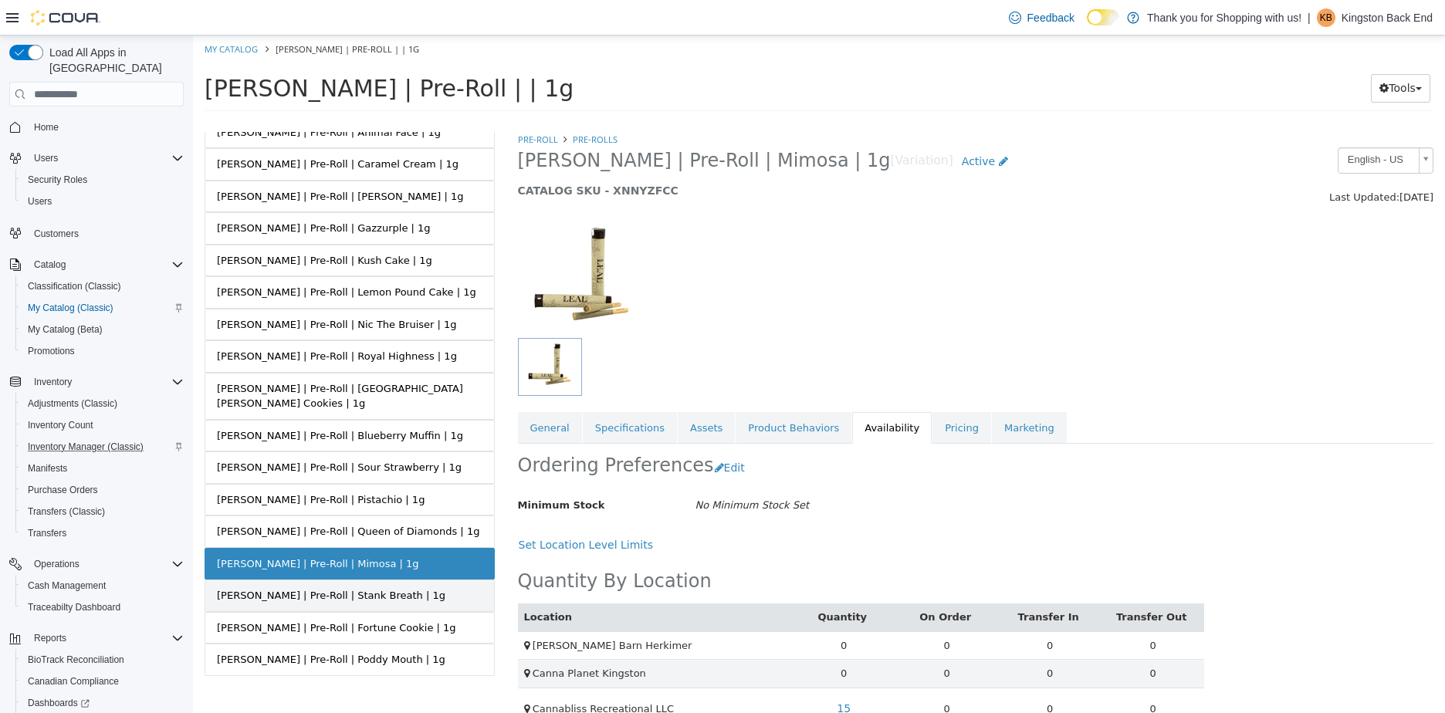
click at [253, 588] on div "[PERSON_NAME] | Pre-Roll | Stank Breath | 1g" at bounding box center [331, 595] width 229 height 15
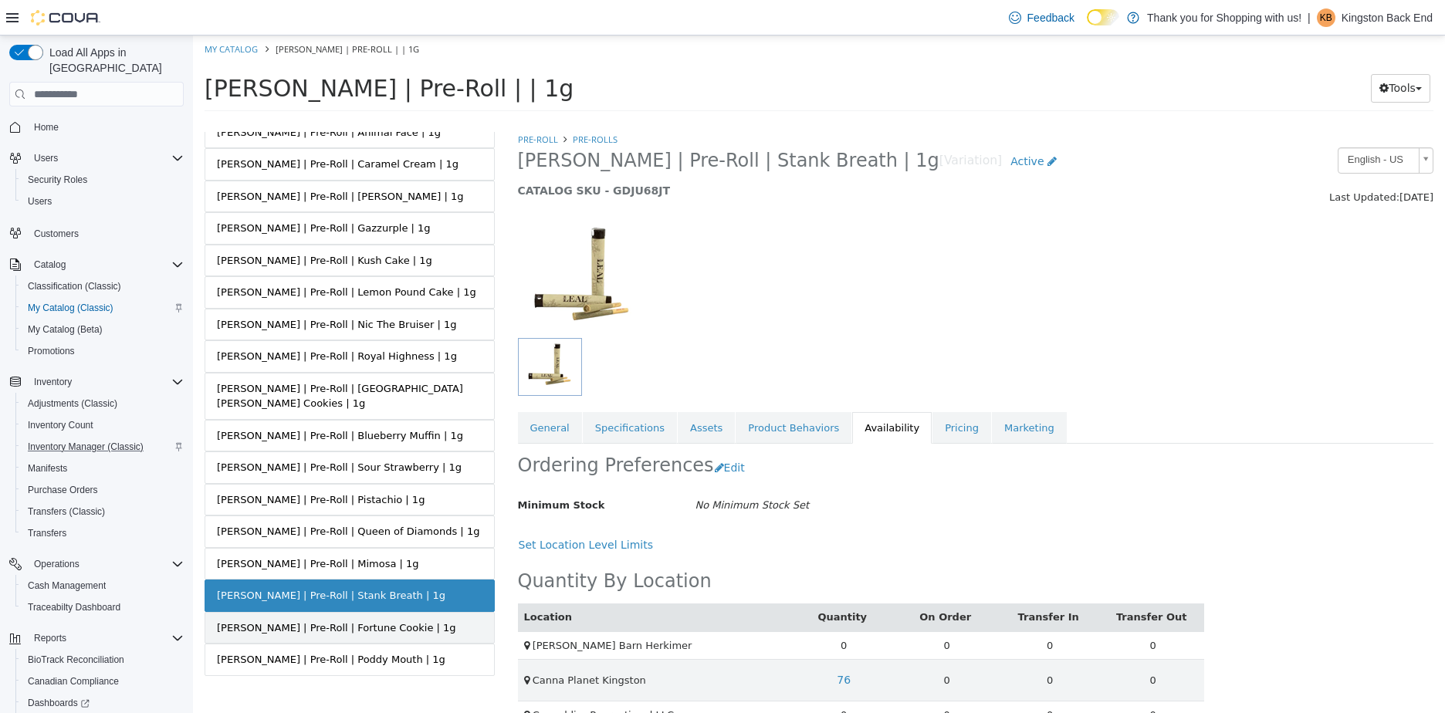
click at [381, 614] on link "[PERSON_NAME] | Pre-Roll | Fortune Cookie | 1g" at bounding box center [350, 628] width 290 height 32
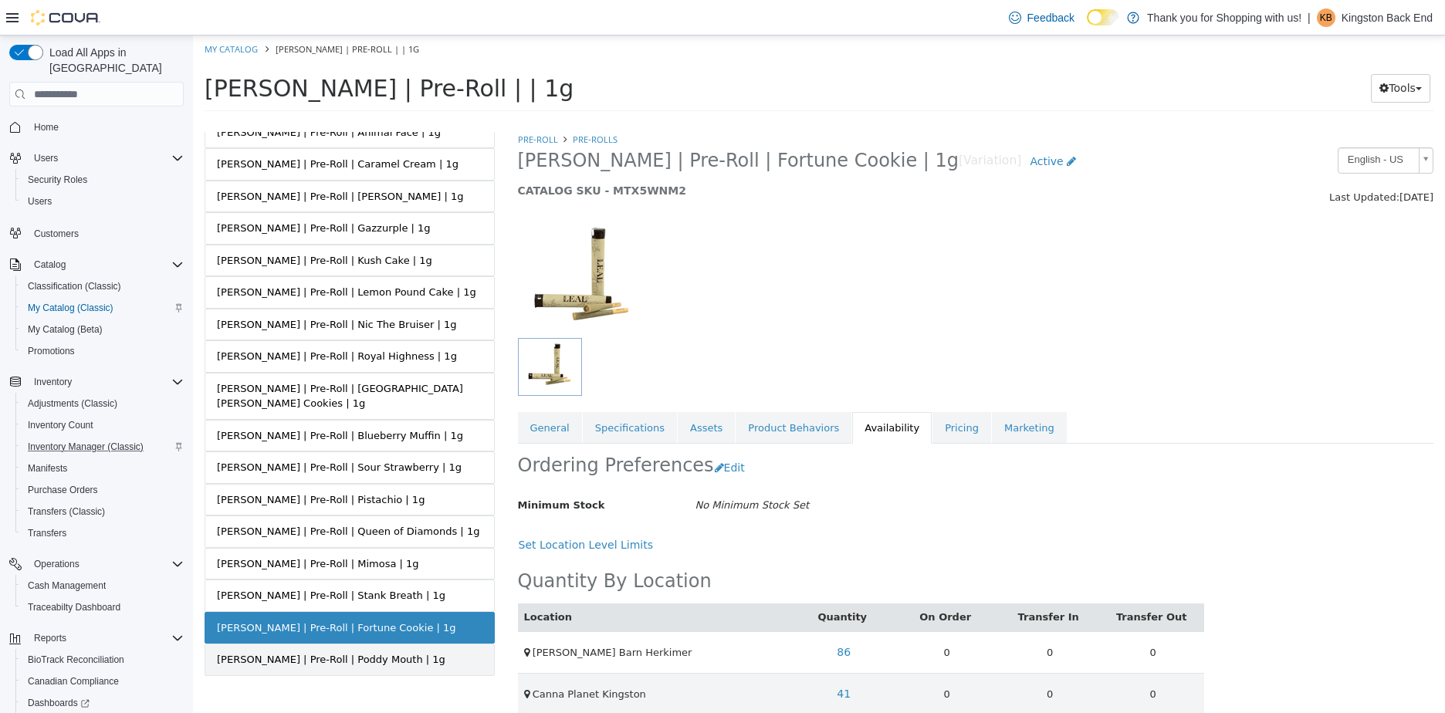
drag, startPoint x: 381, startPoint y: 656, endPoint x: 381, endPoint y: 647, distance: 9.3
click at [381, 647] on link "[PERSON_NAME] | Pre-Roll | Poddy Mouth | 1g" at bounding box center [350, 660] width 290 height 32
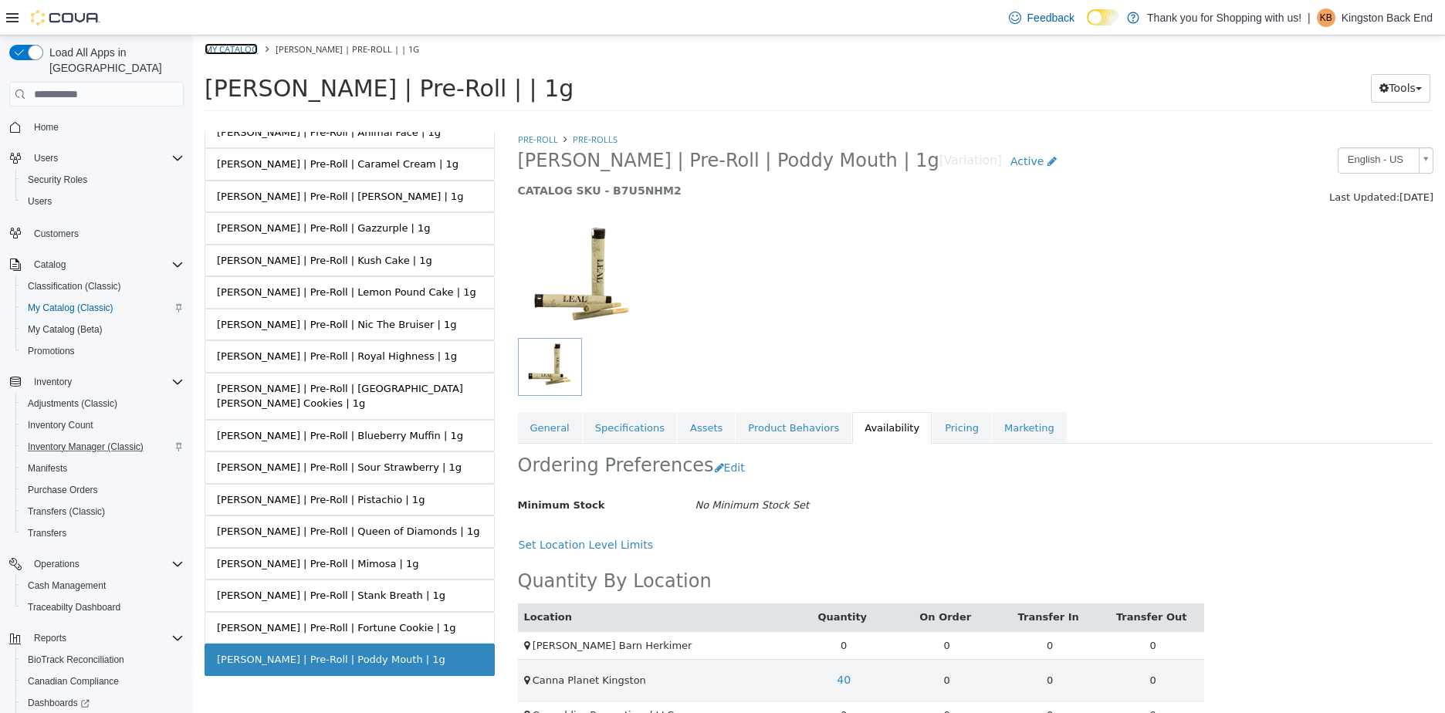
click at [242, 51] on link "My Catalog" at bounding box center [231, 49] width 53 height 12
select select "**********"
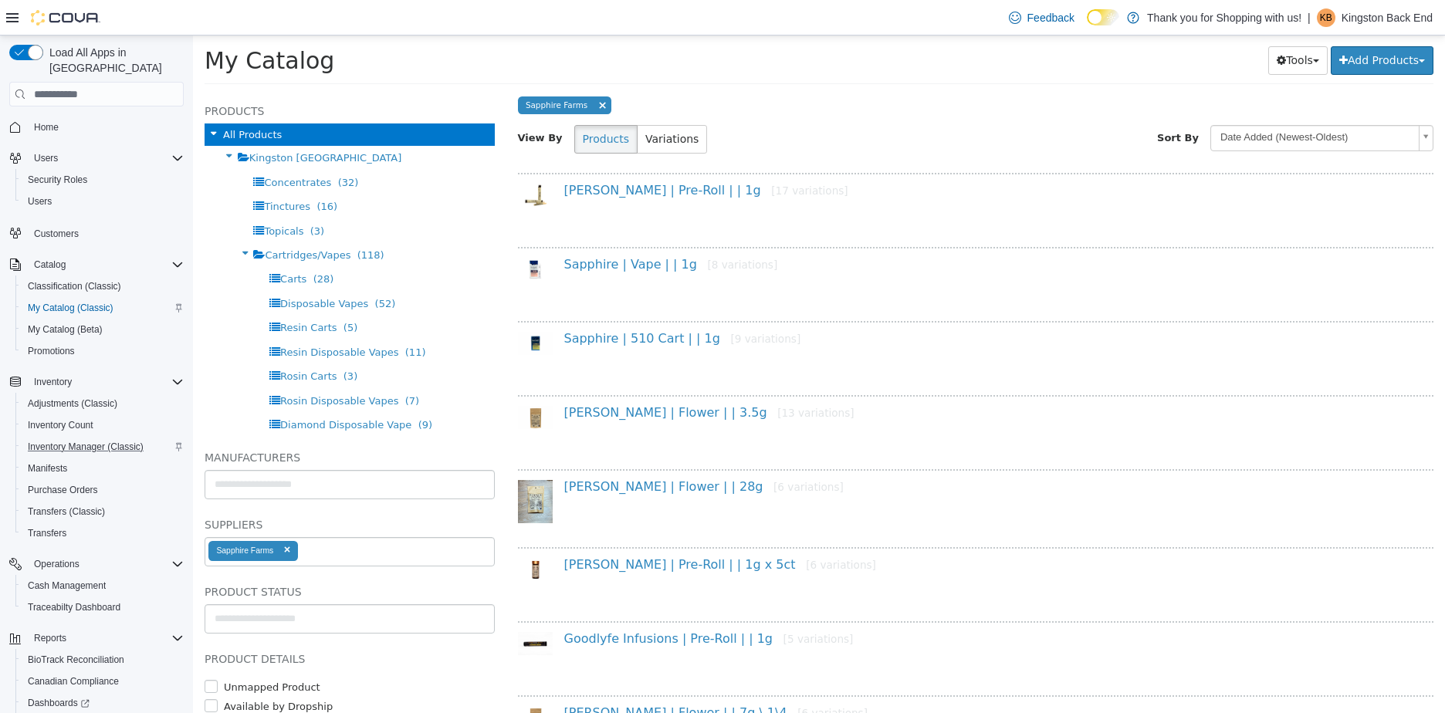
scroll to position [157, 0]
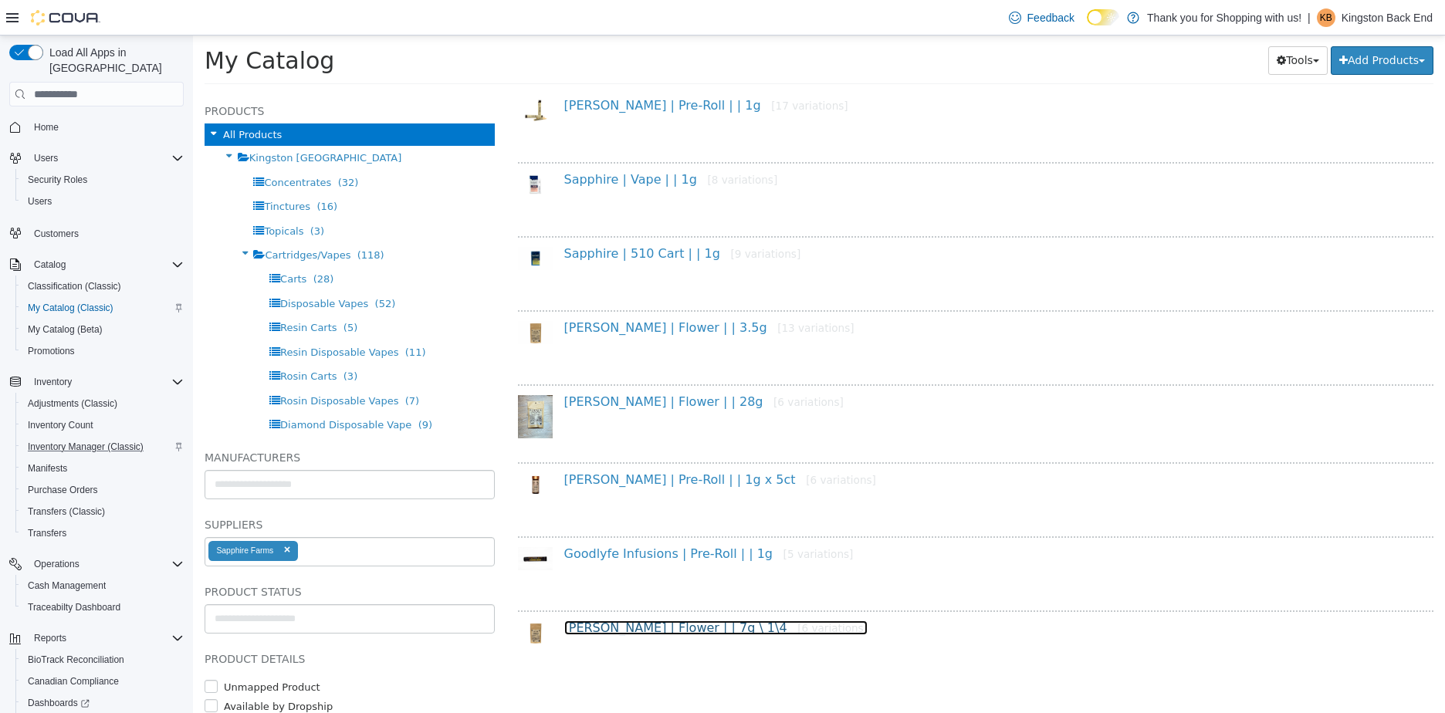
click at [656, 623] on link "[PERSON_NAME] | Flower | | 7g \ 1\4 [6 variations]" at bounding box center [715, 628] width 303 height 15
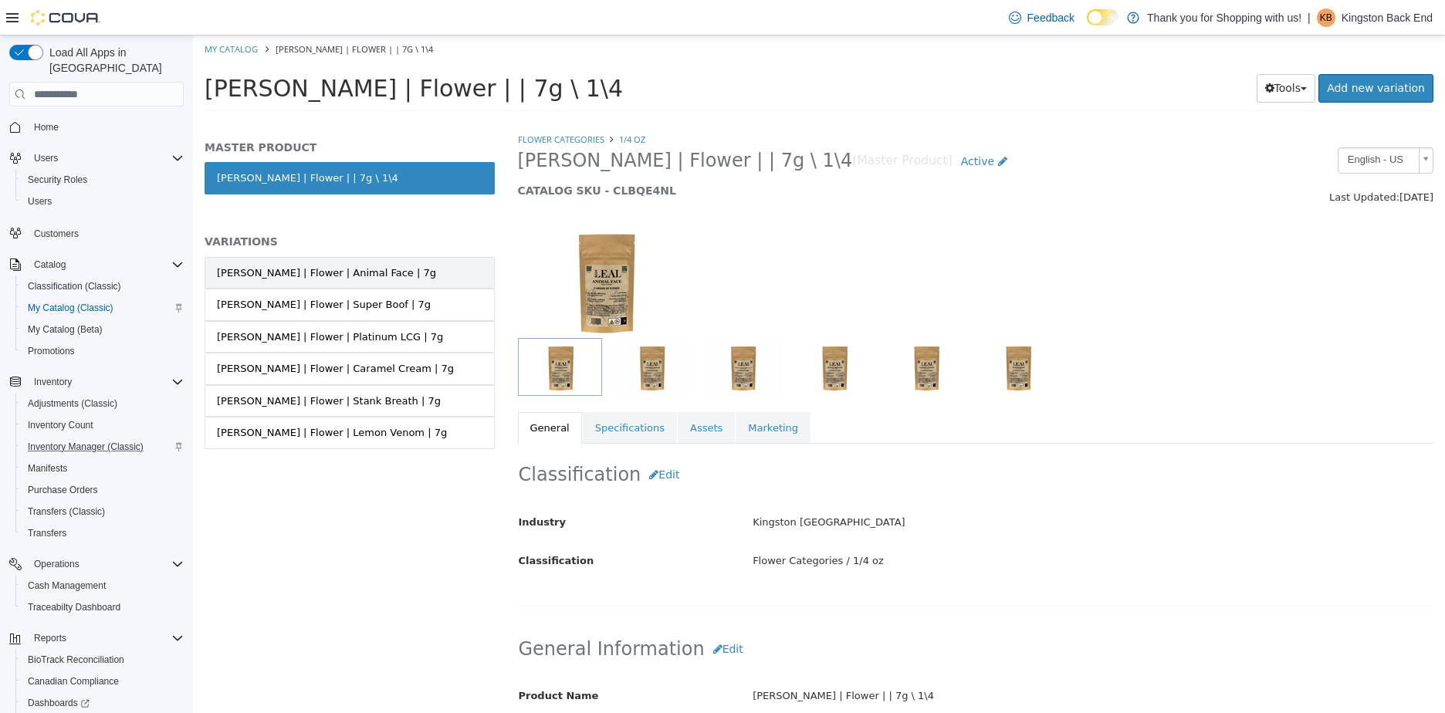
click at [369, 279] on link "[PERSON_NAME] | Flower | Animal Face | 7g" at bounding box center [350, 273] width 290 height 32
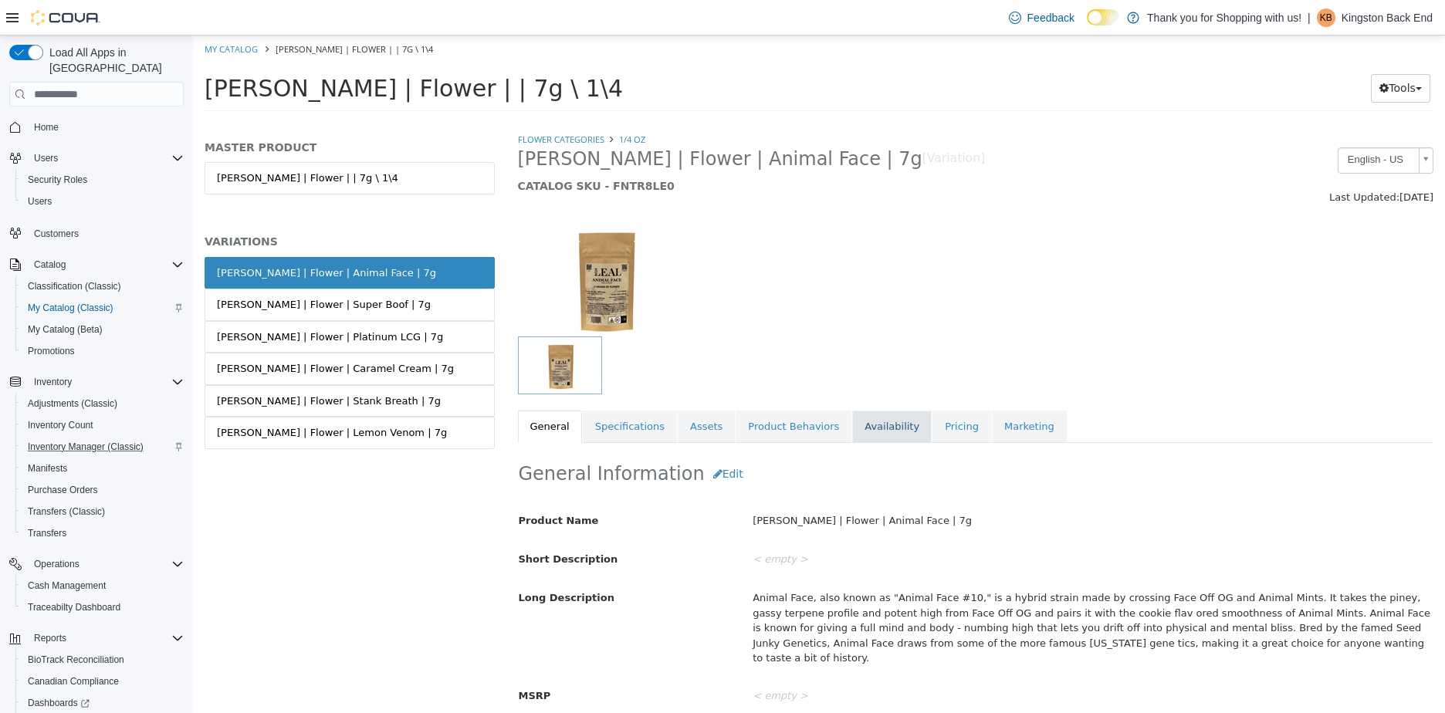
click at [870, 434] on link "Availability" at bounding box center [892, 427] width 80 height 32
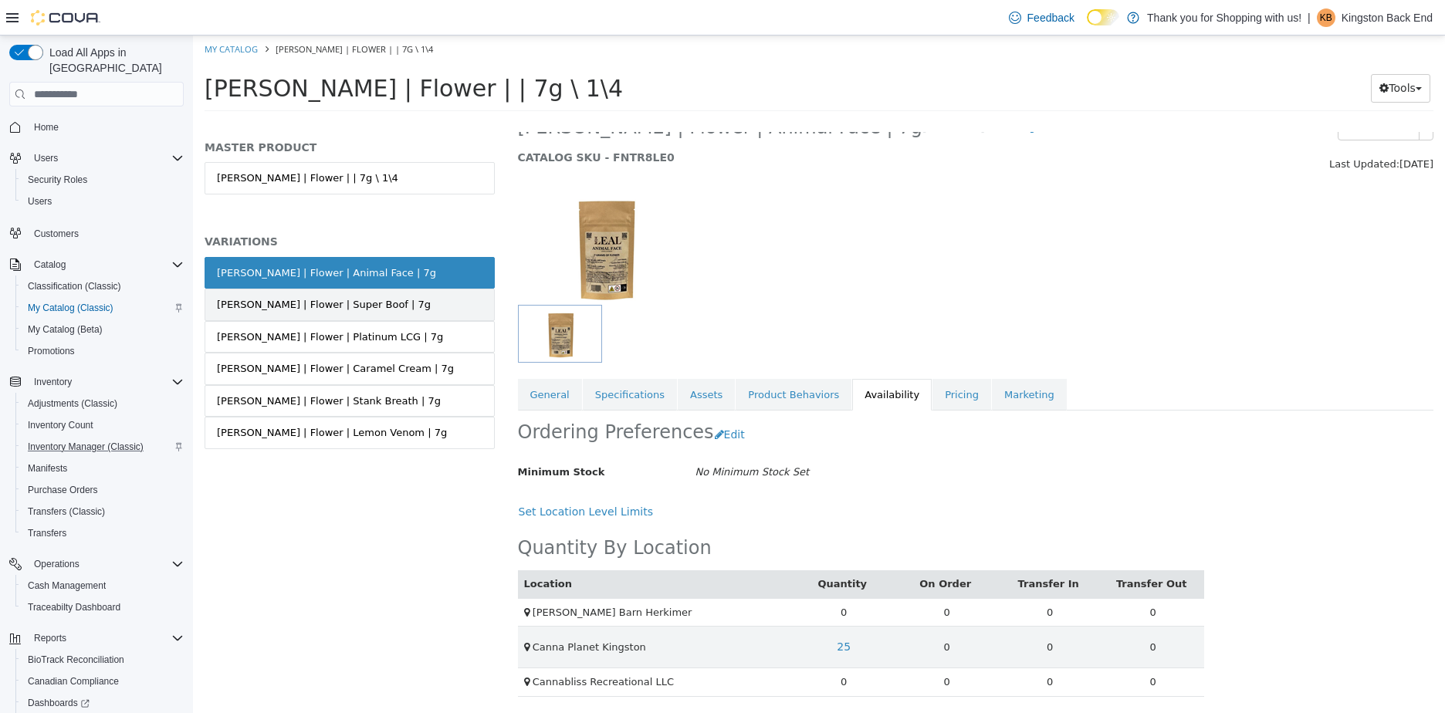
click at [260, 303] on div "[PERSON_NAME] | Flower | Super Boof | 7g" at bounding box center [324, 304] width 214 height 15
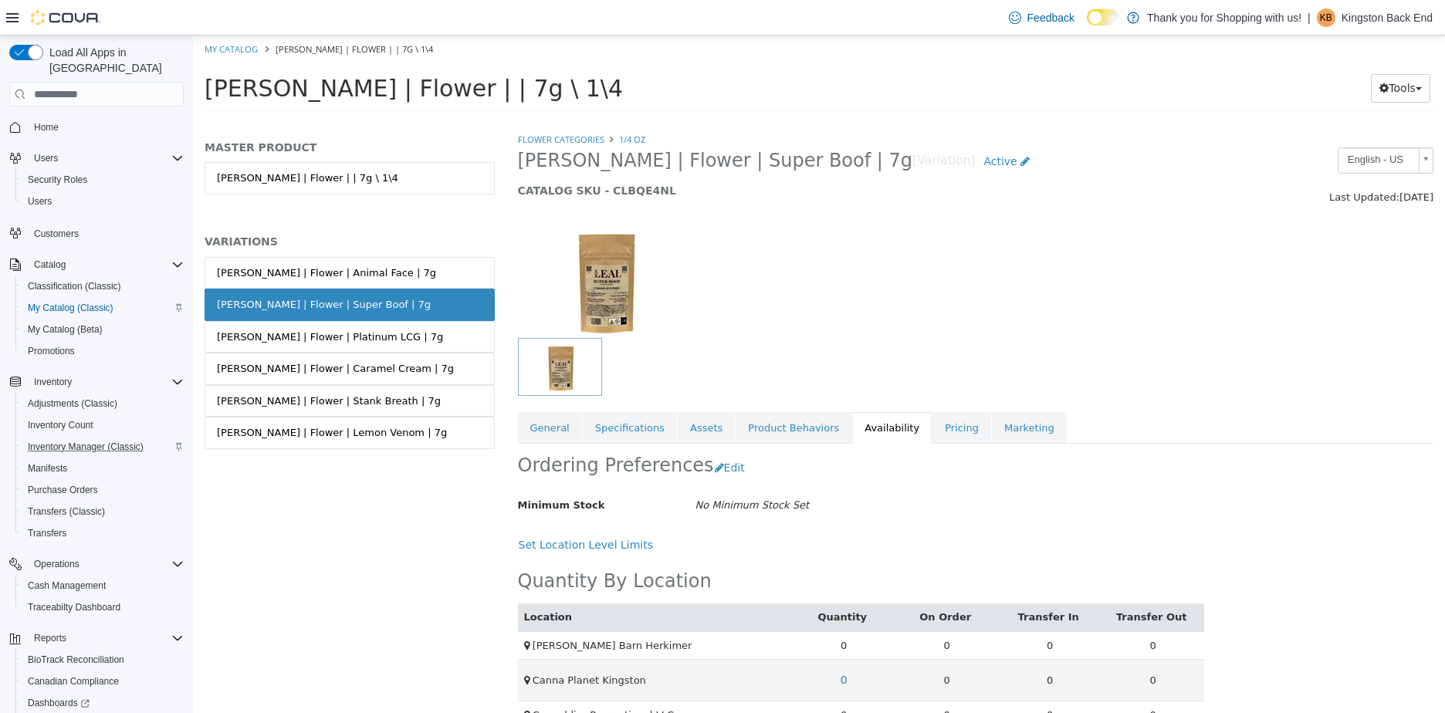
click at [412, 320] on link "[PERSON_NAME] | Flower | Super Boof | 7g" at bounding box center [350, 305] width 290 height 32
click at [383, 340] on link "[PERSON_NAME] | Flower | Platinum LCG | 7g" at bounding box center [350, 337] width 290 height 32
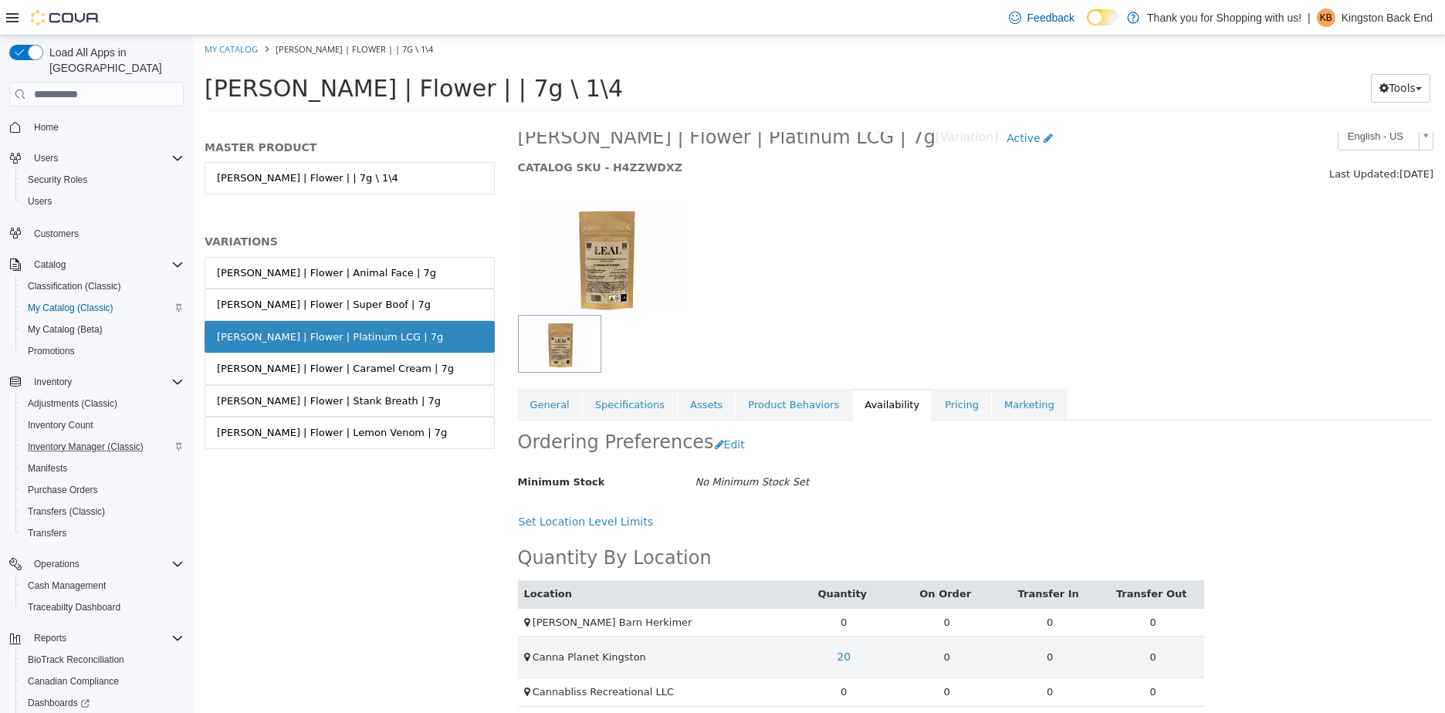
scroll to position [33, 0]
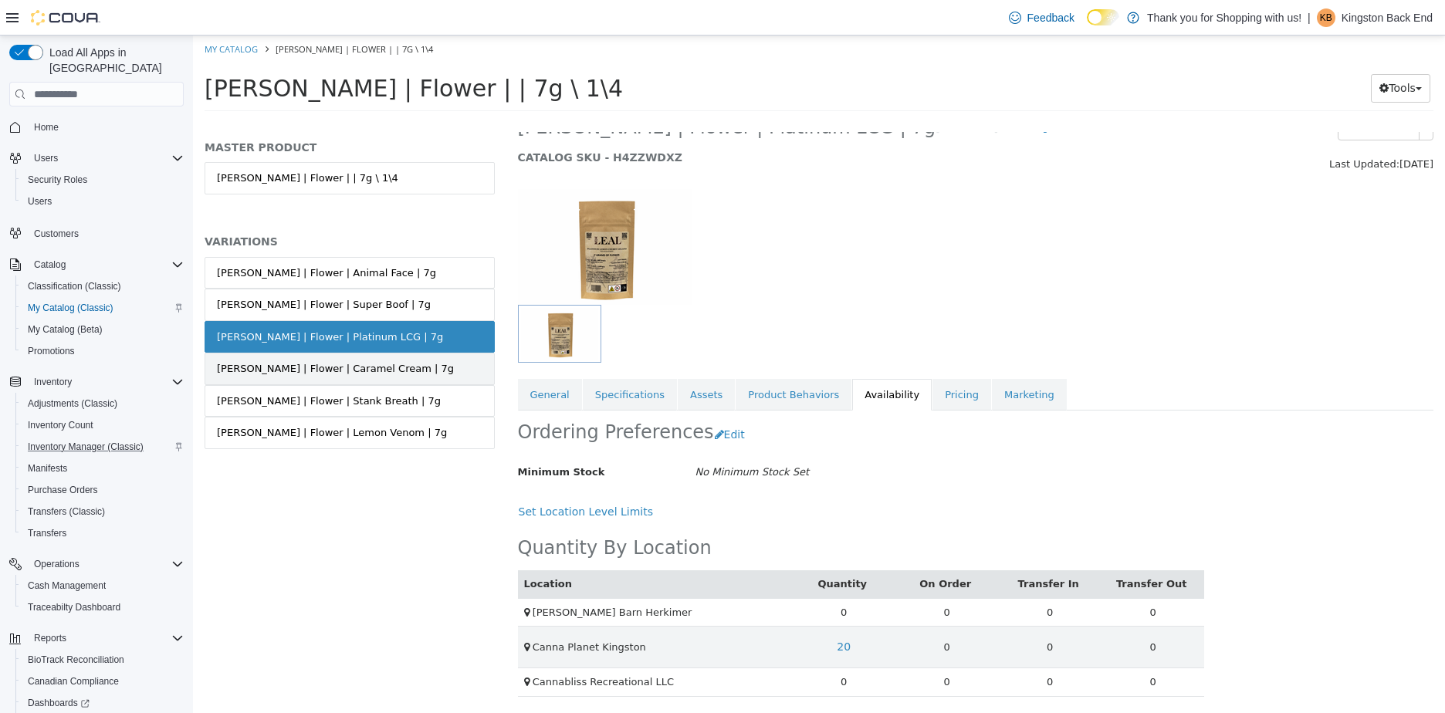
click at [300, 375] on div "[PERSON_NAME] | Flower | Caramel Cream | 7g" at bounding box center [335, 368] width 237 height 15
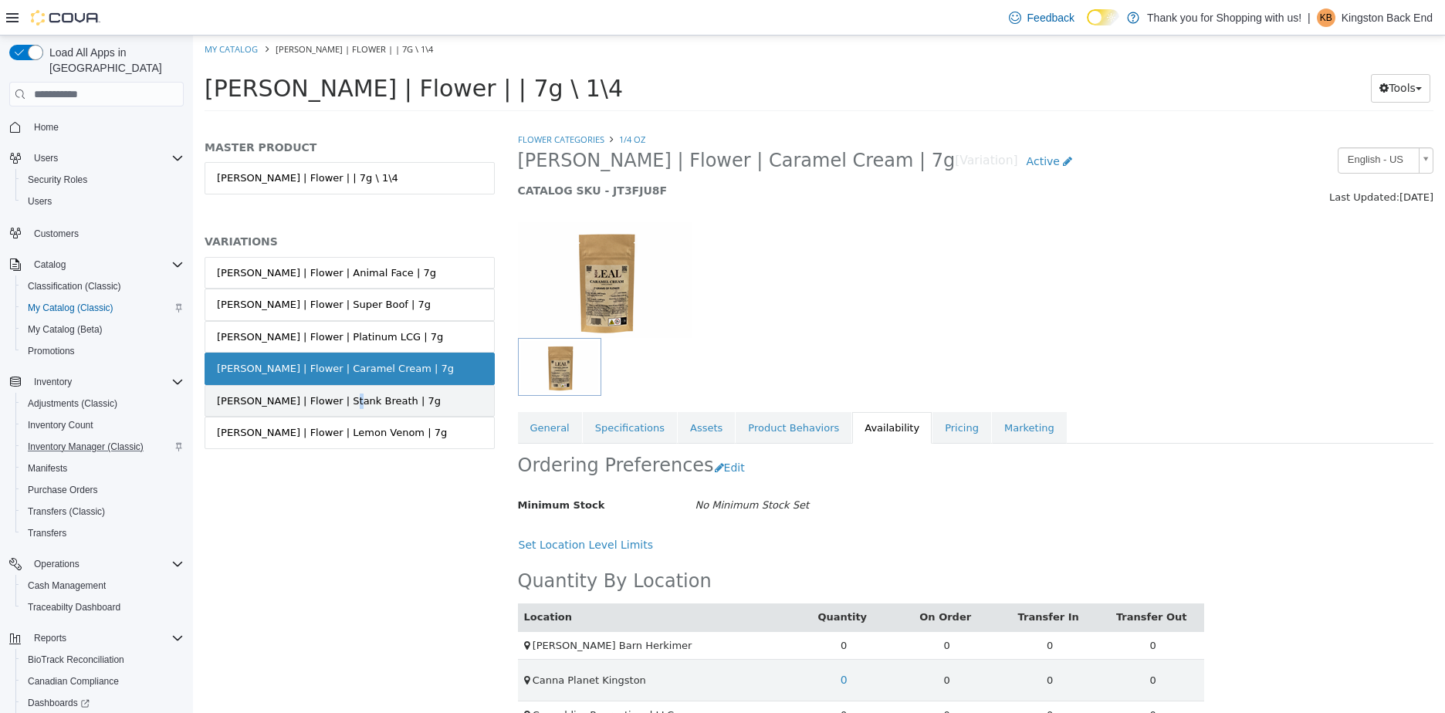
click at [320, 398] on div "[PERSON_NAME] | Flower | Stank Breath | 7g" at bounding box center [329, 401] width 224 height 15
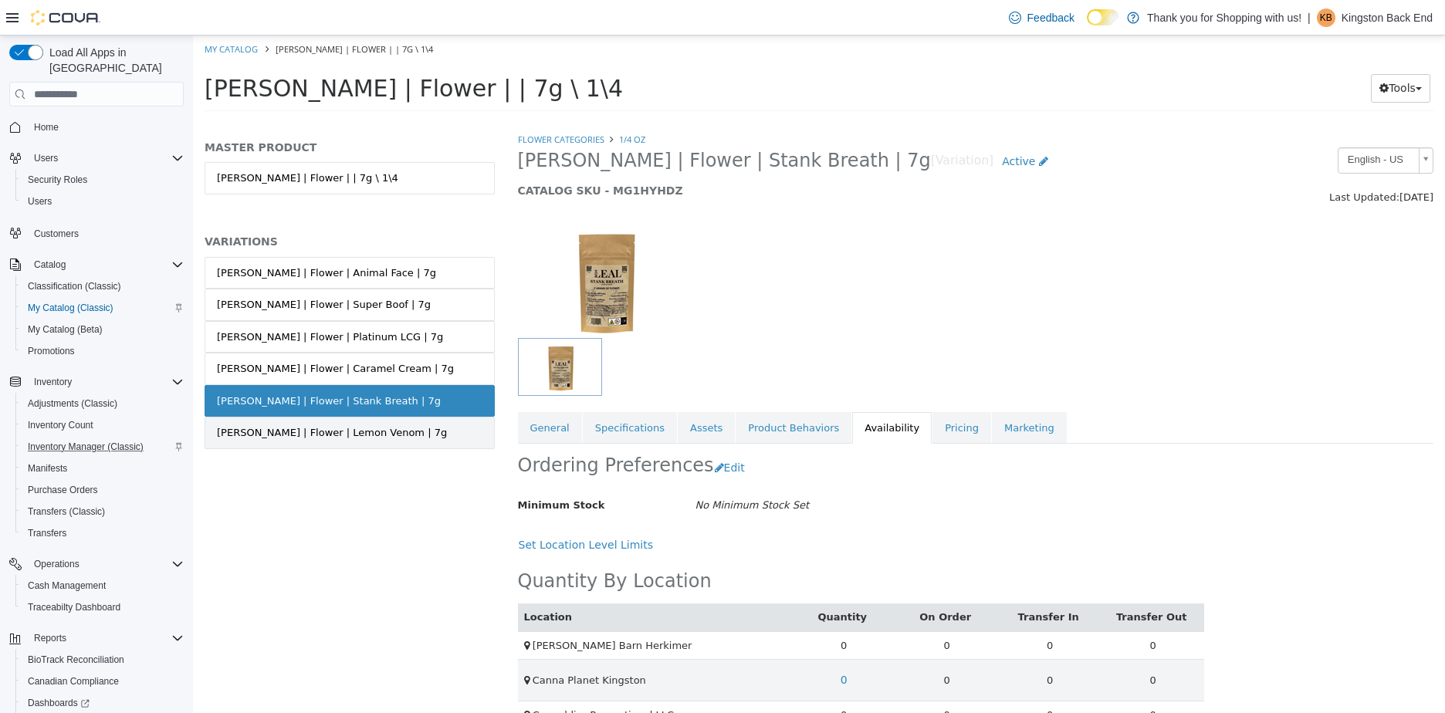
click at [340, 431] on div "[PERSON_NAME] | Flower | Lemon Venom | 7g" at bounding box center [332, 432] width 230 height 15
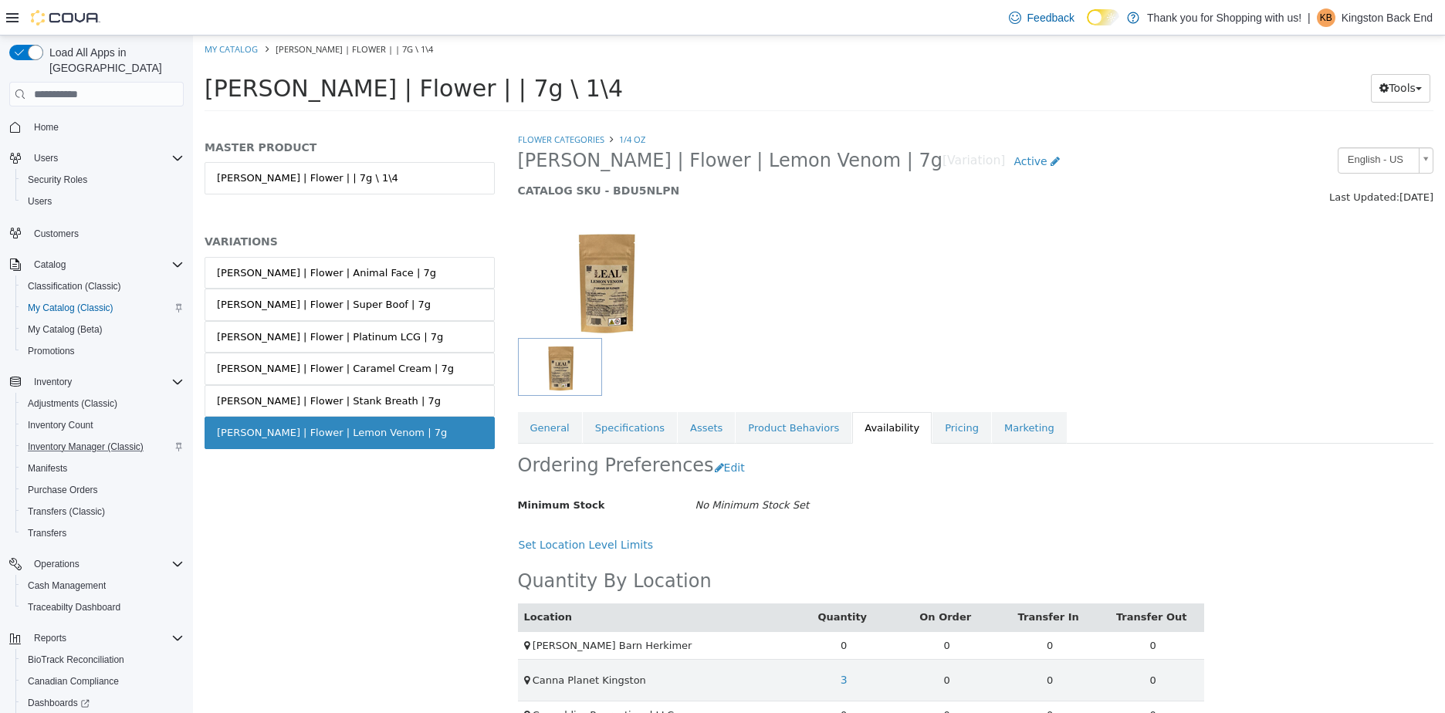
click at [232, 55] on li "My Catalog" at bounding box center [233, 49] width 56 height 14
click at [229, 49] on link "My Catalog" at bounding box center [231, 49] width 53 height 12
select select "**********"
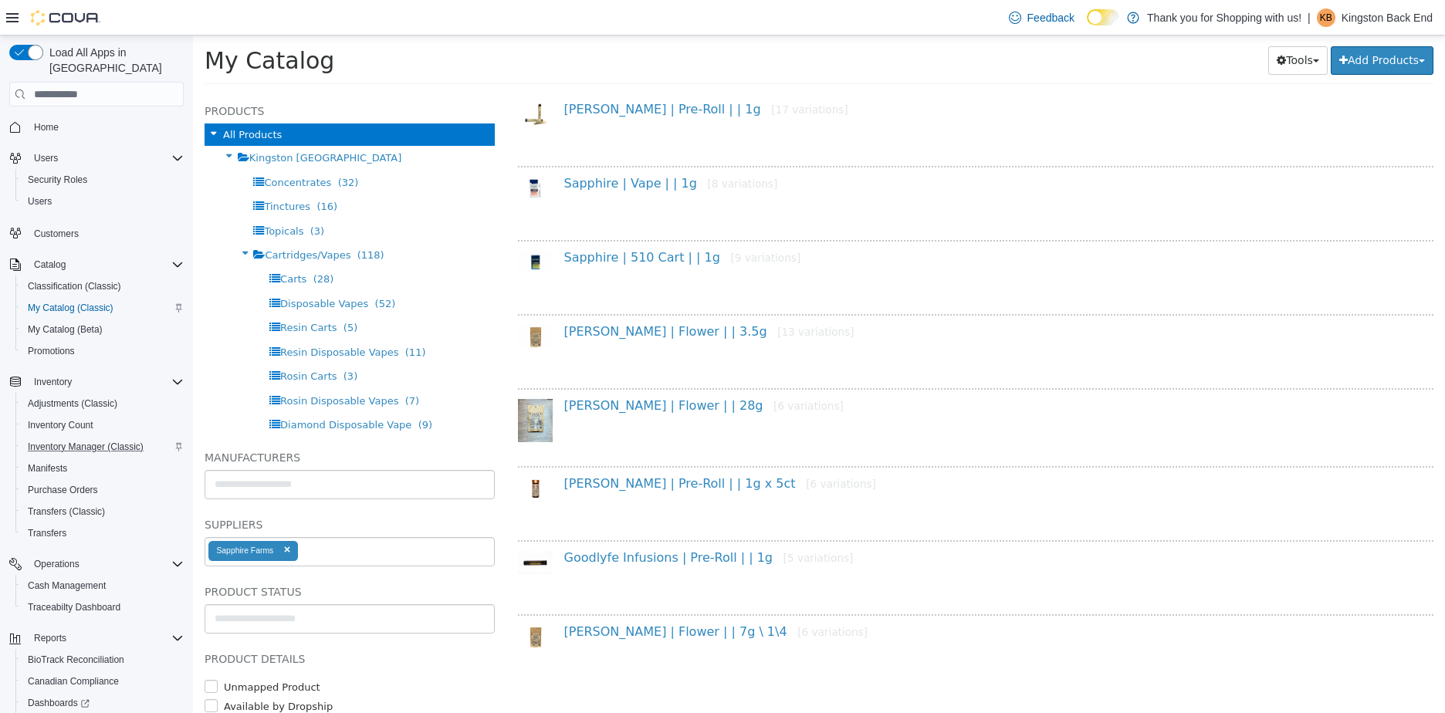
scroll to position [157, 0]
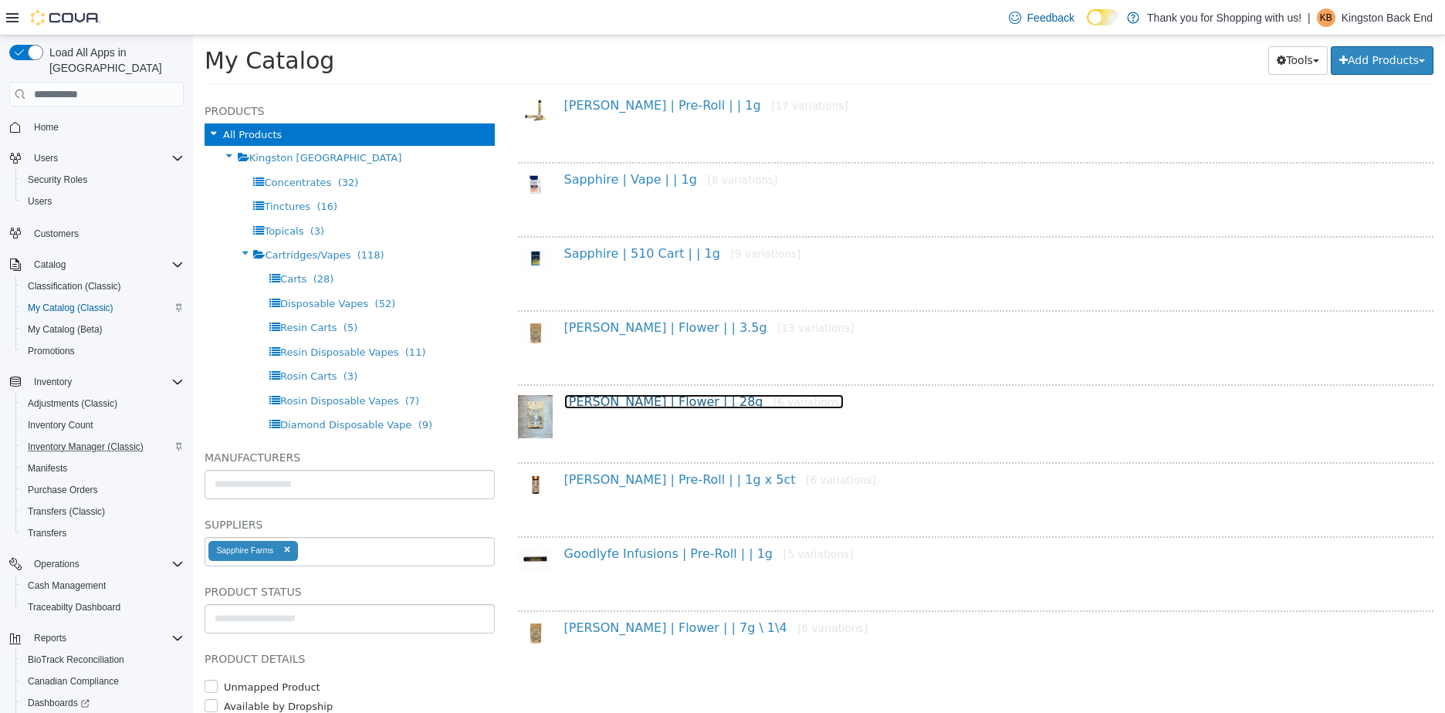
click at [642, 401] on link "[PERSON_NAME] | Flower | | 28g [6 variations]" at bounding box center [703, 401] width 279 height 15
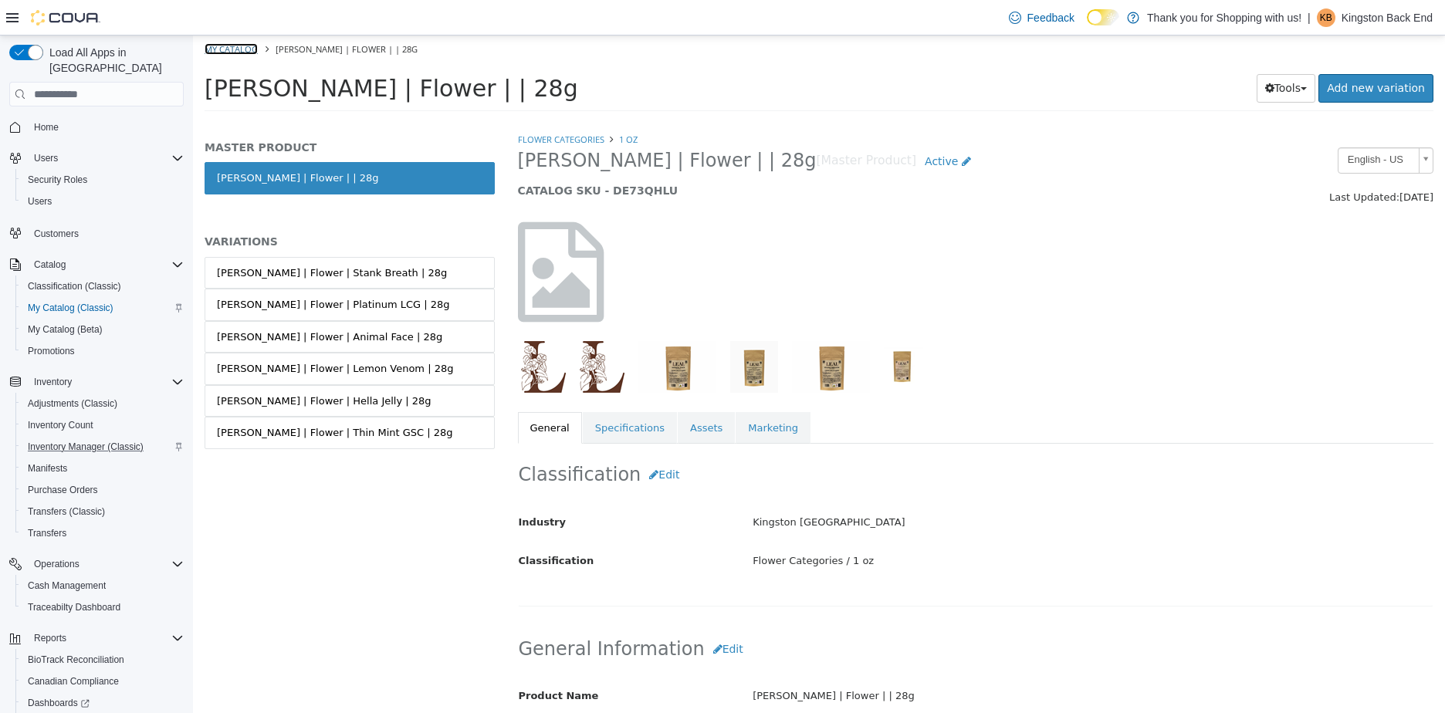
click at [227, 49] on link "My Catalog" at bounding box center [231, 49] width 53 height 12
select select "**********"
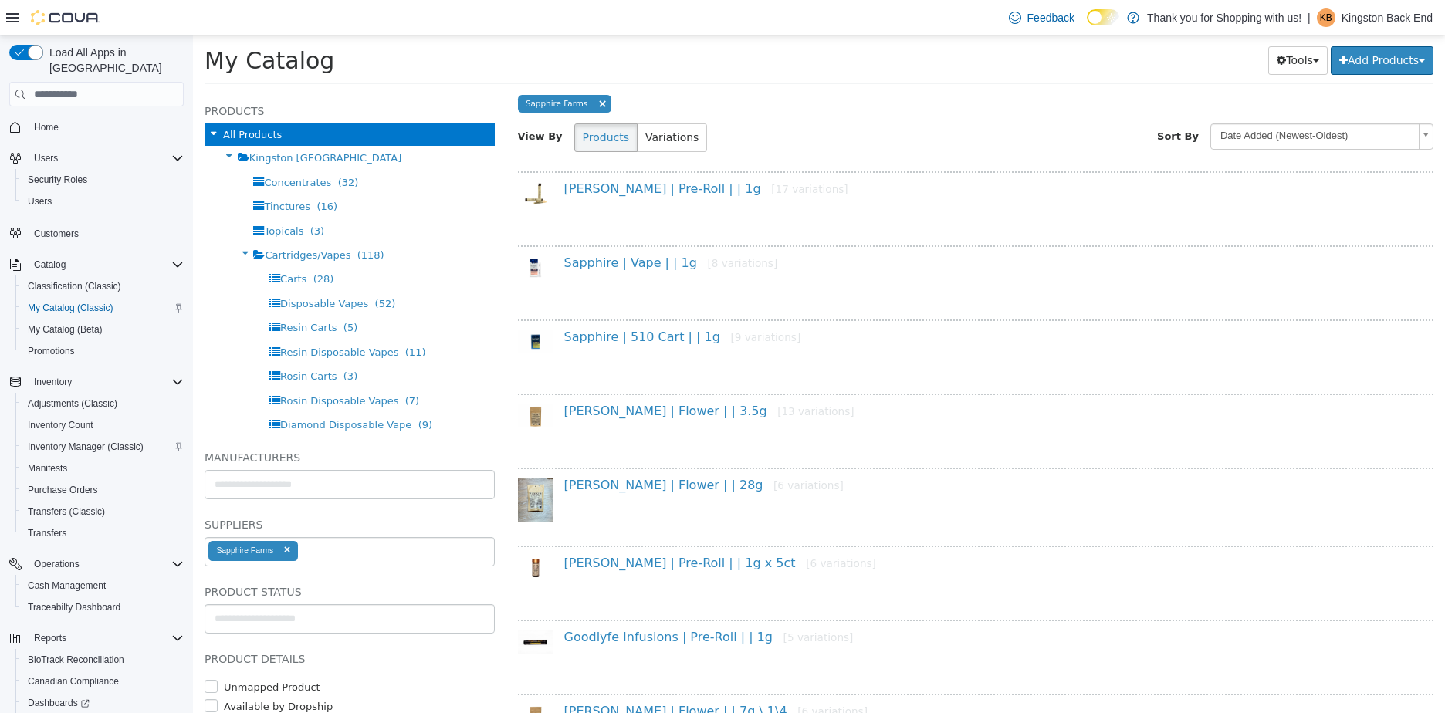
scroll to position [157, 0]
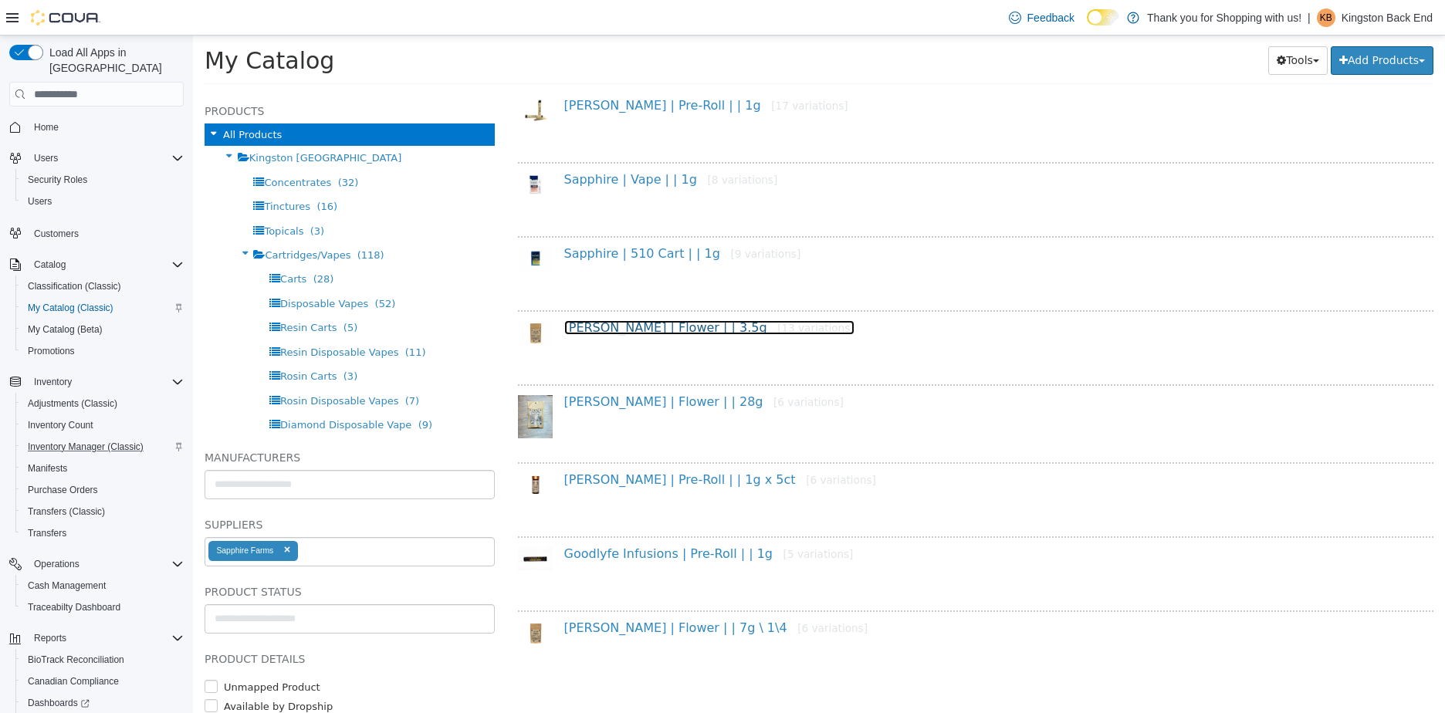
click at [652, 326] on link "[PERSON_NAME] | Flower | | 3.5g [13 variations]" at bounding box center [709, 327] width 290 height 15
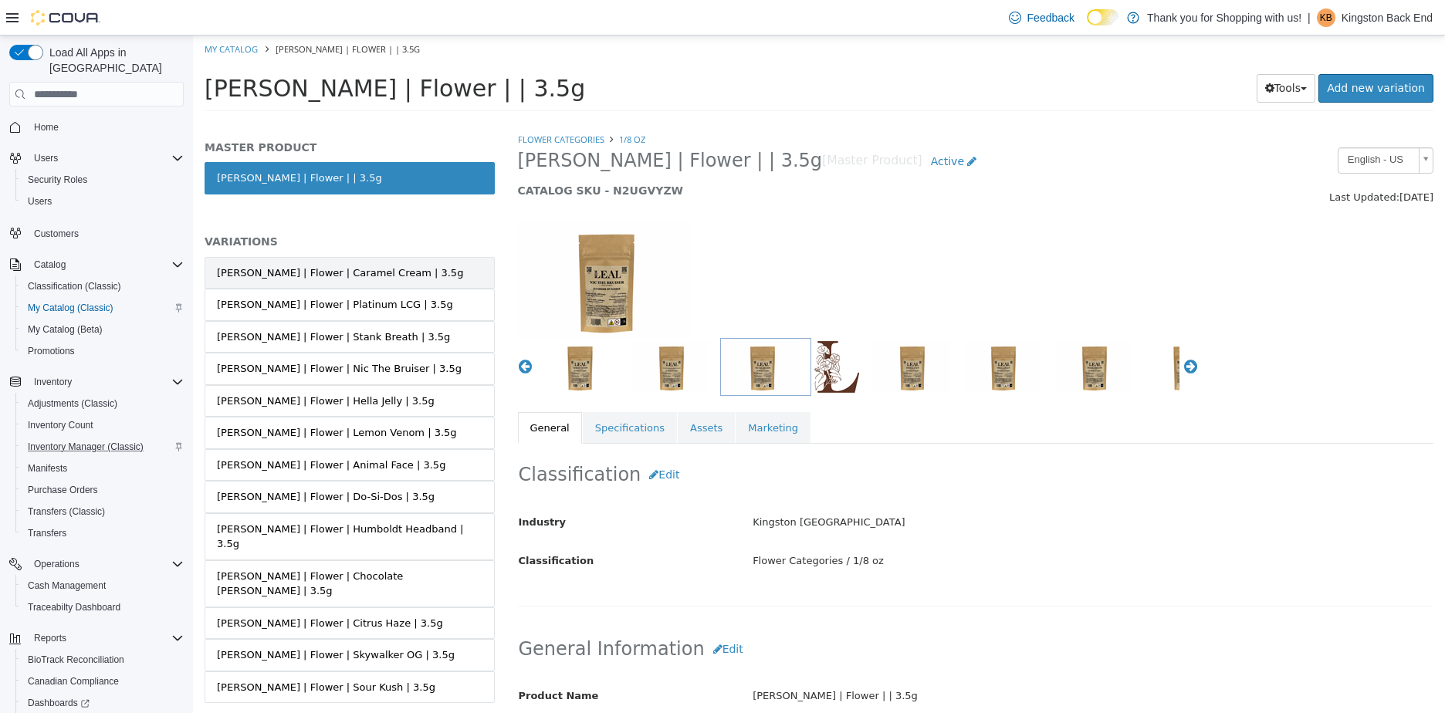
click at [327, 266] on div "[PERSON_NAME] | Flower | Caramel Cream | 3.5g" at bounding box center [340, 273] width 246 height 15
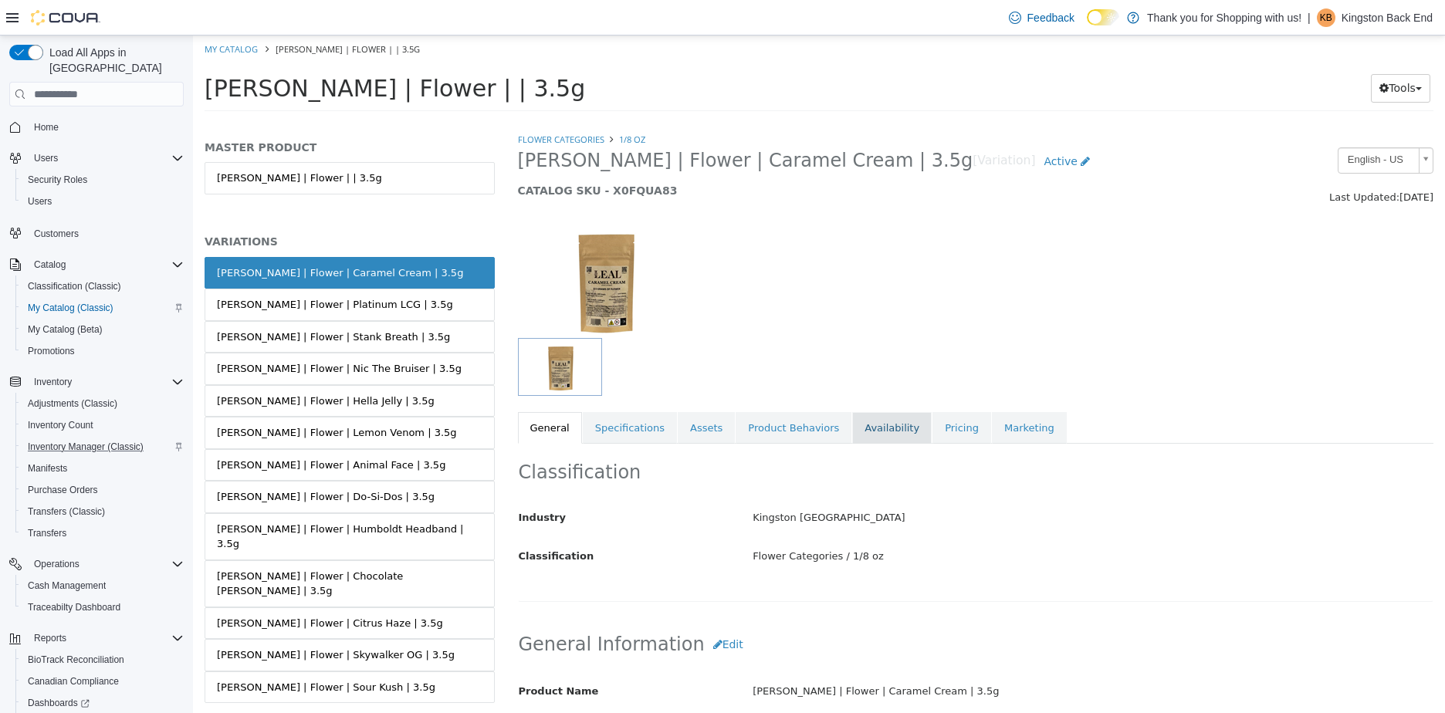
click at [867, 431] on link "Availability" at bounding box center [892, 428] width 80 height 32
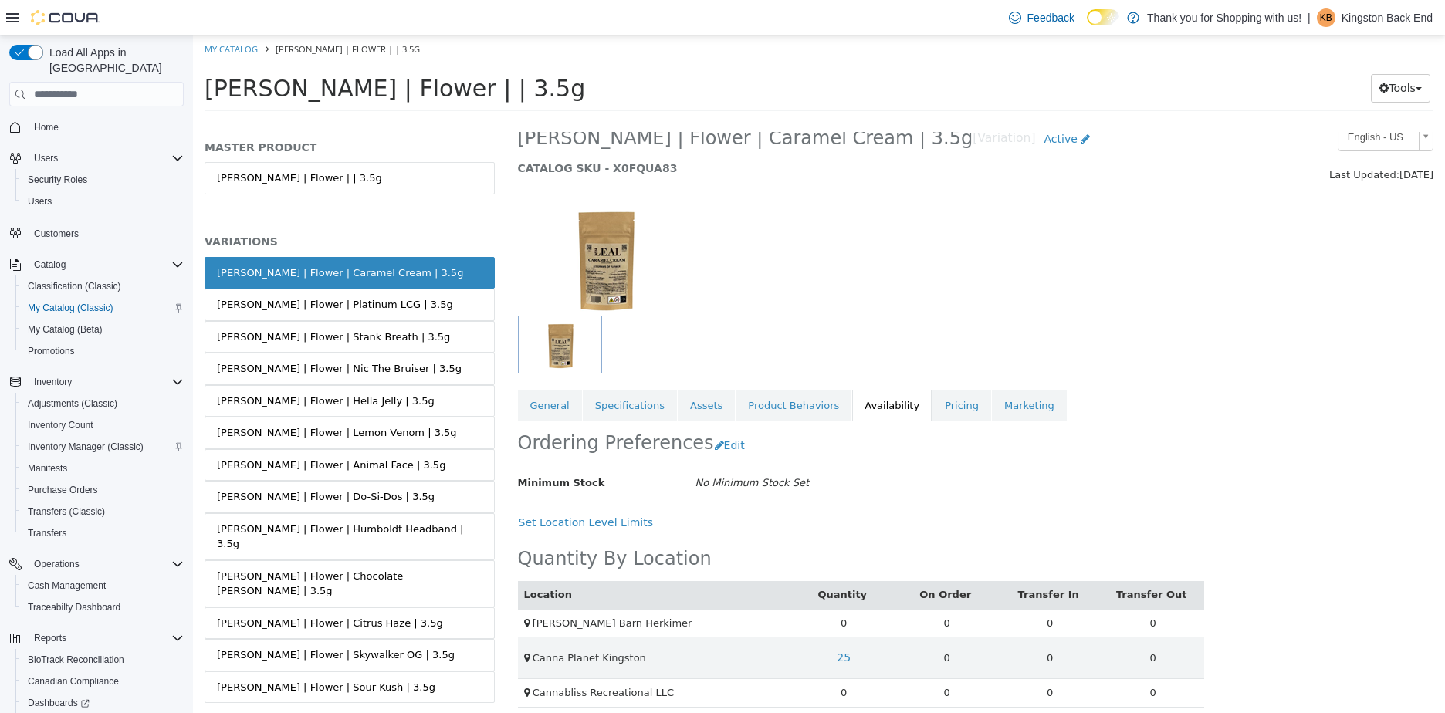
scroll to position [33, 0]
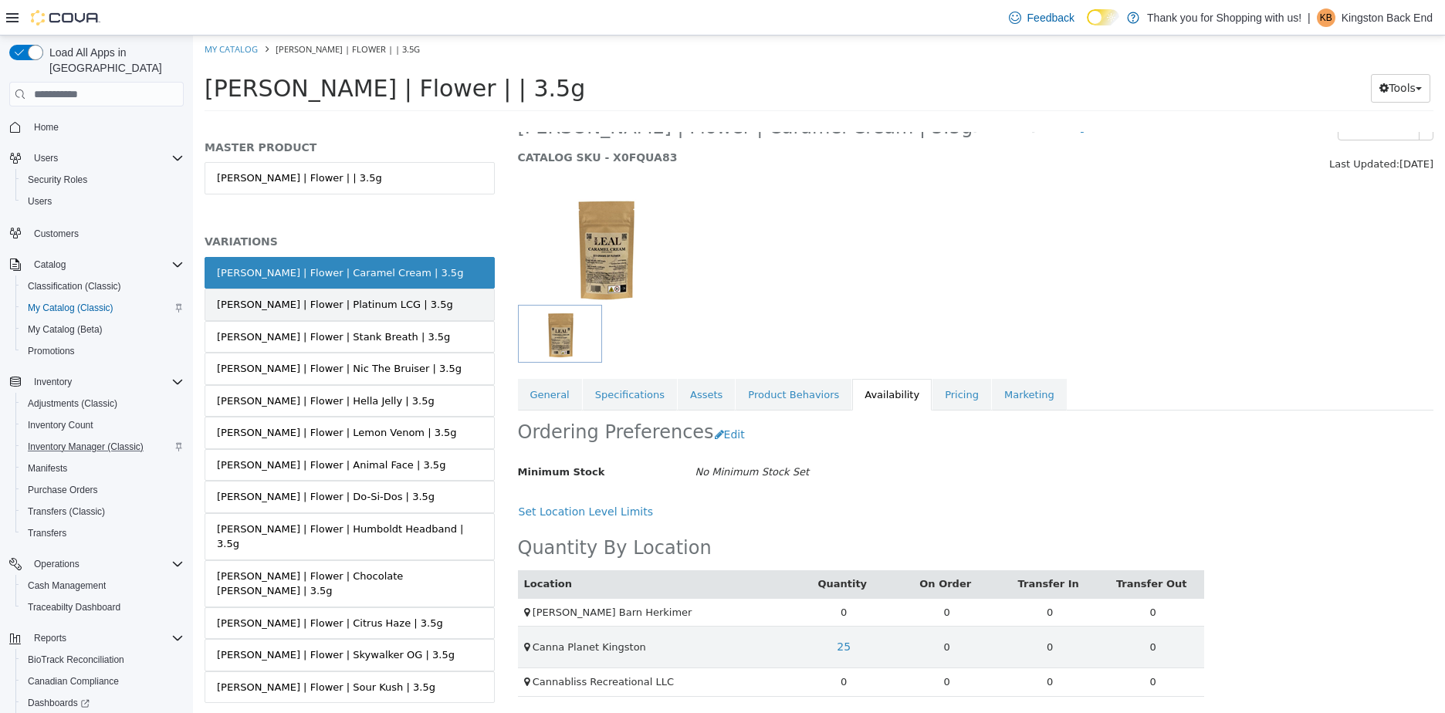
click at [376, 292] on link "[PERSON_NAME] | Flower | Platinum LCG | 3.5g" at bounding box center [350, 305] width 290 height 32
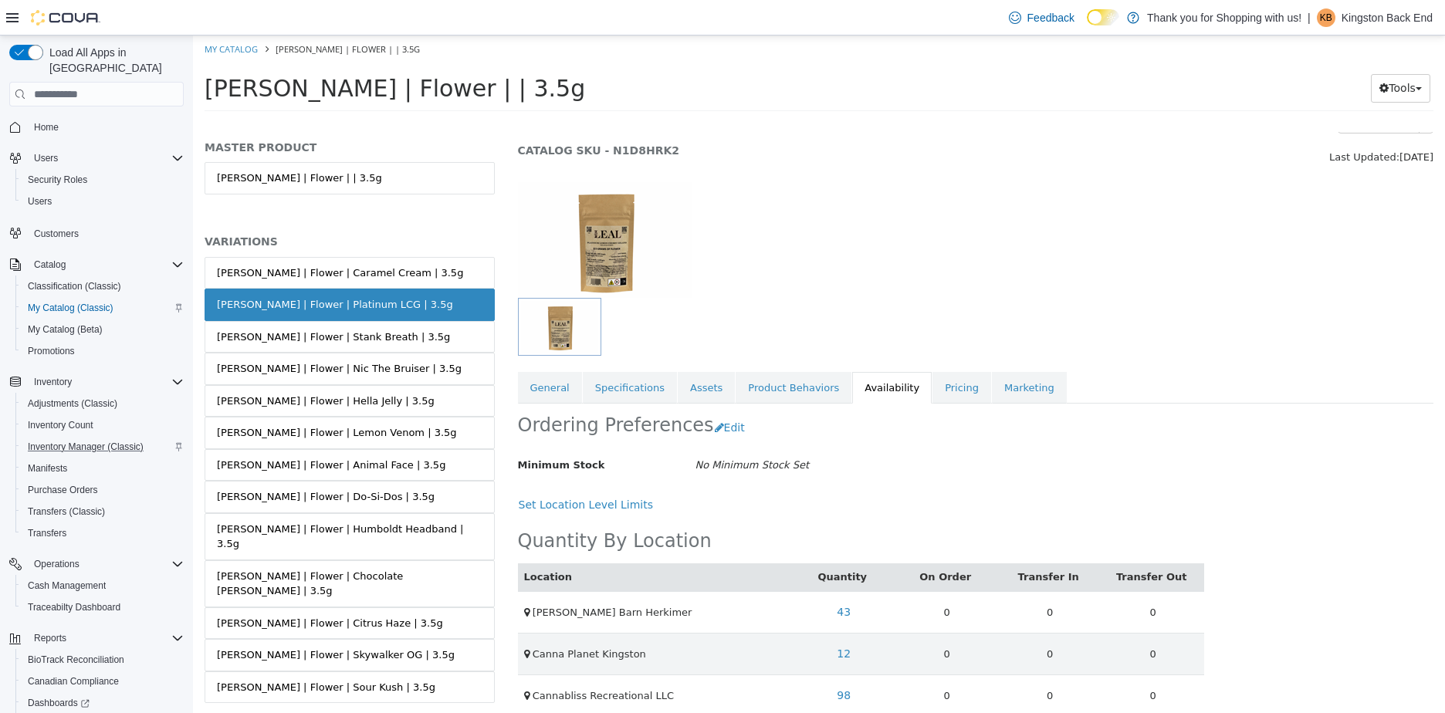
scroll to position [60, 0]
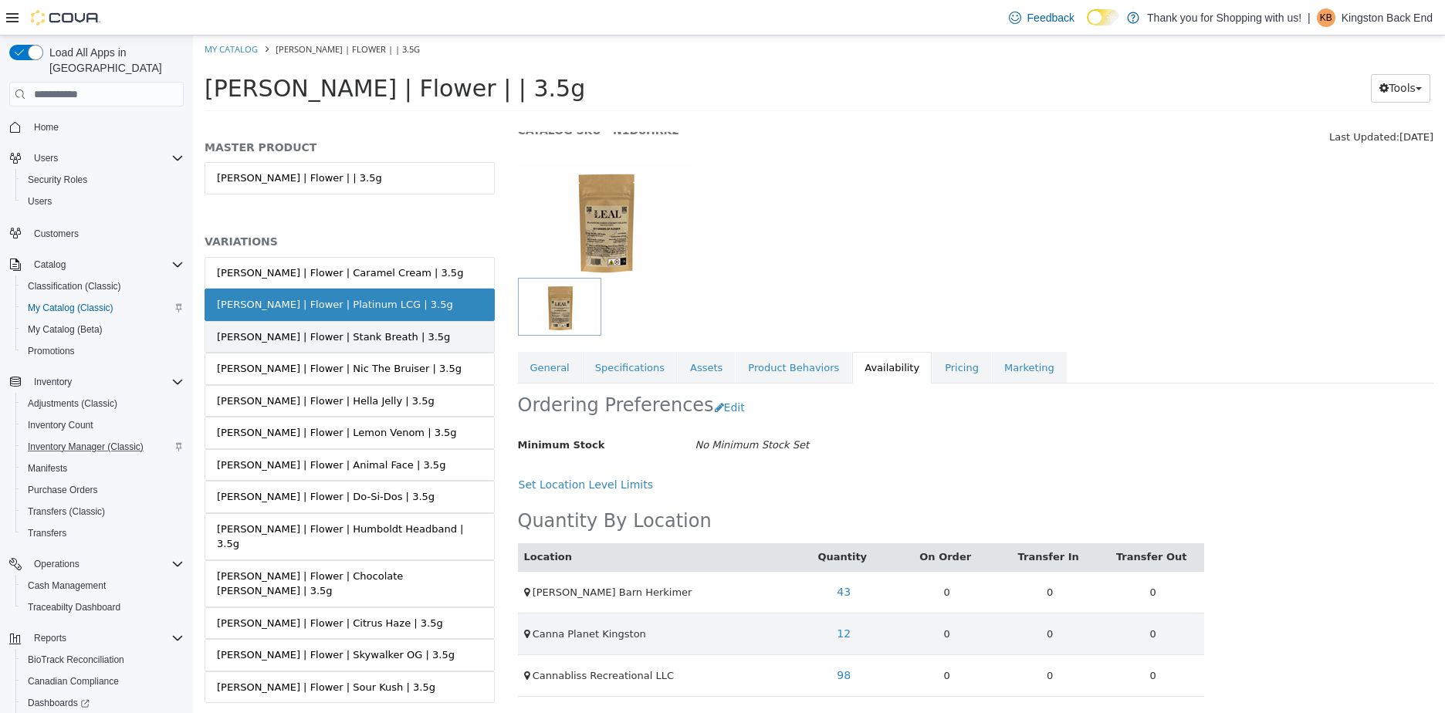
click at [393, 334] on link "[PERSON_NAME] | Flower | Stank Breath | 3.5g" at bounding box center [350, 337] width 290 height 32
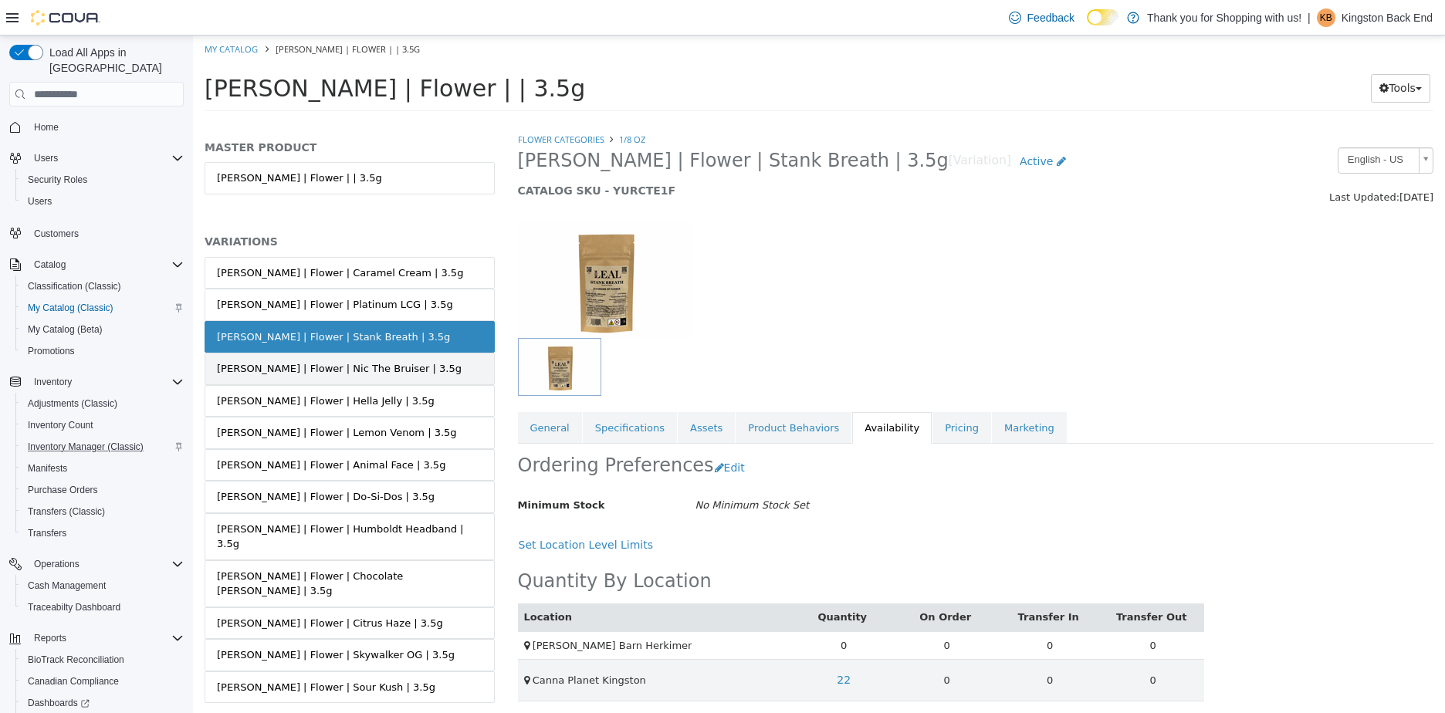
click at [393, 372] on link "[PERSON_NAME] | Flower | Nic The Bruiser | 3.5g" at bounding box center [350, 369] width 290 height 32
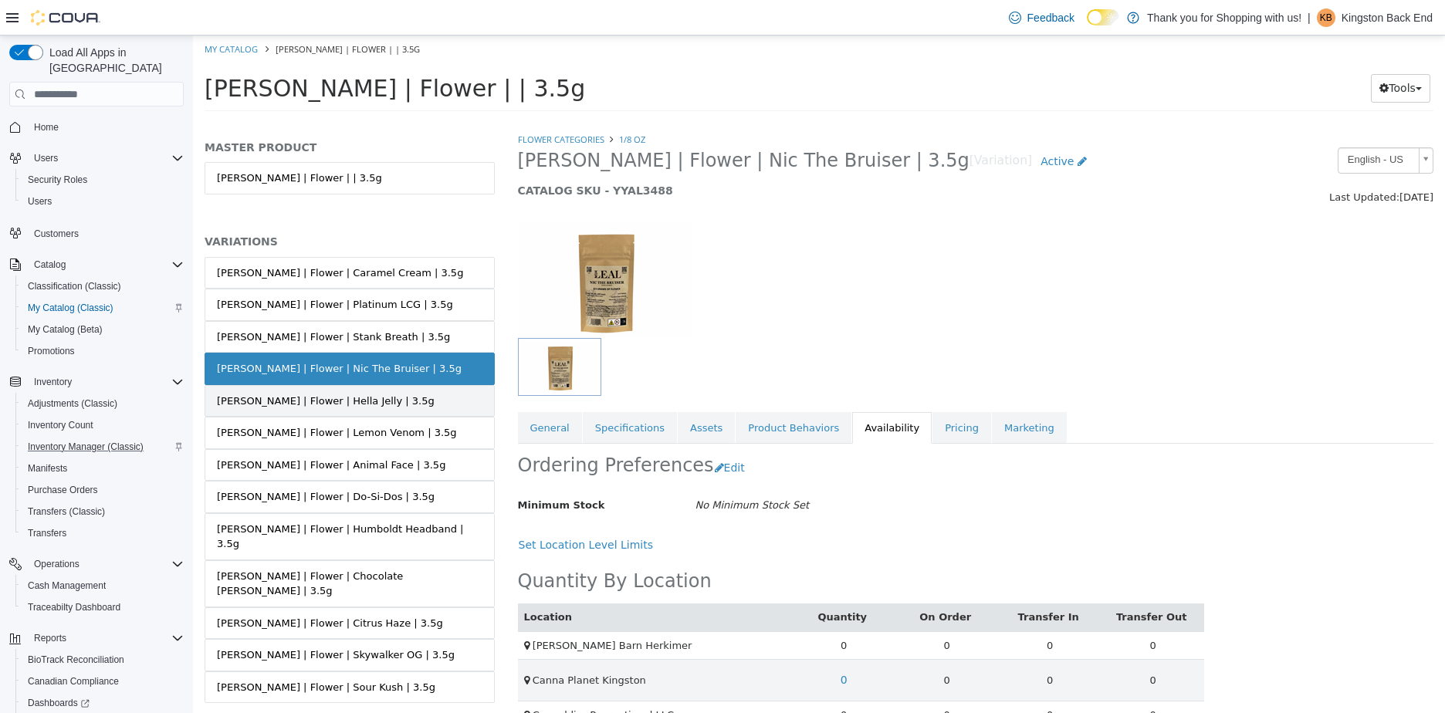
click at [350, 411] on link "[PERSON_NAME] | Flower | Hella Jelly | 3.5g" at bounding box center [350, 401] width 290 height 32
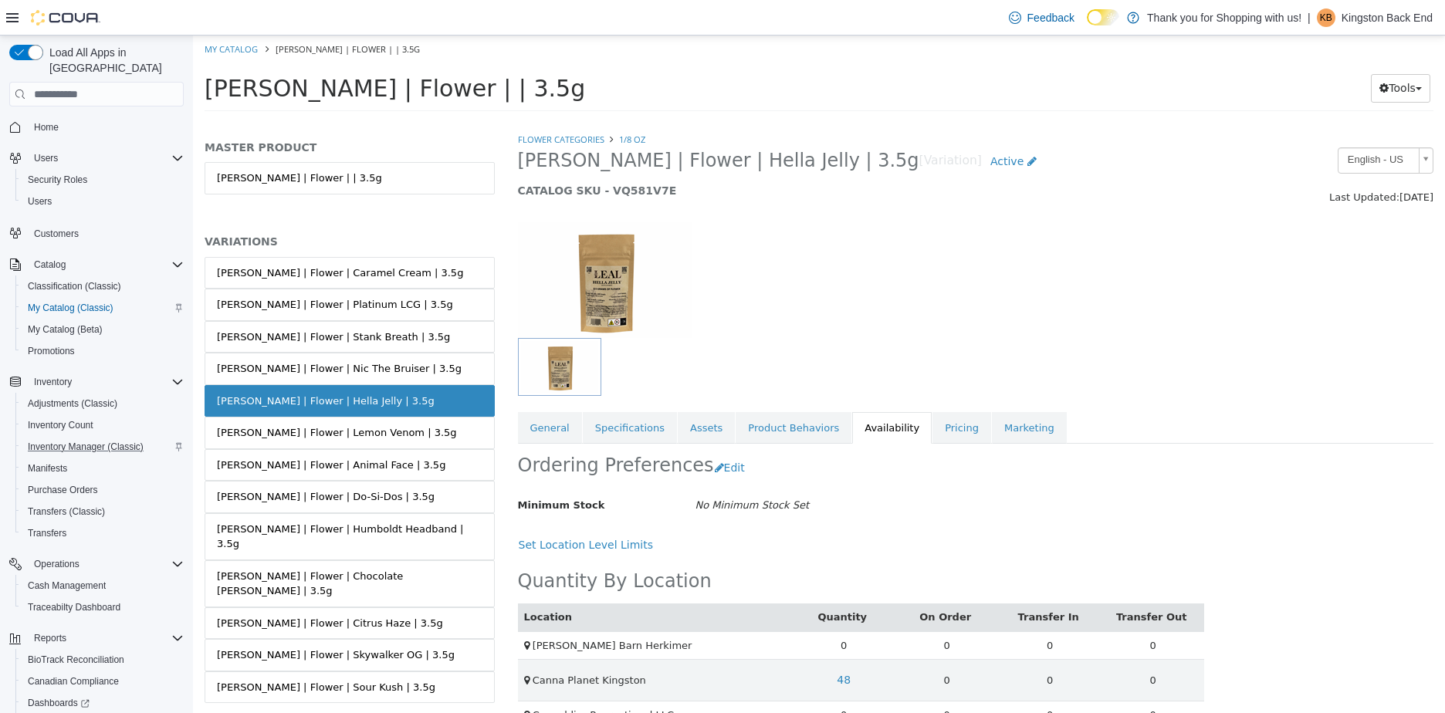
scroll to position [33, 0]
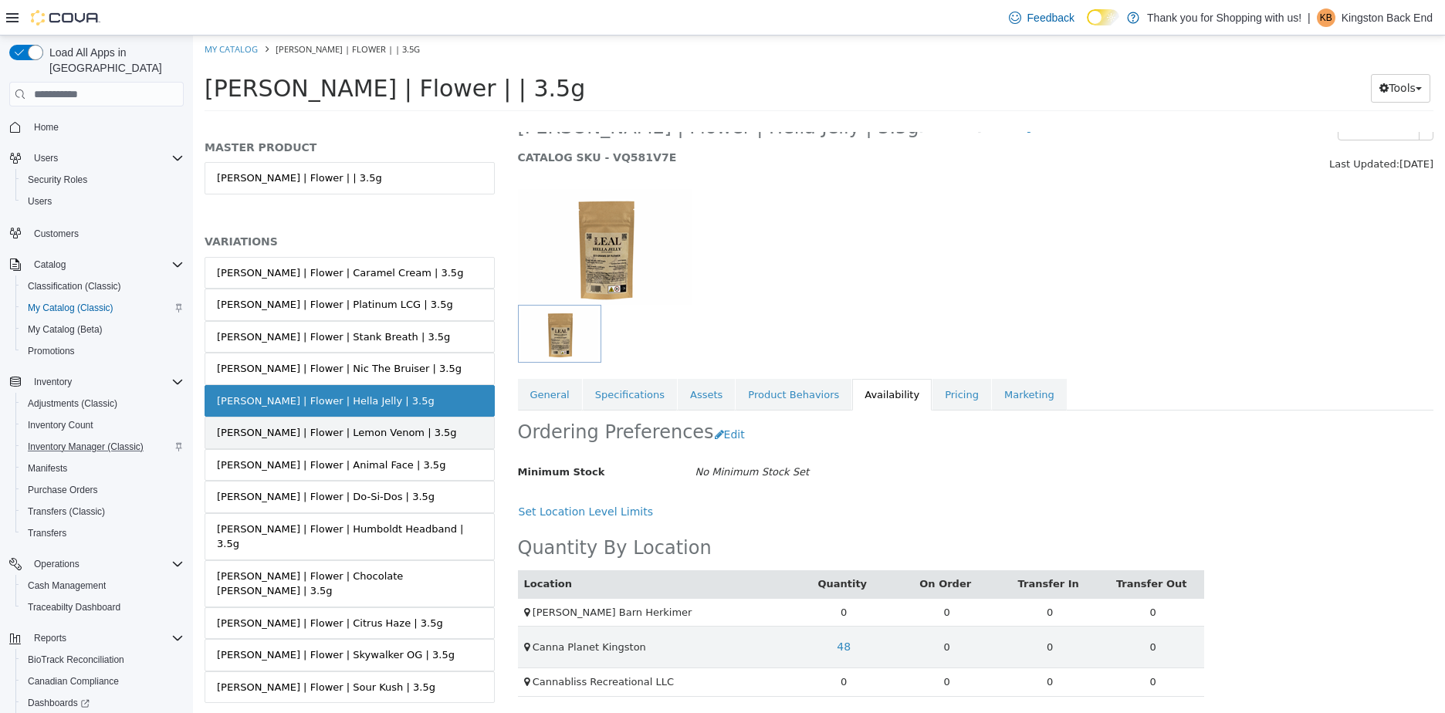
click at [354, 435] on div "[PERSON_NAME] | Flower | Lemon Venom | 3.5g" at bounding box center [337, 432] width 240 height 15
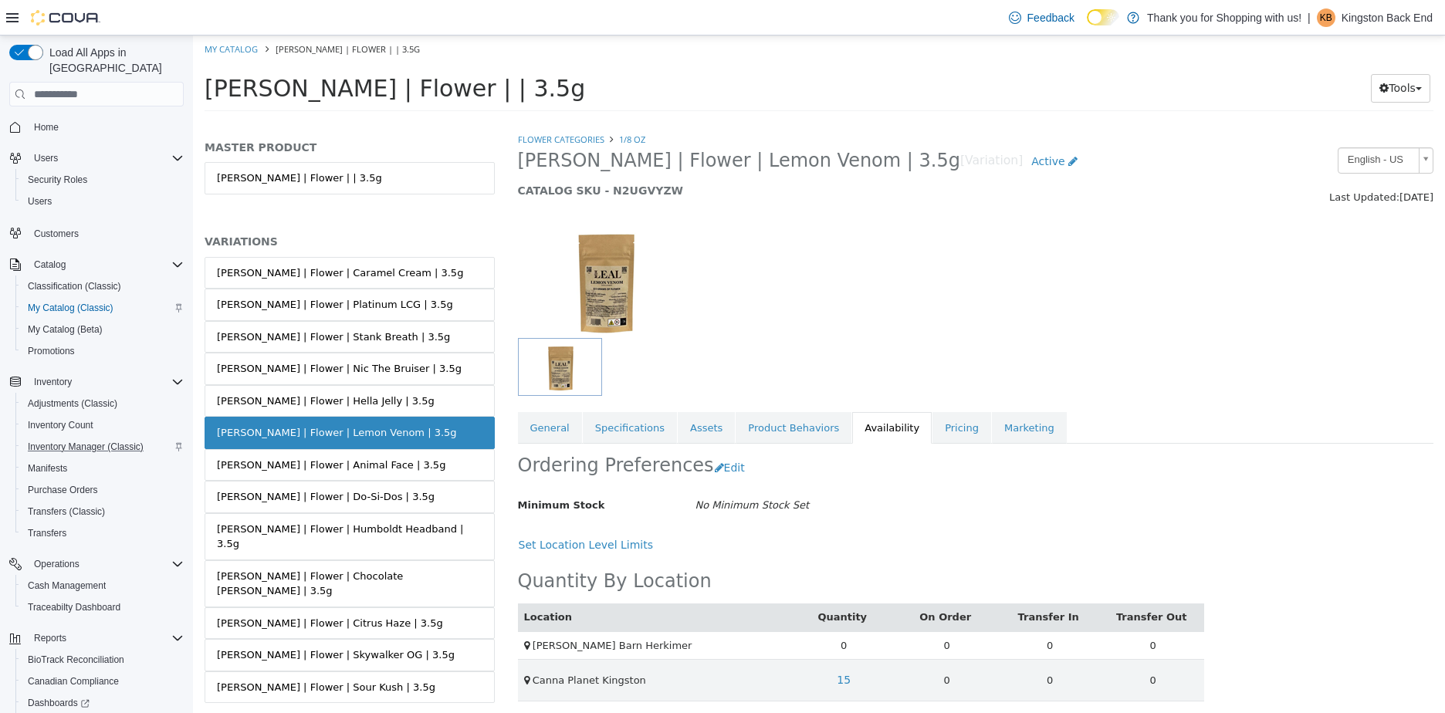
click at [386, 459] on link "[PERSON_NAME] | Flower | Animal Face | 3.5g" at bounding box center [350, 465] width 290 height 32
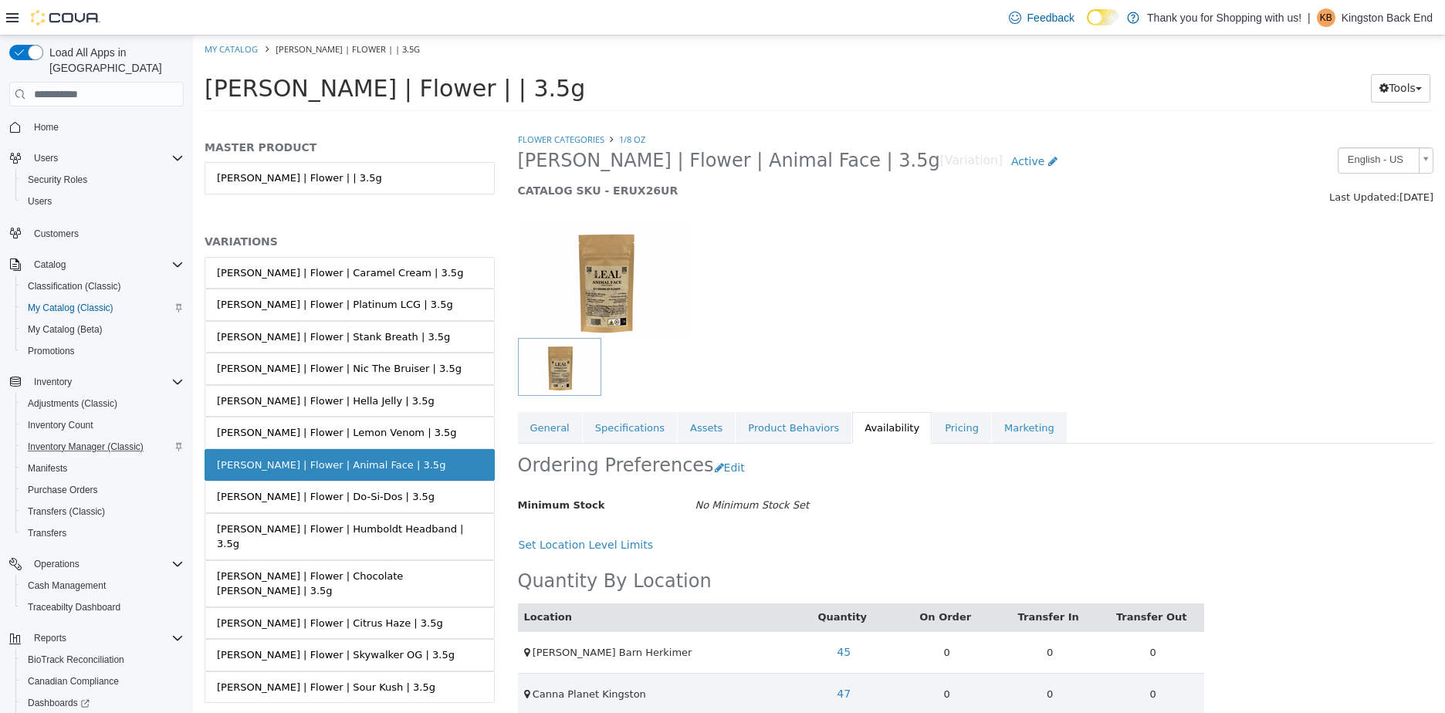
click at [385, 479] on link "[PERSON_NAME] | Flower | Animal Face | 3.5g" at bounding box center [350, 465] width 290 height 32
click at [374, 499] on link "[PERSON_NAME] | Flower | Do-Si-Dos | 3.5g" at bounding box center [350, 497] width 290 height 32
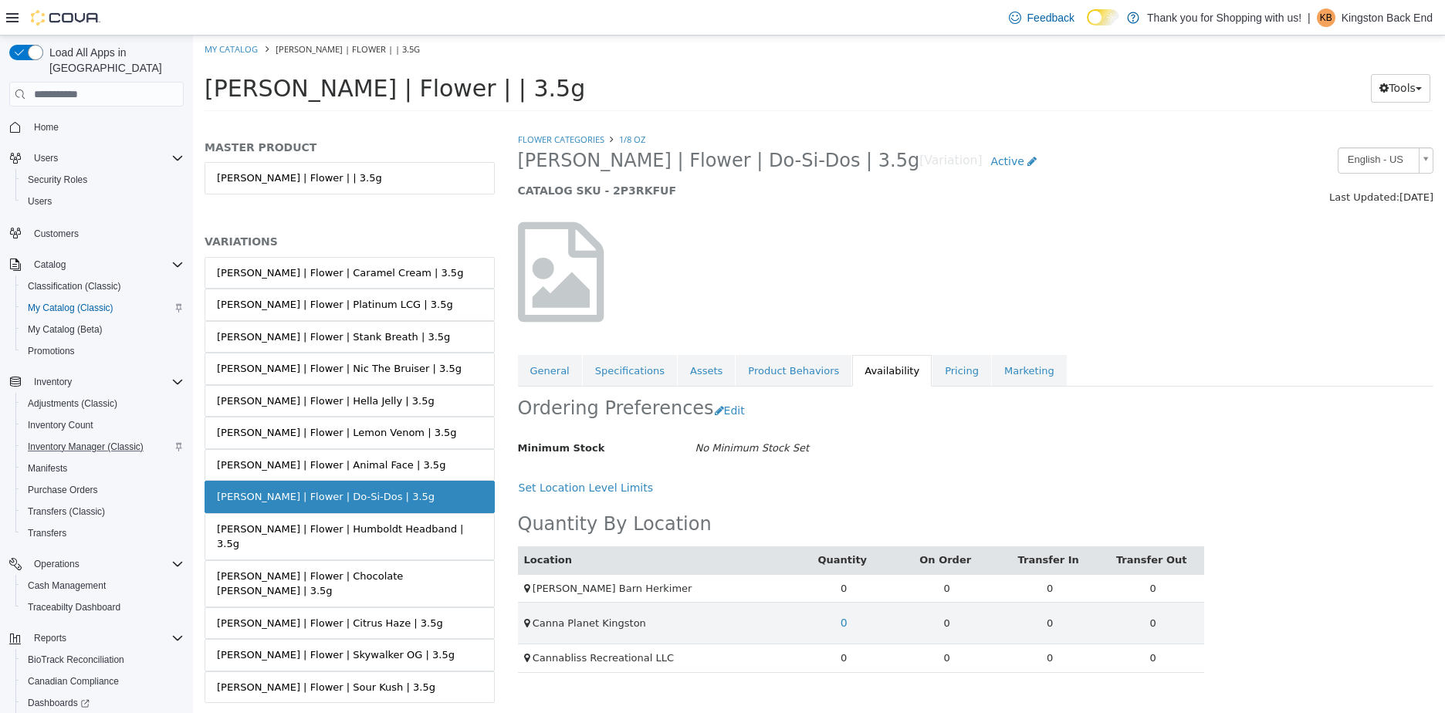
click at [374, 509] on link "[PERSON_NAME] | Flower | Do-Si-Dos | 3.5g" at bounding box center [350, 497] width 290 height 32
click at [372, 540] on link "[PERSON_NAME] | Flower | Humboldt Headband | 3.5g" at bounding box center [350, 536] width 290 height 47
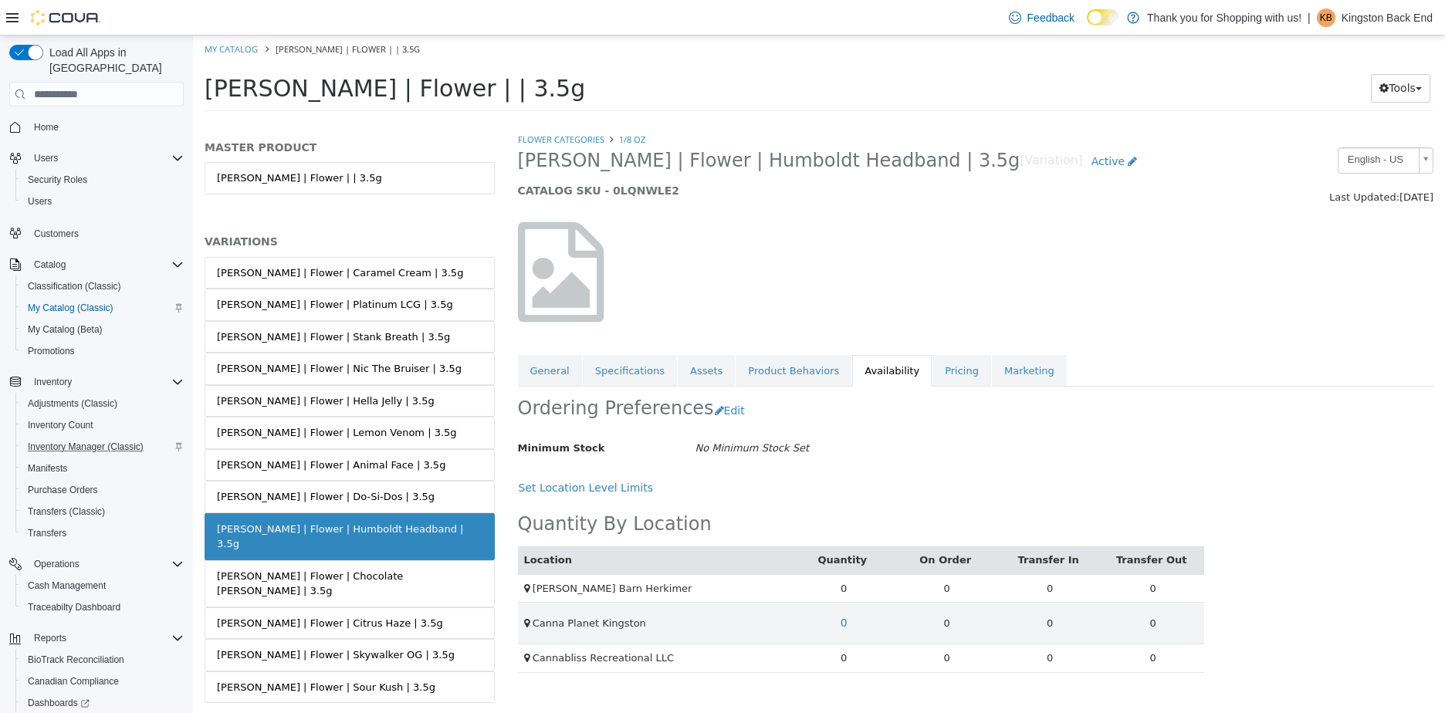
click at [240, 56] on ol "My Catalog [PERSON_NAME] | Flower | | 3.5g" at bounding box center [819, 50] width 1252 height 28
click at [238, 53] on link "My Catalog" at bounding box center [231, 49] width 53 height 12
select select "**********"
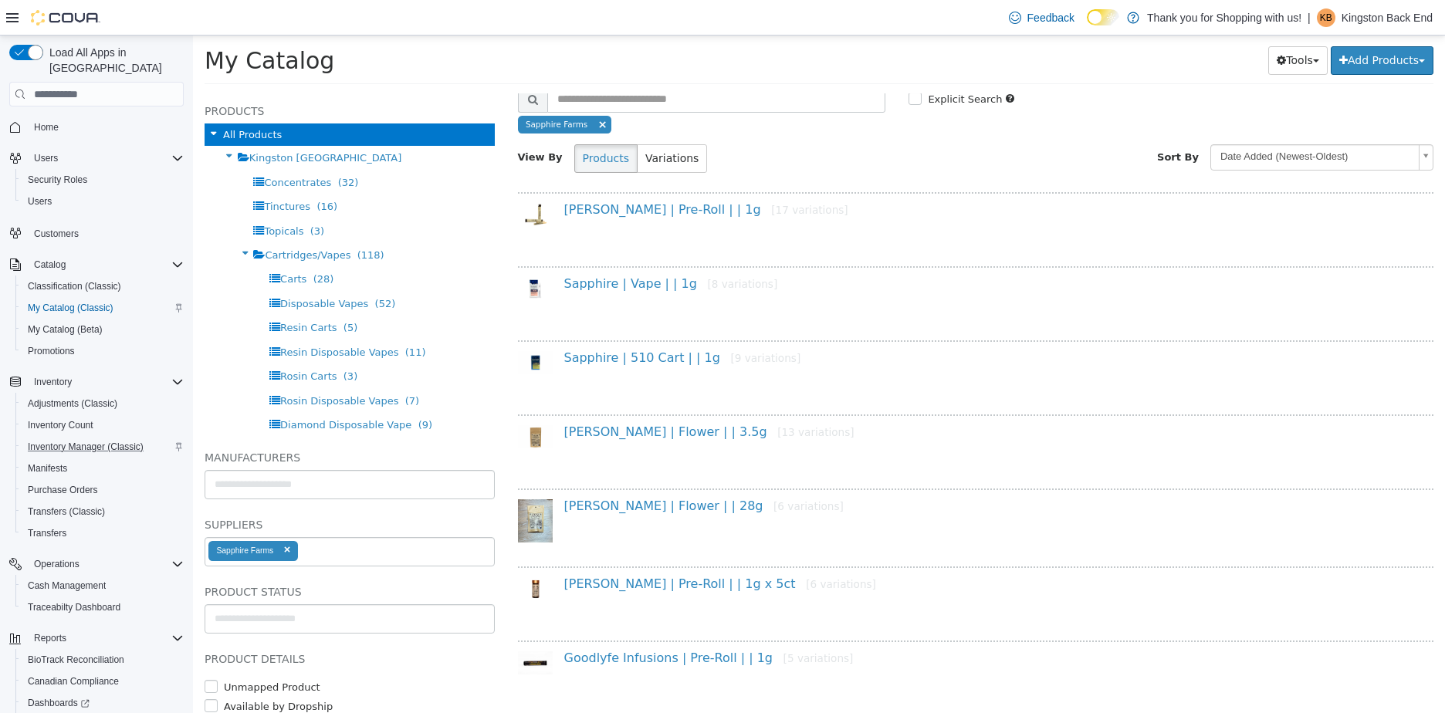
scroll to position [157, 0]
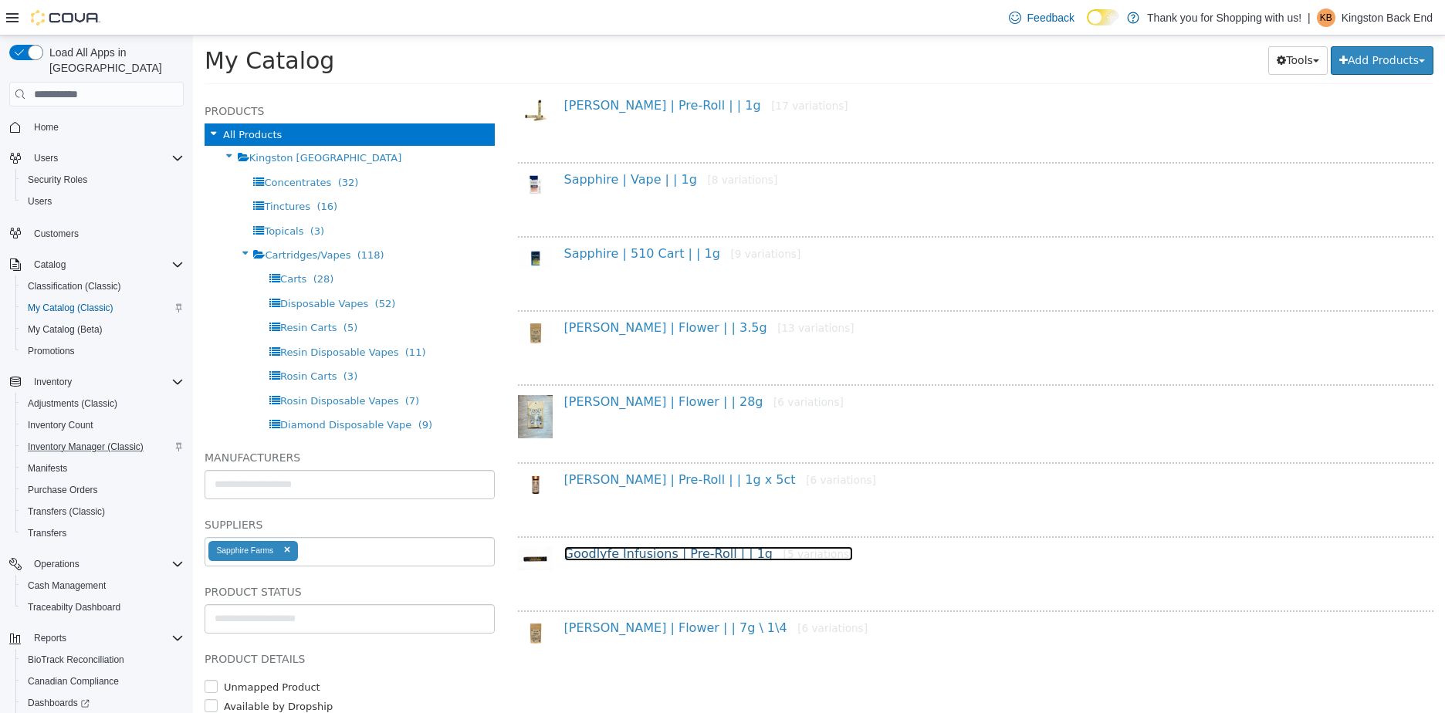
click at [621, 551] on link "Goodlyfe Infusions | Pre-Roll | | 1g [5 variations]" at bounding box center [708, 554] width 289 height 15
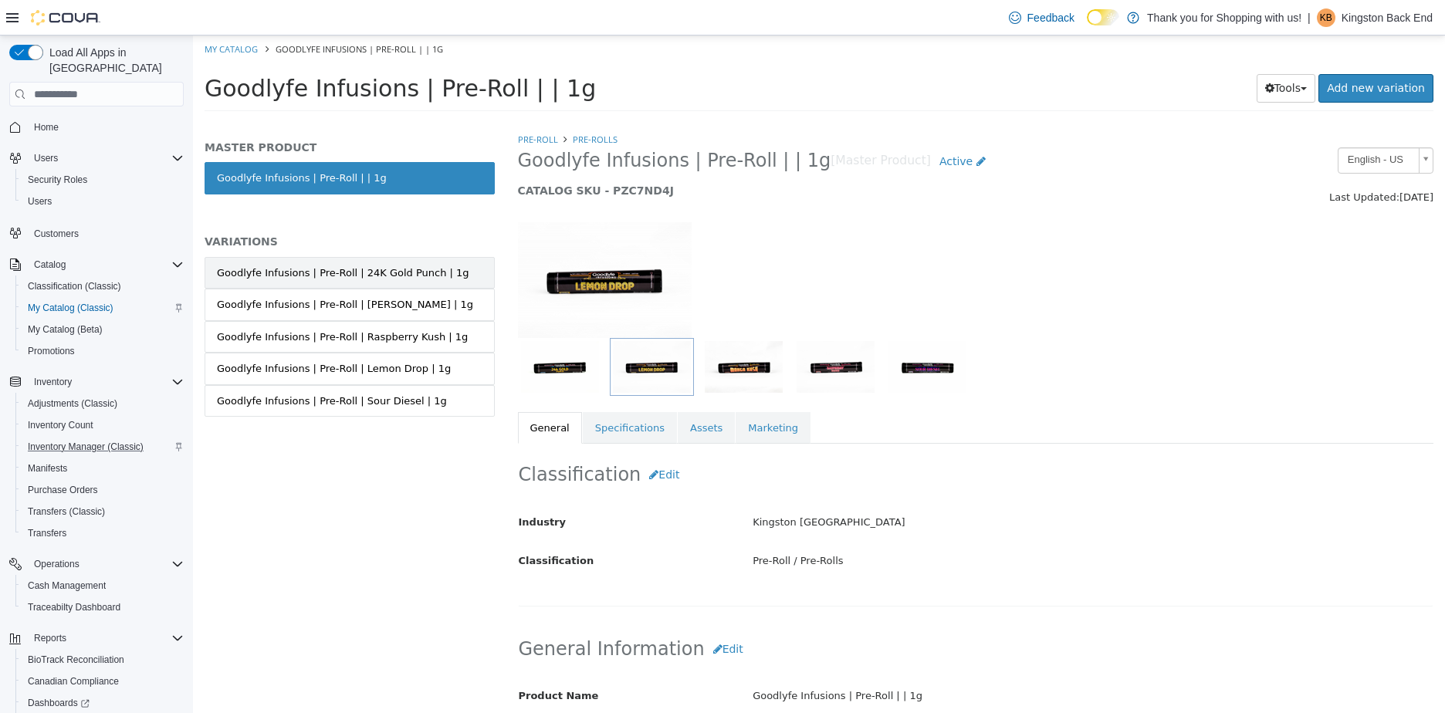
click at [398, 266] on div "Goodlyfe Infusions | Pre-Roll | 24K Gold Punch | 1g" at bounding box center [343, 273] width 252 height 15
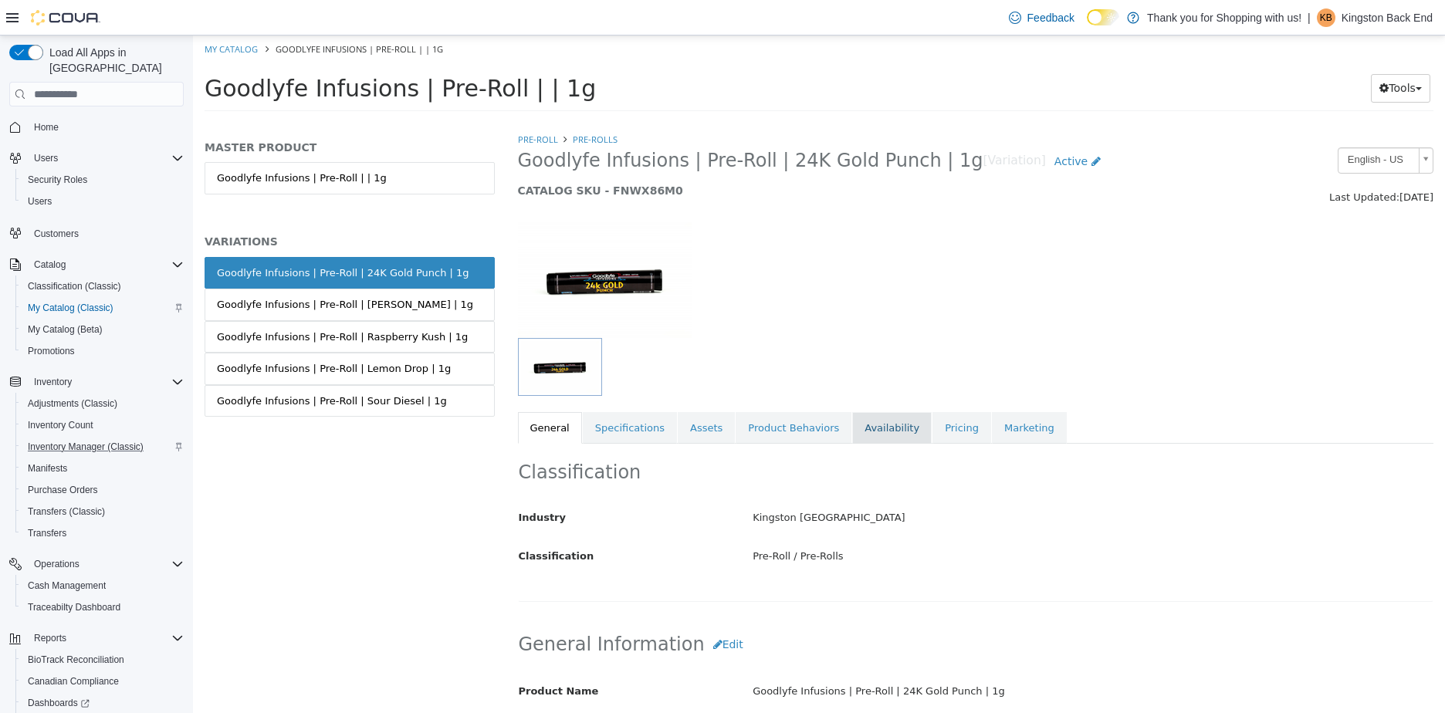
click at [877, 428] on link "Availability" at bounding box center [892, 428] width 80 height 32
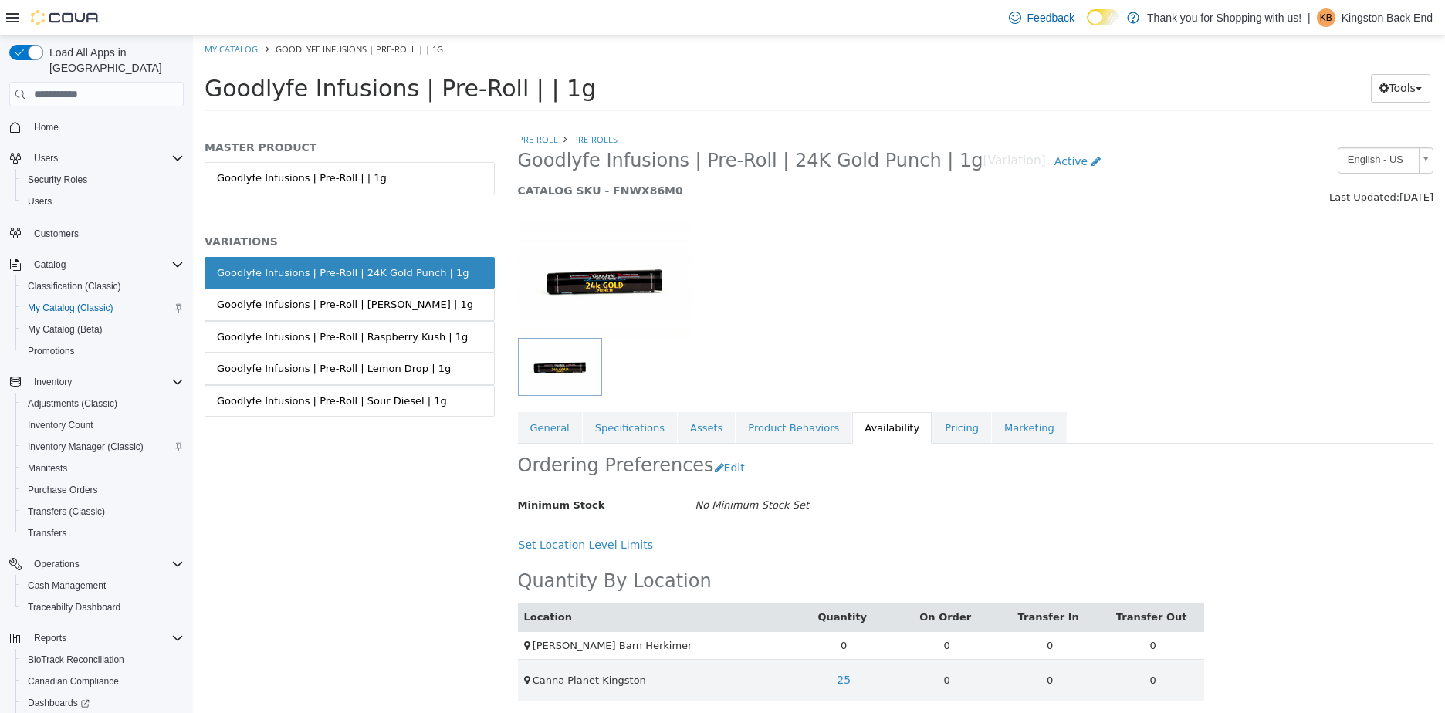
scroll to position [47, 0]
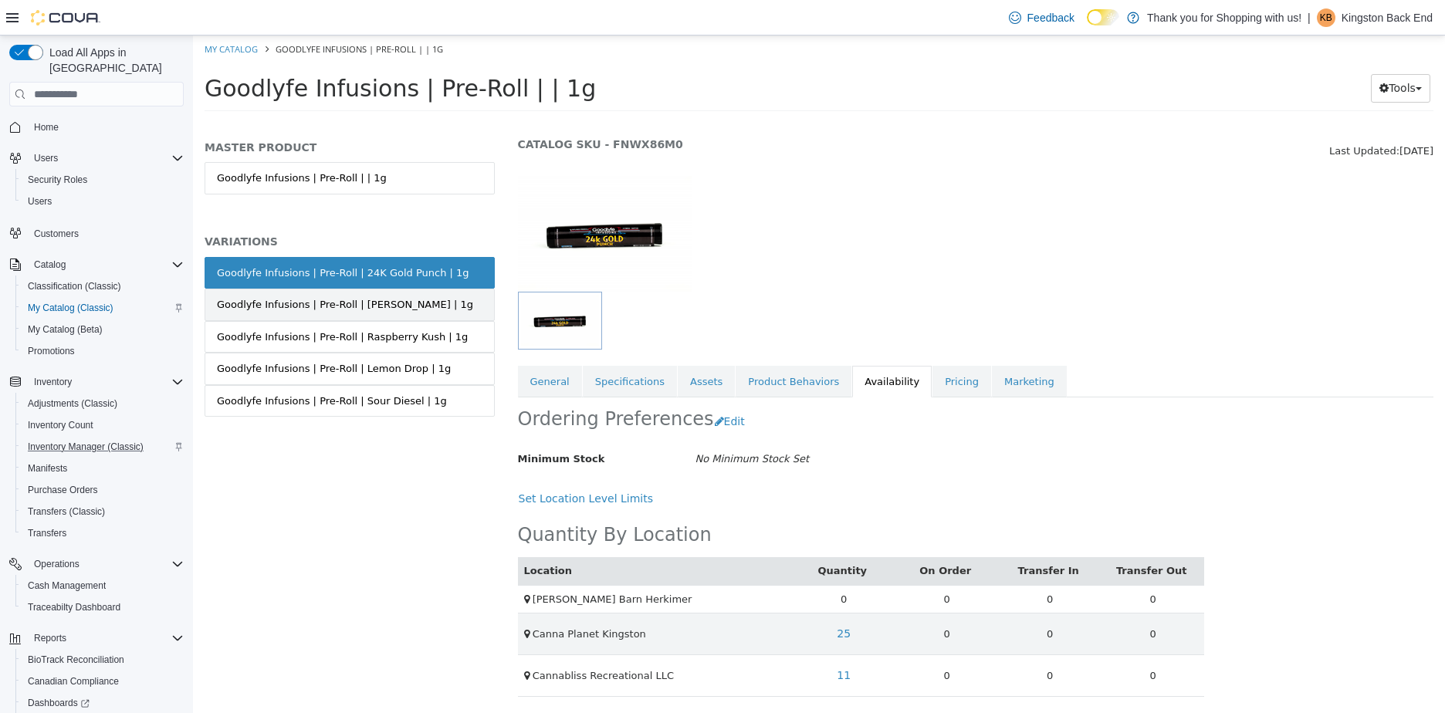
click at [229, 293] on link "Goodlyfe Infusions | Pre-Roll | [PERSON_NAME] | 1g" at bounding box center [350, 305] width 290 height 32
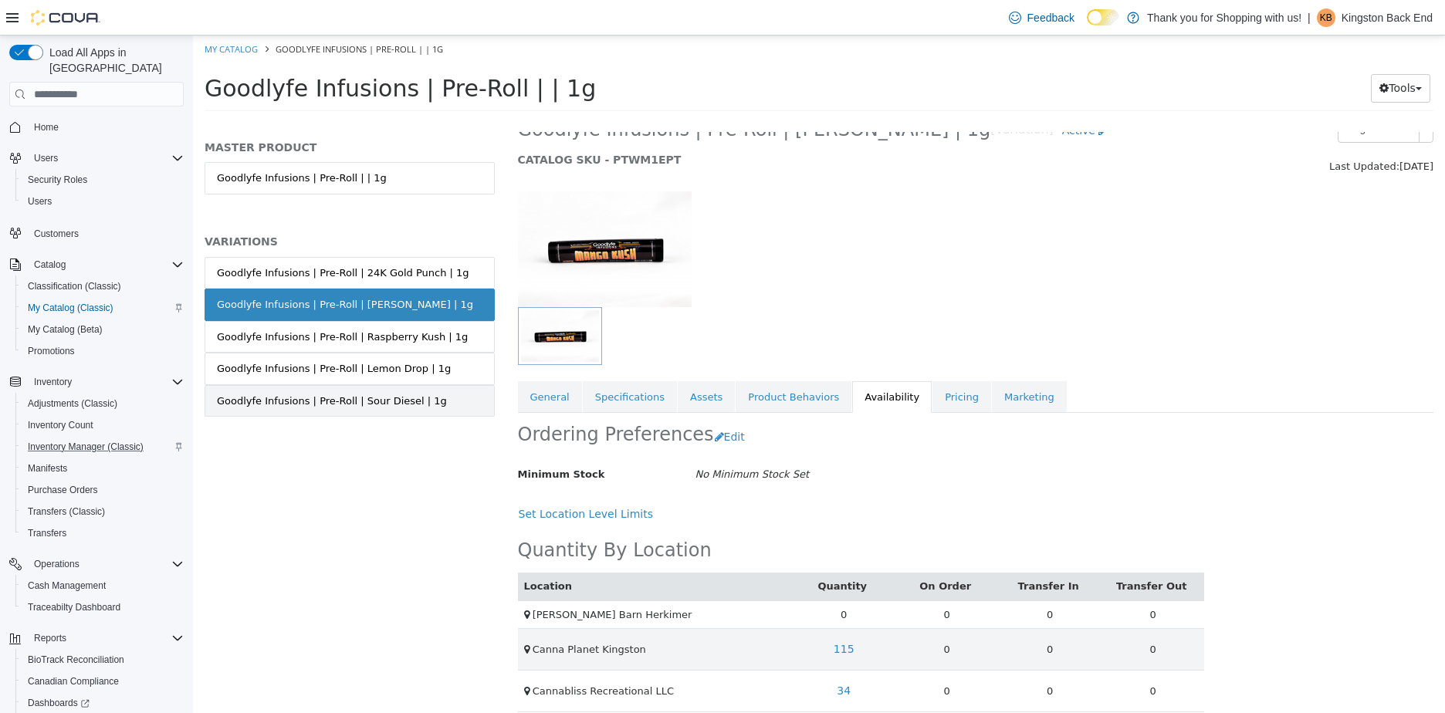
scroll to position [47, 0]
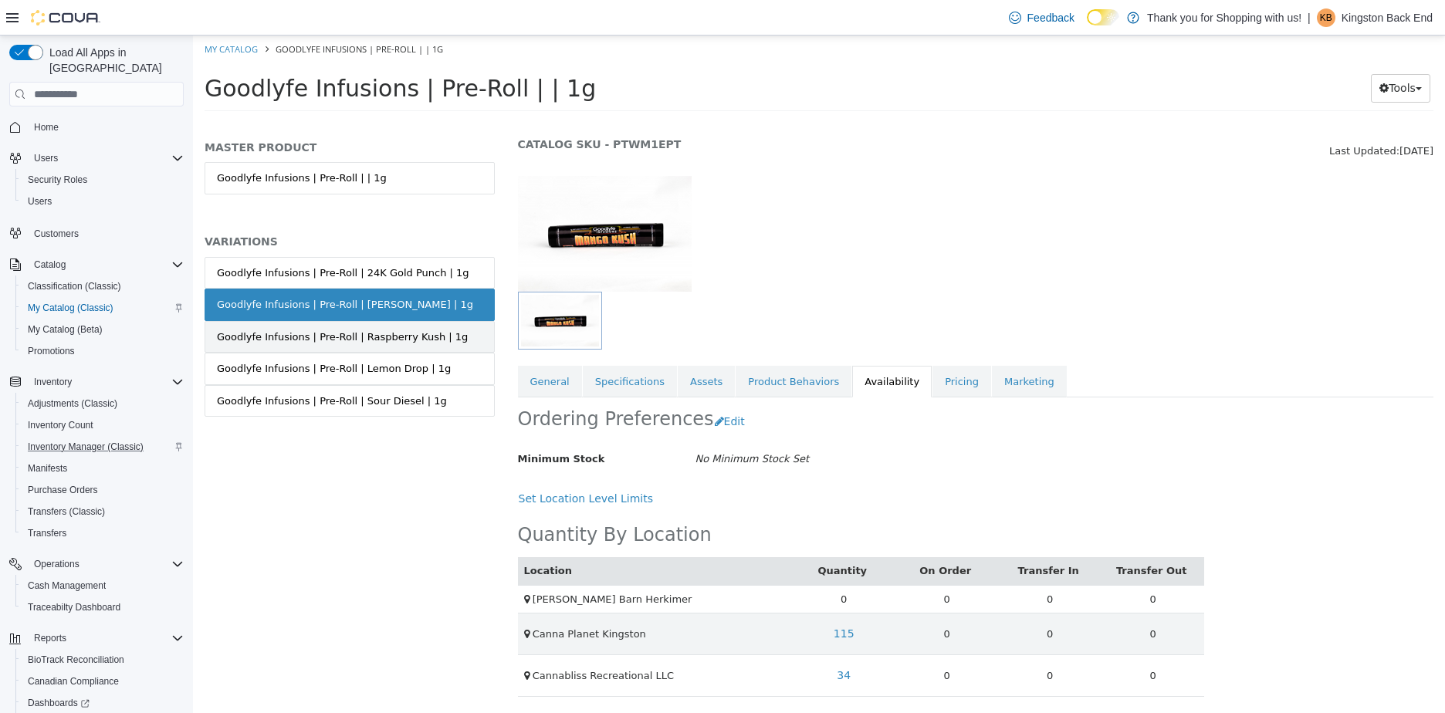
click at [477, 340] on link "Goodlyfe Infusions | Pre-Roll | Raspberry Kush | 1g" at bounding box center [350, 337] width 290 height 32
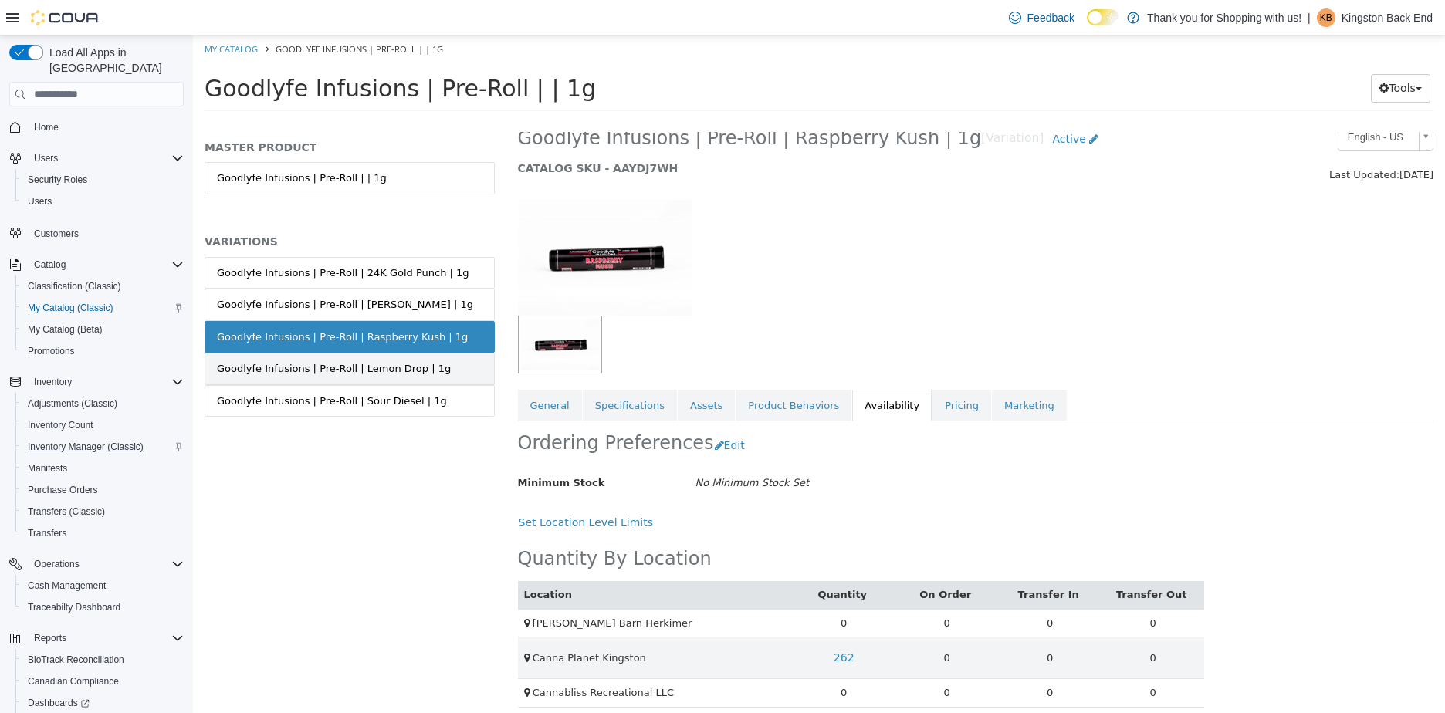
scroll to position [33, 0]
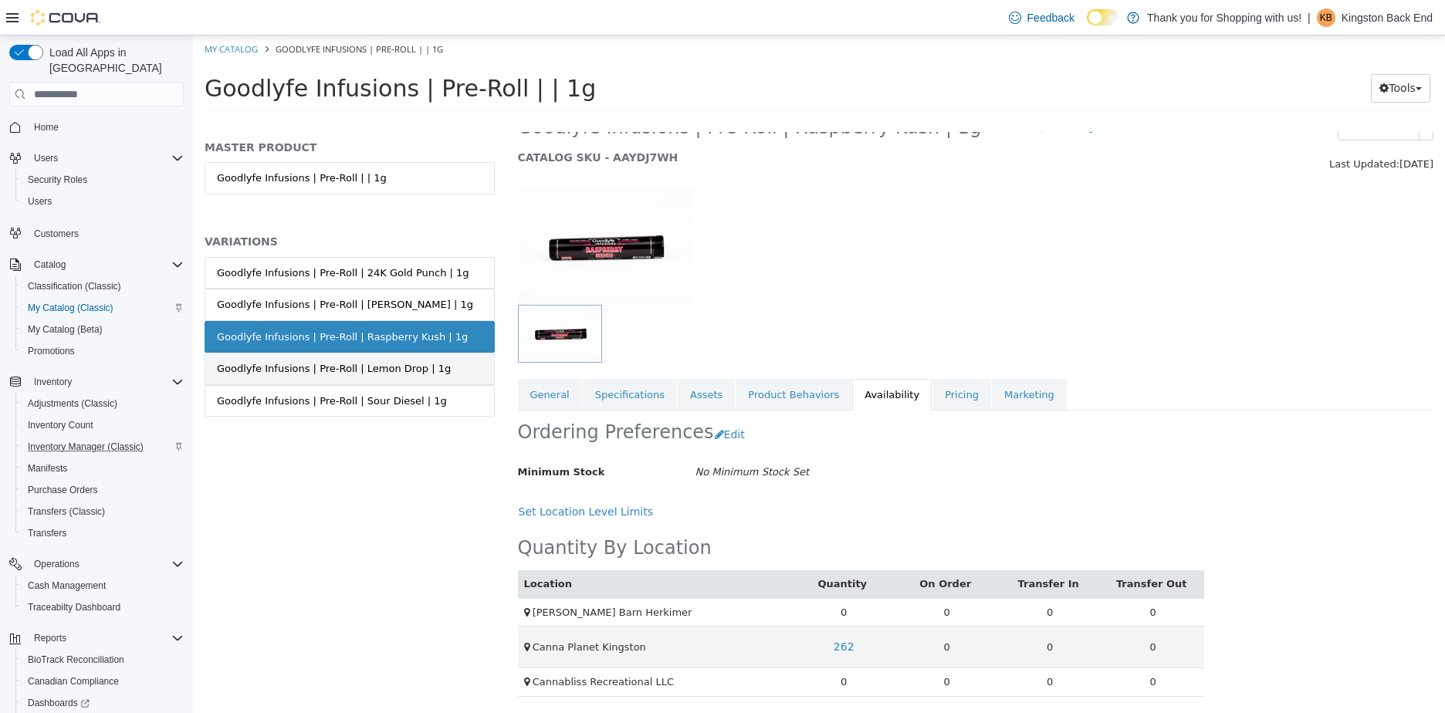
click at [469, 374] on link "Goodlyfe Infusions | Pre-Roll | Lemon Drop | 1g" at bounding box center [350, 369] width 290 height 32
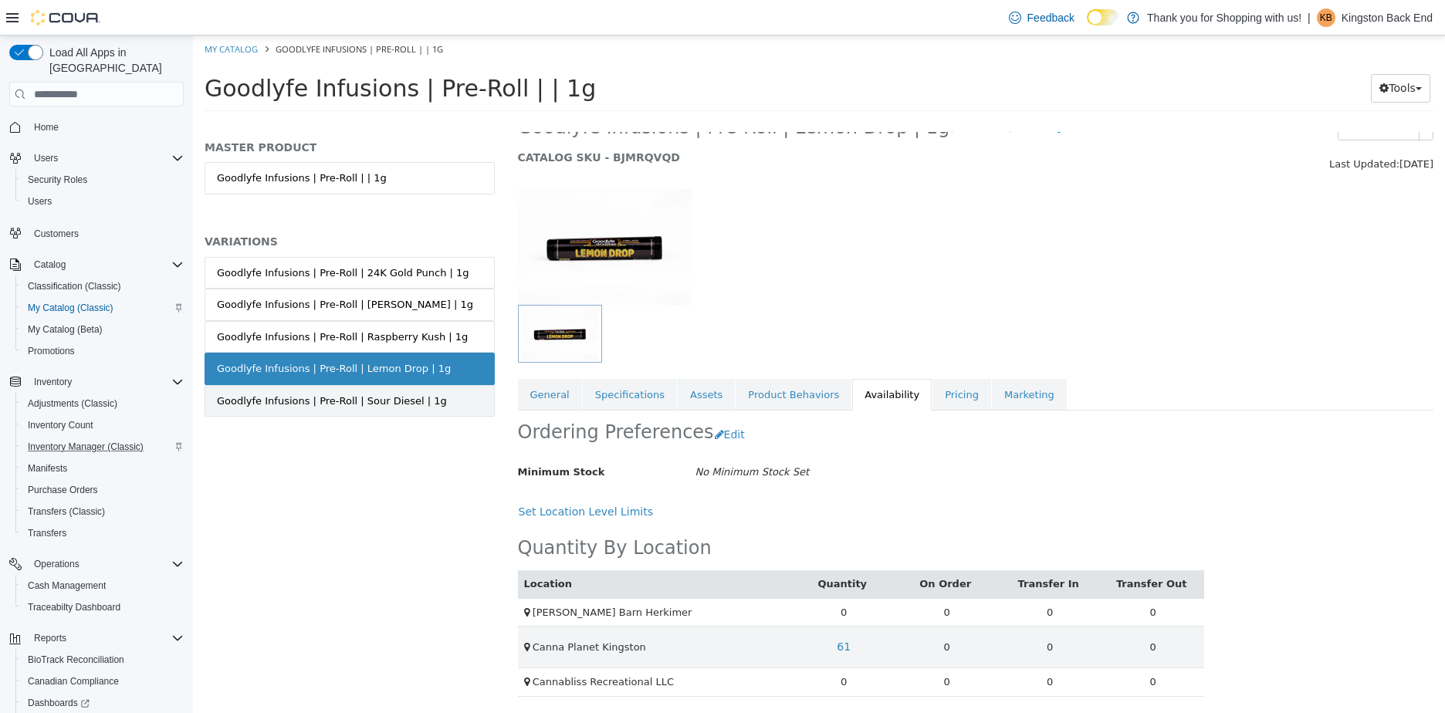
click at [385, 405] on div "Goodlyfe Infusions | Pre-Roll | Sour Diesel | 1g" at bounding box center [332, 401] width 230 height 15
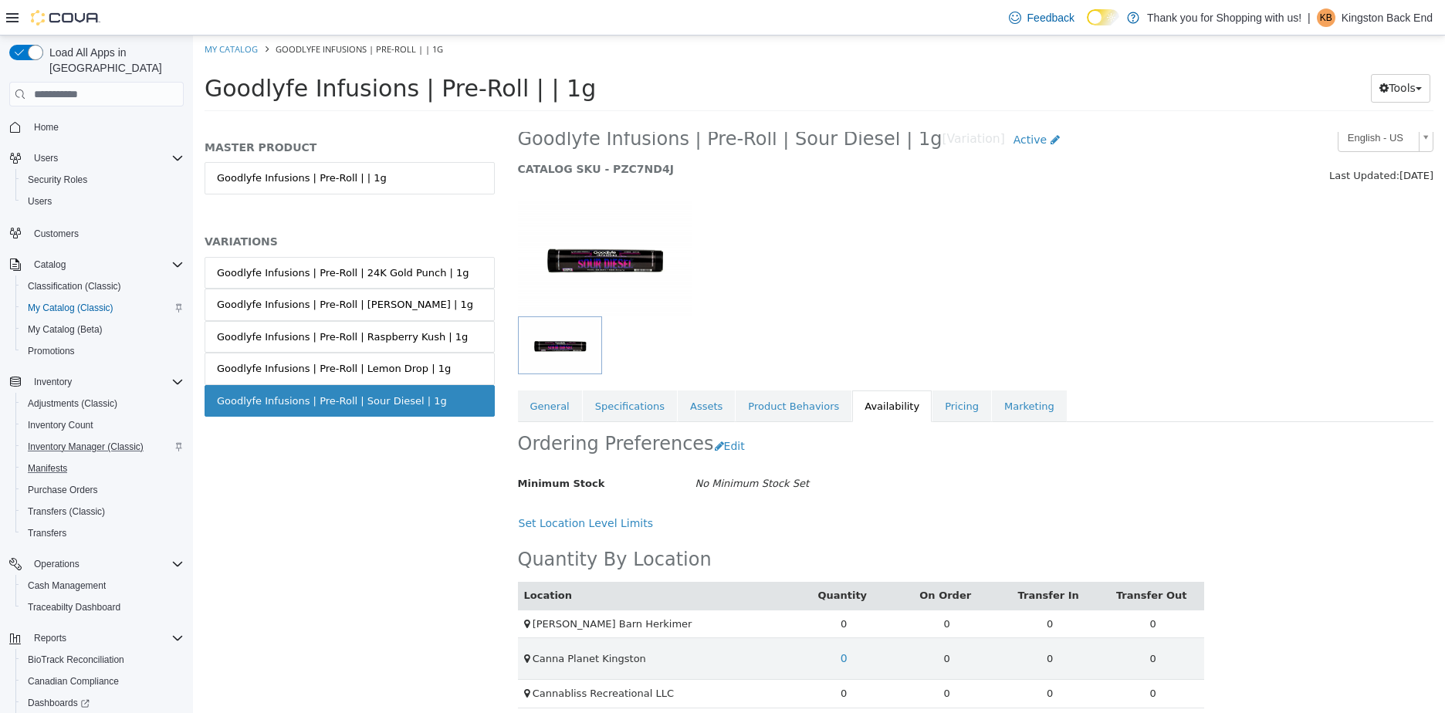
scroll to position [33, 0]
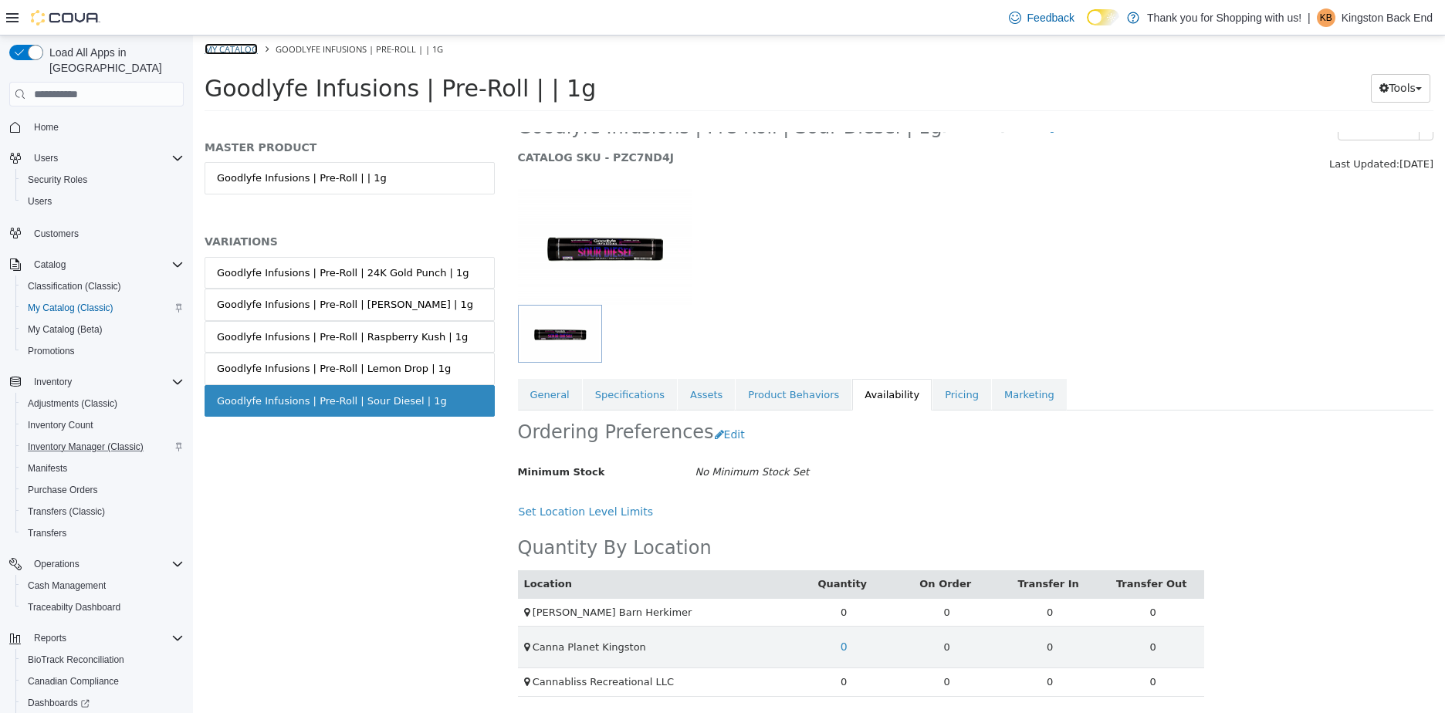
click at [244, 54] on link "My Catalog" at bounding box center [231, 49] width 53 height 12
select select "**********"
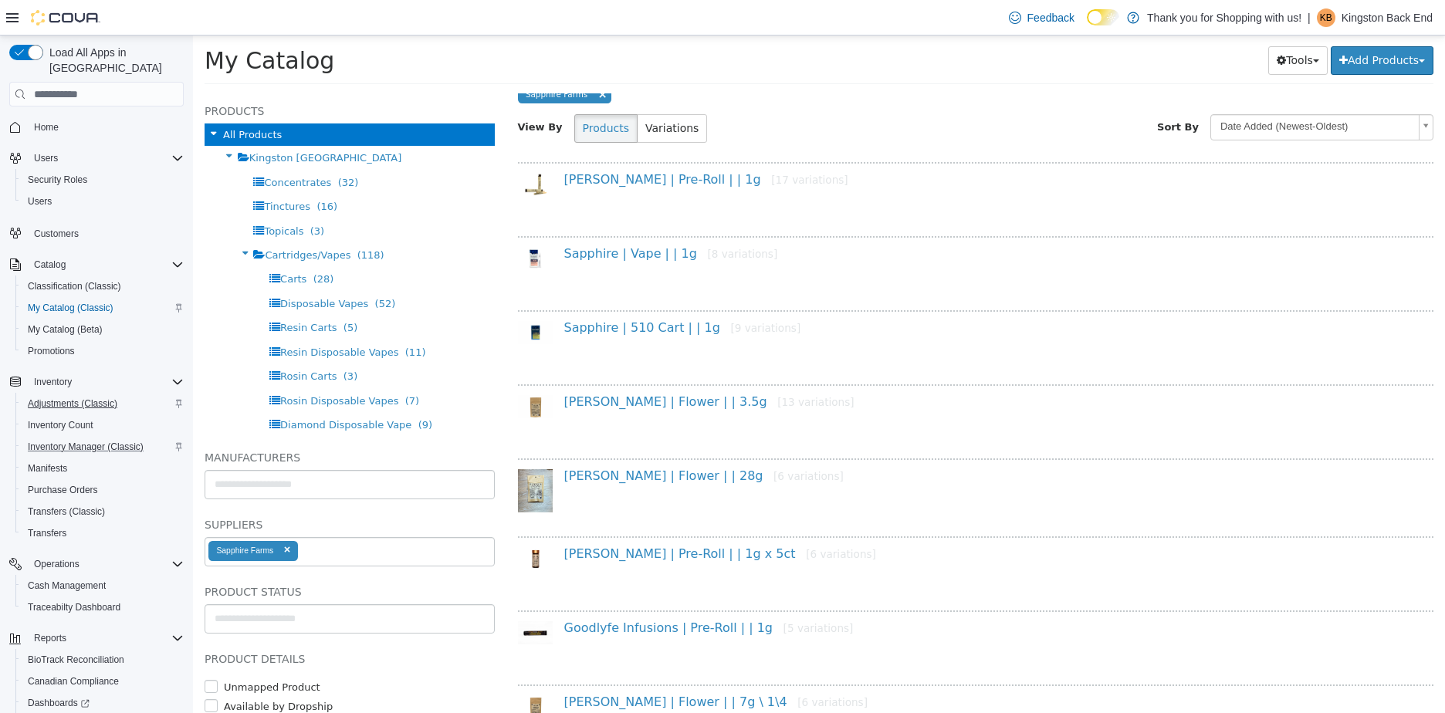
scroll to position [157, 0]
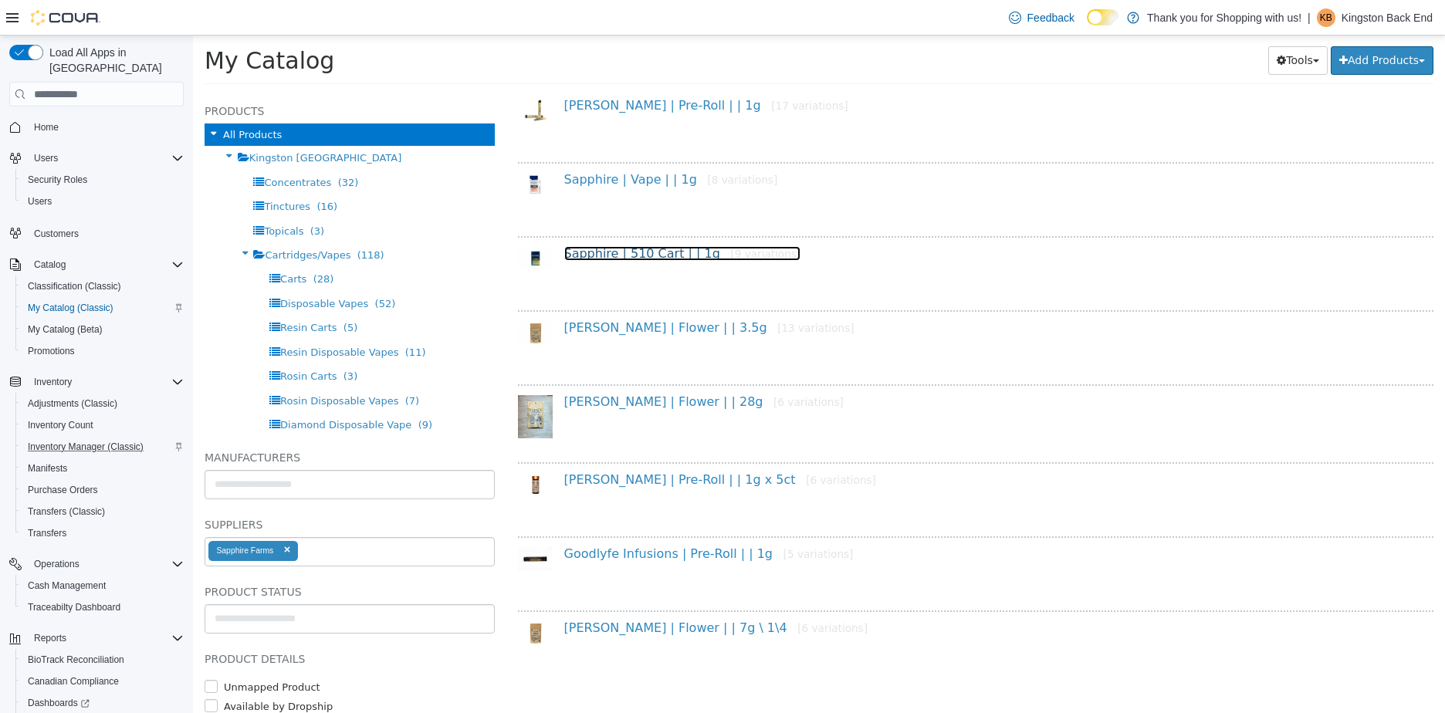
click at [593, 260] on link "Sapphire | 510 Cart | | 1g [9 variations]" at bounding box center [682, 253] width 237 height 15
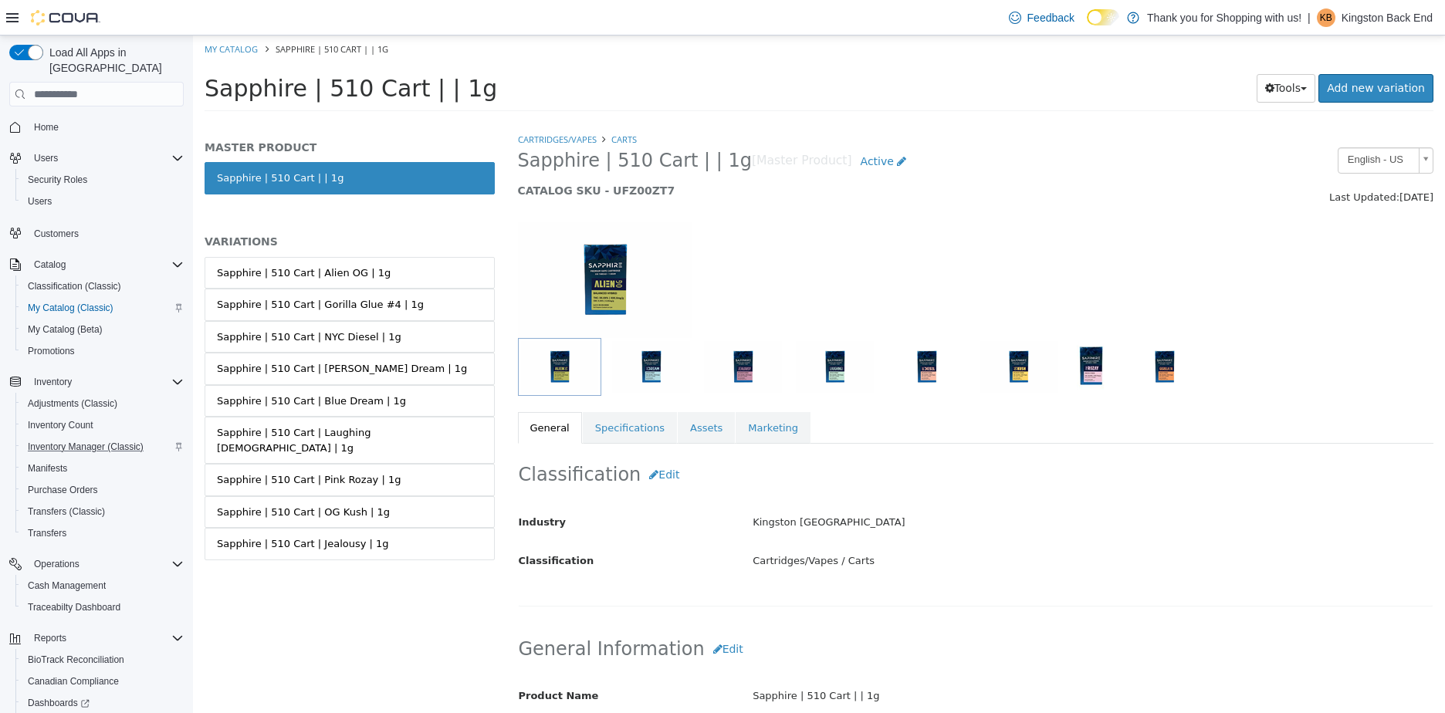
click at [299, 241] on h5 "VARIATIONS" at bounding box center [350, 242] width 290 height 14
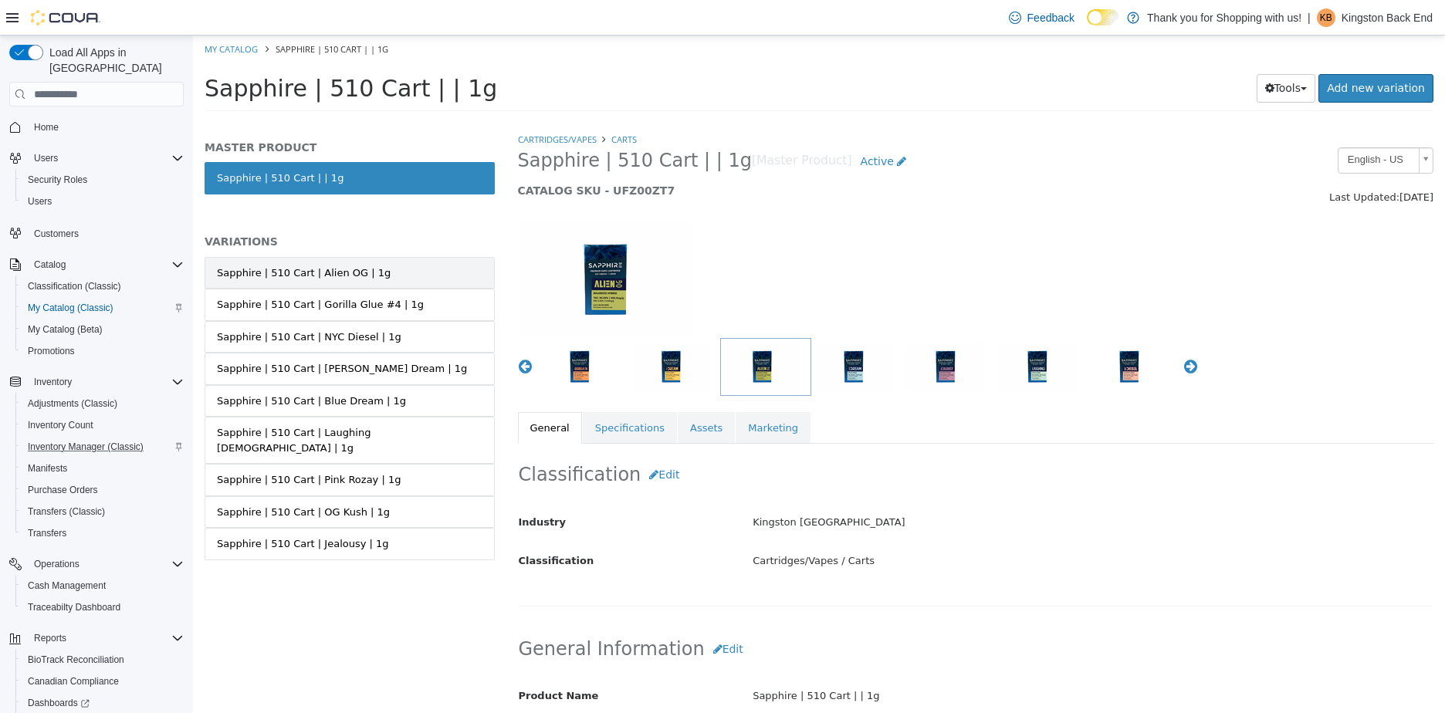
click at [347, 269] on div "Sapphire | 510 Cart | Alien OG | 1g" at bounding box center [304, 273] width 174 height 15
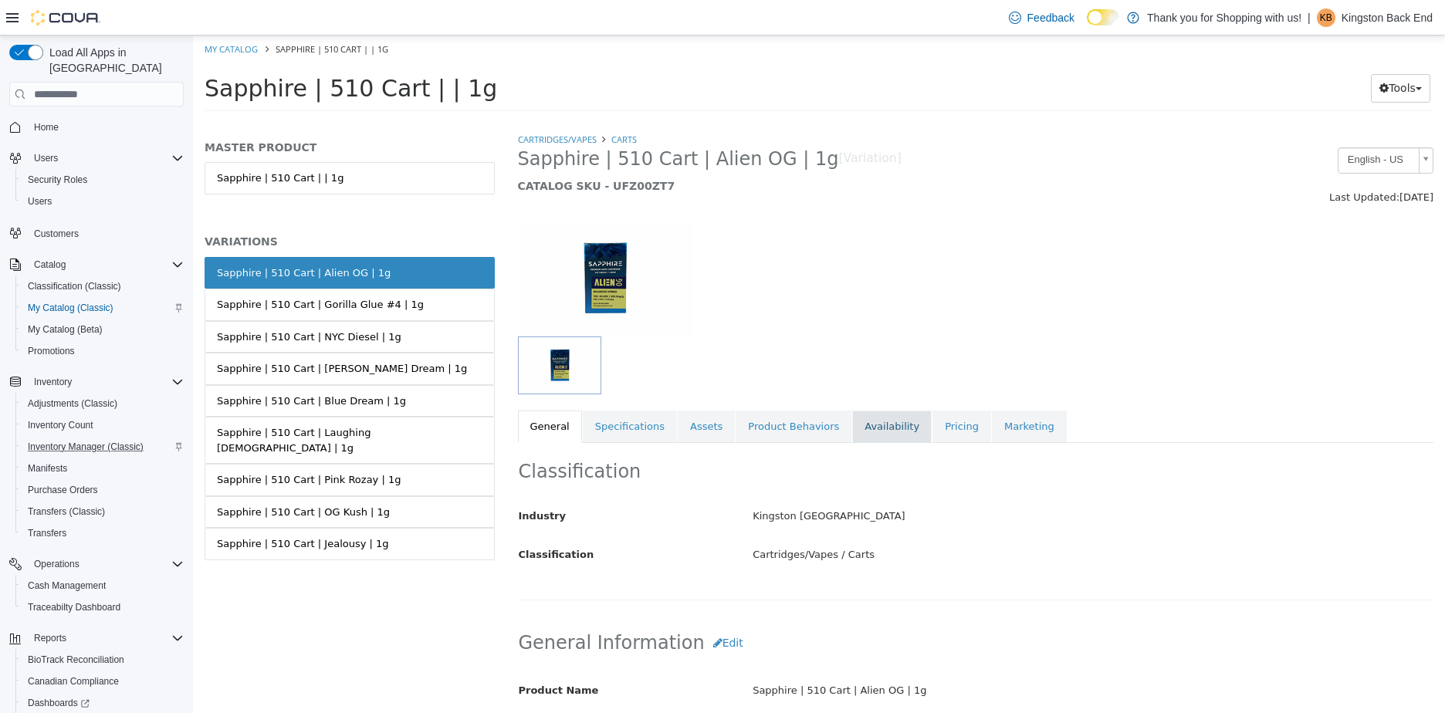
click at [852, 435] on link "Availability" at bounding box center [892, 427] width 80 height 32
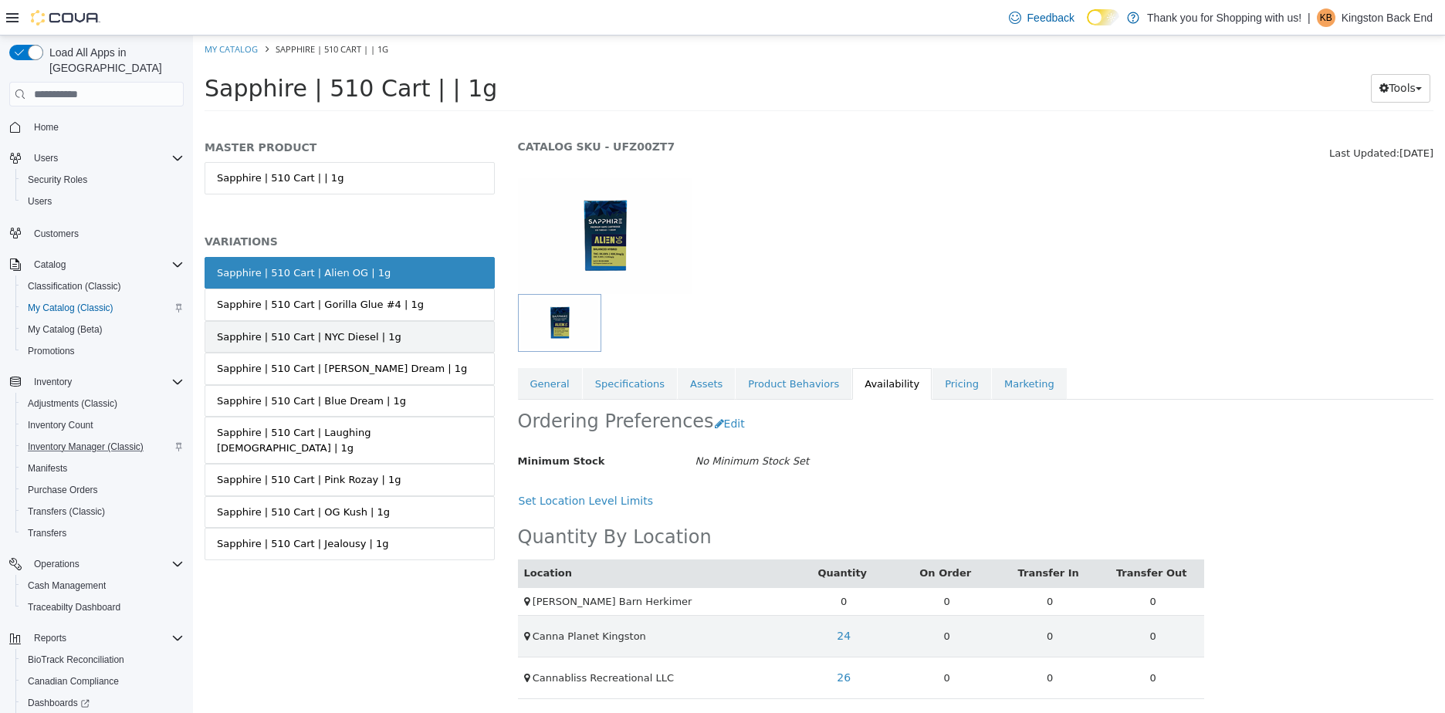
scroll to position [47, 0]
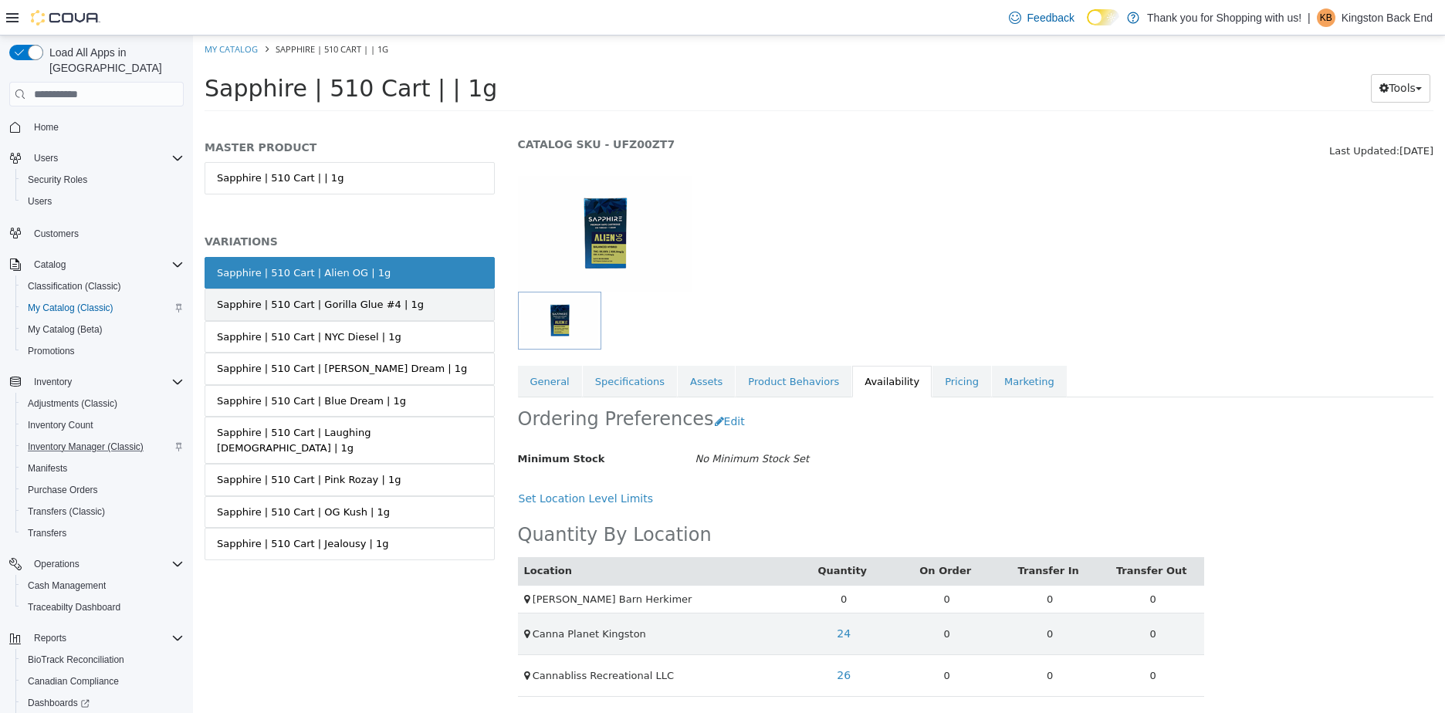
click at [418, 313] on link "Sapphire | 510 Cart | Gorilla Glue #4 | 1g" at bounding box center [350, 305] width 290 height 32
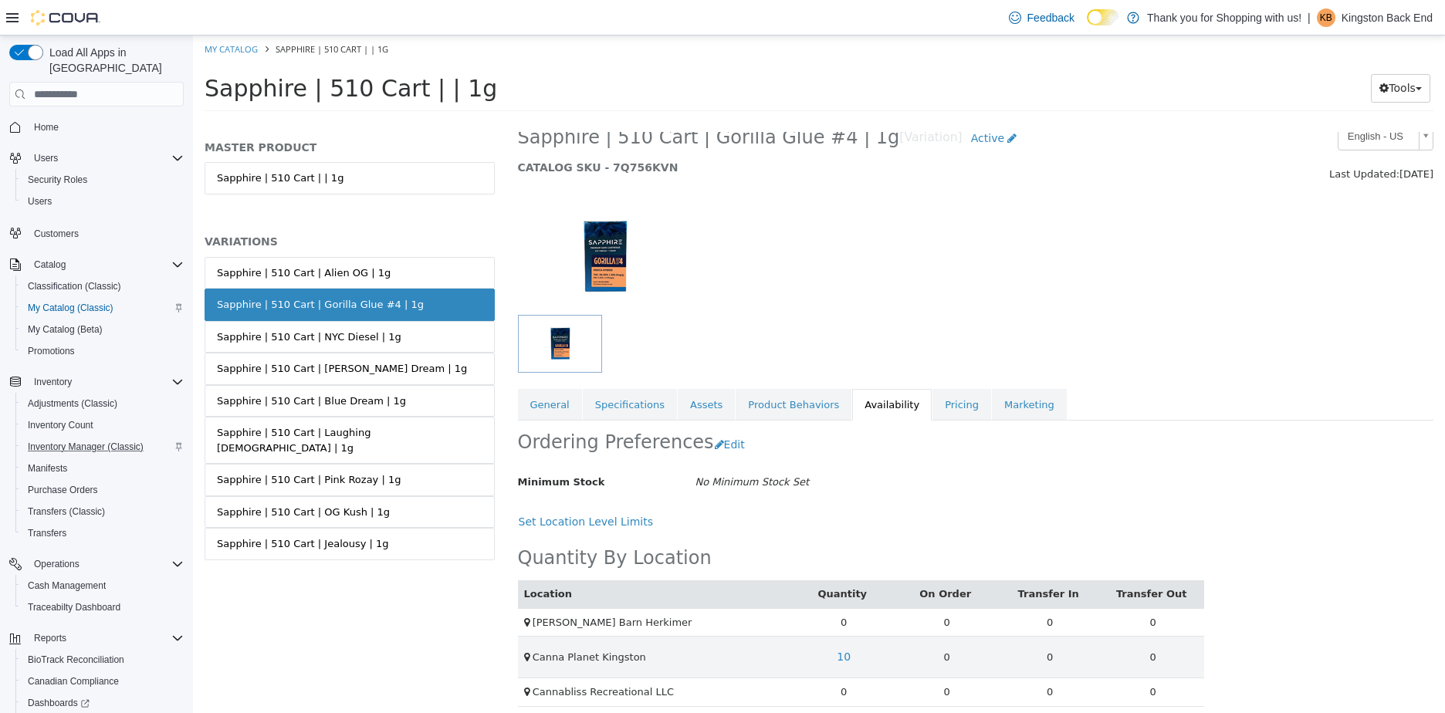
scroll to position [33, 0]
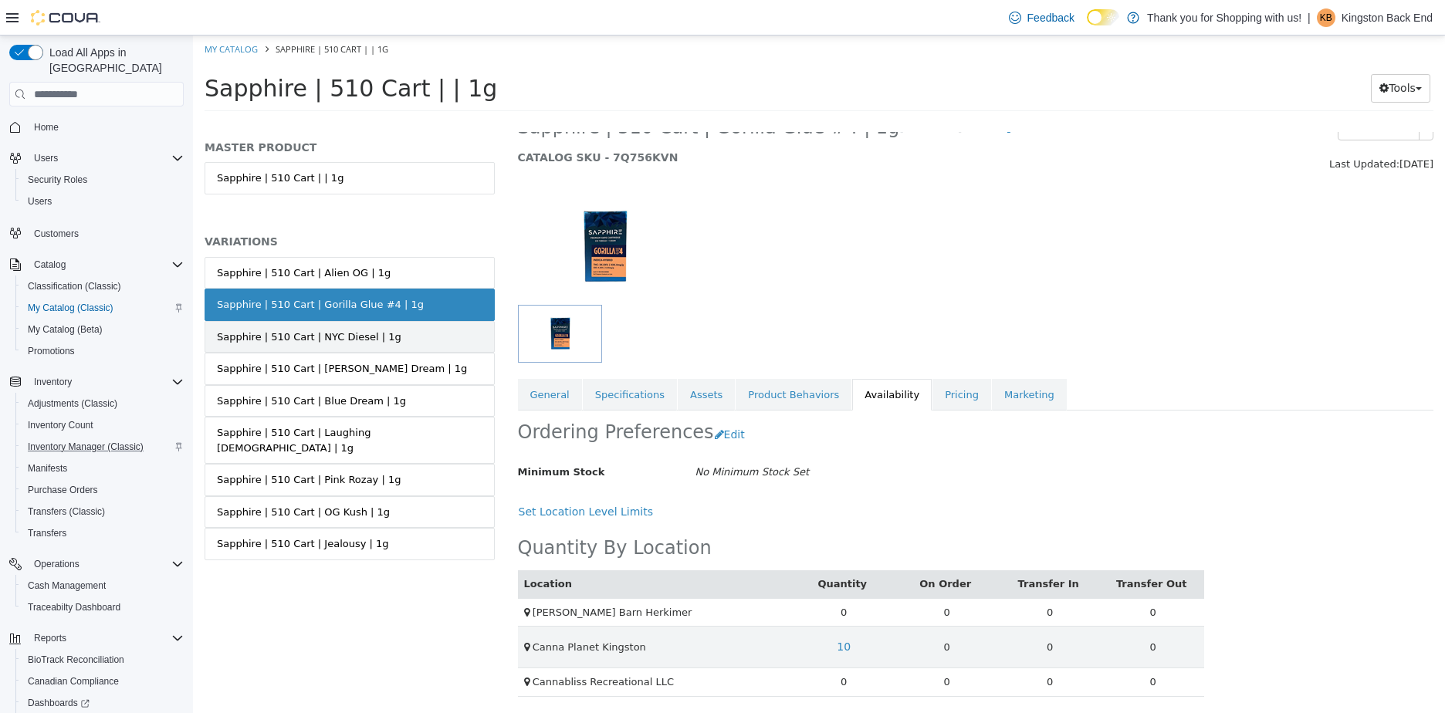
click at [305, 330] on div "Sapphire | 510 Cart | NYC Diesel | 1g" at bounding box center [309, 337] width 184 height 15
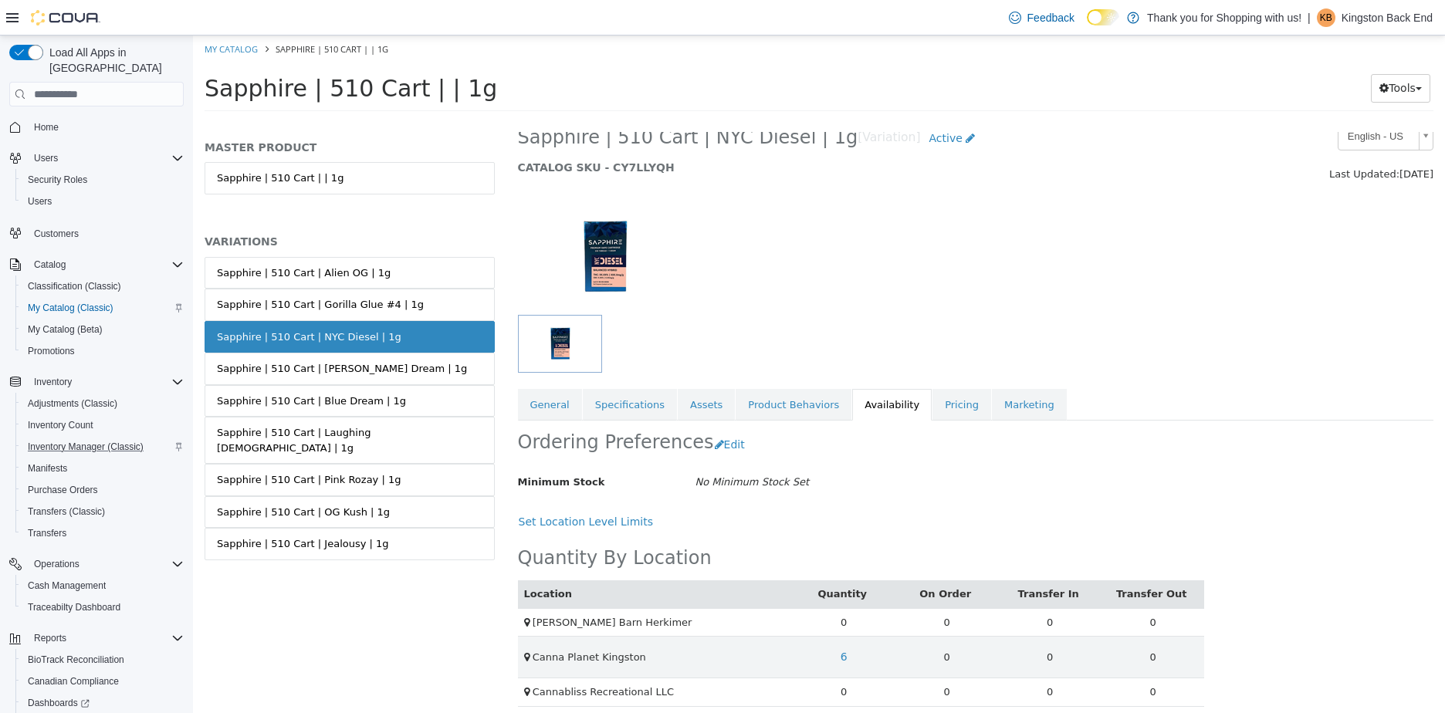
scroll to position [33, 0]
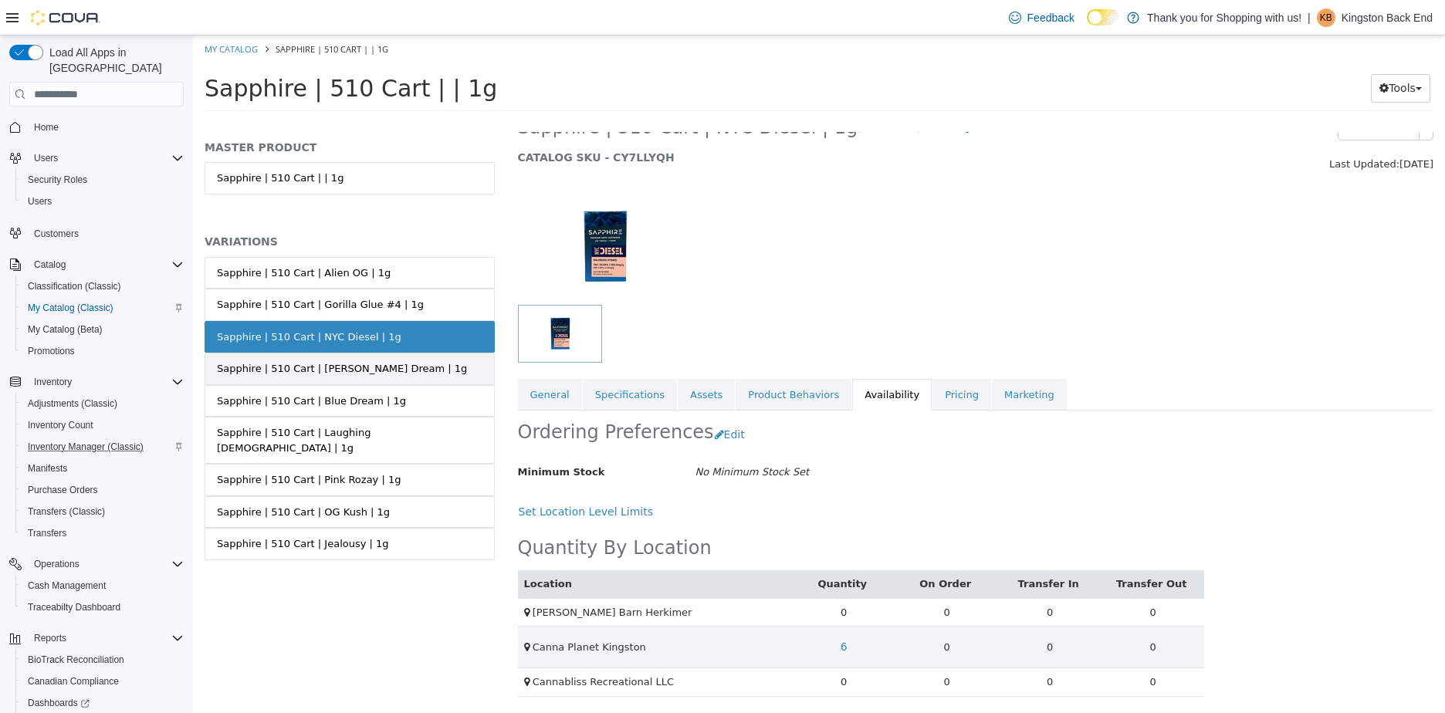
click at [394, 363] on link "Sapphire | 510 Cart | [PERSON_NAME] Dream | 1g" at bounding box center [350, 369] width 290 height 32
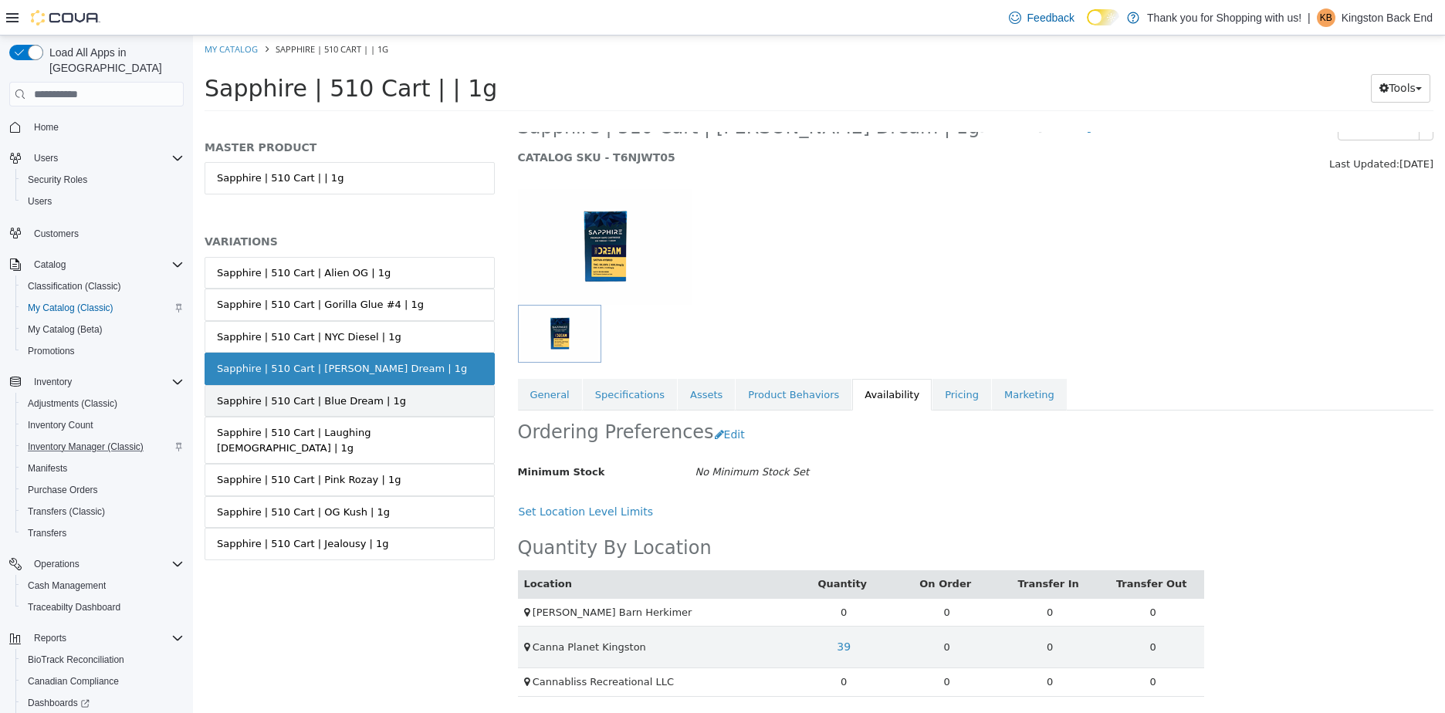
click at [411, 405] on link "Sapphire | 510 Cart | Blue Dream | 1g" at bounding box center [350, 401] width 290 height 32
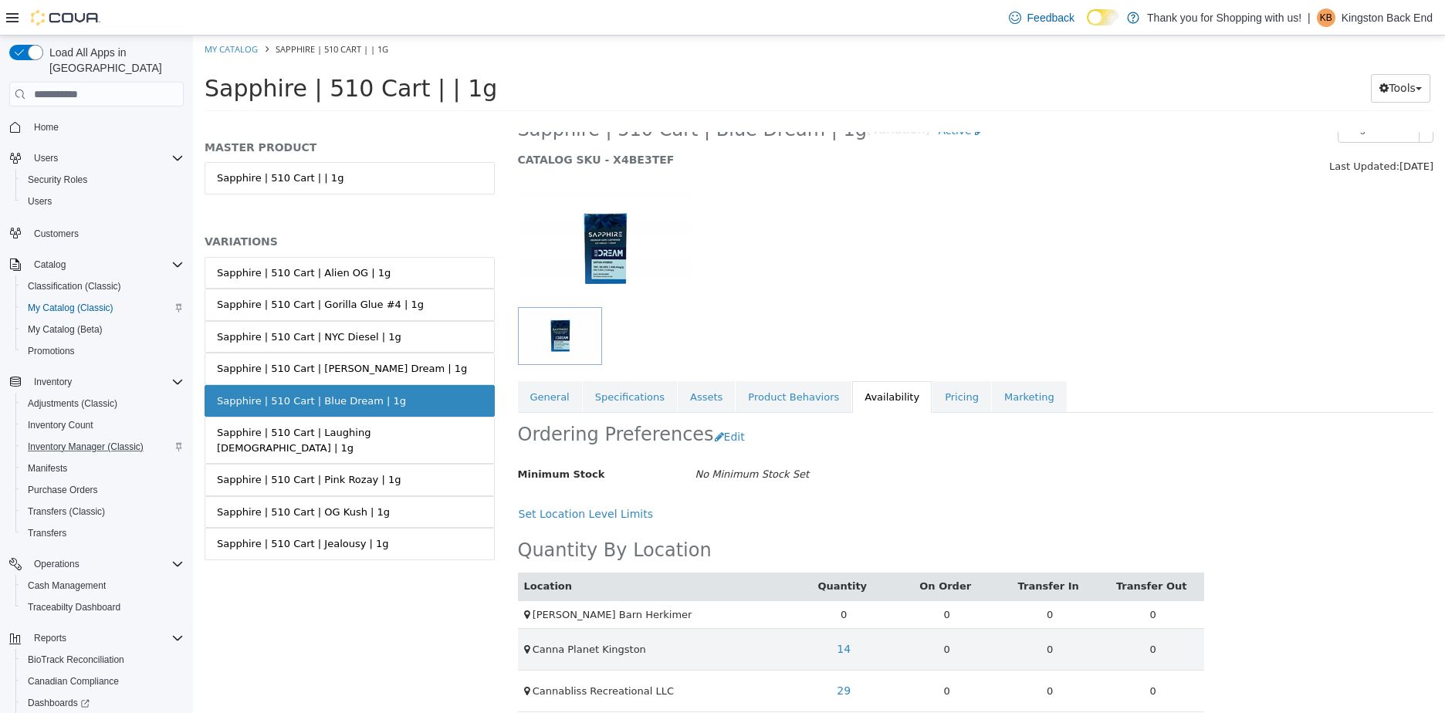
scroll to position [47, 0]
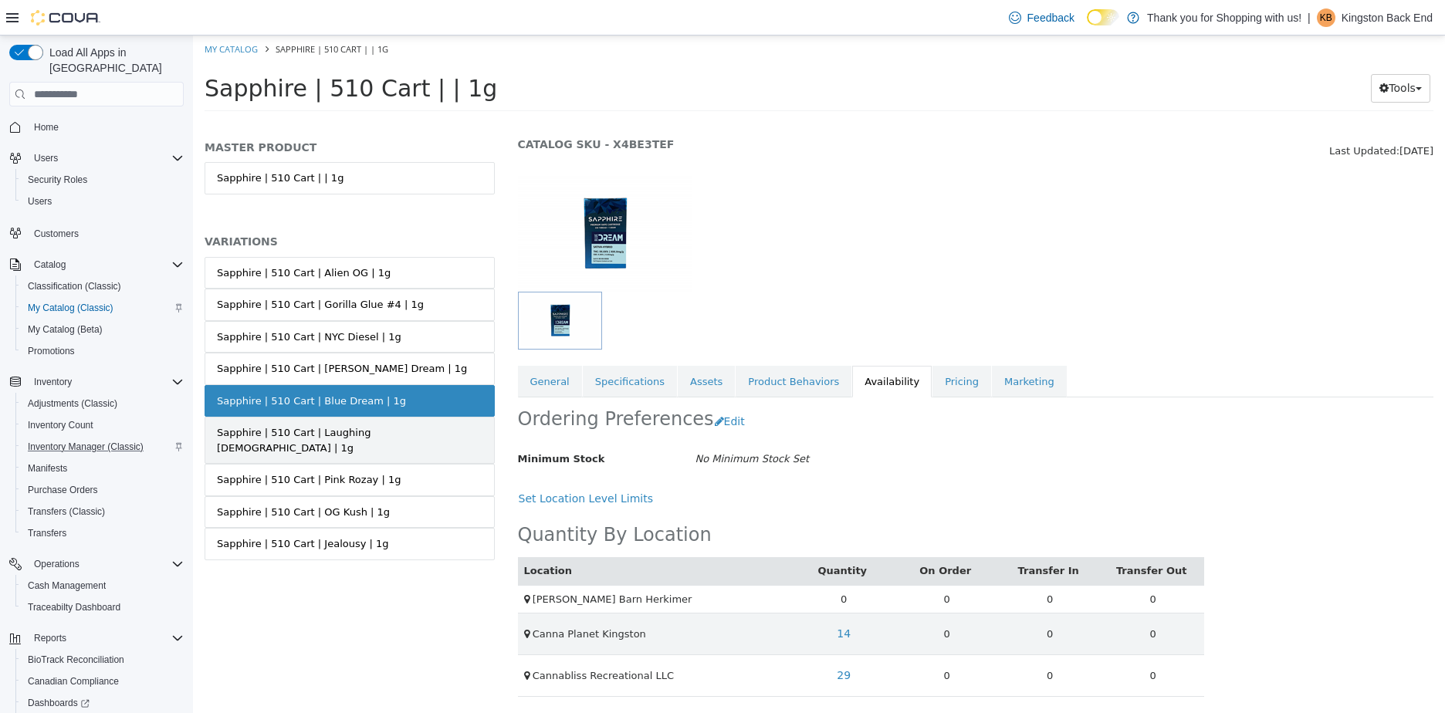
click at [408, 426] on link "Sapphire | 510 Cart | Laughing [DEMOGRAPHIC_DATA] | 1g" at bounding box center [350, 440] width 290 height 47
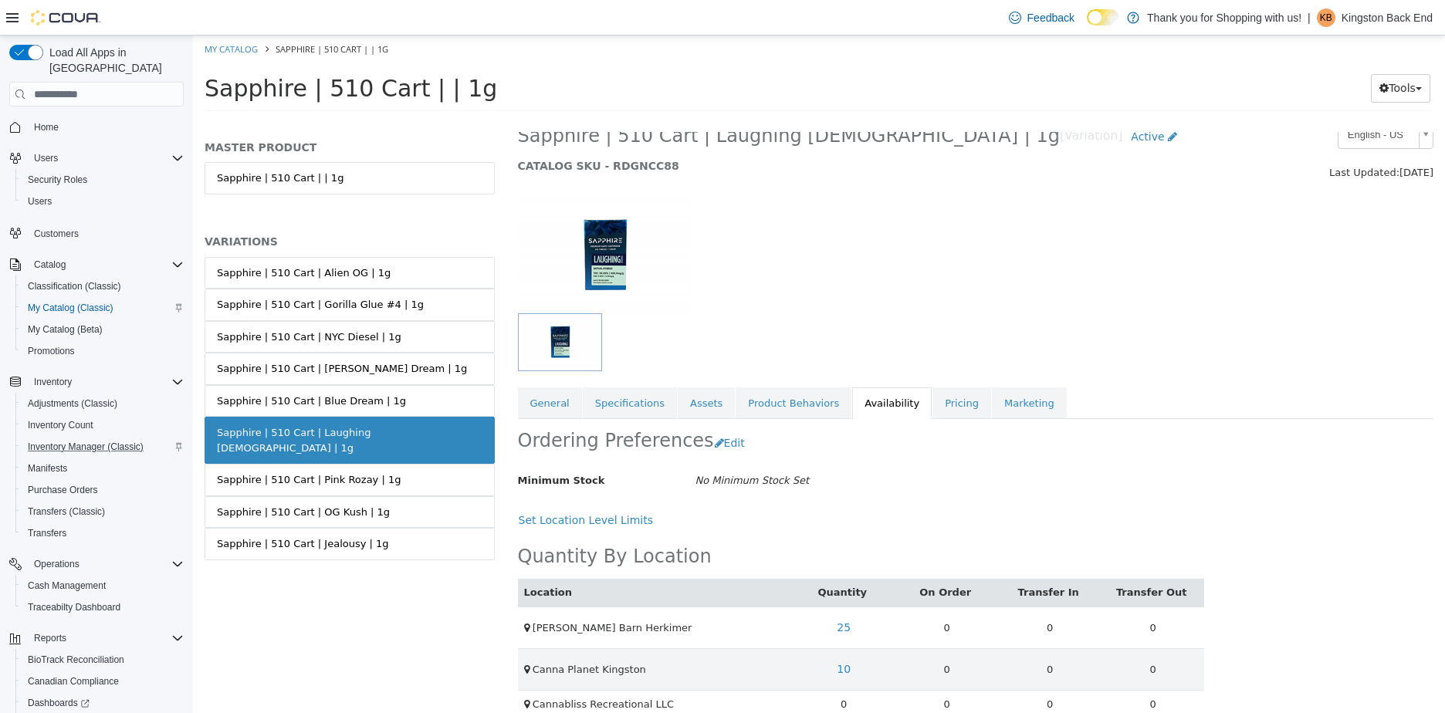
scroll to position [47, 0]
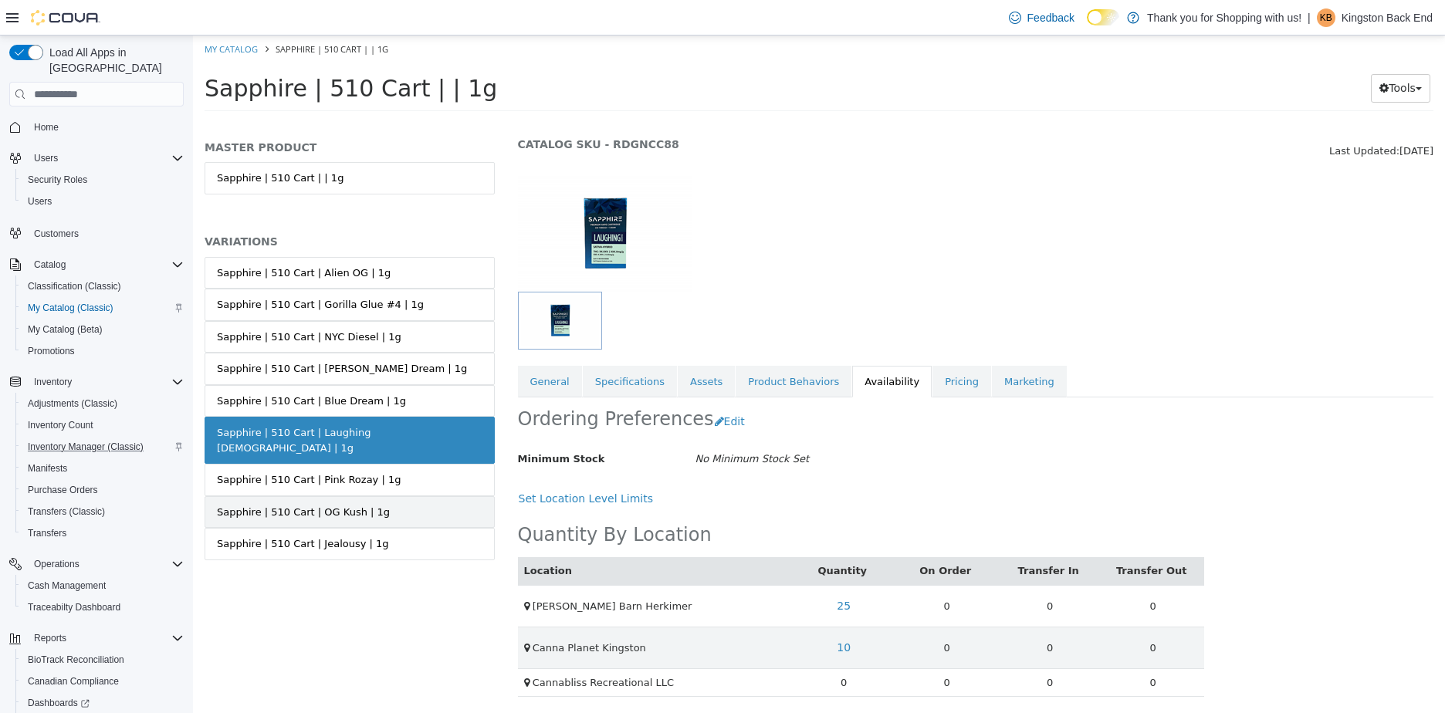
click at [269, 505] on div "Sapphire | 510 Cart | OG Kush | 1g" at bounding box center [303, 512] width 173 height 15
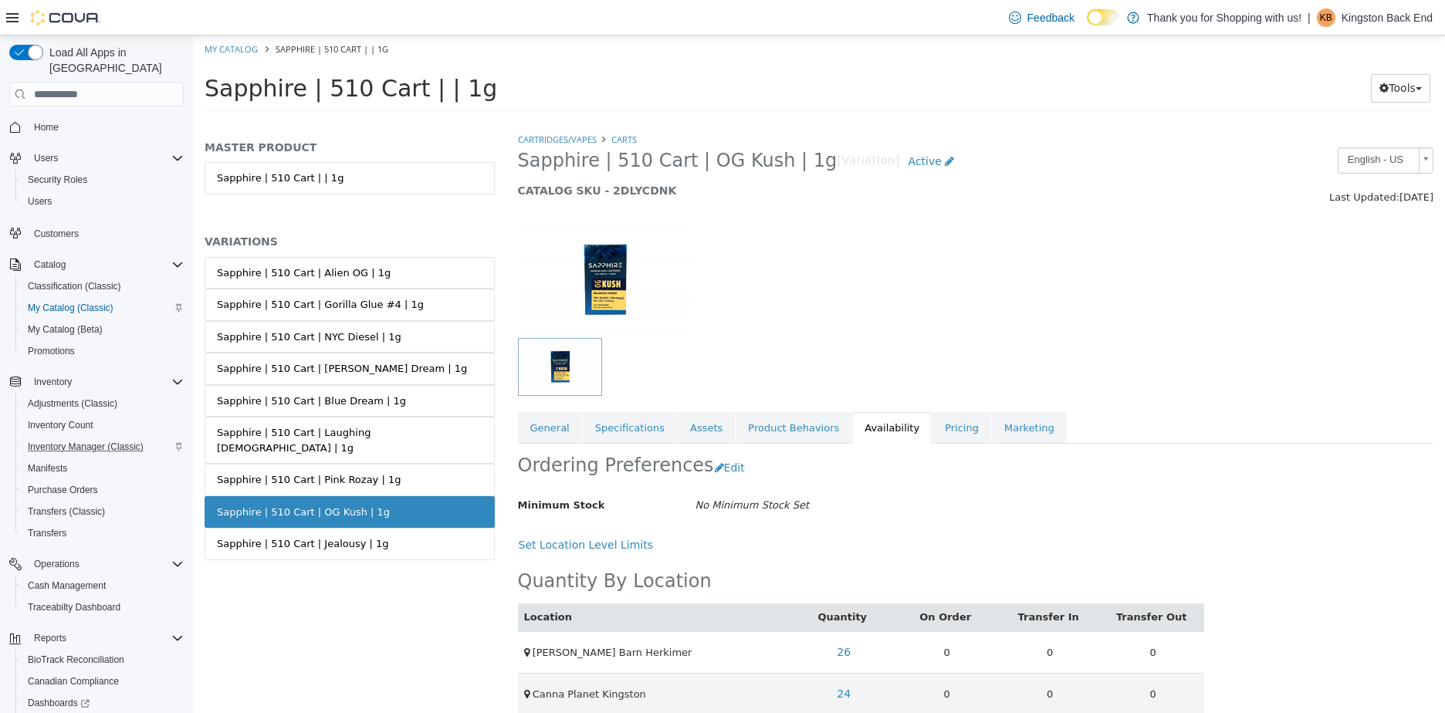
click at [278, 472] on div "Sapphire | 510 Cart | Pink Rozay | 1g" at bounding box center [309, 479] width 184 height 15
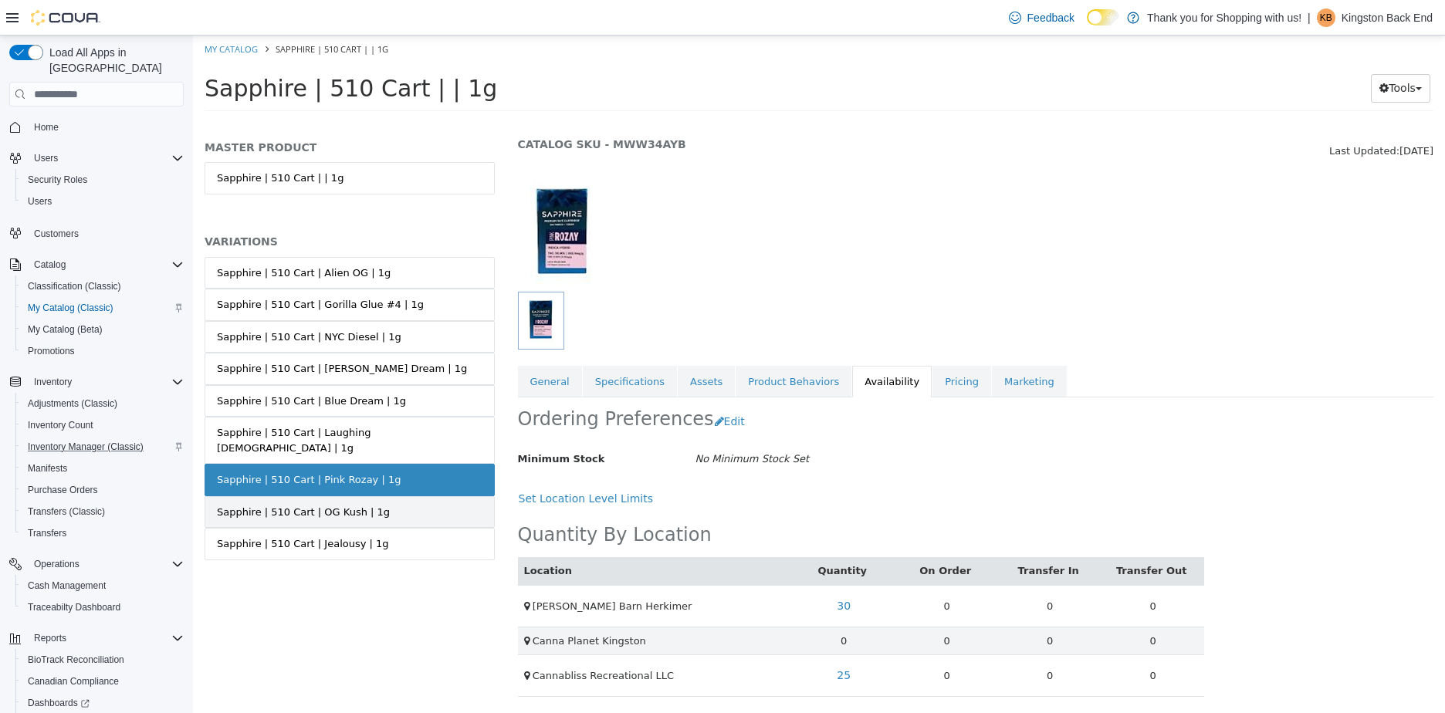
click at [296, 505] on div "Sapphire | 510 Cart | OG Kush | 1g" at bounding box center [303, 512] width 173 height 15
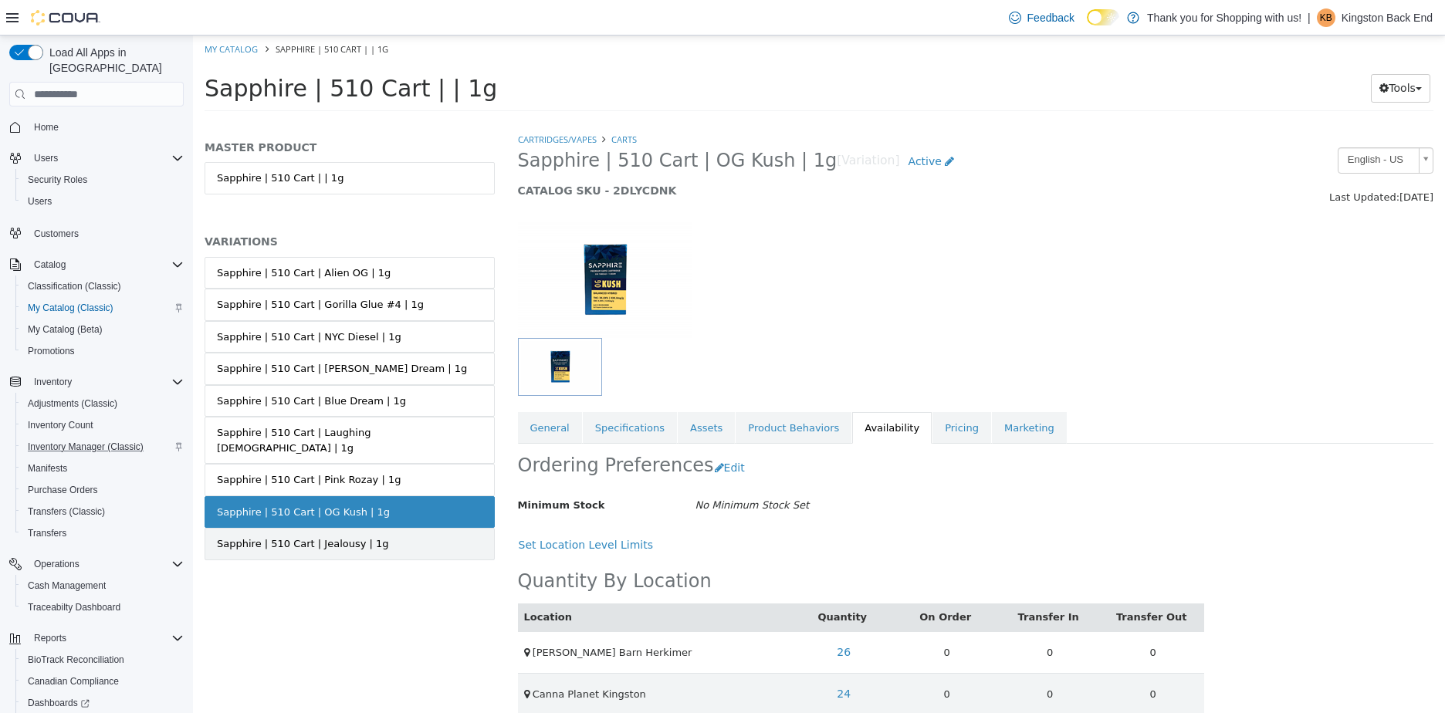
click at [323, 537] on div "Sapphire | 510 Cart | Jealousy | 1g" at bounding box center [303, 544] width 172 height 15
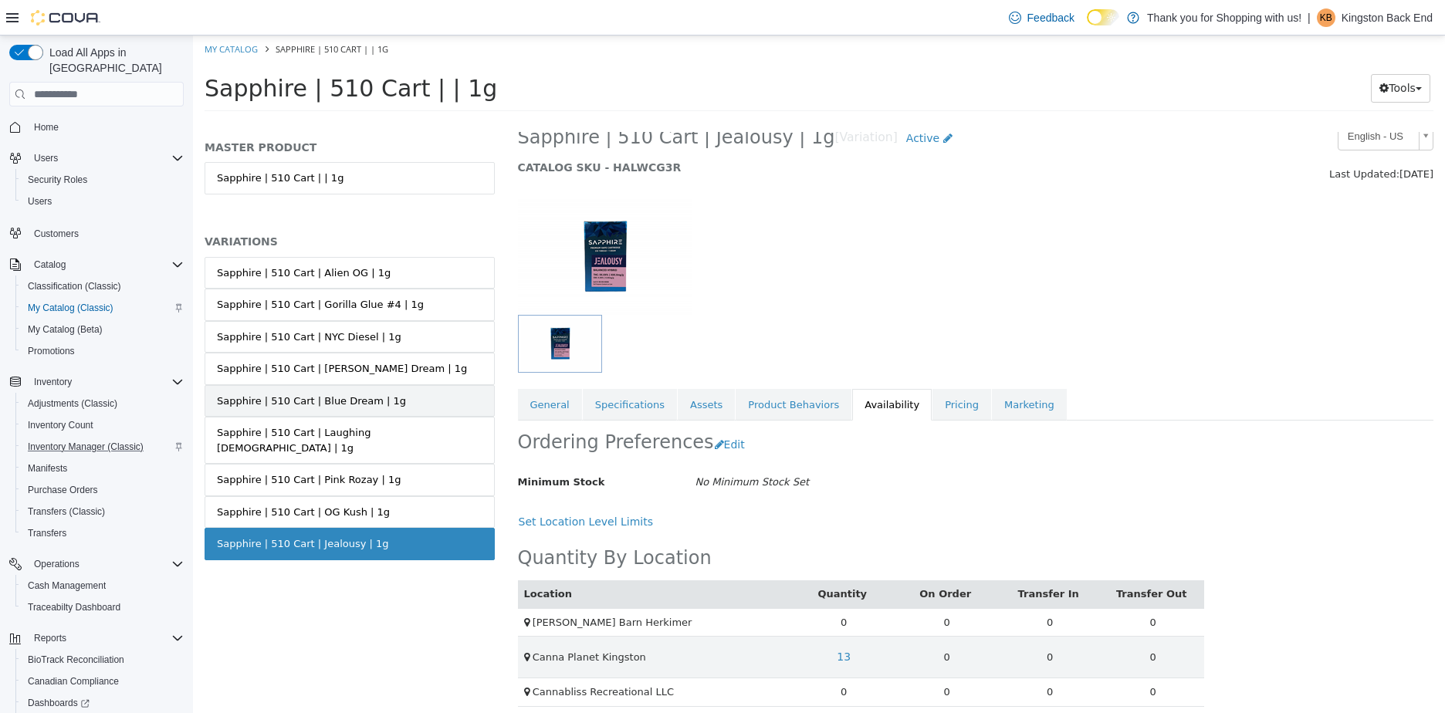
scroll to position [33, 0]
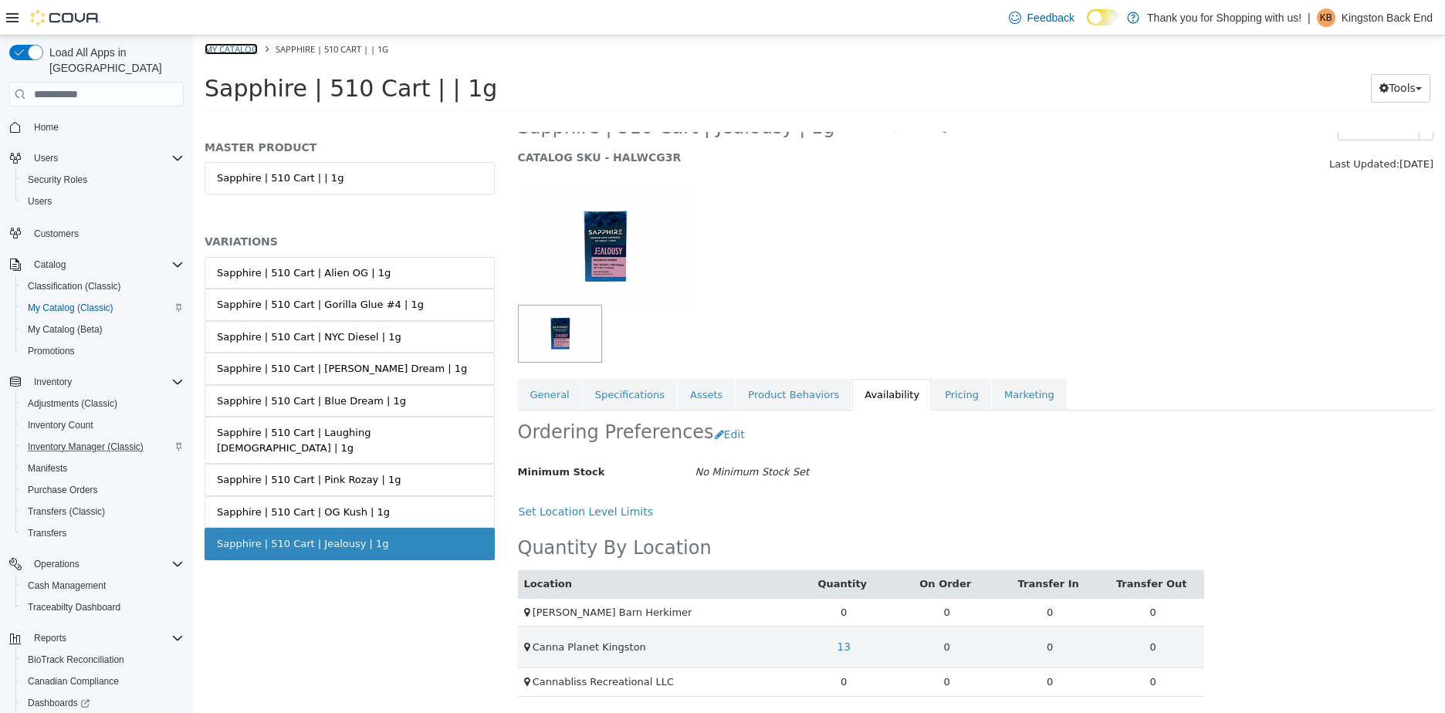
click at [226, 48] on link "My Catalog" at bounding box center [231, 49] width 53 height 12
select select "**********"
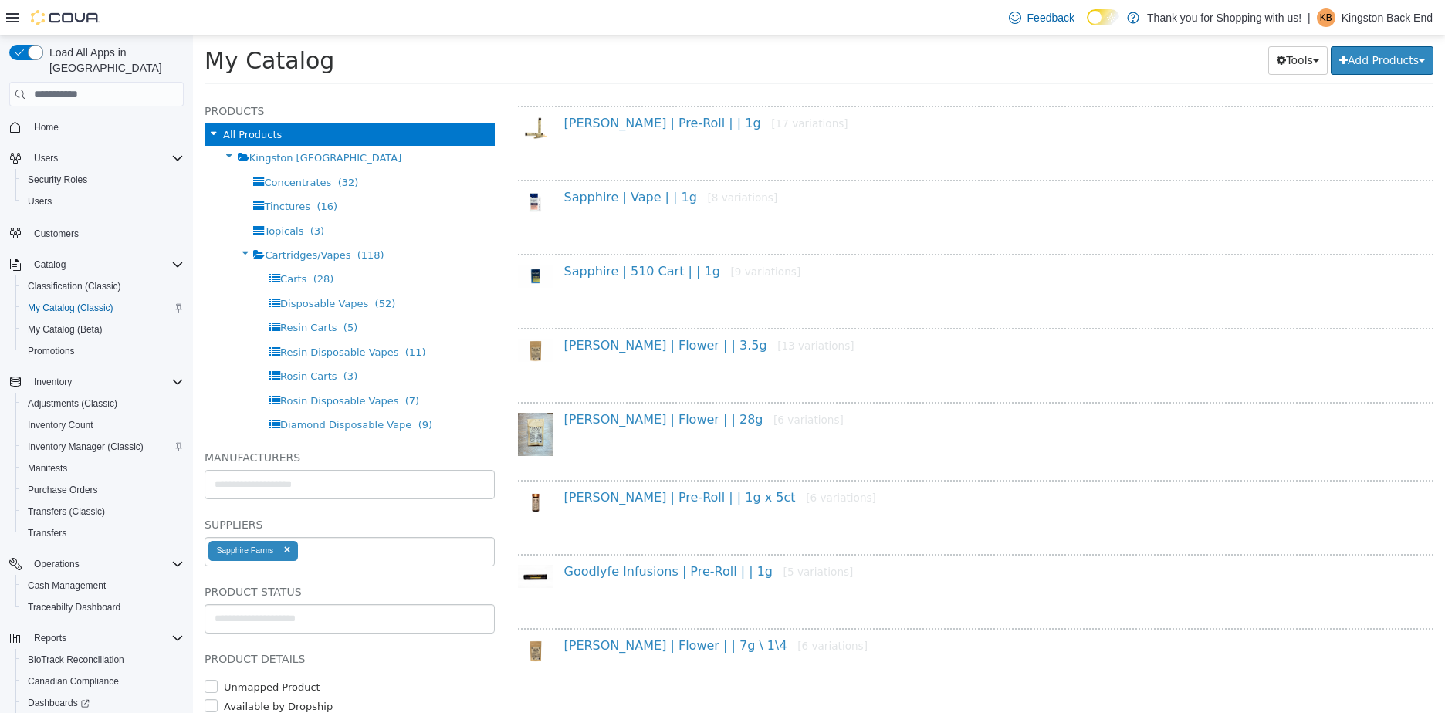
scroll to position [154, 0]
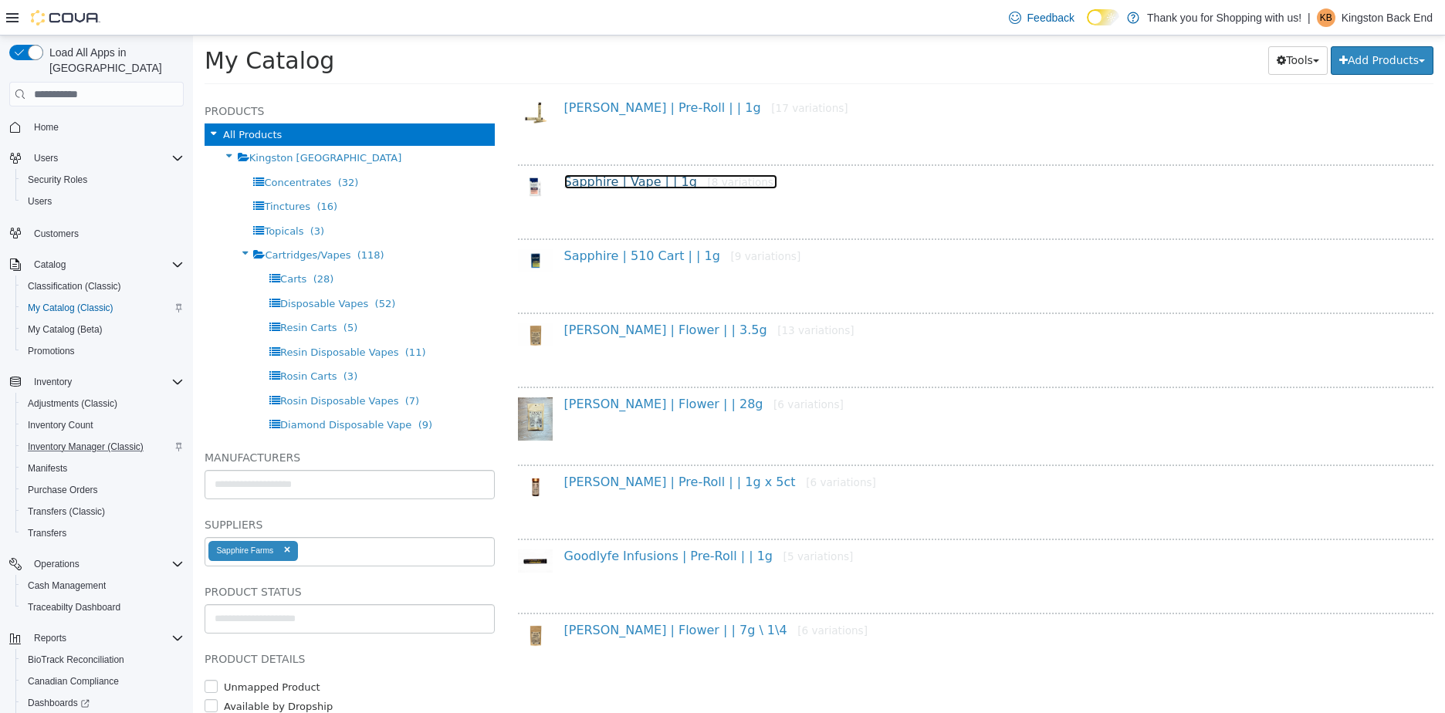
click at [642, 178] on link "Sapphire | Vape | | 1g [8 variations]" at bounding box center [671, 181] width 214 height 15
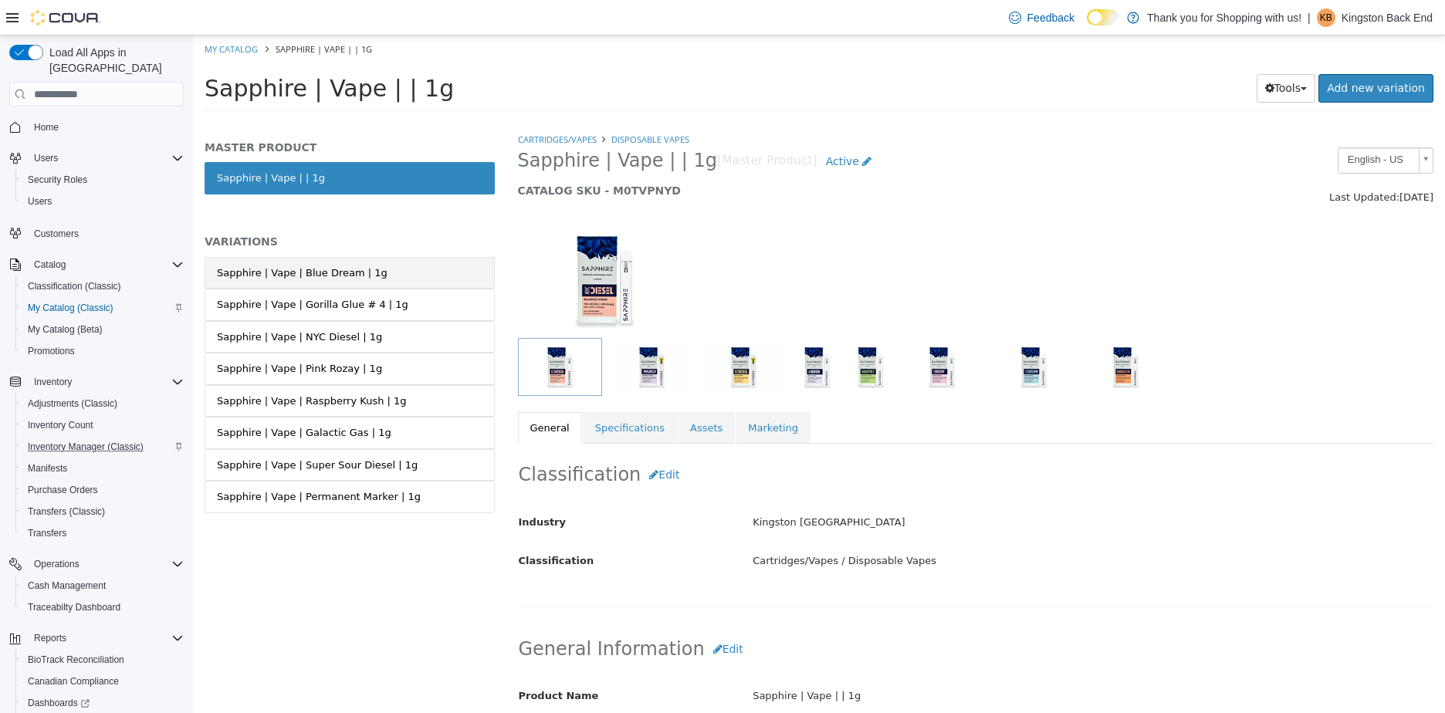
click at [357, 274] on div "Sapphire | Vape | Blue Dream | 1g" at bounding box center [302, 273] width 171 height 15
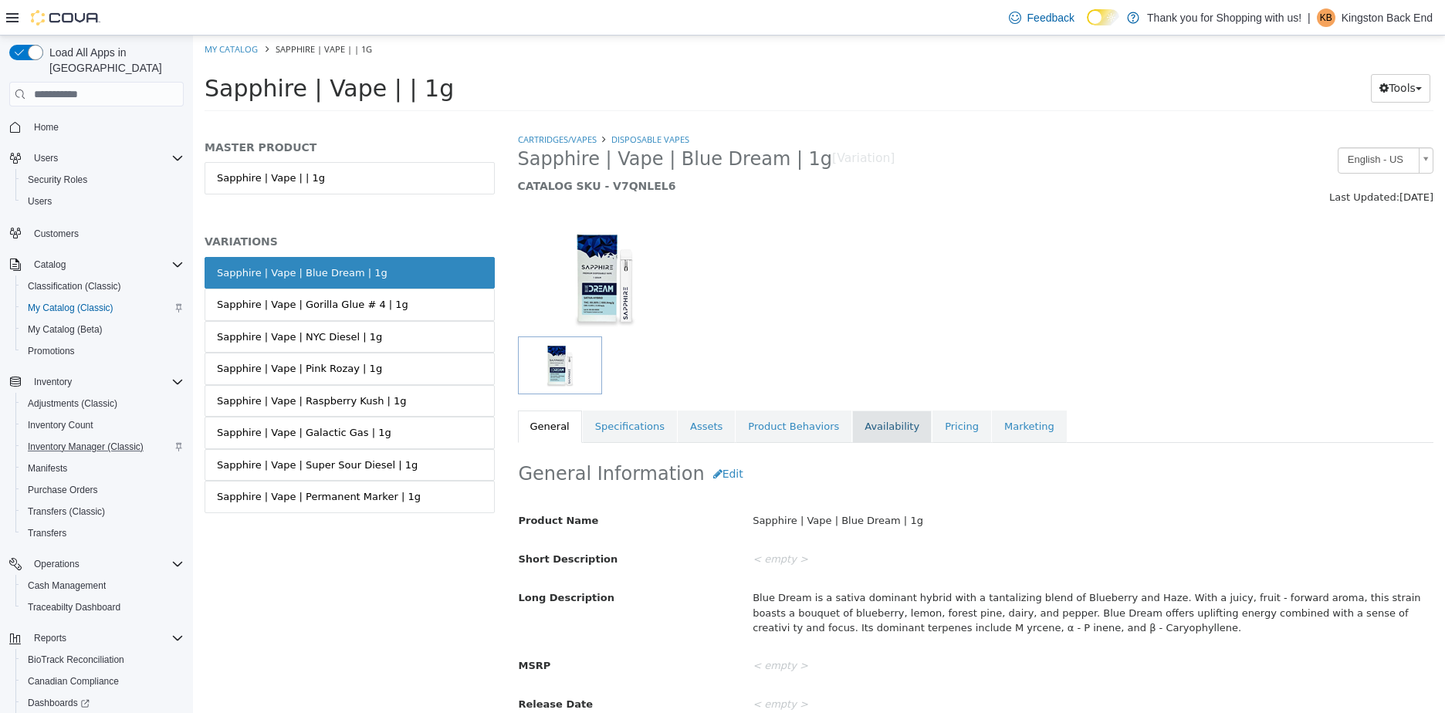
click at [857, 419] on link "Availability" at bounding box center [892, 427] width 80 height 32
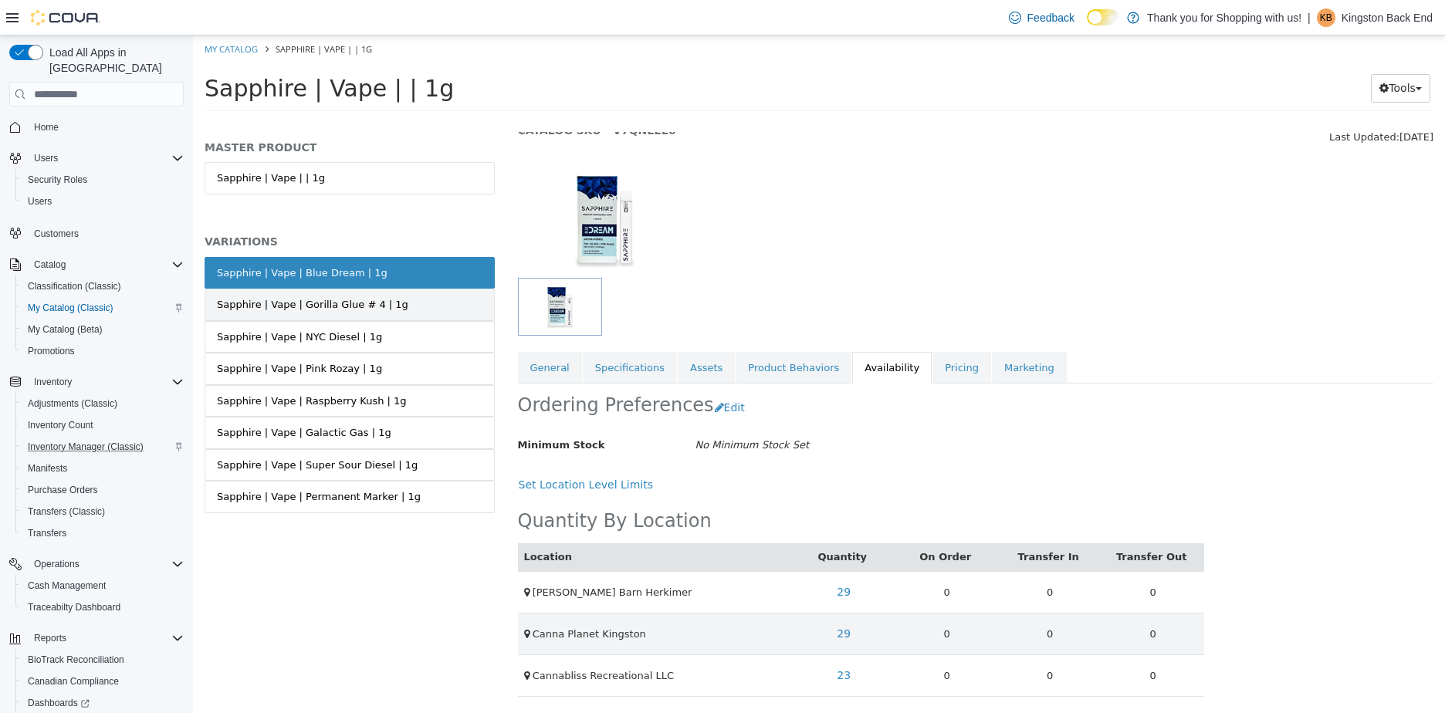
click at [357, 309] on div "Sapphire | Vape | Gorilla Glue # 4 | 1g" at bounding box center [312, 304] width 191 height 15
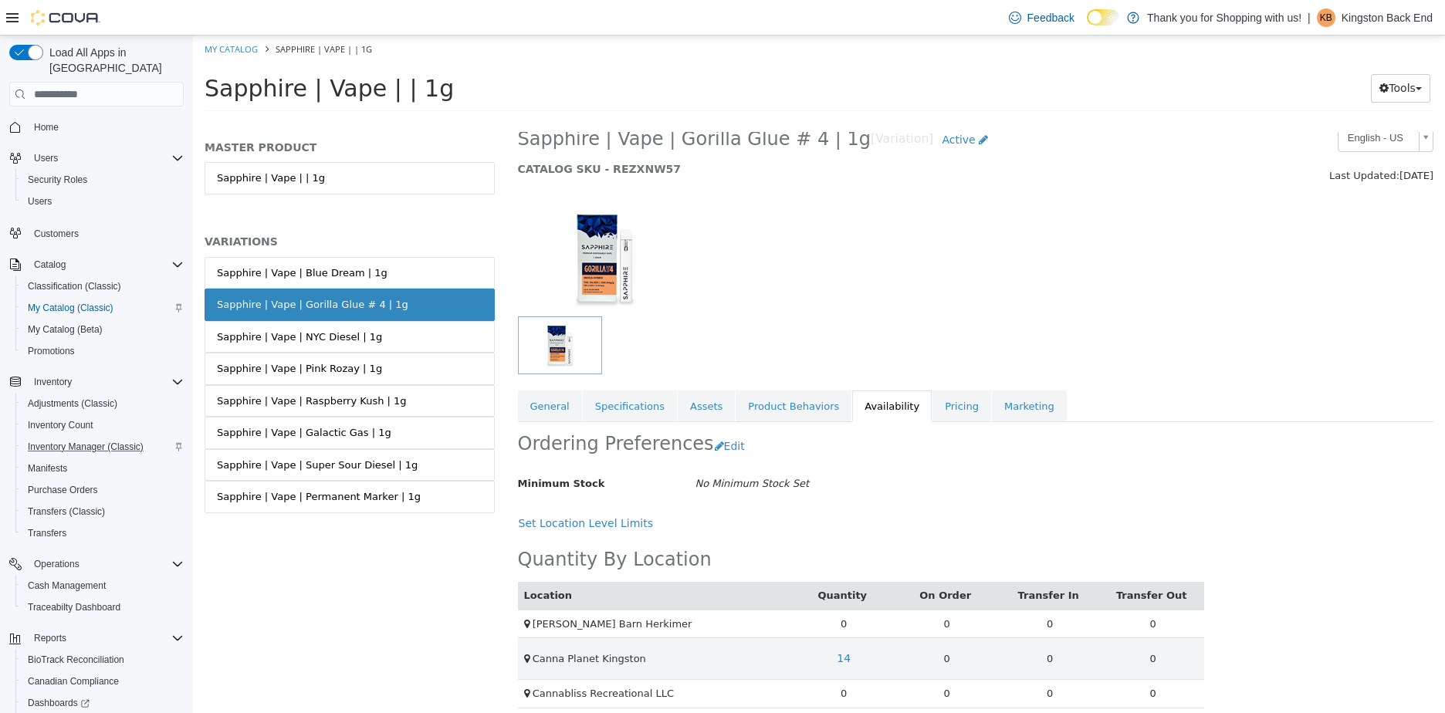
scroll to position [33, 0]
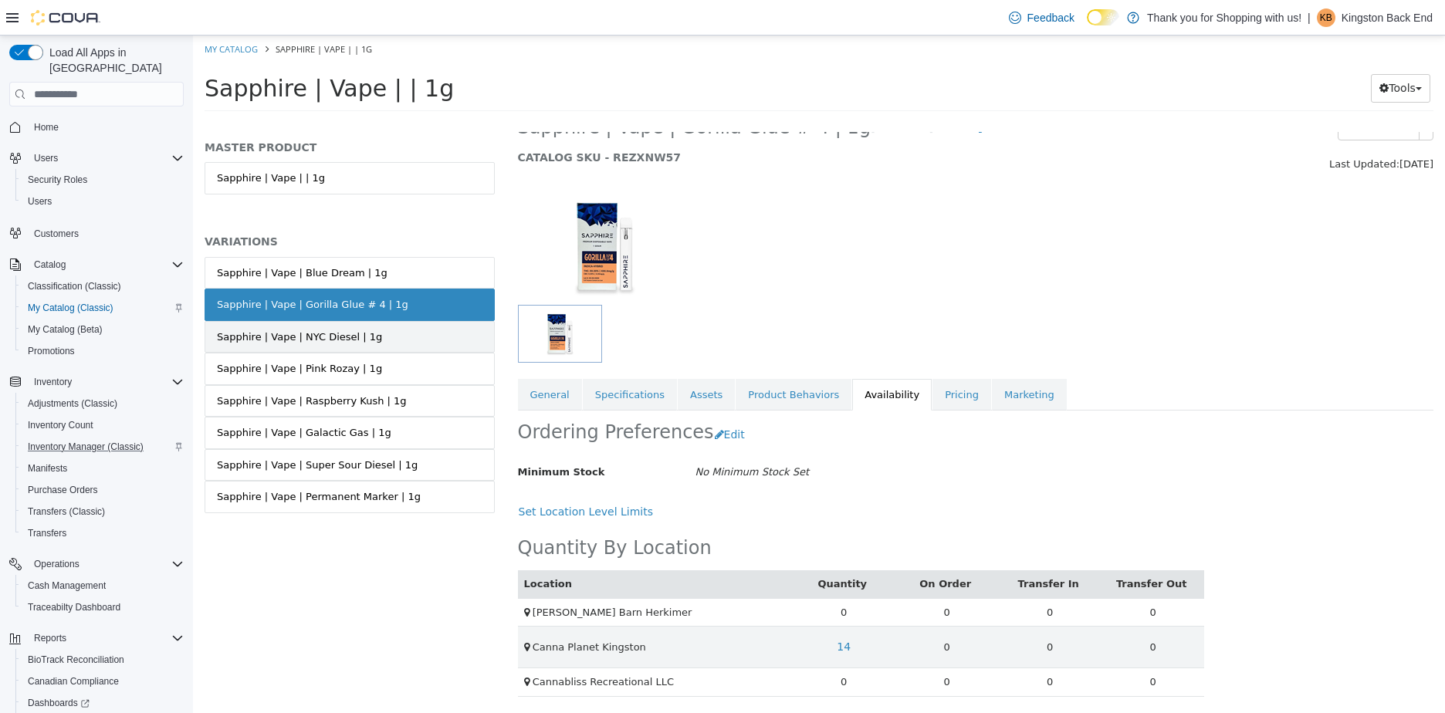
click at [415, 350] on link "Sapphire | Vape | NYC Diesel | 1g" at bounding box center [350, 337] width 290 height 32
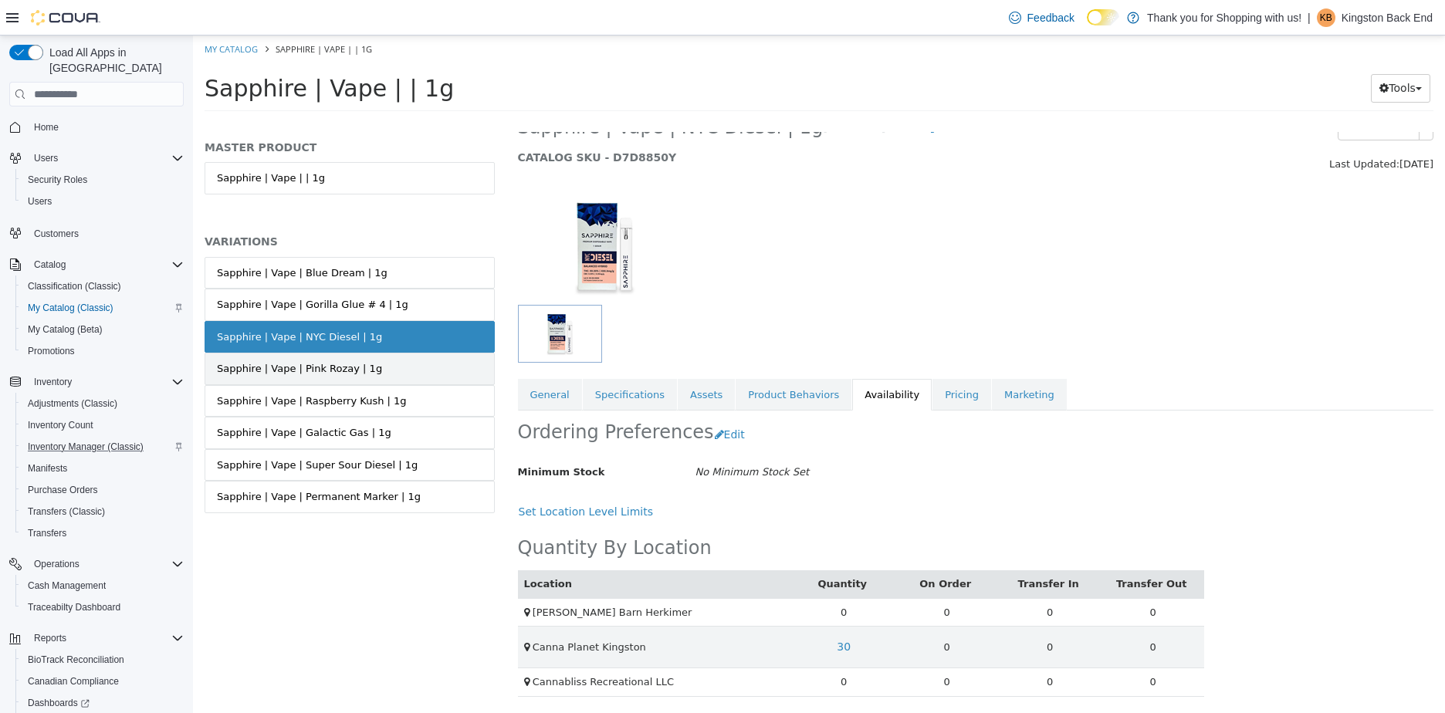
click at [464, 374] on link "Sapphire | Vape | Pink Rozay | 1g" at bounding box center [350, 369] width 290 height 32
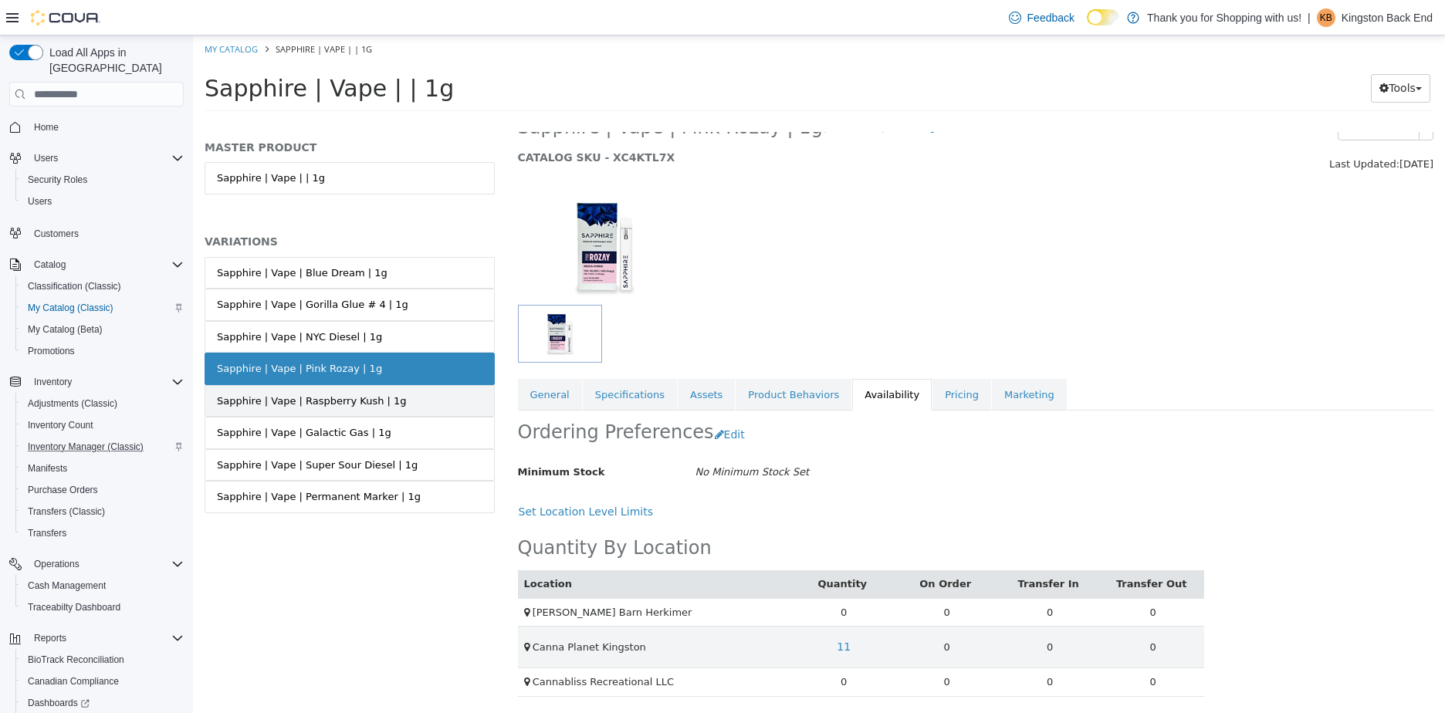
click at [425, 390] on link "Sapphire | Vape | Raspberry Kush | 1g" at bounding box center [350, 401] width 290 height 32
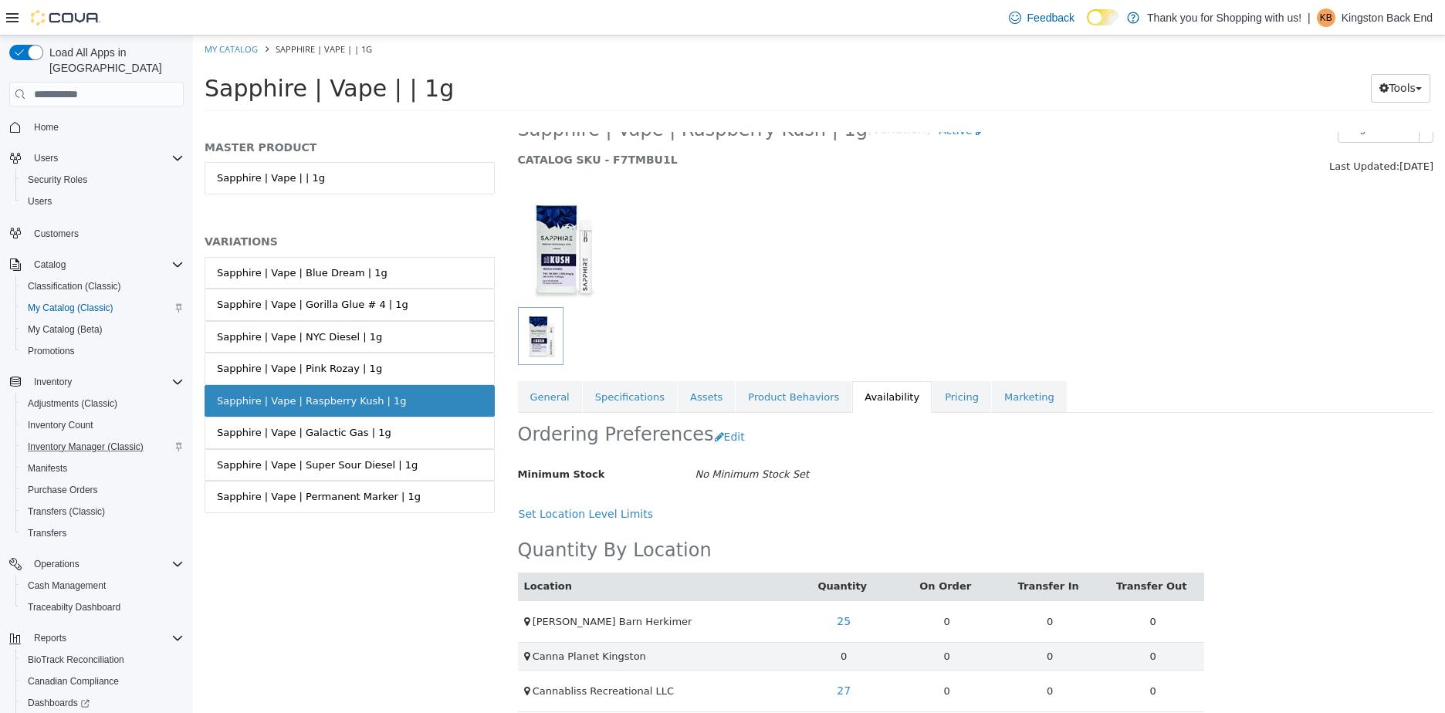
scroll to position [47, 0]
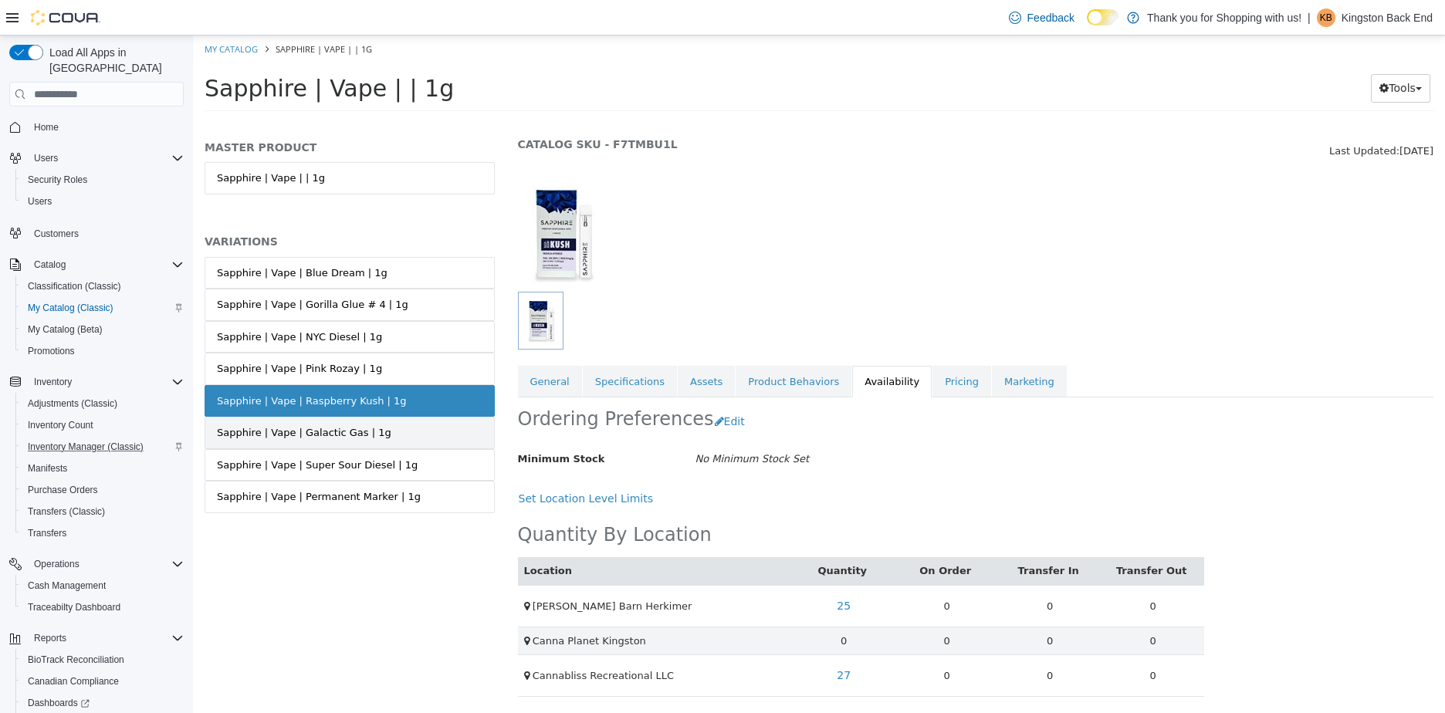
click at [428, 429] on link "Sapphire | Vape | Galactic Gas | 1g" at bounding box center [350, 433] width 290 height 32
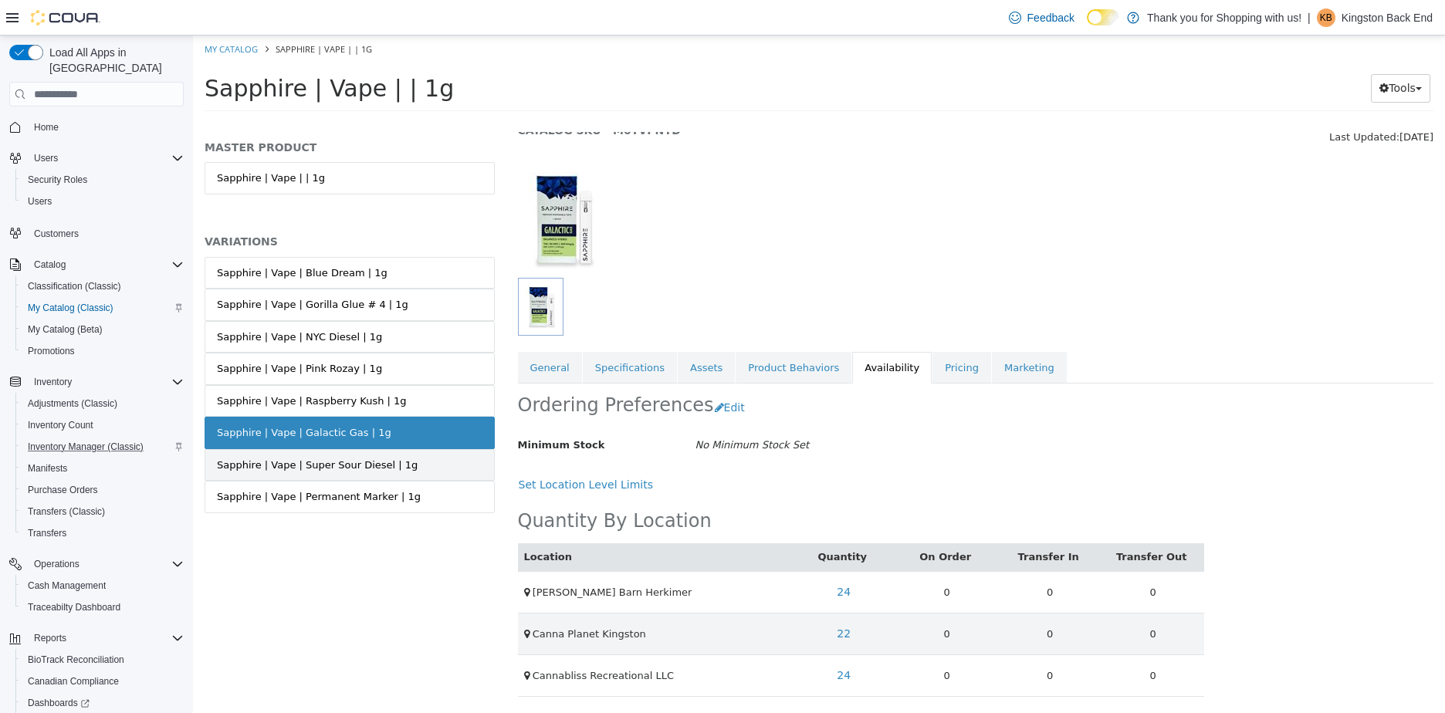
click at [388, 449] on link "Sapphire | Vape | Super Sour Diesel | 1g" at bounding box center [350, 465] width 290 height 32
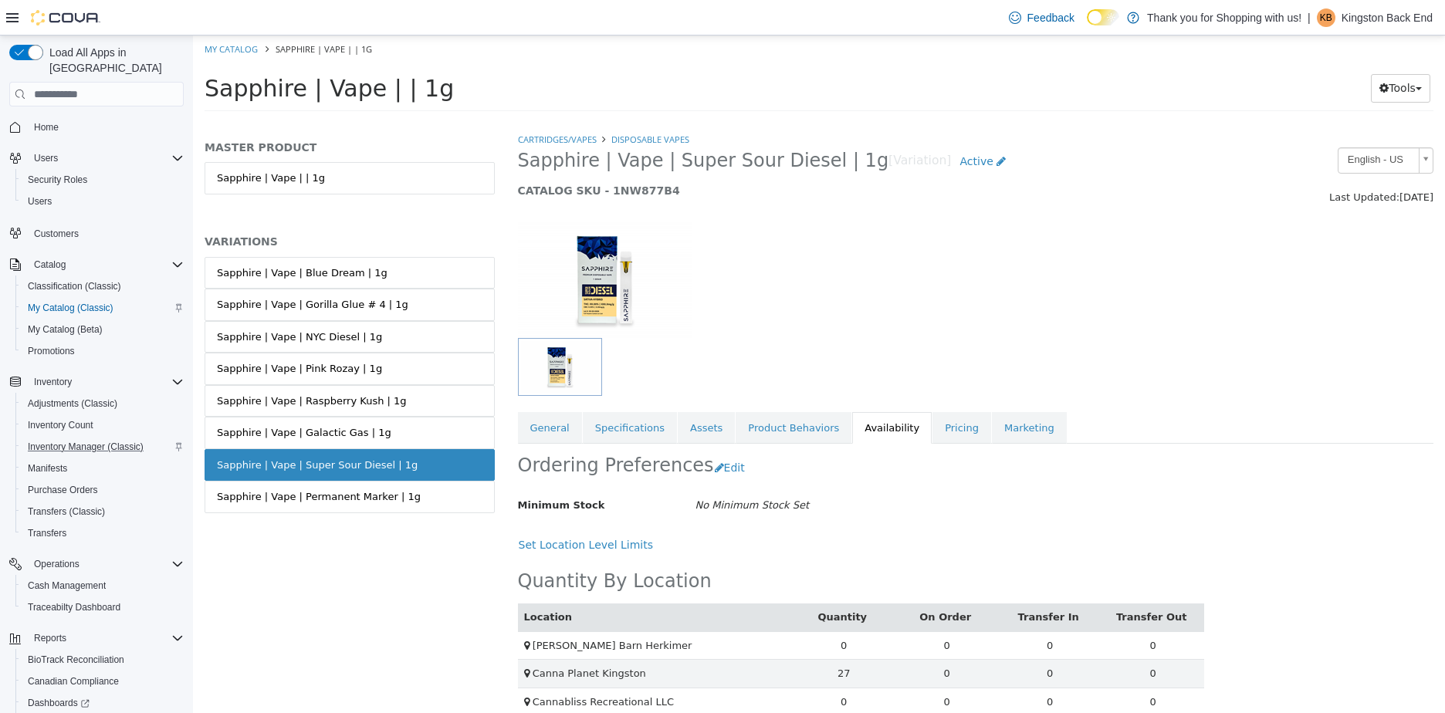
scroll to position [20, 0]
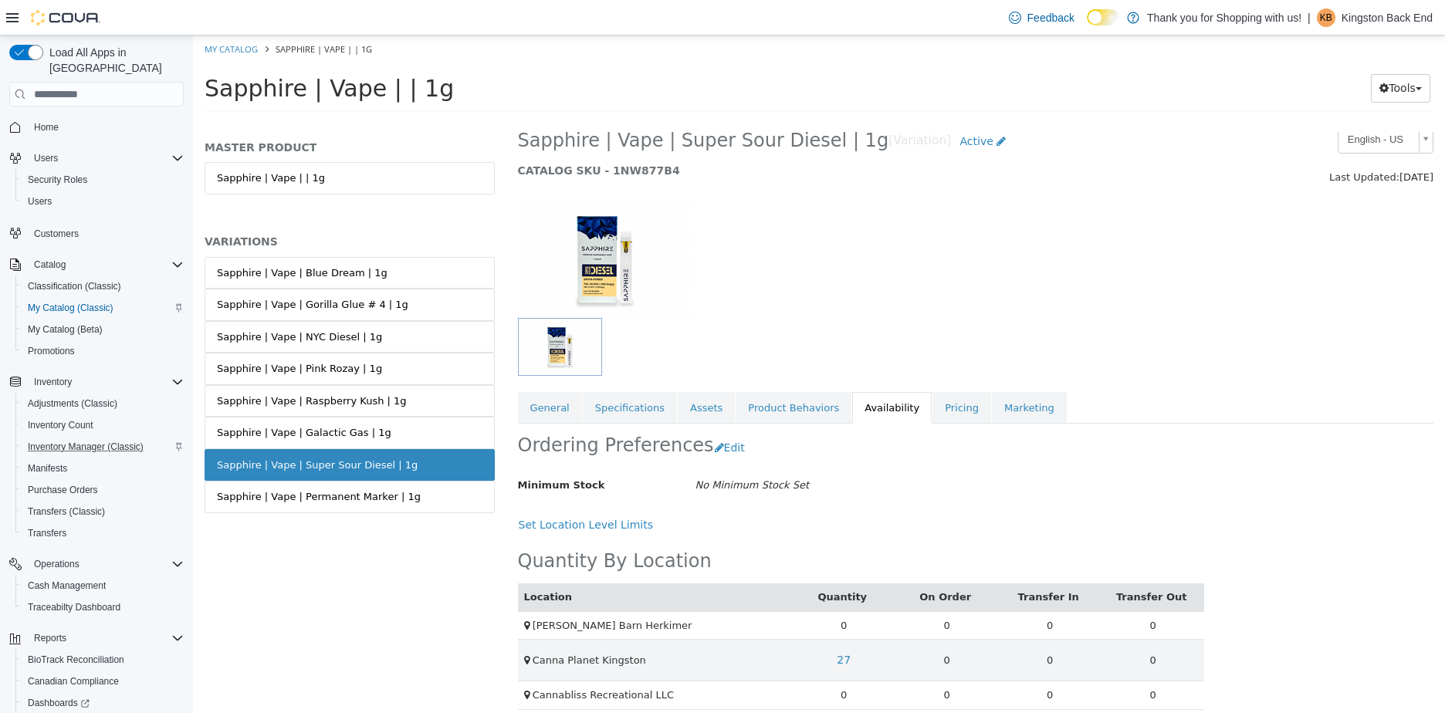
click at [388, 515] on div "Sapphire | Vape | Blue Dream | 1g Sapphire | Vape | Gorilla Glue # 4 | 1g Sapph…" at bounding box center [350, 401] width 290 height 289
click at [400, 499] on link "Sapphire | Vape | Permanent Marker | 1g" at bounding box center [350, 497] width 290 height 32
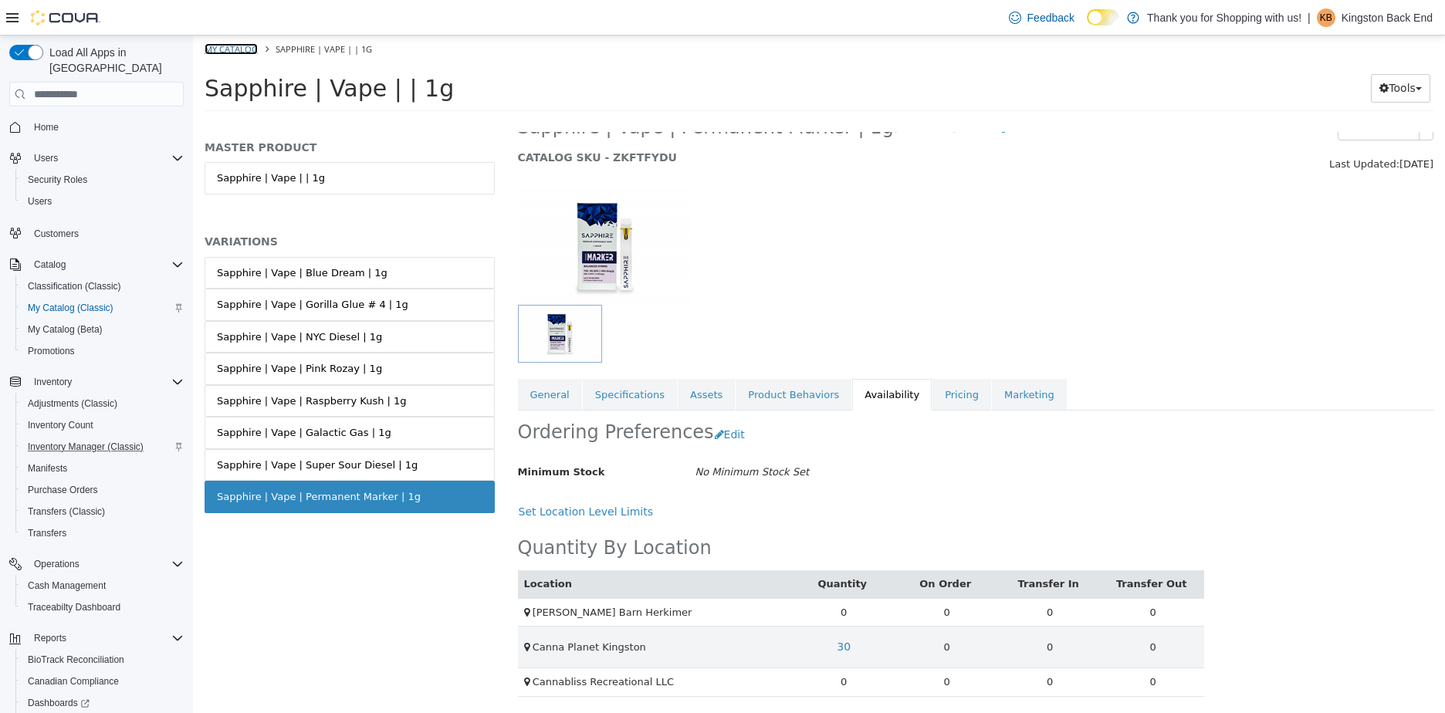
click at [237, 52] on link "My Catalog" at bounding box center [231, 49] width 53 height 12
select select "**********"
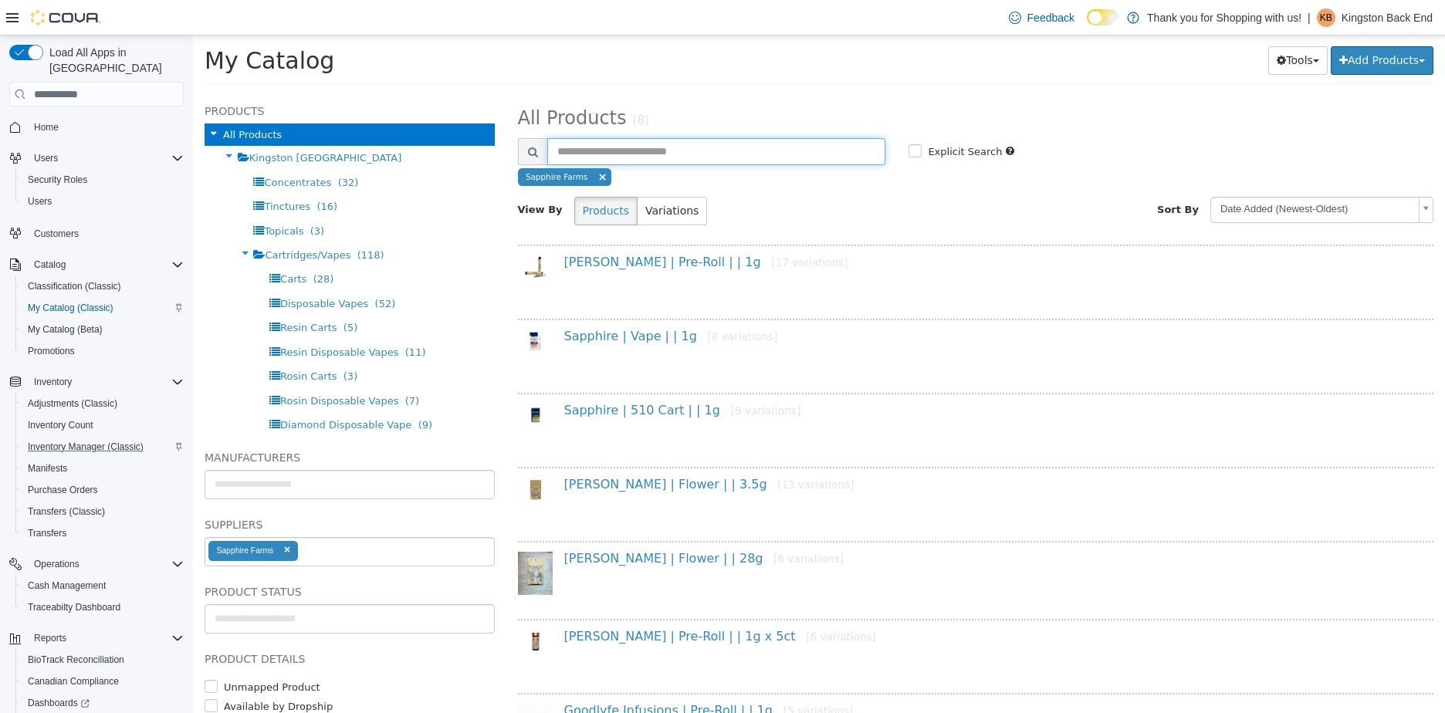
click at [594, 164] on input "text" at bounding box center [716, 151] width 339 height 27
click at [597, 181] on span at bounding box center [601, 177] width 9 height 12
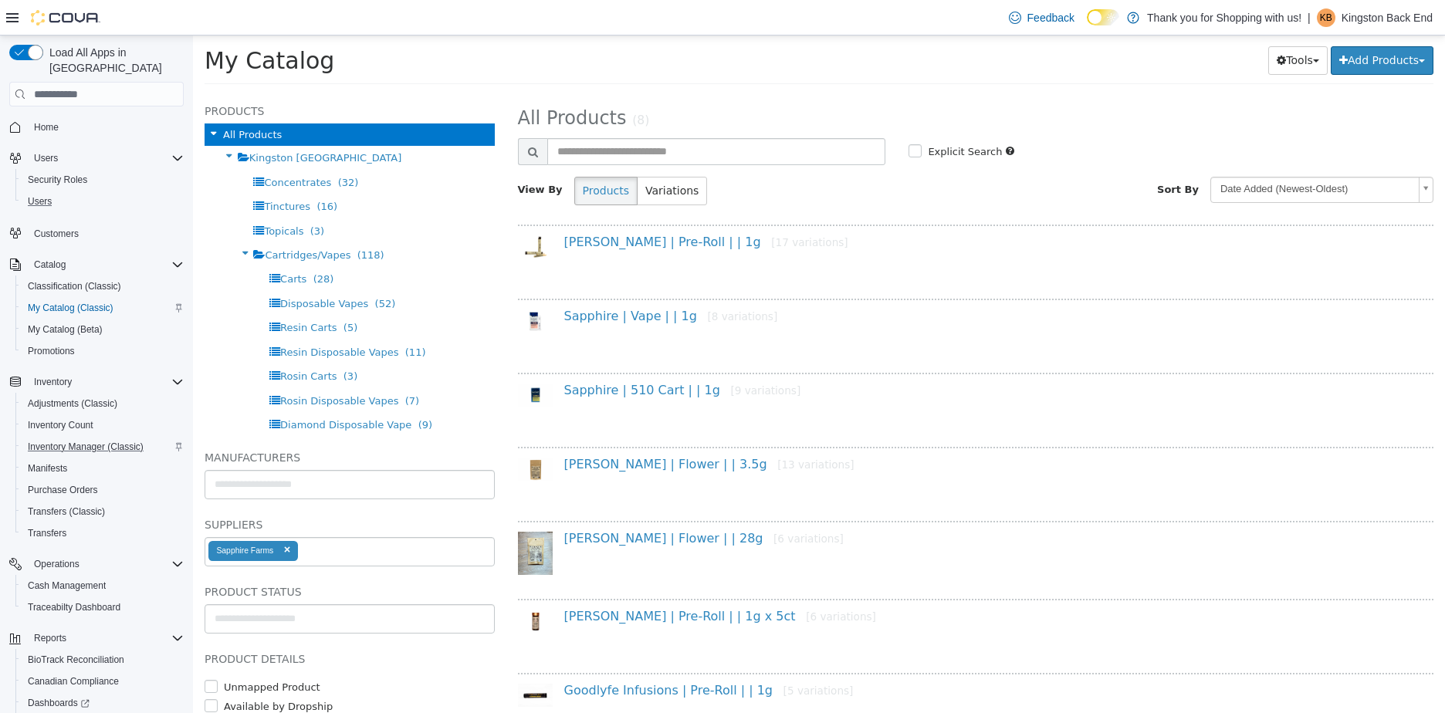
select select "**********"
